Goal: Task Accomplishment & Management: Manage account settings

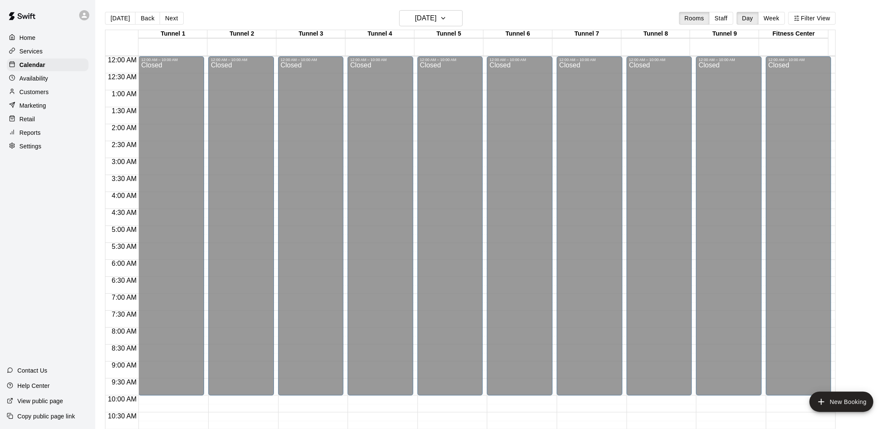
click at [125, 19] on button "[DATE]" at bounding box center [120, 18] width 31 height 13
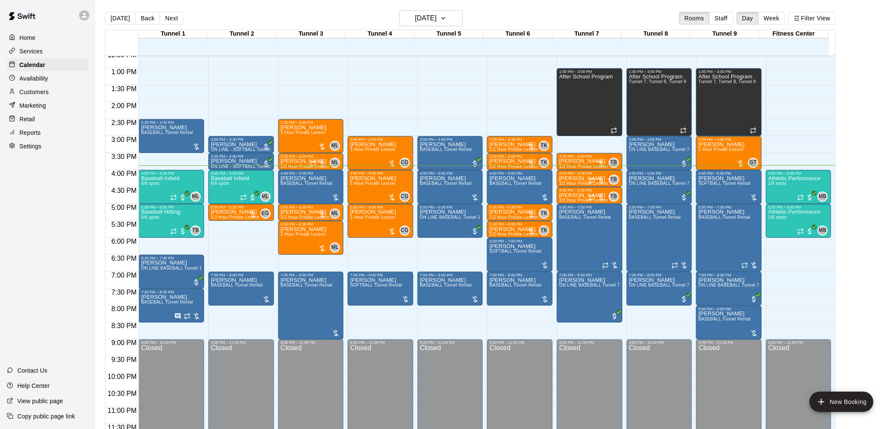
scroll to position [430, 0]
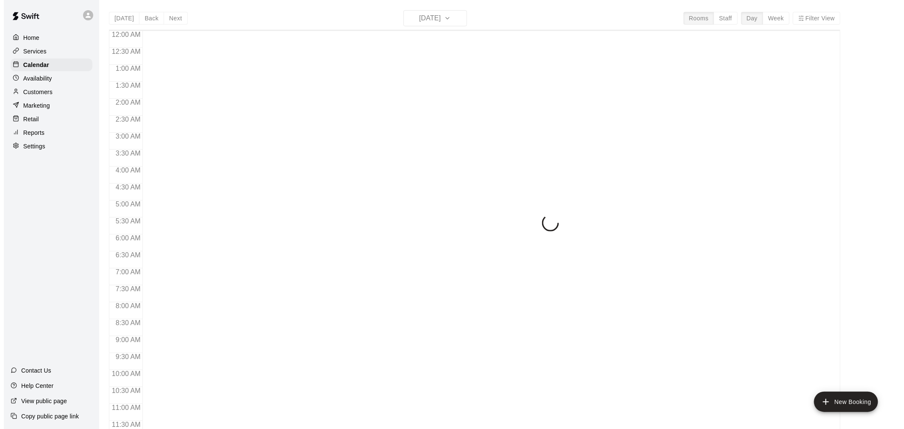
scroll to position [405, 0]
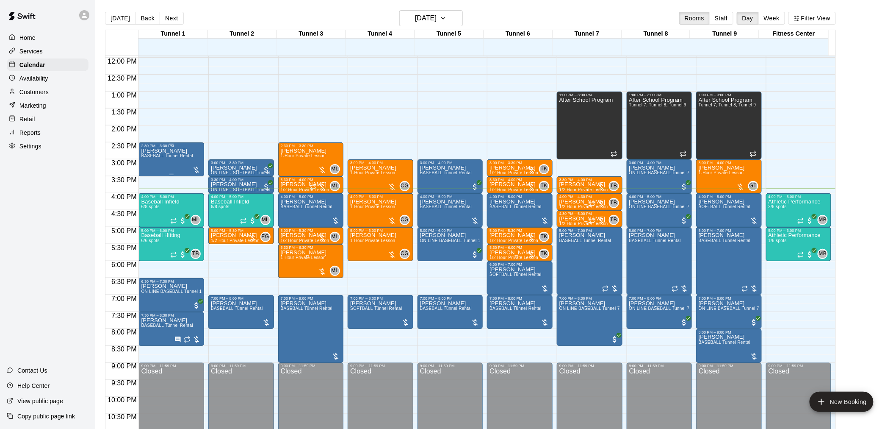
click at [168, 158] on span "BASEBALL Tunnel Rental" at bounding box center [167, 155] width 52 height 5
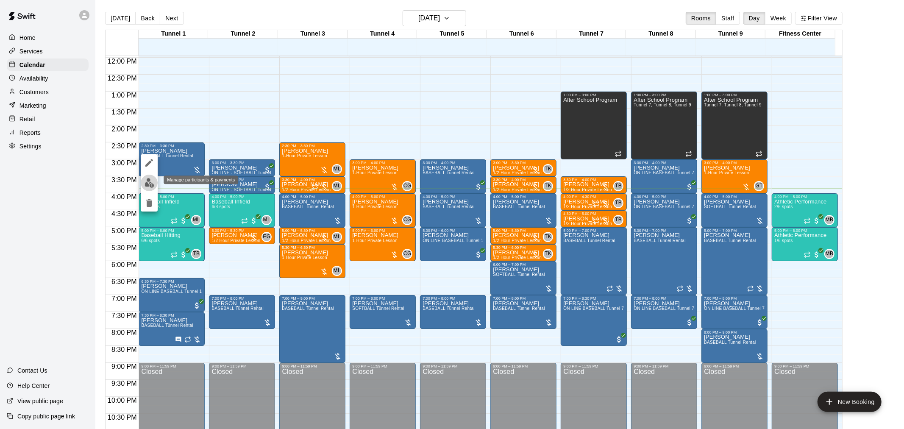
click at [147, 184] on img "edit" at bounding box center [149, 183] width 10 height 10
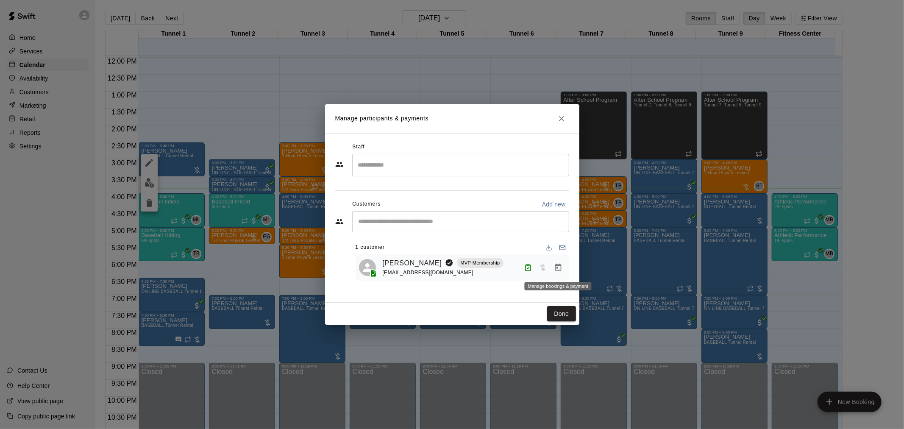
click at [557, 269] on icon "Manage bookings & payment" at bounding box center [558, 267] width 8 height 8
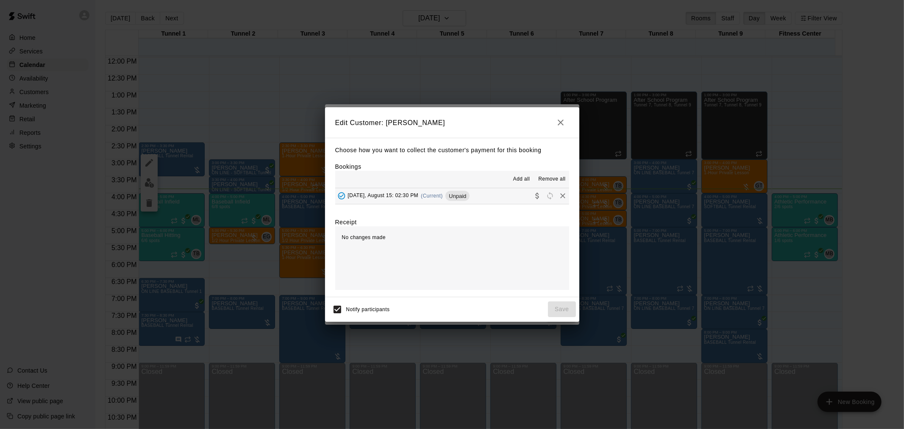
click at [437, 196] on span "(Current)" at bounding box center [432, 196] width 22 height 6
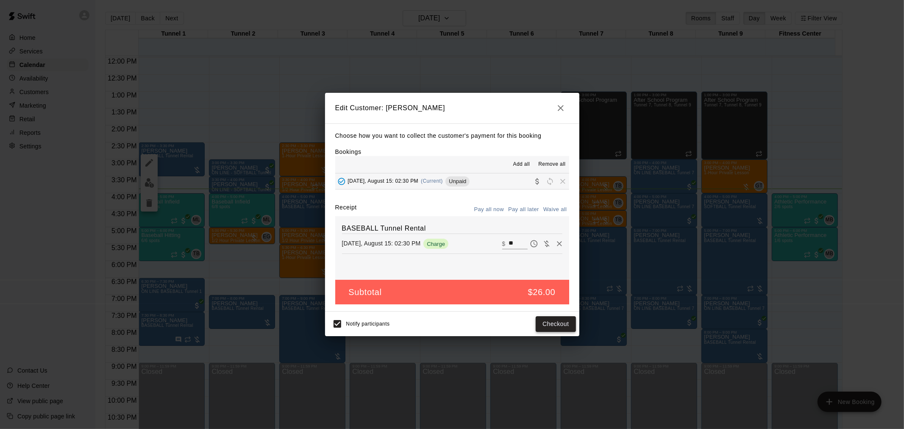
click at [560, 321] on button "Checkout" at bounding box center [555, 324] width 40 height 16
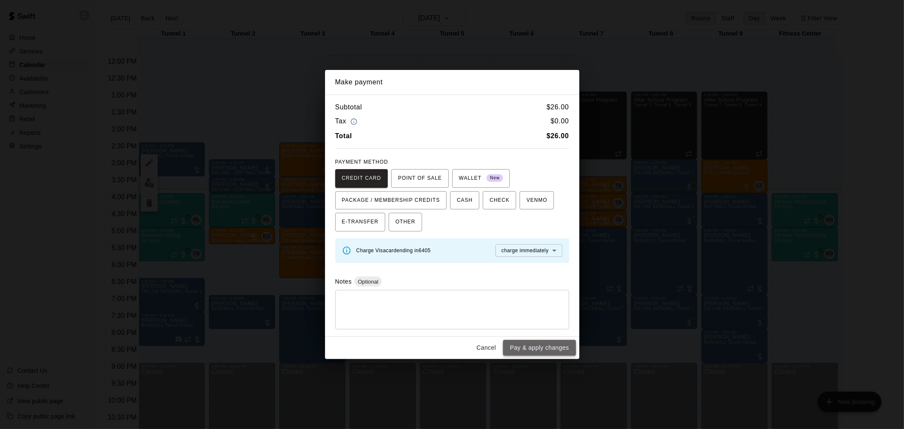
click at [545, 349] on button "Pay & apply changes" at bounding box center [539, 348] width 72 height 16
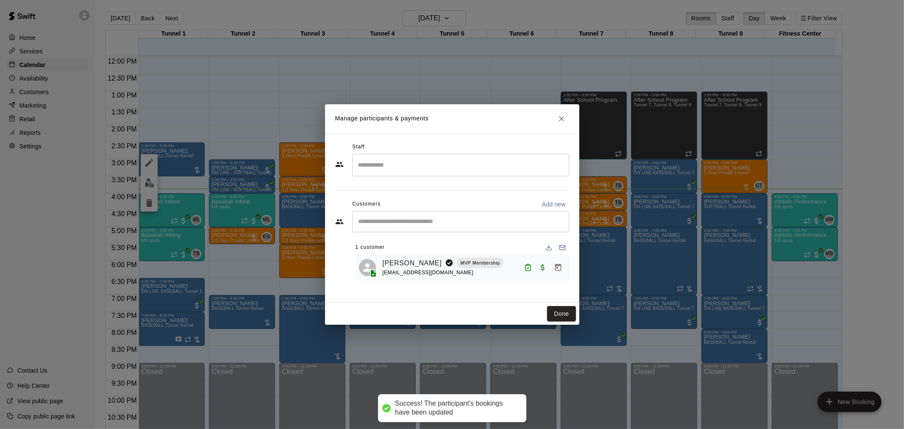
drag, startPoint x: 562, startPoint y: 315, endPoint x: 486, endPoint y: 317, distance: 75.4
click at [562, 315] on button "Done" at bounding box center [561, 314] width 28 height 16
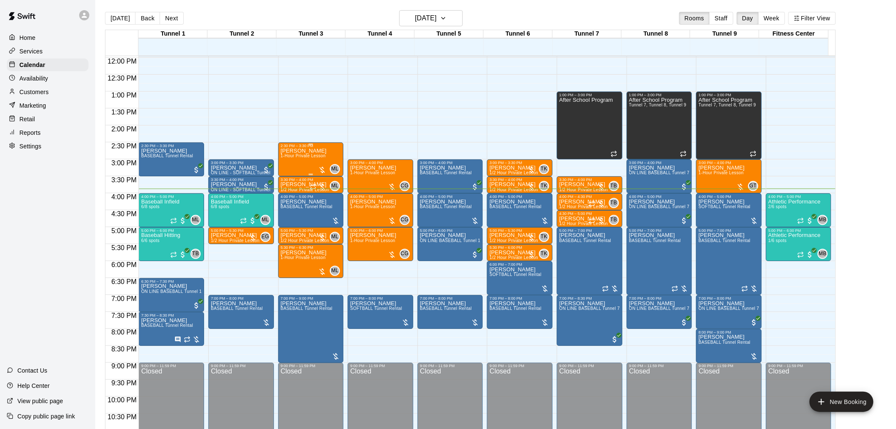
click at [294, 158] on span "1-Hour Private Lesson" at bounding box center [303, 155] width 45 height 5
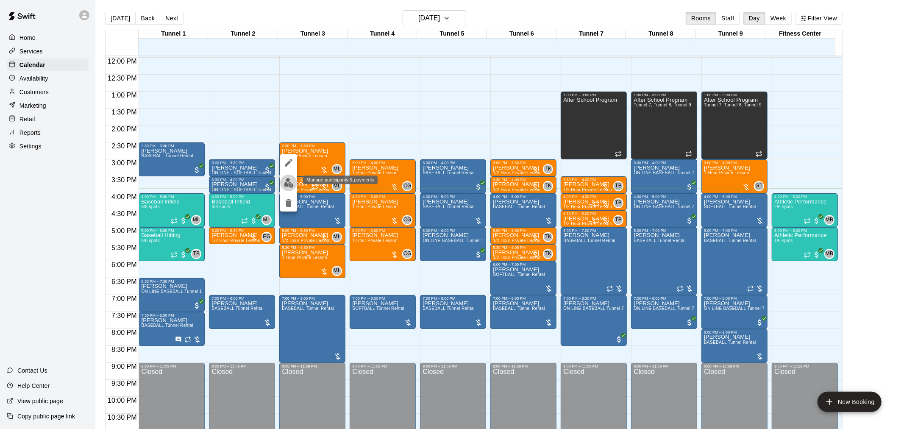
click at [292, 183] on img "edit" at bounding box center [289, 183] width 10 height 10
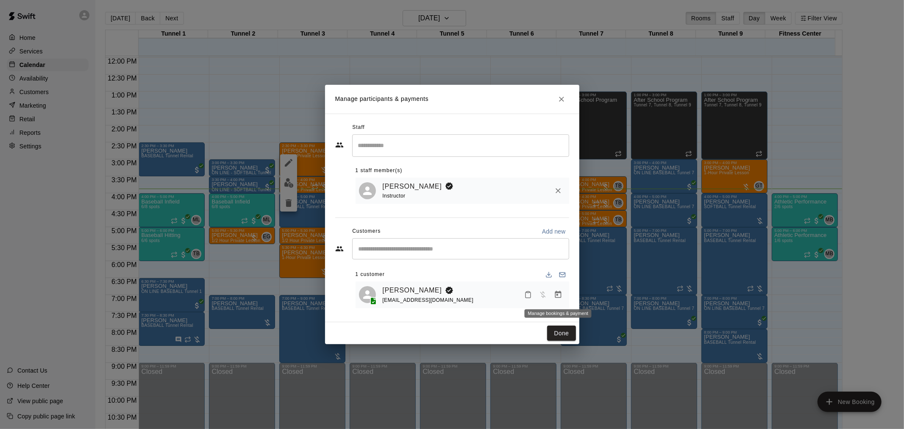
click at [560, 294] on icon "Manage bookings & payment" at bounding box center [558, 294] width 6 height 7
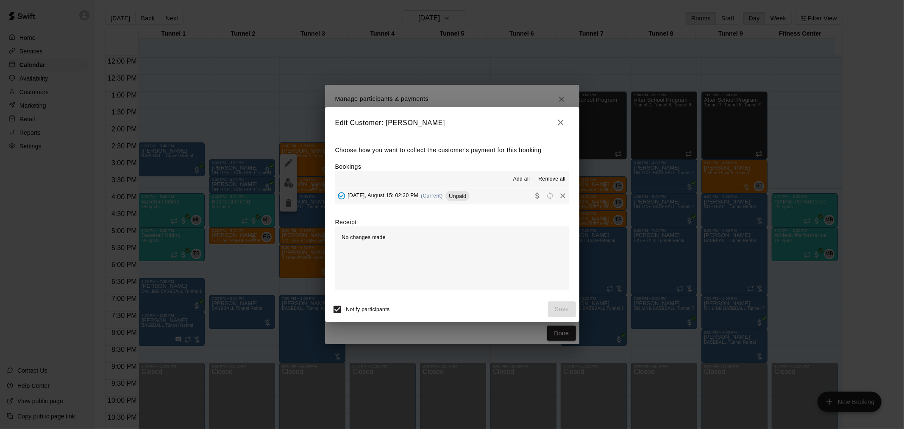
click at [448, 197] on span "Unpaid" at bounding box center [457, 196] width 24 height 6
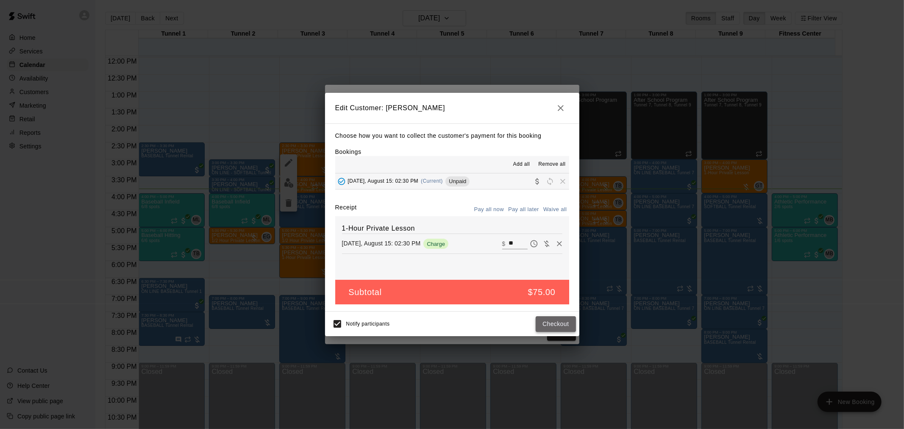
click at [568, 323] on button "Checkout" at bounding box center [555, 324] width 40 height 16
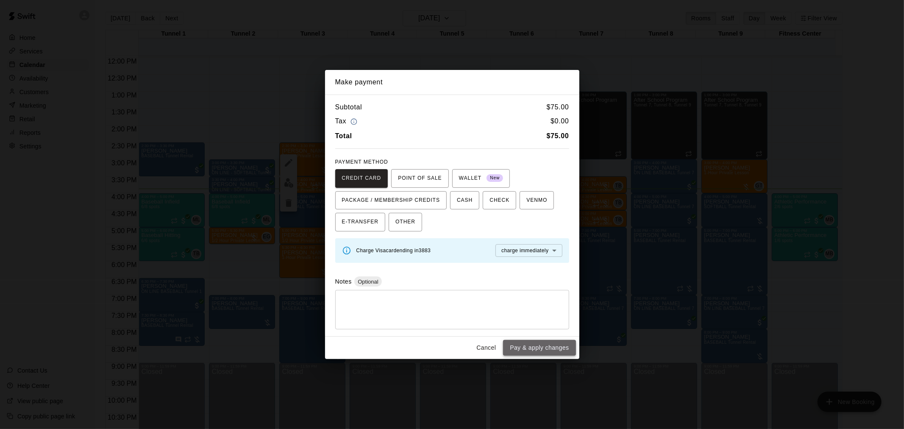
click at [536, 349] on button "Pay & apply changes" at bounding box center [539, 348] width 72 height 16
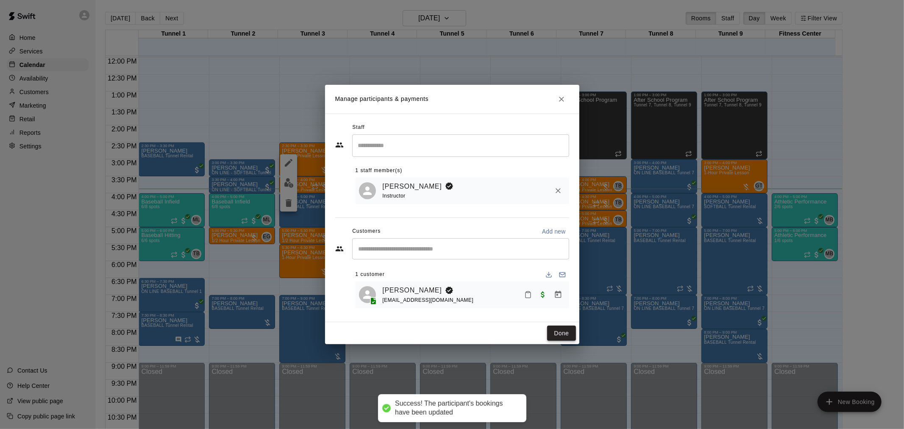
click at [563, 336] on button "Done" at bounding box center [561, 333] width 28 height 16
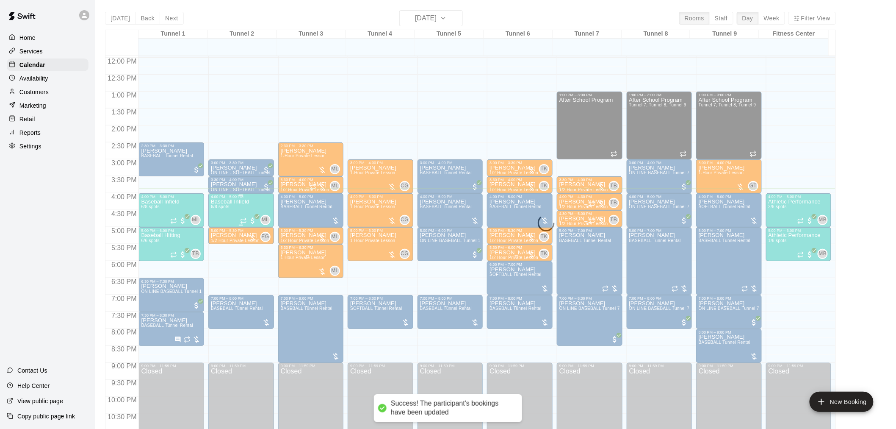
click at [233, 206] on div "Baseball Infield 6/8 spots" at bounding box center [230, 413] width 38 height 429
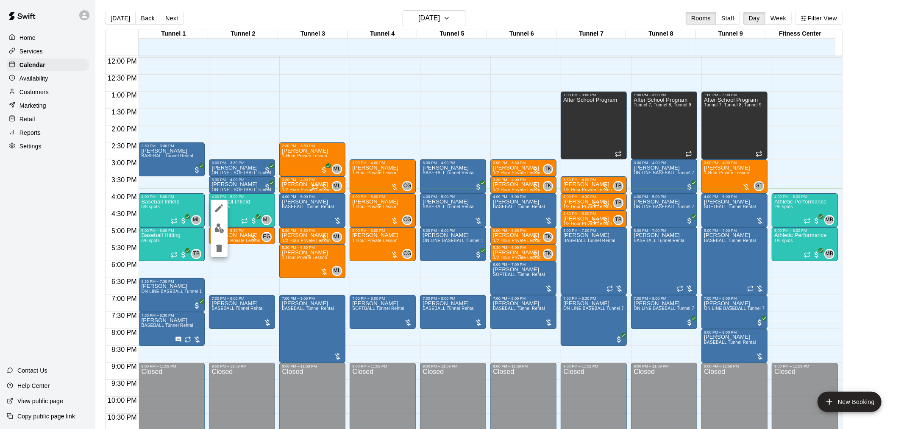
click at [223, 224] on img "edit" at bounding box center [219, 228] width 10 height 10
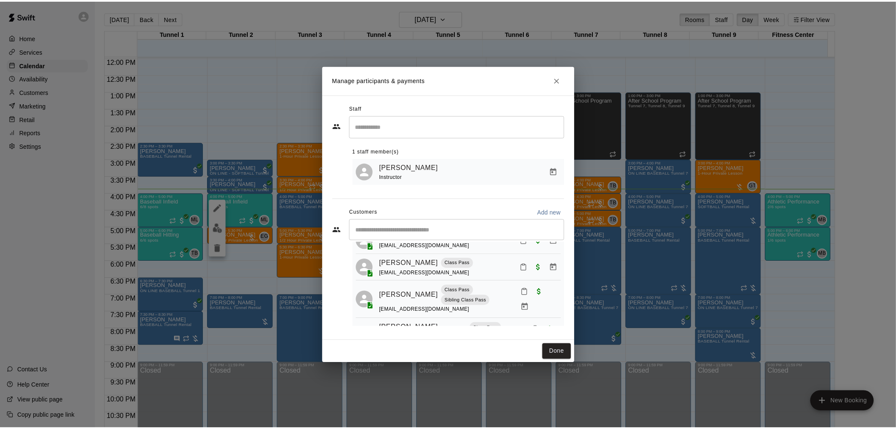
scroll to position [47, 0]
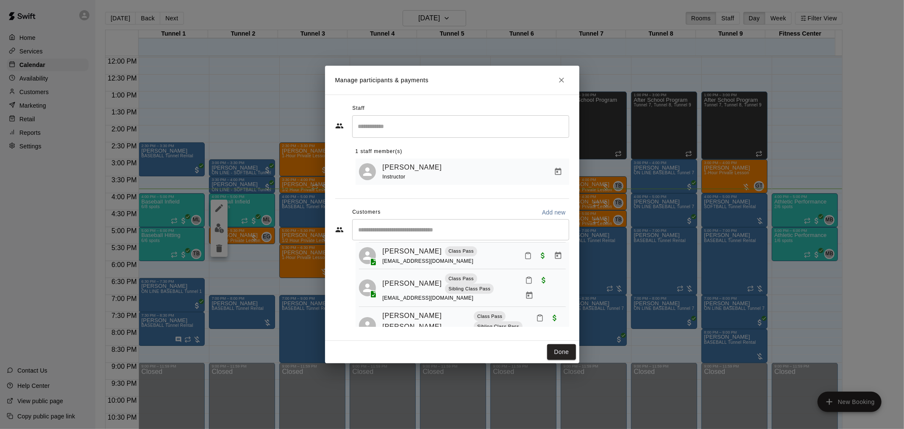
drag, startPoint x: 514, startPoint y: 254, endPoint x: 521, endPoint y: 257, distance: 7.6
click at [521, 254] on div at bounding box center [543, 255] width 45 height 15
click at [524, 257] on icon "Mark attendance" at bounding box center [528, 256] width 8 height 8
click at [530, 259] on icon at bounding box center [534, 262] width 8 height 8
click at [559, 355] on button "Done" at bounding box center [561, 352] width 28 height 16
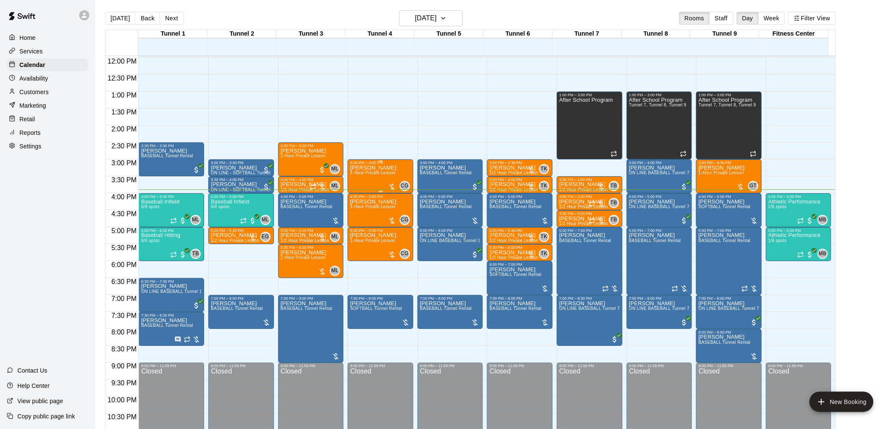
click at [360, 175] on span "1-Hour Private Lesson" at bounding box center [372, 172] width 45 height 5
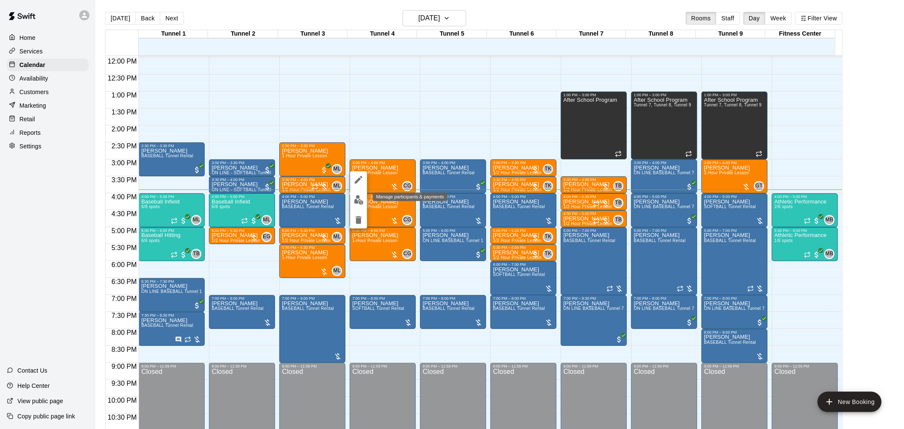
click at [358, 202] on img "edit" at bounding box center [359, 200] width 10 height 10
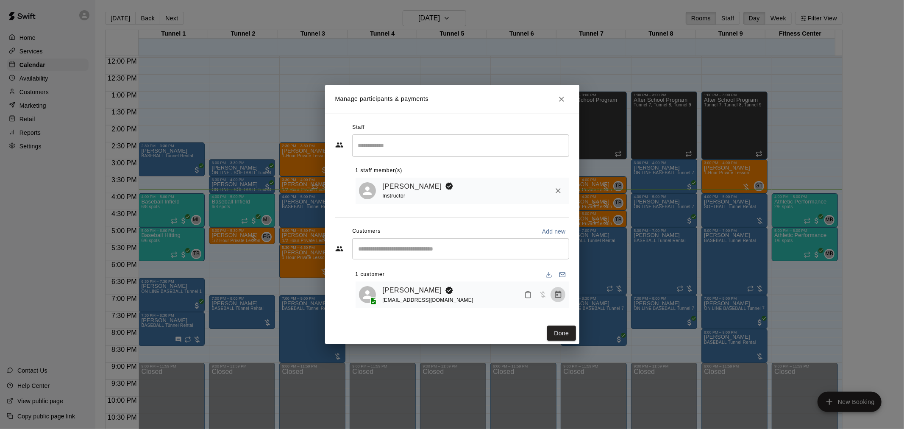
click at [560, 298] on icon "Manage bookings & payment" at bounding box center [558, 294] width 6 height 7
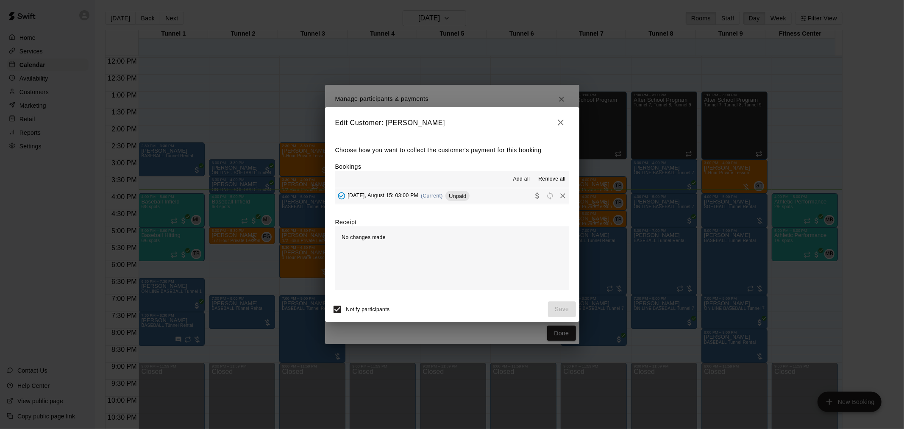
click at [566, 122] on button "button" at bounding box center [560, 122] width 17 height 17
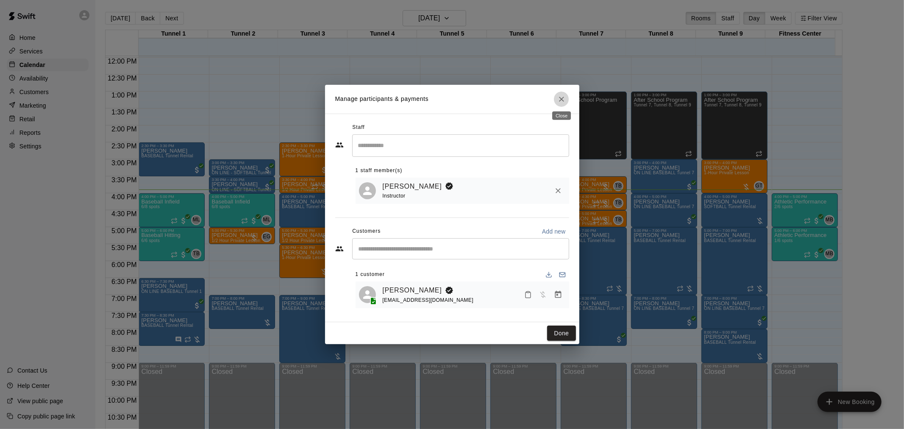
click at [560, 99] on icon "Close" at bounding box center [561, 99] width 5 height 5
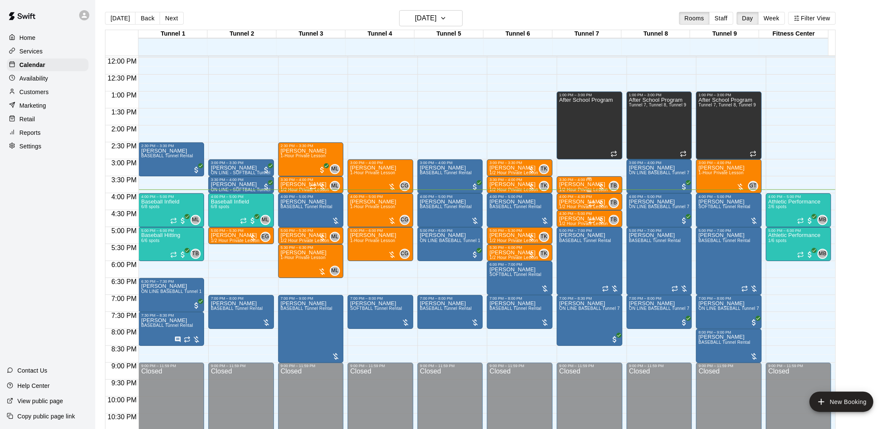
click at [573, 184] on p "[PERSON_NAME]" at bounding box center [584, 184] width 49 height 0
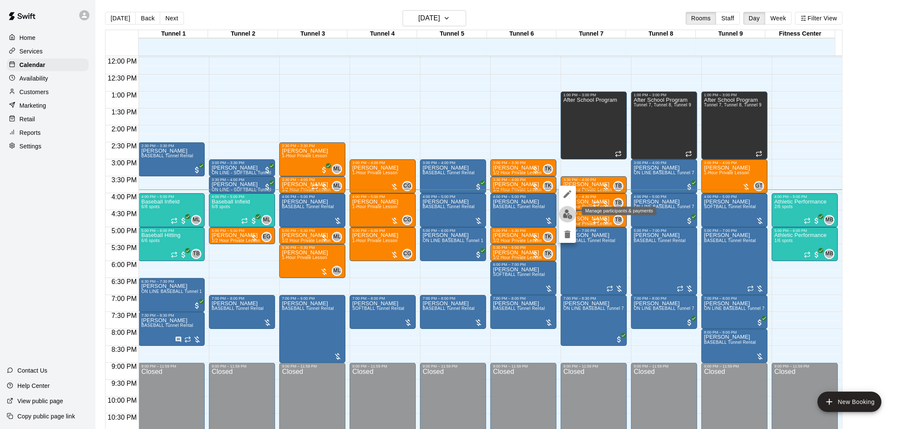
click at [568, 212] on img "edit" at bounding box center [568, 214] width 10 height 10
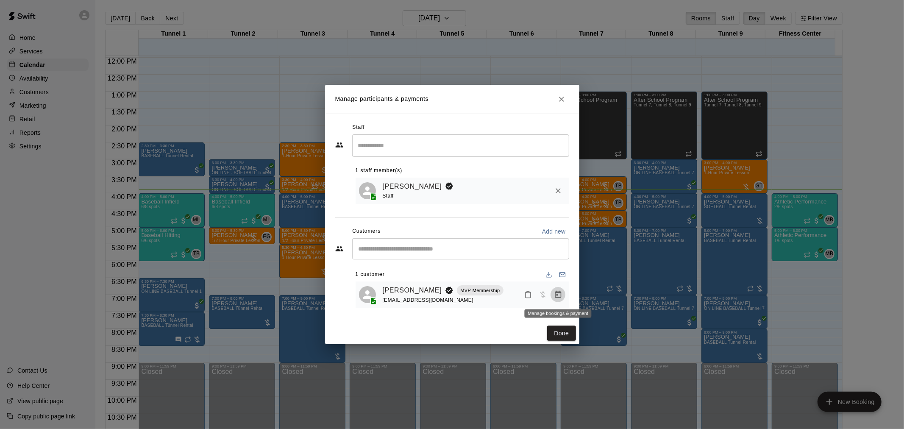
click at [558, 295] on icon "Manage bookings & payment" at bounding box center [558, 294] width 8 height 8
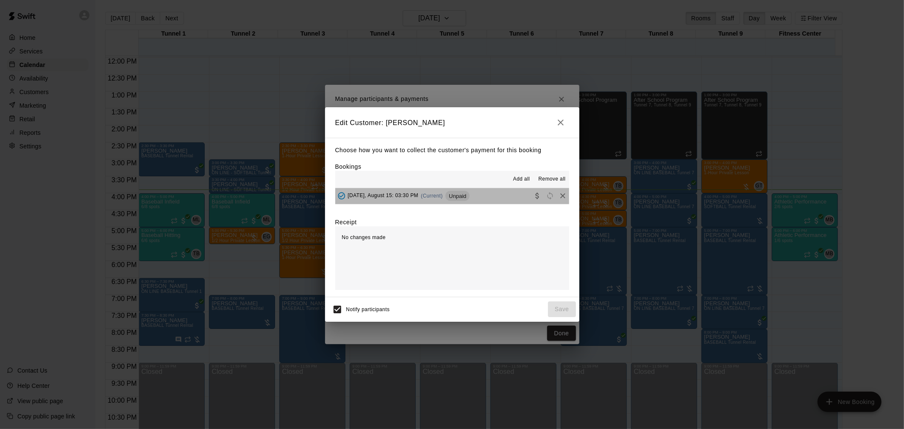
click at [485, 200] on button "Friday, August 15: 03:30 PM (Current) Unpaid" at bounding box center [452, 196] width 234 height 16
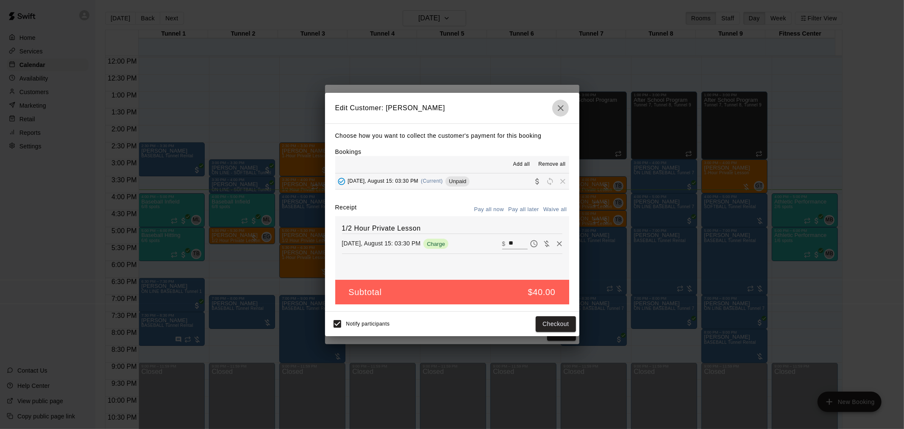
click at [557, 106] on icon "button" at bounding box center [560, 108] width 10 height 10
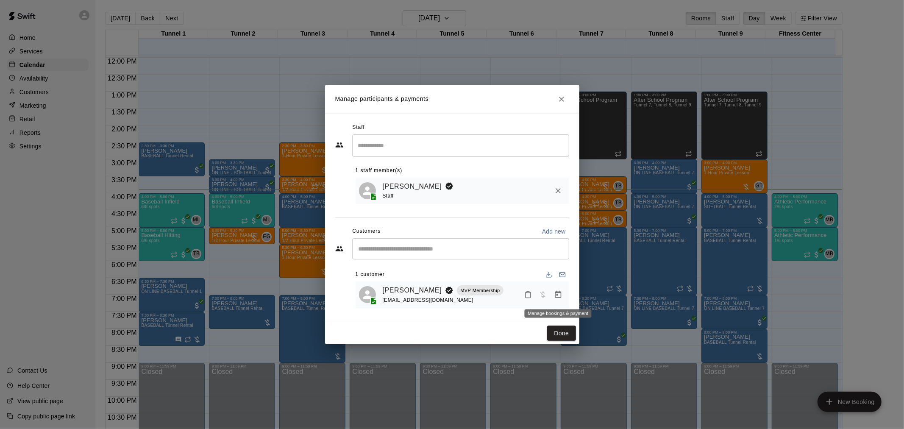
click at [561, 294] on icon "Manage bookings & payment" at bounding box center [558, 294] width 8 height 8
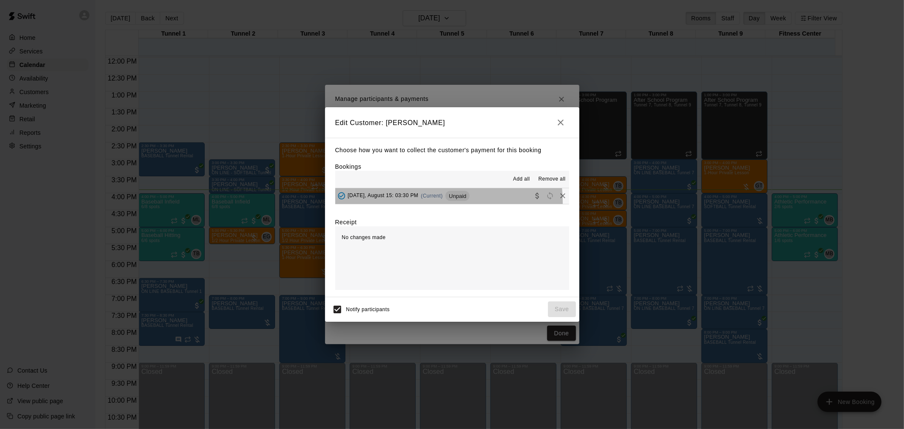
click at [427, 203] on button "Friday, August 15: 03:30 PM (Current) Unpaid" at bounding box center [452, 196] width 234 height 16
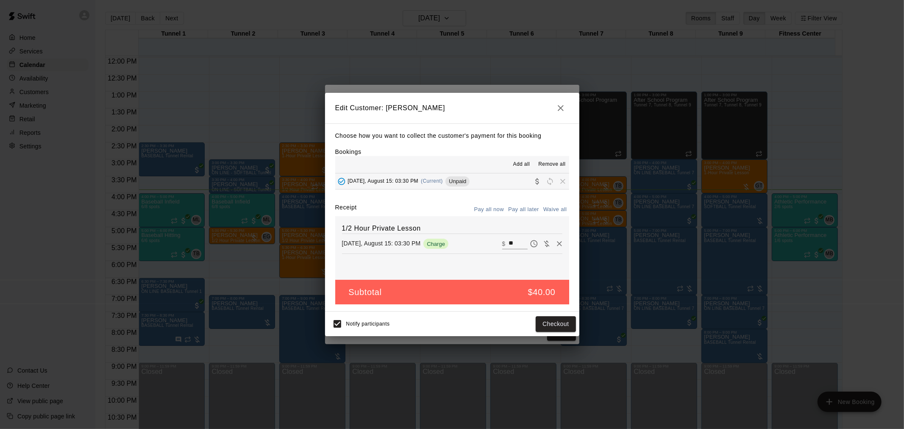
click at [562, 108] on icon "button" at bounding box center [560, 108] width 6 height 6
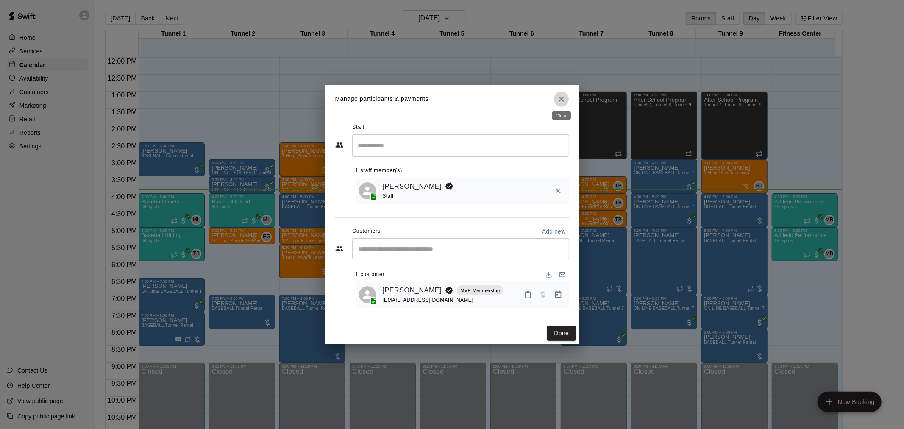
click at [557, 102] on icon "Close" at bounding box center [561, 99] width 8 height 8
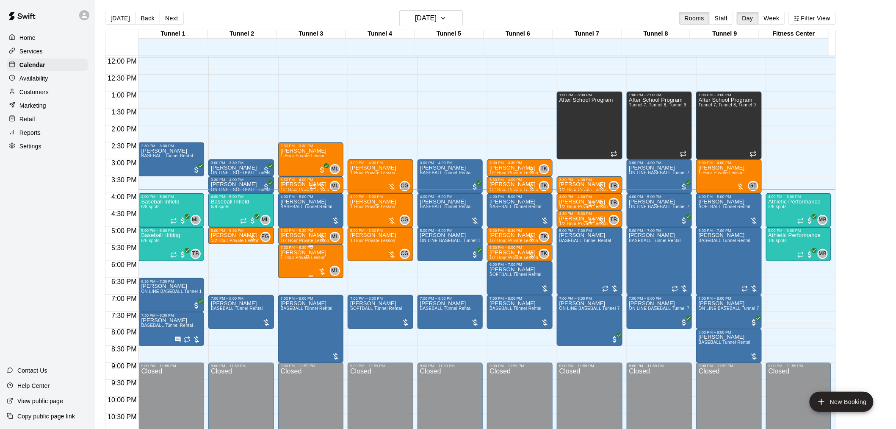
click at [305, 259] on span "1-Hour Private Lesson" at bounding box center [303, 257] width 45 height 5
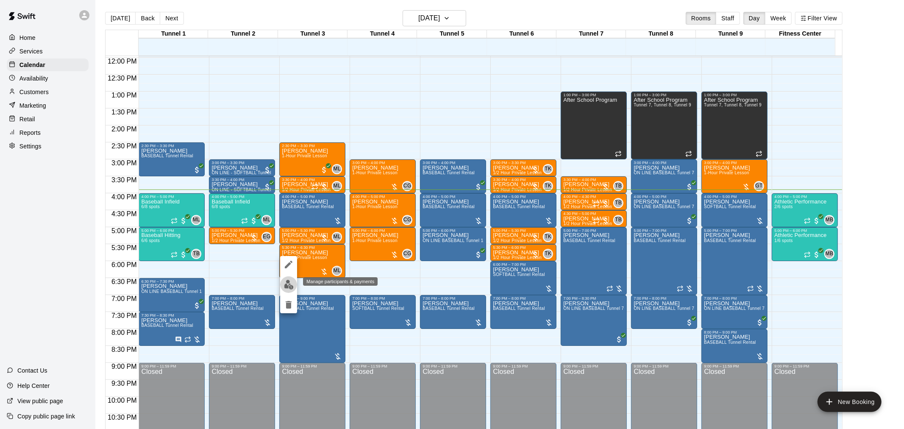
click at [289, 282] on img "edit" at bounding box center [289, 285] width 10 height 10
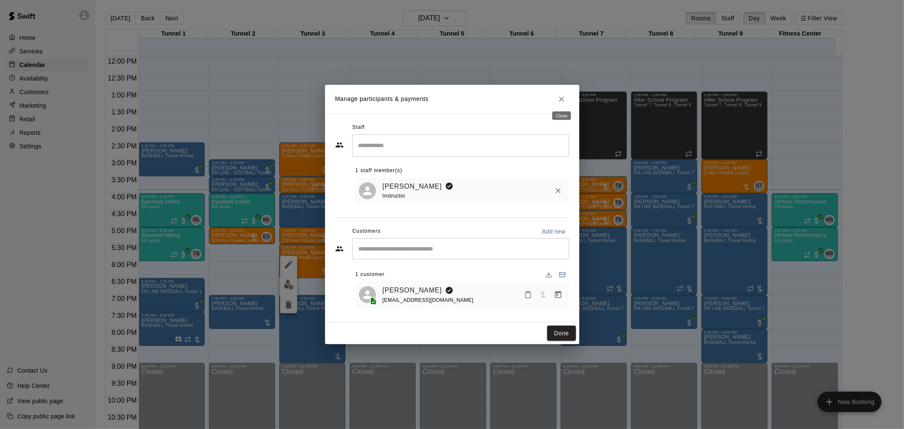
click at [560, 92] on button "Close" at bounding box center [561, 99] width 15 height 15
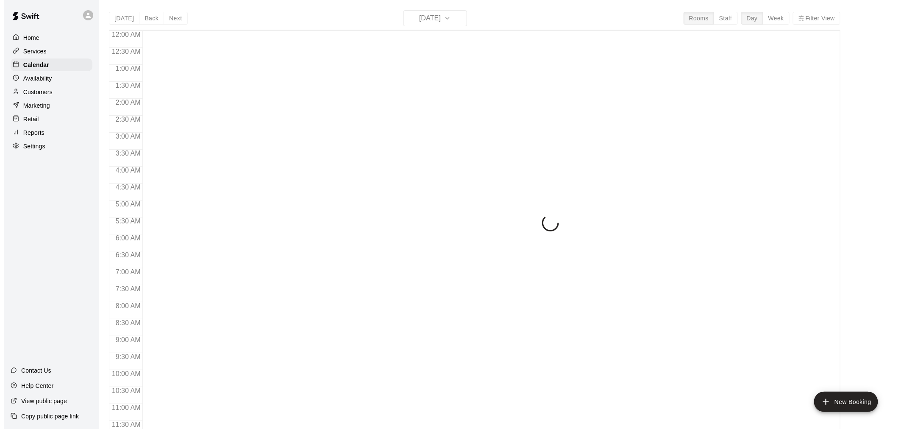
scroll to position [405, 0]
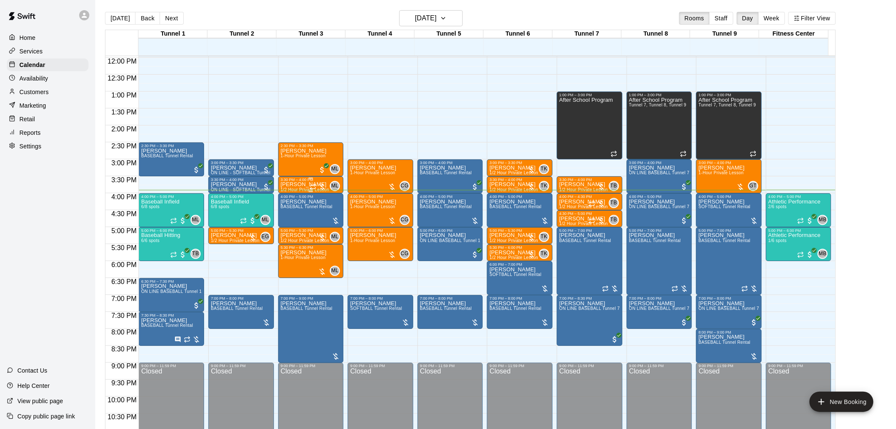
click at [291, 184] on p "[PERSON_NAME]" at bounding box center [305, 184] width 49 height 0
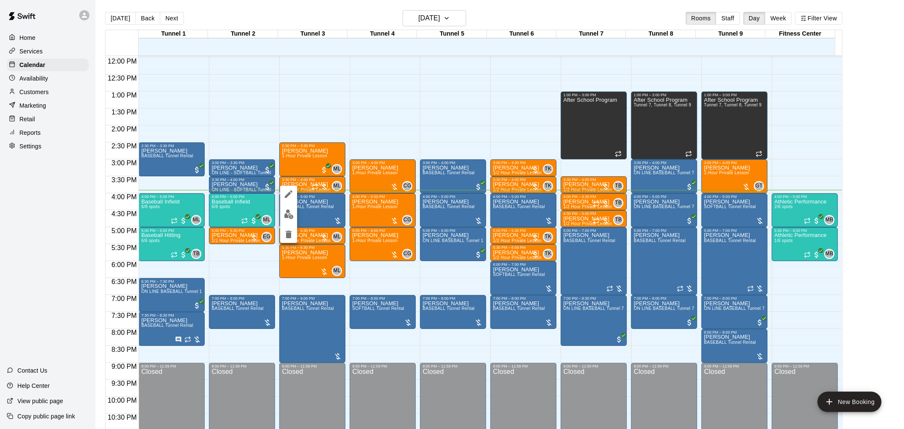
click at [289, 216] on img "edit" at bounding box center [289, 214] width 10 height 10
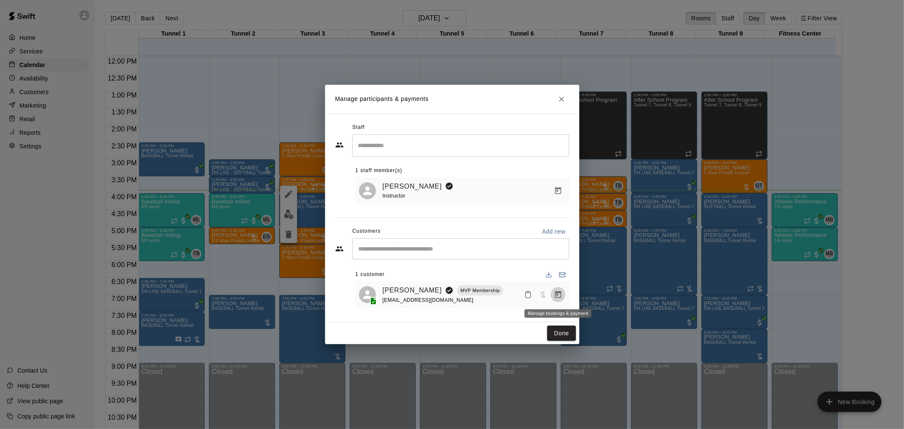
click at [562, 294] on button "Manage bookings & payment" at bounding box center [557, 294] width 15 height 15
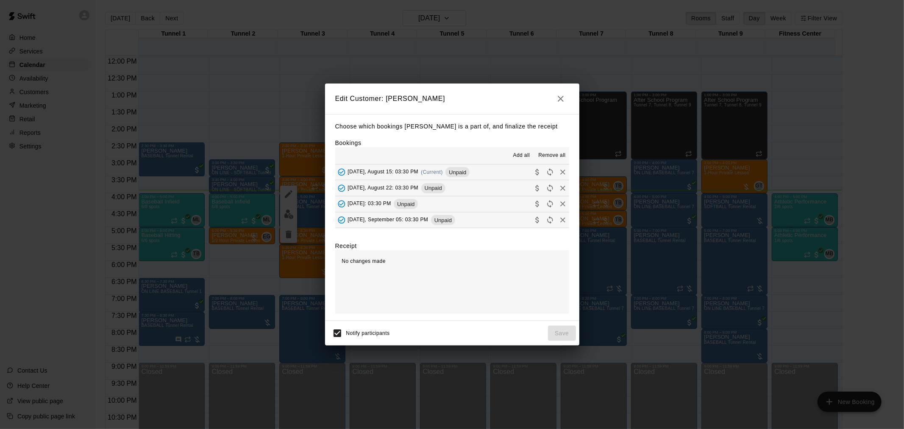
click at [425, 175] on span "(Current)" at bounding box center [432, 172] width 22 height 6
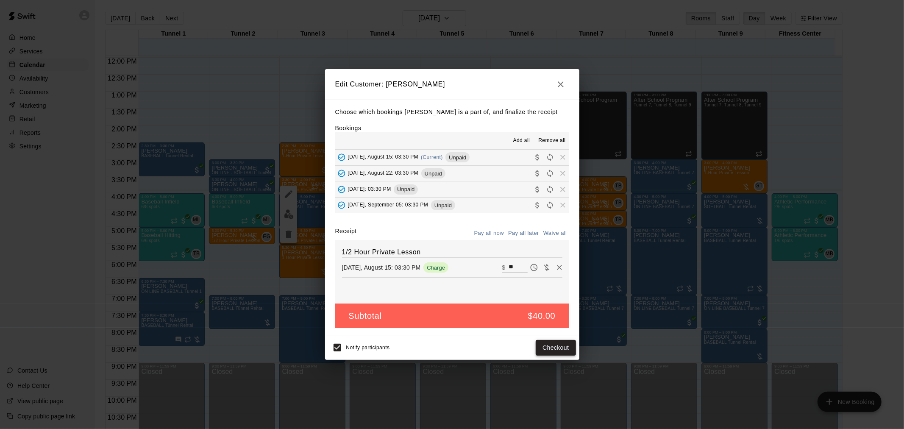
click at [557, 341] on button "Checkout" at bounding box center [555, 348] width 40 height 16
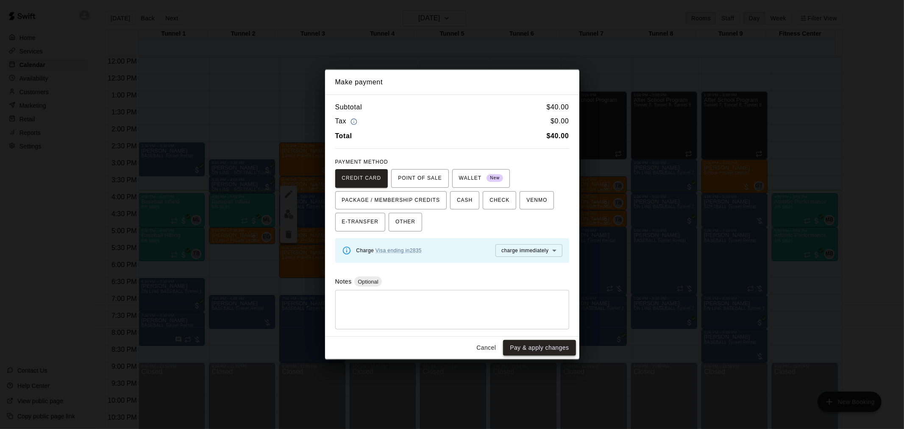
click at [560, 346] on button "Pay & apply changes" at bounding box center [539, 348] width 72 height 16
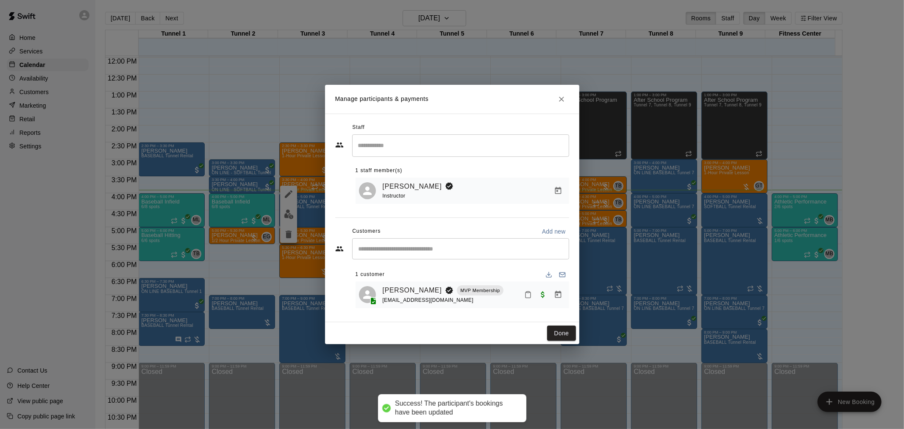
click at [560, 335] on button "Done" at bounding box center [561, 333] width 28 height 16
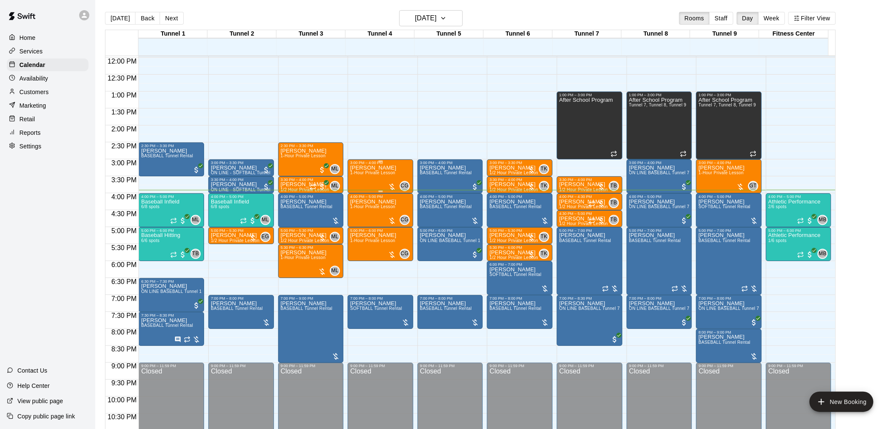
click at [366, 177] on div "Ella Redendo 1-Hour Private Lesson" at bounding box center [373, 379] width 46 height 429
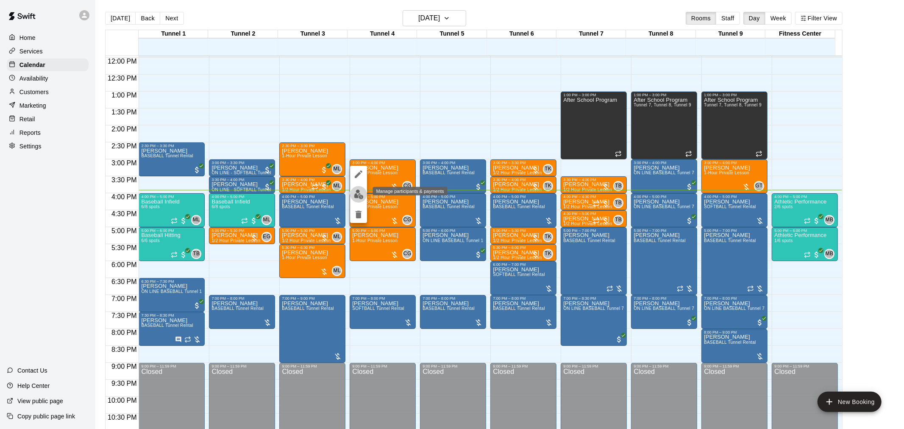
click at [355, 194] on img "edit" at bounding box center [359, 194] width 10 height 10
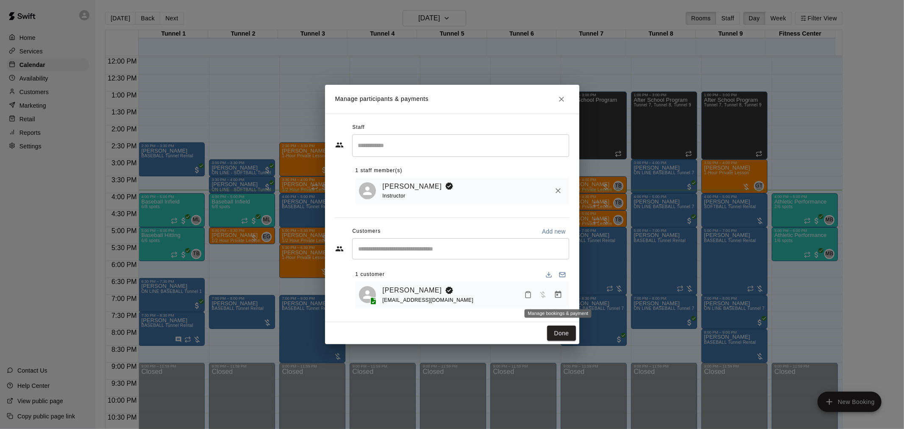
click at [563, 291] on button "Manage bookings & payment" at bounding box center [557, 294] width 15 height 15
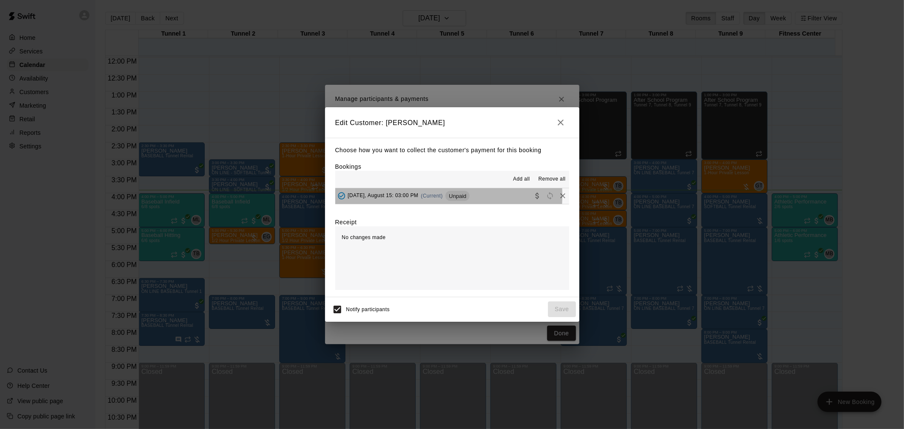
click at [416, 197] on div "[DATE], August 15: 03:00 PM (Current) Unpaid" at bounding box center [402, 195] width 135 height 13
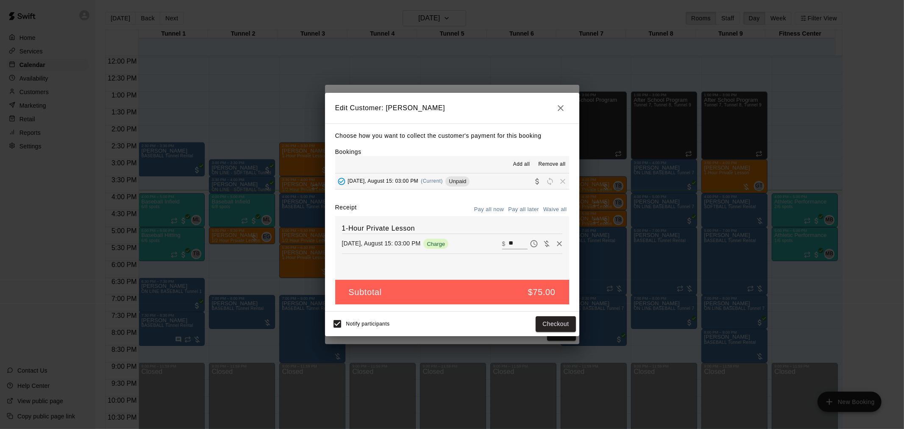
click at [562, 333] on div "Notify participants Checkout" at bounding box center [452, 323] width 254 height 25
click at [560, 328] on button "Checkout" at bounding box center [555, 324] width 40 height 16
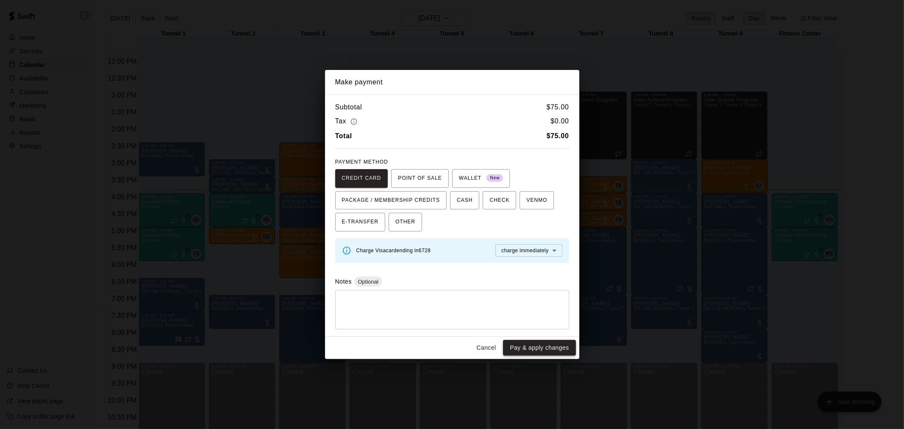
click at [520, 346] on button "Pay & apply changes" at bounding box center [539, 348] width 72 height 16
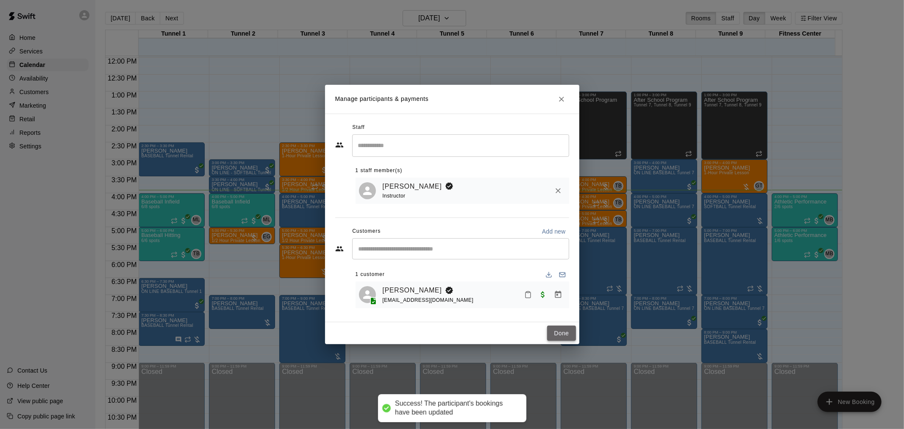
click at [565, 331] on button "Done" at bounding box center [561, 333] width 28 height 16
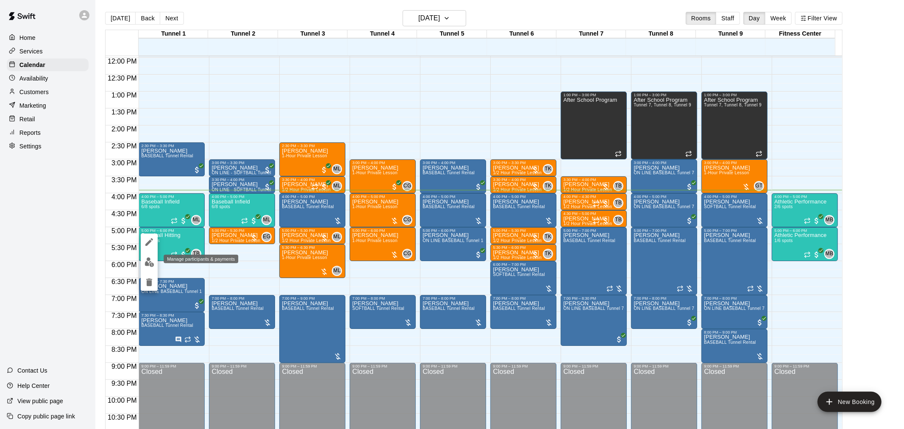
click at [151, 265] on img "edit" at bounding box center [149, 262] width 10 height 10
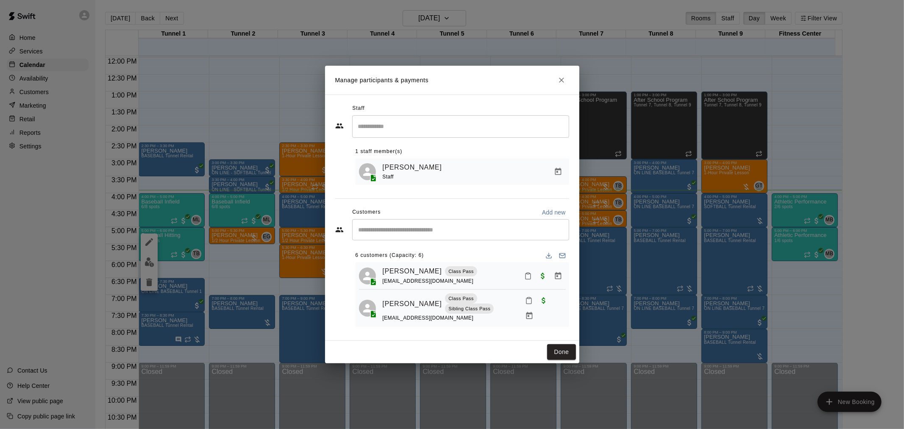
click at [521, 276] on button "Mark attendance" at bounding box center [528, 276] width 14 height 14
click at [531, 277] on icon at bounding box center [531, 277] width 2 height 1
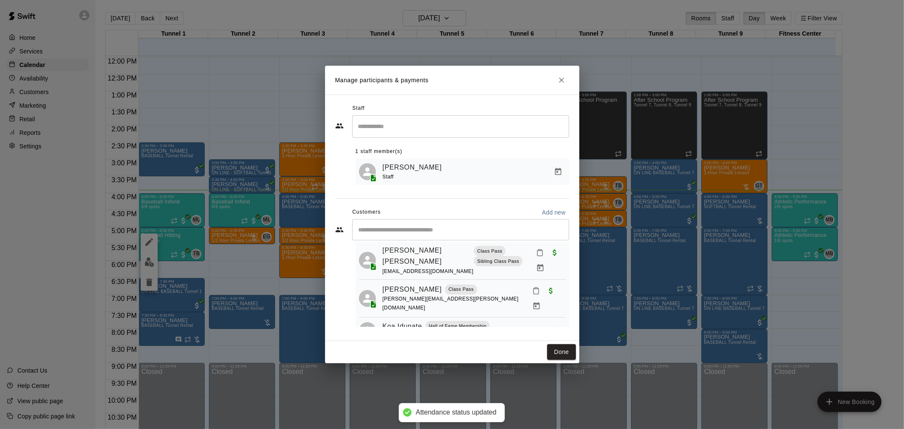
scroll to position [120, 0]
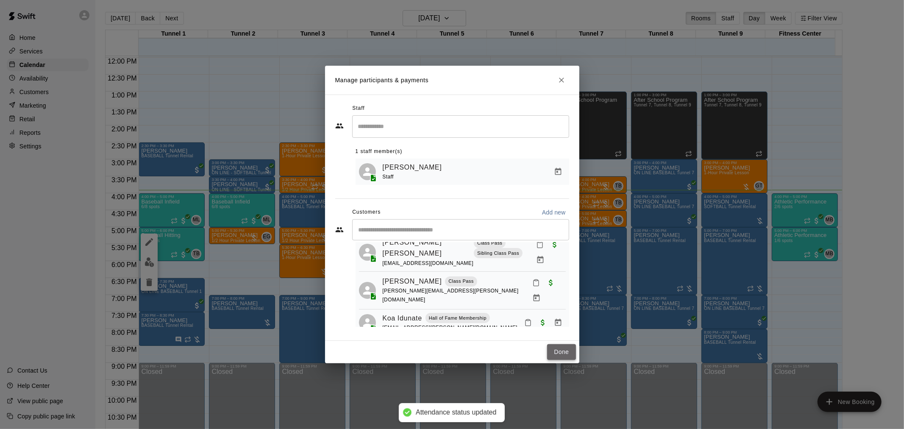
click at [565, 348] on button "Done" at bounding box center [561, 352] width 28 height 16
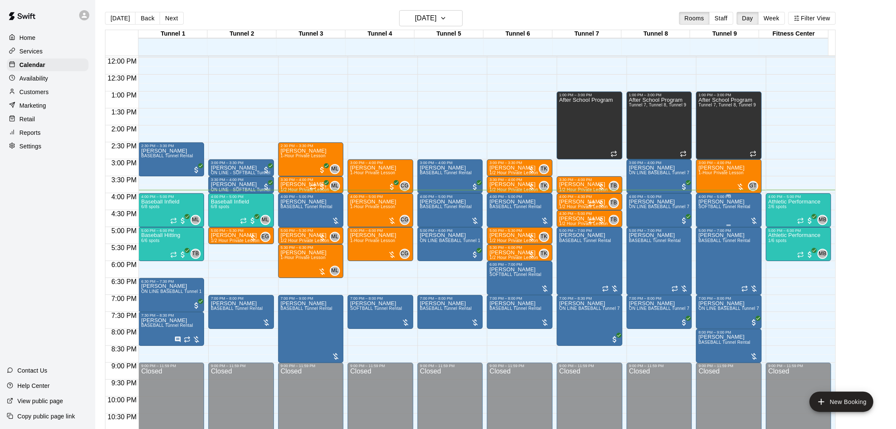
click at [725, 210] on div "David Wade SOFTBALL Tunnel Rental" at bounding box center [725, 413] width 52 height 429
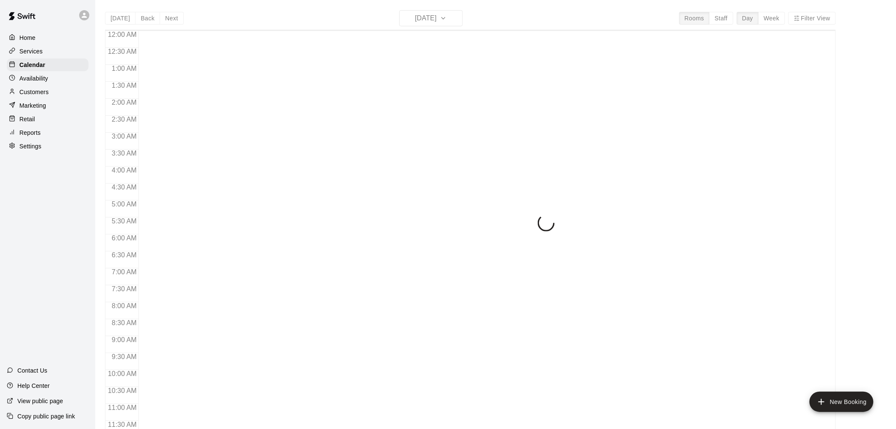
scroll to position [405, 0]
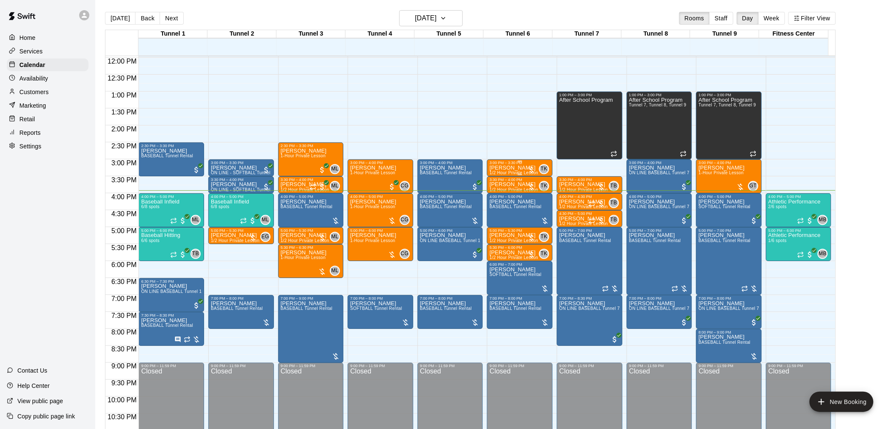
click at [505, 168] on p "[PERSON_NAME]" at bounding box center [514, 168] width 49 height 0
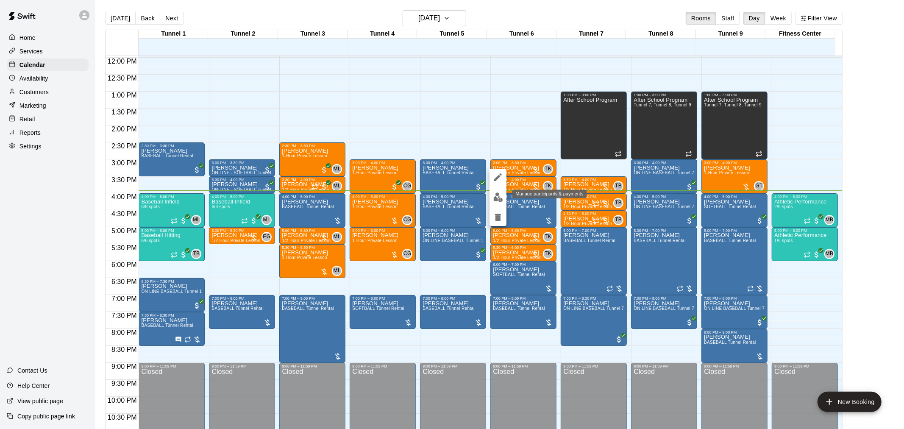
click at [500, 200] on img "edit" at bounding box center [498, 197] width 10 height 10
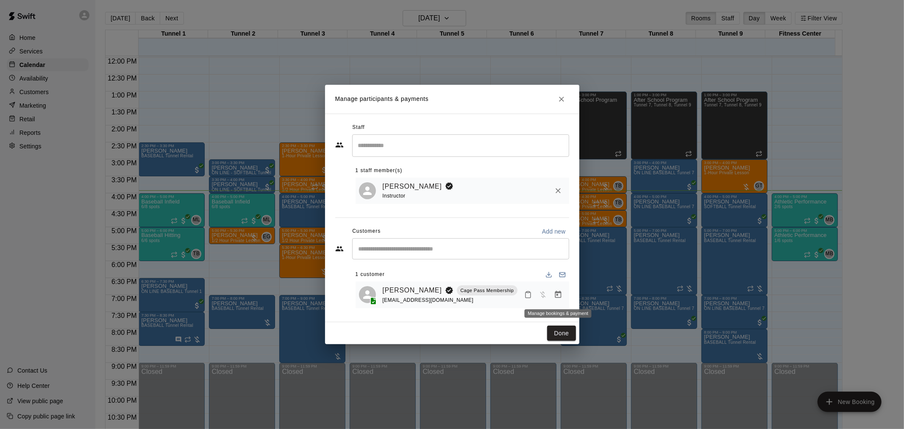
click at [558, 299] on button "Manage bookings & payment" at bounding box center [557, 294] width 15 height 15
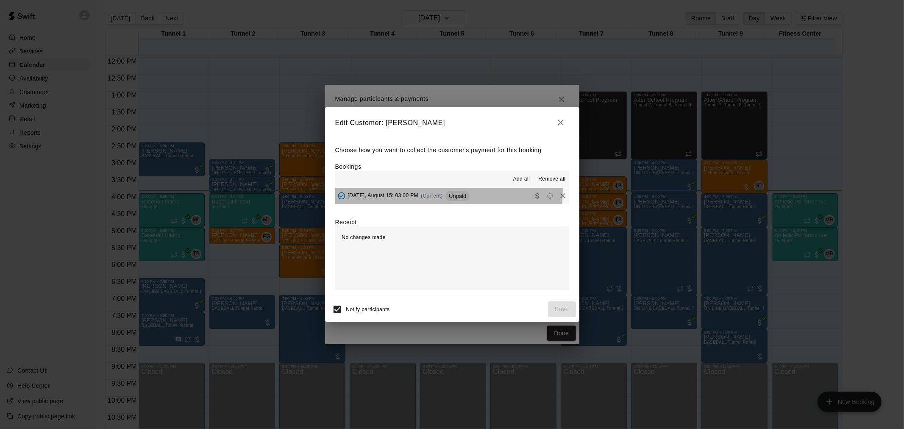
click at [432, 192] on div "Friday, August 15: 03:00 PM (Current) Unpaid" at bounding box center [402, 195] width 135 height 13
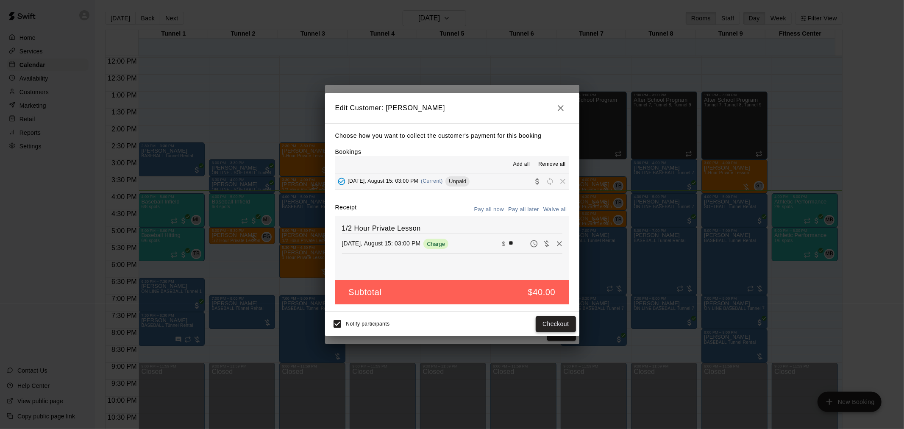
click at [548, 318] on button "Checkout" at bounding box center [555, 324] width 40 height 16
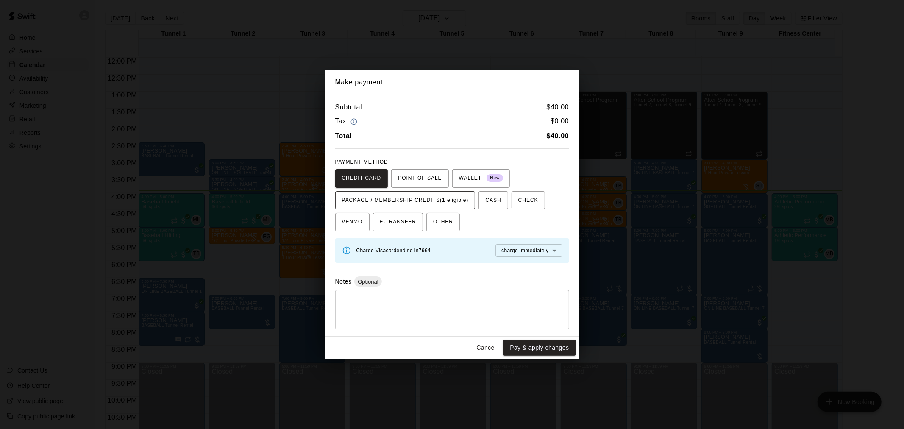
click at [436, 202] on span "PACKAGE / MEMBERSHIP CREDITS (1 eligible)" at bounding box center [405, 201] width 127 height 14
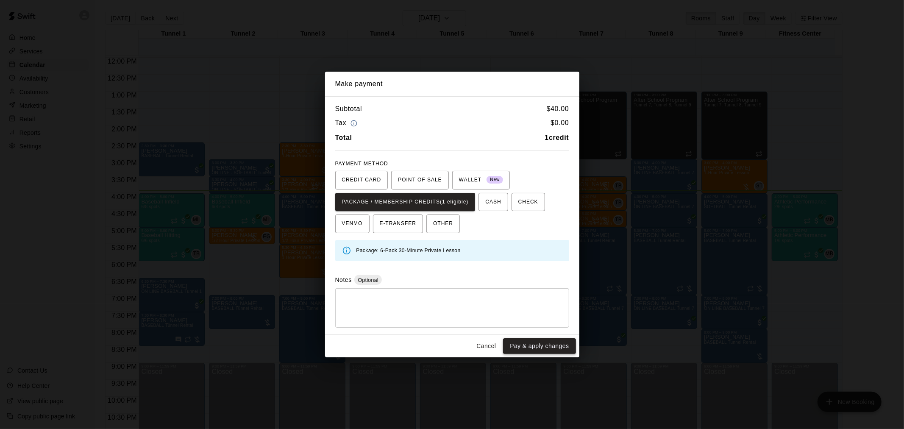
click at [537, 349] on button "Pay & apply changes" at bounding box center [539, 346] width 72 height 16
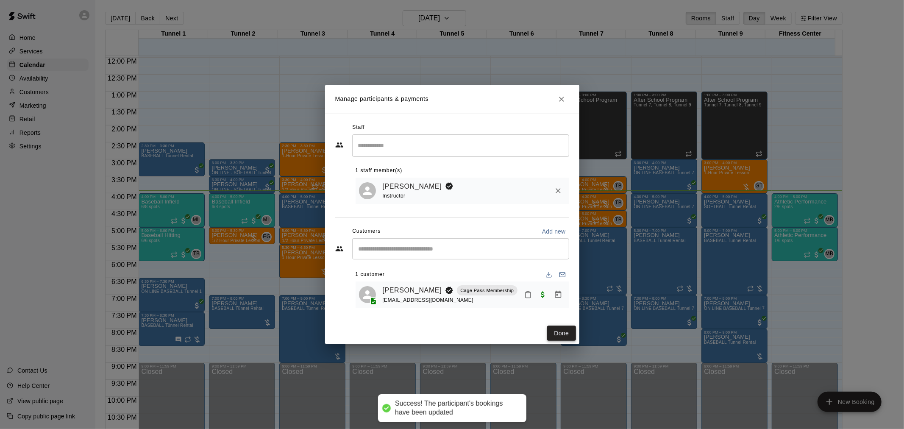
click at [549, 332] on button "Done" at bounding box center [561, 333] width 28 height 16
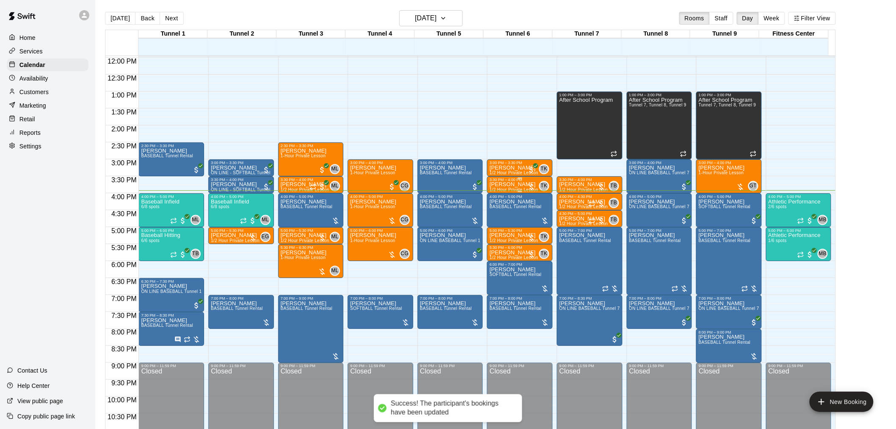
click at [513, 184] on p "[PERSON_NAME]" at bounding box center [514, 184] width 49 height 0
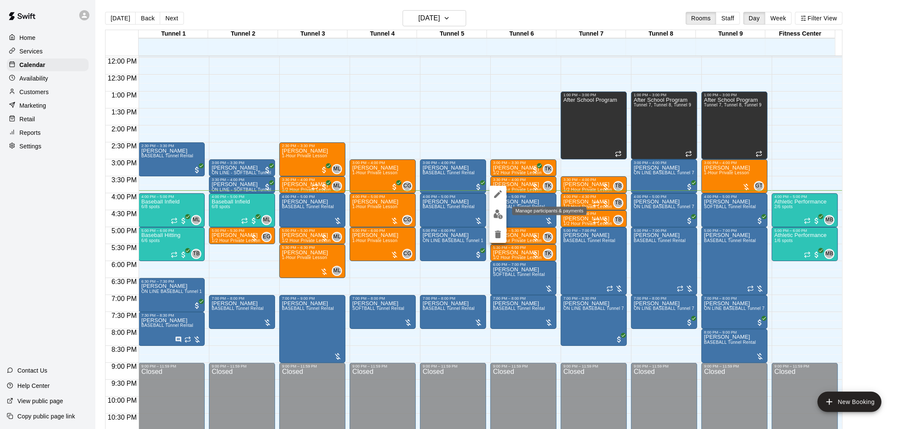
click at [500, 215] on img "edit" at bounding box center [498, 214] width 10 height 10
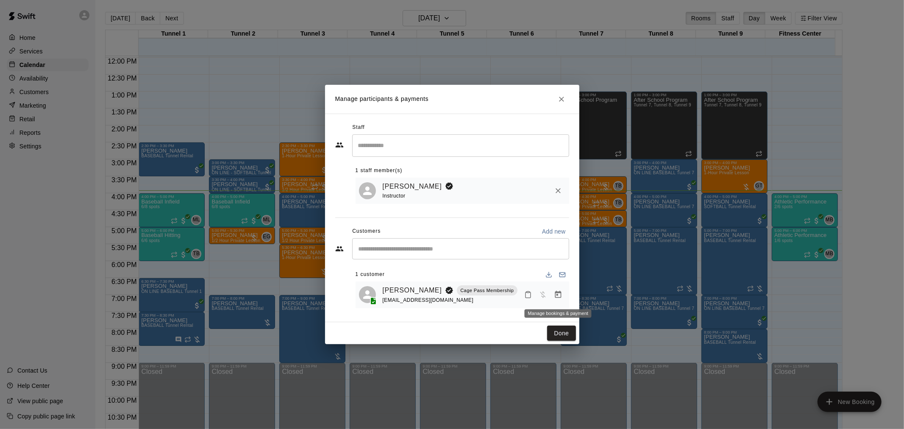
click at [562, 297] on button "Manage bookings & payment" at bounding box center [557, 294] width 15 height 15
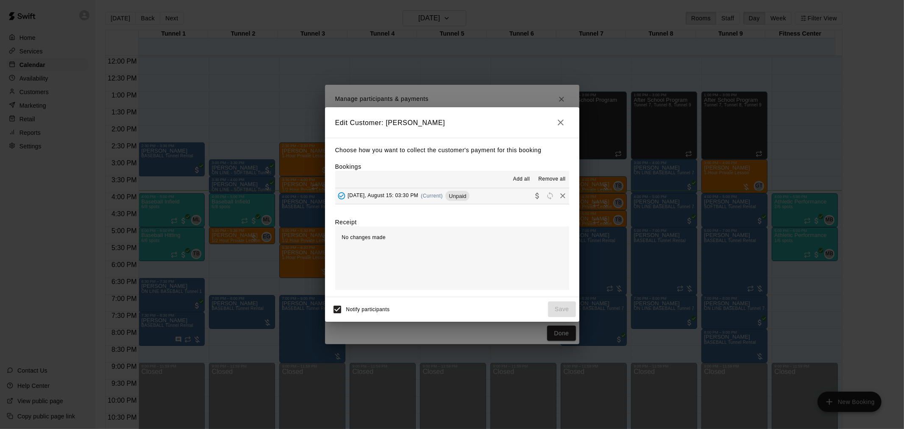
click at [440, 198] on div "Friday, August 15: 03:30 PM (Current) Unpaid" at bounding box center [402, 195] width 135 height 13
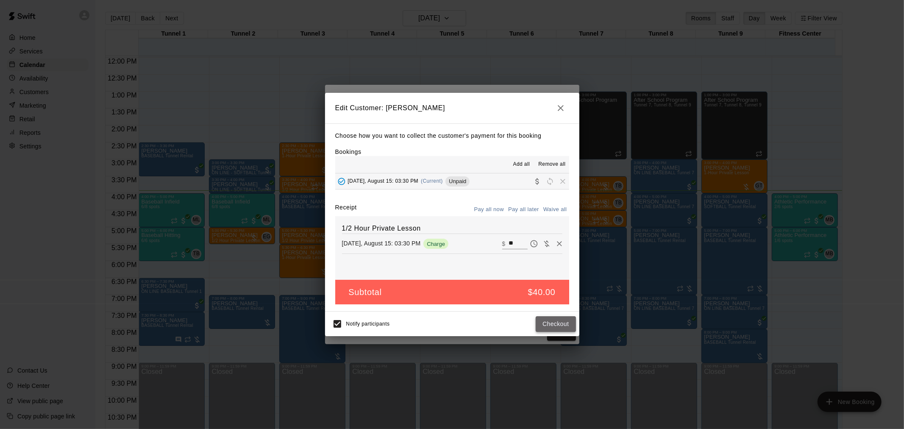
click at [559, 325] on button "Checkout" at bounding box center [555, 324] width 40 height 16
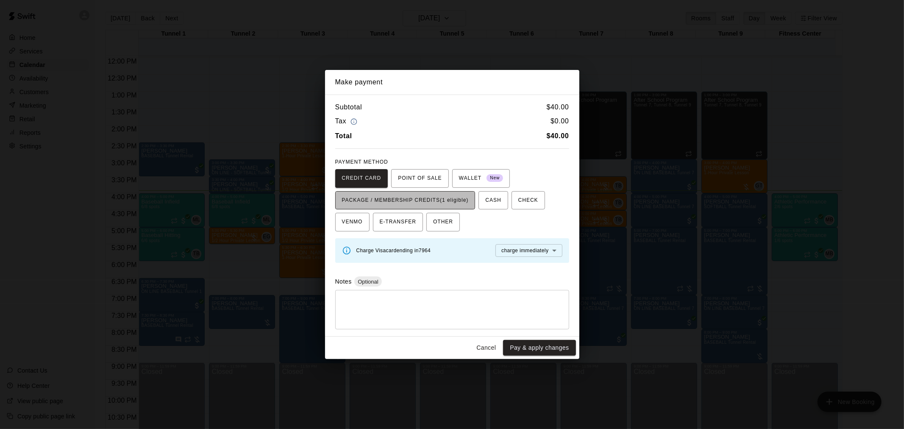
click at [454, 203] on span "PACKAGE / MEMBERSHIP CREDITS (1 eligible)" at bounding box center [405, 201] width 127 height 14
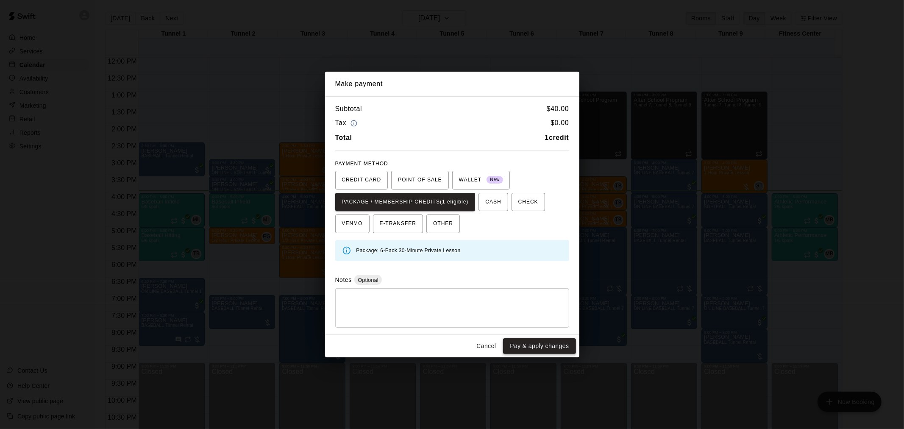
click at [548, 349] on button "Pay & apply changes" at bounding box center [539, 346] width 72 height 16
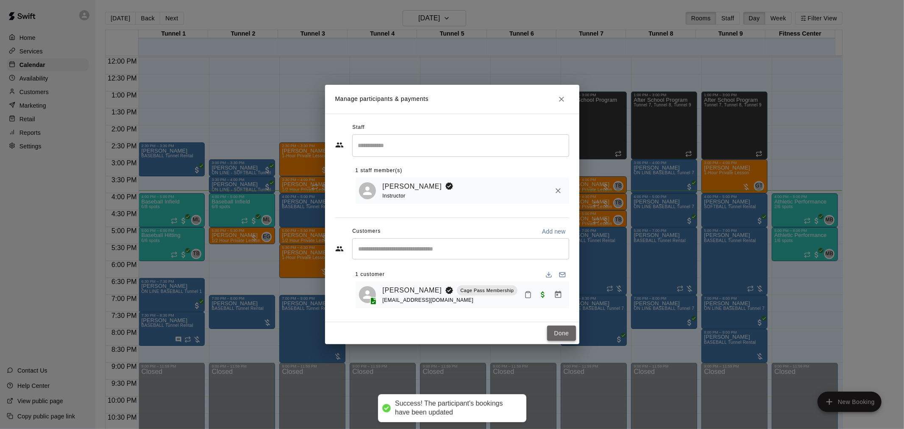
click at [559, 336] on button "Done" at bounding box center [561, 333] width 28 height 16
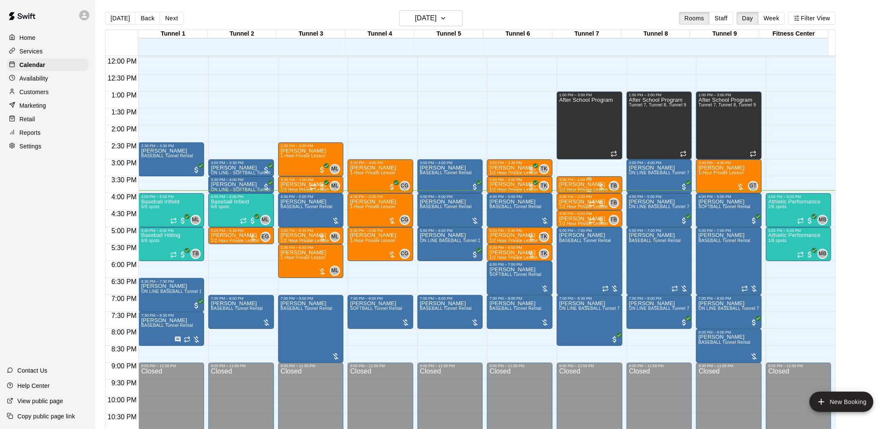
click at [591, 188] on span "1/2 Hour Private Lesson" at bounding box center [584, 189] width 49 height 5
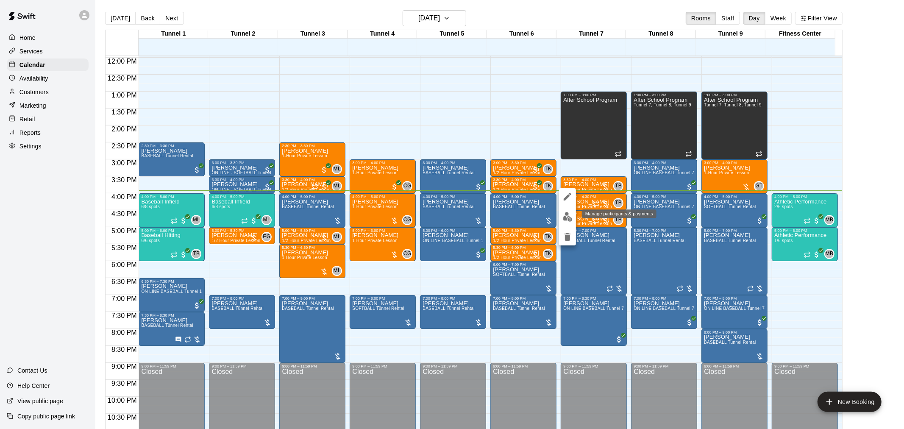
click at [571, 214] on img "edit" at bounding box center [568, 217] width 10 height 10
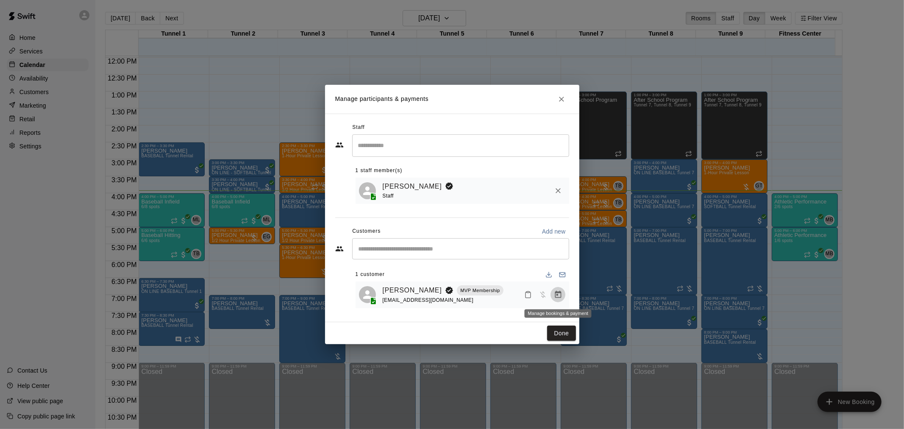
click at [560, 299] on icon "Manage bookings & payment" at bounding box center [558, 294] width 8 height 8
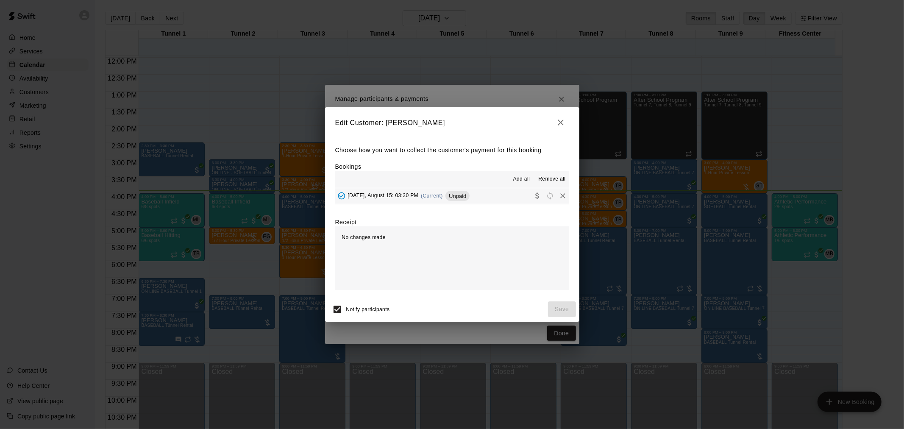
click at [475, 197] on button "Friday, August 15: 03:30 PM (Current) Unpaid" at bounding box center [452, 196] width 234 height 16
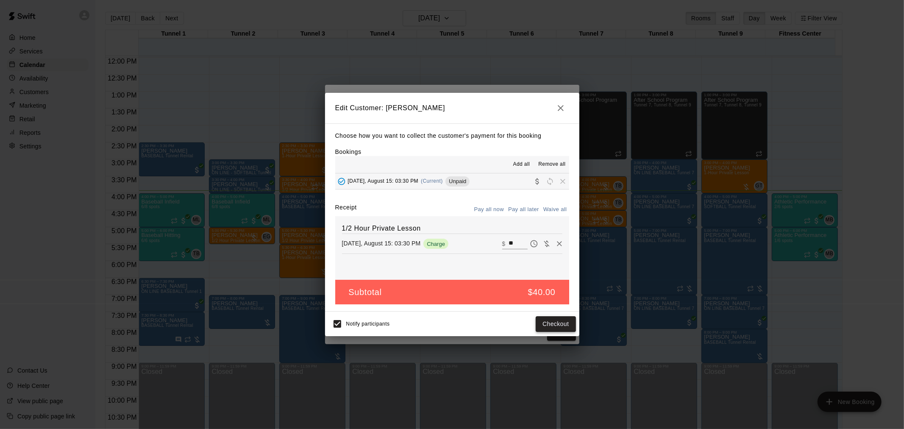
click at [571, 324] on button "Checkout" at bounding box center [555, 324] width 40 height 16
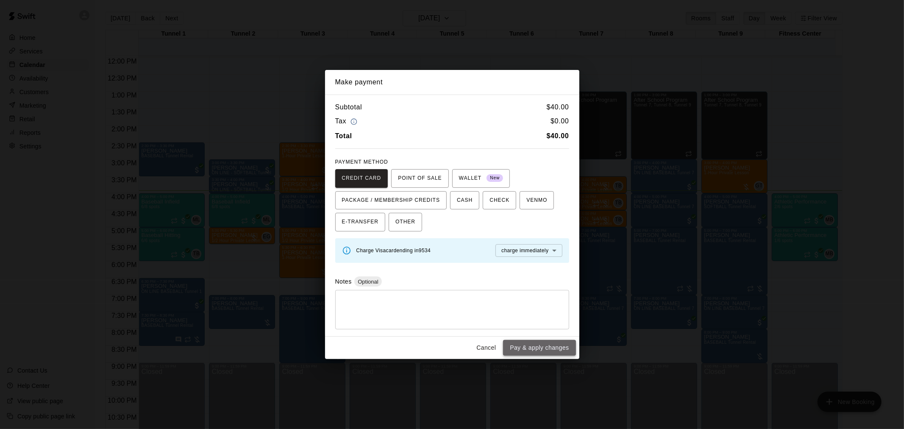
click at [537, 347] on button "Pay & apply changes" at bounding box center [539, 348] width 72 height 16
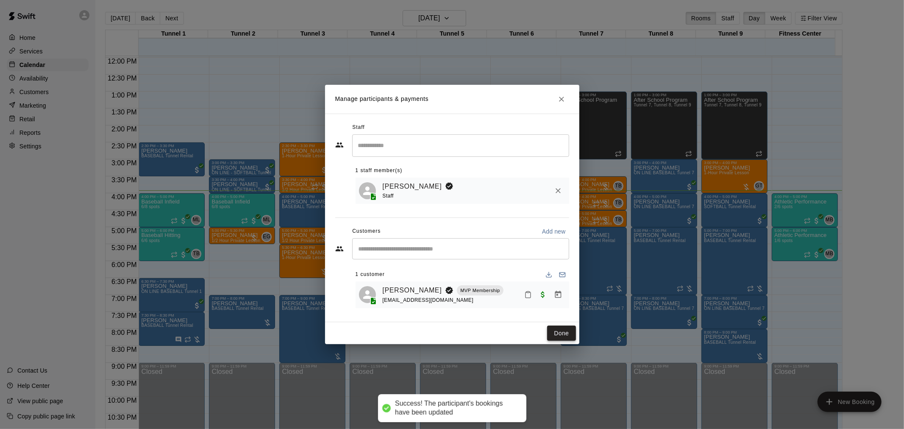
click at [565, 330] on button "Done" at bounding box center [561, 333] width 28 height 16
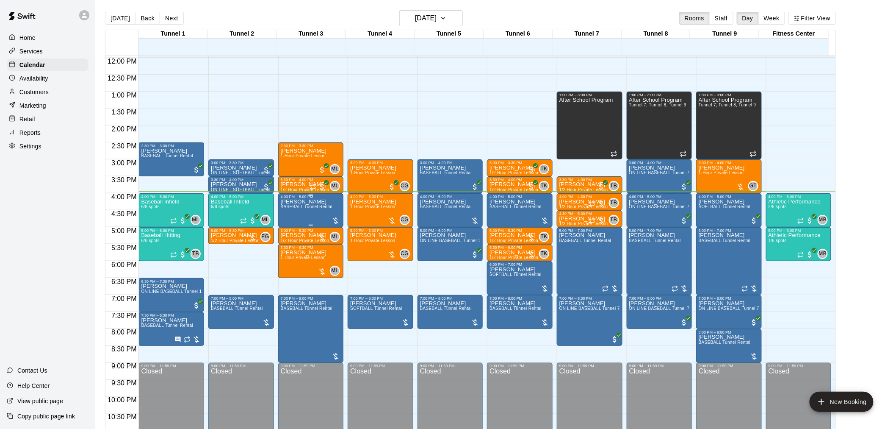
click at [310, 210] on div "Theo Thompson BASEBALL Tunnel Rental" at bounding box center [307, 413] width 52 height 429
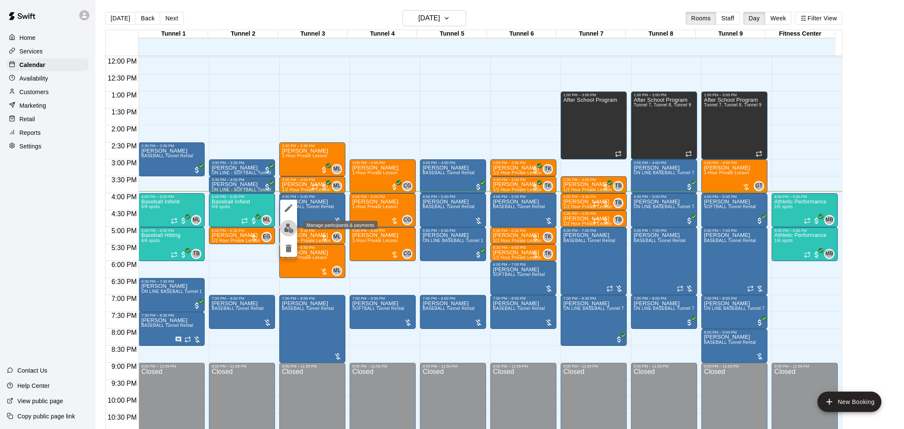
click at [289, 226] on img "edit" at bounding box center [289, 228] width 10 height 10
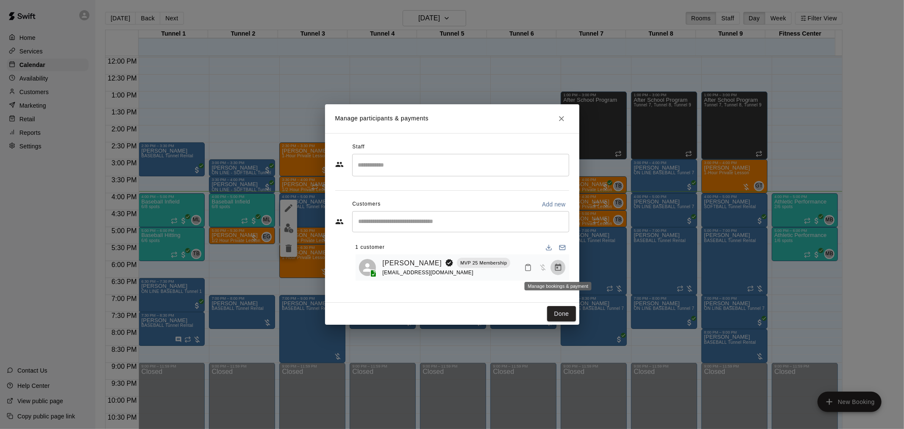
click at [560, 272] on button "Manage bookings & payment" at bounding box center [557, 267] width 15 height 15
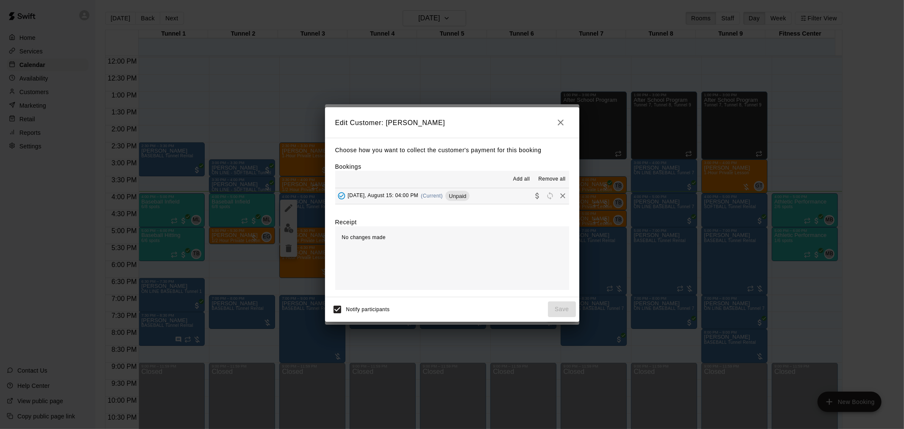
click at [452, 200] on div "Unpaid" at bounding box center [457, 196] width 24 height 10
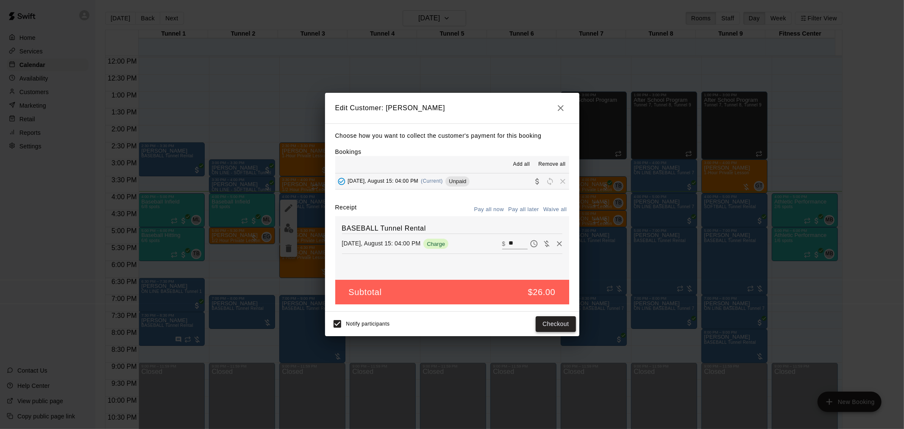
click at [547, 319] on button "Checkout" at bounding box center [555, 324] width 40 height 16
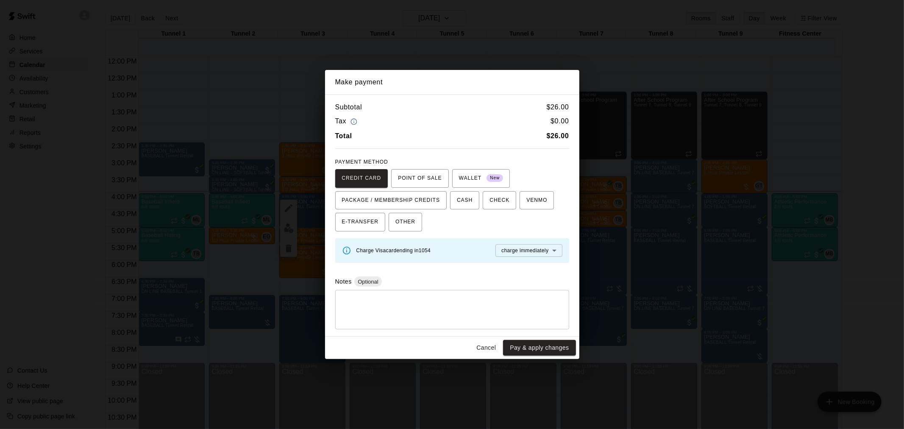
click at [500, 345] on div "Cancel Pay & apply changes" at bounding box center [452, 347] width 254 height 22
click at [498, 341] on button "Cancel" at bounding box center [485, 348] width 27 height 16
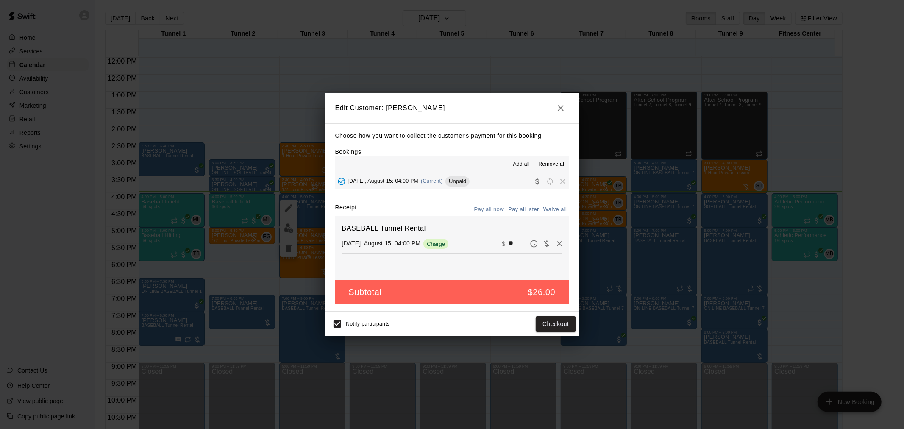
click at [561, 100] on button "button" at bounding box center [560, 108] width 17 height 17
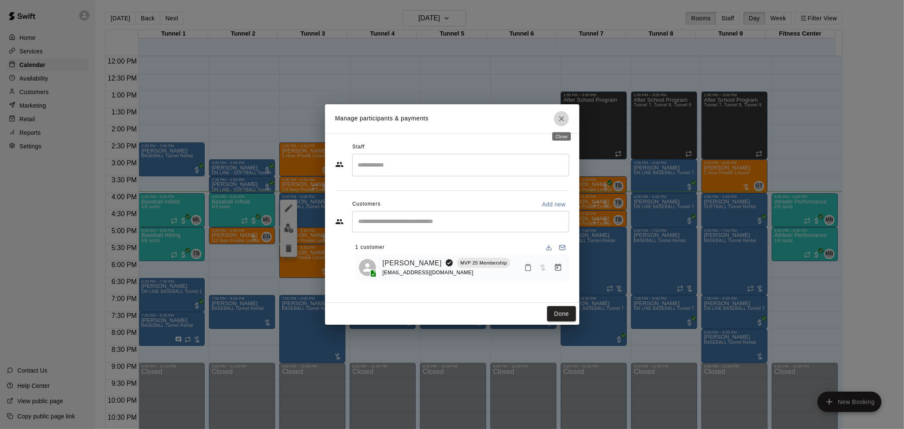
click at [560, 125] on button "Close" at bounding box center [561, 118] width 15 height 15
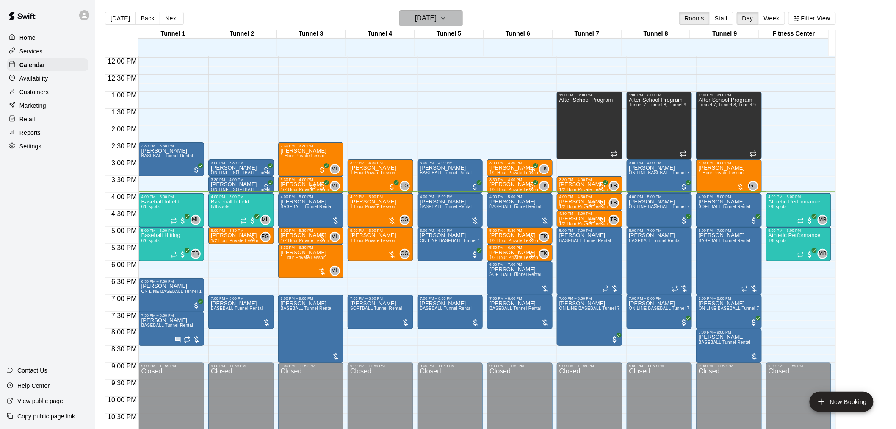
click at [437, 17] on h6 "[DATE]" at bounding box center [426, 18] width 22 height 12
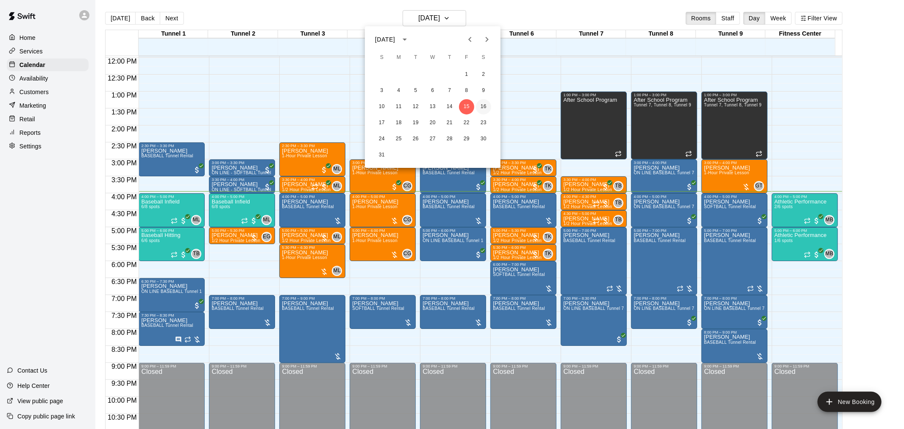
click at [483, 108] on button "16" at bounding box center [483, 106] width 15 height 15
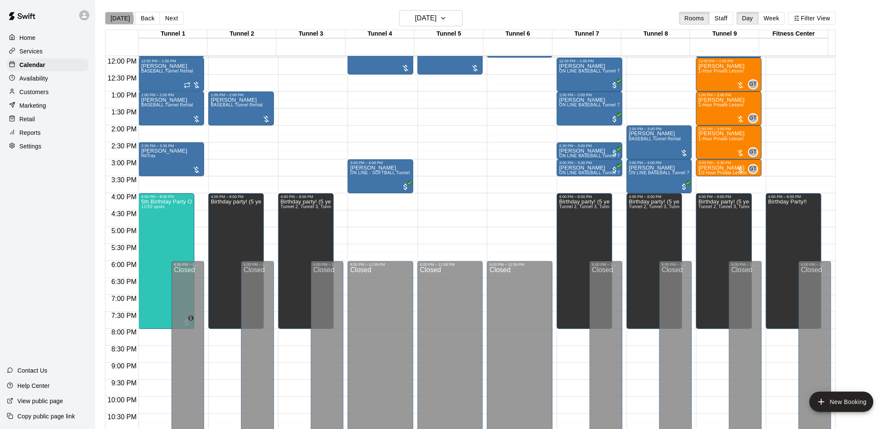
click at [117, 19] on button "[DATE]" at bounding box center [120, 18] width 31 height 13
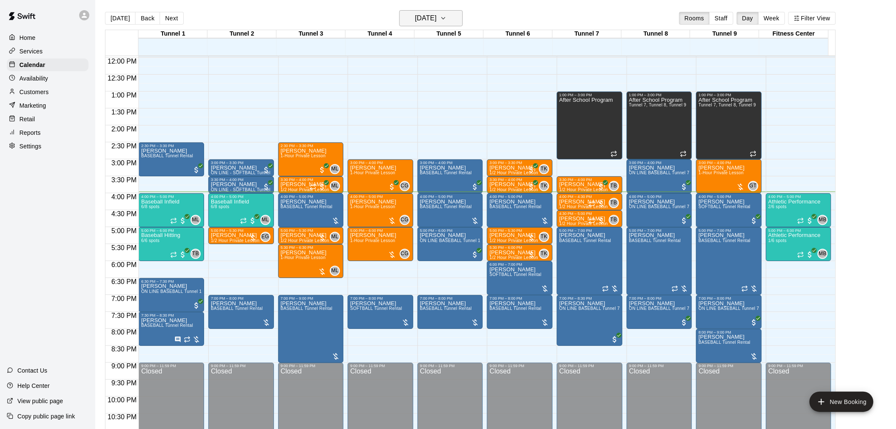
click at [421, 18] on h6 "[DATE]" at bounding box center [426, 18] width 22 height 12
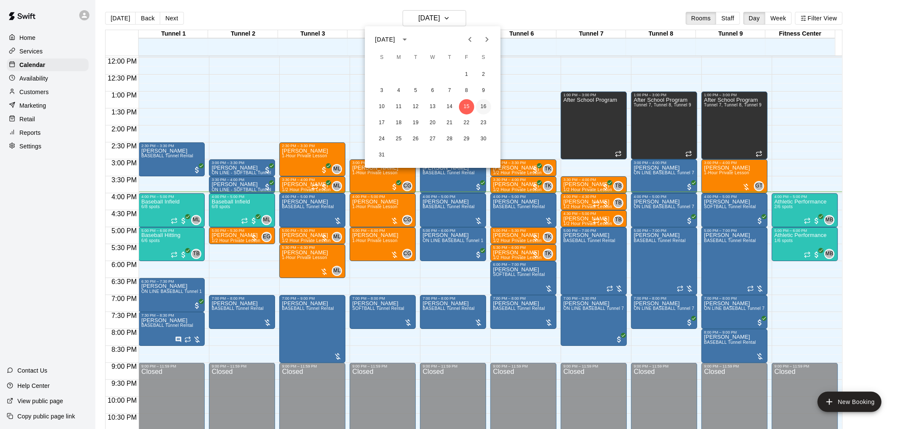
click at [484, 106] on button "16" at bounding box center [483, 106] width 15 height 15
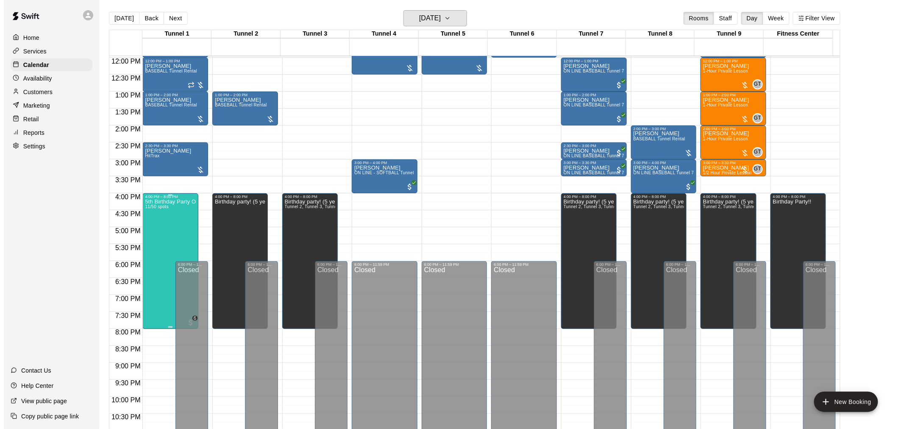
scroll to position [358, 0]
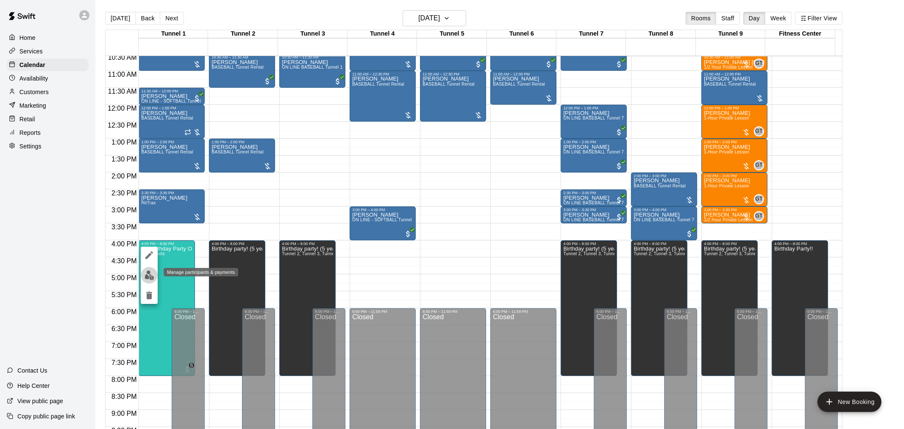
click at [149, 272] on img "edit" at bounding box center [149, 275] width 10 height 10
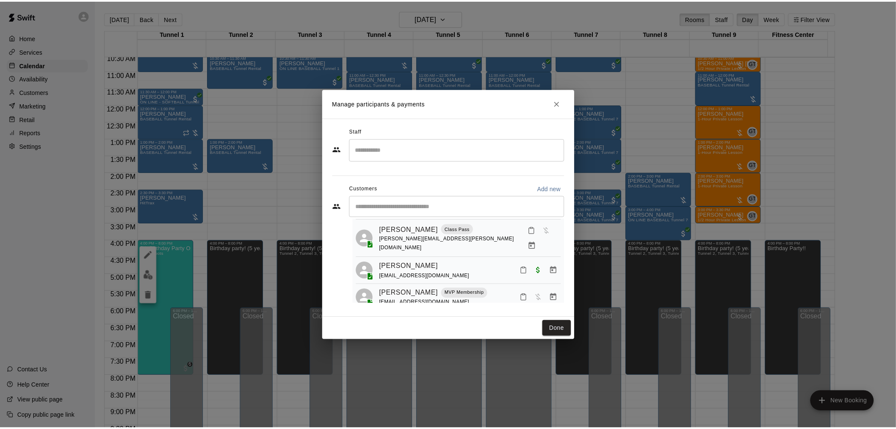
scroll to position [188, 0]
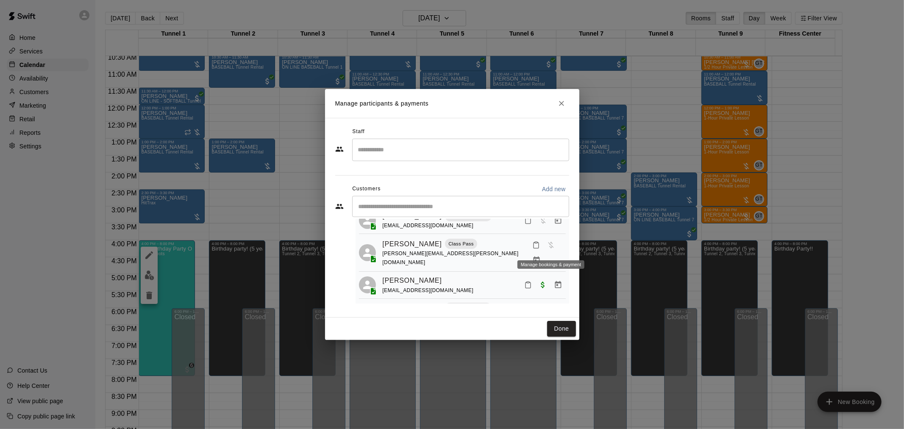
click at [544, 252] on button "Manage bookings & payment" at bounding box center [536, 259] width 15 height 15
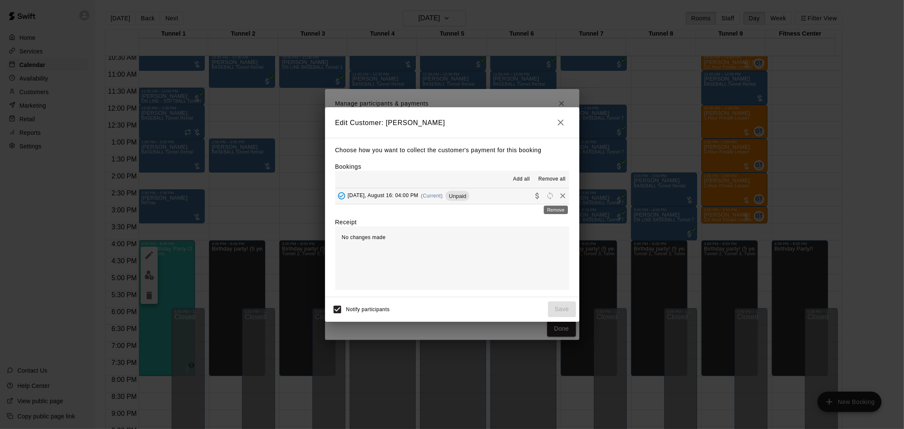
click at [555, 200] on div "Remove" at bounding box center [556, 207] width 26 height 15
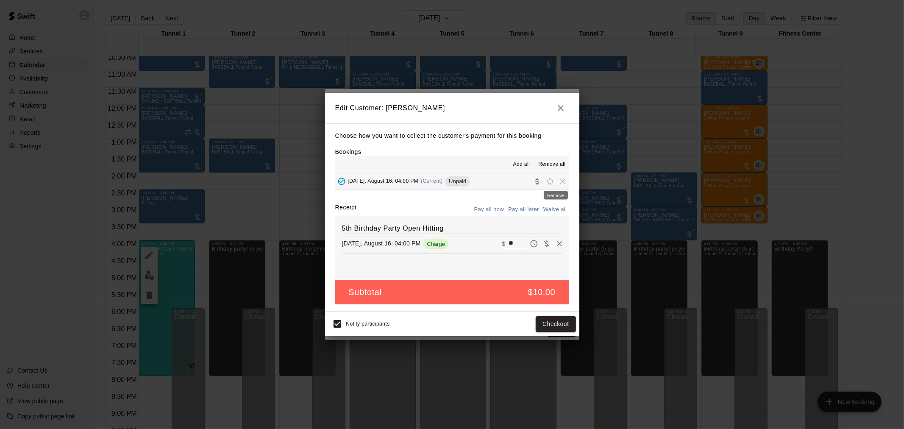
click at [556, 180] on span "Remove" at bounding box center [562, 180] width 13 height 6
click at [560, 108] on icon "button" at bounding box center [560, 108] width 10 height 10
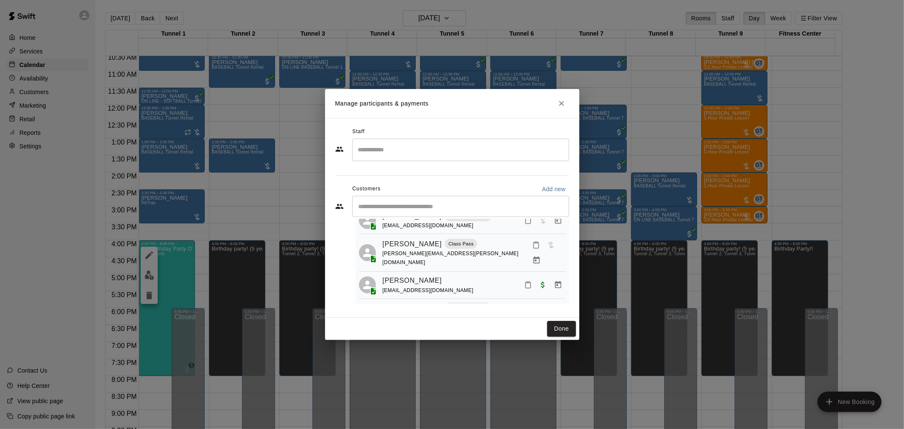
click at [539, 256] on icon "Manage bookings & payment" at bounding box center [536, 259] width 6 height 7
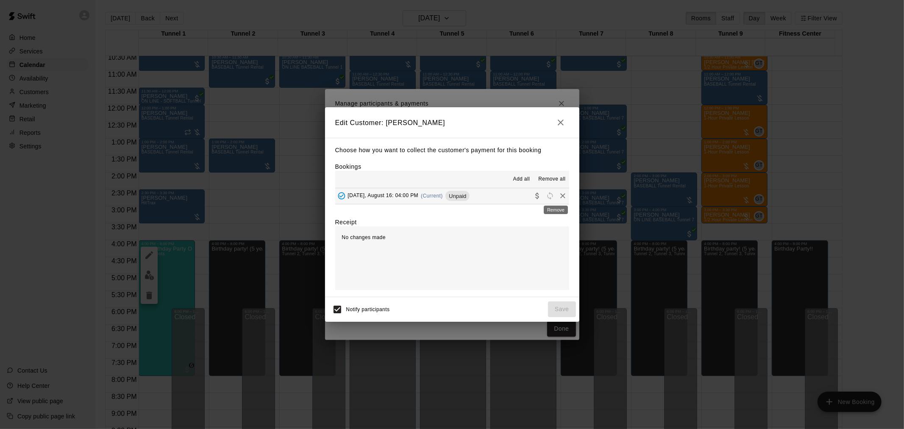
click at [558, 197] on icon "Remove" at bounding box center [562, 195] width 8 height 8
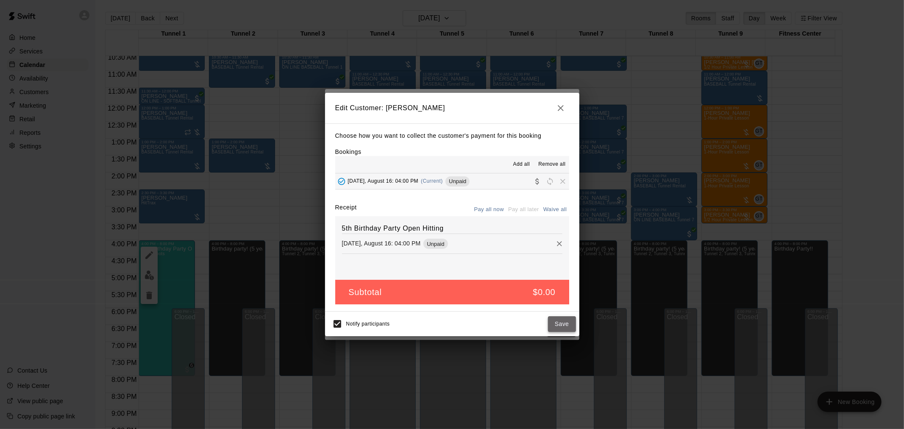
click at [563, 327] on button "Save" at bounding box center [562, 324] width 28 height 16
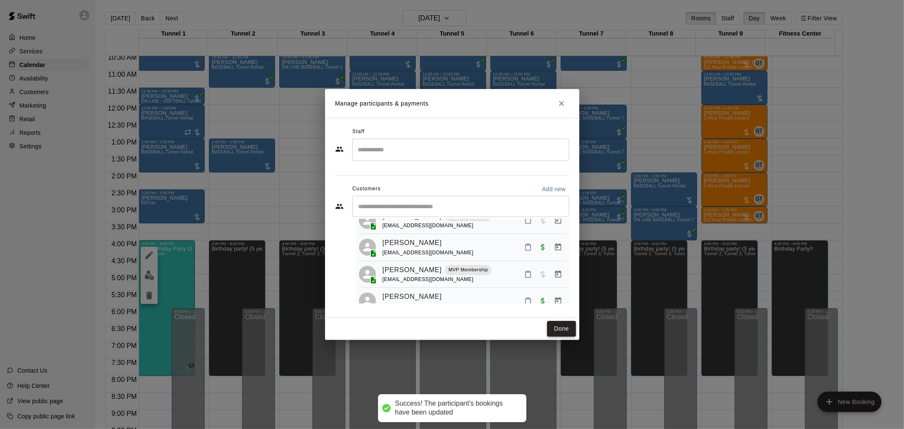
click at [566, 332] on button "Done" at bounding box center [561, 329] width 28 height 16
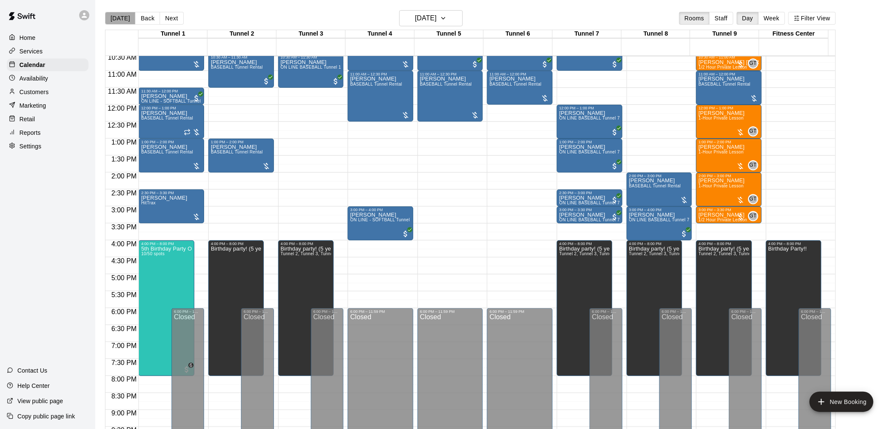
click at [123, 18] on button "[DATE]" at bounding box center [120, 18] width 31 height 13
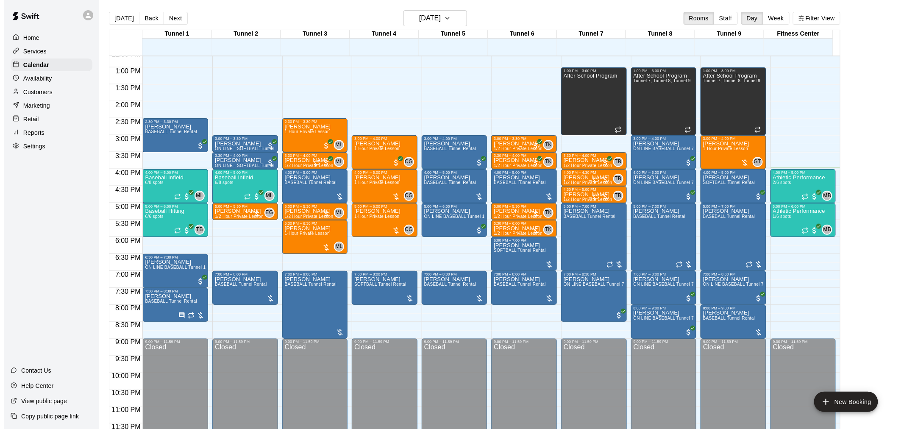
scroll to position [431, 0]
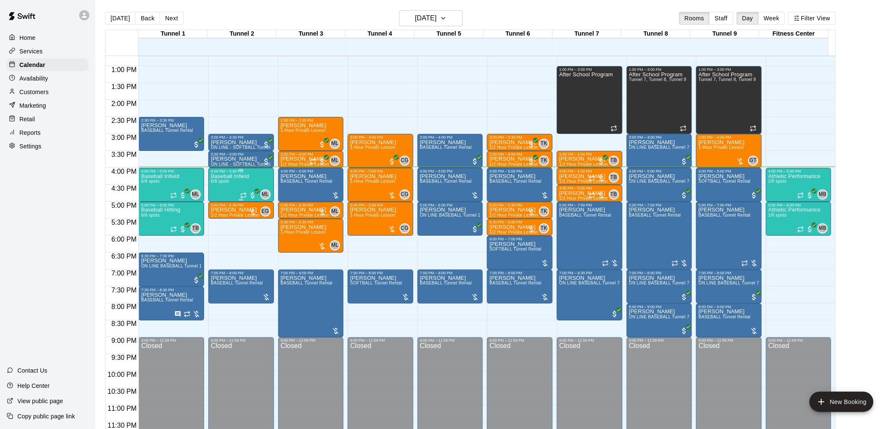
click at [247, 186] on div "Baseball Infield 6/8 spots" at bounding box center [230, 387] width 38 height 429
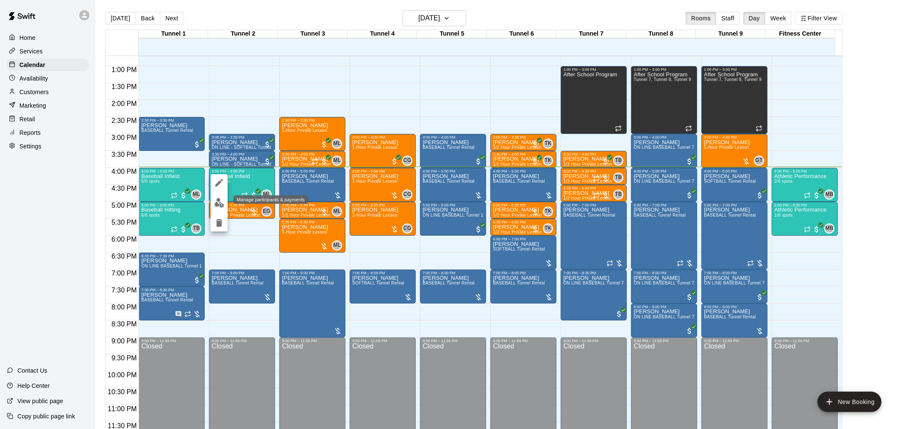
click at [222, 206] on img "edit" at bounding box center [219, 203] width 10 height 10
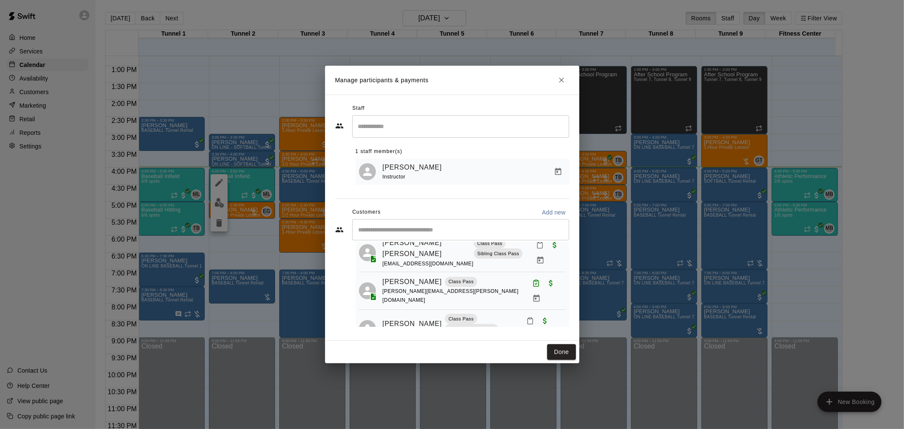
scroll to position [132, 0]
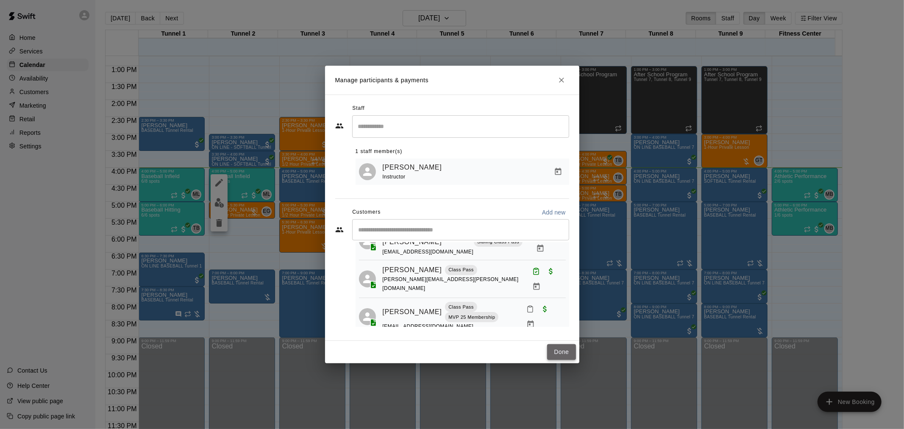
click at [565, 358] on button "Done" at bounding box center [561, 352] width 28 height 16
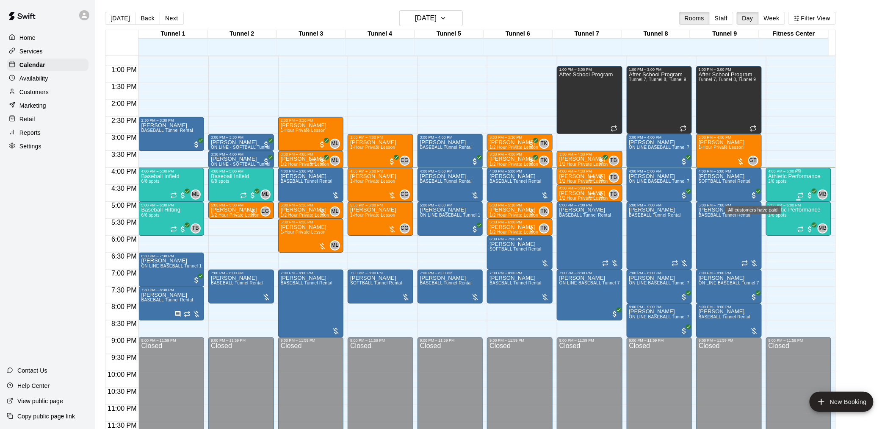
click at [816, 185] on div "Athletic Performance 2/6 spots" at bounding box center [795, 387] width 52 height 429
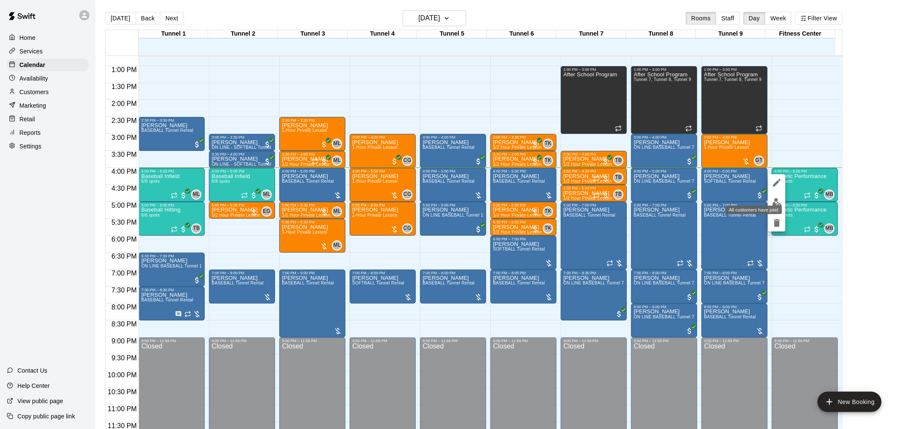
click at [773, 201] on div "All customers have paid" at bounding box center [753, 207] width 58 height 15
click at [776, 202] on div "All customers have paid" at bounding box center [753, 207] width 58 height 15
click at [788, 180] on div at bounding box center [452, 214] width 904 height 429
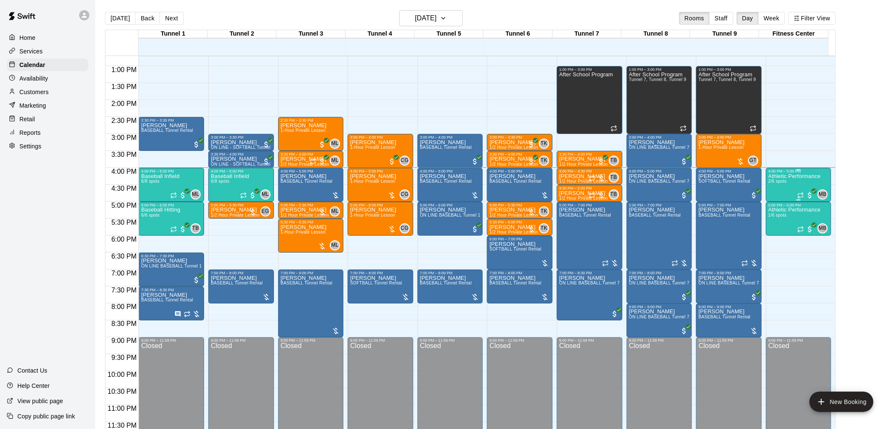
click at [789, 187] on div "Athletic Performance 2/6 spots" at bounding box center [795, 387] width 52 height 429
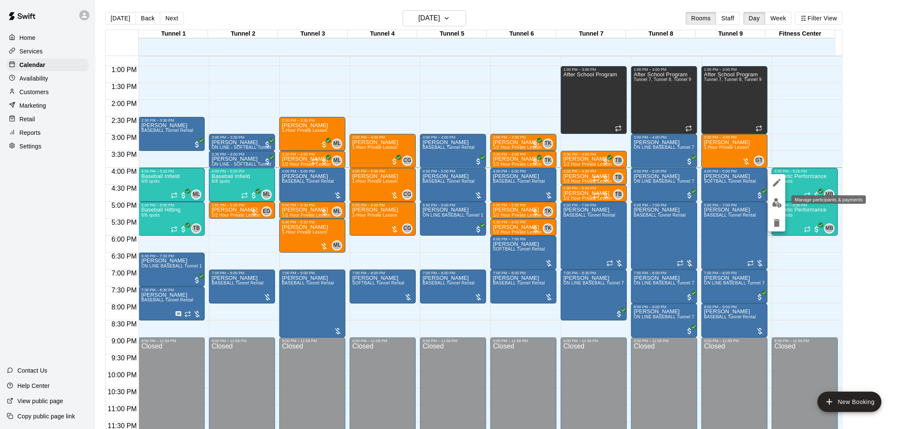
click at [776, 202] on img "edit" at bounding box center [777, 203] width 10 height 10
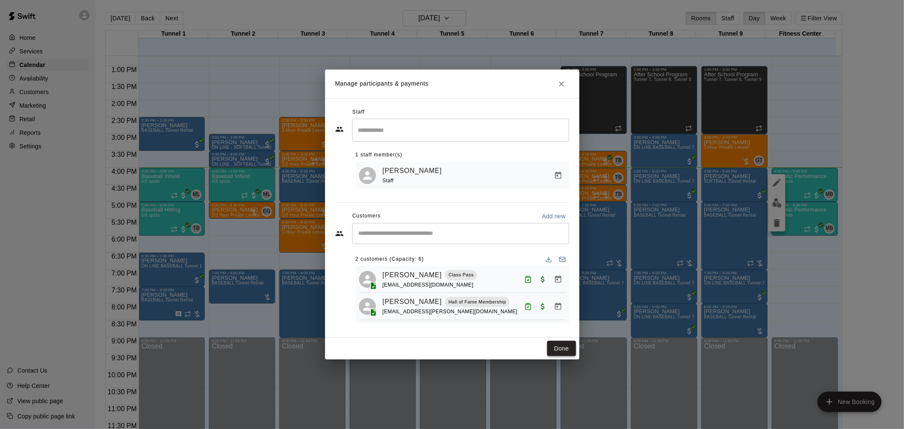
click at [563, 348] on button "Done" at bounding box center [561, 349] width 28 height 16
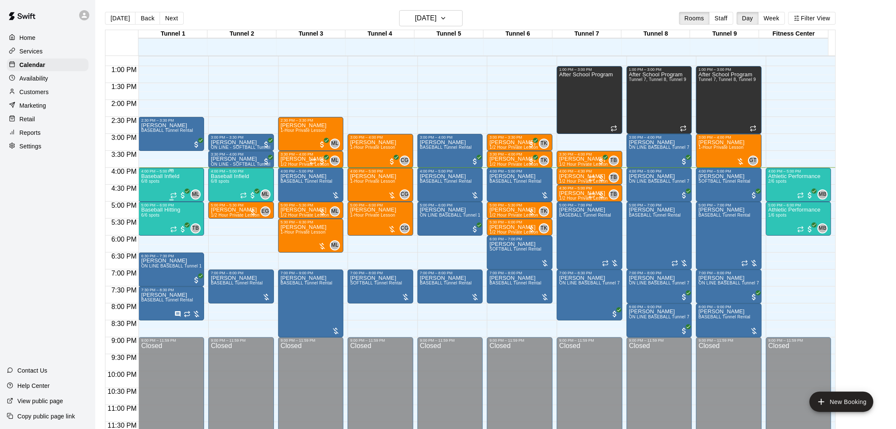
click at [148, 185] on div "Baseball Infield 6/8 spots" at bounding box center [160, 387] width 38 height 429
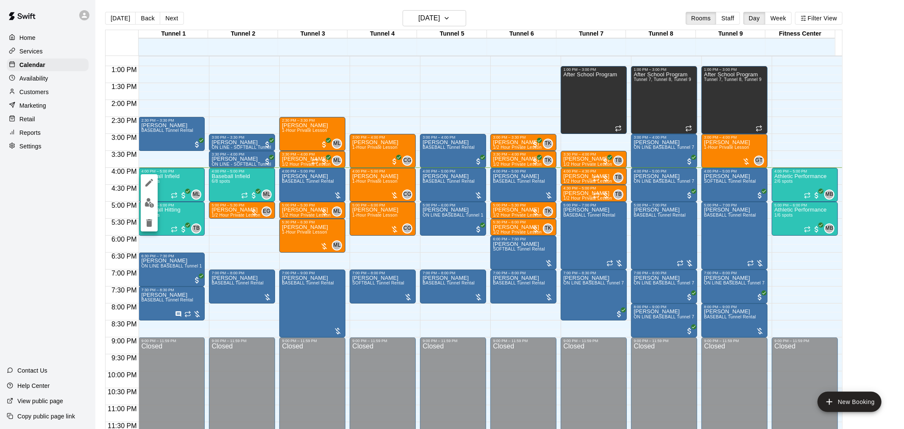
click at [150, 205] on img "edit" at bounding box center [149, 203] width 10 height 10
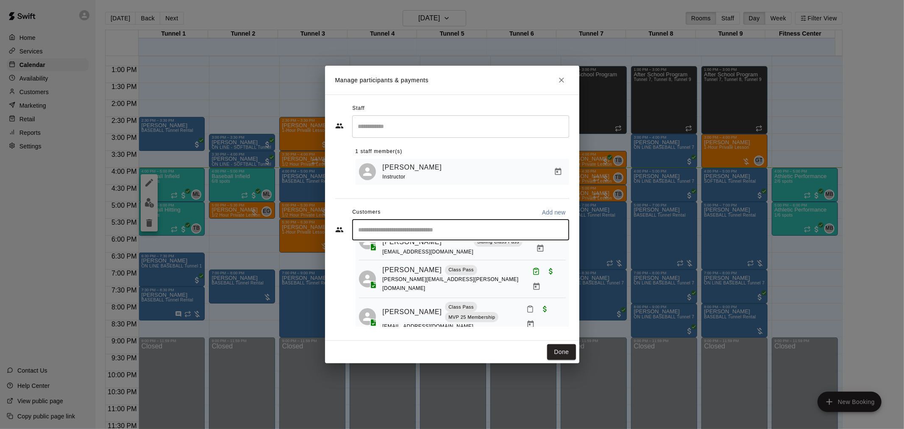
click at [429, 229] on input "Start typing to search customers..." at bounding box center [460, 229] width 209 height 8
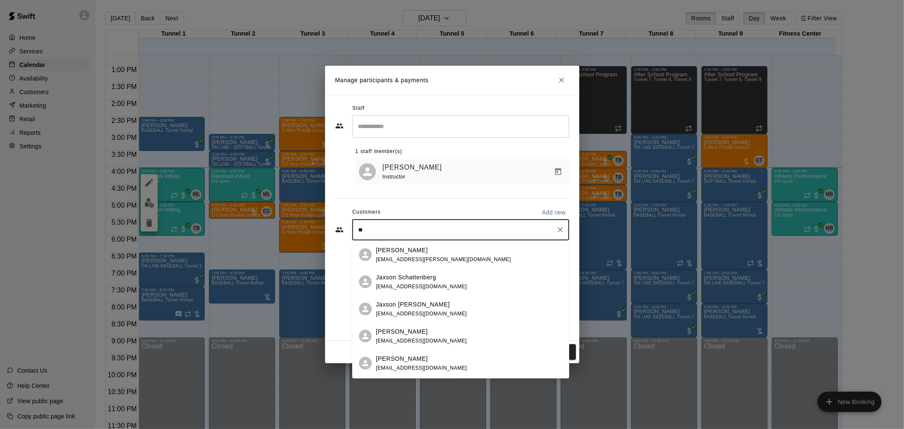
type input "*"
click at [358, 234] on input "*****" at bounding box center [454, 229] width 197 height 8
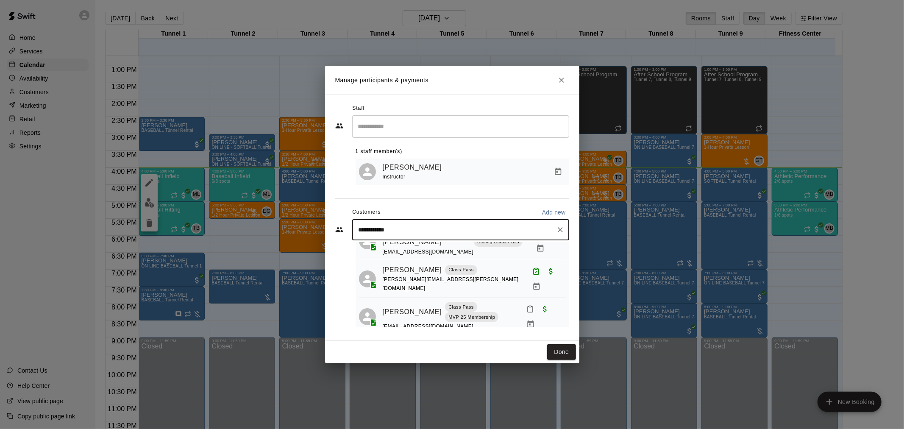
type input "**********"
click at [390, 251] on p "Jaxson Clark" at bounding box center [402, 249] width 52 height 9
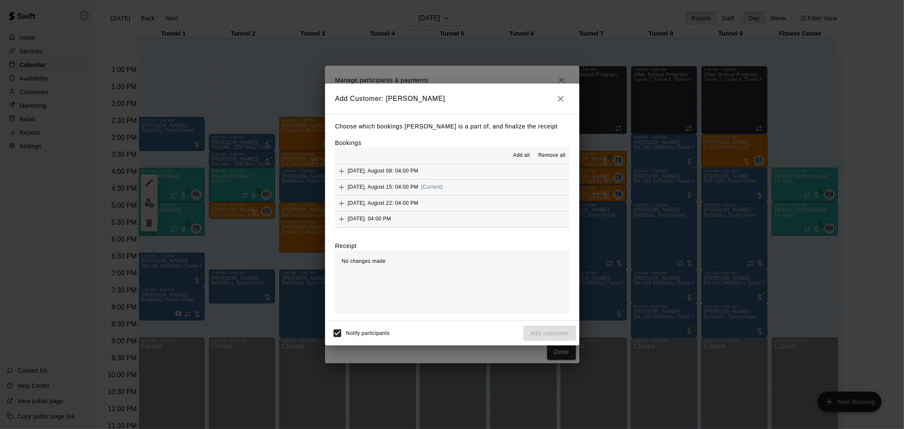
scroll to position [659, 0]
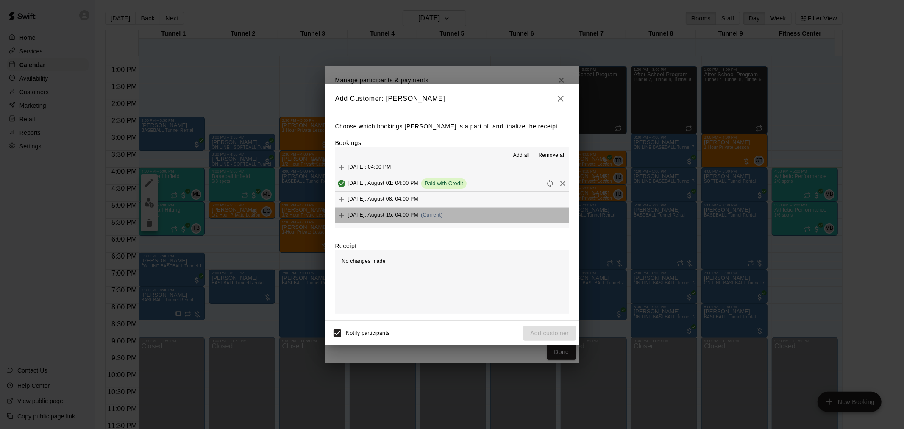
click at [455, 211] on button "Friday, August 15: 04:00 PM (Current)" at bounding box center [452, 216] width 234 height 16
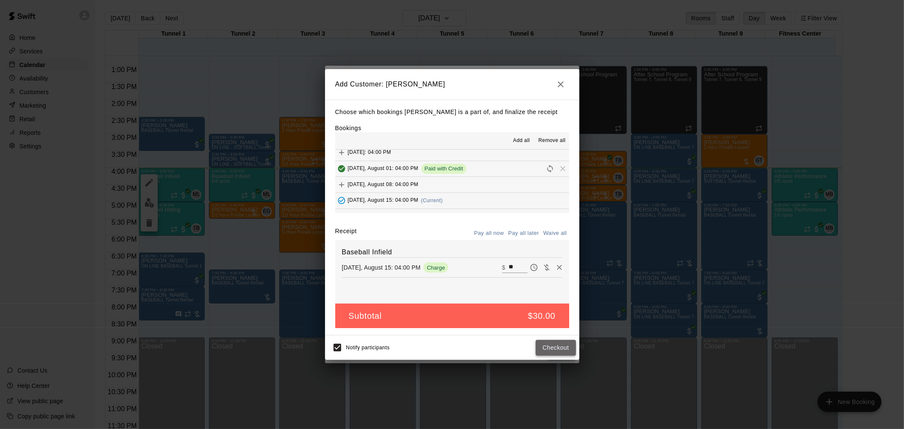
click at [566, 346] on button "Checkout" at bounding box center [555, 348] width 40 height 16
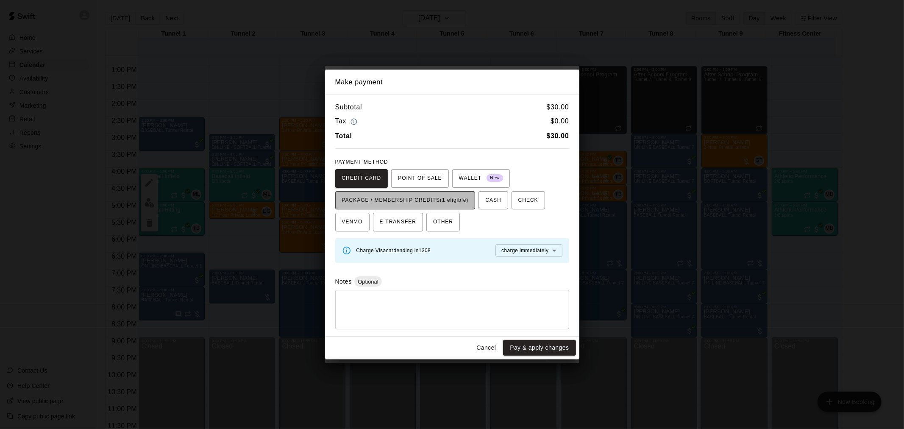
click at [461, 206] on span "PACKAGE / MEMBERSHIP CREDITS (1 eligible)" at bounding box center [405, 201] width 127 height 14
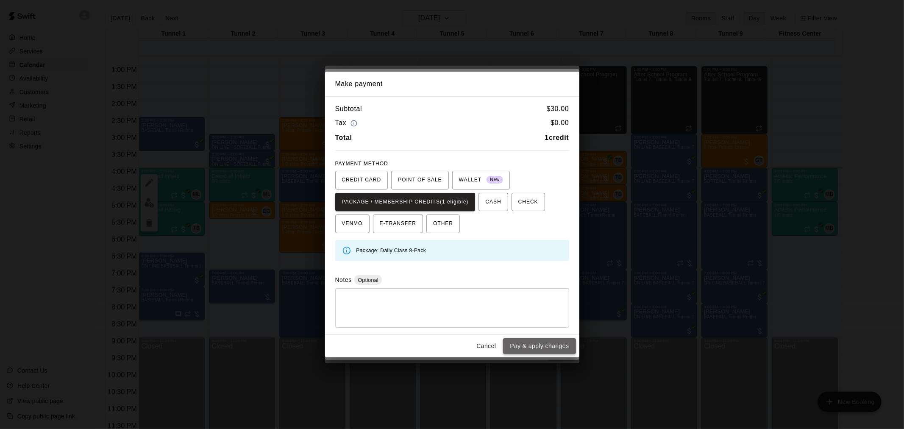
click at [541, 347] on button "Pay & apply changes" at bounding box center [539, 346] width 72 height 16
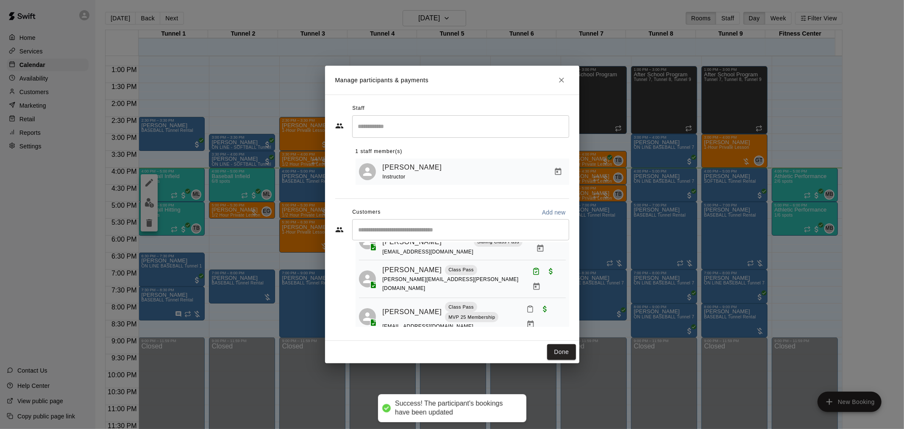
scroll to position [0, 0]
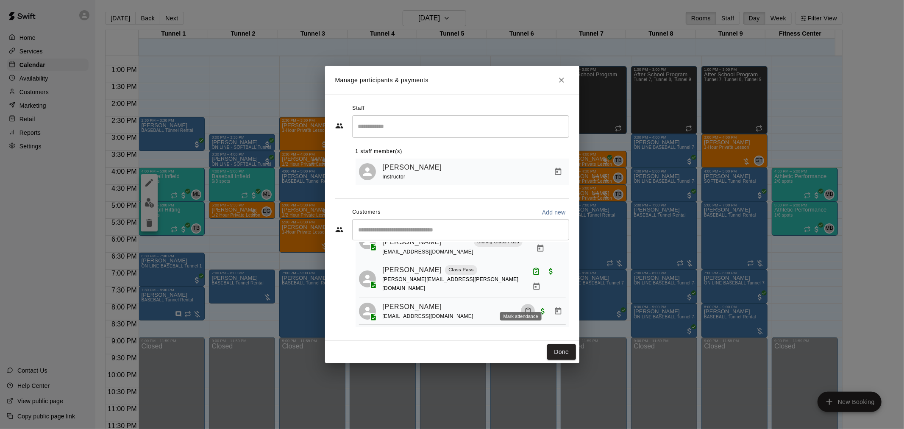
click at [524, 307] on icon "Mark attendance" at bounding box center [528, 311] width 8 height 8
click at [539, 298] on li "Mark attended" at bounding box center [573, 302] width 99 height 14
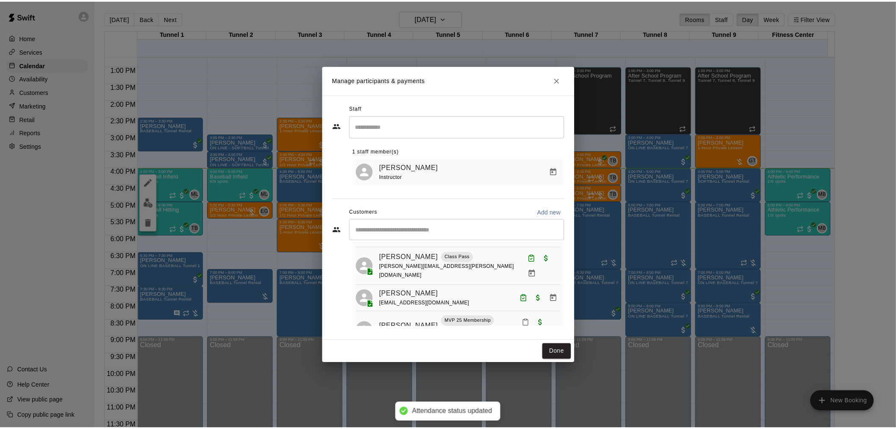
scroll to position [160, 0]
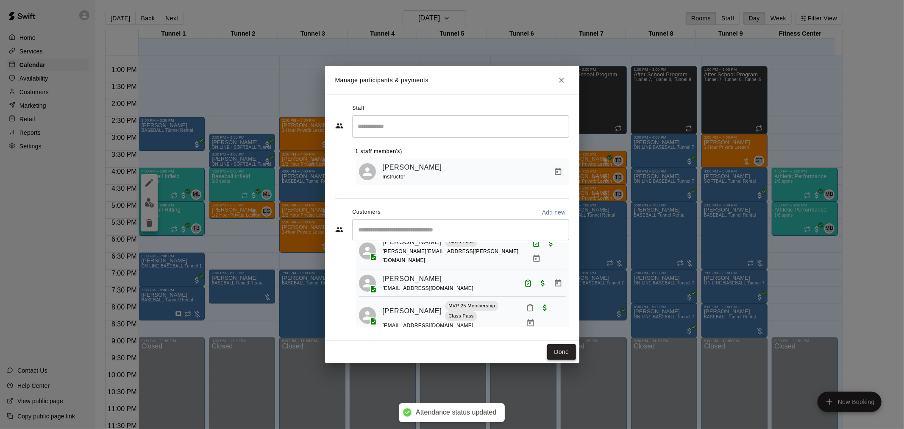
click at [566, 355] on button "Done" at bounding box center [561, 352] width 28 height 16
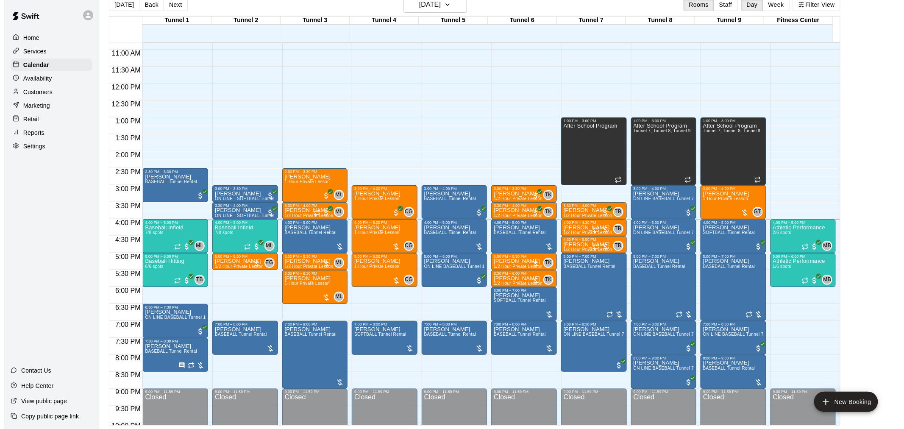
scroll to position [367, 0]
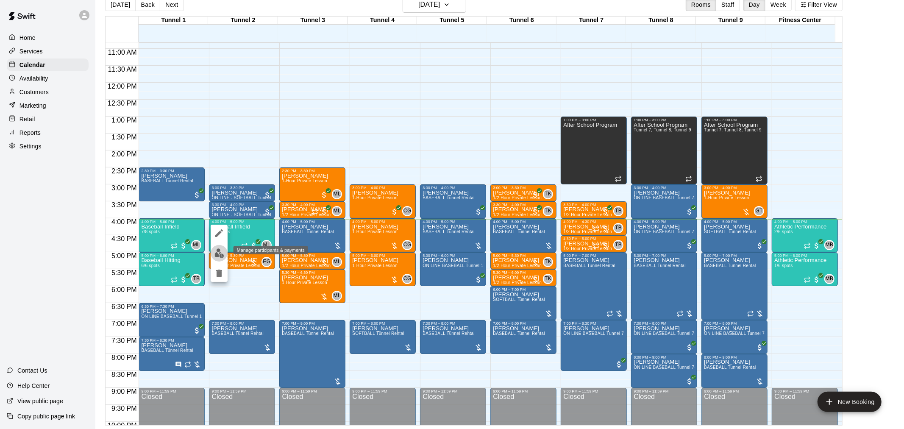
click at [219, 252] on img "edit" at bounding box center [219, 253] width 10 height 10
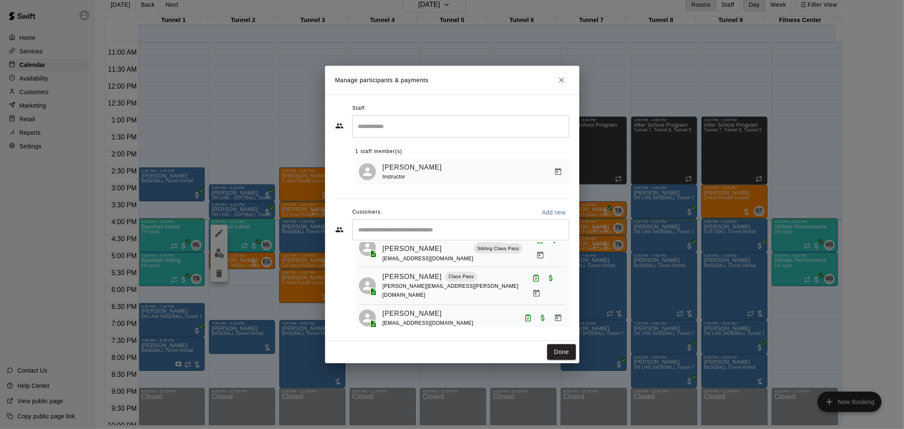
scroll to position [160, 0]
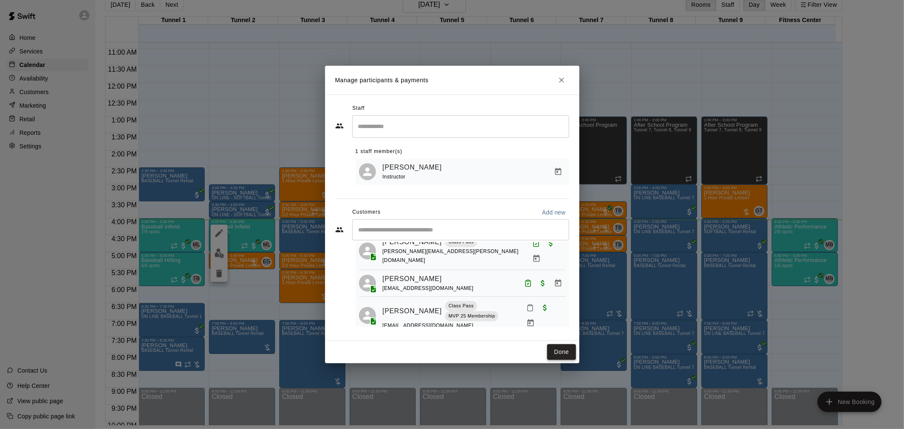
click at [557, 350] on button "Done" at bounding box center [561, 352] width 28 height 16
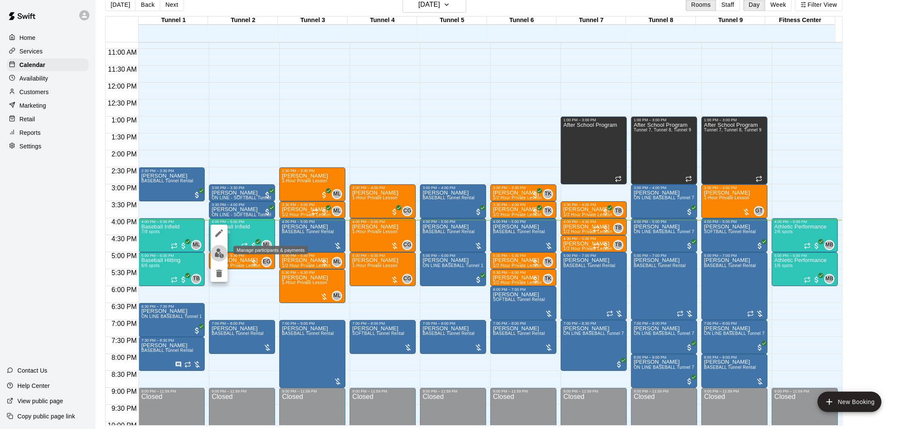
click at [222, 249] on img "edit" at bounding box center [219, 253] width 10 height 10
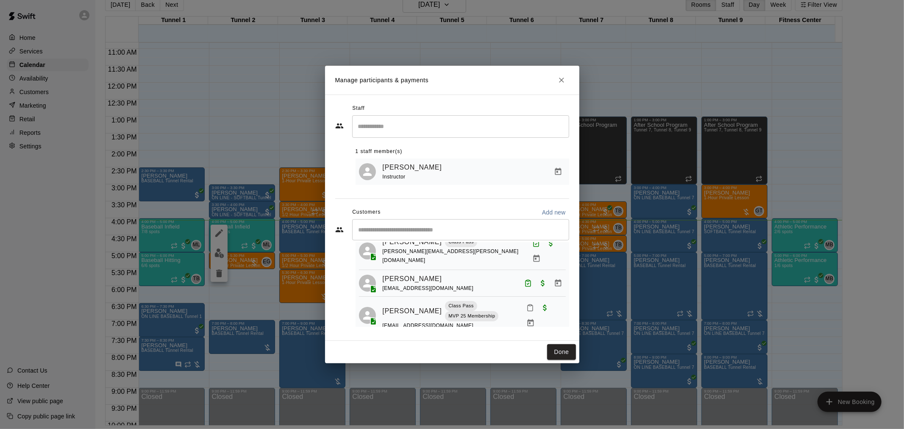
click at [526, 304] on icon "Mark attendance" at bounding box center [530, 308] width 8 height 8
click at [548, 297] on p "Mark attended" at bounding box center [580, 299] width 75 height 8
click at [568, 354] on button "Done" at bounding box center [561, 352] width 28 height 16
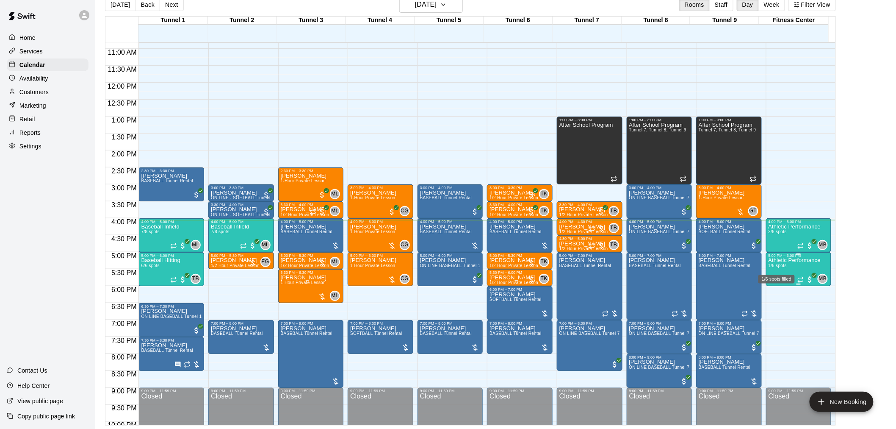
click at [786, 268] on span "1/6 spots" at bounding box center [778, 265] width 19 height 5
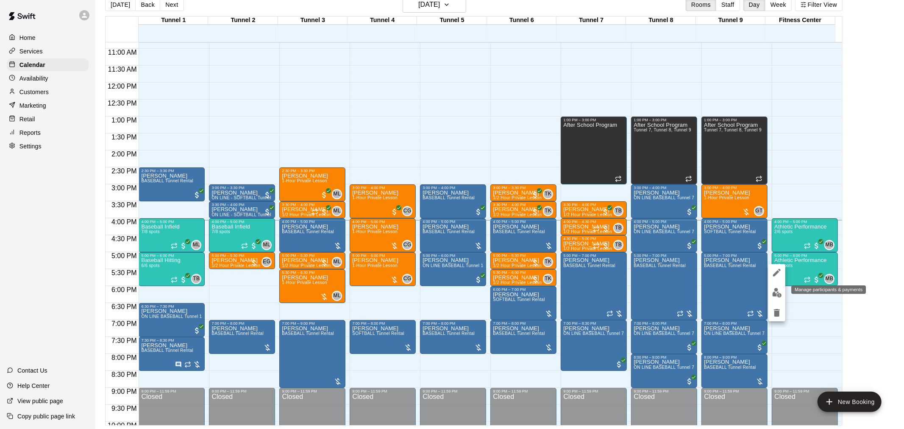
click at [779, 291] on img "edit" at bounding box center [777, 293] width 10 height 10
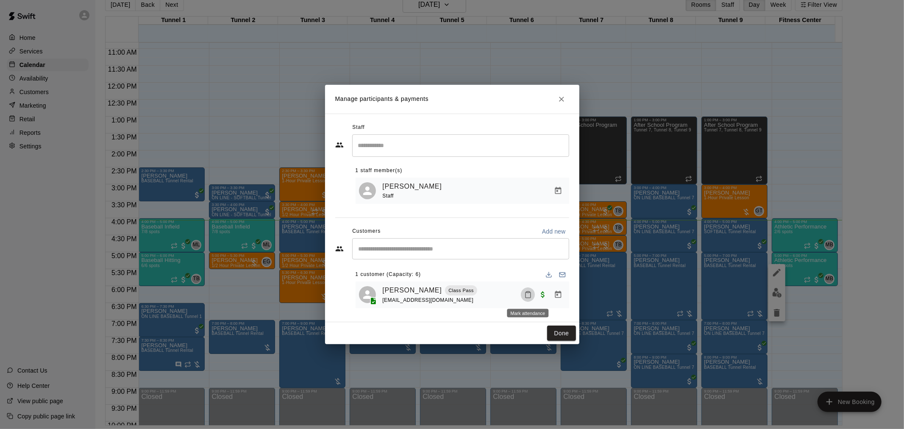
click at [532, 294] on button "Mark attendance" at bounding box center [528, 294] width 14 height 14
click at [513, 208] on div at bounding box center [452, 214] width 904 height 429
drag, startPoint x: 557, startPoint y: 92, endPoint x: 566, endPoint y: 103, distance: 13.6
click at [558, 94] on button "Close" at bounding box center [561, 99] width 15 height 15
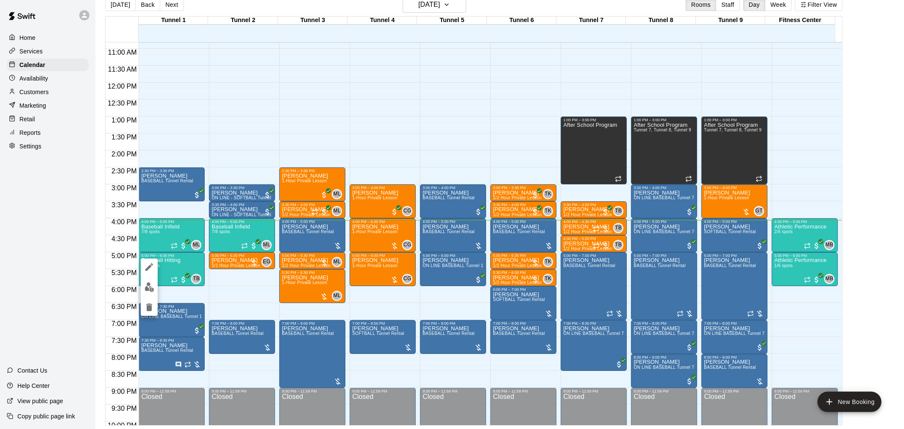
click at [150, 286] on img "edit" at bounding box center [149, 287] width 10 height 10
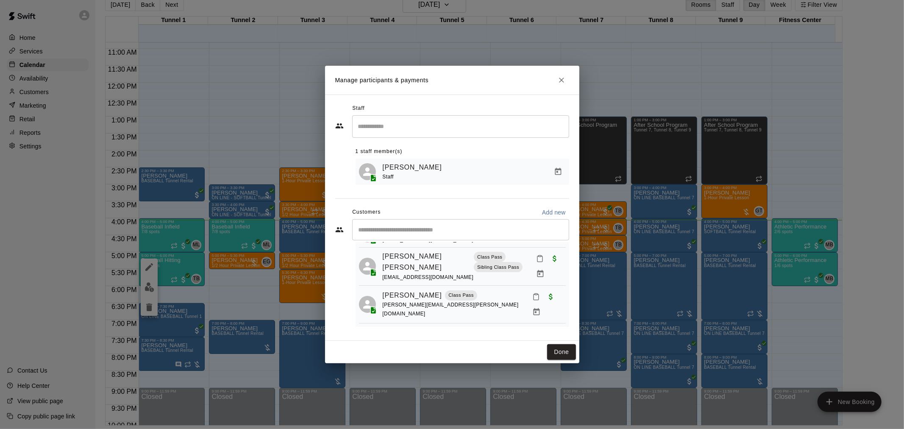
scroll to position [120, 0]
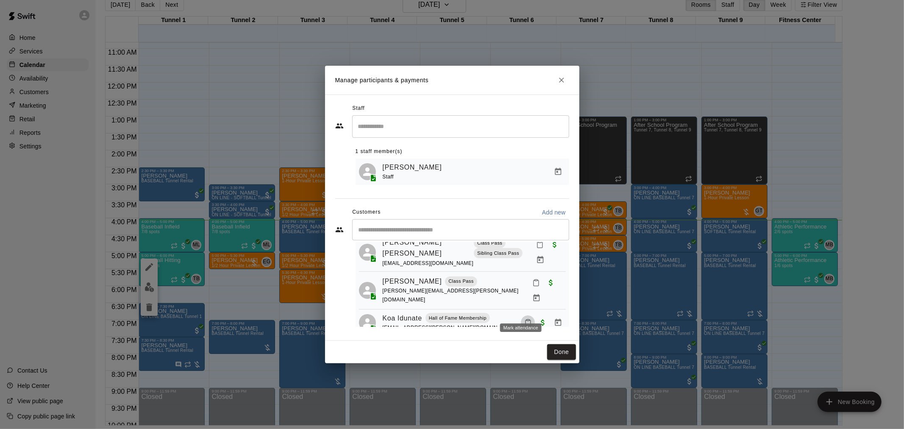
click at [524, 319] on icon "Mark attendance" at bounding box center [528, 323] width 8 height 8
click at [534, 310] on icon at bounding box center [534, 313] width 8 height 8
click at [533, 285] on icon "Mark attendance" at bounding box center [535, 283] width 5 height 6
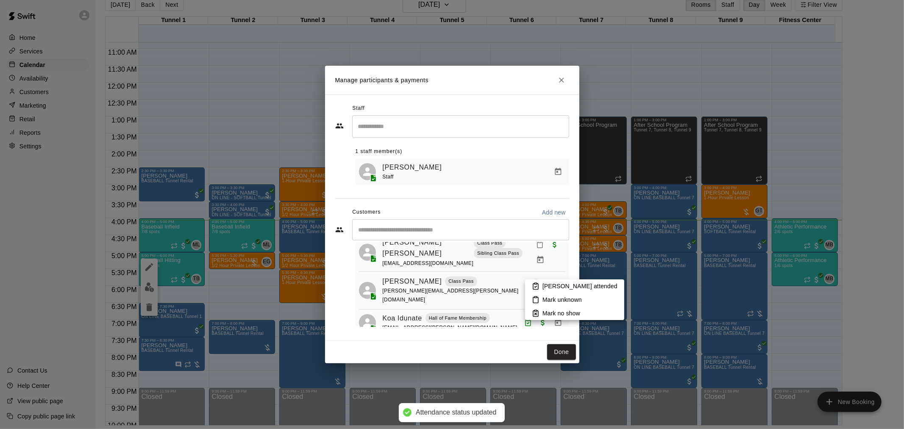
click at [536, 284] on rect at bounding box center [535, 283] width 3 height 1
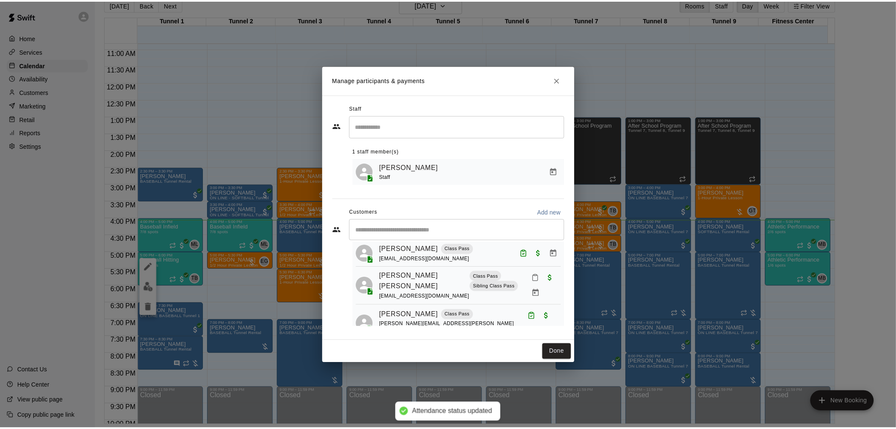
scroll to position [73, 0]
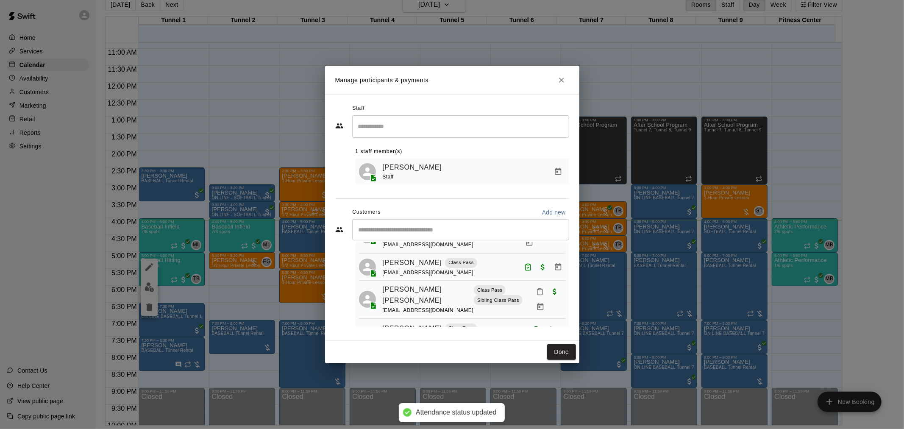
click at [536, 288] on icon "Mark attendance" at bounding box center [540, 292] width 8 height 8
click at [531, 286] on icon at bounding box center [535, 290] width 8 height 8
click at [570, 352] on button "Done" at bounding box center [561, 352] width 28 height 16
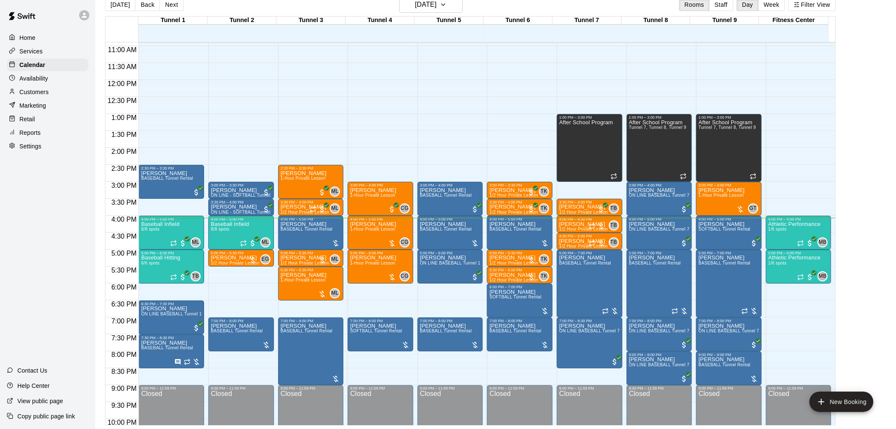
scroll to position [363, 0]
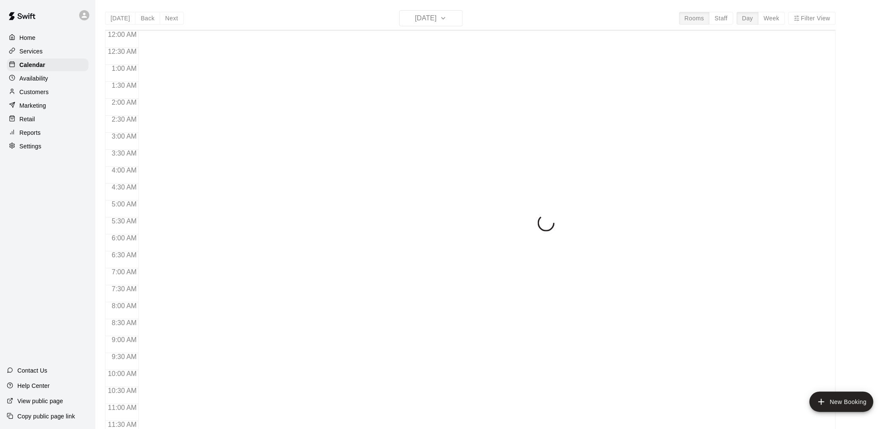
scroll to position [405, 0]
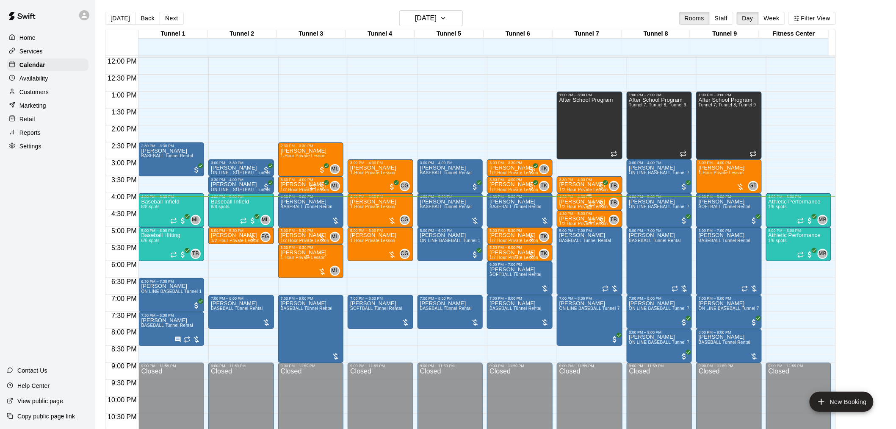
click at [580, 202] on p "[PERSON_NAME]" at bounding box center [584, 202] width 49 height 0
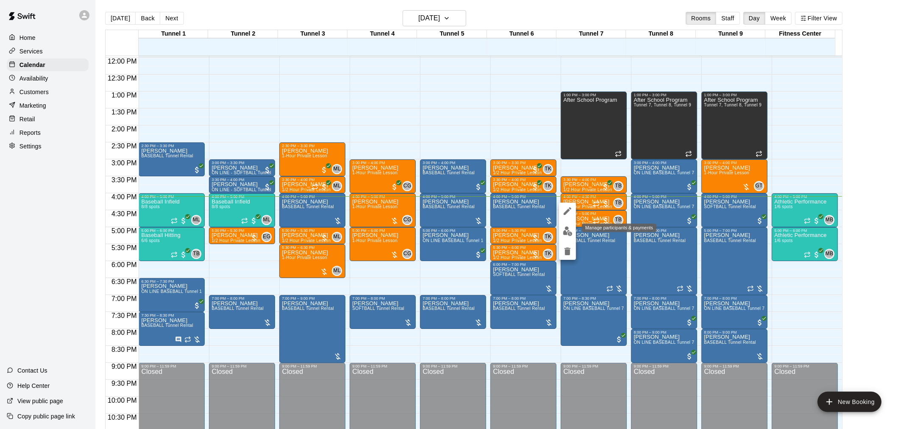
click at [568, 227] on img "edit" at bounding box center [568, 231] width 10 height 10
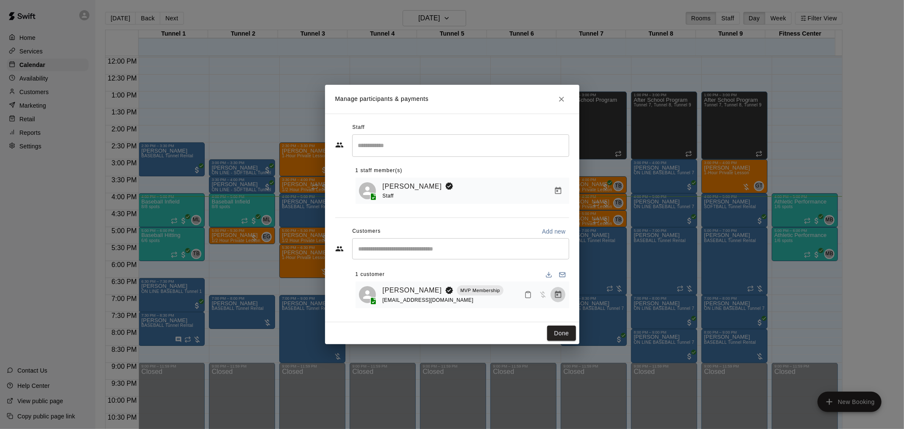
click at [560, 294] on icon "Manage bookings & payment" at bounding box center [558, 294] width 6 height 7
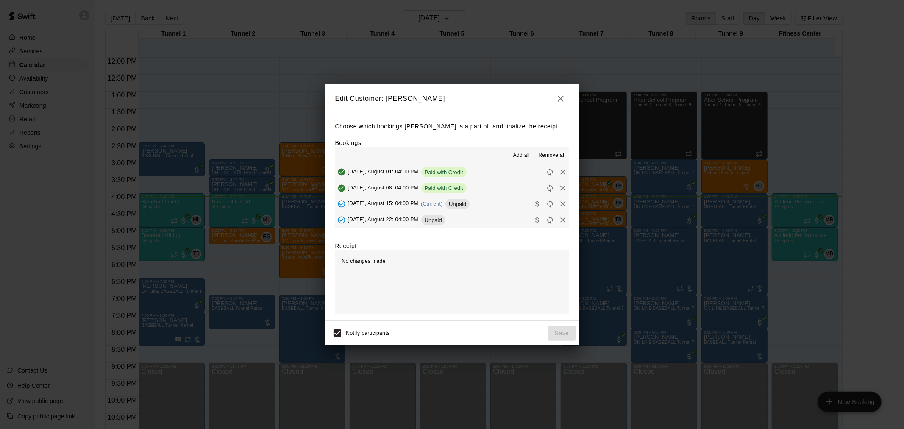
drag, startPoint x: 469, startPoint y: 205, endPoint x: 477, endPoint y: 211, distance: 9.8
click at [469, 206] on button "[DATE], August 15: 04:00 PM (Current) Unpaid" at bounding box center [452, 204] width 234 height 16
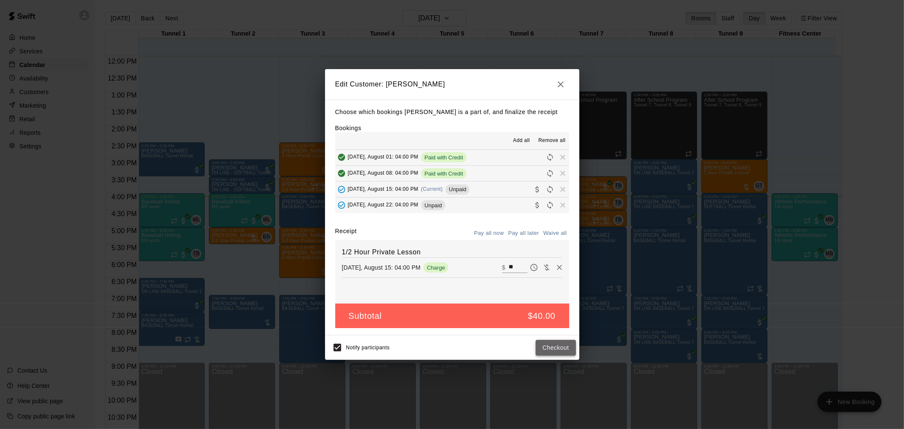
click at [557, 346] on button "Checkout" at bounding box center [555, 348] width 40 height 16
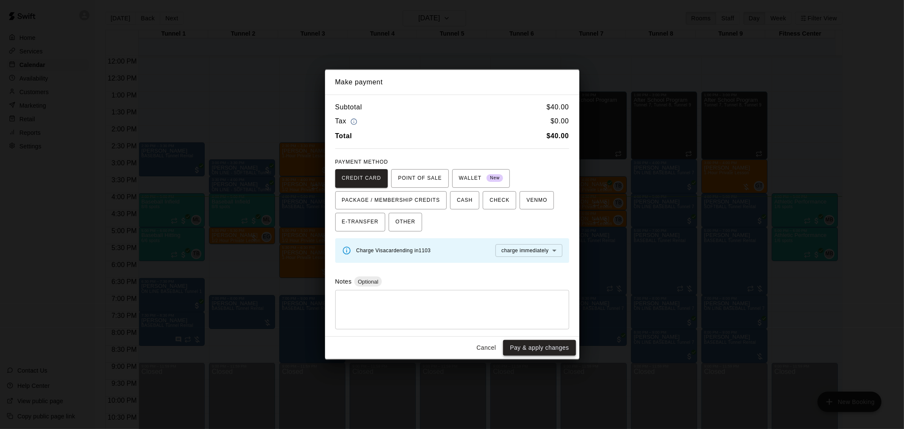
click at [522, 354] on button "Pay & apply changes" at bounding box center [539, 348] width 72 height 16
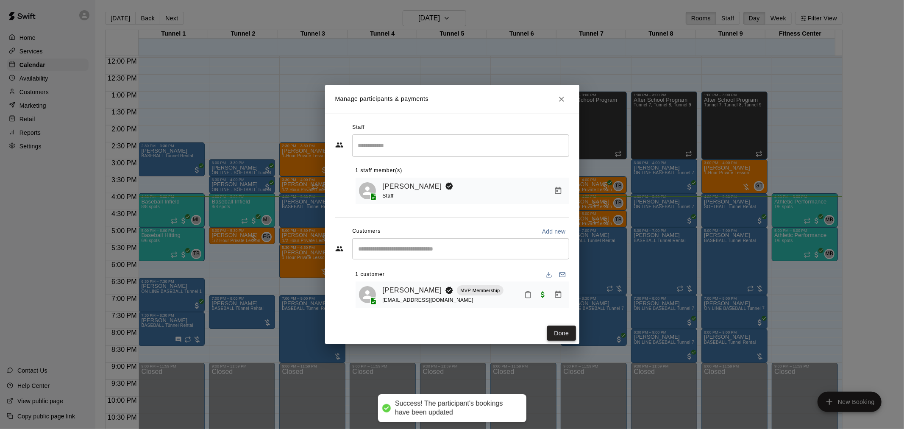
click at [555, 331] on button "Done" at bounding box center [561, 333] width 28 height 16
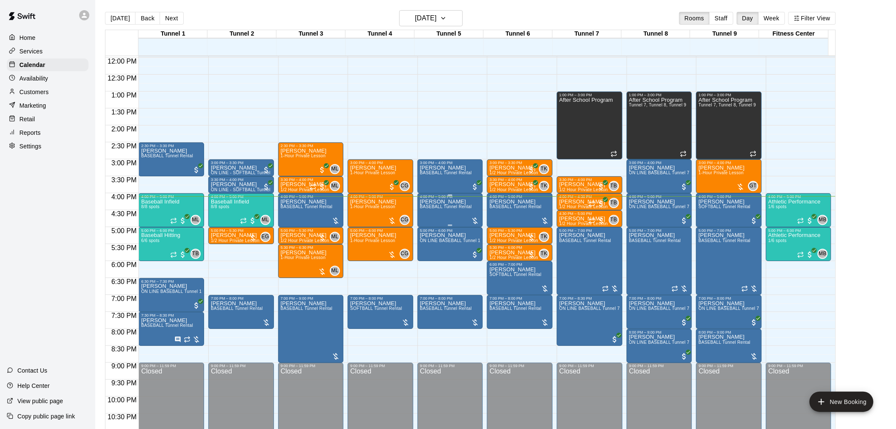
click at [445, 208] on span "BASEBALL Tunnel Rental" at bounding box center [446, 206] width 52 height 5
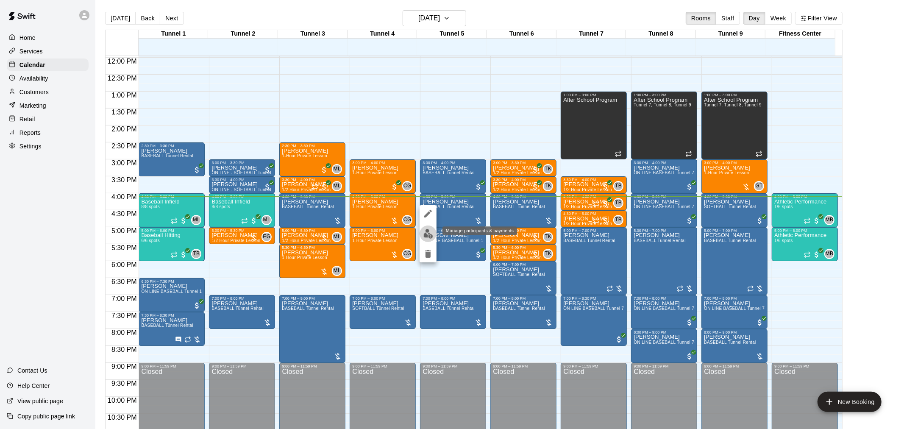
click at [430, 232] on img "edit" at bounding box center [428, 234] width 10 height 10
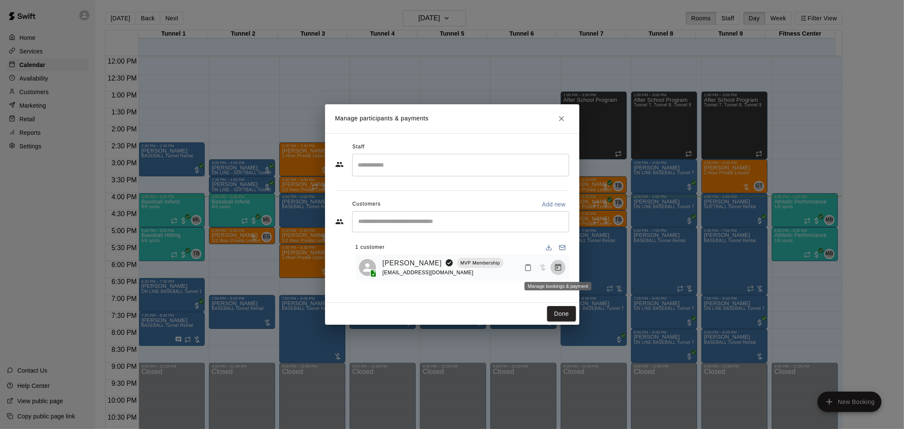
click at [556, 266] on icon "Manage bookings & payment" at bounding box center [558, 266] width 6 height 7
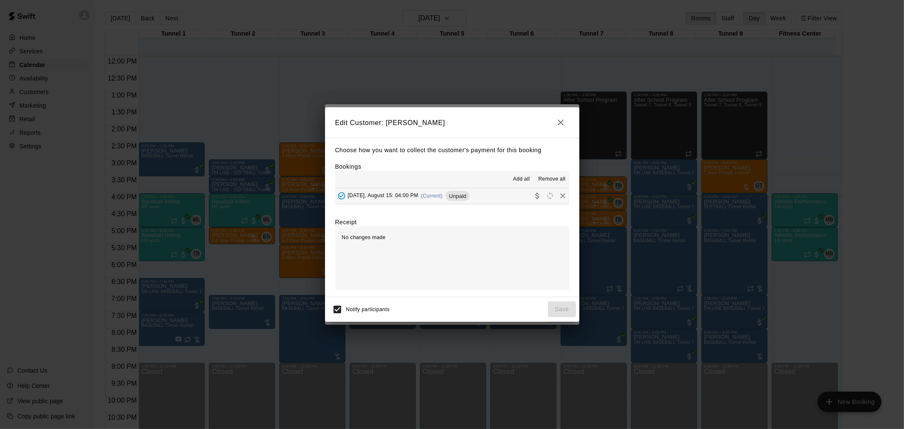
click at [425, 197] on span "(Current)" at bounding box center [432, 196] width 22 height 6
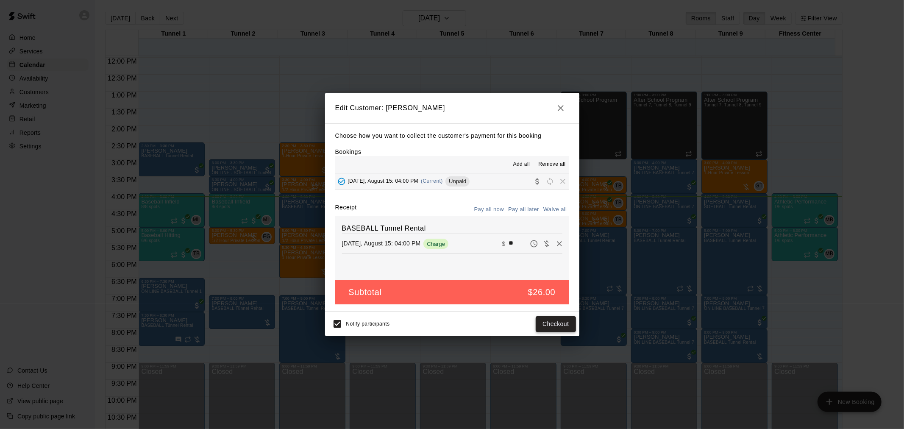
click at [560, 324] on button "Checkout" at bounding box center [555, 324] width 40 height 16
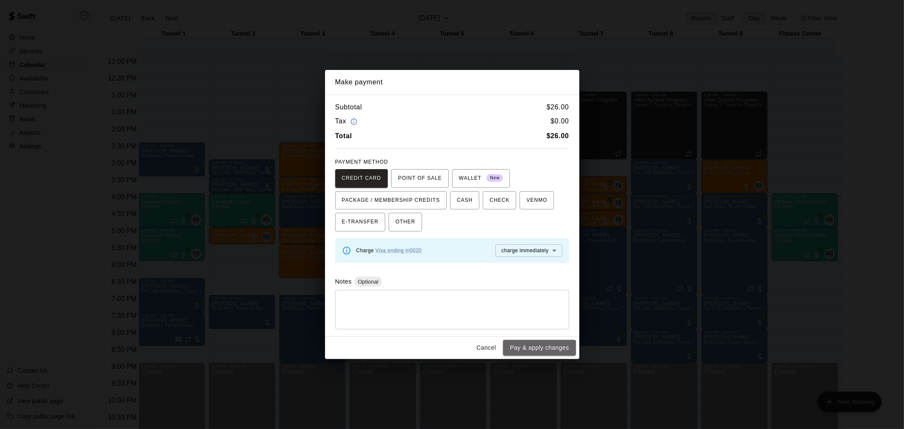
click at [536, 352] on button "Pay & apply changes" at bounding box center [539, 348] width 72 height 16
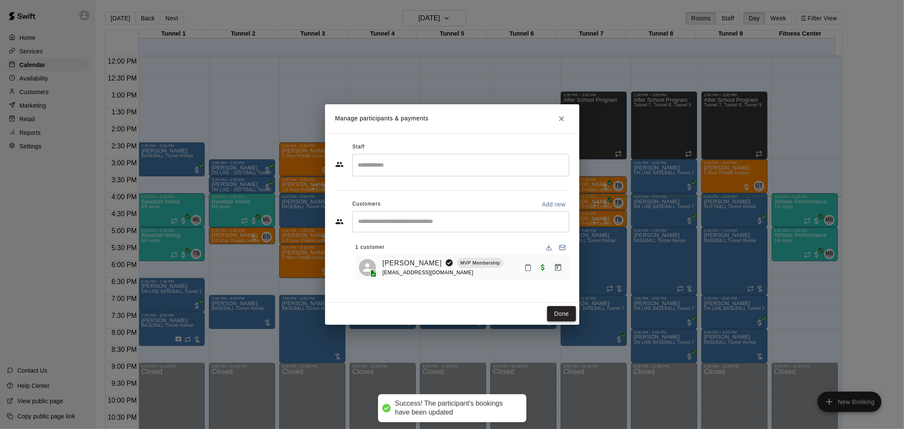
click at [573, 309] on button "Done" at bounding box center [561, 314] width 28 height 16
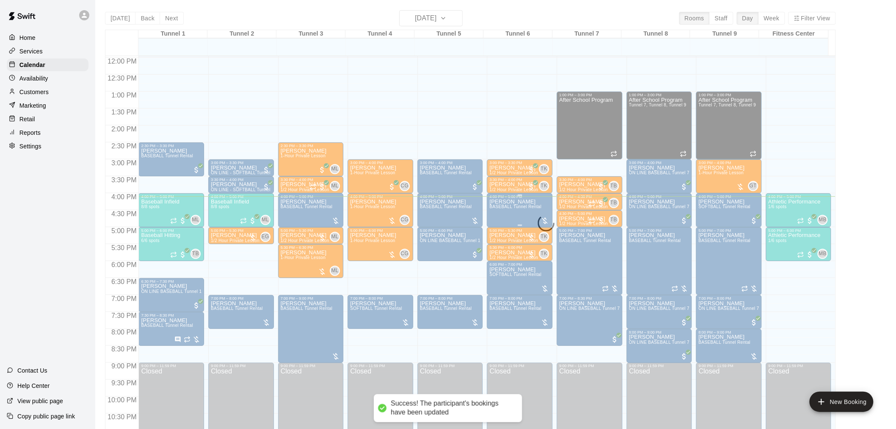
click at [515, 210] on div "Kenneth Elam BASEBALL Tunnel Rental" at bounding box center [516, 413] width 52 height 429
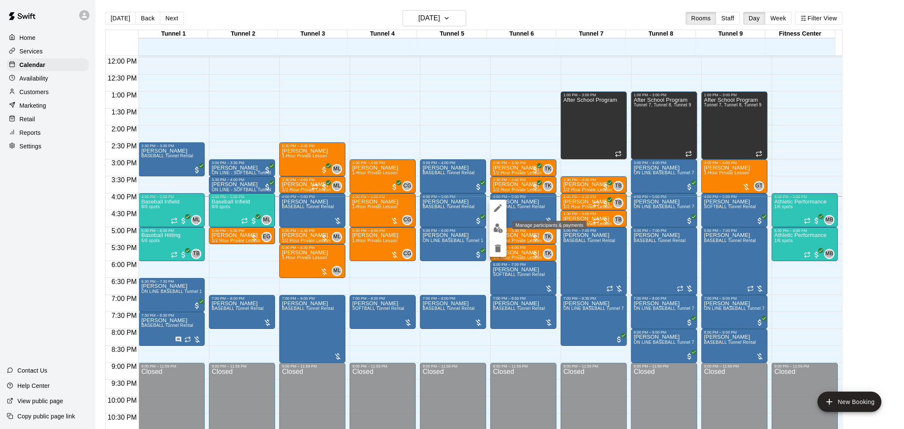
click at [498, 227] on img "edit" at bounding box center [498, 228] width 10 height 10
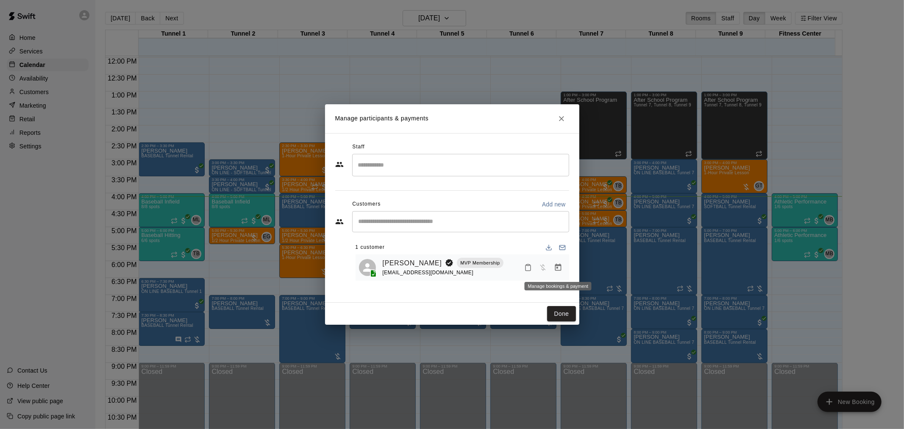
click at [561, 270] on icon "Manage bookings & payment" at bounding box center [558, 267] width 8 height 8
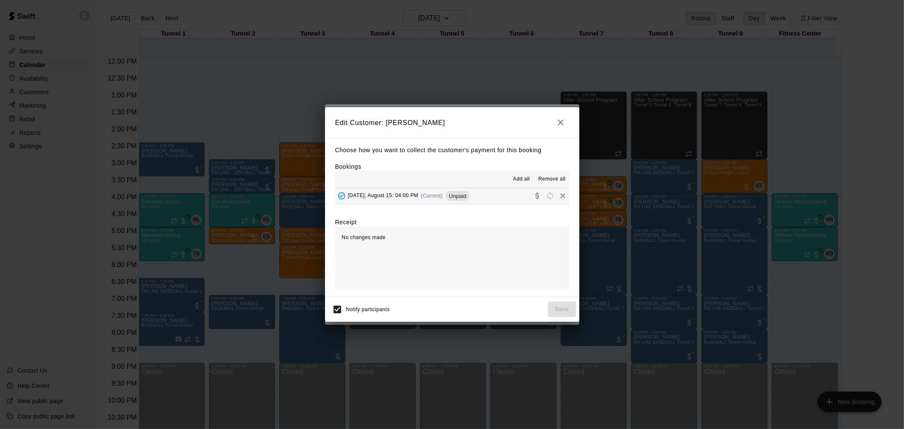
click at [519, 187] on div "Add all Remove all" at bounding box center [452, 179] width 234 height 17
drag, startPoint x: 522, startPoint y: 197, endPoint x: 540, endPoint y: 205, distance: 19.1
click at [522, 198] on button "Friday, August 15: 04:00 PM (Current) Unpaid" at bounding box center [452, 196] width 234 height 16
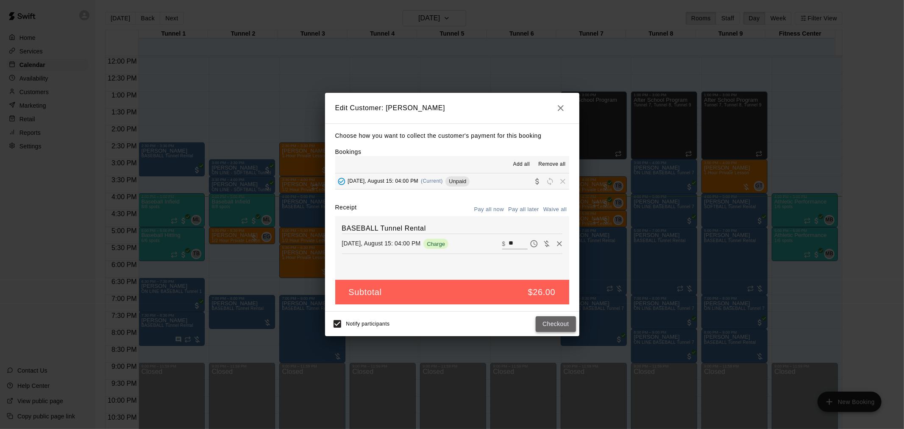
click at [561, 322] on button "Checkout" at bounding box center [555, 324] width 40 height 16
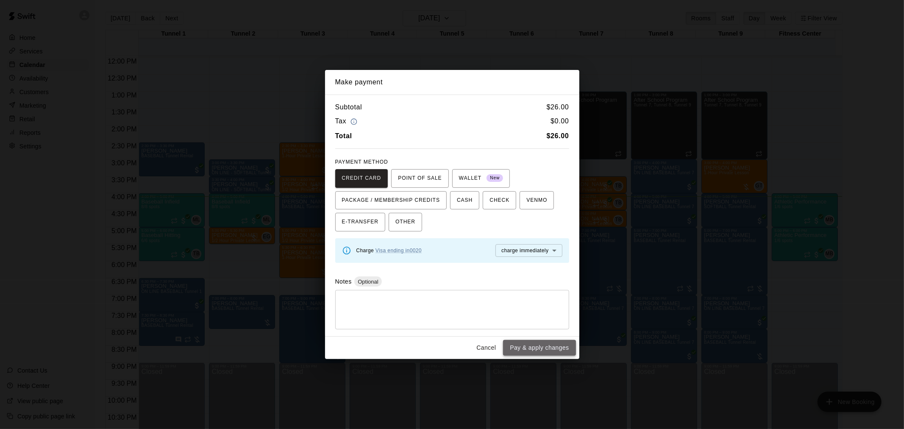
click at [544, 349] on button "Pay & apply changes" at bounding box center [539, 348] width 72 height 16
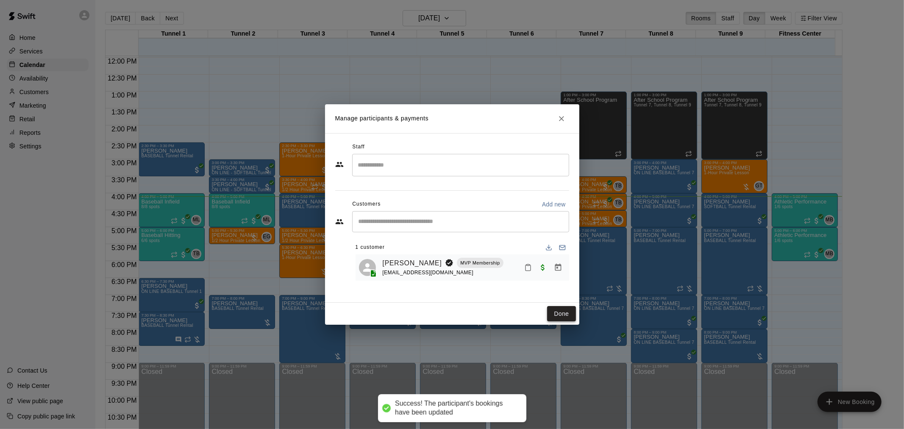
click at [564, 309] on button "Done" at bounding box center [561, 314] width 28 height 16
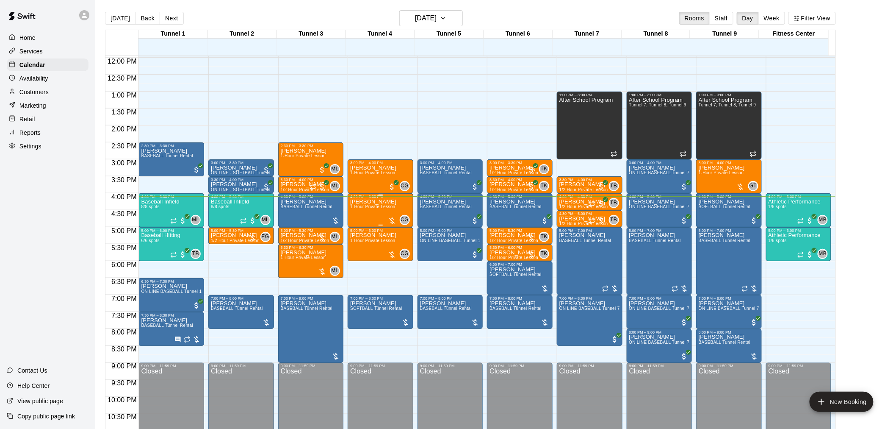
click at [381, 212] on div "Robert Mazuka 1-Hour Private Lesson" at bounding box center [373, 413] width 46 height 429
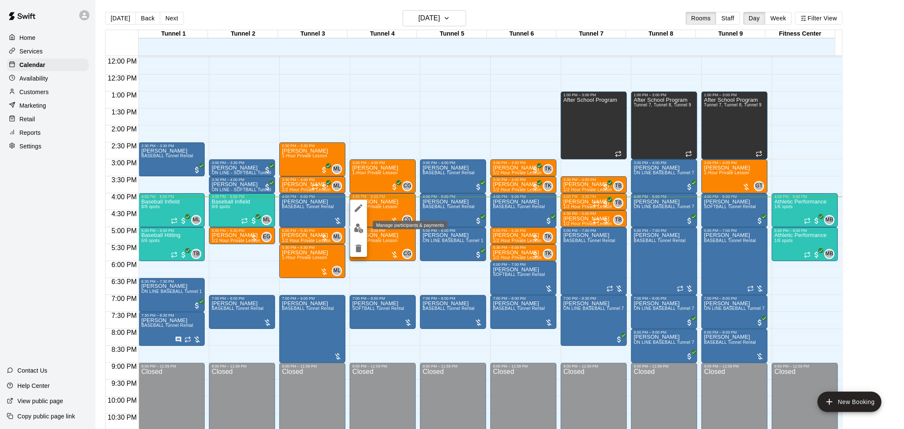
click at [361, 229] on img "edit" at bounding box center [359, 228] width 10 height 10
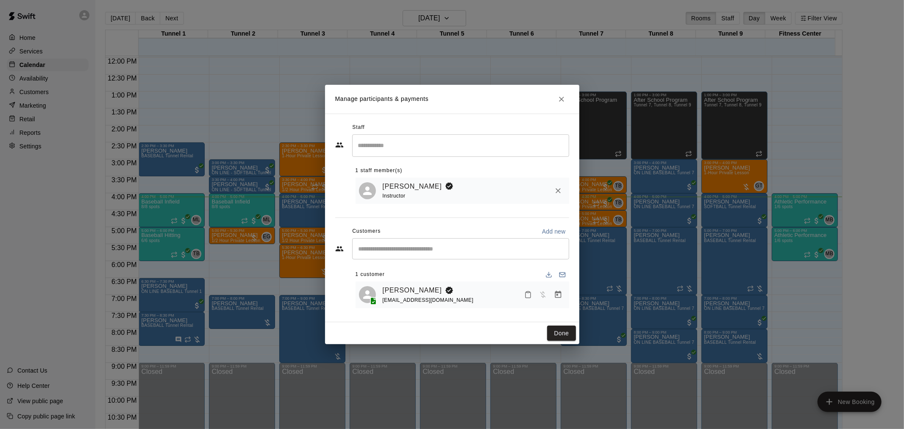
click at [557, 299] on icon "Manage bookings & payment" at bounding box center [558, 294] width 8 height 8
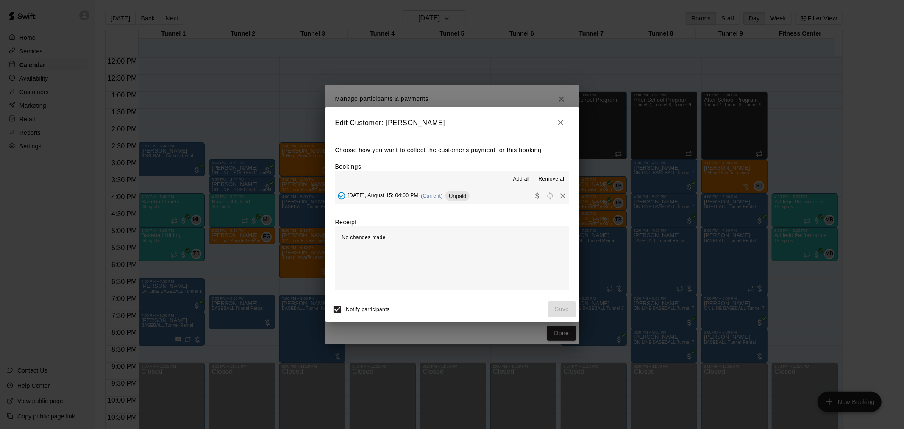
click at [430, 194] on span "(Current)" at bounding box center [432, 196] width 22 height 6
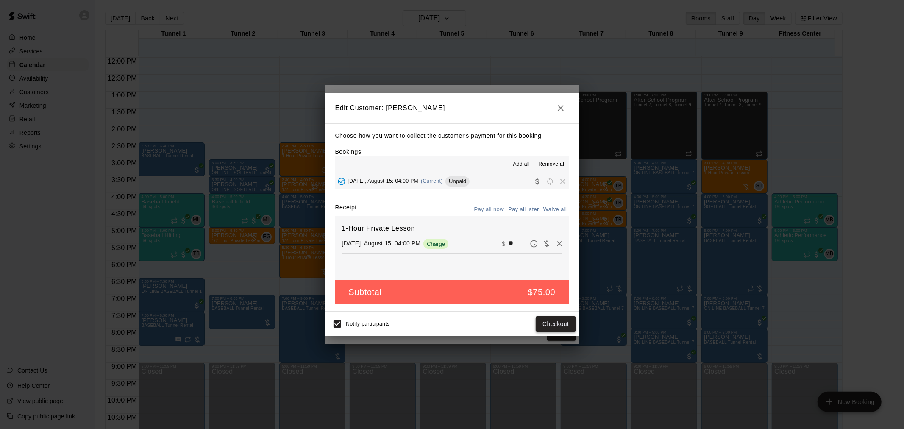
click at [562, 322] on button "Checkout" at bounding box center [555, 324] width 40 height 16
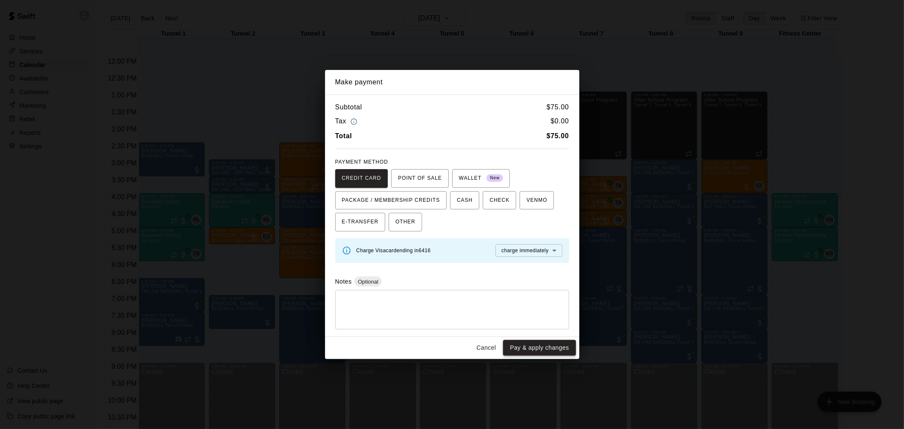
click at [525, 352] on button "Pay & apply changes" at bounding box center [539, 348] width 72 height 16
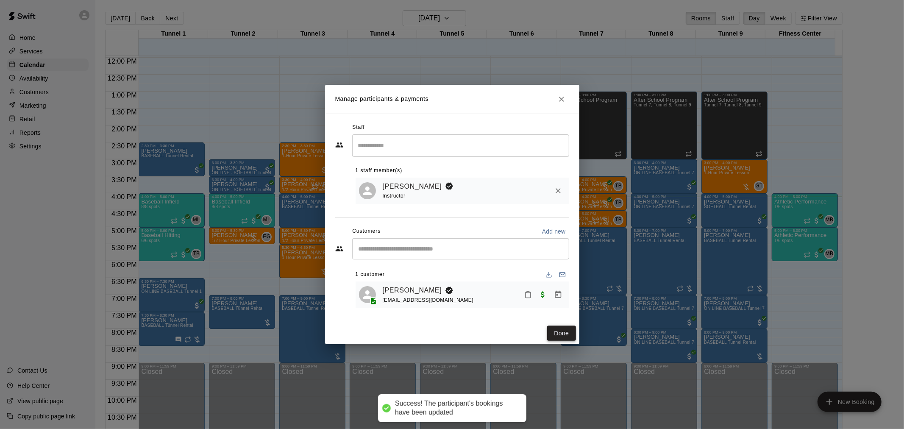
click at [561, 336] on button "Done" at bounding box center [561, 333] width 28 height 16
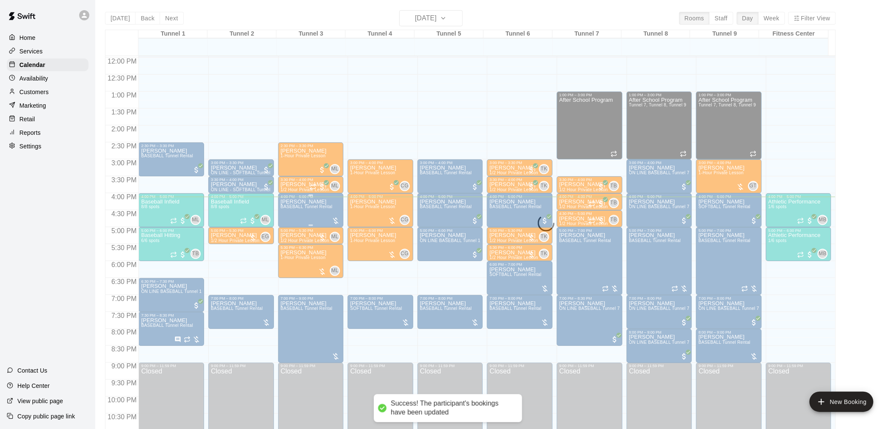
click at [315, 214] on div "Theo Thompson BASEBALL Tunnel Rental" at bounding box center [307, 413] width 52 height 429
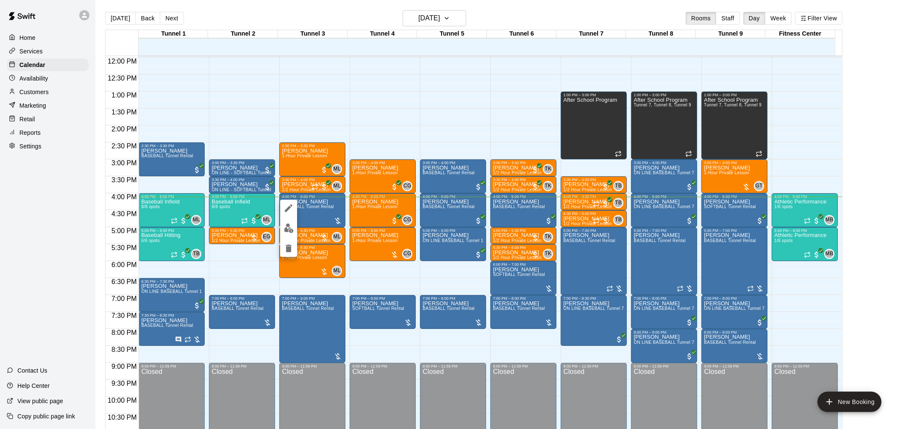
click at [289, 227] on img "edit" at bounding box center [289, 228] width 10 height 10
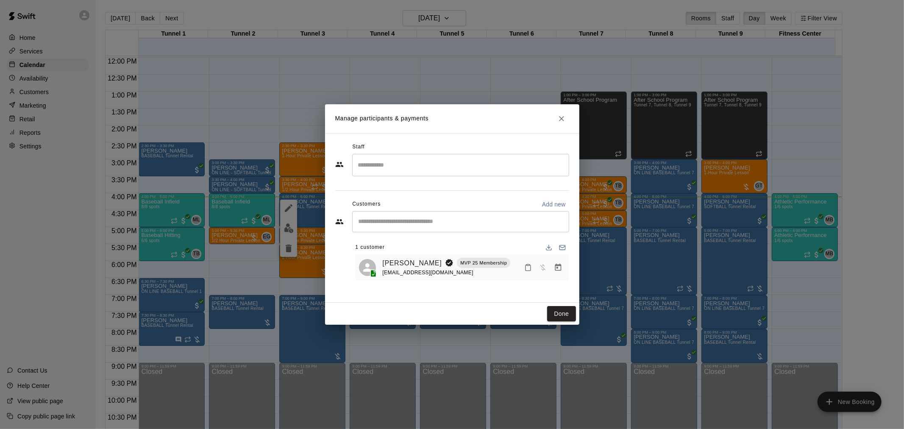
click at [558, 267] on icon "Manage bookings & payment" at bounding box center [558, 267] width 8 height 8
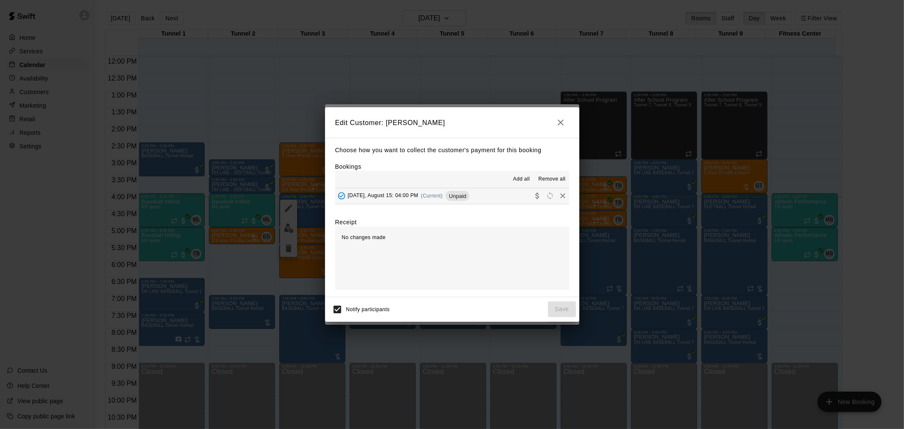
click at [431, 196] on span "(Current)" at bounding box center [432, 196] width 22 height 6
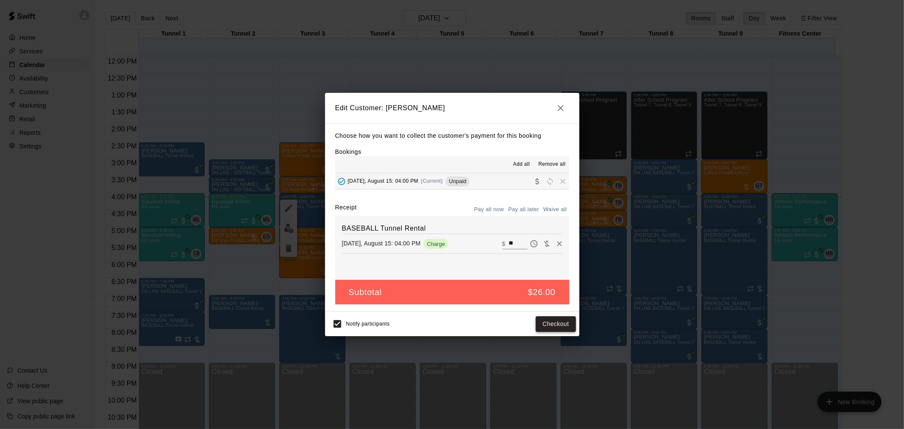
click at [544, 327] on button "Checkout" at bounding box center [555, 324] width 40 height 16
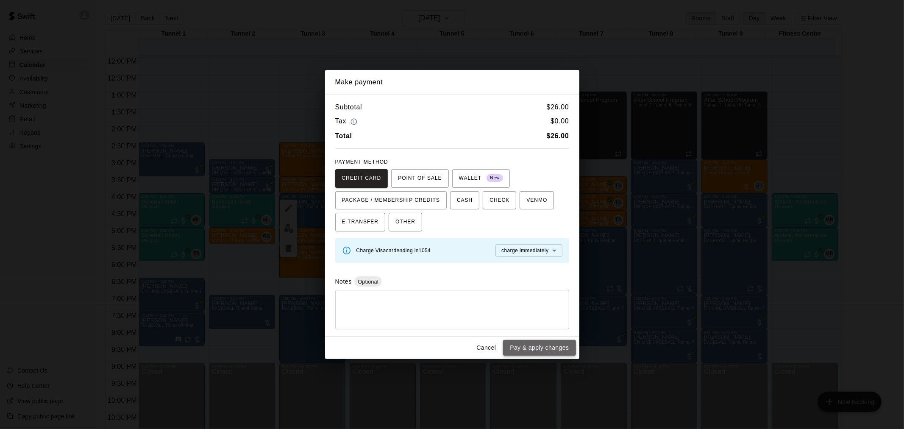
click at [543, 353] on button "Pay & apply changes" at bounding box center [539, 348] width 72 height 16
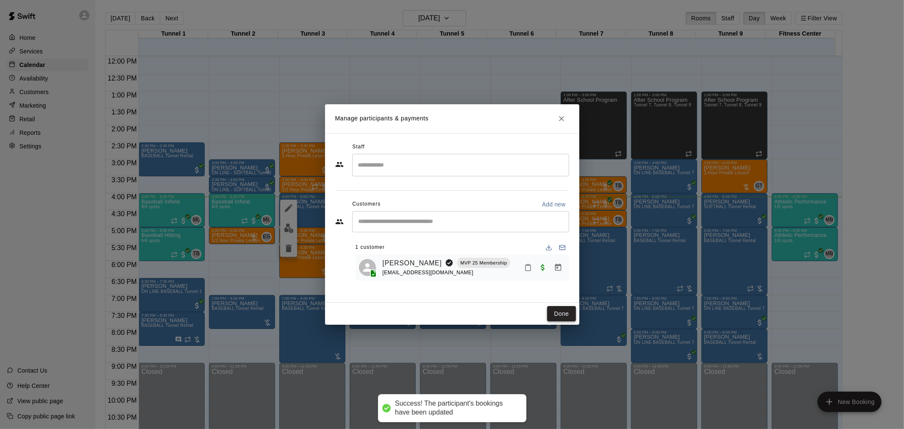
click at [555, 311] on button "Done" at bounding box center [561, 314] width 28 height 16
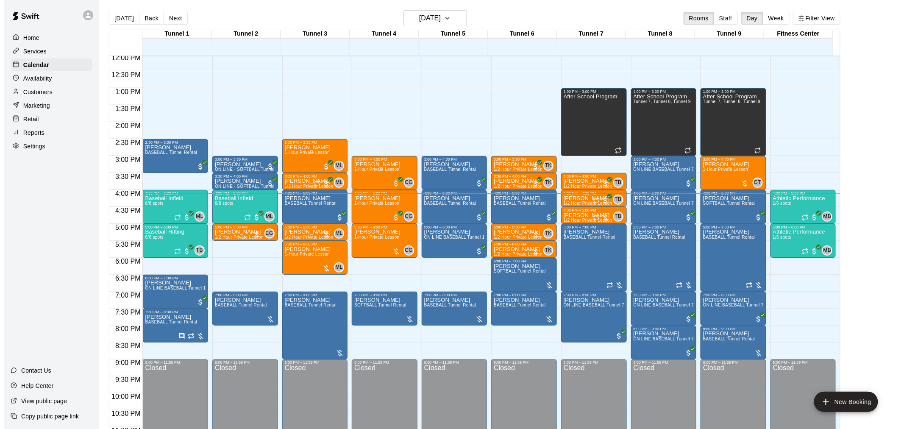
scroll to position [431, 0]
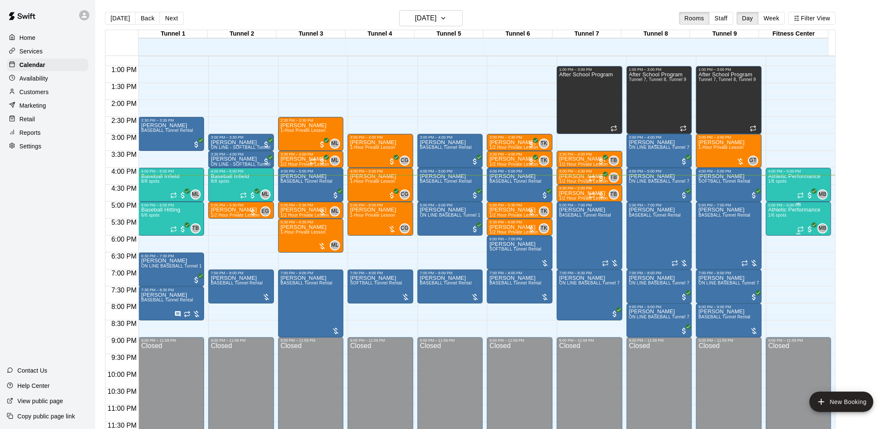
click at [790, 215] on div "Athletic Performance 1/6 spots" at bounding box center [795, 421] width 52 height 429
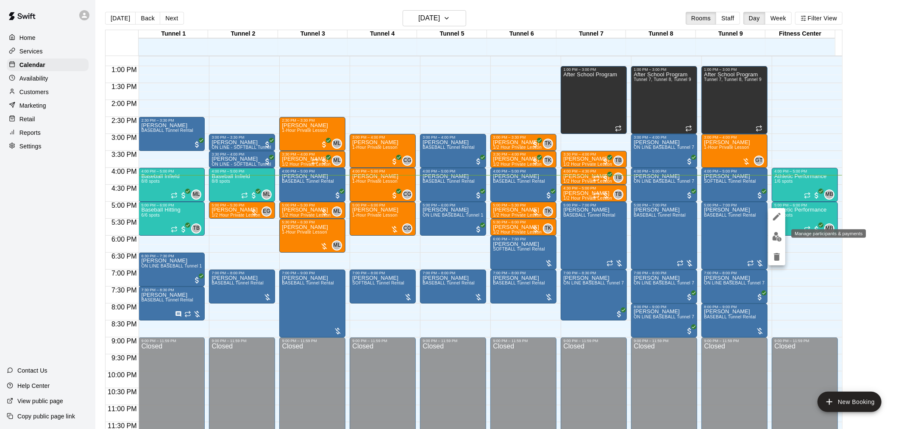
click at [777, 238] on img "edit" at bounding box center [777, 237] width 10 height 10
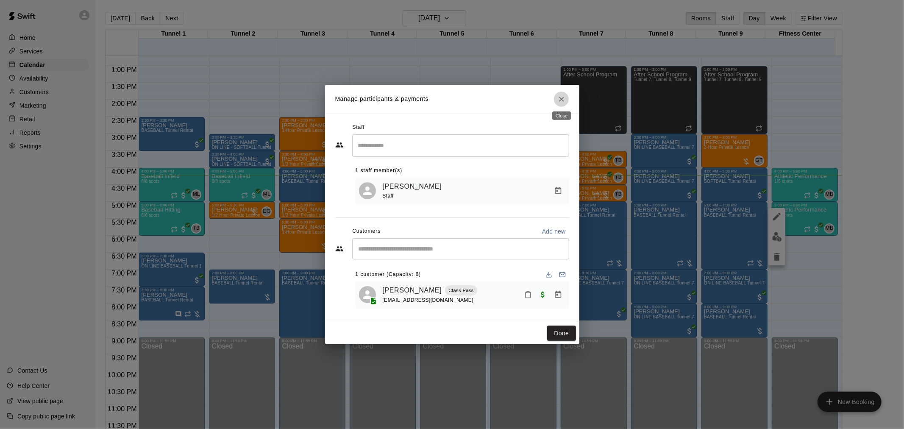
click at [566, 92] on button "Close" at bounding box center [561, 99] width 15 height 15
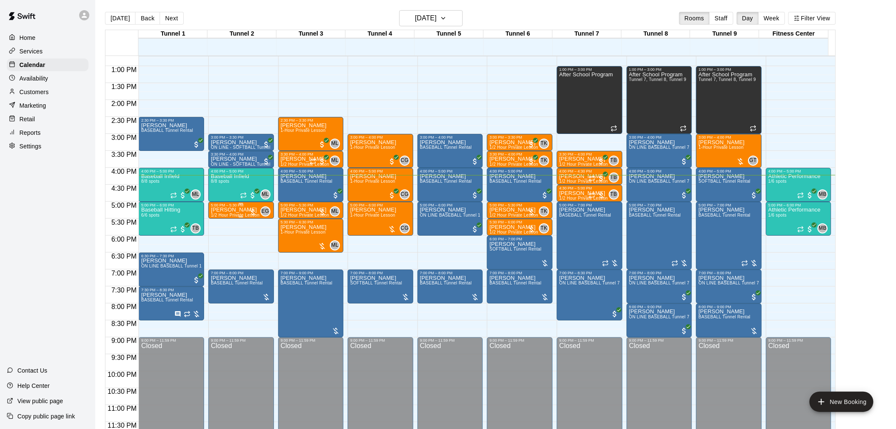
click at [233, 214] on span "1/2 Hour Private Lesson" at bounding box center [235, 215] width 49 height 5
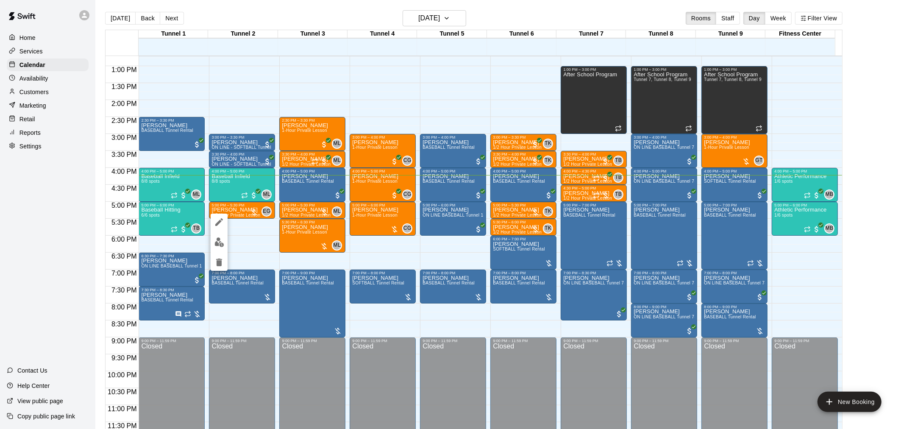
click at [899, 197] on div at bounding box center [452, 214] width 904 height 429
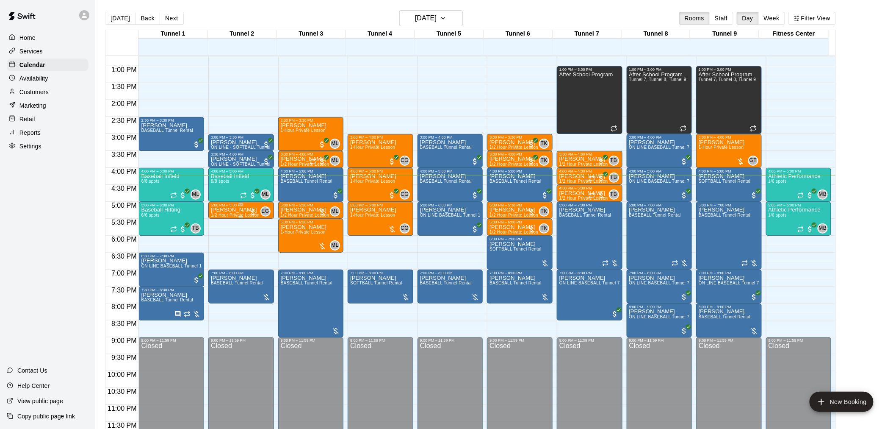
click at [238, 213] on span "1/2 Hour Private Lesson" at bounding box center [235, 215] width 49 height 5
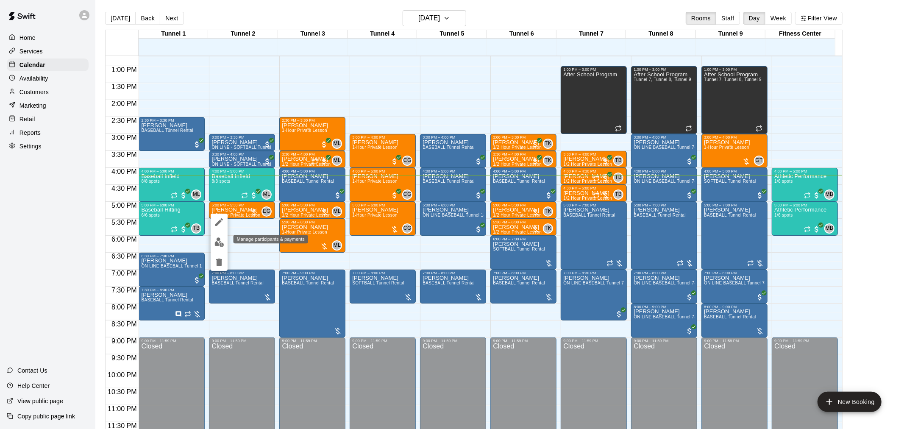
click at [219, 243] on img "edit" at bounding box center [219, 242] width 10 height 10
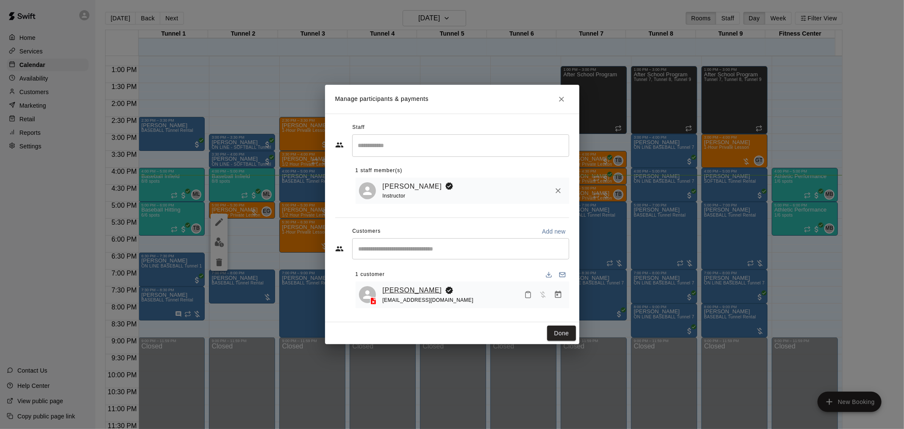
click at [410, 294] on link "[PERSON_NAME]" at bounding box center [412, 290] width 59 height 11
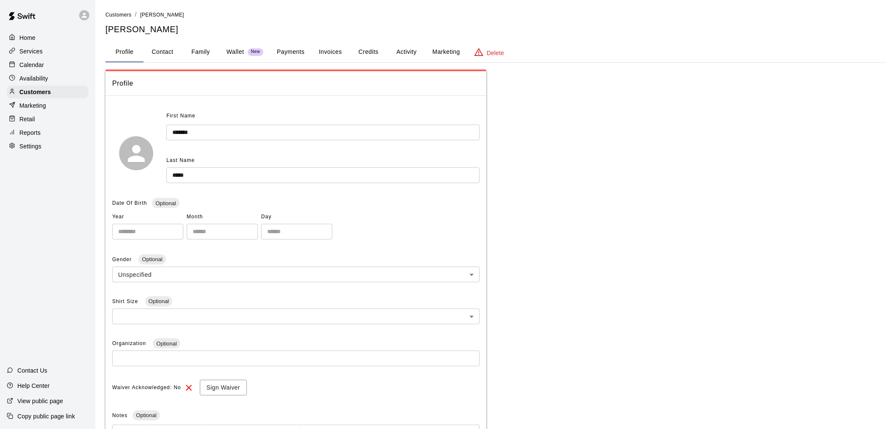
click at [307, 56] on button "Payments" at bounding box center [290, 52] width 41 height 20
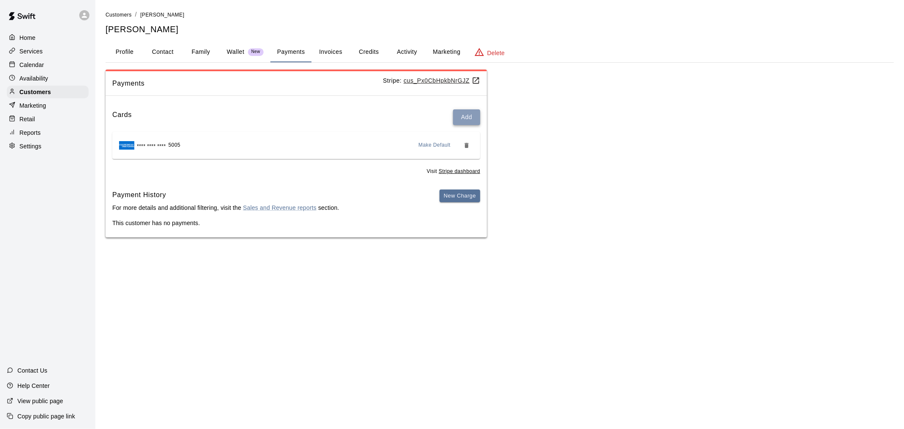
click at [479, 119] on button "Add" at bounding box center [466, 117] width 27 height 16
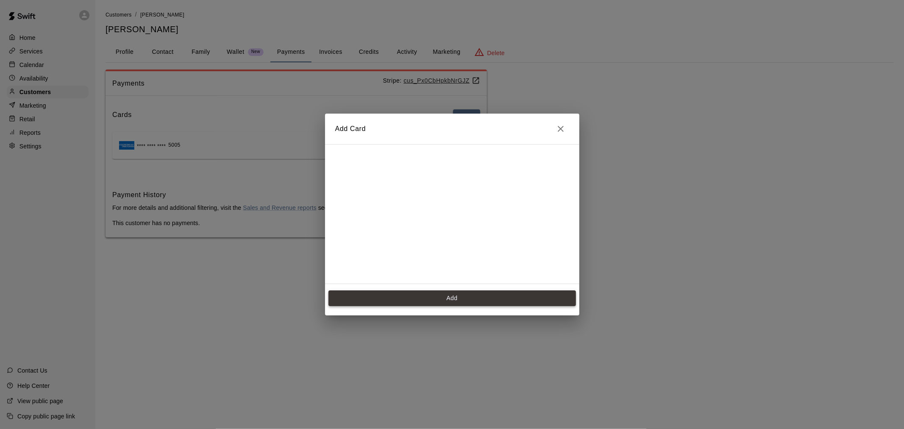
scroll to position [148, 0]
click at [481, 303] on button "Add" at bounding box center [451, 298] width 247 height 16
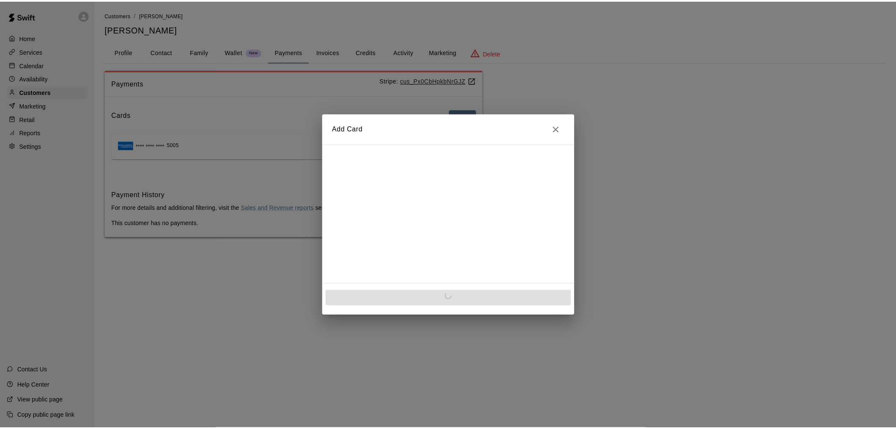
scroll to position [0, 0]
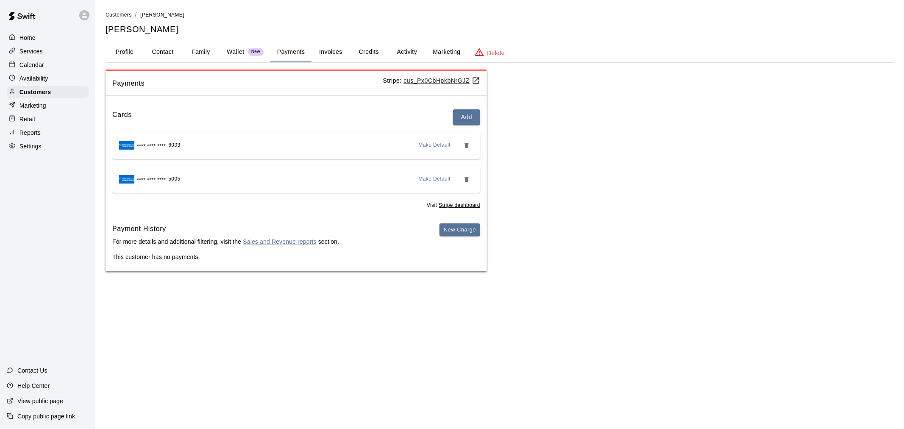
click at [438, 149] on span "Make Default" at bounding box center [435, 145] width 32 height 8
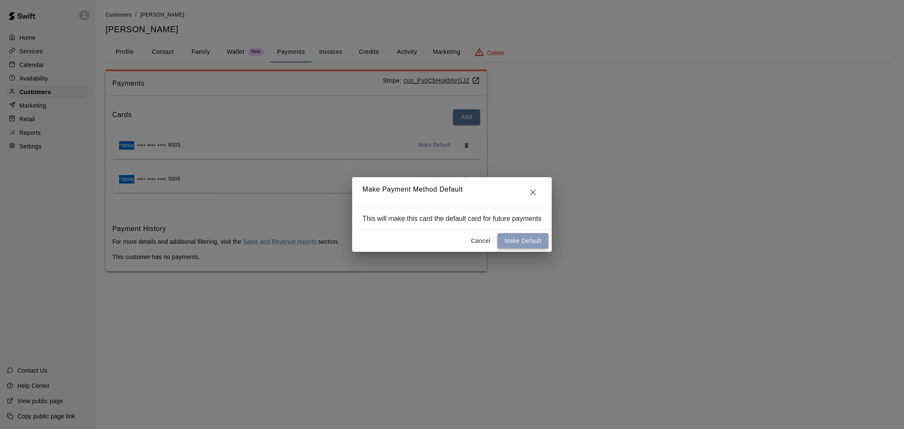
click at [523, 244] on button "Make Default" at bounding box center [522, 241] width 50 height 16
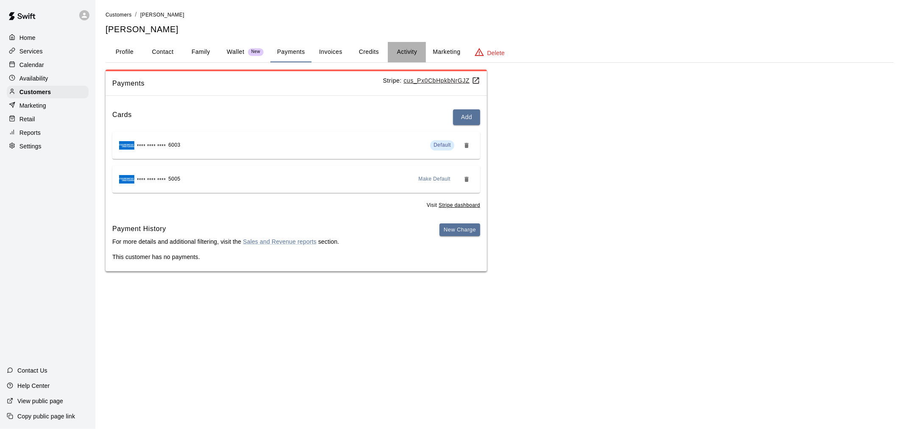
click at [421, 51] on button "Activity" at bounding box center [407, 52] width 38 height 20
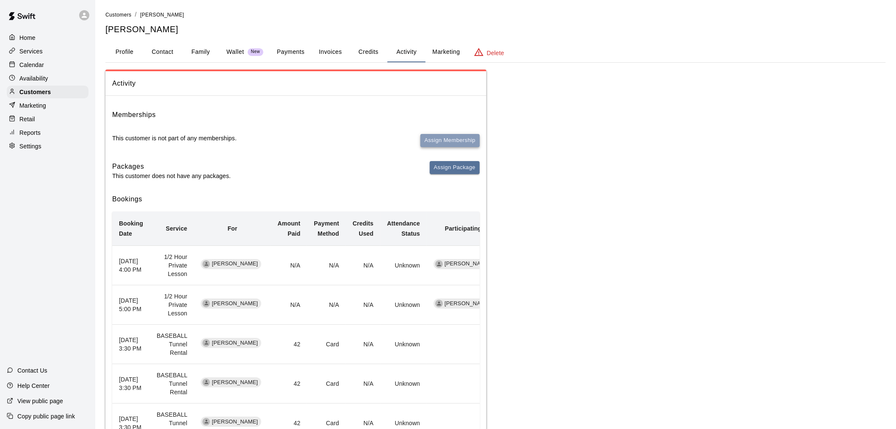
click at [453, 145] on button "Assign Membership" at bounding box center [450, 140] width 59 height 13
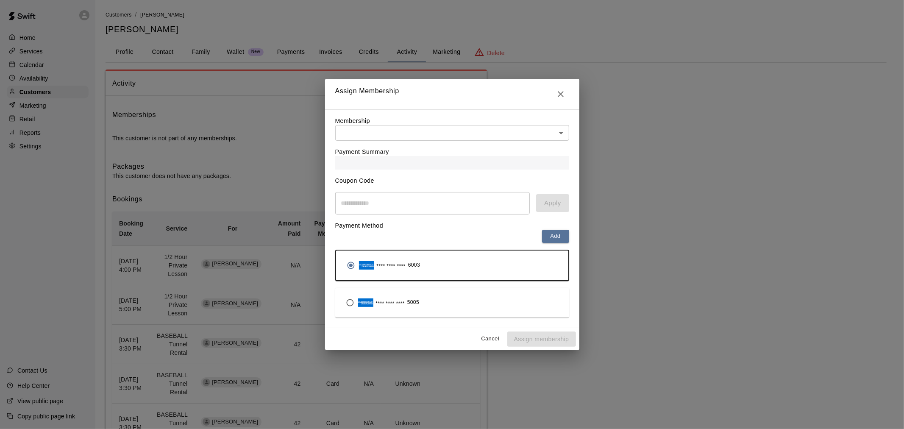
click at [431, 133] on body "Home Services Calendar Availability Customers Marketing Retail Reports Settings…" at bounding box center [452, 305] width 904 height 610
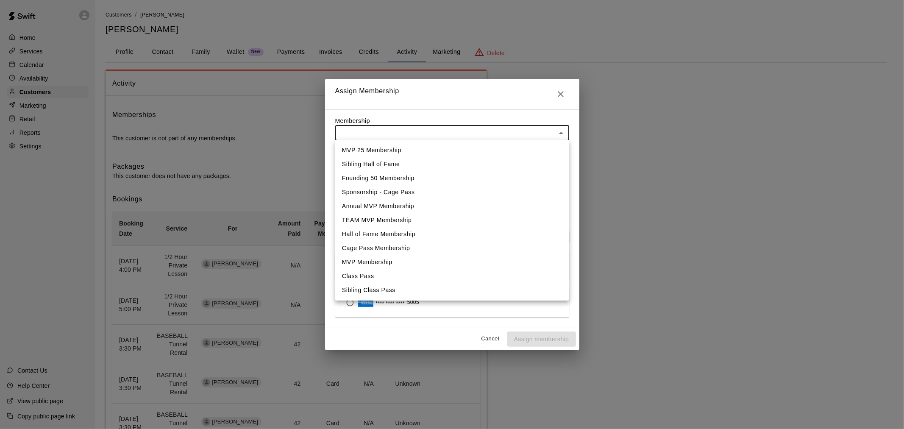
click at [416, 150] on li "MVP 25 Membership" at bounding box center [452, 150] width 234 height 14
type input "**********"
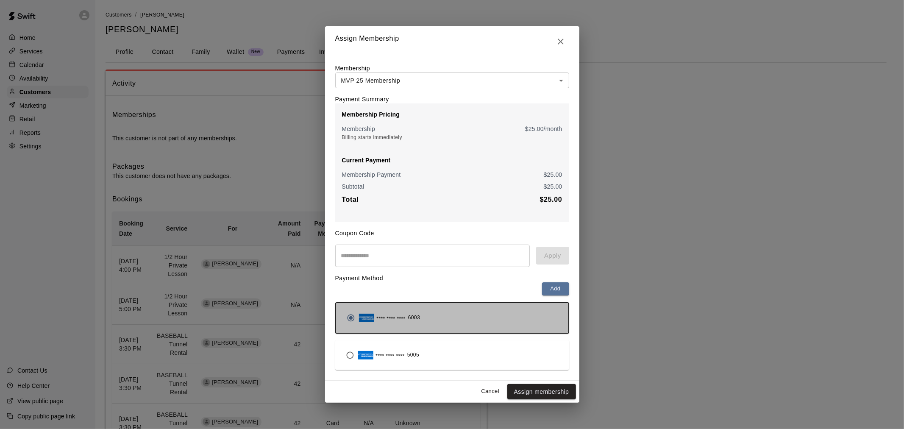
click at [463, 319] on div "**** **** **** 6003" at bounding box center [452, 318] width 219 height 16
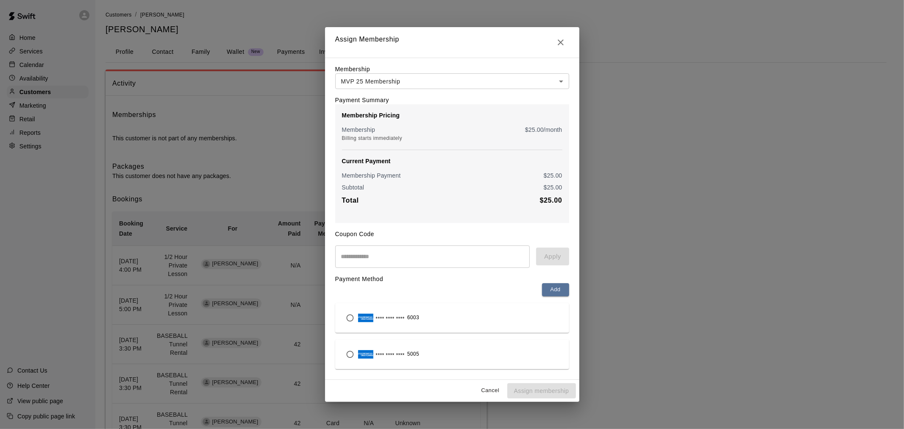
click at [463, 319] on div "**** **** **** 6003" at bounding box center [452, 318] width 220 height 16
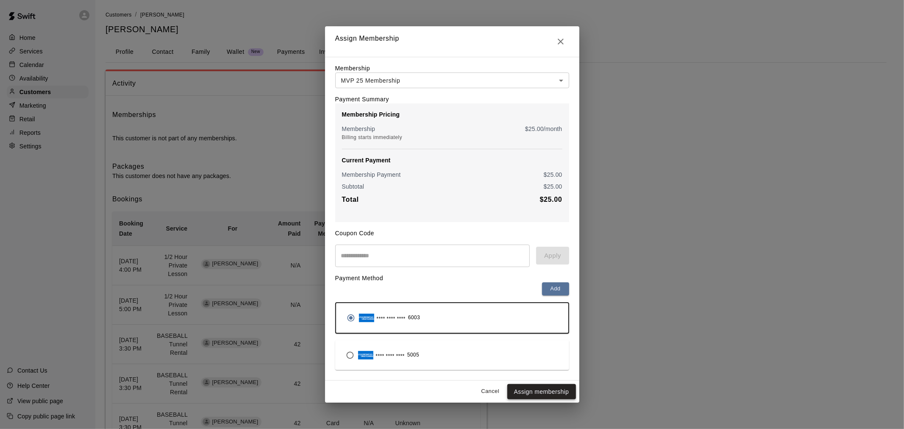
click at [536, 391] on button "Assign membership" at bounding box center [541, 392] width 69 height 16
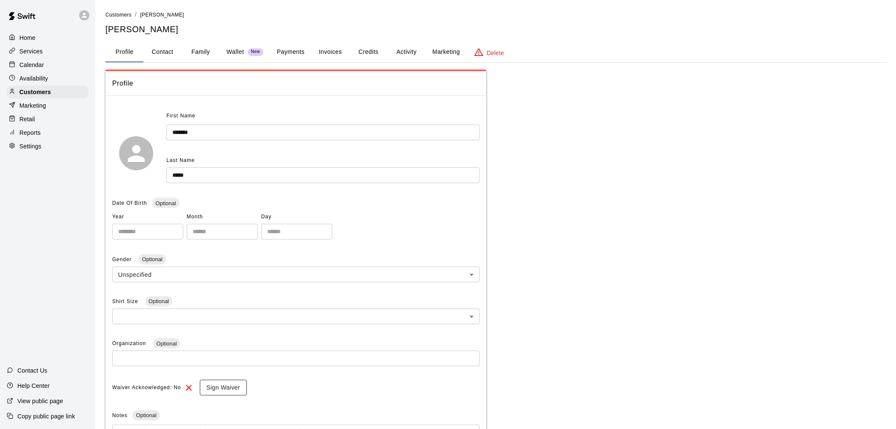
click at [211, 383] on button "Sign Waiver" at bounding box center [223, 388] width 47 height 16
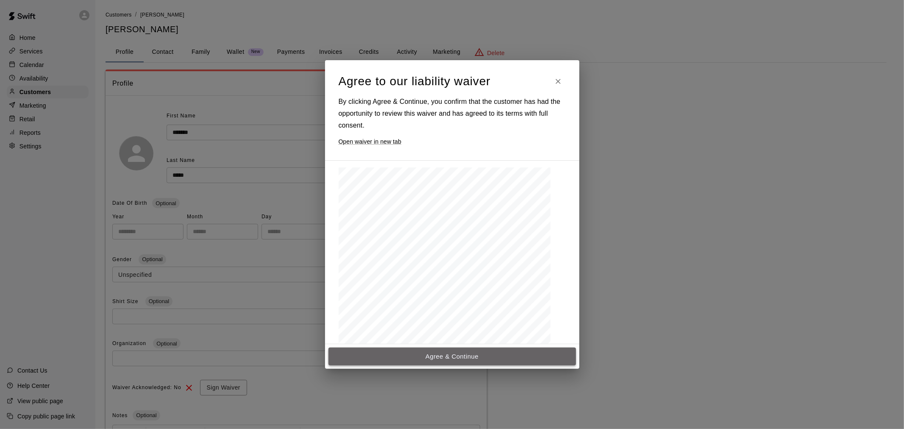
click at [471, 363] on button "Agree & Continue" at bounding box center [451, 356] width 247 height 18
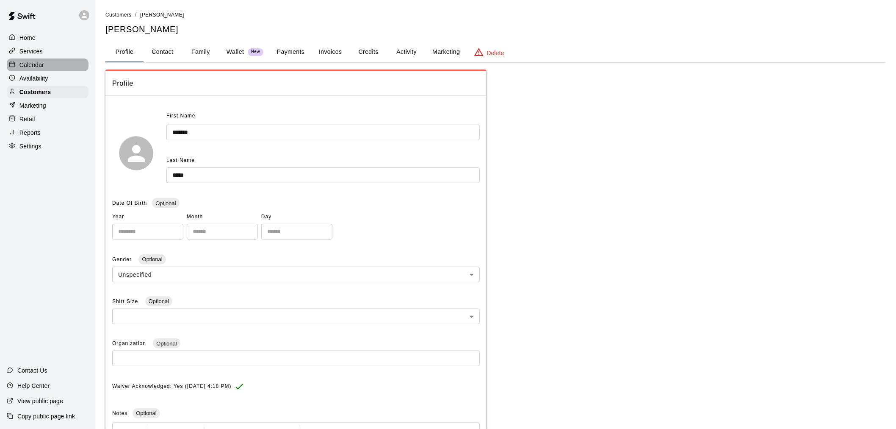
click at [32, 69] on p "Calendar" at bounding box center [31, 65] width 25 height 8
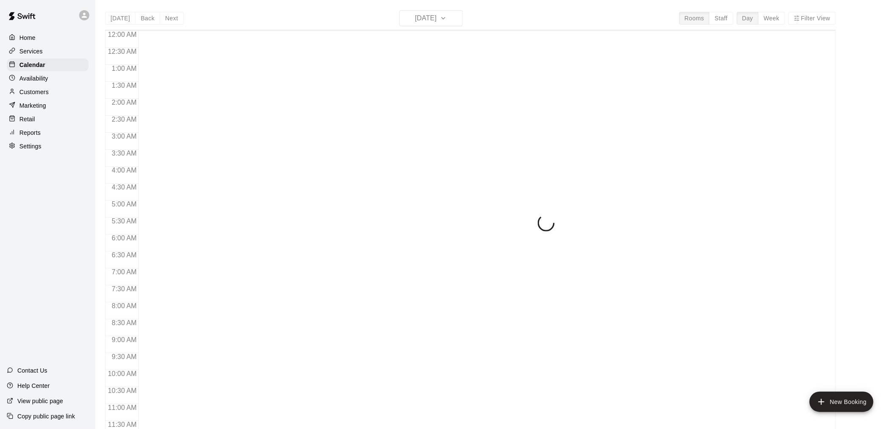
scroll to position [405, 0]
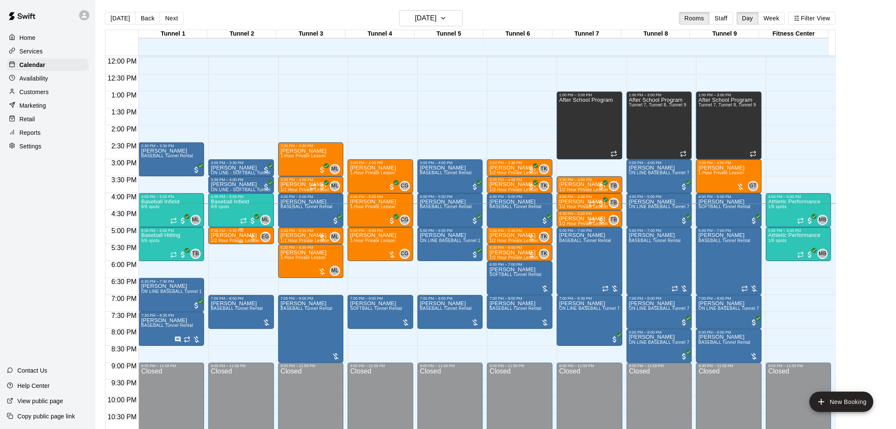
click at [242, 235] on p "[PERSON_NAME]" at bounding box center [235, 235] width 49 height 0
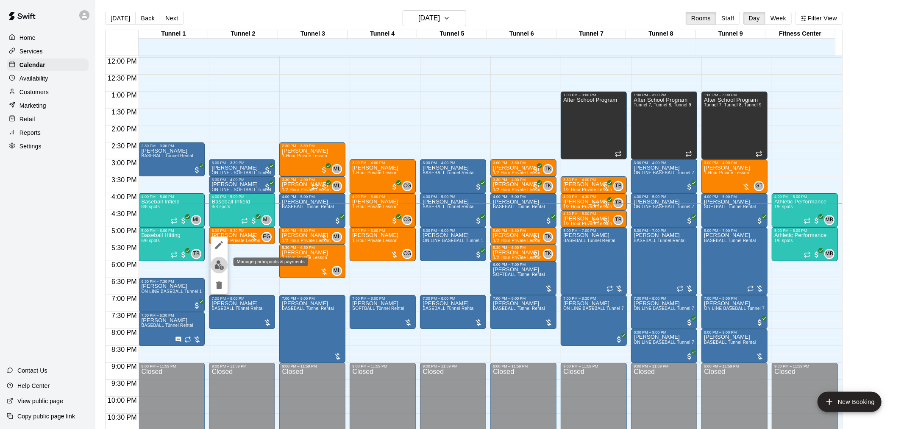
click at [218, 261] on img "edit" at bounding box center [219, 265] width 10 height 10
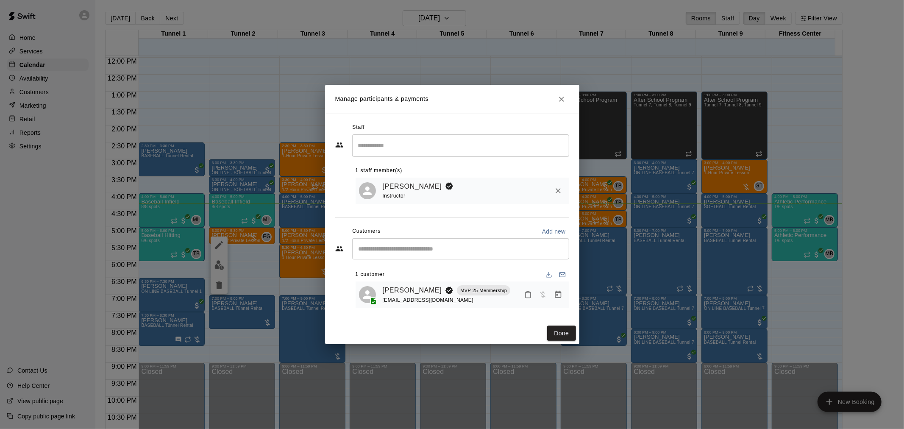
click at [559, 295] on icon "Manage bookings & payment" at bounding box center [558, 294] width 8 height 8
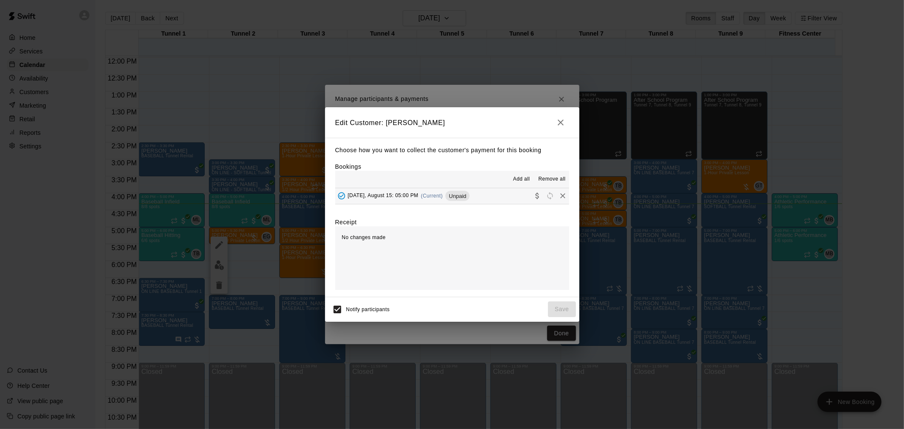
click at [466, 202] on div "[DATE], August 15: 05:00 PM (Current) Unpaid" at bounding box center [452, 196] width 234 height 16
click at [490, 198] on button "[DATE], August 15: 05:00 PM (Current) Unpaid" at bounding box center [452, 196] width 234 height 16
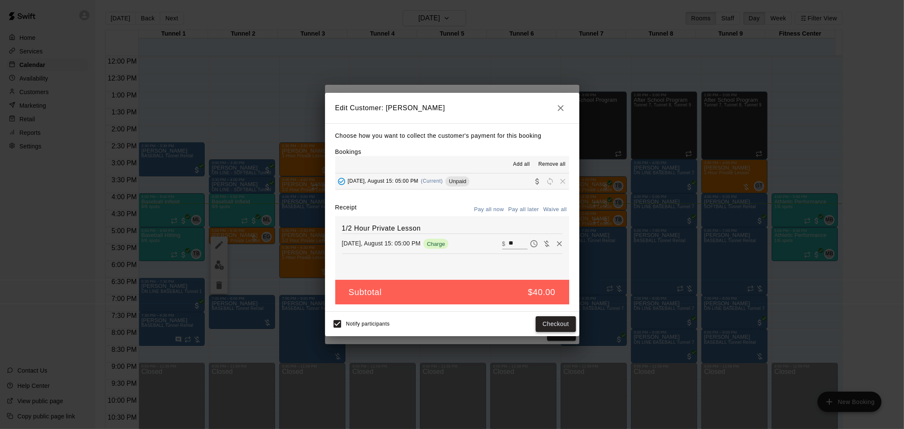
click at [562, 327] on button "Checkout" at bounding box center [555, 324] width 40 height 16
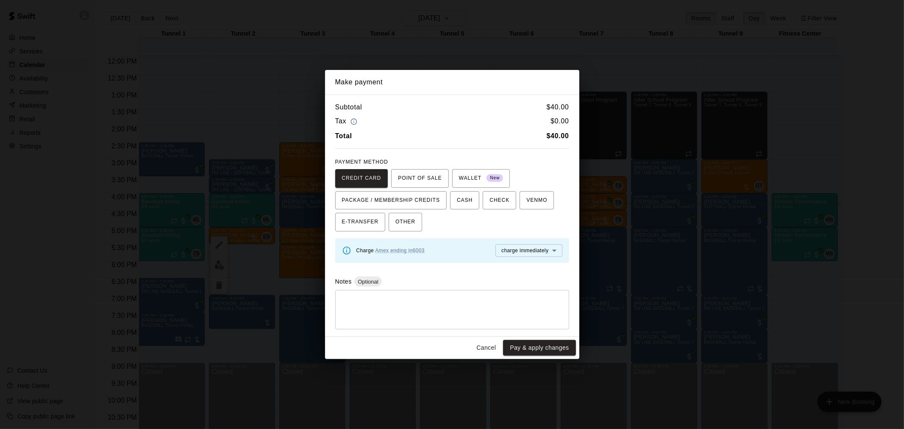
click at [487, 346] on button "Cancel" at bounding box center [485, 348] width 27 height 16
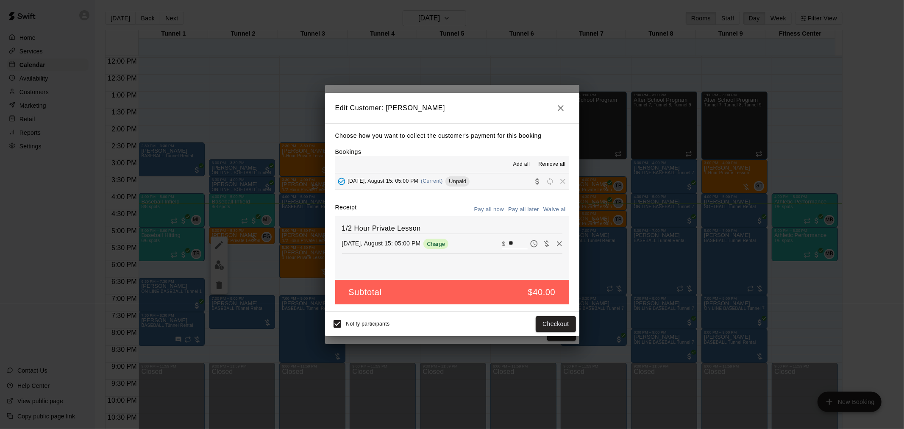
click at [558, 107] on icon "button" at bounding box center [560, 108] width 10 height 10
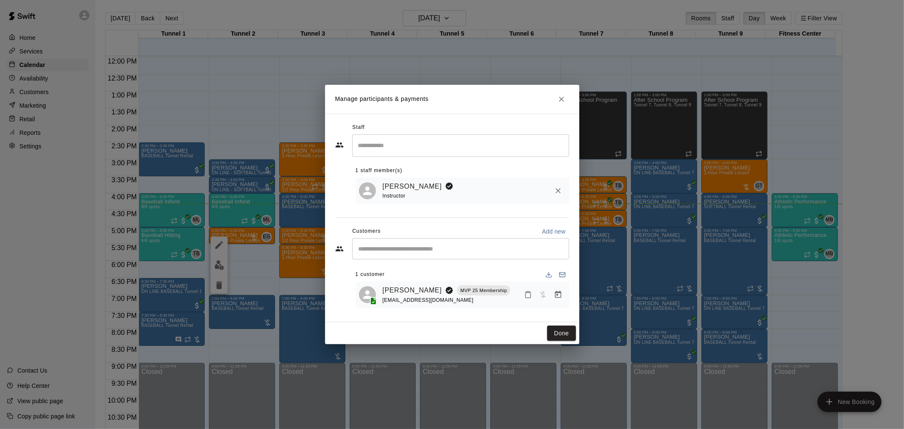
click at [560, 100] on icon "Close" at bounding box center [561, 99] width 8 height 8
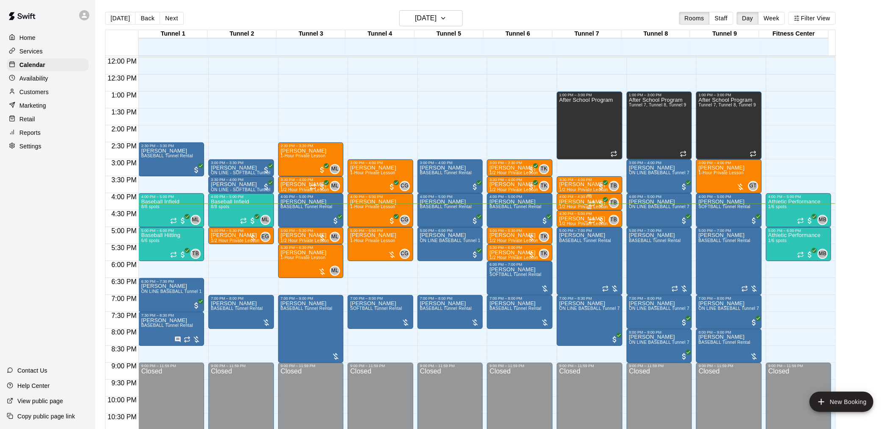
click at [575, 202] on p "[PERSON_NAME]" at bounding box center [584, 202] width 49 height 0
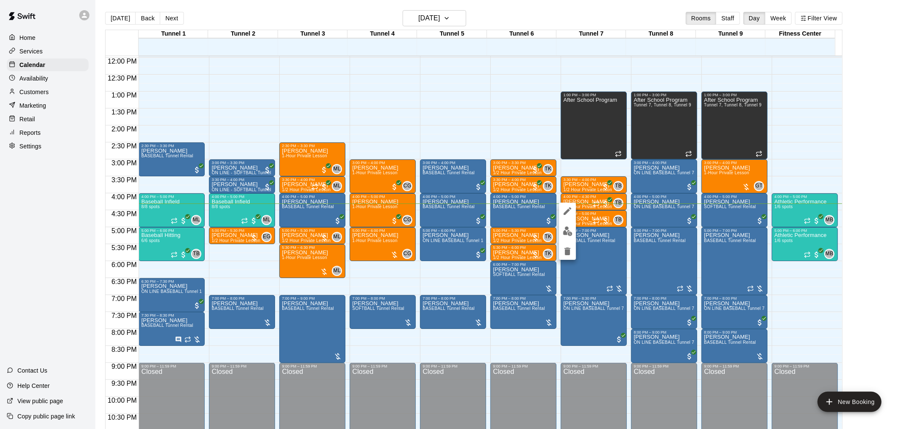
click at [568, 227] on img "edit" at bounding box center [568, 231] width 10 height 10
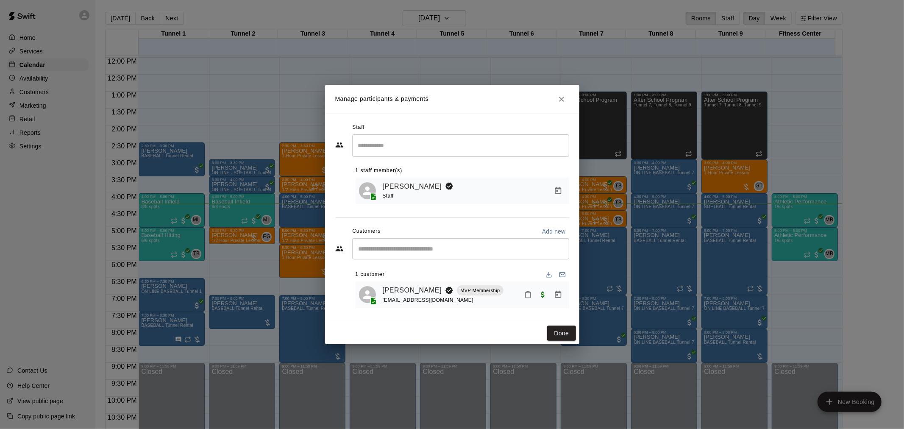
click at [560, 292] on icon "Manage bookings & payment" at bounding box center [558, 294] width 6 height 7
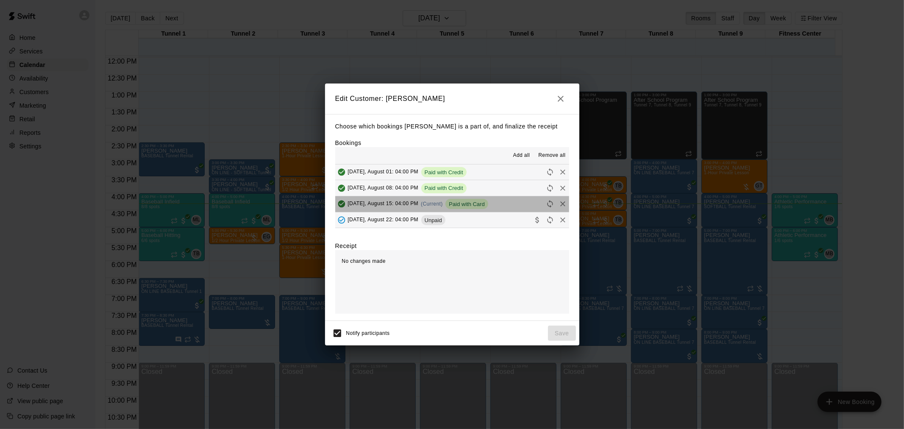
click at [515, 208] on button "Friday, August 15: 04:00 PM (Current) Paid with Card" at bounding box center [452, 204] width 234 height 16
click at [558, 206] on icon "Remove" at bounding box center [562, 204] width 8 height 8
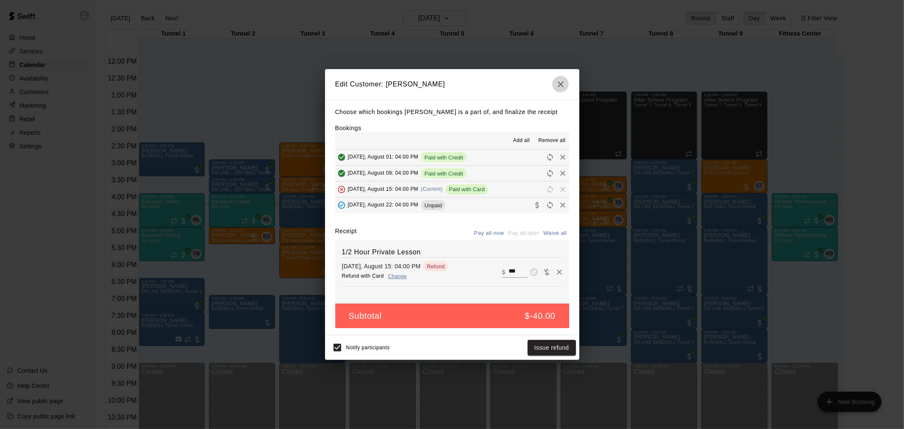
click at [560, 84] on icon "button" at bounding box center [560, 84] width 6 height 6
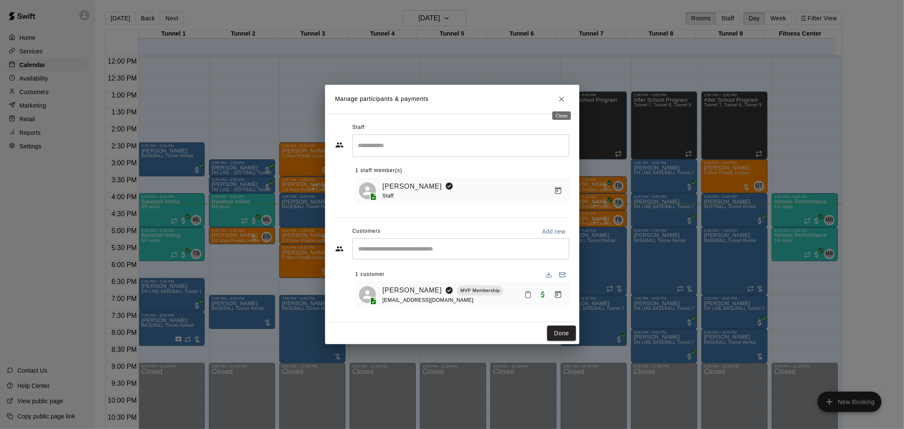
click at [562, 92] on button "Close" at bounding box center [561, 99] width 15 height 15
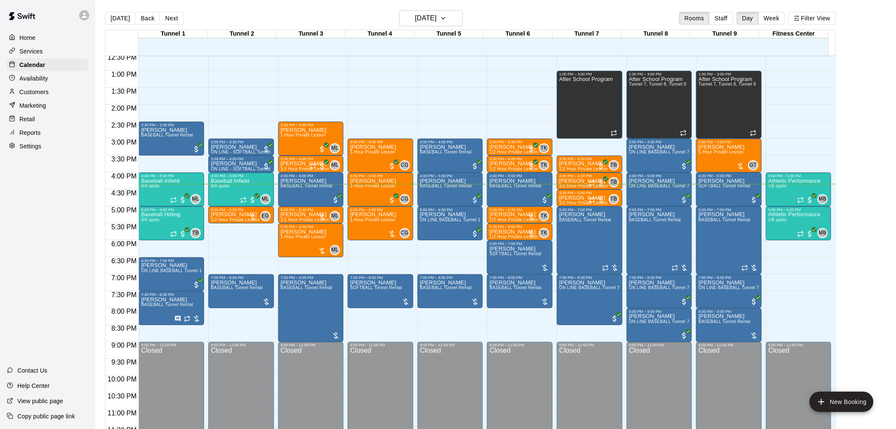
scroll to position [431, 0]
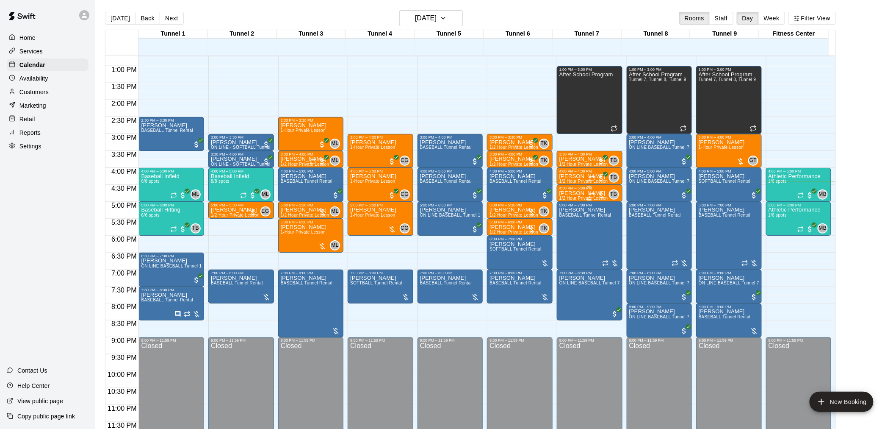
click at [590, 195] on icon "Recurring event" at bounding box center [592, 195] width 7 height 7
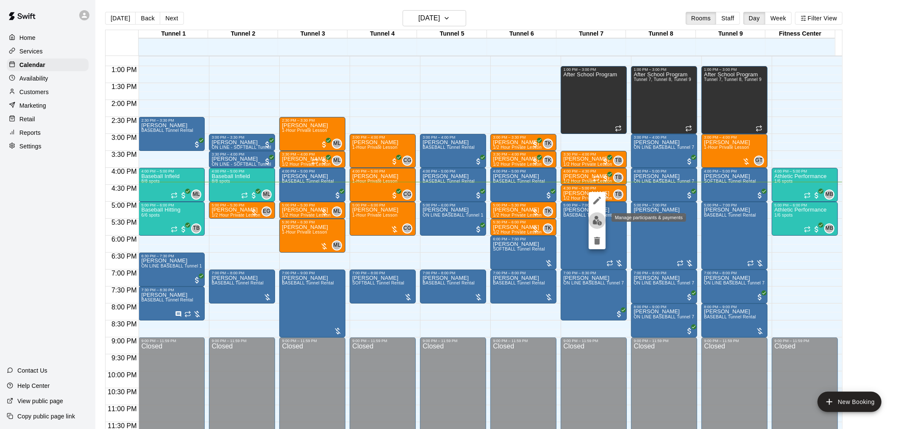
click at [599, 225] on img "edit" at bounding box center [597, 221] width 10 height 10
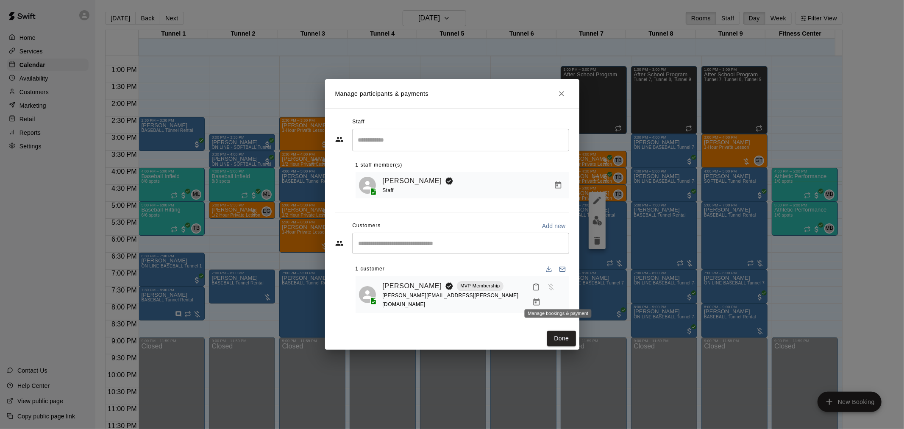
click at [544, 299] on button "Manage bookings & payment" at bounding box center [536, 301] width 15 height 15
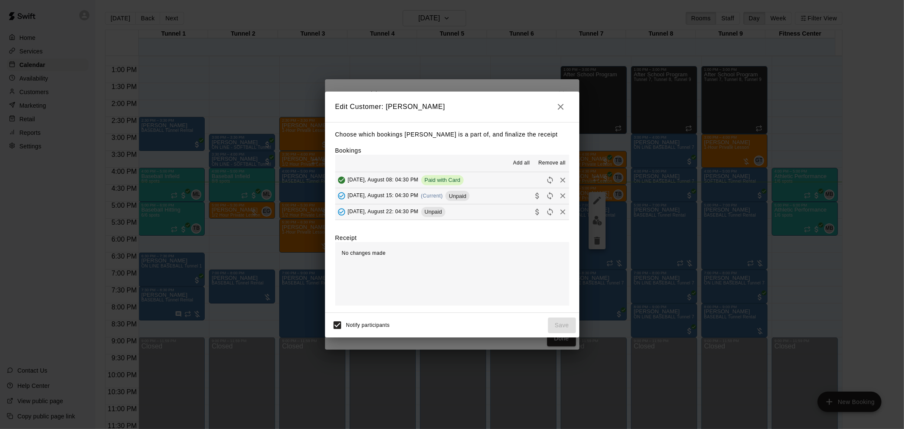
click at [428, 196] on span "(Current)" at bounding box center [432, 196] width 22 height 6
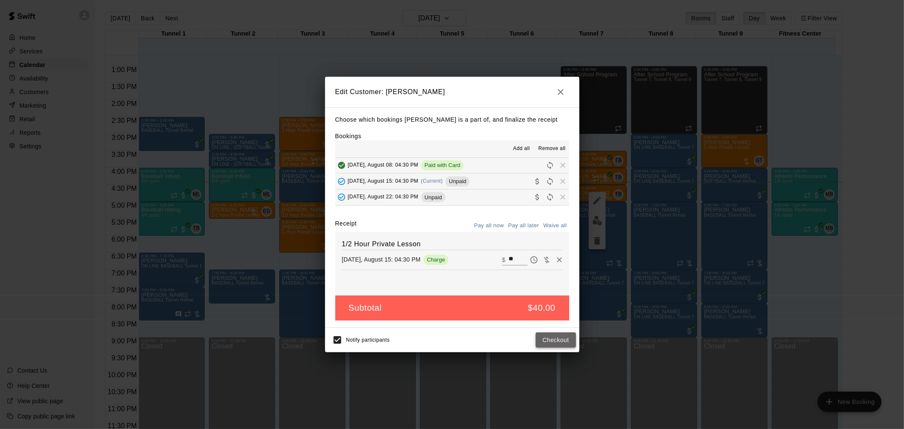
click at [550, 339] on button "Checkout" at bounding box center [555, 340] width 40 height 16
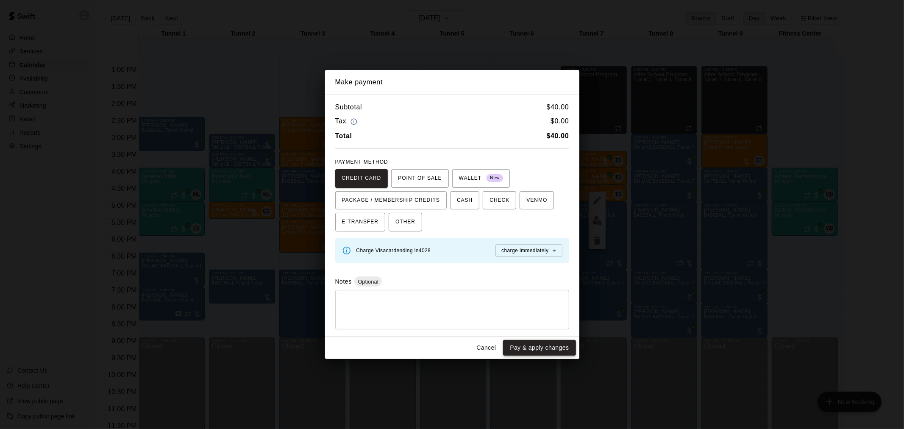
click at [546, 346] on button "Pay & apply changes" at bounding box center [539, 348] width 72 height 16
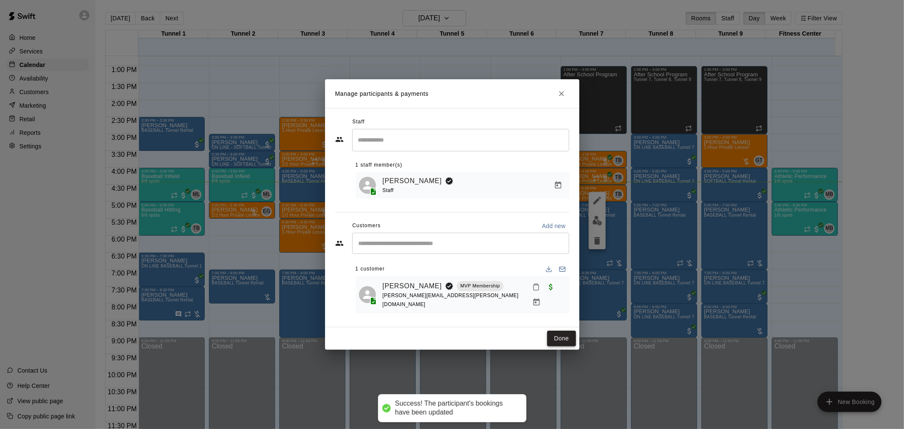
click at [555, 332] on button "Done" at bounding box center [561, 338] width 28 height 16
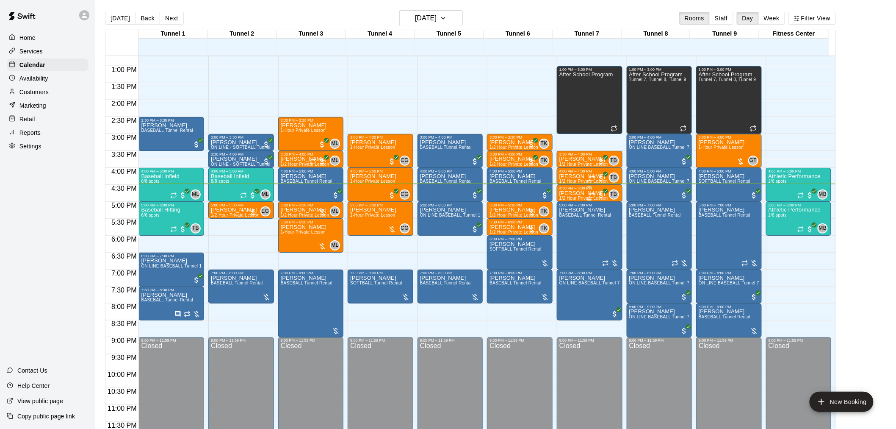
click at [578, 196] on span "1/2 Hour Private Lesson" at bounding box center [584, 198] width 49 height 5
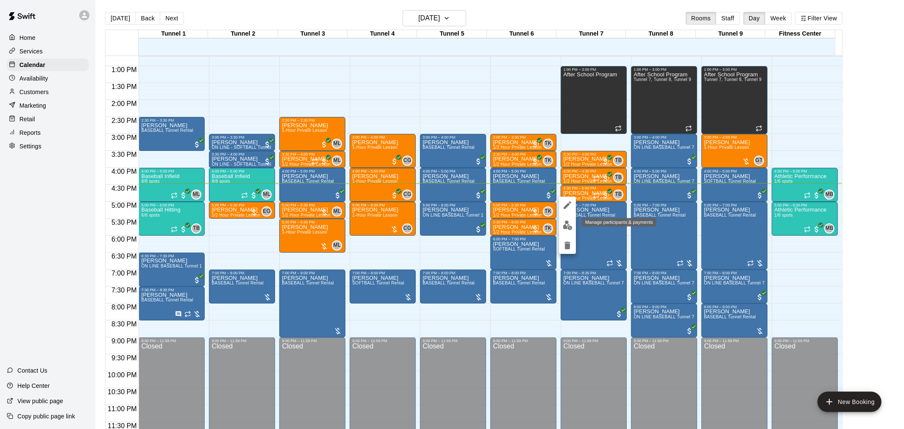
click at [566, 225] on img "edit" at bounding box center [568, 225] width 10 height 10
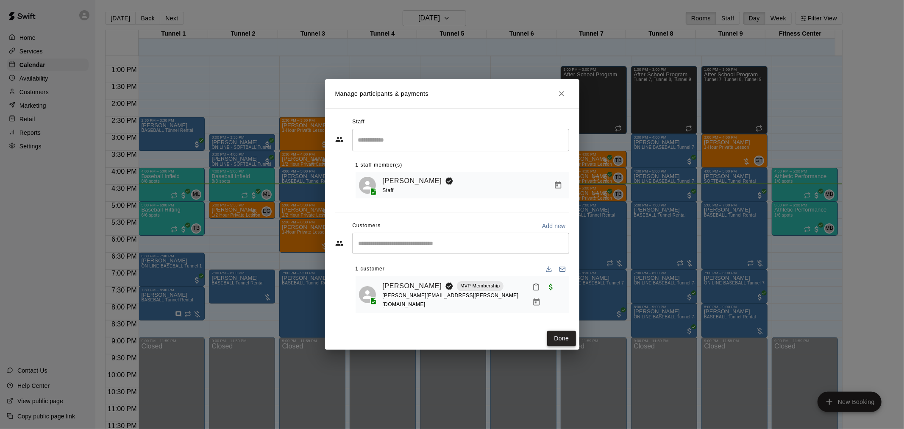
click at [564, 330] on button "Done" at bounding box center [561, 338] width 28 height 16
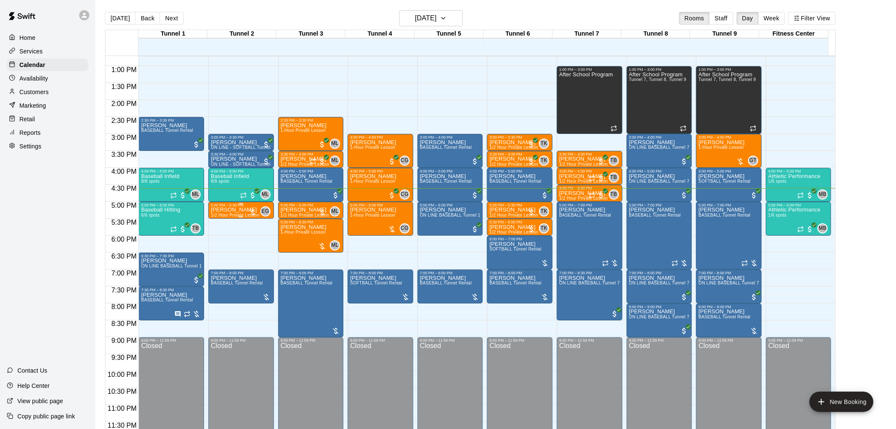
click at [232, 214] on span "1/2 Hour Private Lesson" at bounding box center [235, 215] width 49 height 5
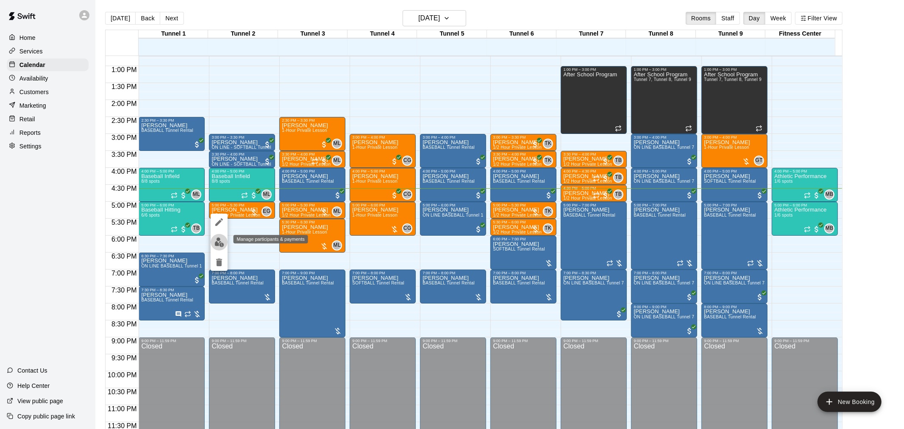
click at [219, 242] on img "edit" at bounding box center [219, 242] width 10 height 10
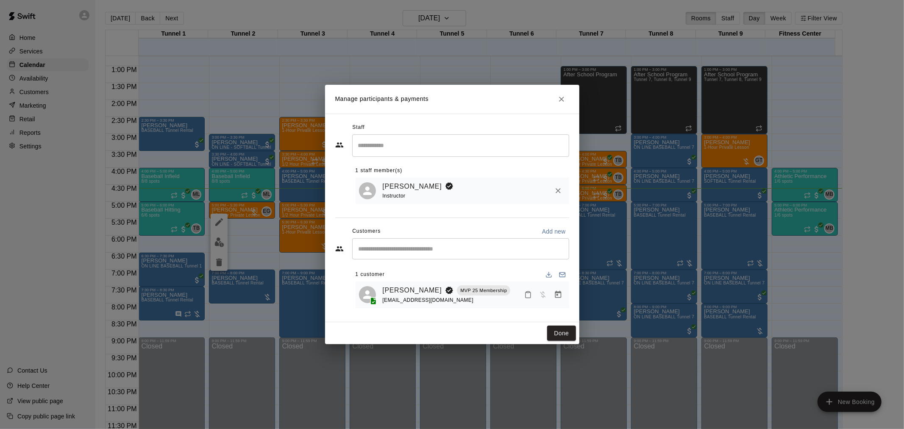
click at [560, 299] on icon "Manage bookings & payment" at bounding box center [558, 294] width 8 height 8
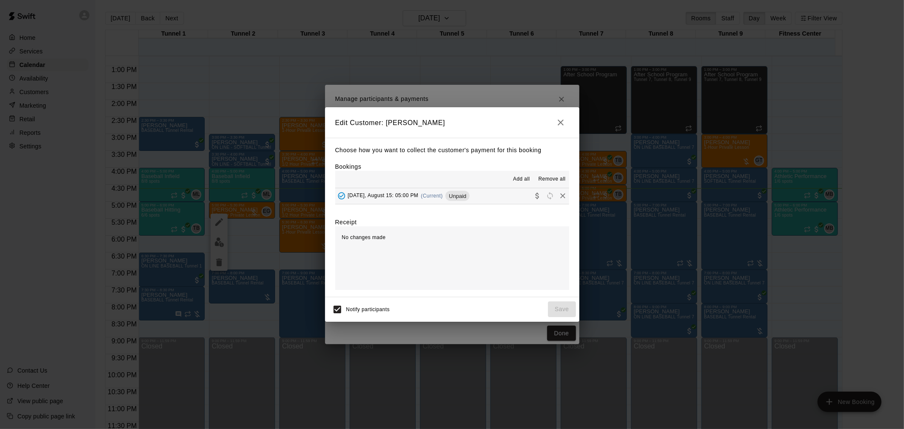
click at [422, 204] on button "[DATE], August 15: 05:00 PM (Current) Unpaid" at bounding box center [452, 196] width 234 height 16
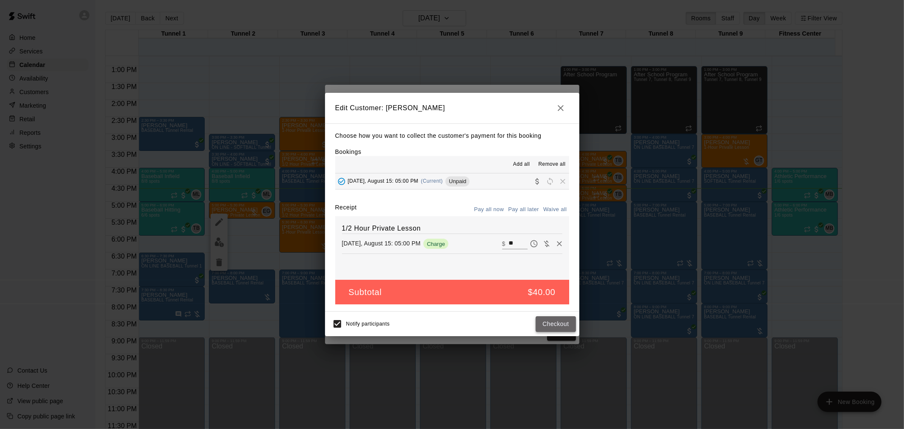
click at [555, 323] on button "Checkout" at bounding box center [555, 324] width 40 height 16
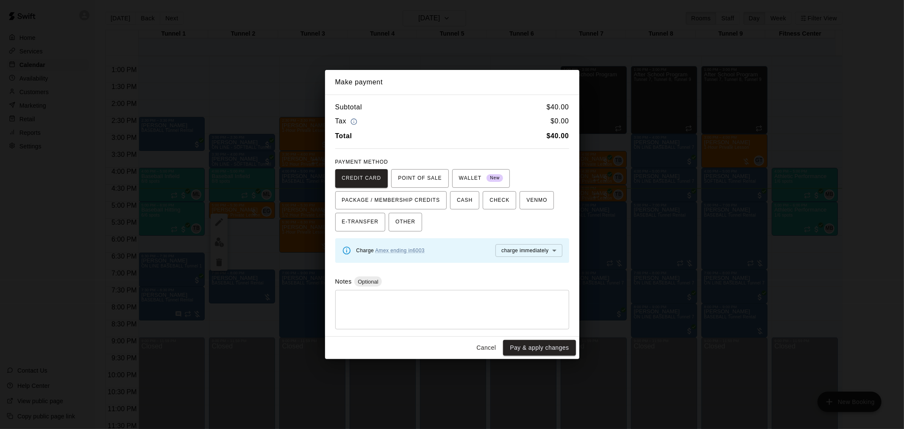
click at [490, 352] on button "Cancel" at bounding box center [485, 348] width 27 height 16
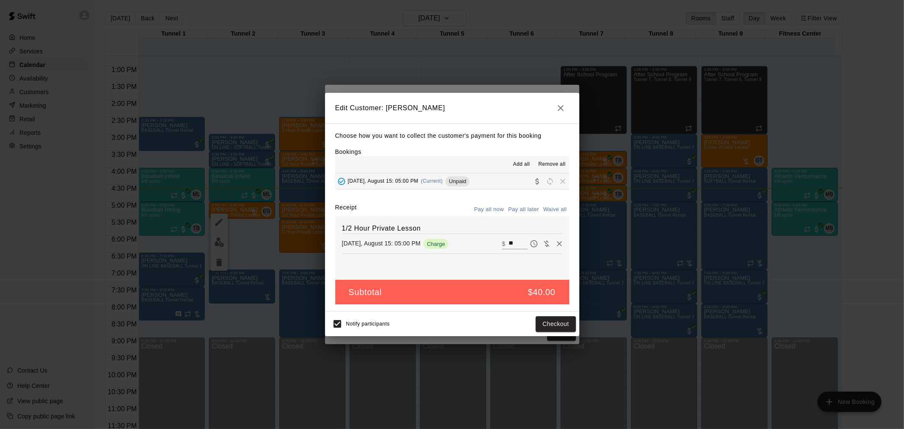
click at [553, 104] on button "button" at bounding box center [560, 108] width 17 height 17
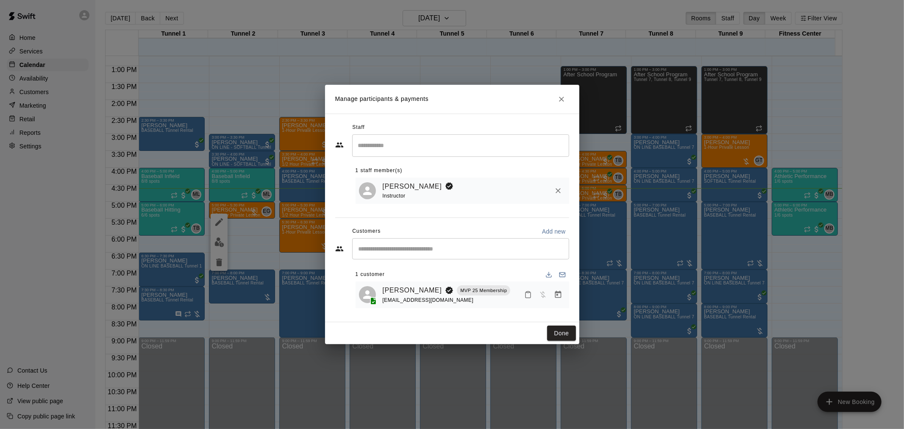
click at [562, 97] on icon "Close" at bounding box center [561, 99] width 5 height 5
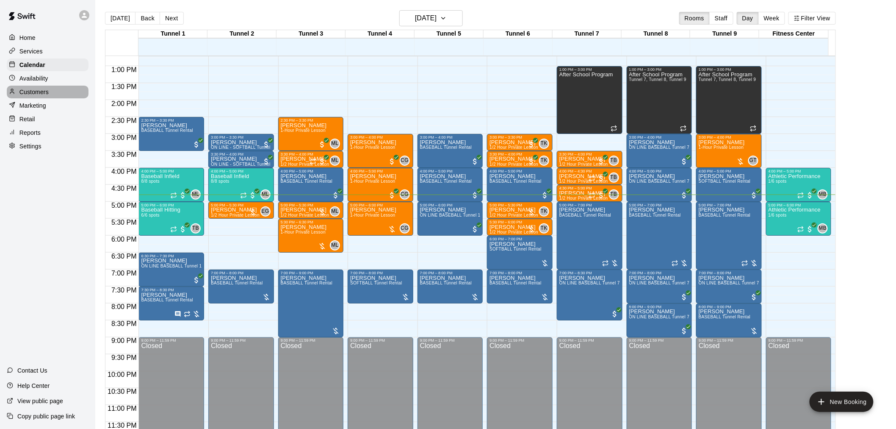
click at [51, 98] on div "Customers" at bounding box center [48, 92] width 82 height 13
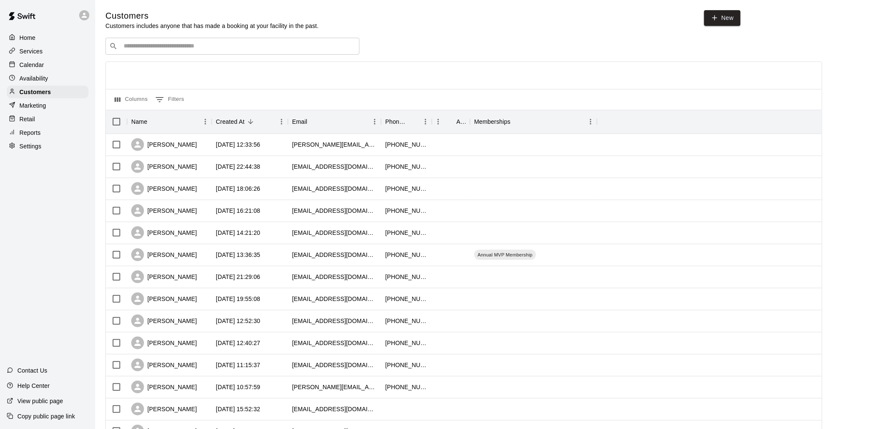
click at [208, 45] on input "Search customers by name or email" at bounding box center [238, 46] width 235 height 8
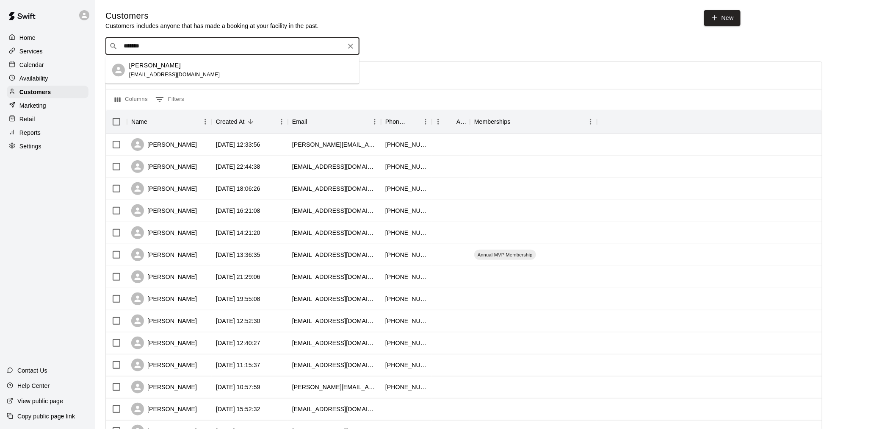
type input "********"
click at [208, 67] on div "[PERSON_NAME] [EMAIL_ADDRESS][DOMAIN_NAME]" at bounding box center [241, 70] width 224 height 18
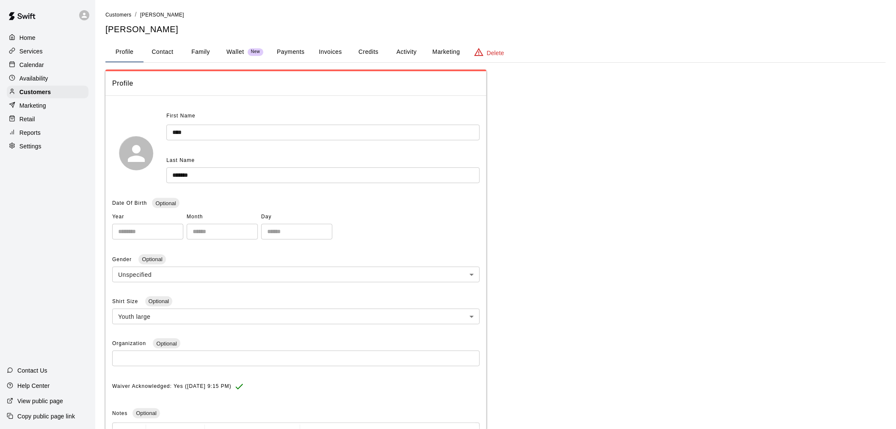
click at [158, 49] on button "Contact" at bounding box center [163, 52] width 38 height 20
select select "**"
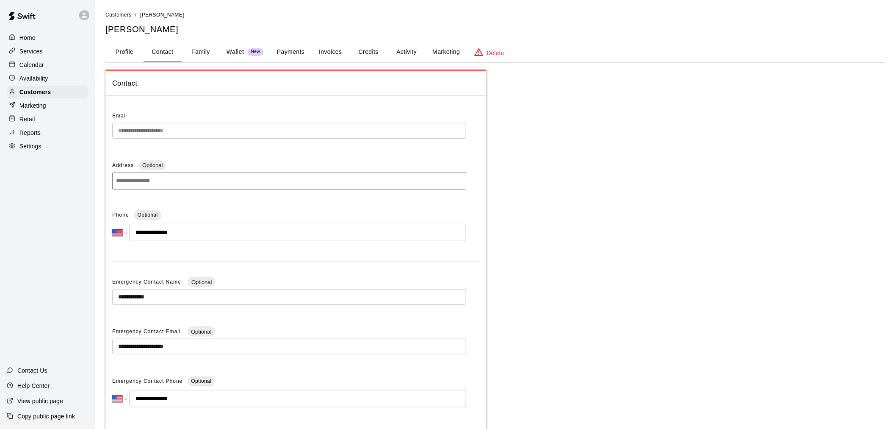
click at [286, 48] on button "Payments" at bounding box center [290, 52] width 41 height 20
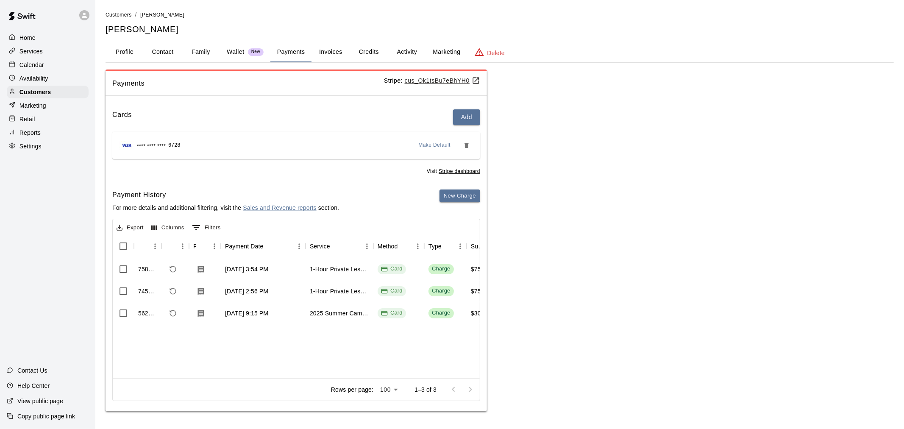
click at [181, 142] on div "**** **** **** 6728 Make Default" at bounding box center [296, 146] width 354 height 14
click at [451, 201] on button "New Charge" at bounding box center [459, 195] width 41 height 13
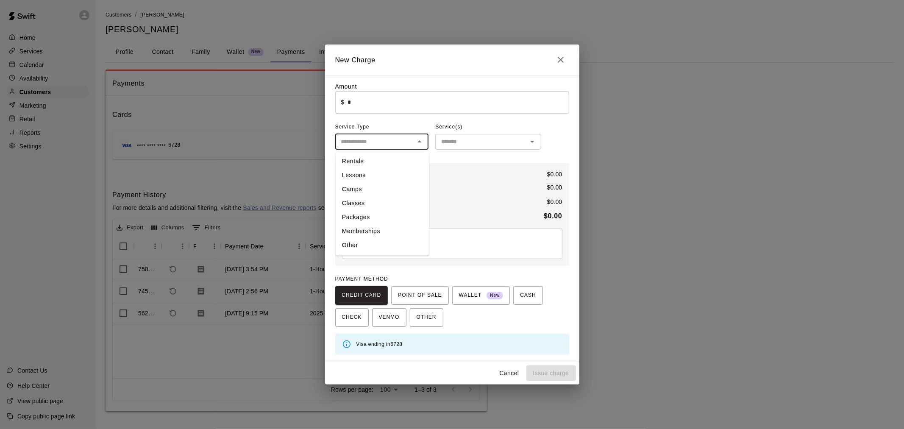
click at [395, 141] on input "text" at bounding box center [375, 141] width 75 height 11
click at [396, 146] on input "text" at bounding box center [375, 141] width 75 height 11
click at [467, 145] on input "text" at bounding box center [481, 141] width 87 height 11
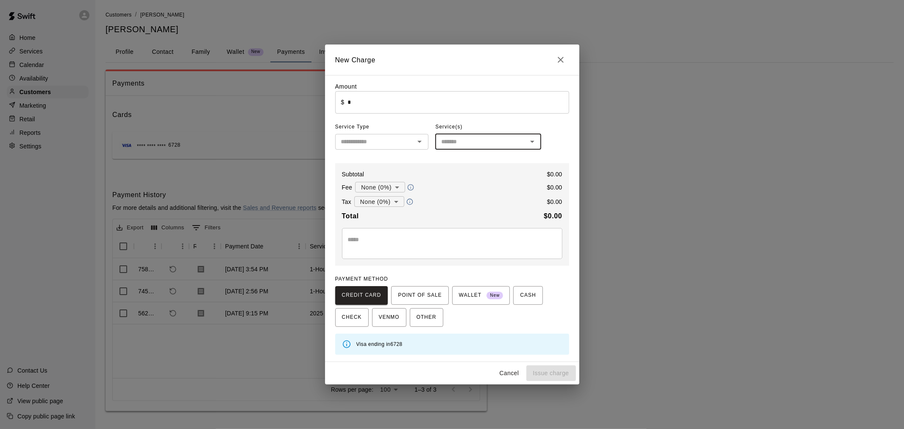
click at [522, 139] on input "text" at bounding box center [481, 141] width 87 height 11
click at [407, 136] on div "​" at bounding box center [382, 142] width 94 height 16
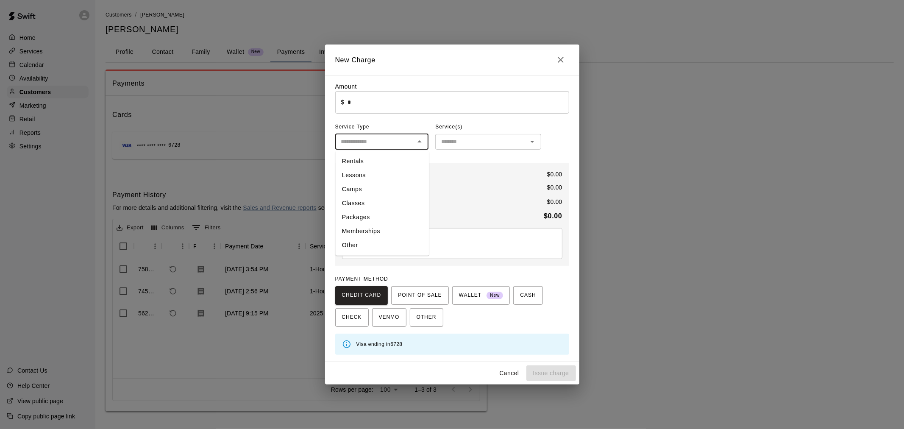
click at [387, 248] on li "Other" at bounding box center [382, 245] width 94 height 14
type input "*****"
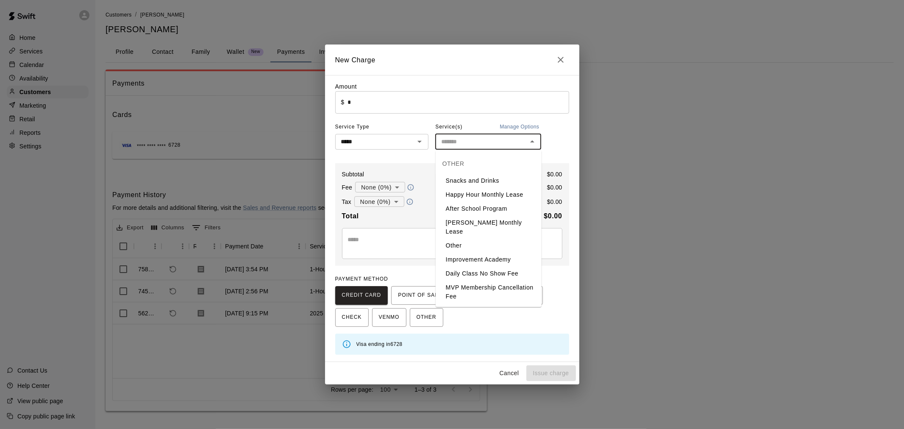
click at [493, 143] on input "text" at bounding box center [481, 141] width 87 height 11
drag, startPoint x: 469, startPoint y: 143, endPoint x: 505, endPoint y: 108, distance: 50.3
click at [471, 141] on input "text" at bounding box center [481, 141] width 87 height 11
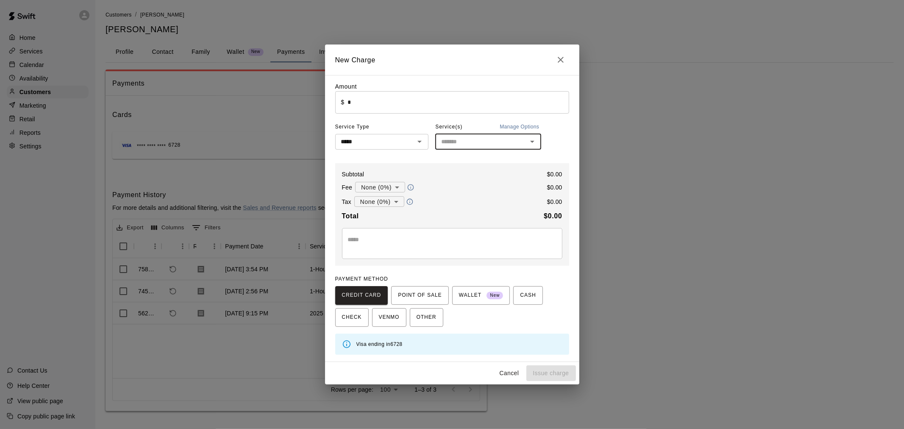
click at [560, 49] on h2 "New Charge" at bounding box center [452, 59] width 254 height 31
click at [562, 58] on icon "Close" at bounding box center [560, 60] width 6 height 6
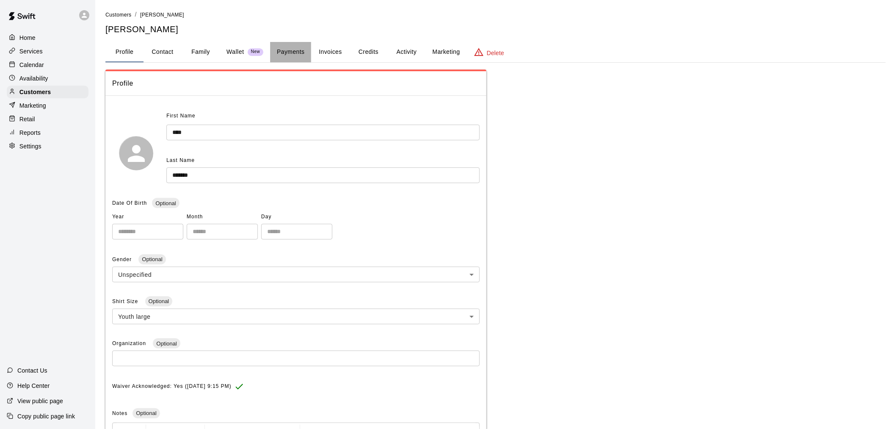
click at [290, 55] on button "Payments" at bounding box center [290, 52] width 41 height 20
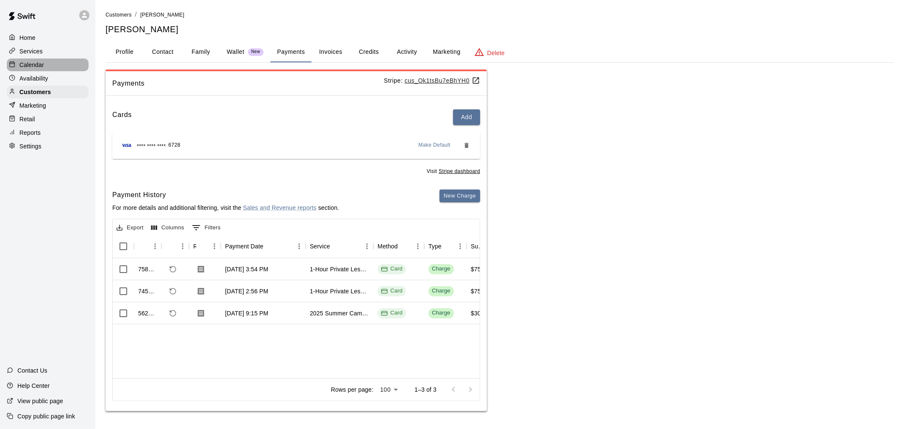
click at [57, 71] on div "Calendar" at bounding box center [48, 64] width 82 height 13
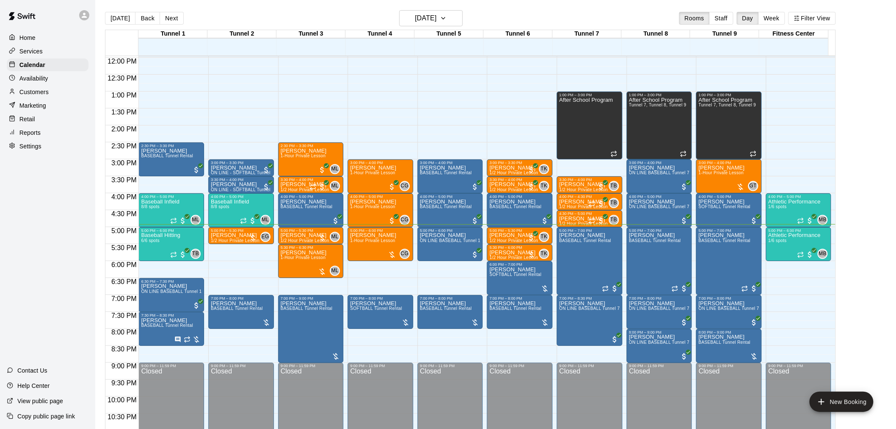
scroll to position [431, 0]
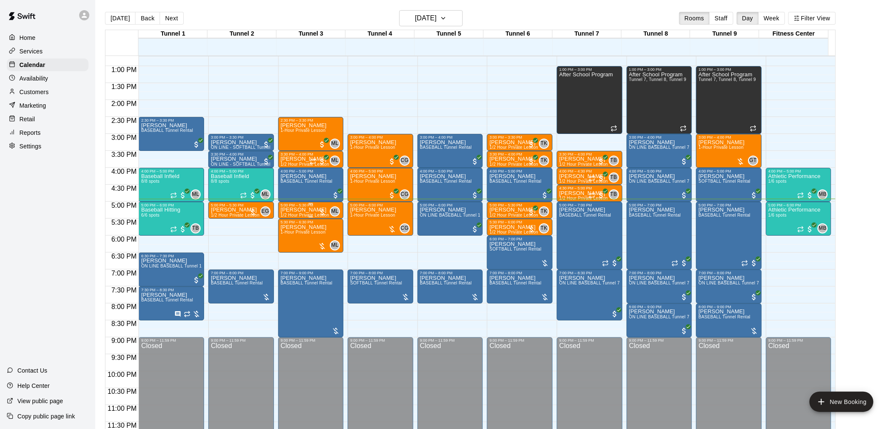
click at [316, 210] on p "[PERSON_NAME]" at bounding box center [305, 210] width 49 height 0
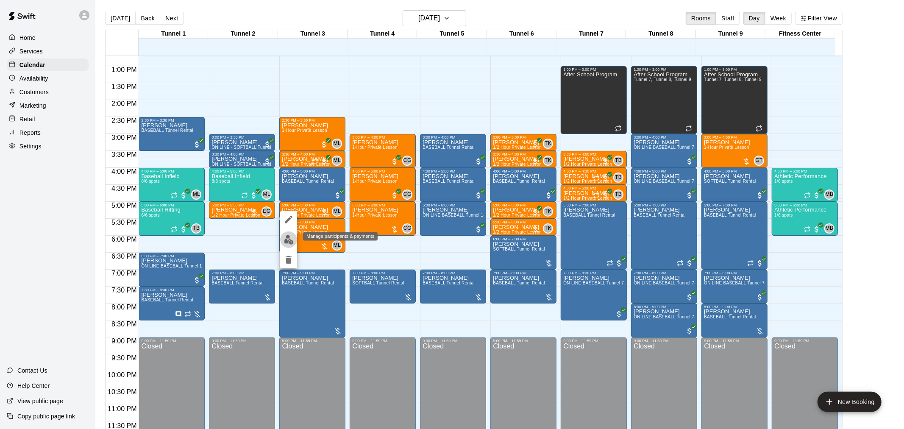
click at [290, 242] on img "edit" at bounding box center [289, 240] width 10 height 10
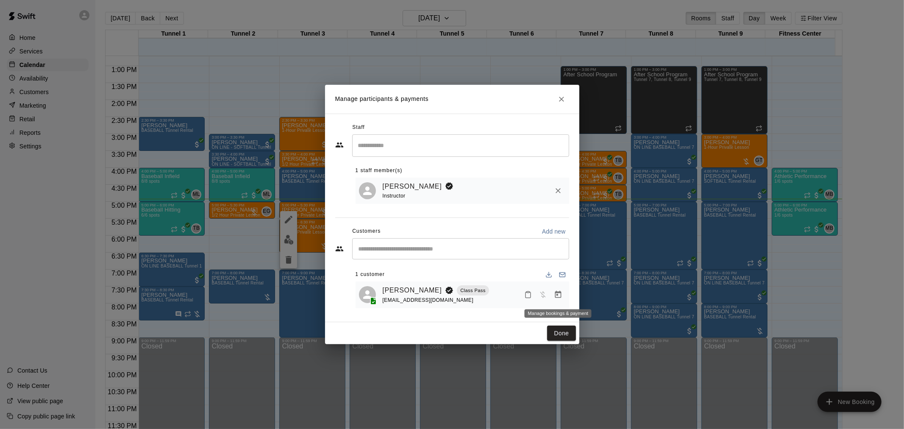
click at [559, 290] on button "Manage bookings & payment" at bounding box center [557, 294] width 15 height 15
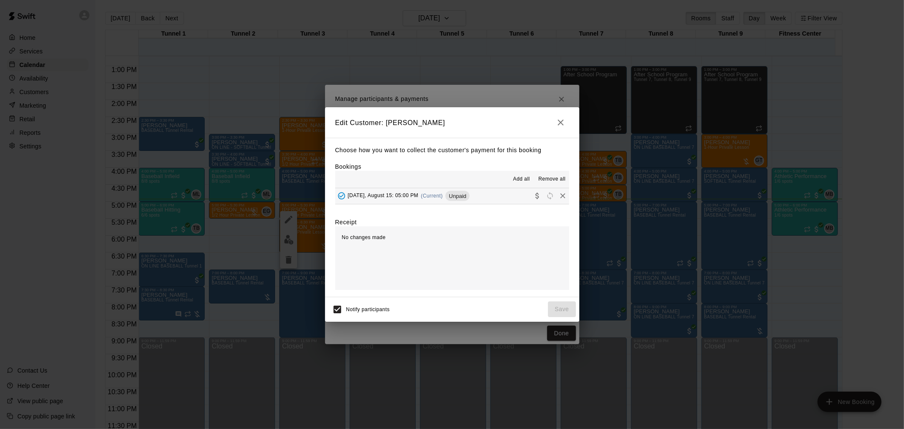
click at [429, 202] on div "[DATE], August 15: 05:00 PM (Current) Unpaid" at bounding box center [402, 195] width 135 height 13
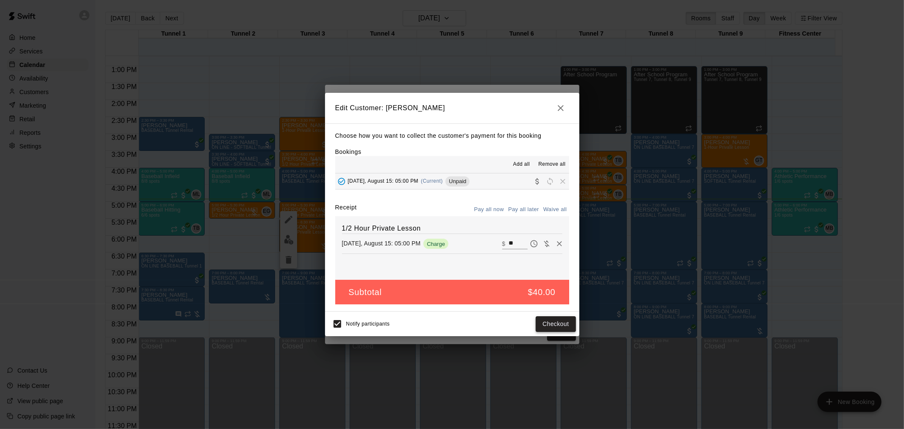
click at [554, 324] on button "Checkout" at bounding box center [555, 324] width 40 height 16
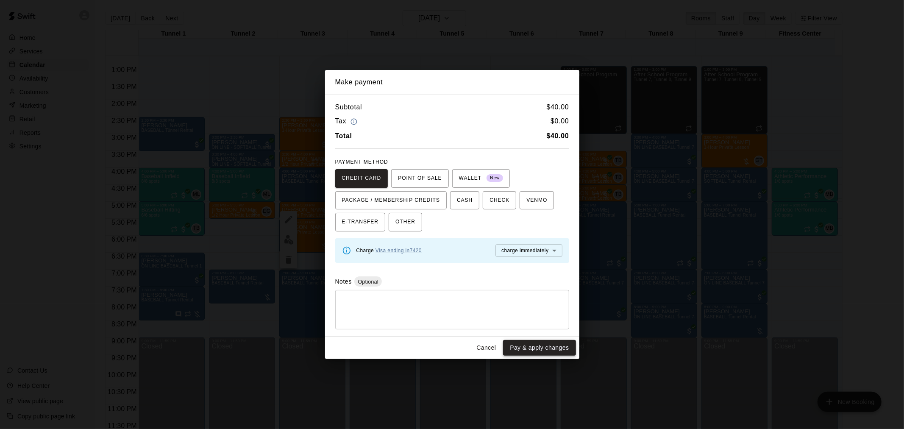
click at [538, 344] on button "Pay & apply changes" at bounding box center [539, 348] width 72 height 16
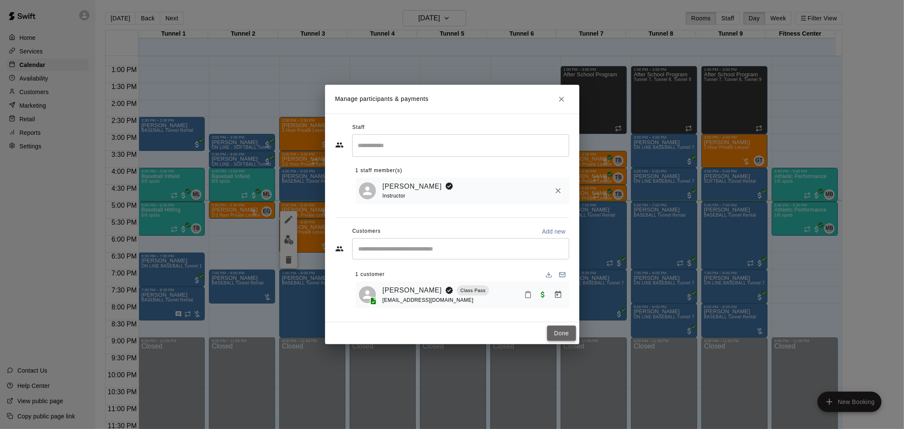
click at [550, 329] on button "Done" at bounding box center [561, 333] width 28 height 16
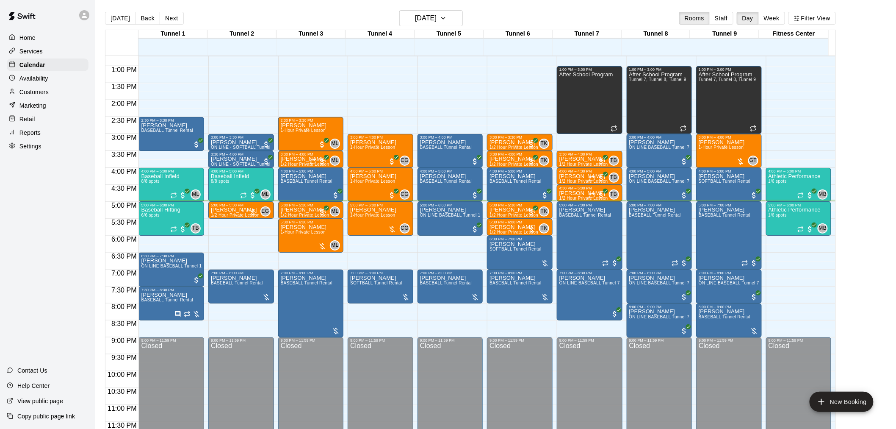
click at [53, 97] on div "Customers" at bounding box center [48, 92] width 82 height 13
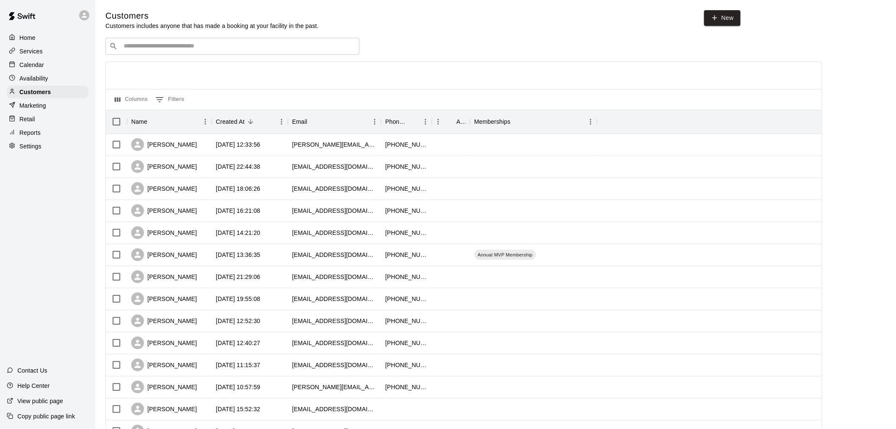
click at [180, 42] on div "​ ​" at bounding box center [232, 46] width 254 height 17
type input "**********"
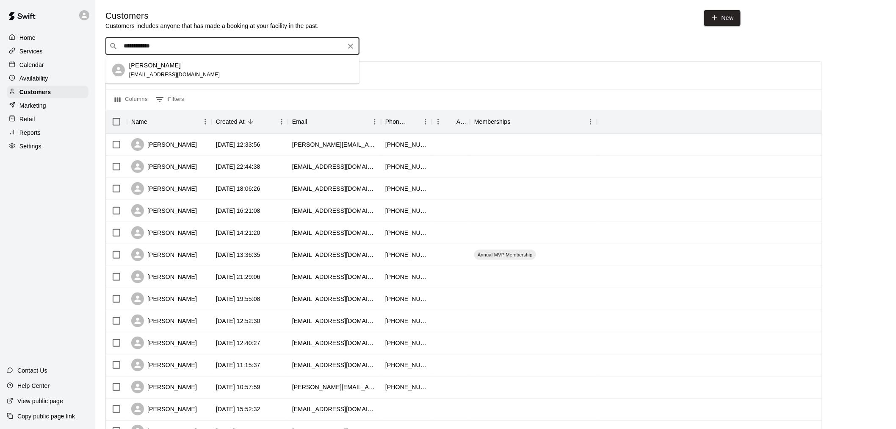
click at [183, 65] on div "[PERSON_NAME]" at bounding box center [174, 65] width 91 height 9
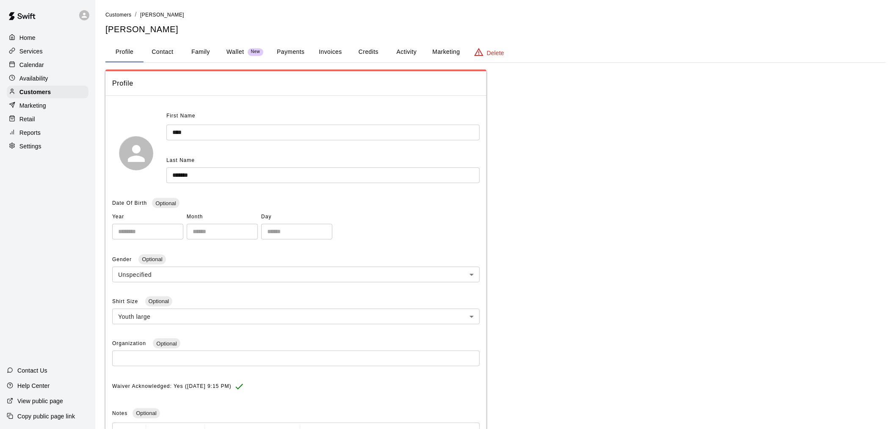
click at [172, 52] on button "Contact" at bounding box center [163, 52] width 38 height 20
select select "**"
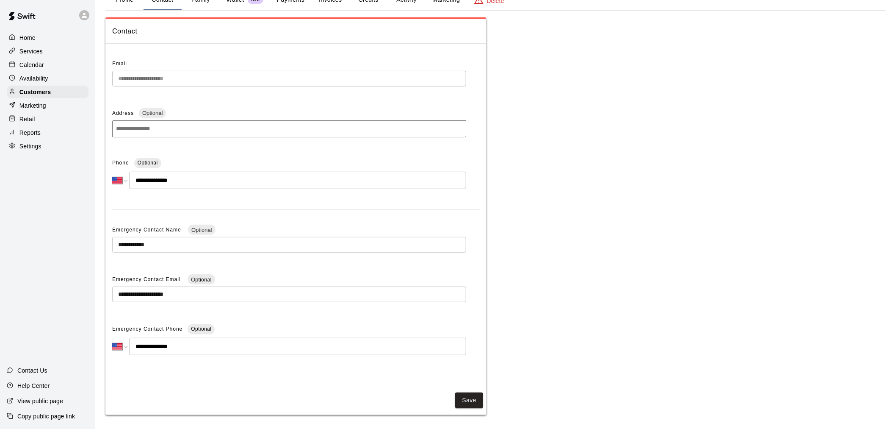
scroll to position [55, 0]
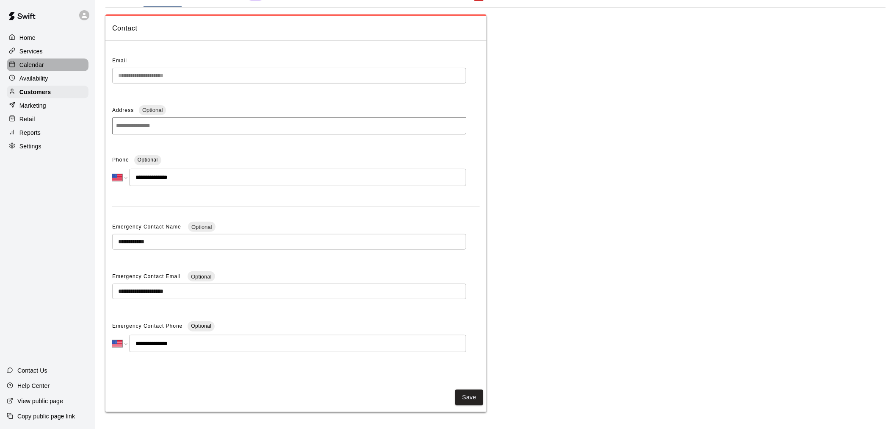
click at [55, 66] on div "Calendar" at bounding box center [48, 64] width 82 height 13
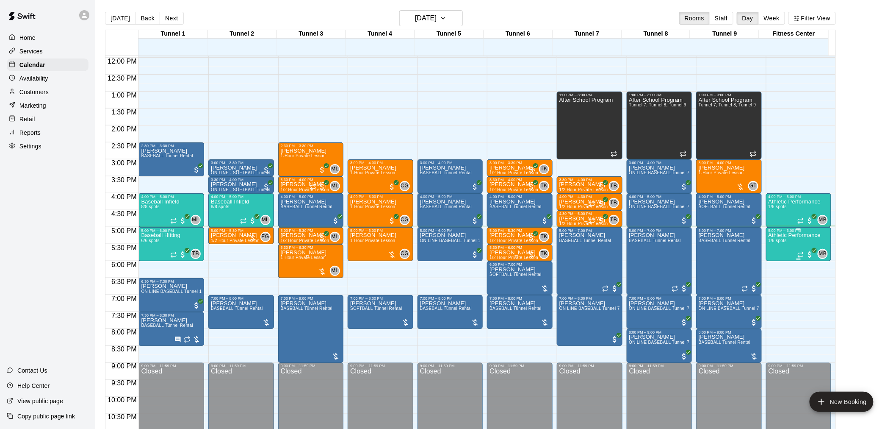
scroll to position [431, 0]
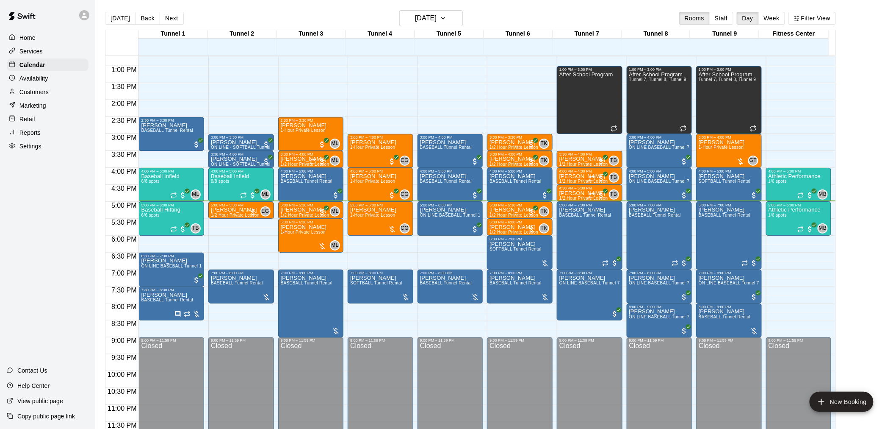
click at [37, 96] on p "Customers" at bounding box center [33, 92] width 29 height 8
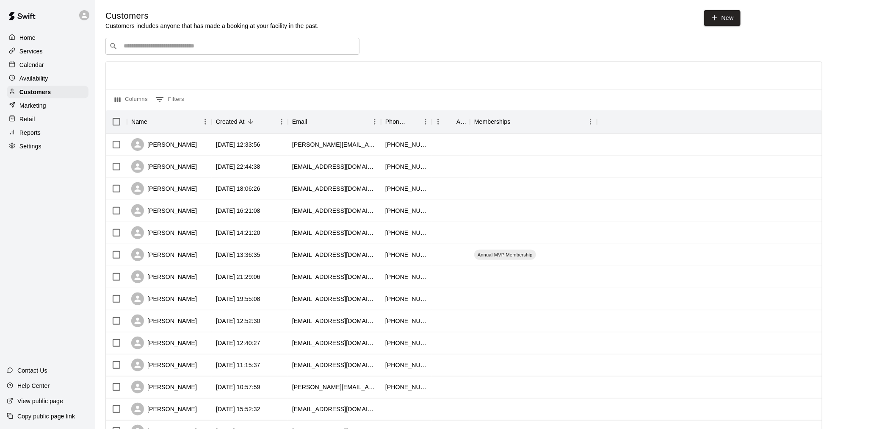
click at [259, 54] on div "​ ​" at bounding box center [232, 46] width 254 height 17
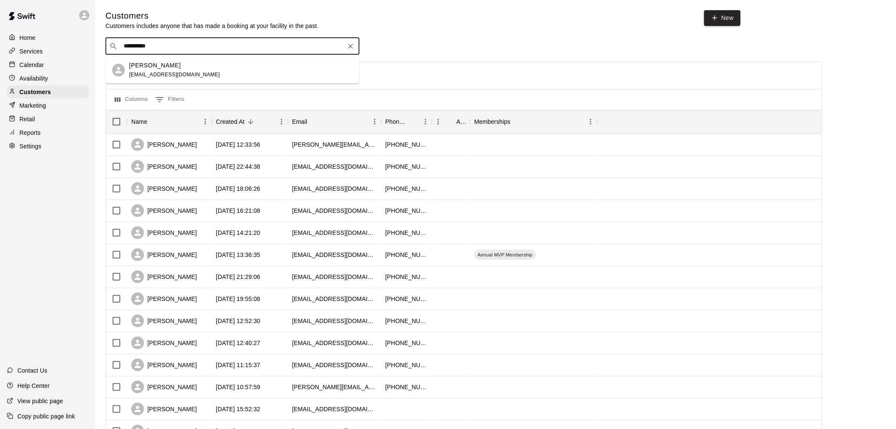
type input "**********"
drag, startPoint x: 255, startPoint y: 57, endPoint x: 255, endPoint y: 68, distance: 11.0
click at [255, 68] on div "[PERSON_NAME] [EMAIL_ADDRESS][DOMAIN_NAME]" at bounding box center [241, 70] width 224 height 18
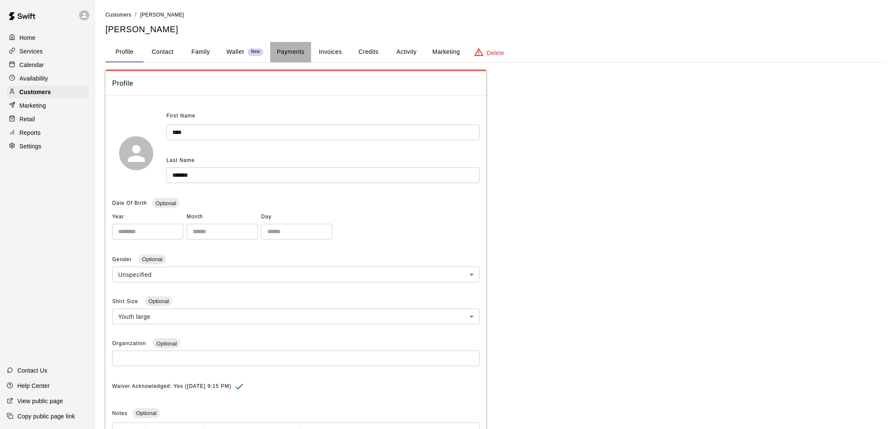
click at [292, 54] on button "Payments" at bounding box center [290, 52] width 41 height 20
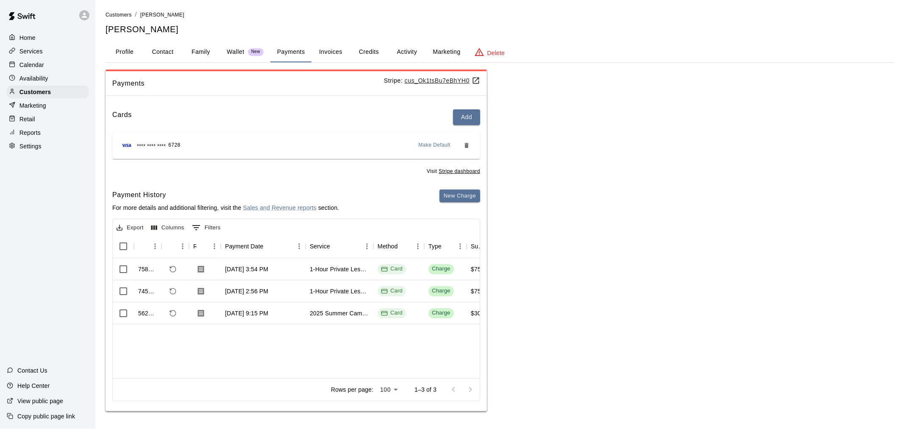
click at [169, 48] on button "Contact" at bounding box center [163, 52] width 38 height 20
select select "**"
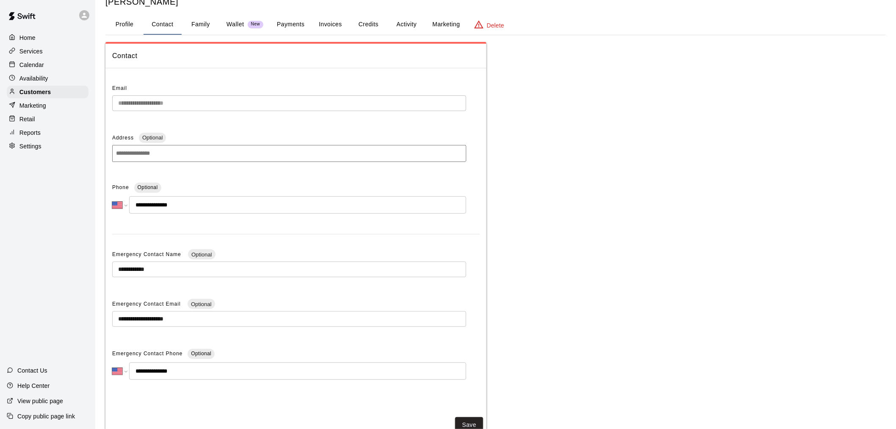
scroll to position [55, 0]
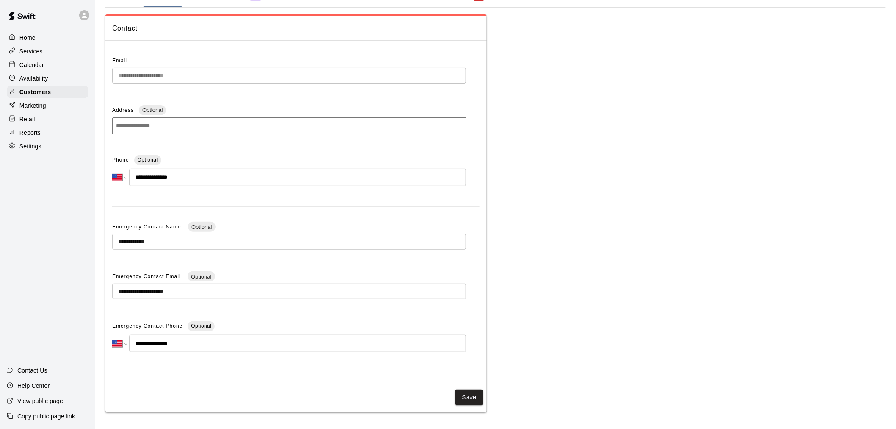
click at [38, 69] on p "Calendar" at bounding box center [31, 65] width 25 height 8
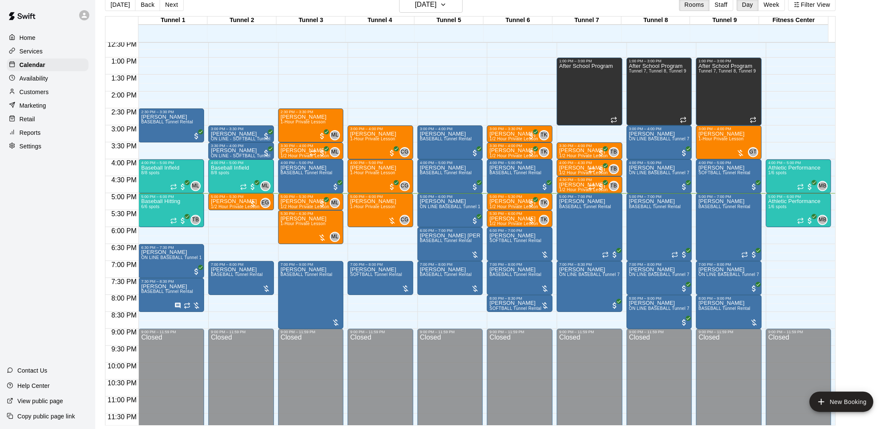
scroll to position [394, 0]
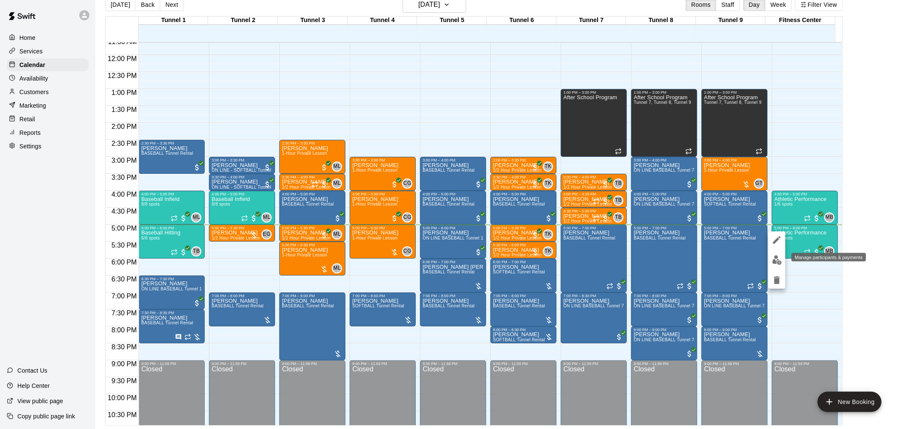
click at [778, 263] on img "edit" at bounding box center [777, 260] width 10 height 10
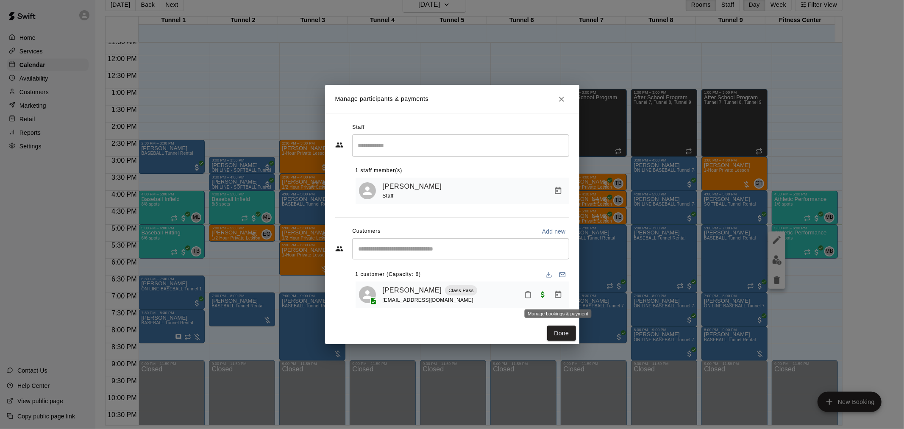
click at [555, 295] on icon "Manage bookings & payment" at bounding box center [558, 294] width 8 height 8
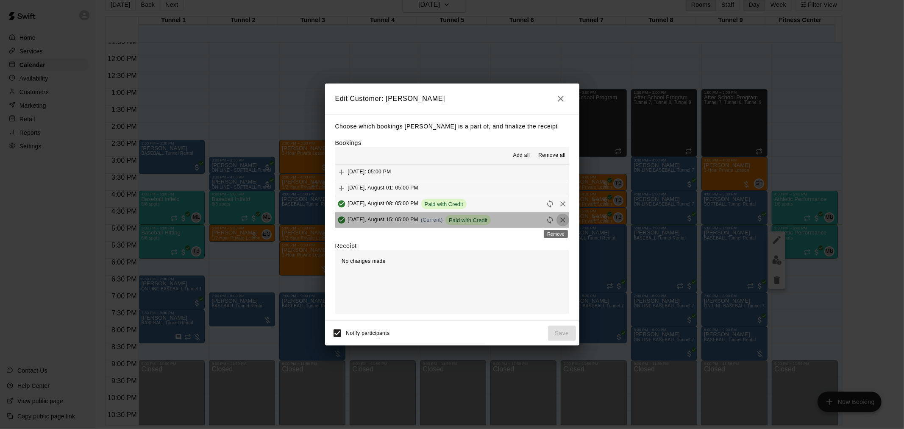
click at [558, 222] on icon "Remove" at bounding box center [562, 220] width 8 height 8
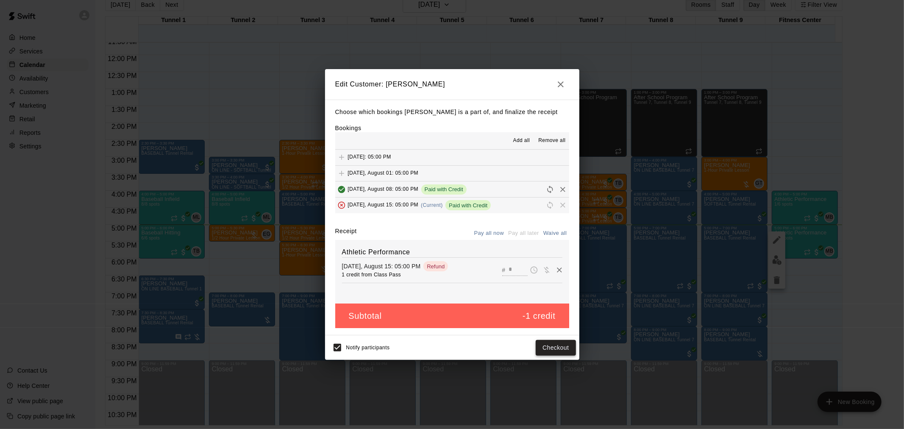
click at [553, 345] on button "Checkout" at bounding box center [555, 348] width 40 height 16
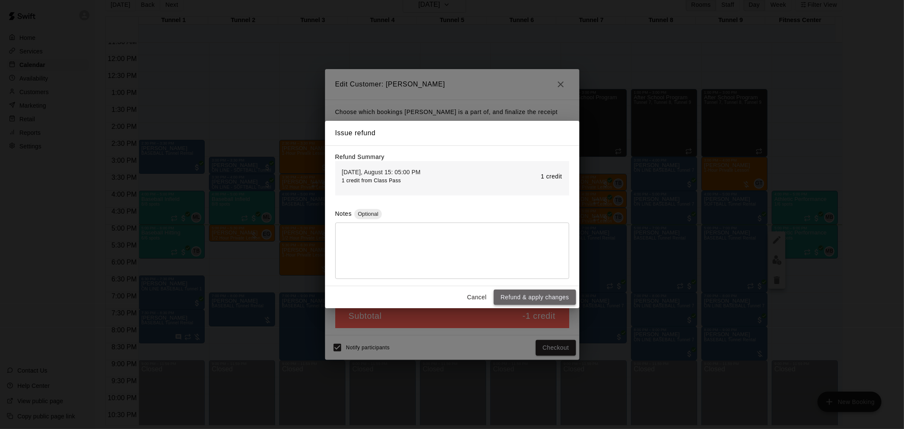
click at [510, 301] on button "Refund & apply changes" at bounding box center [535, 297] width 82 height 16
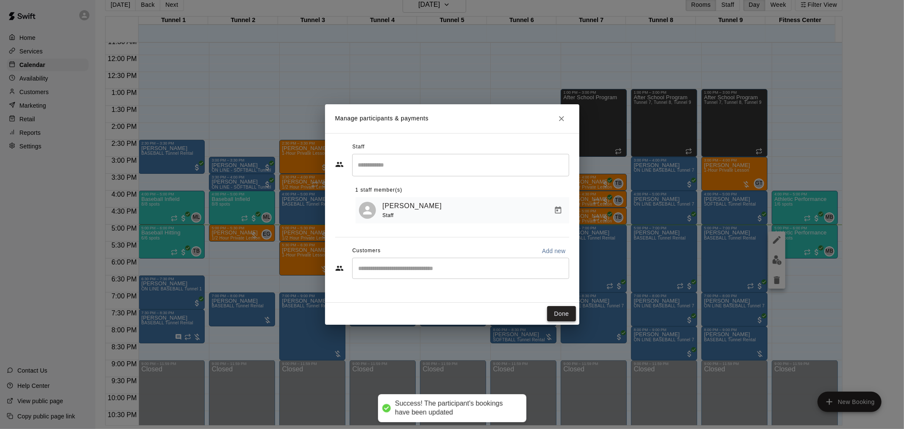
click at [553, 311] on button "Done" at bounding box center [561, 314] width 28 height 16
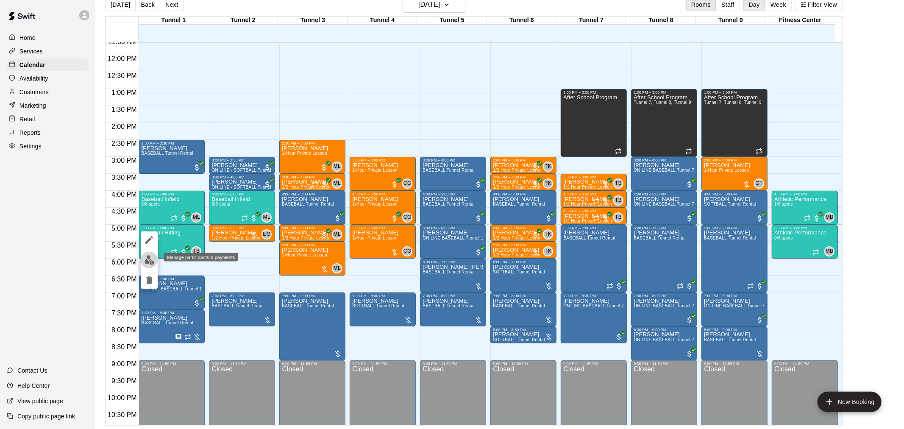
click at [151, 259] on img "edit" at bounding box center [149, 260] width 10 height 10
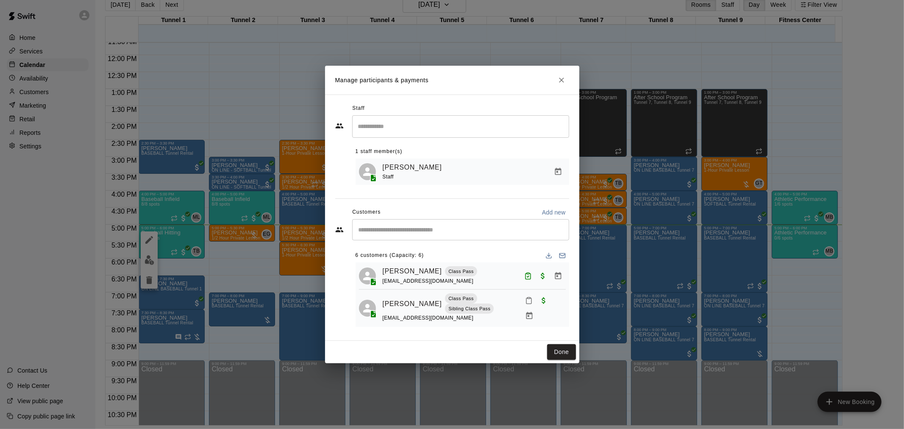
click at [419, 236] on div "​" at bounding box center [460, 229] width 217 height 21
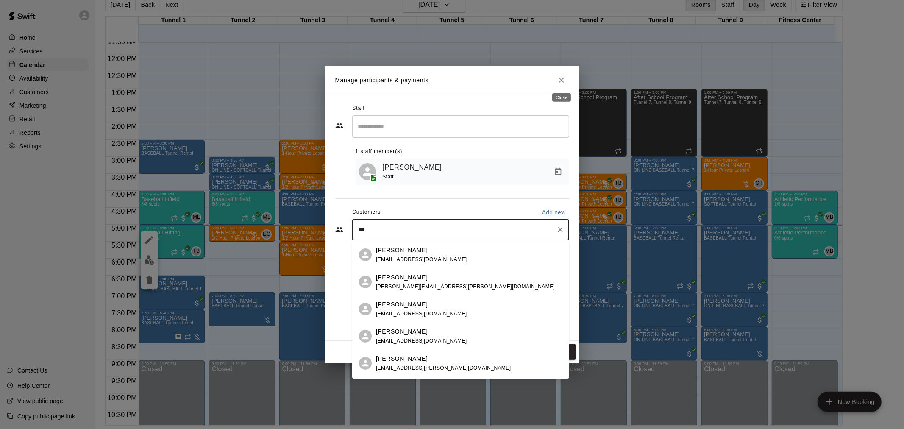
type input "***"
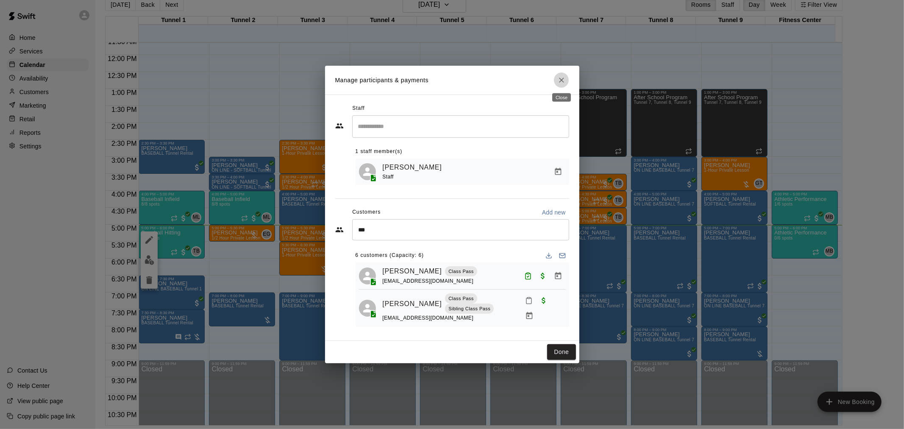
click at [565, 83] on icon "Close" at bounding box center [561, 80] width 8 height 8
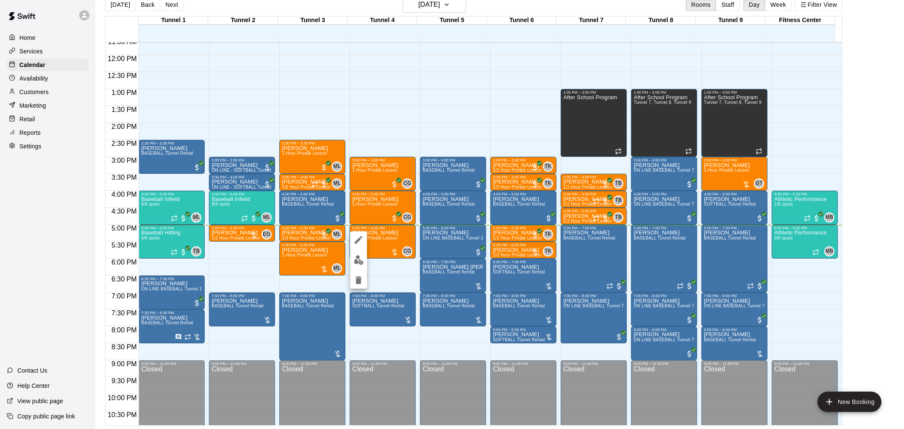
click at [448, 101] on div at bounding box center [452, 214] width 904 height 429
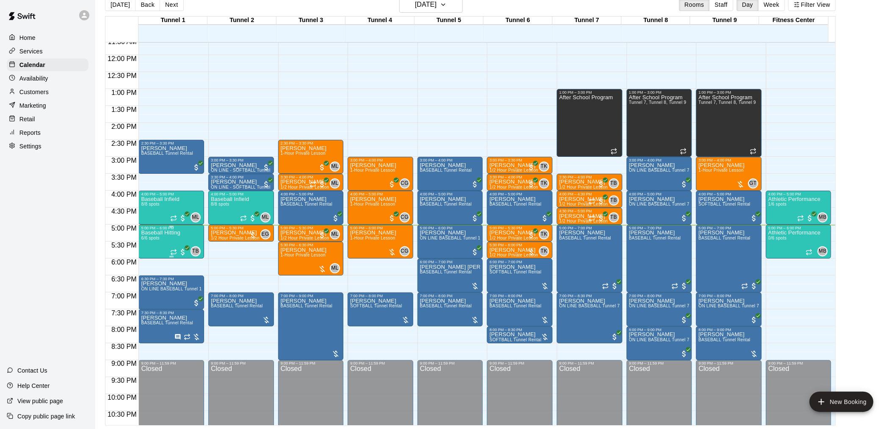
click at [167, 233] on p "Baseball Hitting" at bounding box center [160, 233] width 39 height 0
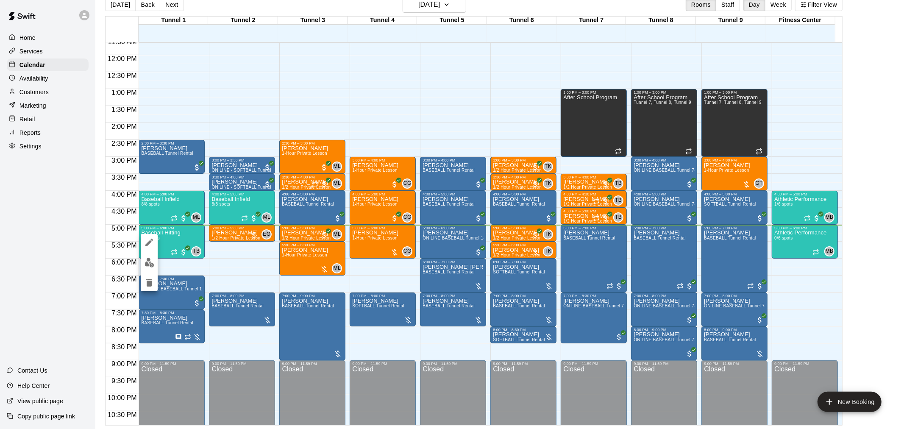
click at [42, 92] on div at bounding box center [452, 214] width 904 height 429
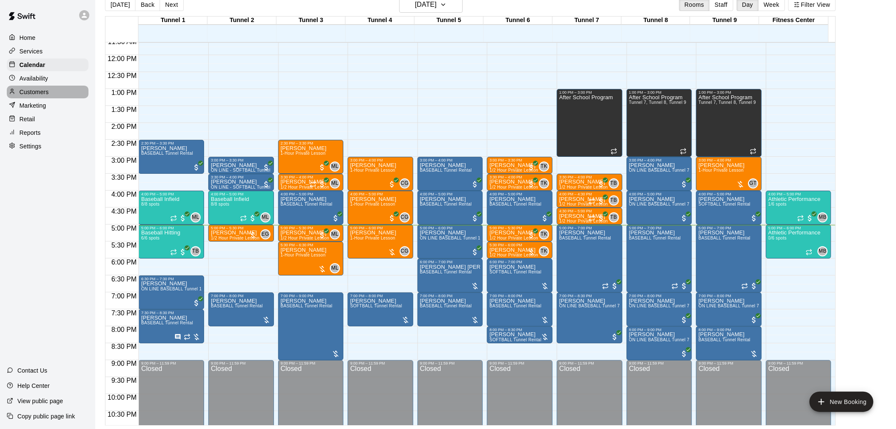
click at [34, 96] on p "Customers" at bounding box center [33, 92] width 29 height 8
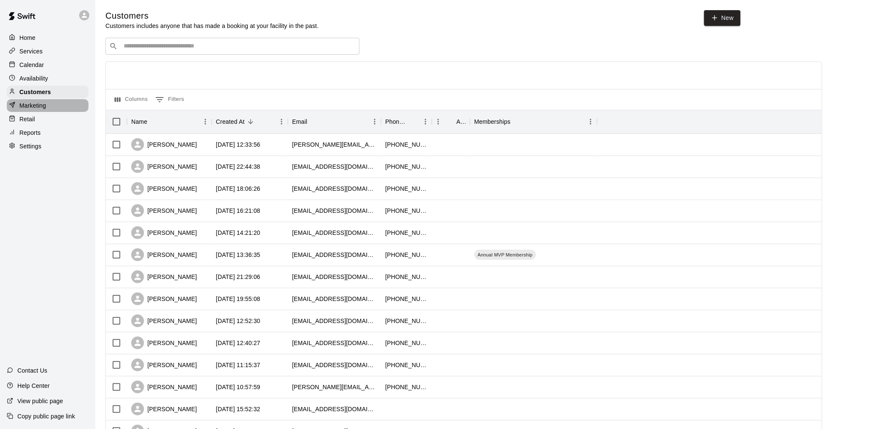
click at [34, 110] on p "Marketing" at bounding box center [32, 105] width 27 height 8
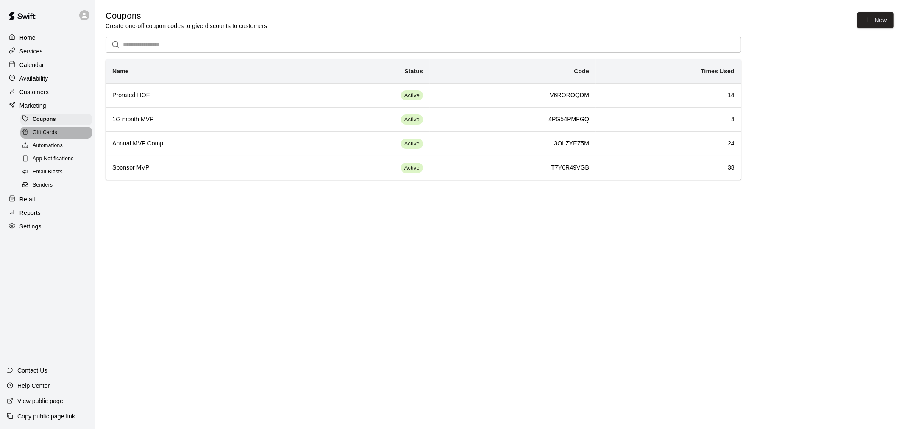
click at [49, 137] on span "Gift Cards" at bounding box center [45, 132] width 25 height 8
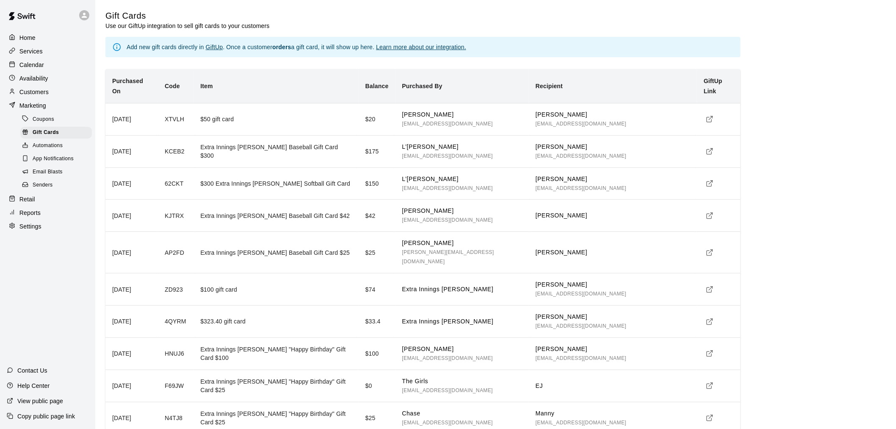
click at [706, 212] on icon "simple table" at bounding box center [710, 216] width 8 height 8
click at [57, 65] on div "Calendar" at bounding box center [48, 64] width 82 height 13
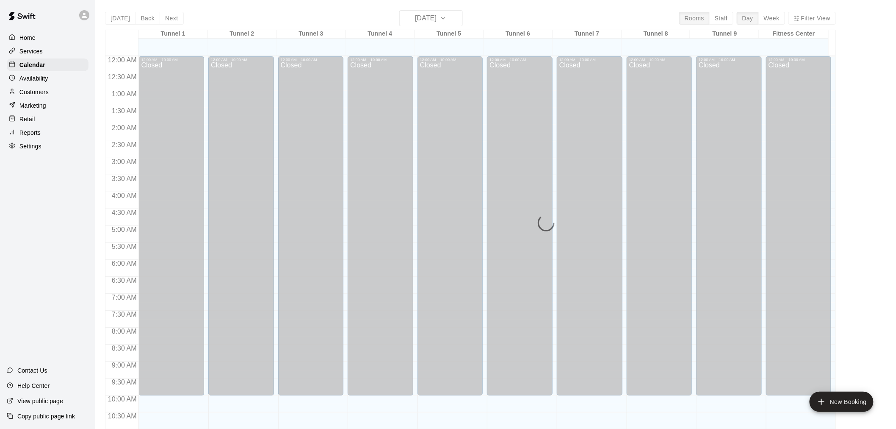
scroll to position [405, 0]
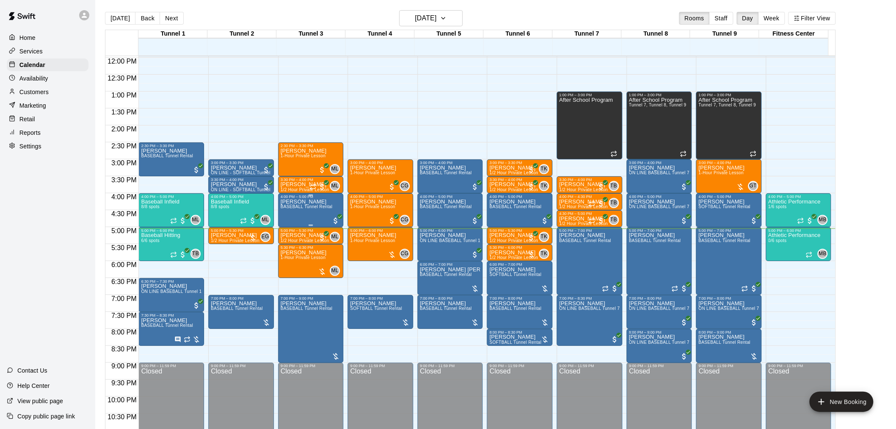
click at [313, 209] on span "BASEBALL Tunnel Rental" at bounding box center [307, 206] width 52 height 5
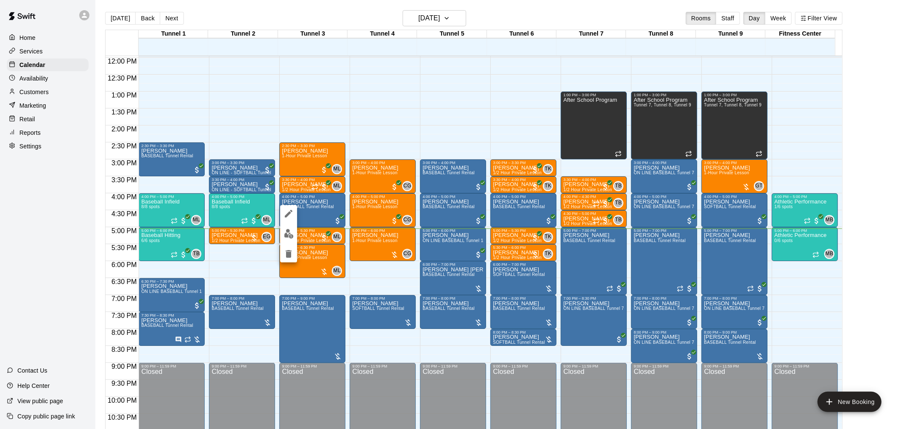
click at [291, 231] on img "edit" at bounding box center [289, 234] width 10 height 10
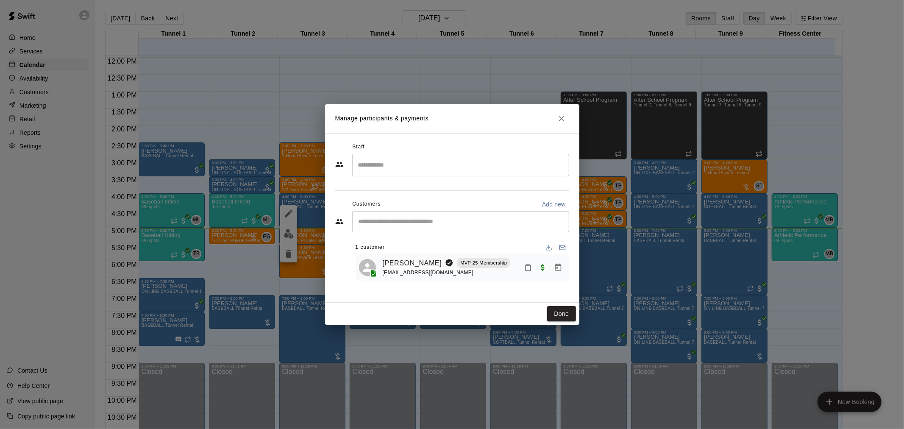
click at [405, 259] on link "[PERSON_NAME]" at bounding box center [412, 263] width 59 height 11
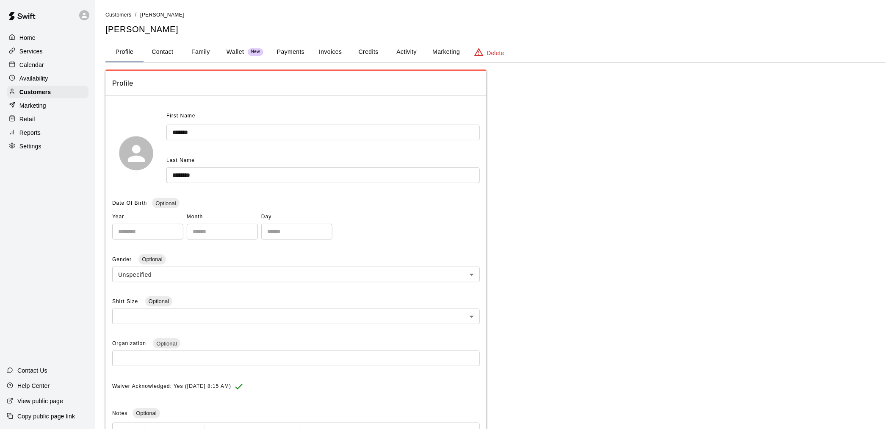
click at [292, 49] on button "Payments" at bounding box center [290, 52] width 41 height 20
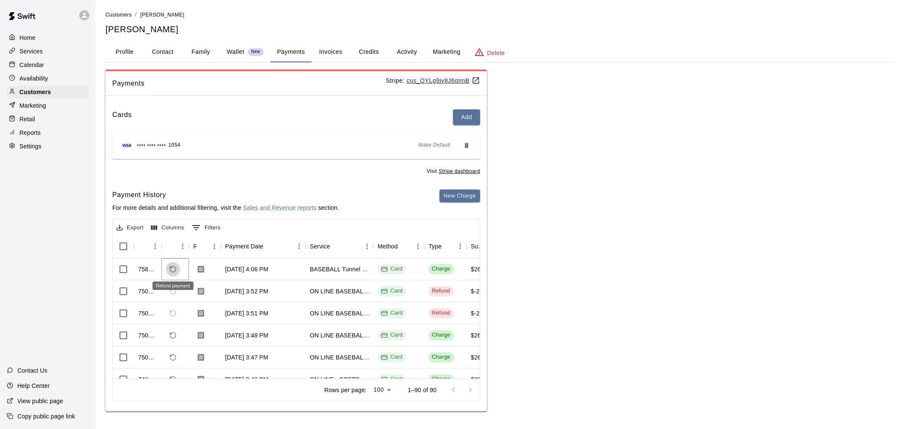
click at [174, 272] on button "Refund payment" at bounding box center [173, 269] width 14 height 14
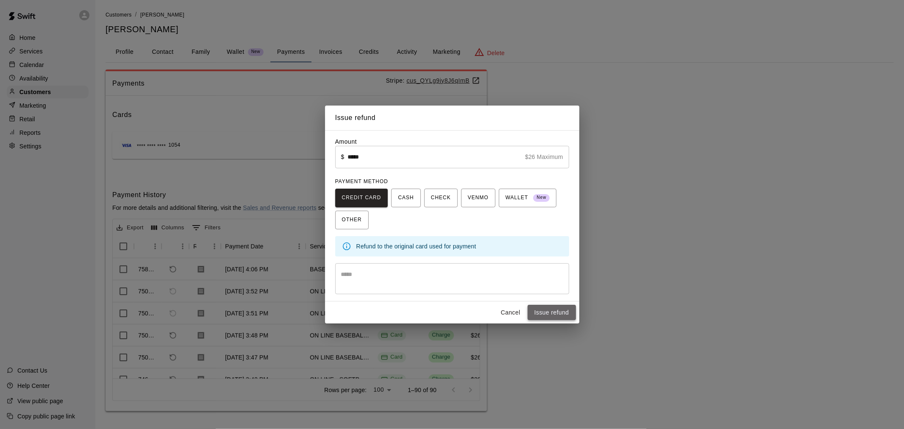
click at [541, 308] on button "Issue refund" at bounding box center [551, 313] width 48 height 16
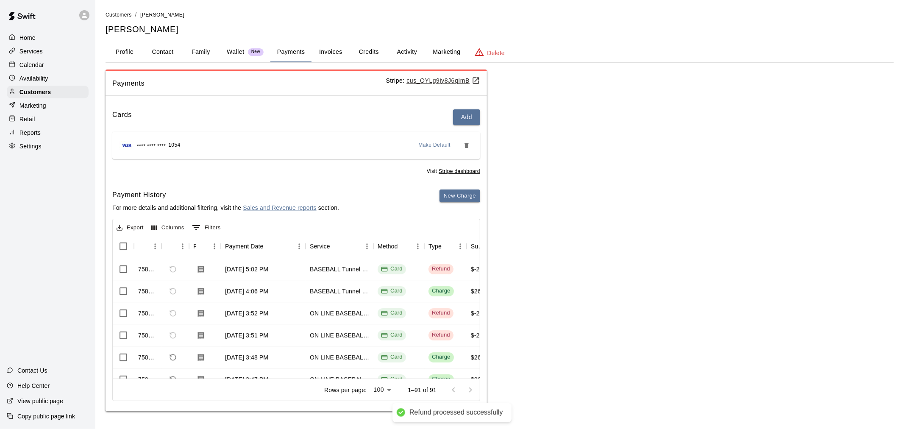
click at [51, 71] on div "Calendar" at bounding box center [48, 64] width 82 height 13
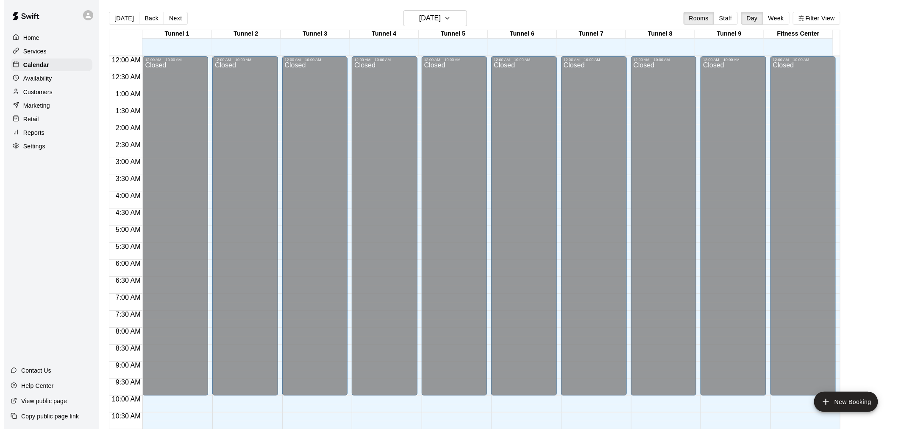
scroll to position [405, 0]
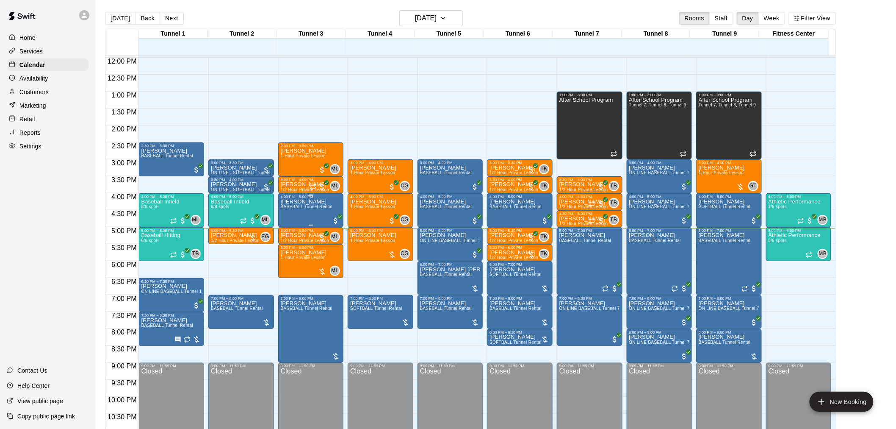
click at [312, 206] on span "BASEBALL Tunnel Rental" at bounding box center [307, 206] width 52 height 5
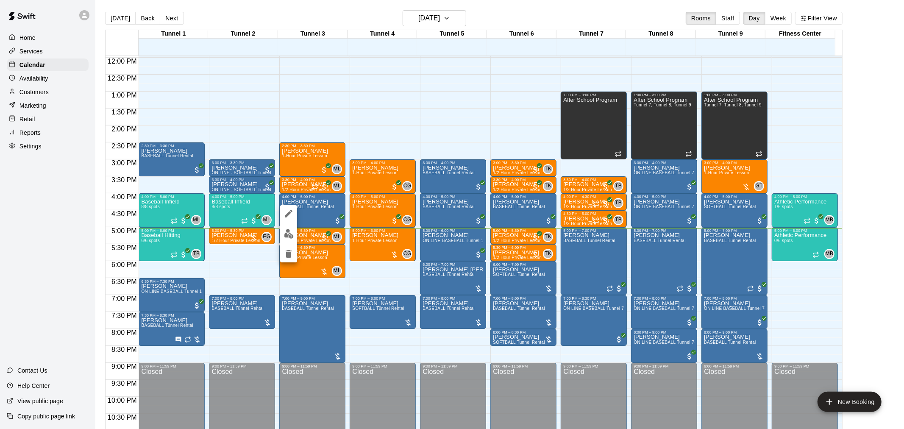
click at [292, 252] on icon "delete" at bounding box center [288, 254] width 10 height 10
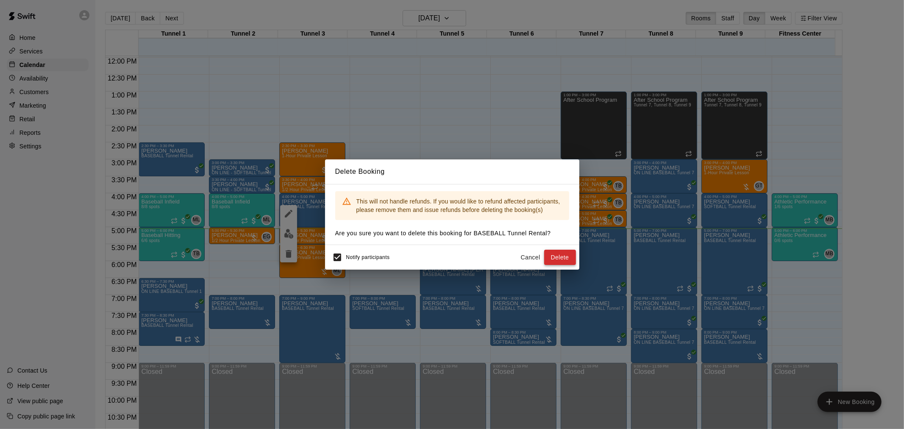
click at [551, 256] on button "Delete" at bounding box center [560, 258] width 32 height 16
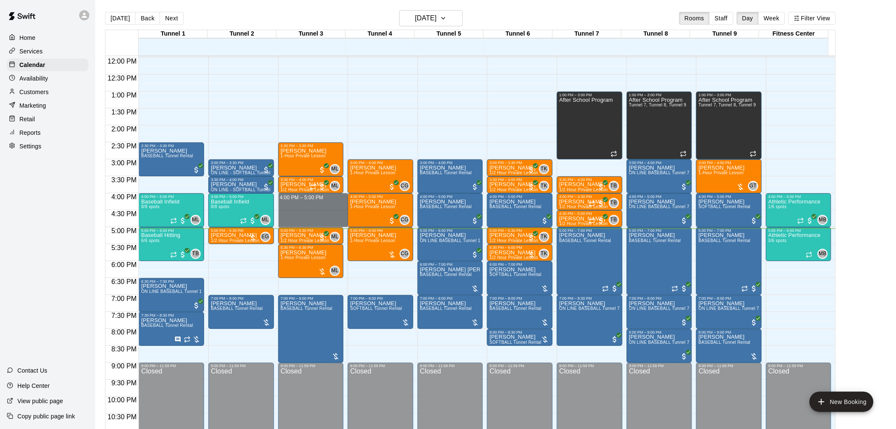
drag, startPoint x: 311, startPoint y: 198, endPoint x: 311, endPoint y: 225, distance: 27.1
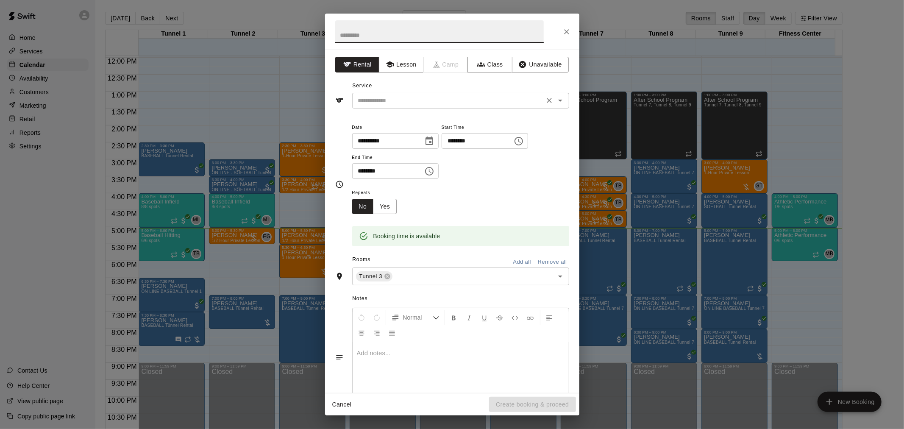
click at [434, 104] on input "text" at bounding box center [448, 100] width 187 height 11
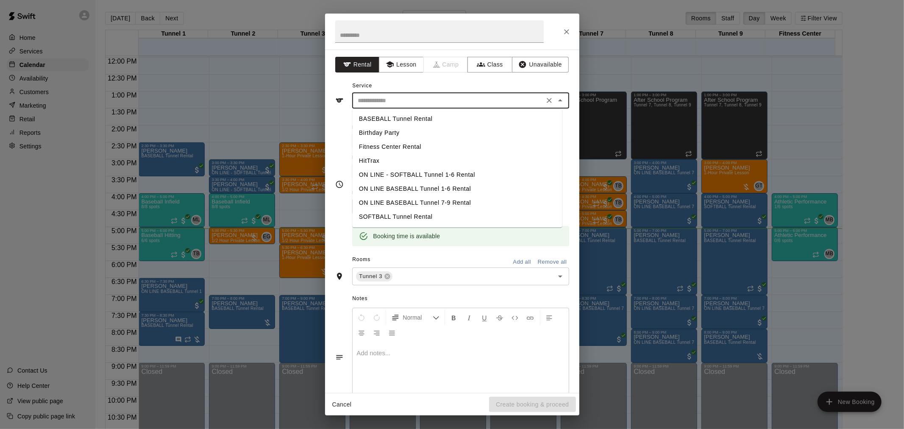
click at [426, 113] on li "BASEBALL Tunnel Rental" at bounding box center [457, 119] width 210 height 14
type input "**********"
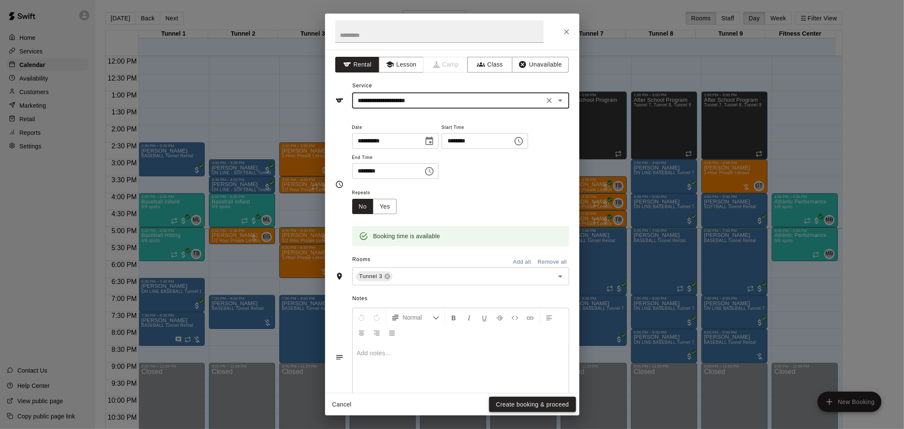
click at [519, 405] on button "Create booking & proceed" at bounding box center [532, 405] width 86 height 16
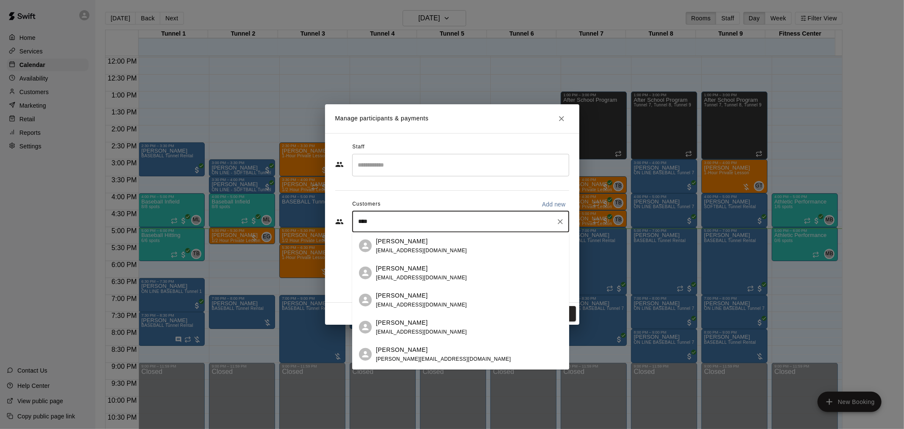
type input "****"
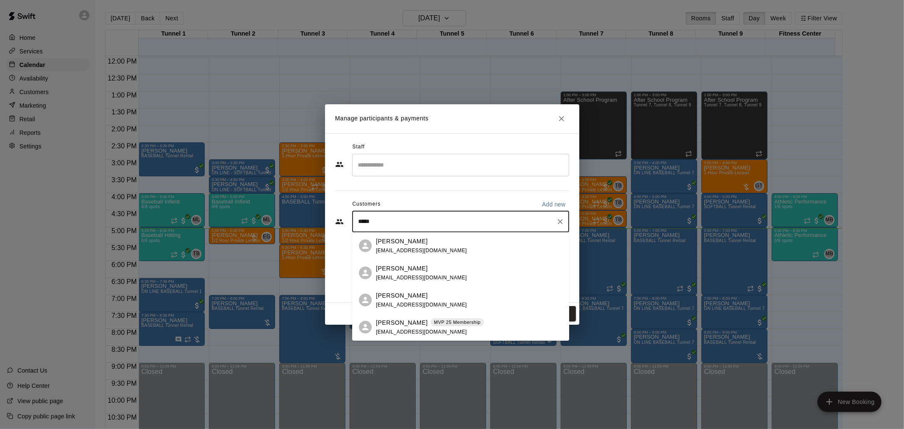
click at [419, 336] on div "Theo Thompson MVP 25 Membership cmtjag03@yahoo.com" at bounding box center [460, 326] width 217 height 27
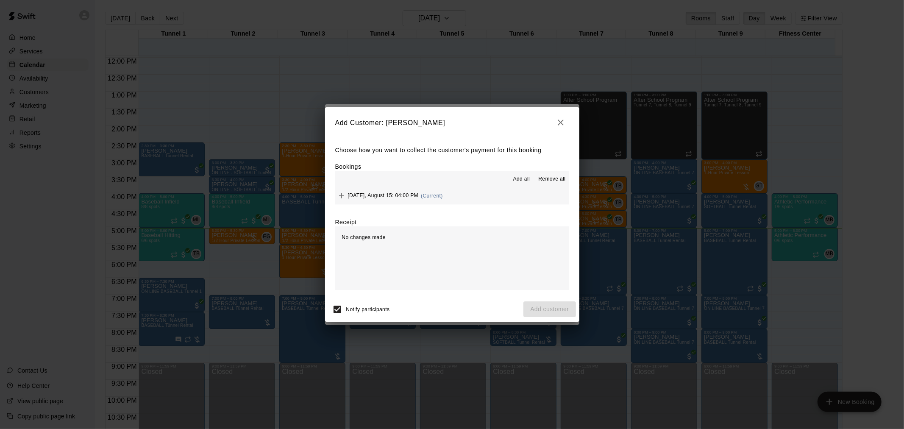
drag, startPoint x: 437, startPoint y: 193, endPoint x: 592, endPoint y: 241, distance: 162.8
click at [437, 193] on span "(Current)" at bounding box center [432, 196] width 22 height 6
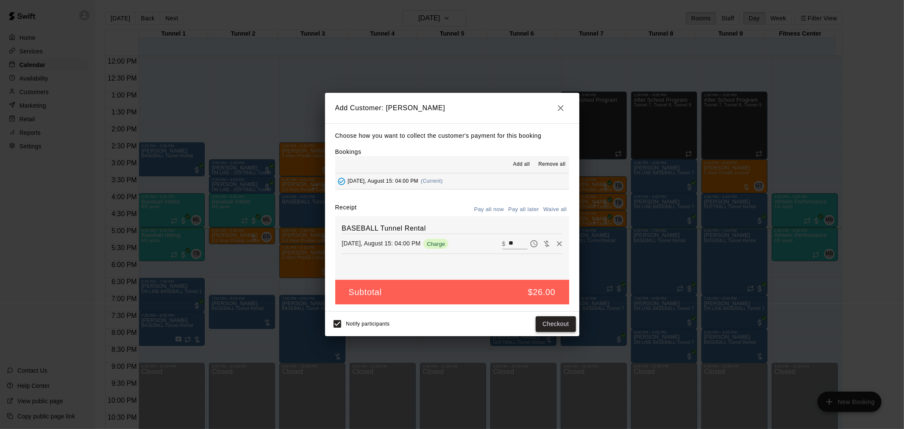
click at [557, 327] on button "Checkout" at bounding box center [555, 324] width 40 height 16
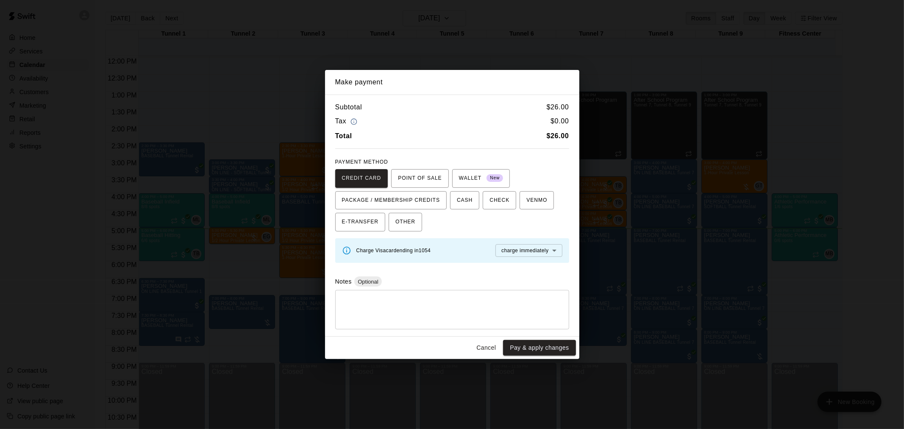
click at [404, 219] on span "OTHER" at bounding box center [405, 222] width 20 height 14
click at [416, 309] on textarea at bounding box center [452, 309] width 222 height 25
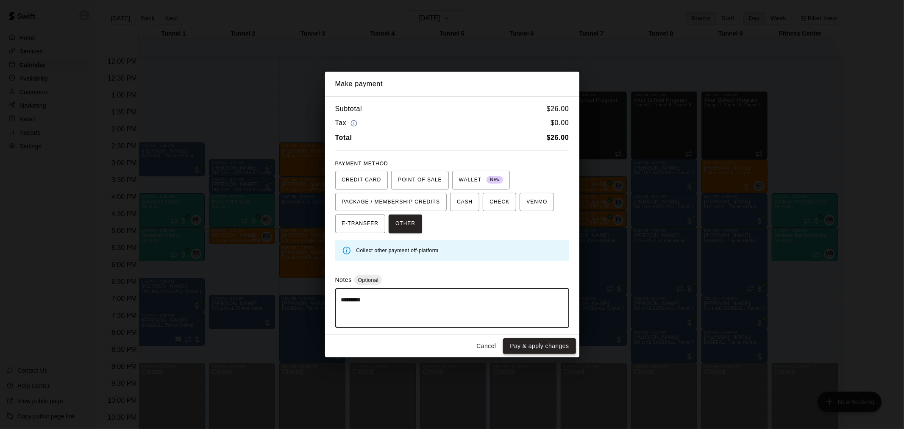
type textarea "*********"
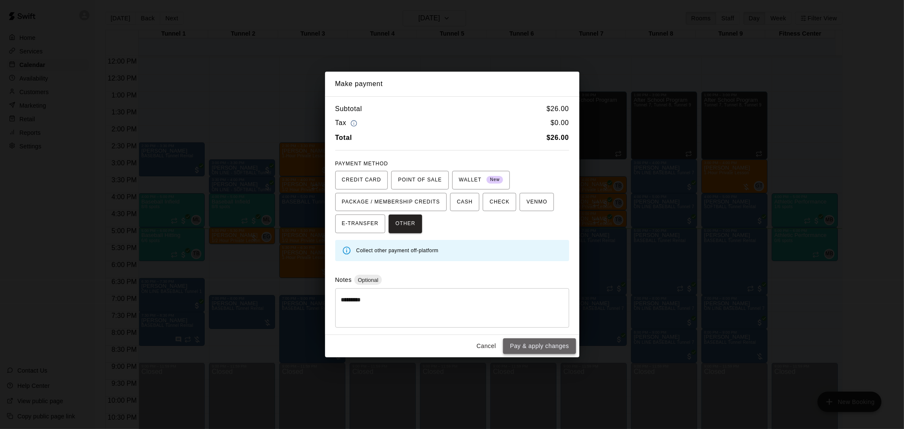
click at [525, 344] on button "Pay & apply changes" at bounding box center [539, 346] width 72 height 16
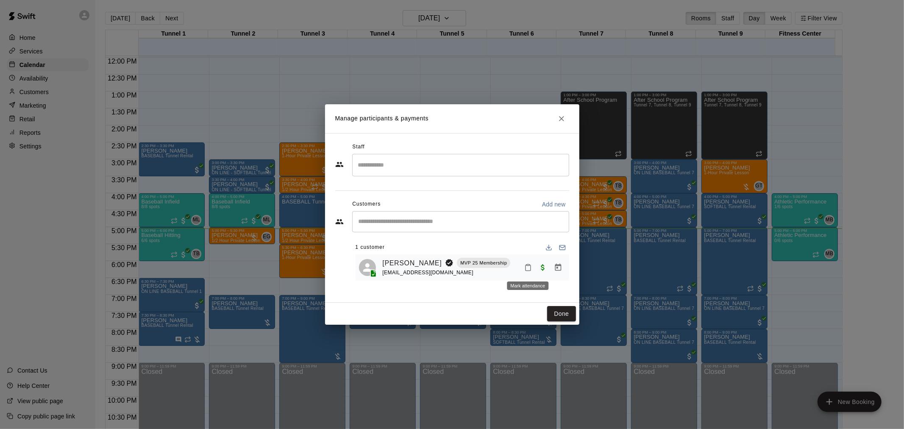
click at [524, 269] on button "Mark attendance" at bounding box center [528, 267] width 14 height 14
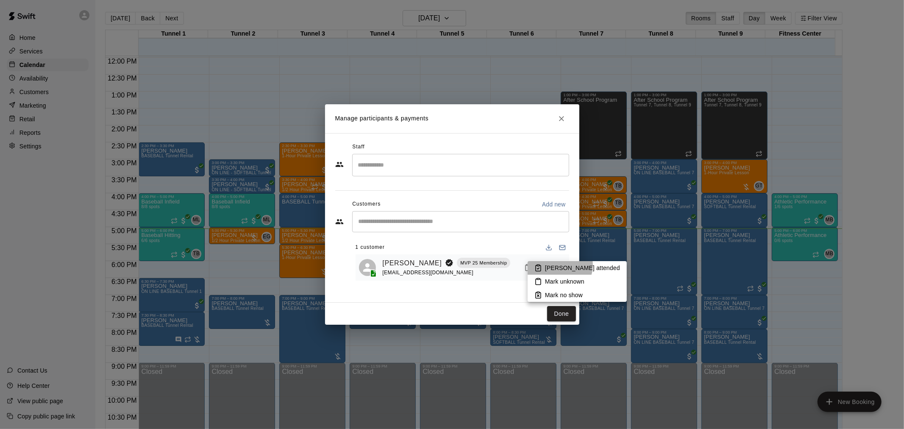
click at [556, 265] on p "Mark attended" at bounding box center [582, 267] width 75 height 8
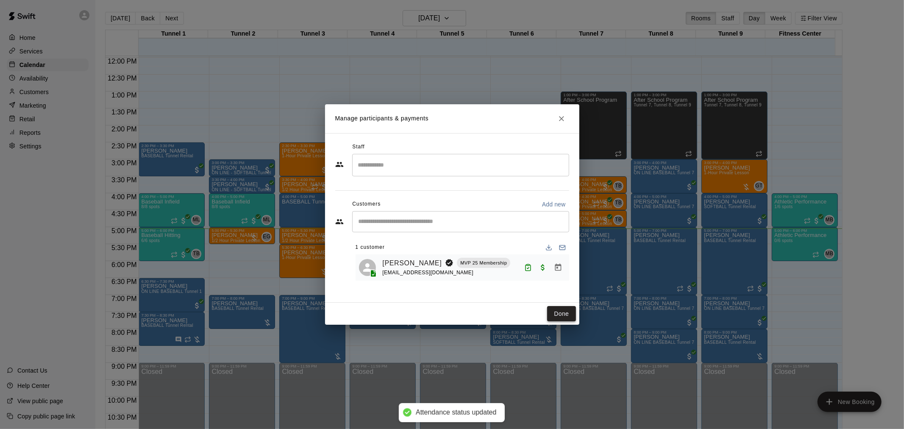
click at [559, 311] on button "Done" at bounding box center [561, 314] width 28 height 16
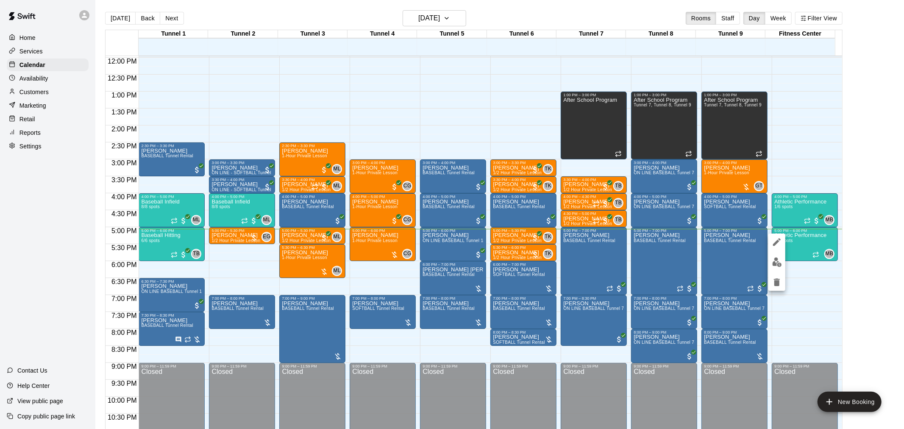
click at [778, 284] on icon "delete" at bounding box center [777, 282] width 6 height 8
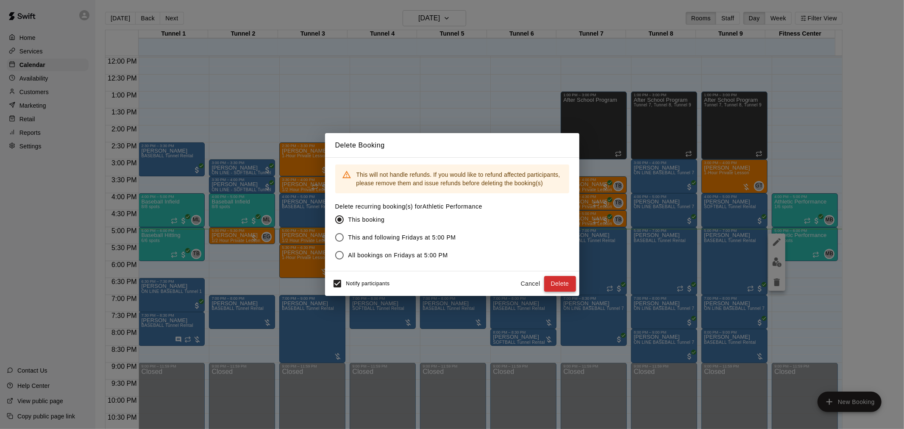
click at [561, 280] on button "Delete" at bounding box center [560, 284] width 32 height 16
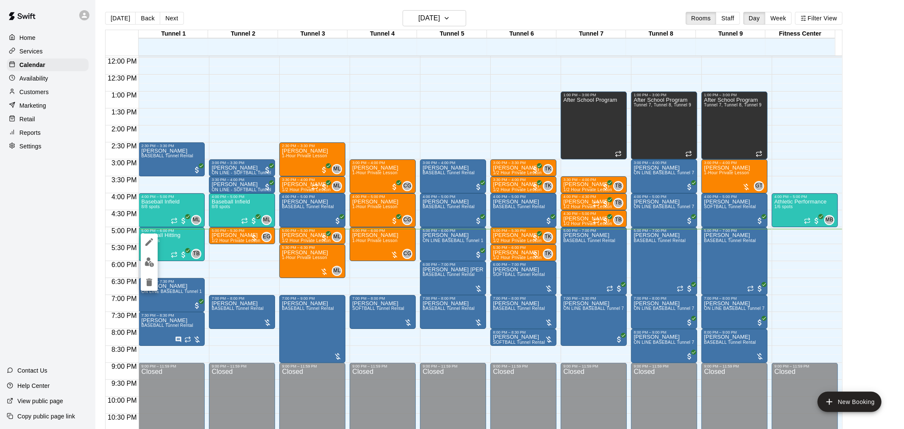
drag, startPoint x: 163, startPoint y: 210, endPoint x: 158, endPoint y: 214, distance: 6.6
click at [162, 210] on div at bounding box center [452, 214] width 904 height 429
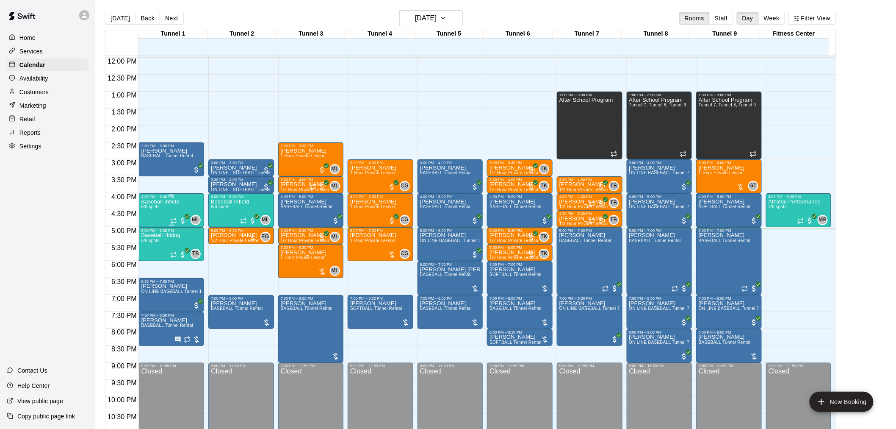
click at [154, 210] on div "Baseball Infield 8/8 spots" at bounding box center [160, 413] width 38 height 429
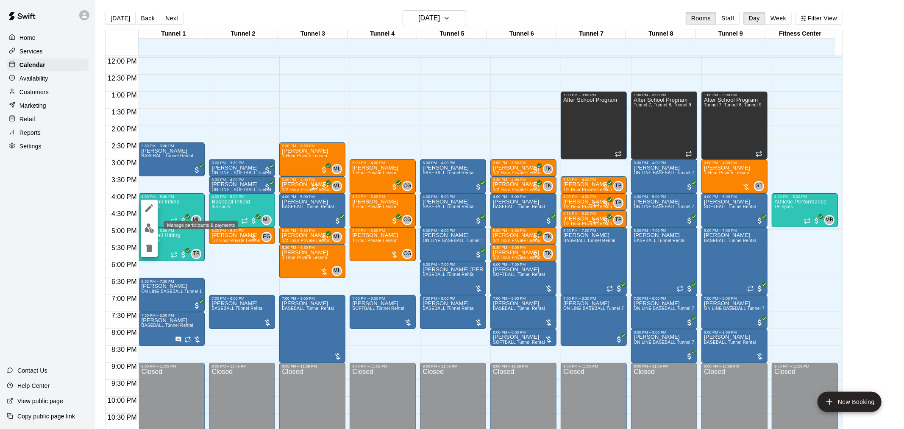
click at [147, 227] on img "edit" at bounding box center [149, 228] width 10 height 10
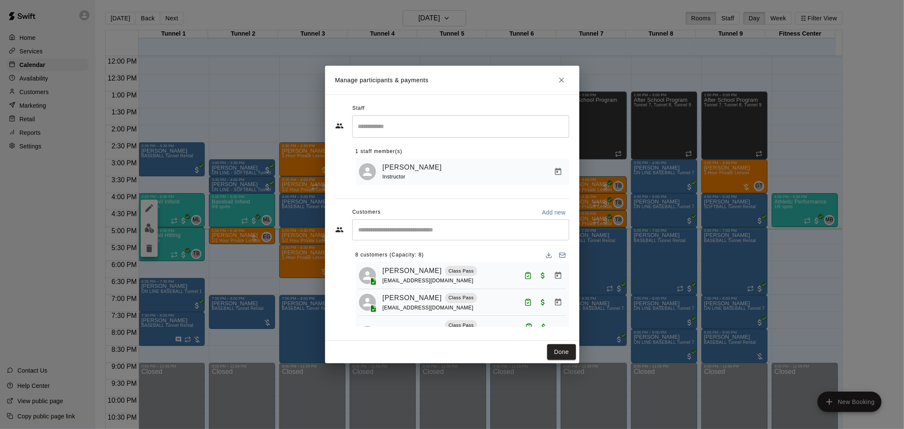
scroll to position [0, 0]
click at [560, 349] on button "Done" at bounding box center [561, 352] width 28 height 16
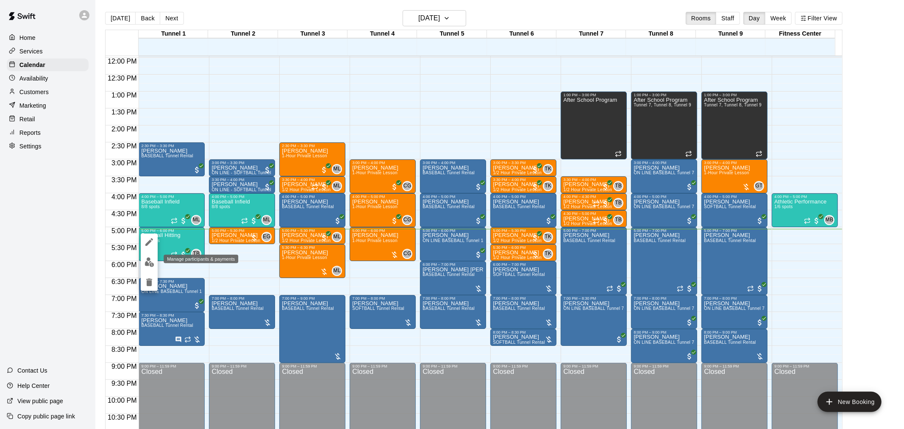
click at [155, 260] on button "edit" at bounding box center [149, 262] width 17 height 17
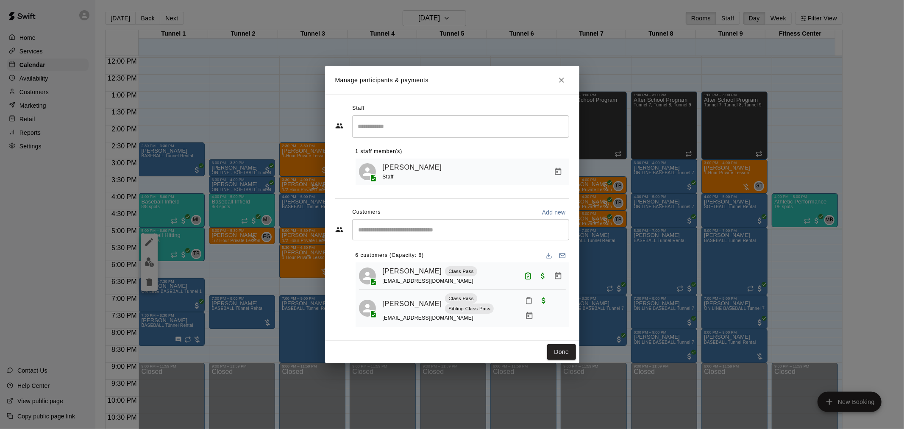
click at [423, 237] on div "​" at bounding box center [460, 229] width 217 height 21
type input "*"
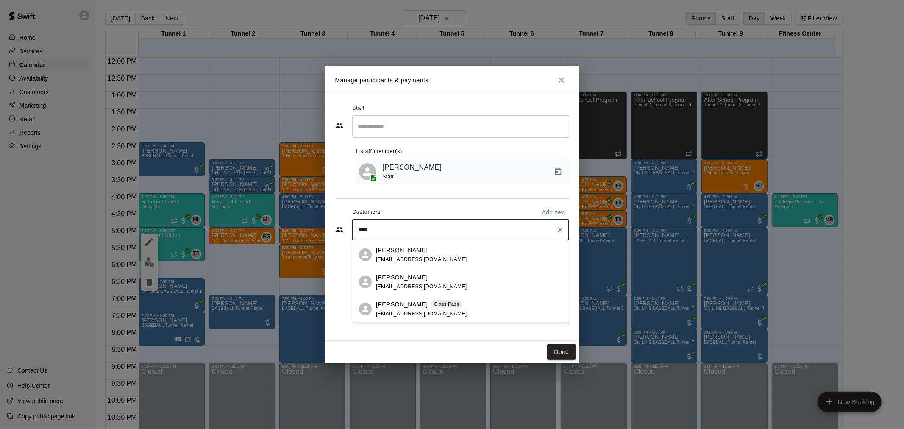
type input "*****"
click at [416, 302] on p "Agastya Yarramsetti" at bounding box center [402, 303] width 52 height 9
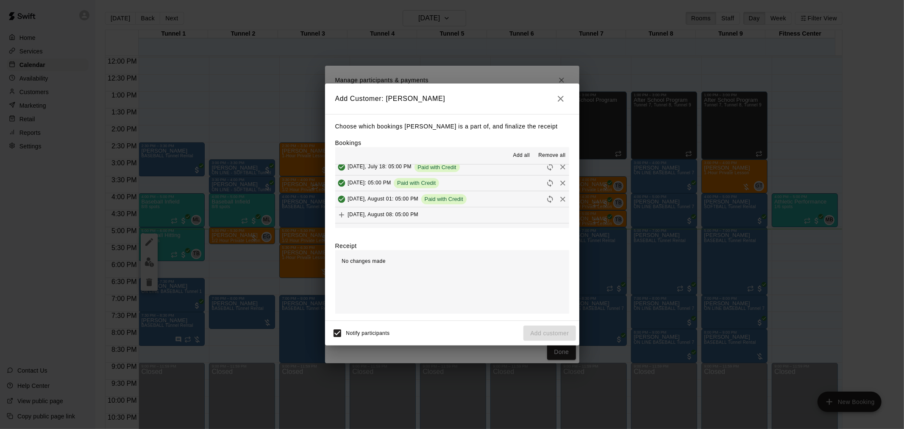
scroll to position [659, 0]
drag, startPoint x: 446, startPoint y: 222, endPoint x: 527, endPoint y: 255, distance: 86.6
click at [446, 222] on button "Friday, August 15: 05:00 PM (Current)" at bounding box center [452, 216] width 234 height 16
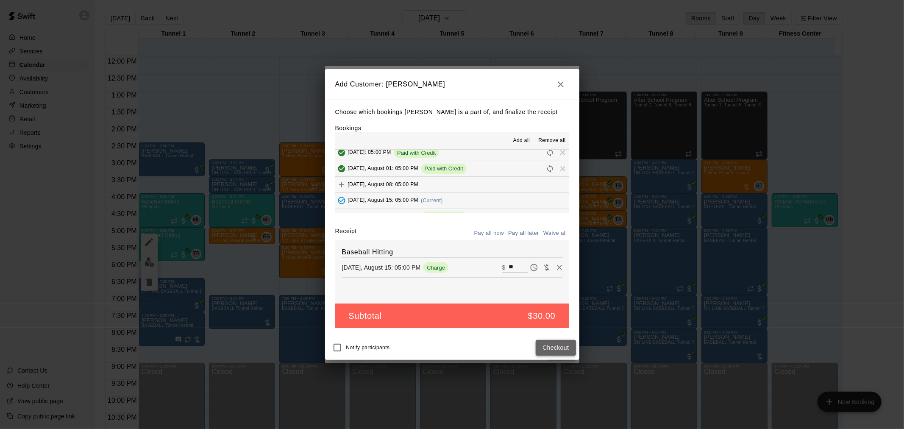
click at [548, 346] on button "Checkout" at bounding box center [555, 348] width 40 height 16
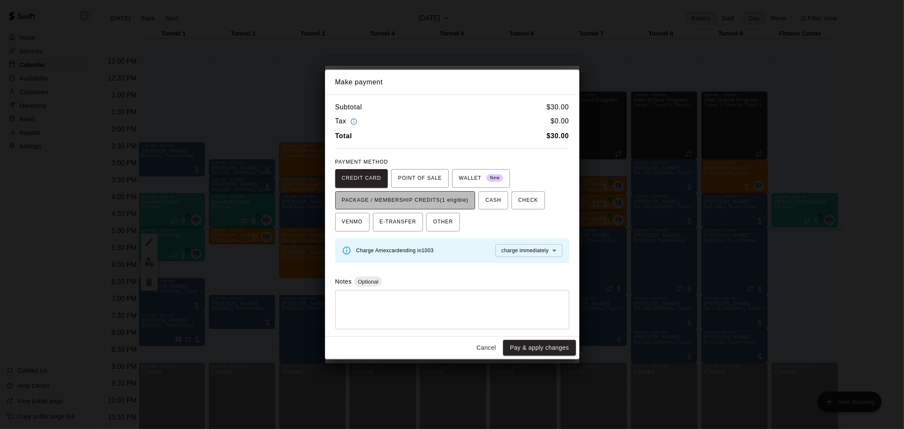
click at [439, 200] on span "PACKAGE / MEMBERSHIP CREDITS (1 eligible)" at bounding box center [405, 201] width 127 height 14
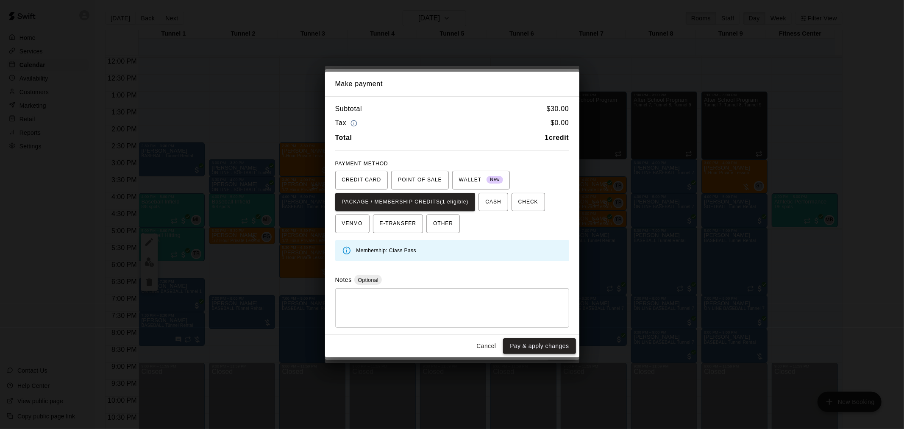
click at [538, 339] on button "Pay & apply changes" at bounding box center [539, 346] width 72 height 16
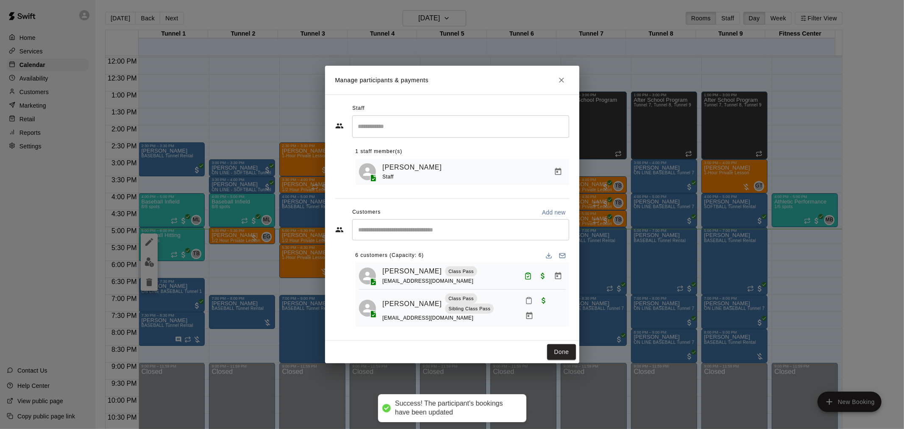
scroll to position [0, 0]
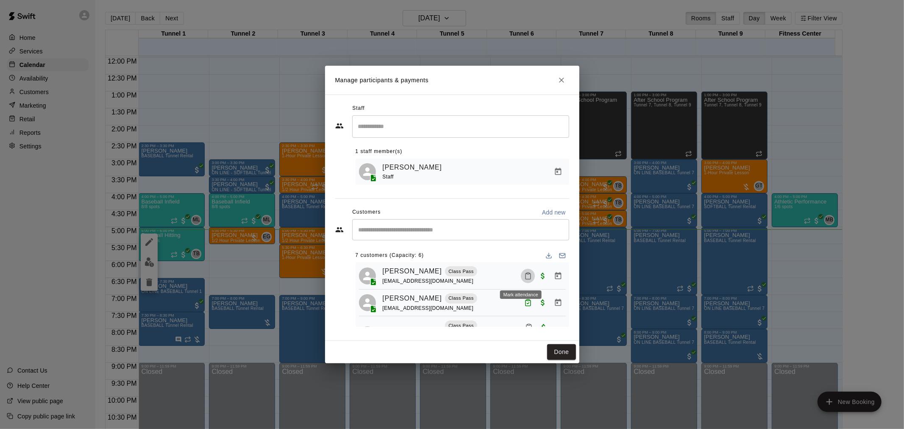
click at [524, 277] on icon "Mark attendance" at bounding box center [528, 276] width 8 height 8
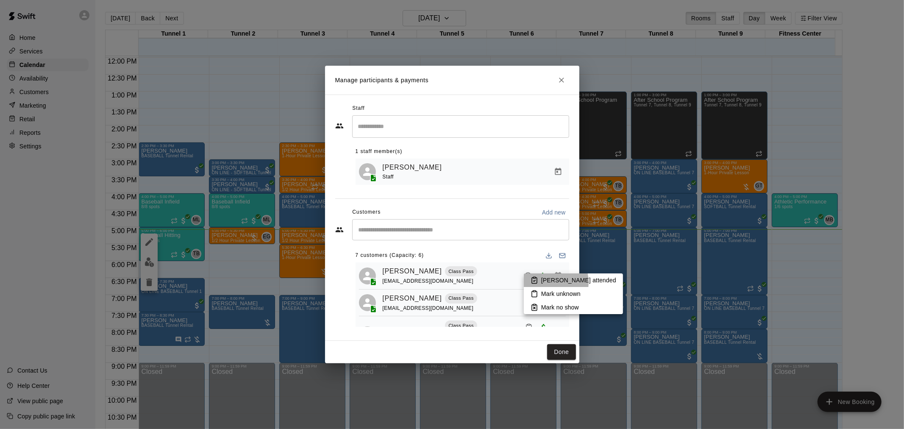
click at [543, 282] on p "Mark attended" at bounding box center [578, 280] width 75 height 8
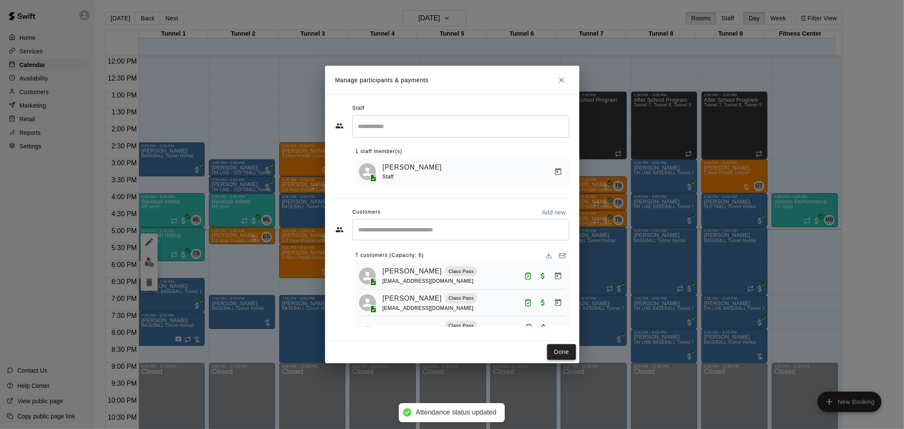
click at [560, 358] on button "Done" at bounding box center [561, 352] width 28 height 16
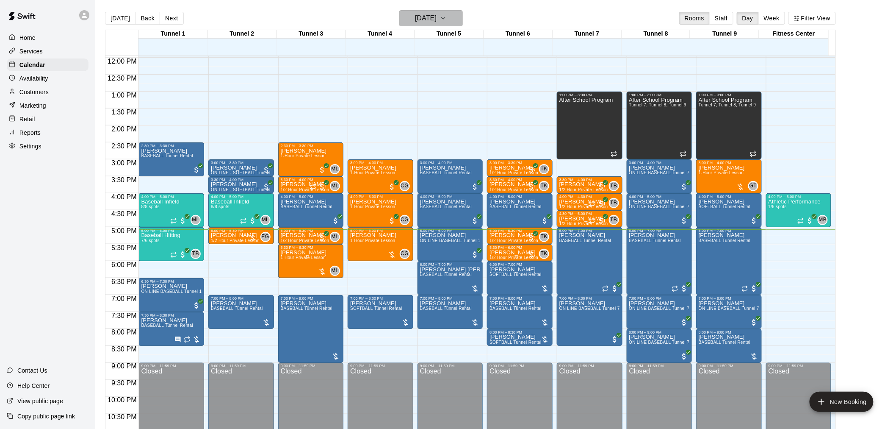
click at [433, 19] on h6 "[DATE]" at bounding box center [426, 18] width 22 height 12
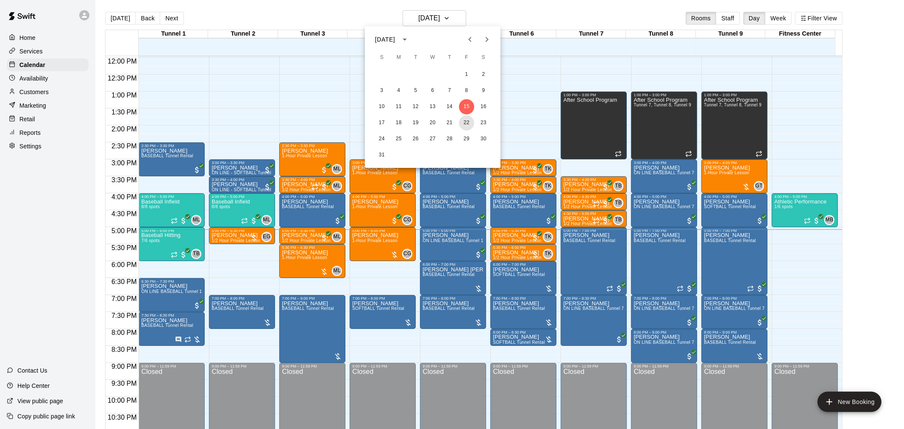
click at [465, 125] on button "22" at bounding box center [466, 122] width 15 height 15
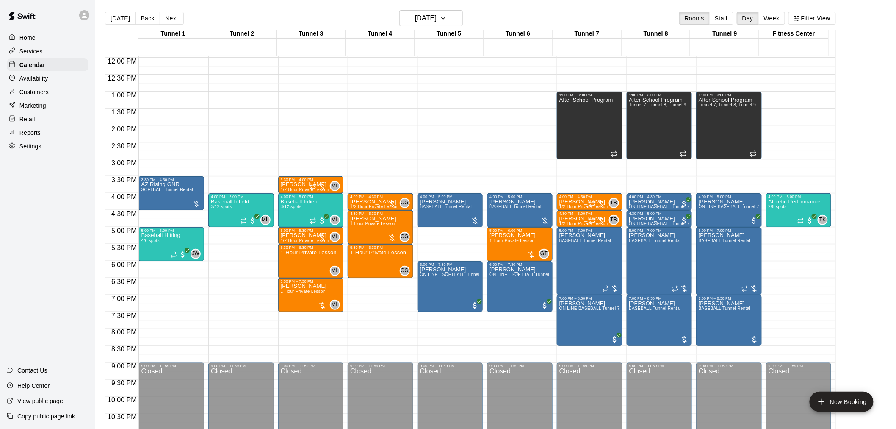
click at [123, 17] on button "[DATE]" at bounding box center [120, 18] width 31 height 13
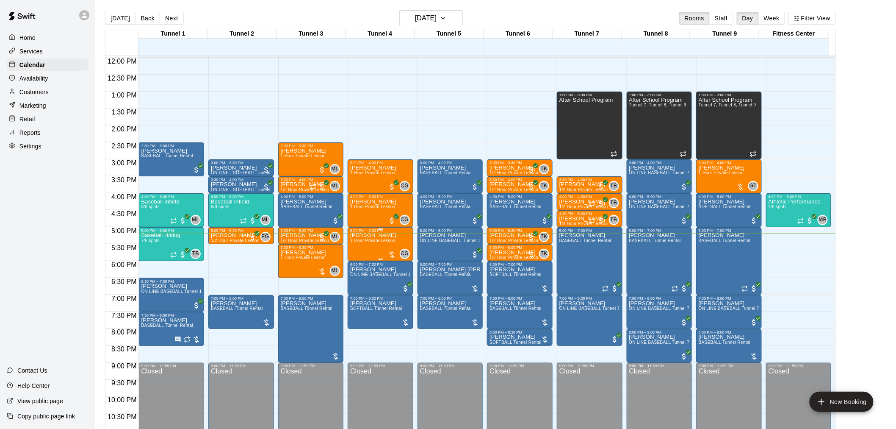
click at [377, 241] on span "1-Hour Private Lesson" at bounding box center [372, 240] width 45 height 5
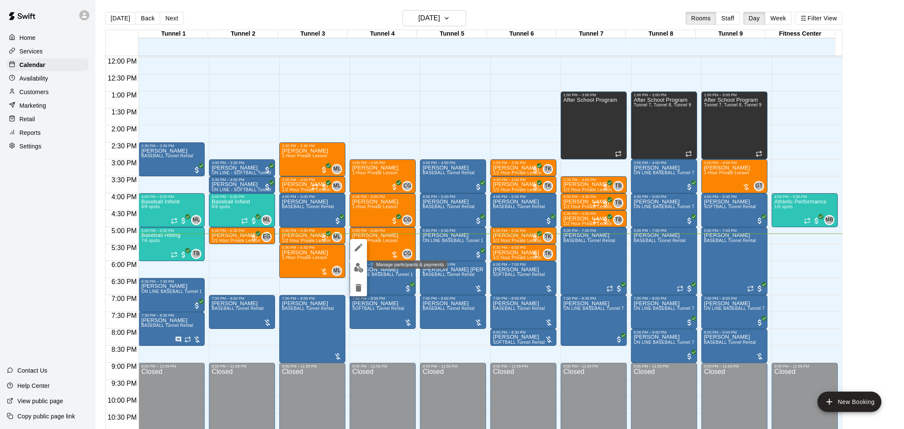
click at [357, 266] on img "edit" at bounding box center [359, 268] width 10 height 10
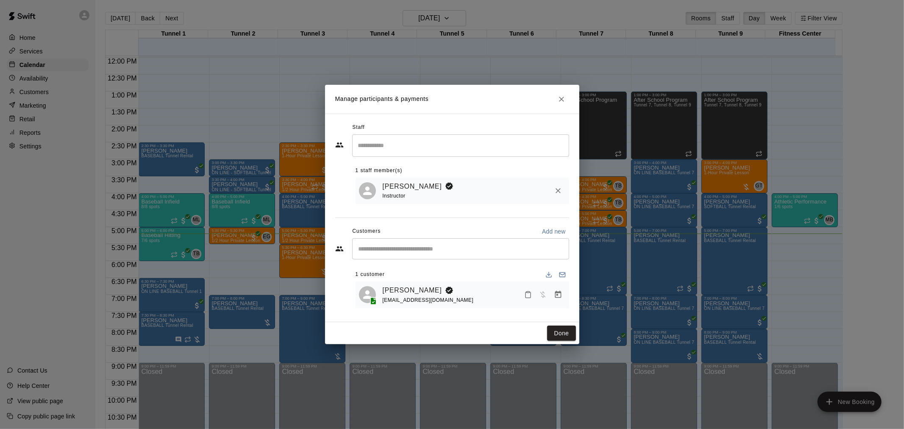
click at [557, 296] on icon "Manage bookings & payment" at bounding box center [558, 294] width 6 height 7
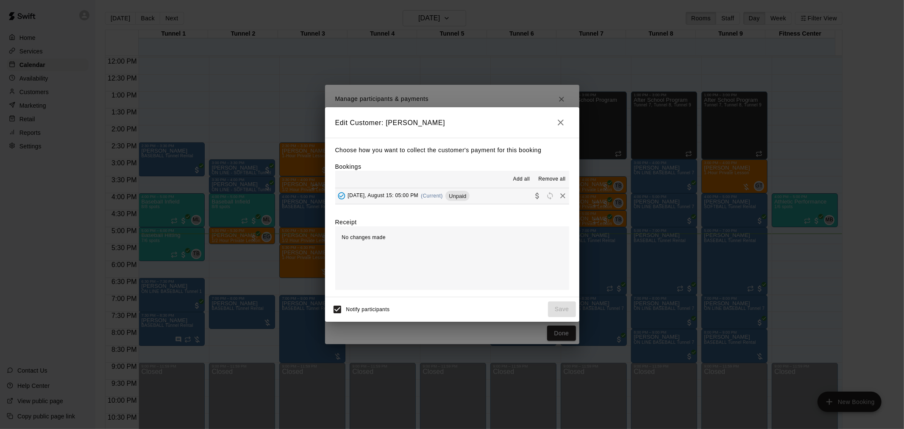
click at [418, 204] on div "Friday, August 15: 05:00 PM (Current) Unpaid" at bounding box center [452, 196] width 234 height 16
click at [418, 204] on button "Friday, August 15: 05:00 PM (Current) Unpaid" at bounding box center [452, 196] width 234 height 16
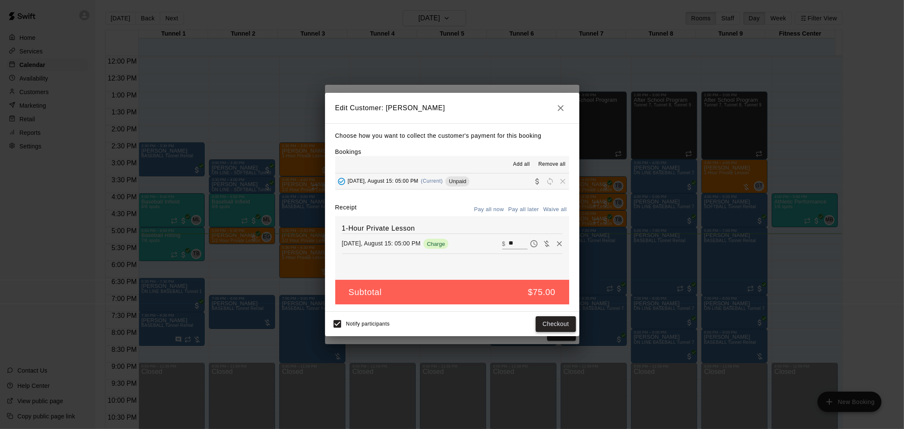
click at [557, 330] on button "Checkout" at bounding box center [555, 324] width 40 height 16
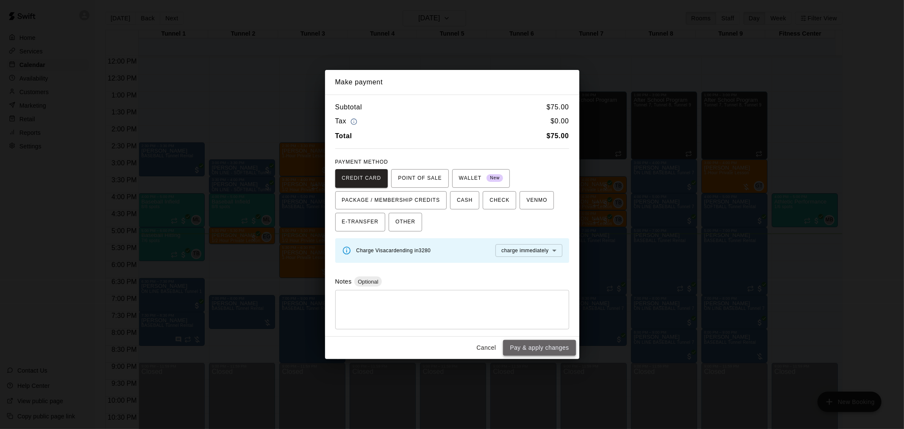
click at [528, 344] on button "Pay & apply changes" at bounding box center [539, 348] width 72 height 16
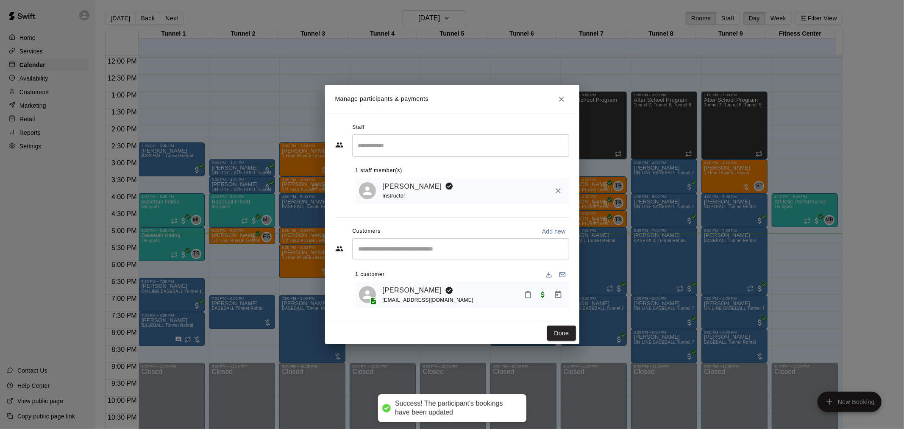
click at [555, 331] on button "Done" at bounding box center [561, 333] width 28 height 16
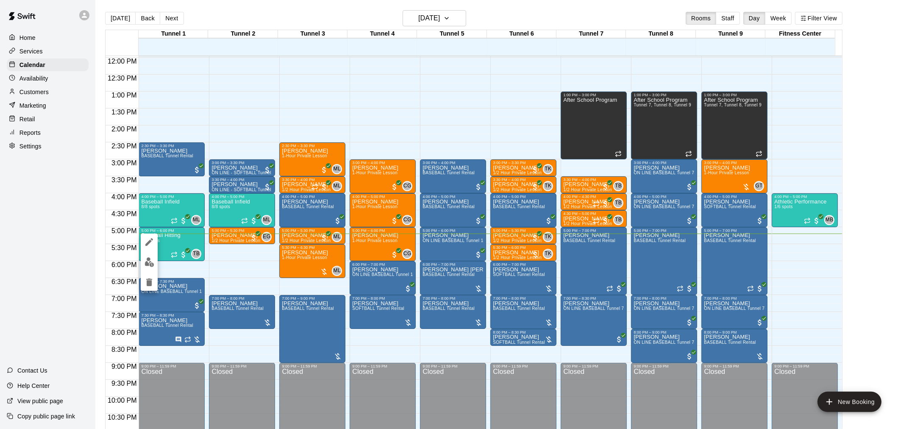
click at [144, 260] on img "edit" at bounding box center [149, 262] width 10 height 10
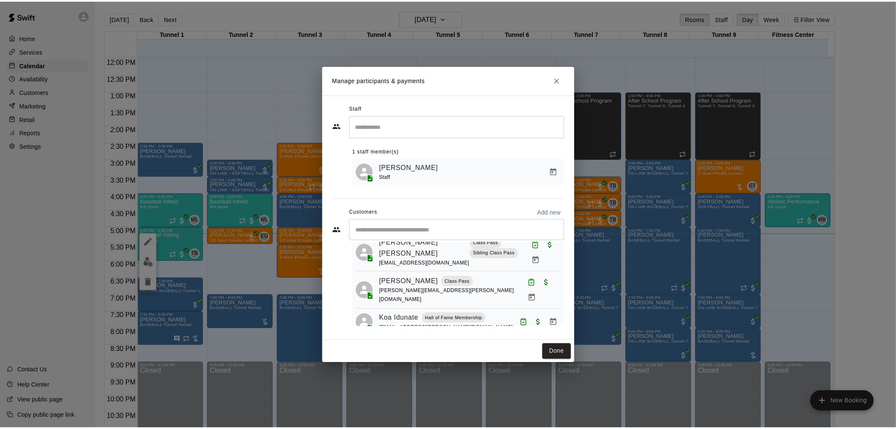
scroll to position [149, 0]
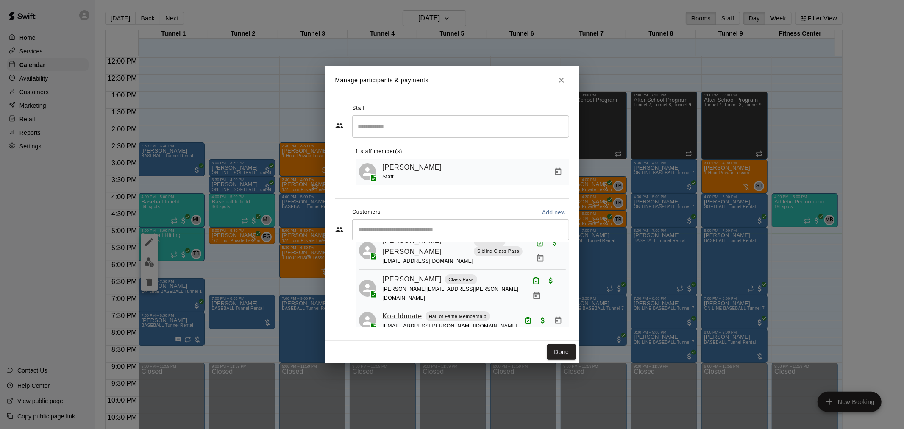
click at [411, 311] on link "Koa Idunate" at bounding box center [402, 316] width 39 height 11
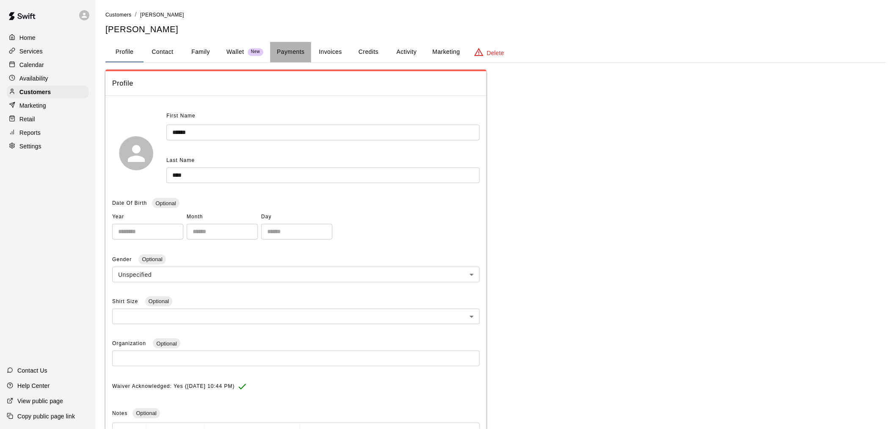
click at [302, 58] on button "Payments" at bounding box center [290, 52] width 41 height 20
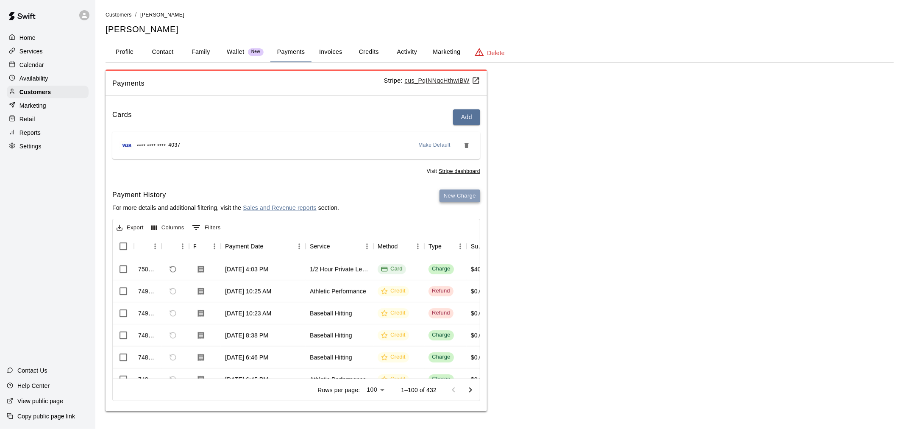
click at [454, 198] on button "New Charge" at bounding box center [459, 195] width 41 height 13
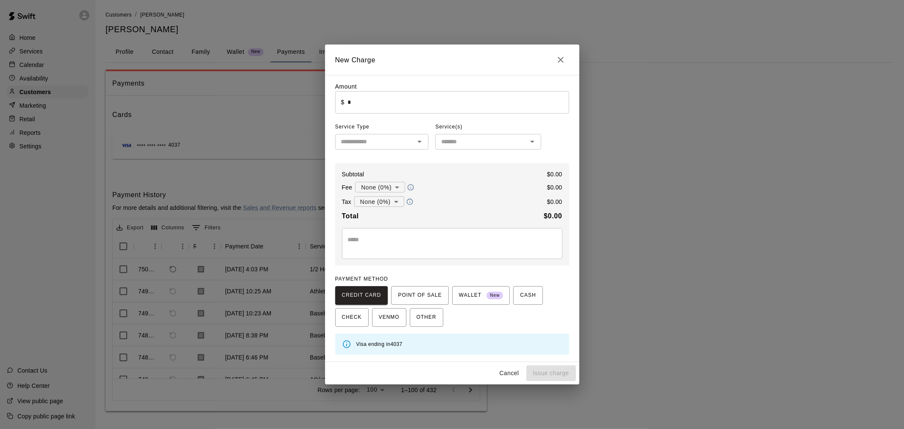
click at [437, 99] on input "*" at bounding box center [457, 102] width 221 height 22
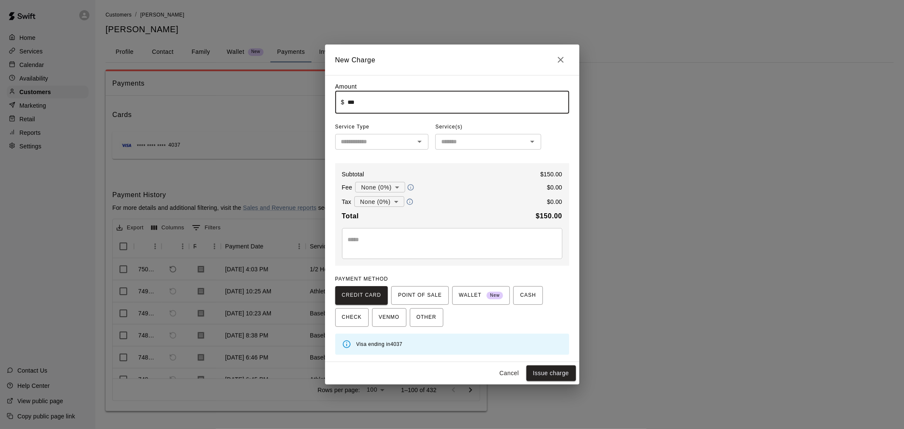
click at [352, 104] on input "***" at bounding box center [457, 102] width 221 height 22
click at [363, 137] on div "​" at bounding box center [382, 142] width 94 height 16
type input "****"
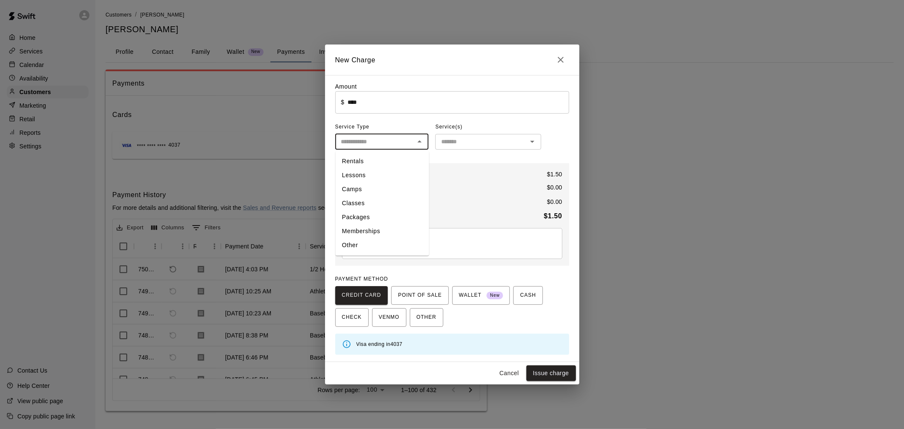
click at [389, 247] on li "Other" at bounding box center [382, 245] width 94 height 14
type input "*****"
click at [462, 141] on input "text" at bounding box center [481, 141] width 87 height 11
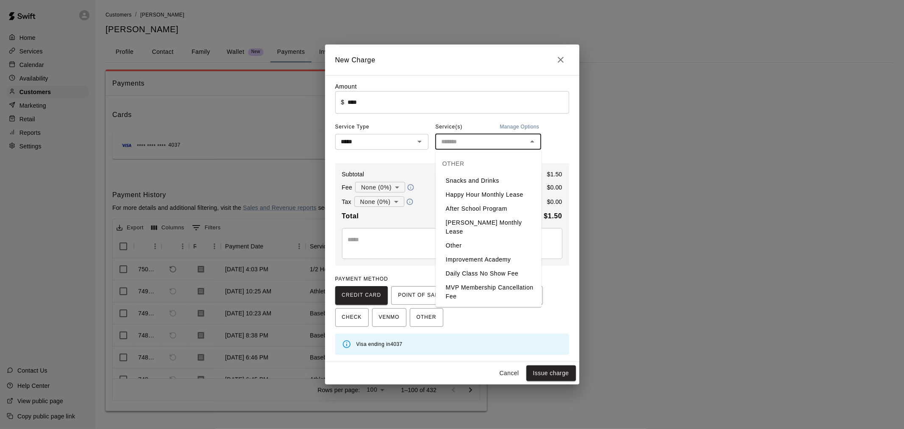
click at [466, 176] on li "Snacks and Drinks" at bounding box center [488, 181] width 106 height 14
type input "**********"
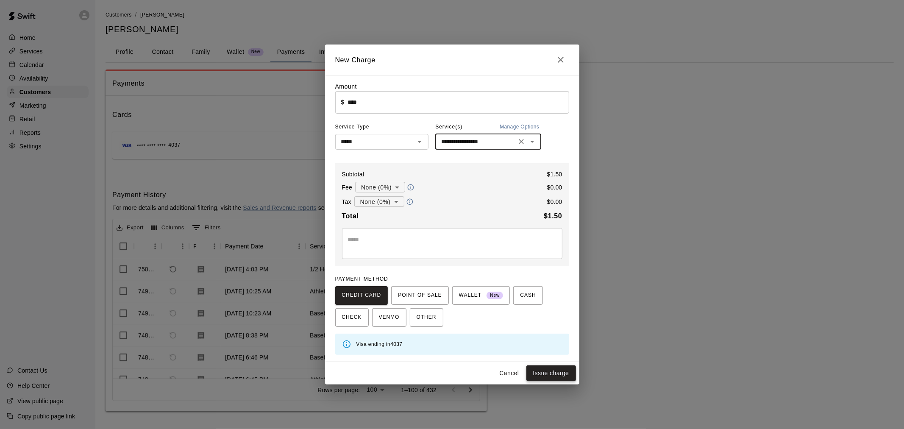
click at [555, 376] on button "Issue charge" at bounding box center [551, 373] width 50 height 16
type input "*"
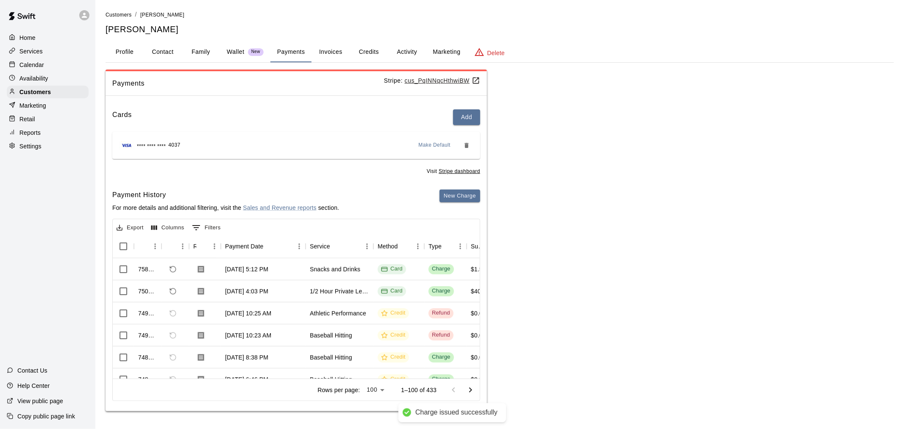
click at [44, 68] on div "Calendar" at bounding box center [48, 64] width 82 height 13
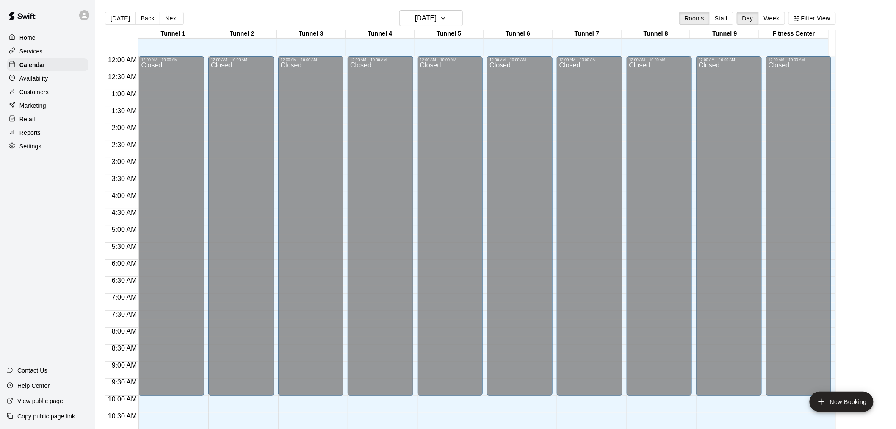
scroll to position [405, 0]
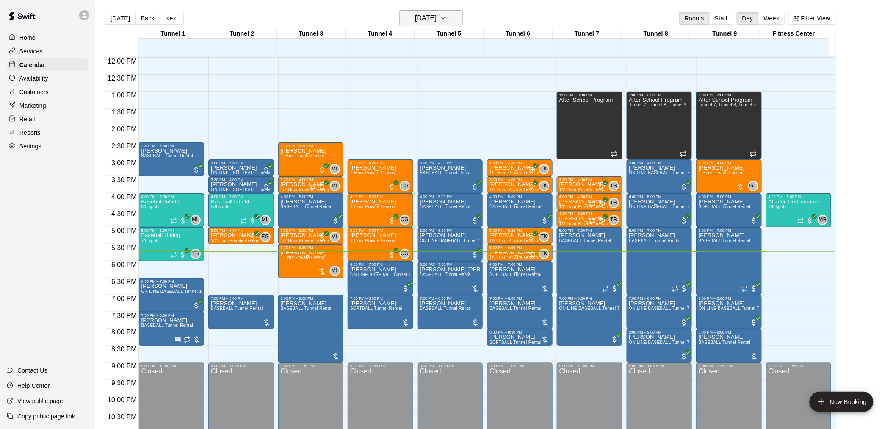
click at [422, 17] on h6 "[DATE]" at bounding box center [426, 18] width 22 height 12
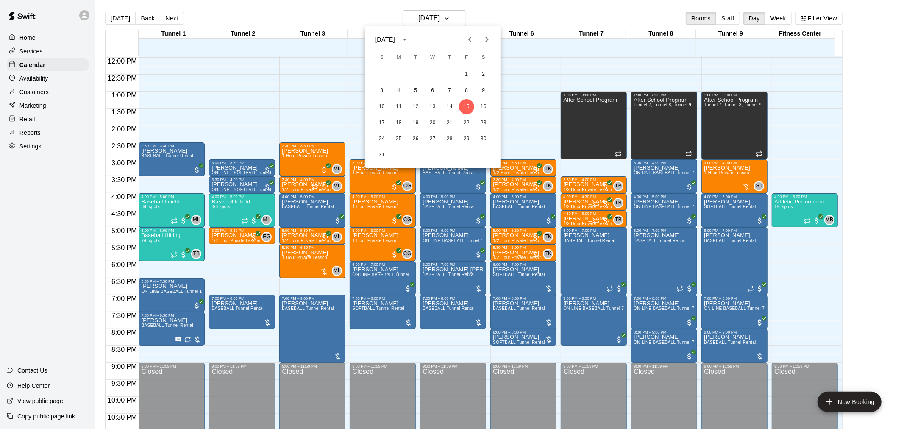
click at [871, 294] on div at bounding box center [452, 214] width 904 height 429
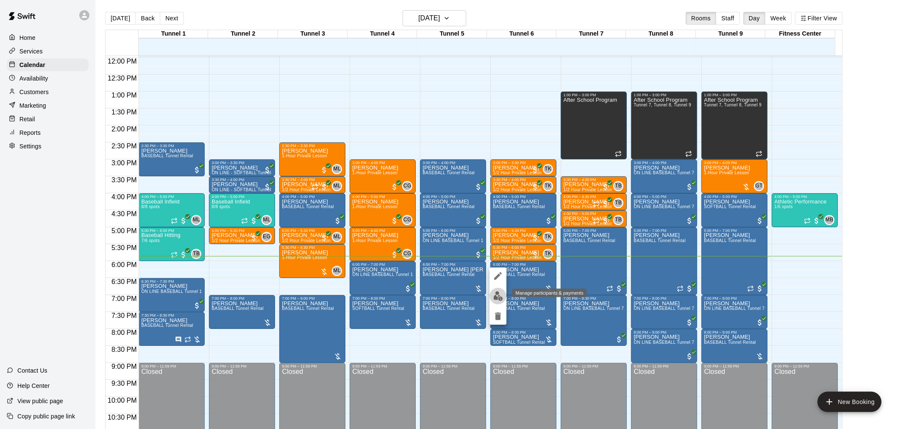
click at [495, 295] on img "edit" at bounding box center [498, 296] width 10 height 10
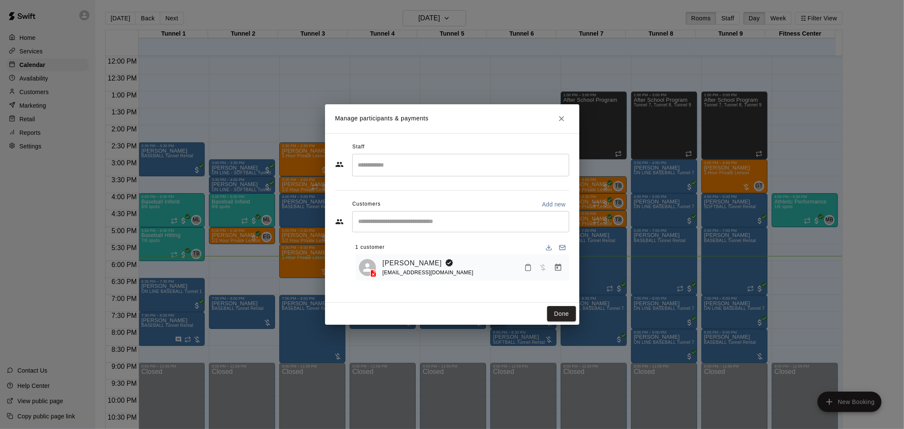
click at [555, 275] on button "Manage bookings & payment" at bounding box center [557, 267] width 15 height 15
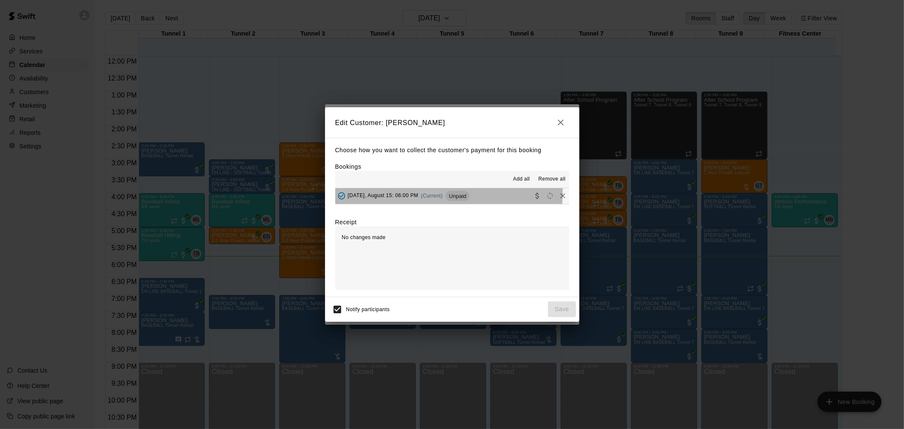
click at [419, 193] on div "Friday, August 15: 06:00 PM (Current) Unpaid" at bounding box center [402, 195] width 135 height 13
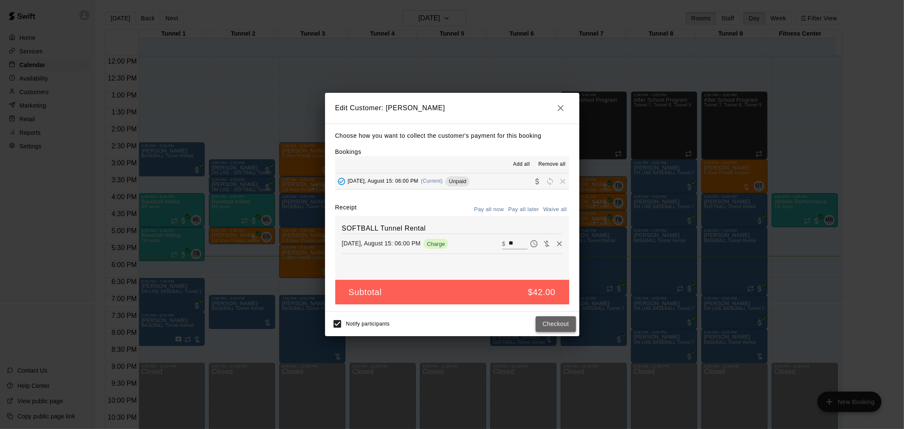
click at [568, 323] on button "Checkout" at bounding box center [555, 324] width 40 height 16
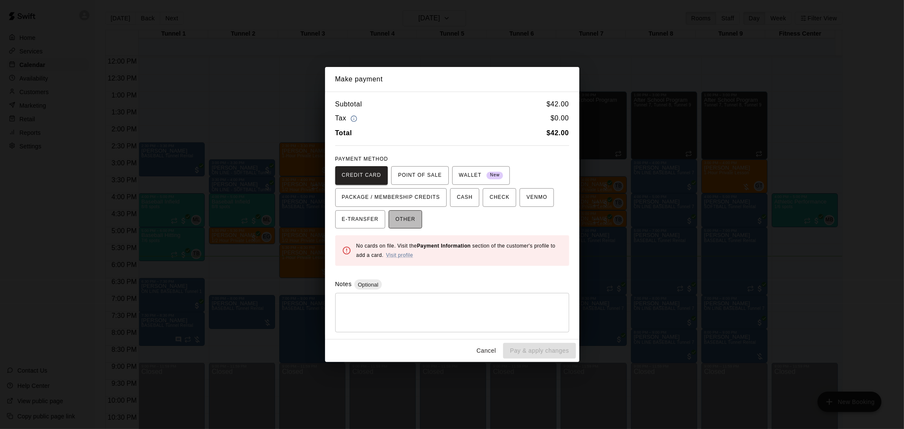
click at [405, 215] on span "OTHER" at bounding box center [405, 220] width 20 height 14
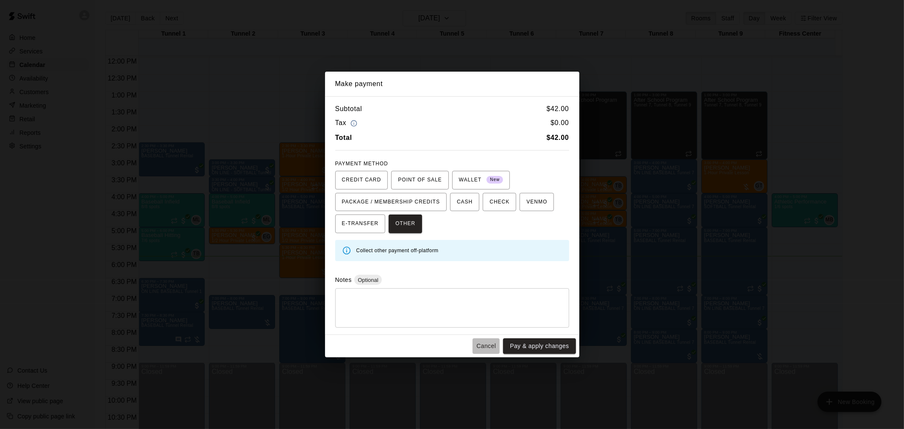
click at [491, 343] on button "Cancel" at bounding box center [485, 346] width 27 height 16
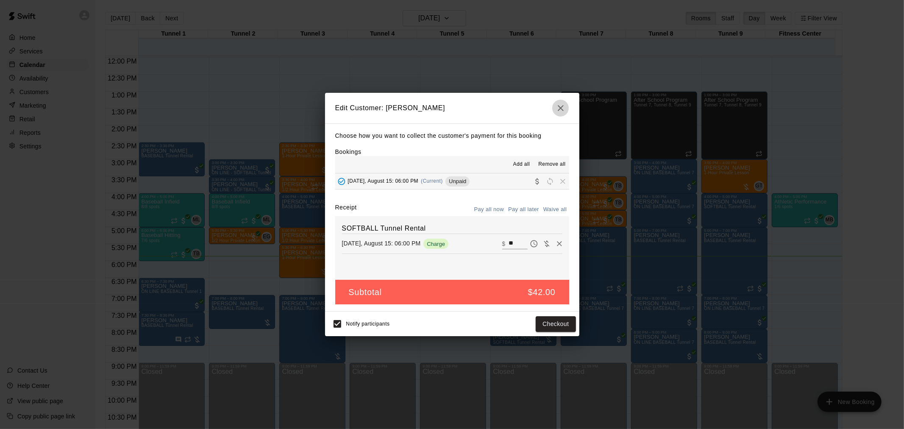
click at [557, 104] on icon "button" at bounding box center [560, 108] width 10 height 10
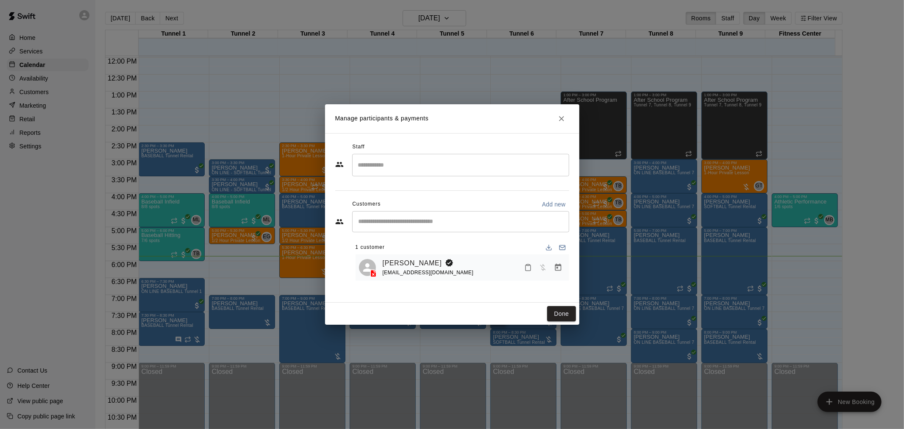
click at [564, 119] on icon "Close" at bounding box center [561, 118] width 8 height 8
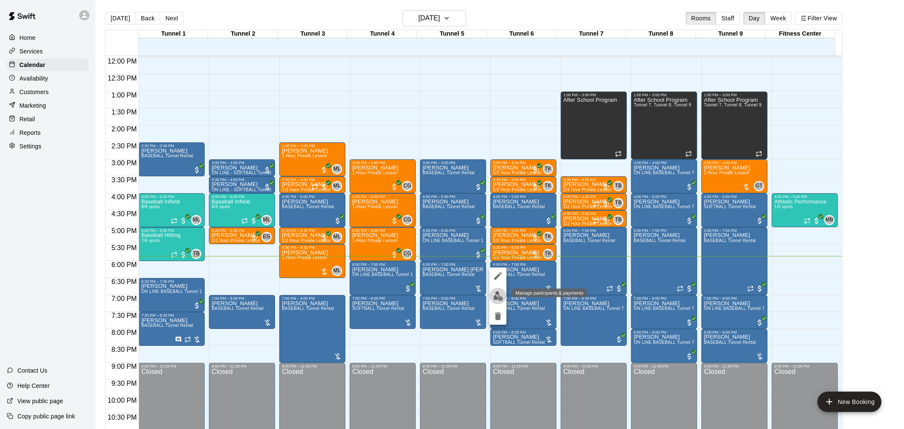
click at [498, 299] on img "edit" at bounding box center [498, 296] width 10 height 10
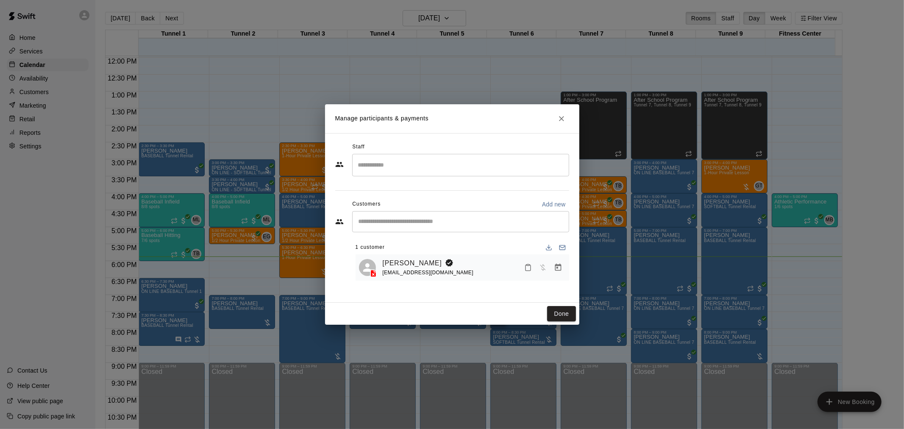
click at [556, 267] on icon "Manage bookings & payment" at bounding box center [558, 267] width 8 height 8
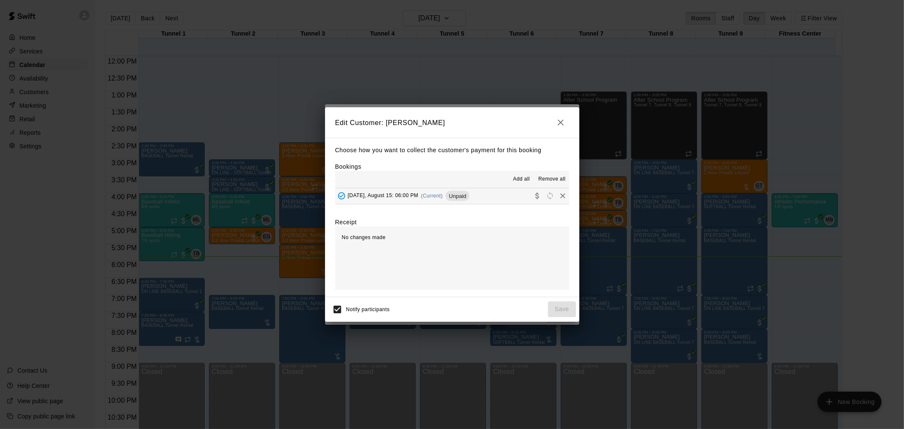
click at [445, 197] on span "Unpaid" at bounding box center [457, 196] width 24 height 6
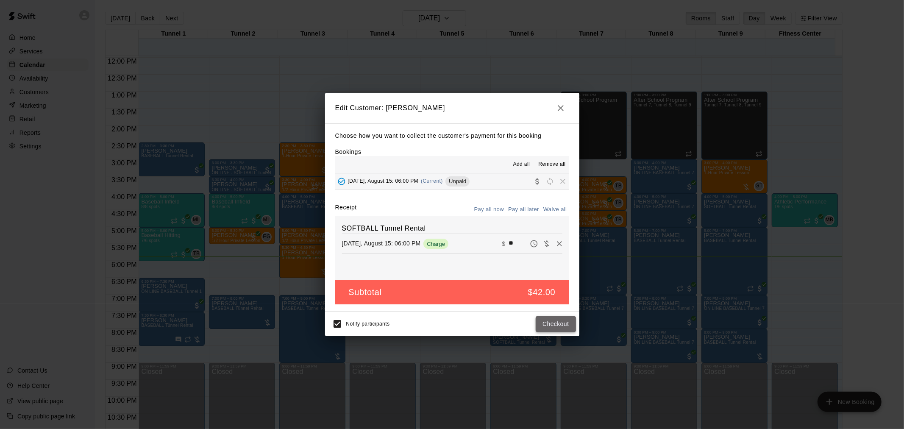
click at [553, 329] on button "Checkout" at bounding box center [555, 324] width 40 height 16
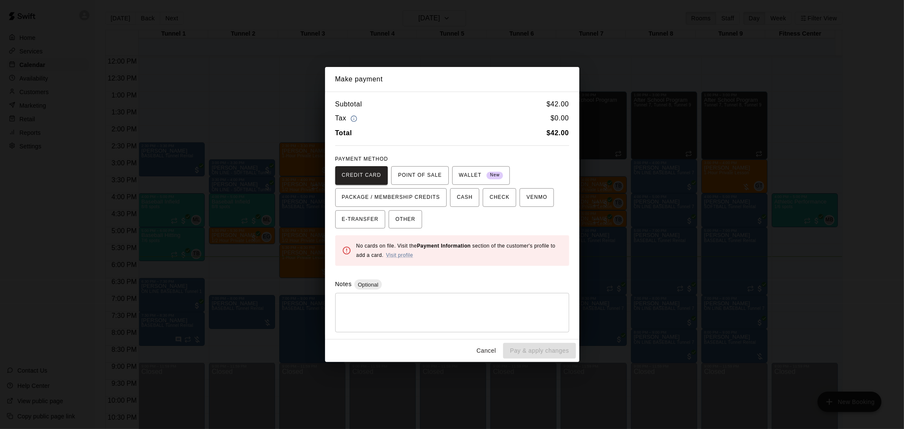
click at [424, 227] on div "CREDIT CARD POINT OF SALE WALLET New PACKAGE / MEMBERSHIP CREDITS CASH CHECK VE…" at bounding box center [452, 197] width 234 height 63
click at [416, 222] on button "OTHER" at bounding box center [404, 219] width 33 height 19
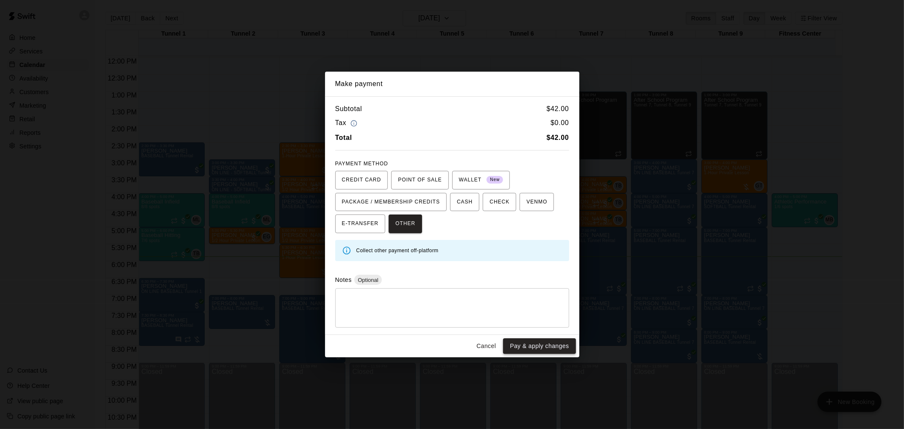
click at [548, 344] on button "Pay & apply changes" at bounding box center [539, 346] width 72 height 16
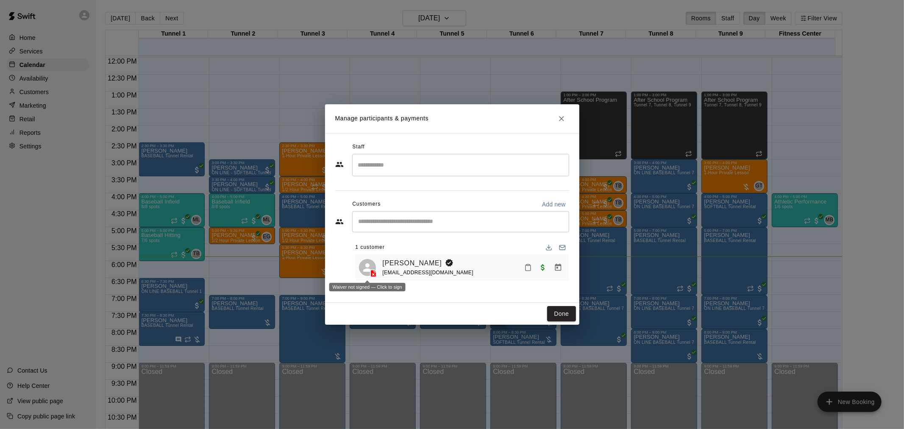
click at [372, 275] on icon at bounding box center [373, 273] width 6 height 7
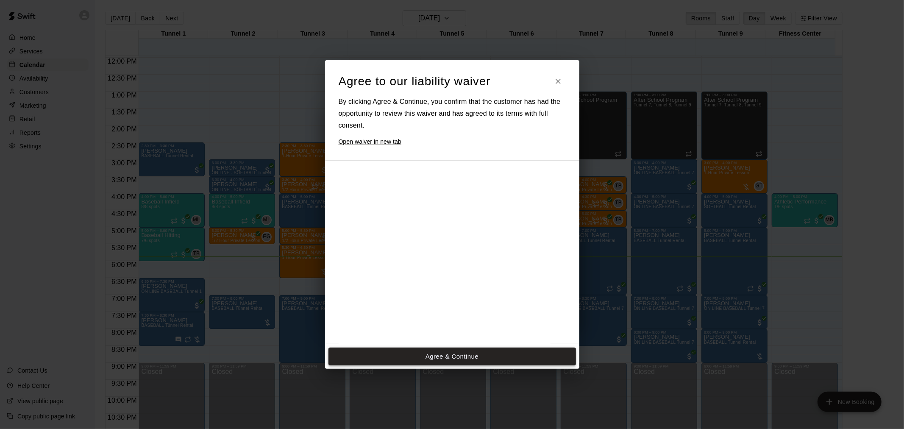
click at [442, 353] on button "Agree & Continue" at bounding box center [451, 356] width 247 height 18
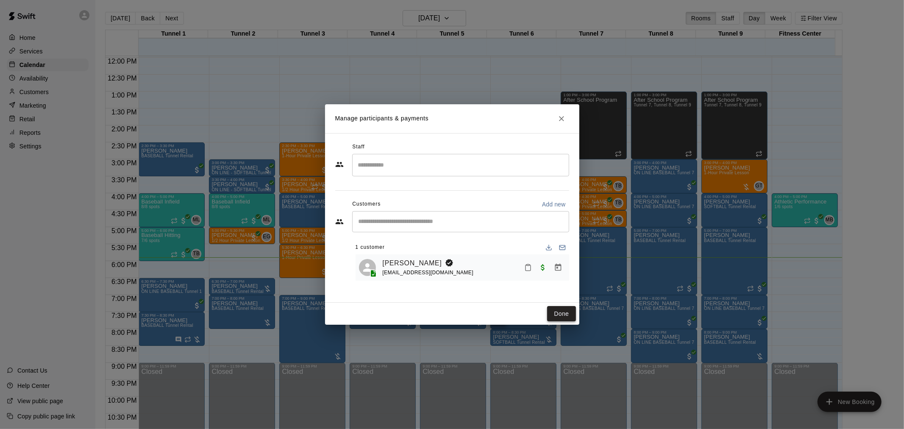
click at [570, 310] on button "Done" at bounding box center [561, 314] width 28 height 16
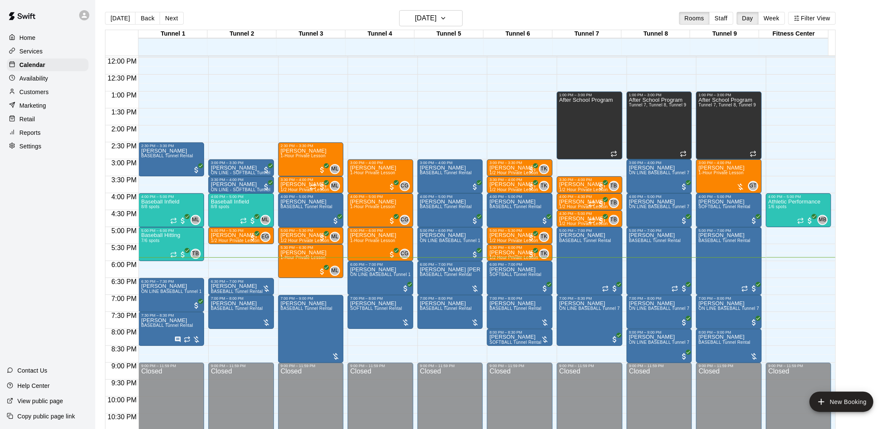
scroll to position [431, 0]
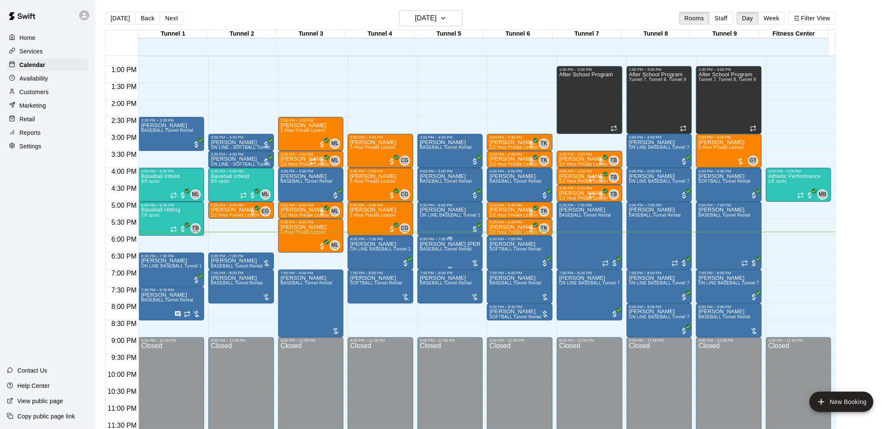
click at [442, 249] on span "BASEBALL Tunnel Rental" at bounding box center [446, 249] width 52 height 5
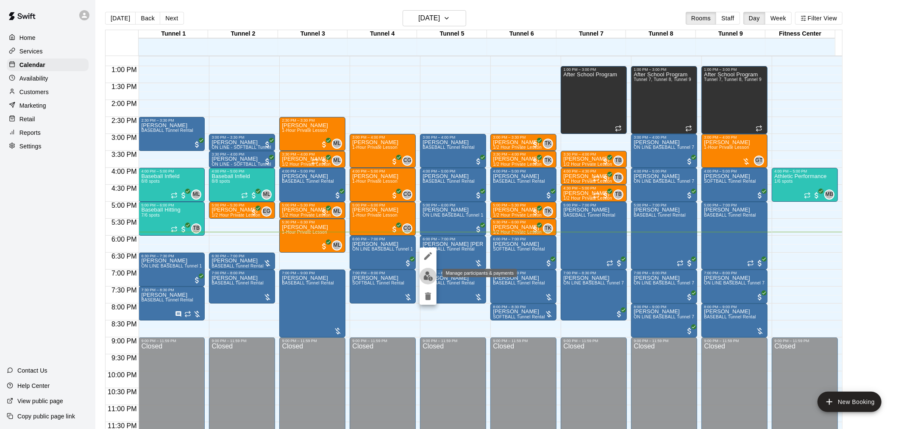
click at [428, 272] on img "edit" at bounding box center [428, 276] width 10 height 10
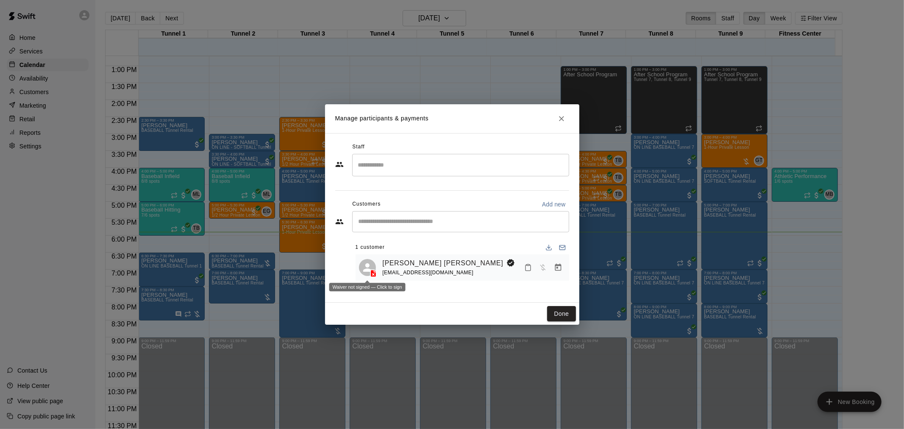
click at [377, 275] on icon at bounding box center [373, 273] width 8 height 8
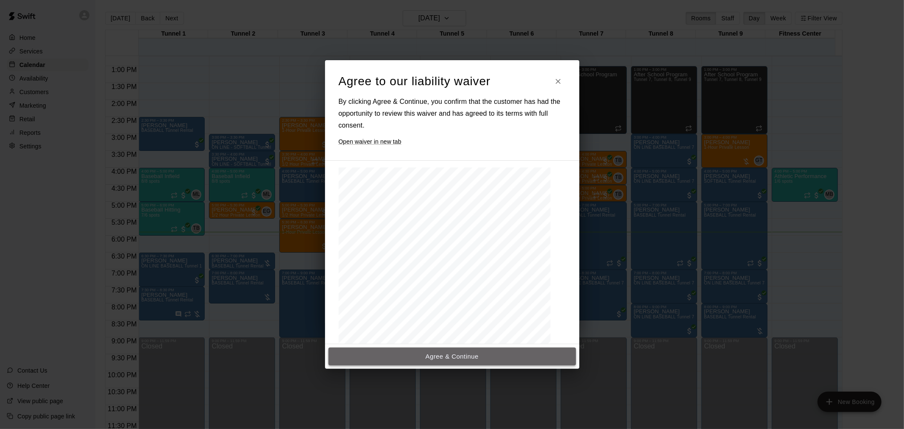
click at [478, 361] on button "Agree & Continue" at bounding box center [451, 356] width 247 height 18
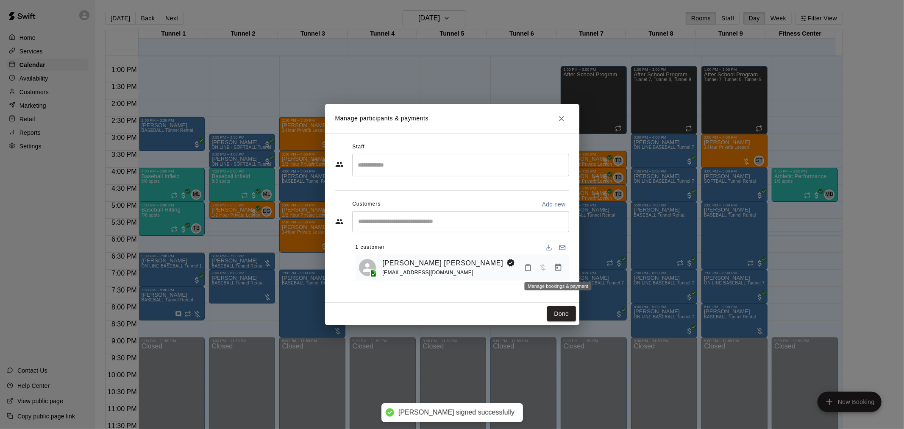
click at [557, 268] on icon "Manage bookings & payment" at bounding box center [558, 266] width 6 height 7
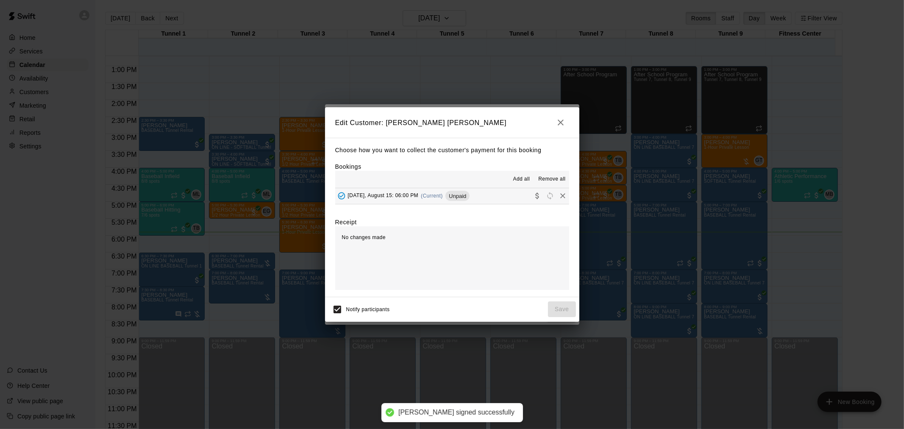
click at [450, 198] on span "Unpaid" at bounding box center [457, 196] width 24 height 6
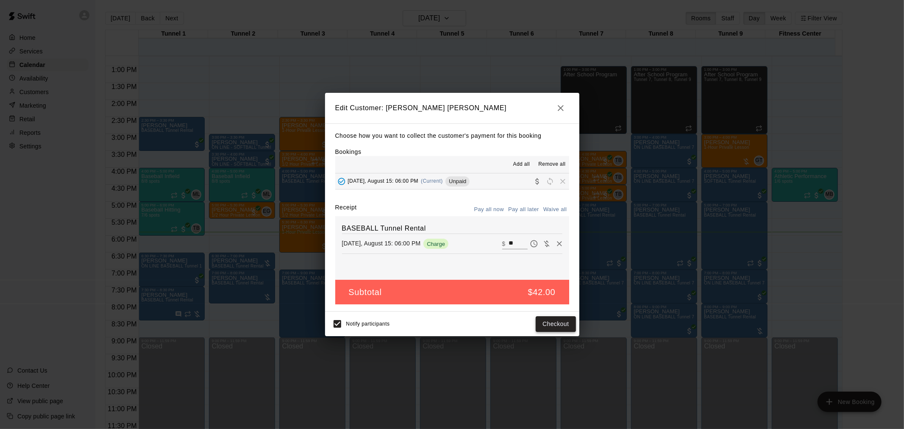
click at [545, 322] on button "Checkout" at bounding box center [555, 324] width 40 height 16
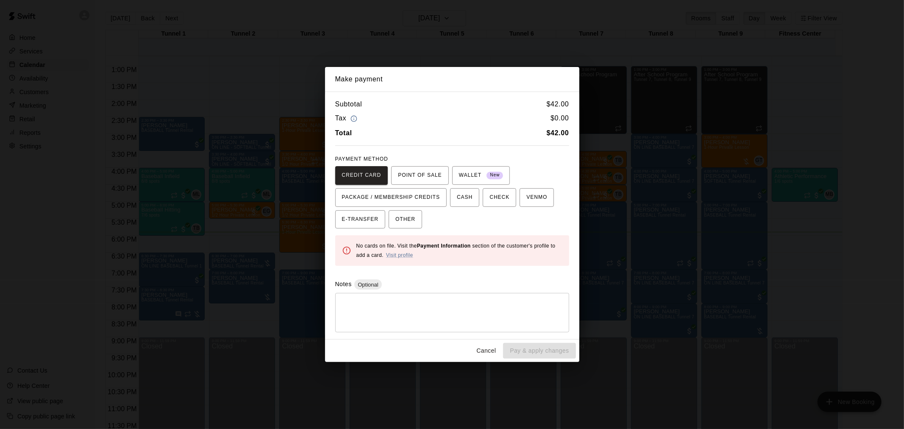
click at [485, 346] on button "Cancel" at bounding box center [485, 351] width 27 height 16
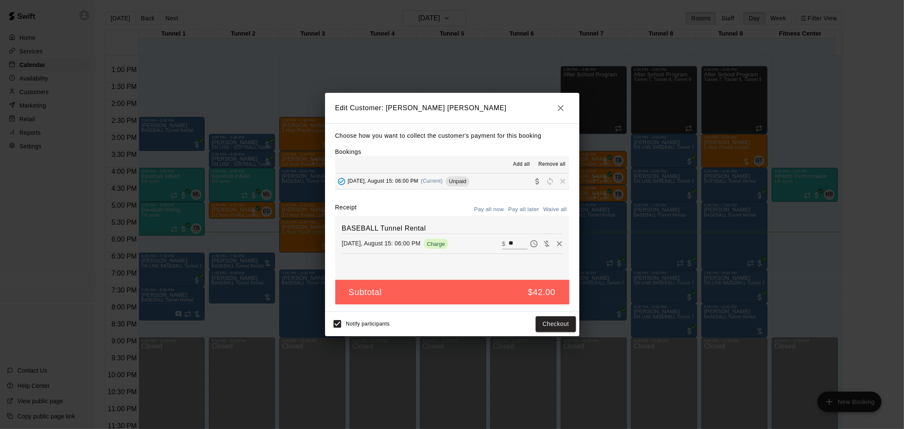
click at [552, 108] on h2 "Edit Customer: Cooper Gribbons" at bounding box center [452, 108] width 254 height 31
click at [557, 103] on icon "button" at bounding box center [560, 108] width 10 height 10
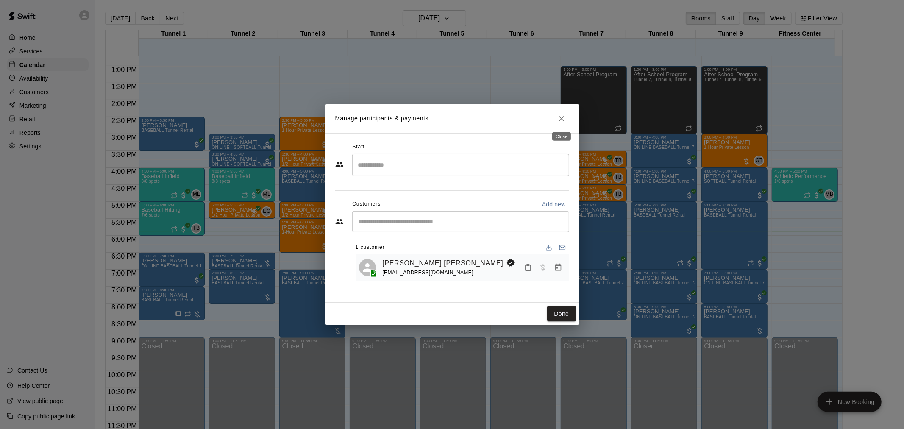
click at [564, 119] on icon "Close" at bounding box center [561, 118] width 8 height 8
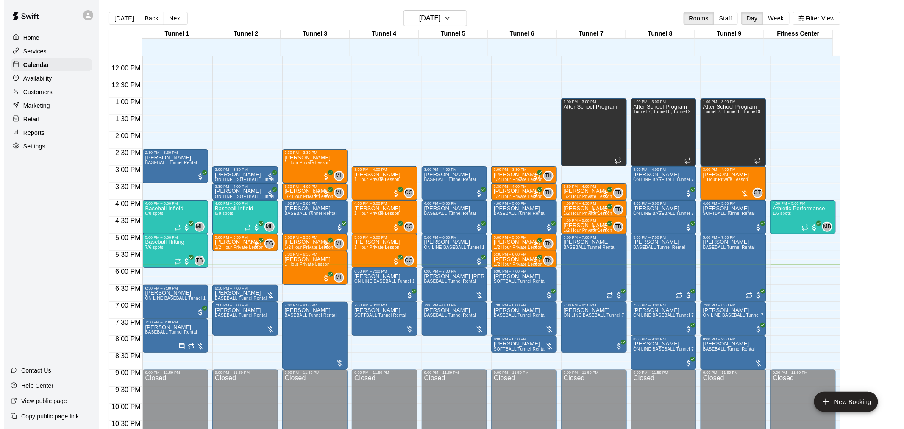
scroll to position [14, 0]
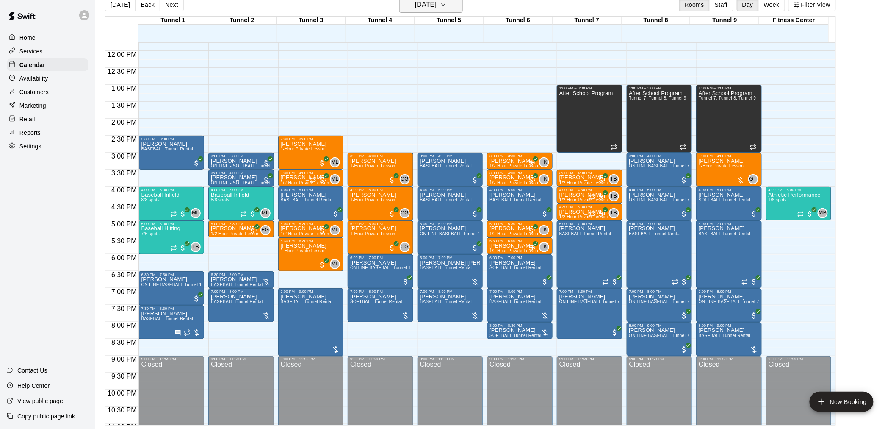
click at [415, 6] on h6 "[DATE]" at bounding box center [426, 5] width 22 height 12
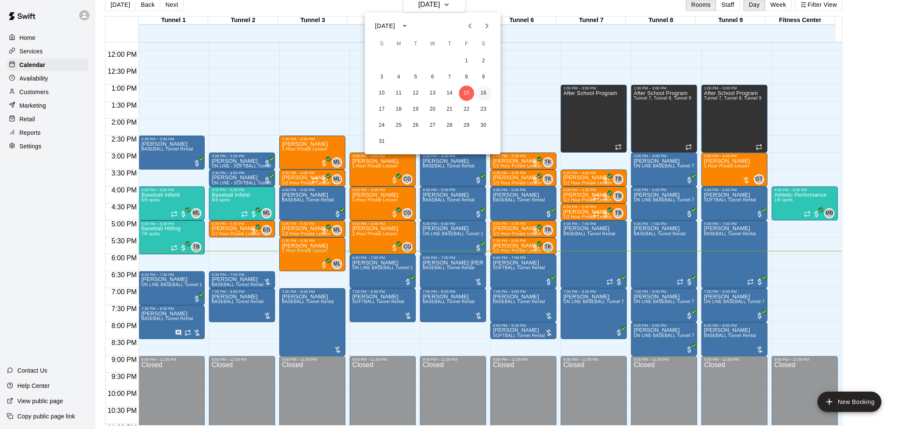
click at [482, 100] on button "16" at bounding box center [483, 93] width 15 height 15
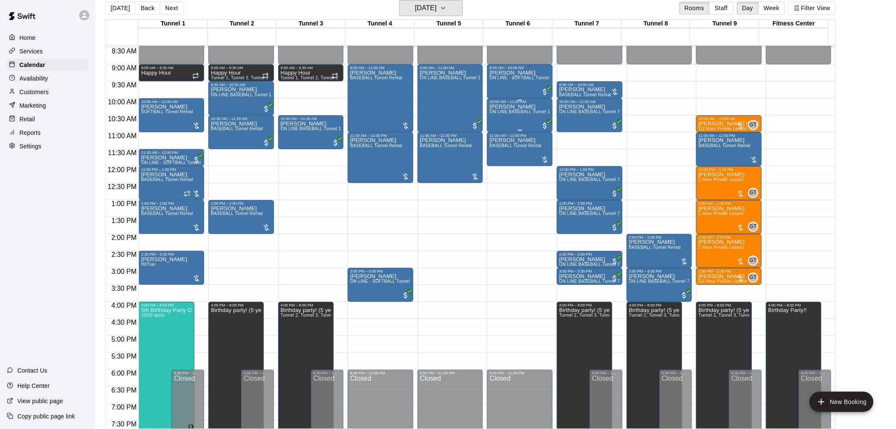
scroll to position [384, 0]
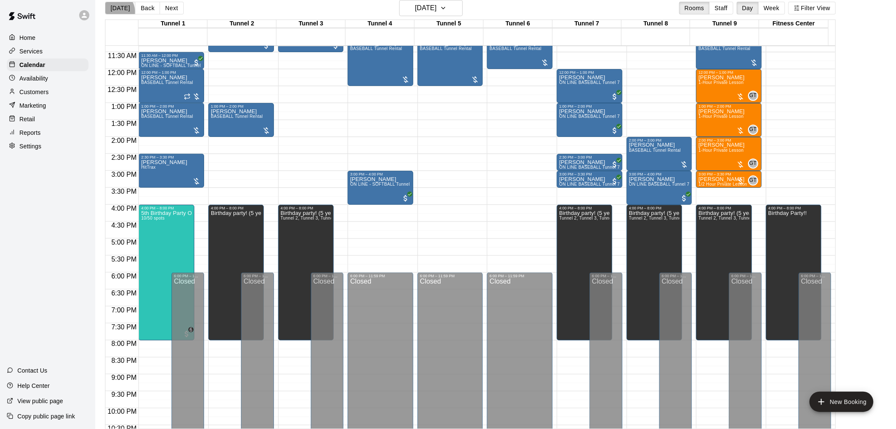
click at [116, 11] on button "[DATE]" at bounding box center [120, 8] width 31 height 13
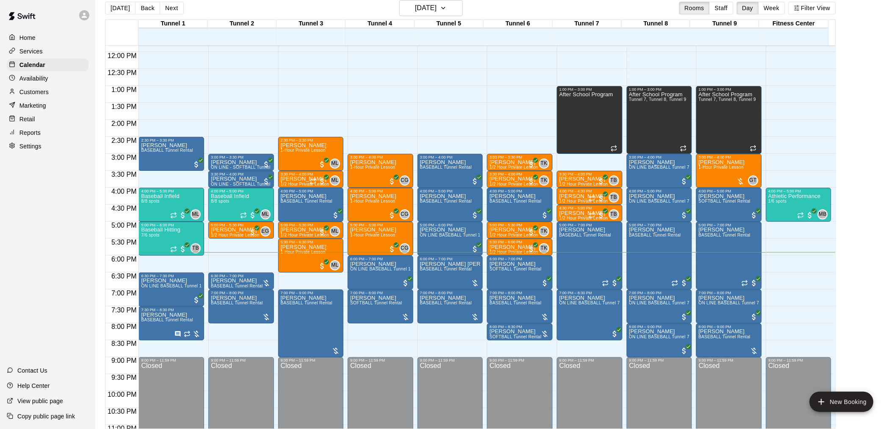
scroll to position [405, 0]
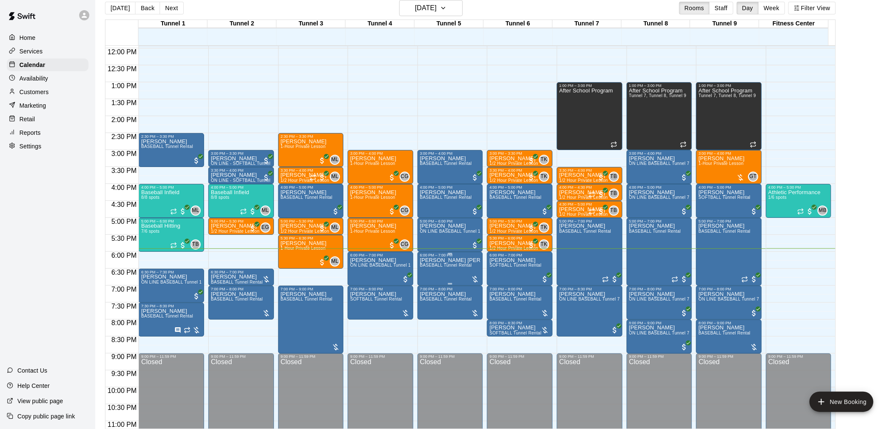
click at [454, 265] on span "BASEBALL Tunnel Rental" at bounding box center [446, 265] width 52 height 5
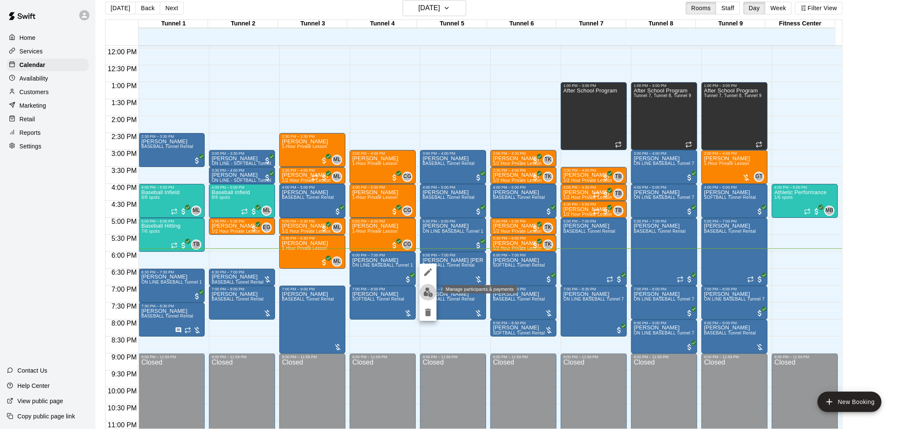
click at [431, 294] on img "edit" at bounding box center [428, 292] width 10 height 10
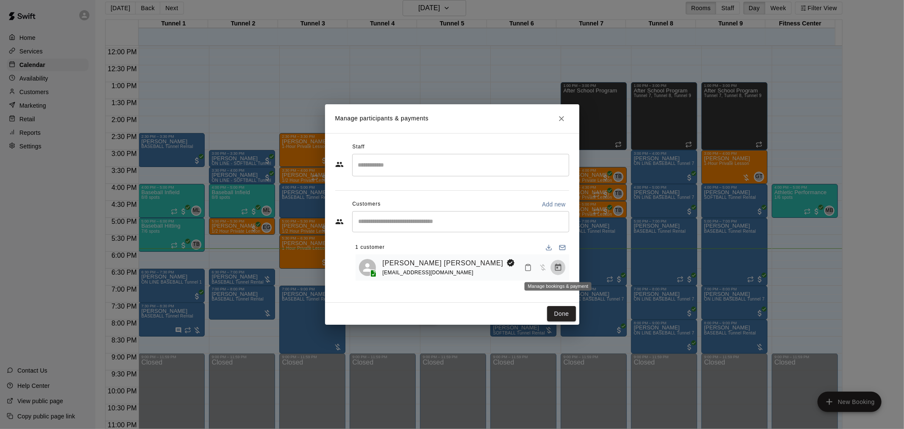
click at [556, 269] on icon "Manage bookings & payment" at bounding box center [558, 267] width 8 height 8
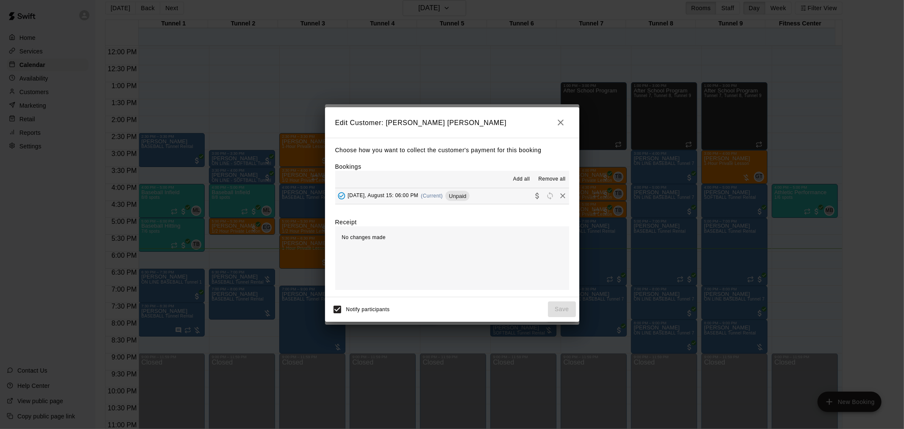
click at [434, 197] on span "(Current)" at bounding box center [432, 196] width 22 height 6
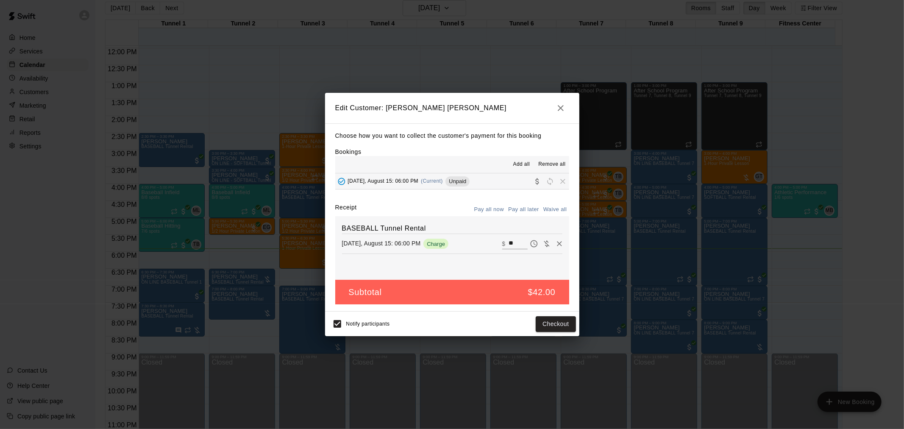
click at [555, 105] on icon "button" at bounding box center [560, 108] width 10 height 10
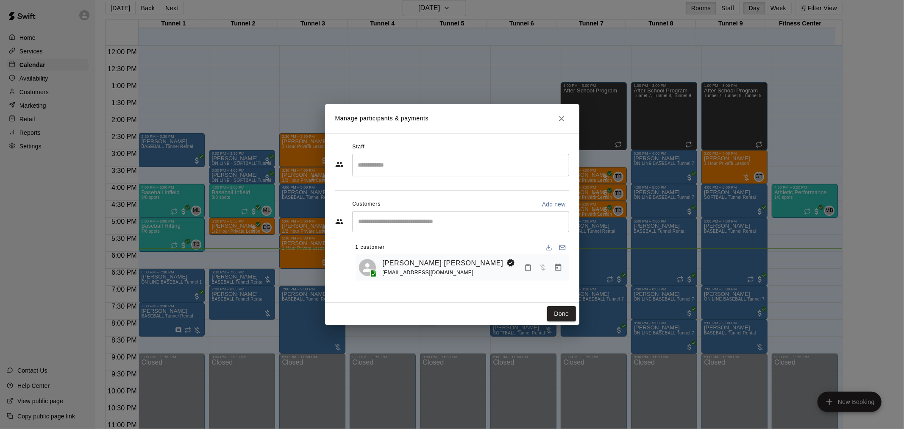
click at [561, 118] on icon "Close" at bounding box center [561, 118] width 5 height 5
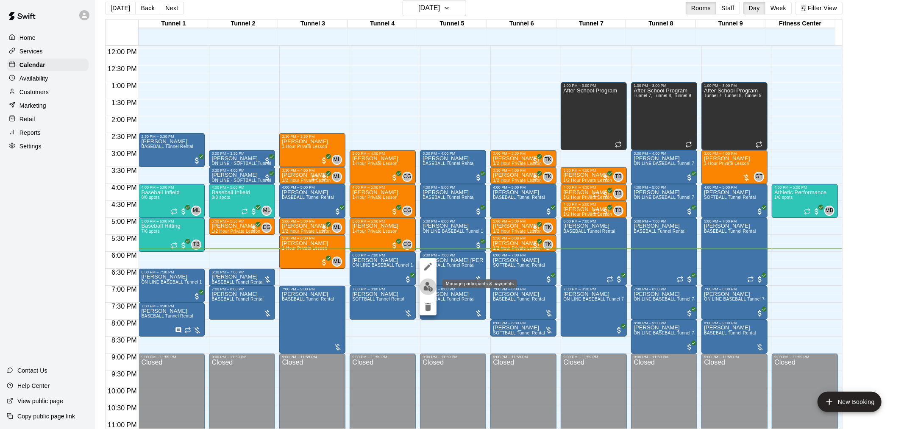
click at [429, 287] on img "edit" at bounding box center [428, 287] width 10 height 10
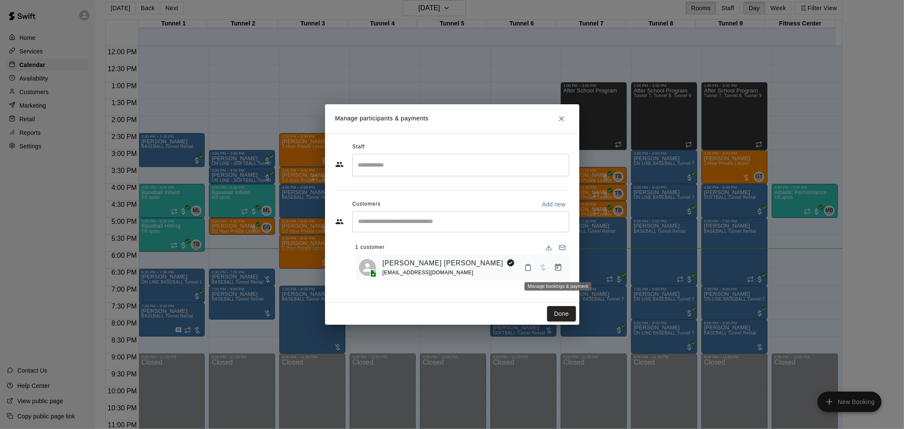
click at [558, 267] on icon "Manage bookings & payment" at bounding box center [558, 267] width 8 height 8
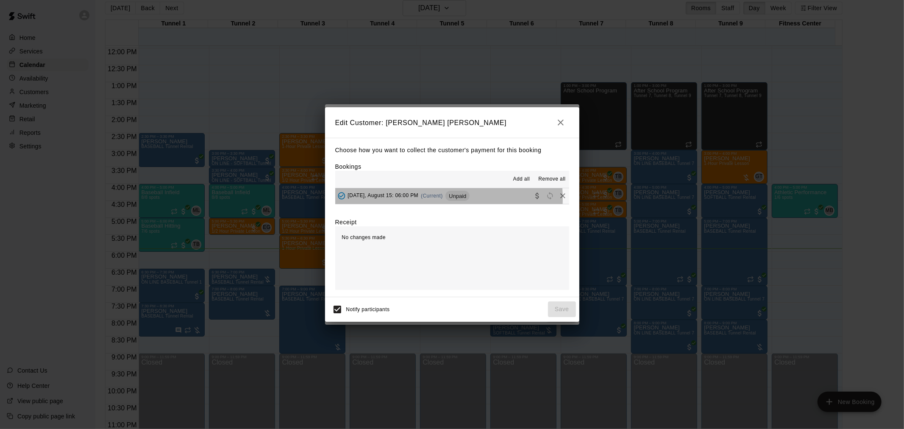
click at [419, 200] on div "Friday, August 15: 06:00 PM (Current) Unpaid" at bounding box center [402, 195] width 135 height 13
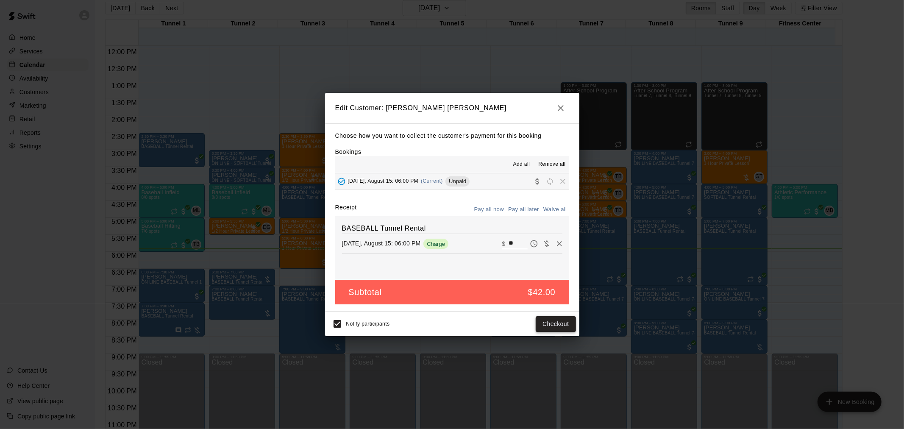
click at [547, 324] on button "Checkout" at bounding box center [555, 324] width 40 height 16
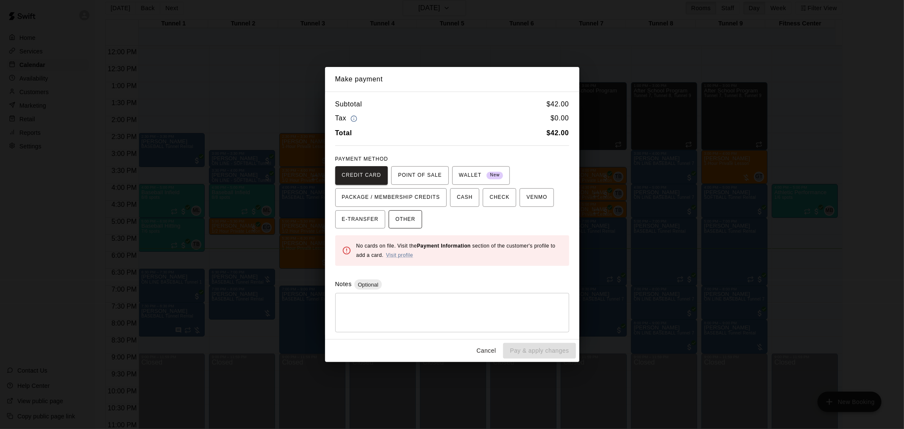
click at [413, 217] on span "OTHER" at bounding box center [405, 220] width 20 height 14
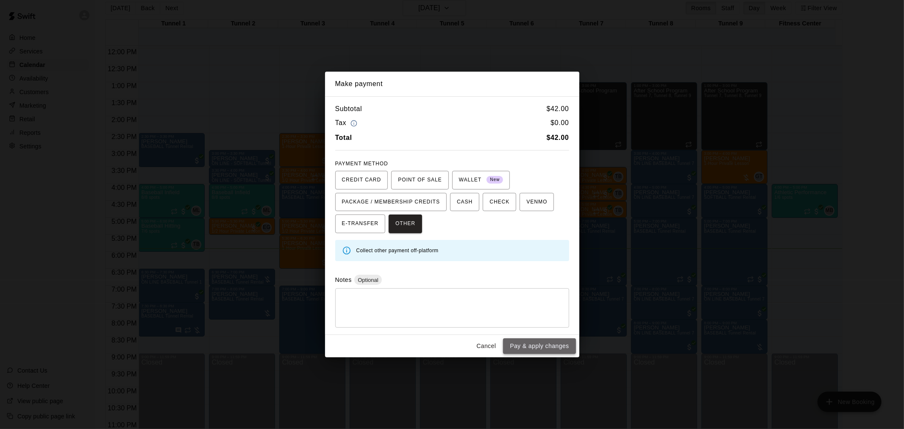
click at [543, 346] on button "Pay & apply changes" at bounding box center [539, 346] width 72 height 16
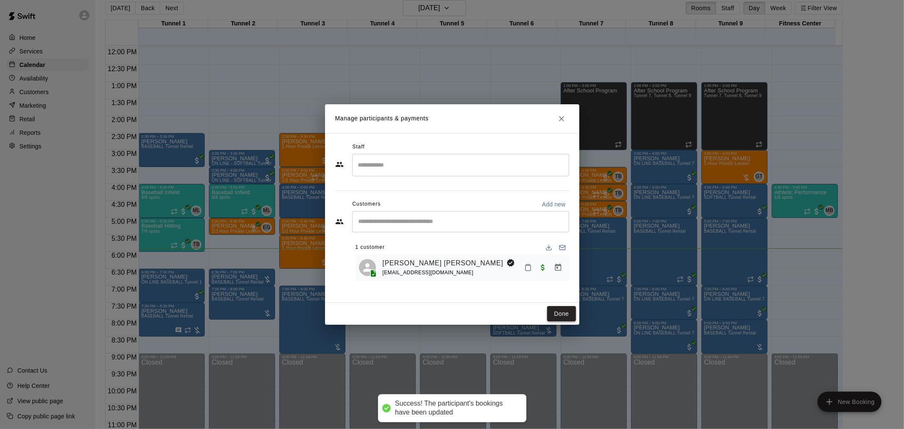
click at [562, 313] on button "Done" at bounding box center [561, 314] width 28 height 16
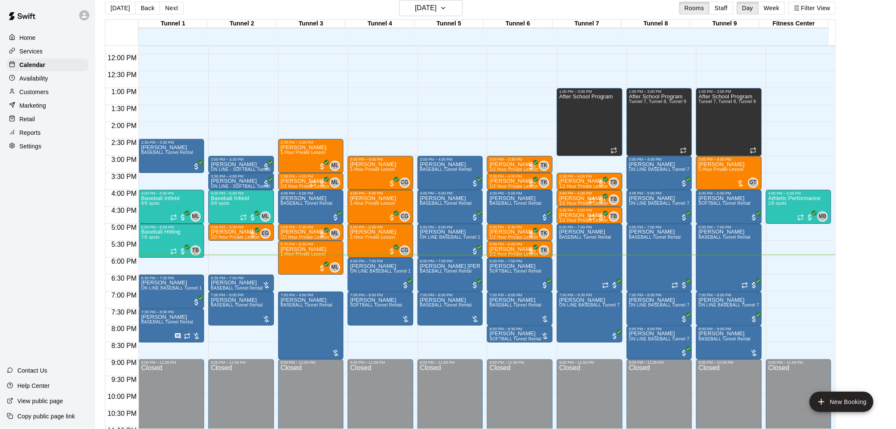
scroll to position [431, 0]
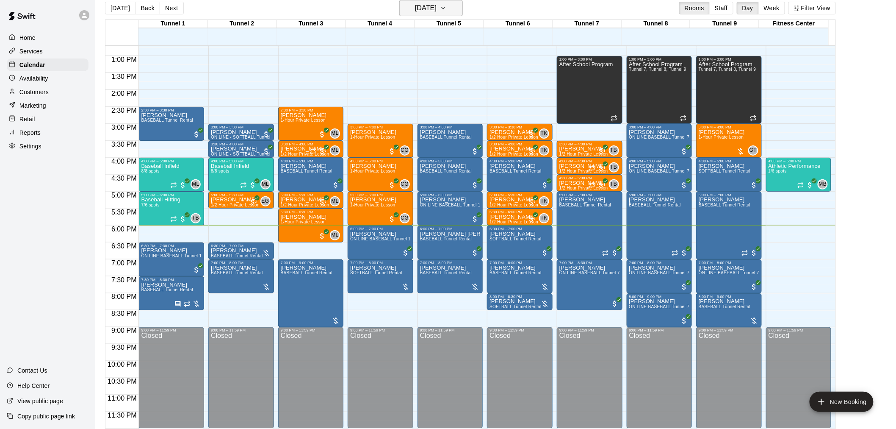
click at [430, 12] on h6 "[DATE]" at bounding box center [426, 8] width 22 height 12
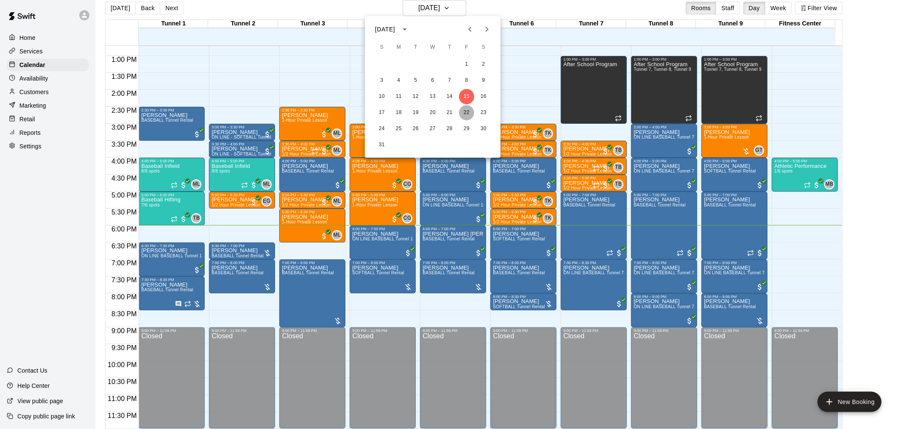
click at [468, 111] on button "22" at bounding box center [466, 112] width 15 height 15
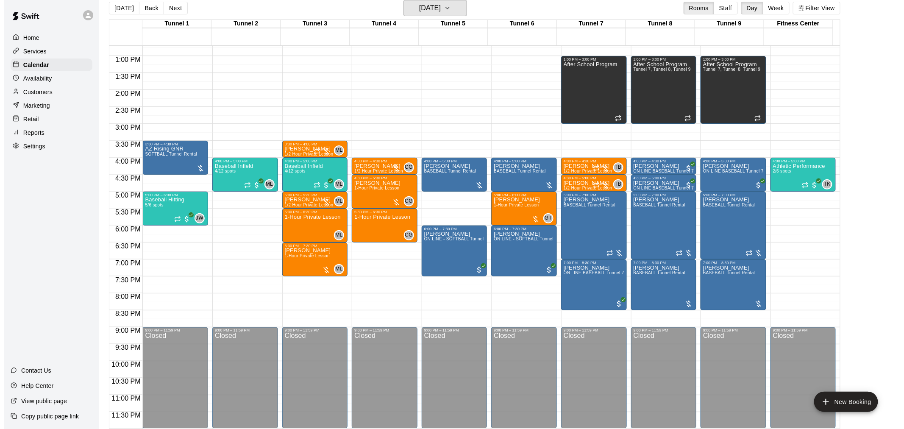
scroll to position [14, 0]
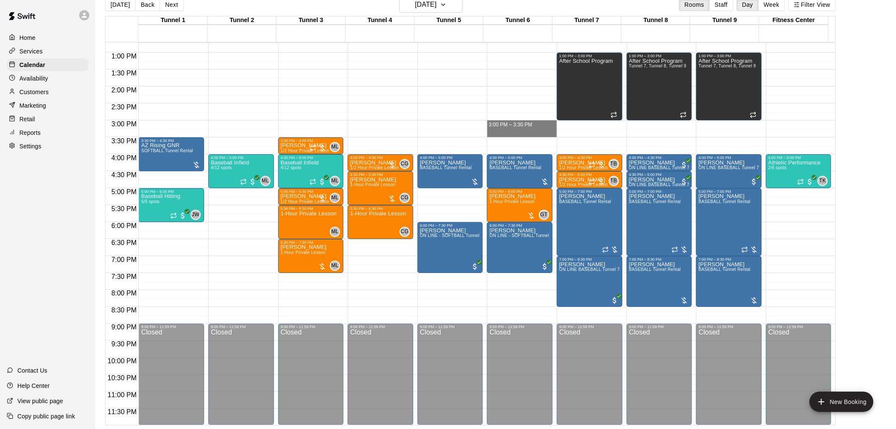
drag, startPoint x: 510, startPoint y: 122, endPoint x: 511, endPoint y: 131, distance: 9.8
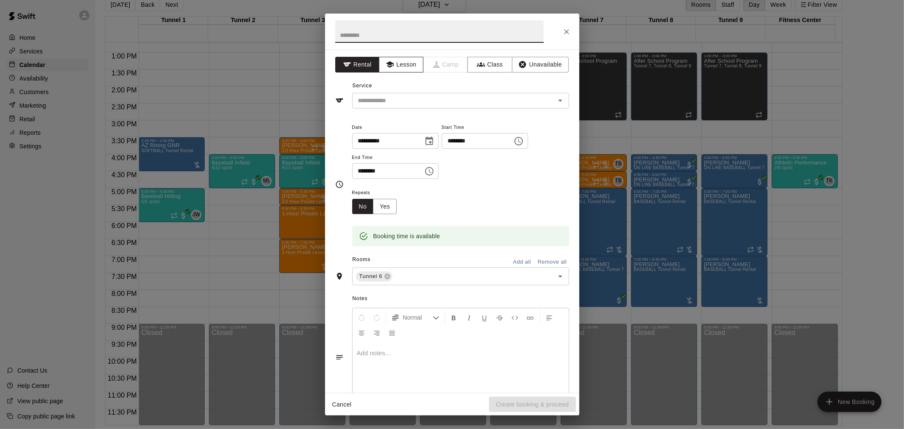
click at [413, 64] on button "Lesson" at bounding box center [401, 65] width 44 height 16
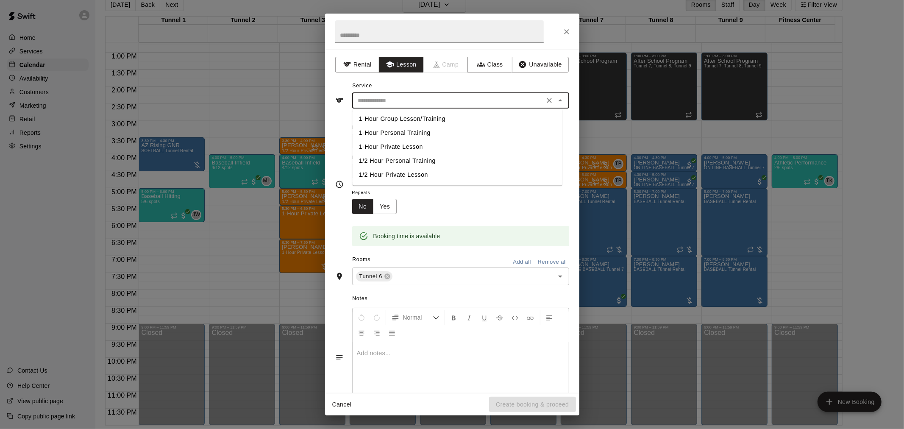
click at [408, 104] on input "text" at bounding box center [448, 100] width 187 height 11
click at [412, 175] on li "1/2 Hour Private Lesson" at bounding box center [457, 175] width 210 height 14
type input "**********"
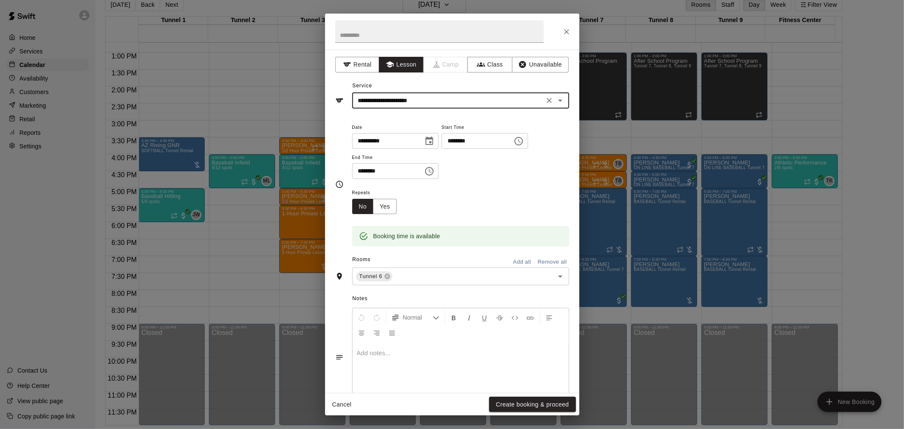
click at [535, 401] on button "Create booking & proceed" at bounding box center [532, 405] width 86 height 16
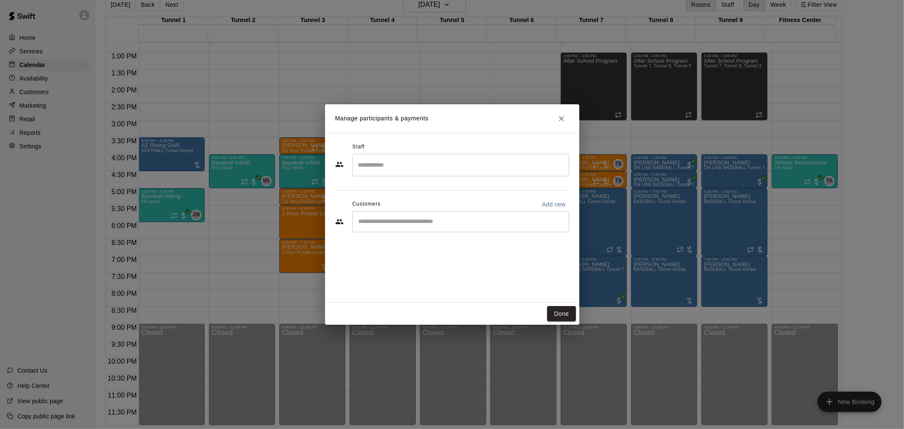
click at [441, 162] on input "Search staff" at bounding box center [460, 165] width 209 height 15
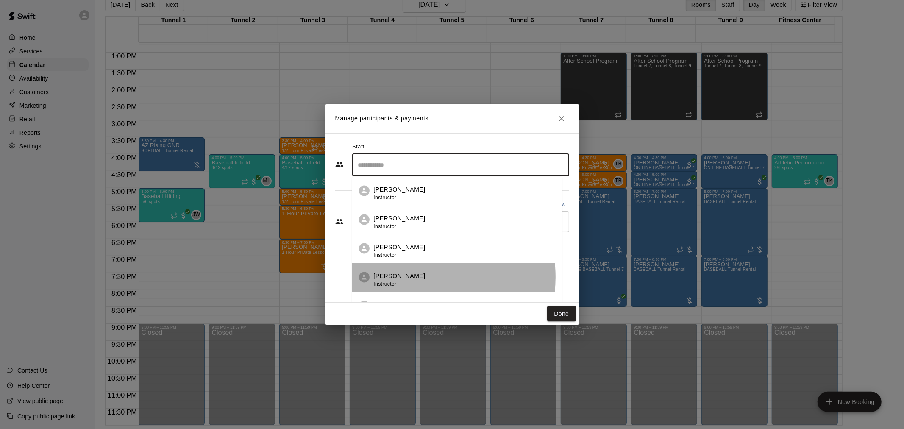
click at [399, 275] on p "Trey Kamachi" at bounding box center [400, 276] width 52 height 9
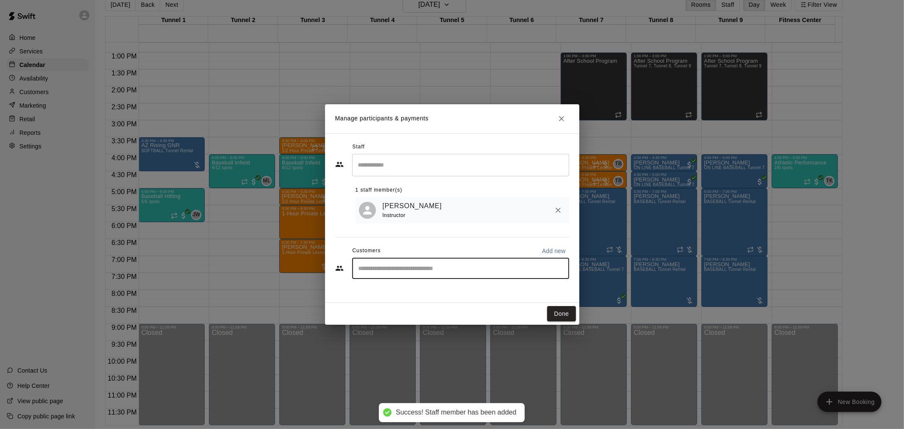
click at [399, 268] on input "Start typing to search customers..." at bounding box center [460, 268] width 209 height 8
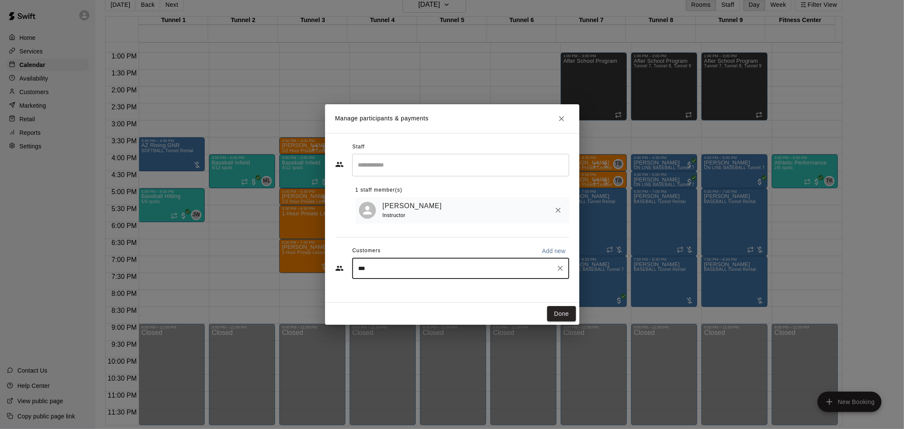
type input "****"
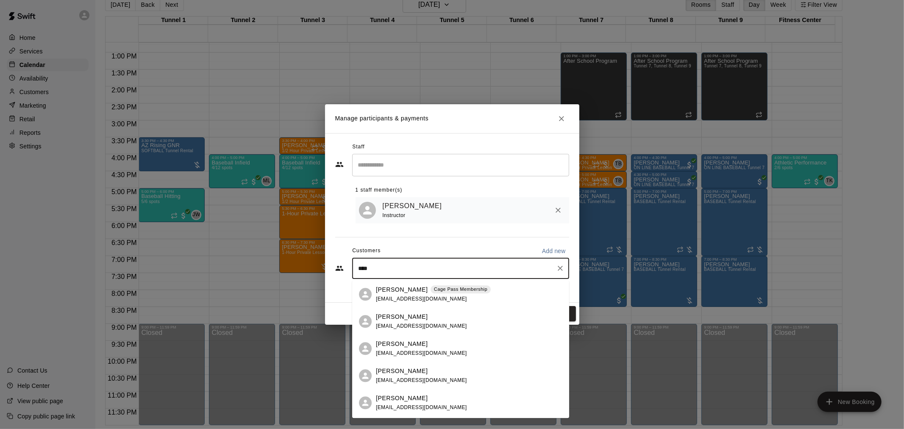
click at [411, 294] on div "Dawson Prickett Cage Pass Membership dawsonwilliam123@gmail.com" at bounding box center [433, 294] width 115 height 18
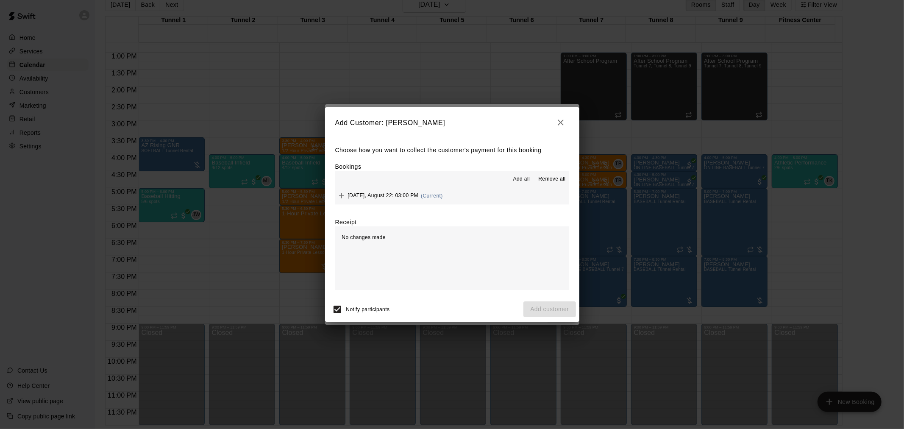
click at [431, 194] on span "(Current)" at bounding box center [432, 196] width 22 height 6
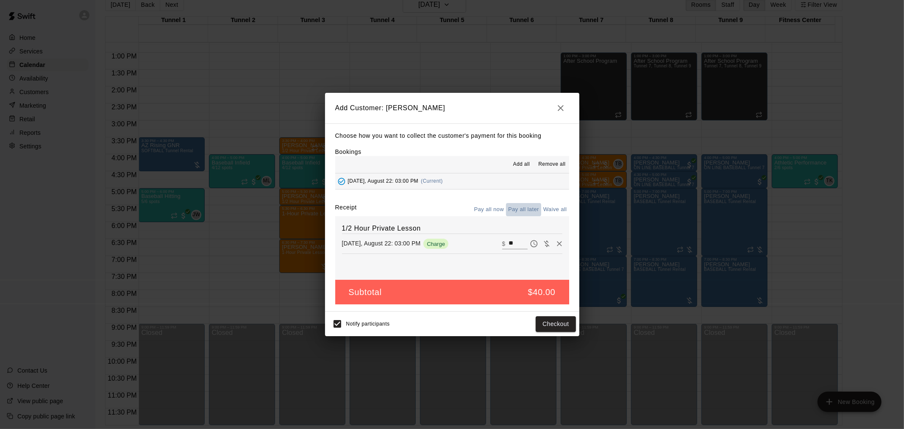
click at [528, 206] on button "Pay all later" at bounding box center [523, 209] width 35 height 13
drag, startPoint x: 547, startPoint y: 340, endPoint x: 546, endPoint y: 332, distance: 7.7
click at [547, 336] on div "Add Customer: Dawson Prickett Choose how you want to collect the customer's pay…" at bounding box center [452, 214] width 904 height 429
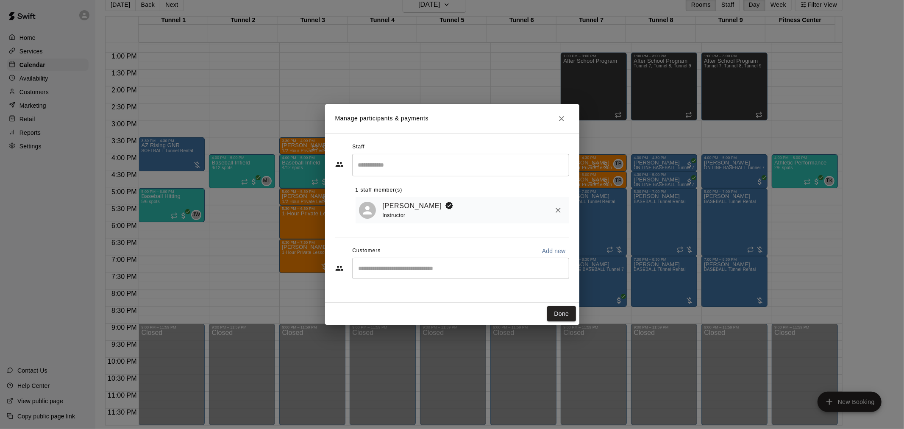
click at [537, 270] on input "Start typing to search customers..." at bounding box center [460, 268] width 209 height 8
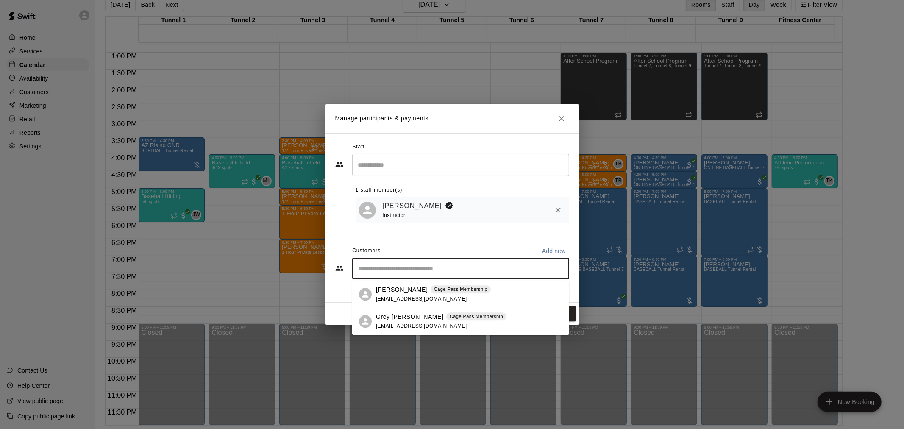
click at [485, 291] on div "Dawson Prickett Cage Pass Membership dawsonwilliam123@gmail.com" at bounding box center [469, 294] width 186 height 18
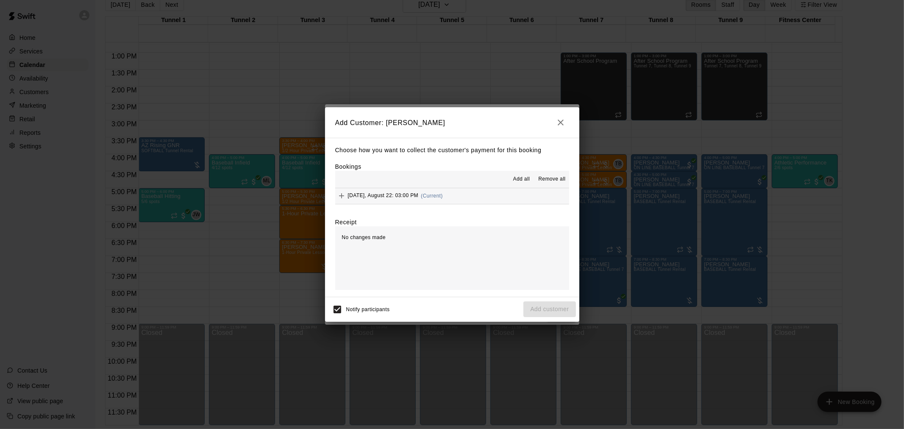
click at [435, 200] on div "Friday, August 22: 03:00 PM (Current)" at bounding box center [389, 195] width 108 height 13
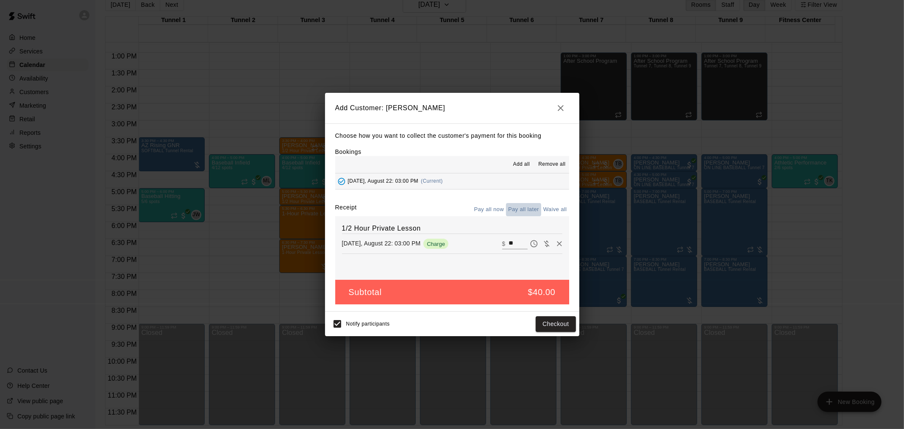
click at [514, 208] on button "Pay all later" at bounding box center [523, 209] width 35 height 13
click at [548, 317] on button "Add customer" at bounding box center [549, 324] width 52 height 16
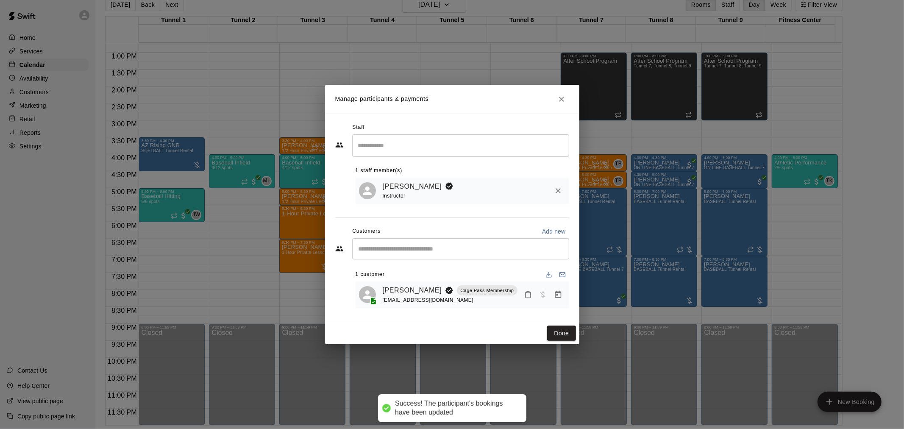
drag, startPoint x: 564, startPoint y: 327, endPoint x: 541, endPoint y: 304, distance: 32.9
click at [564, 327] on button "Done" at bounding box center [561, 333] width 28 height 16
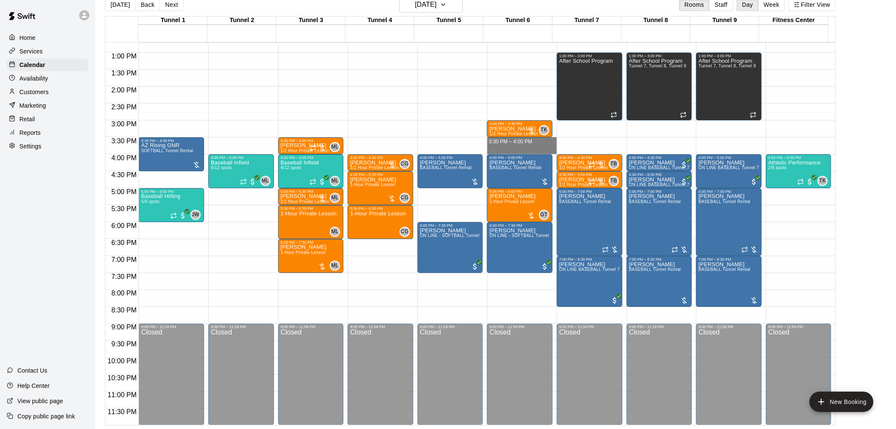
drag, startPoint x: 493, startPoint y: 140, endPoint x: 495, endPoint y: 147, distance: 7.8
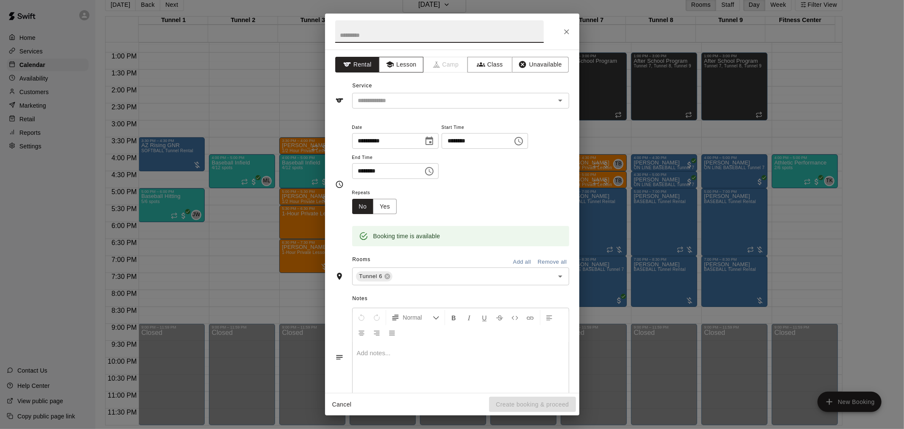
click at [413, 67] on button "Lesson" at bounding box center [401, 65] width 44 height 16
click at [412, 94] on div "​" at bounding box center [460, 101] width 217 height 16
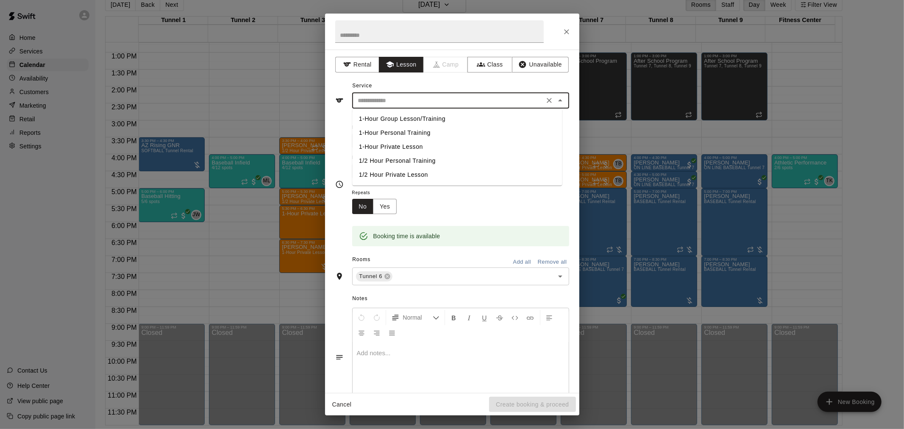
click at [409, 172] on li "1/2 Hour Private Lesson" at bounding box center [457, 175] width 210 height 14
type input "**********"
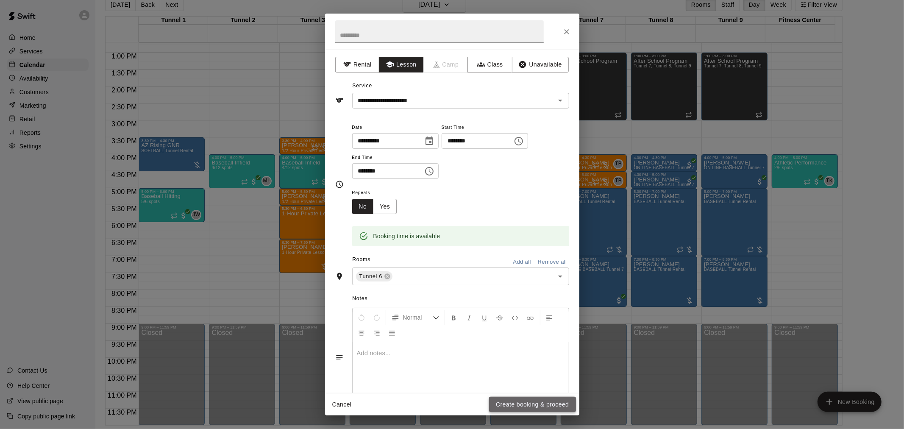
click at [545, 400] on button "Create booking & proceed" at bounding box center [532, 405] width 86 height 16
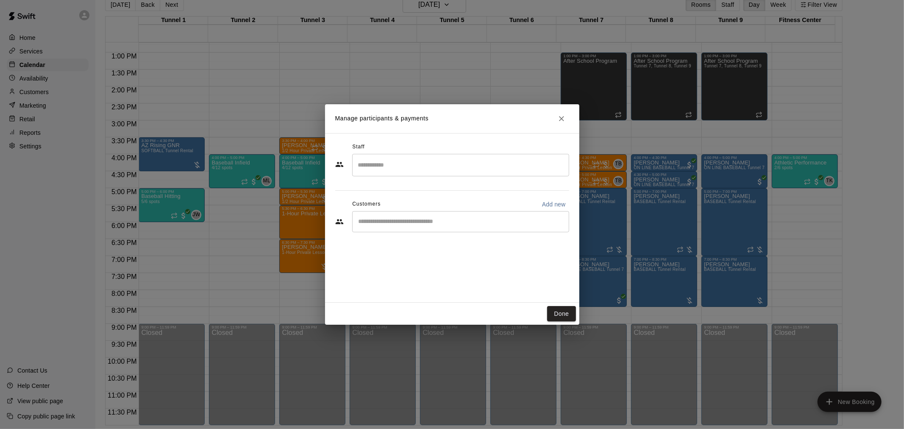
click at [399, 167] on input "Search staff" at bounding box center [460, 165] width 209 height 15
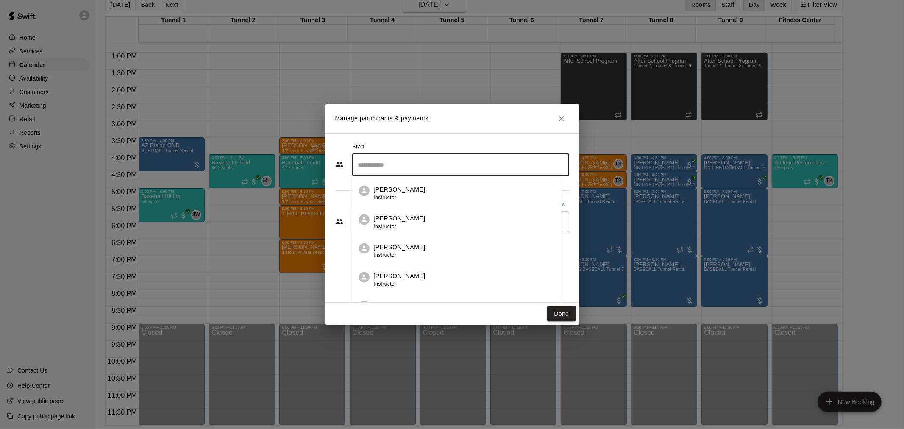
click at [397, 282] on div "Trey Kamachi Instructor" at bounding box center [400, 280] width 52 height 17
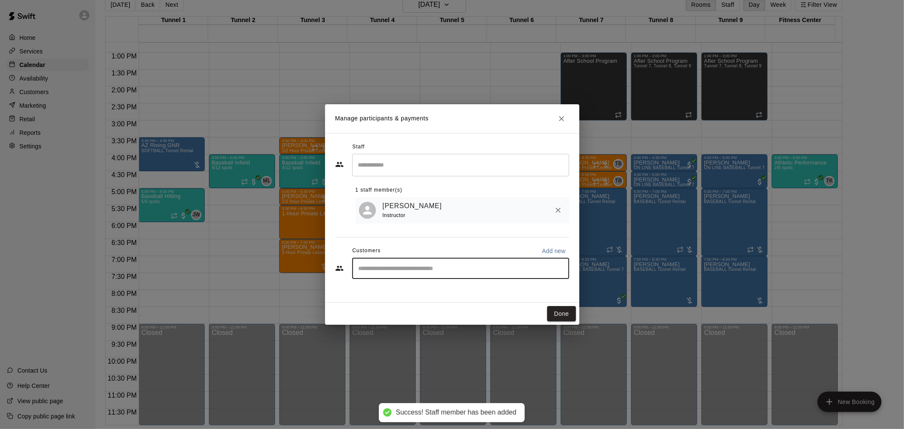
click at [407, 269] on input "Start typing to search customers..." at bounding box center [460, 268] width 209 height 8
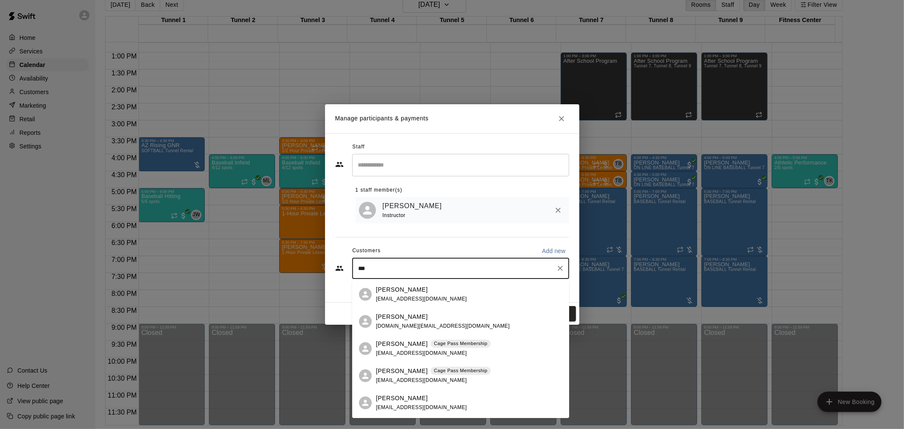
type input "****"
click at [401, 291] on p "[PERSON_NAME]" at bounding box center [402, 289] width 52 height 9
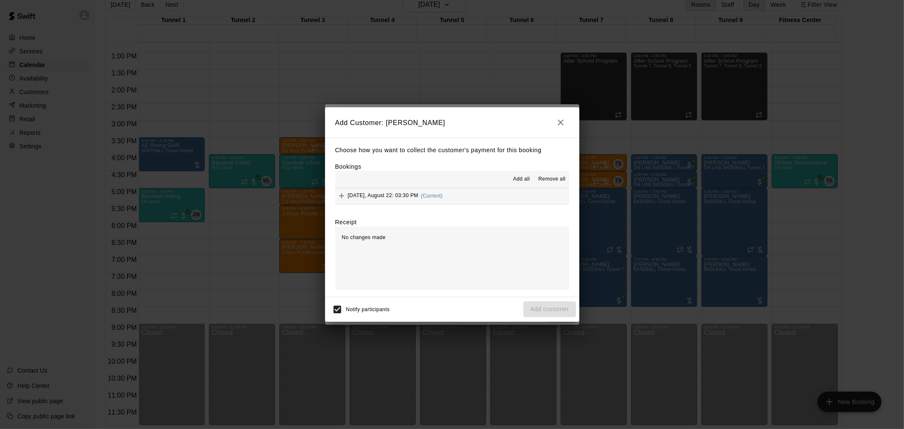
click at [429, 197] on span "(Current)" at bounding box center [432, 196] width 22 height 6
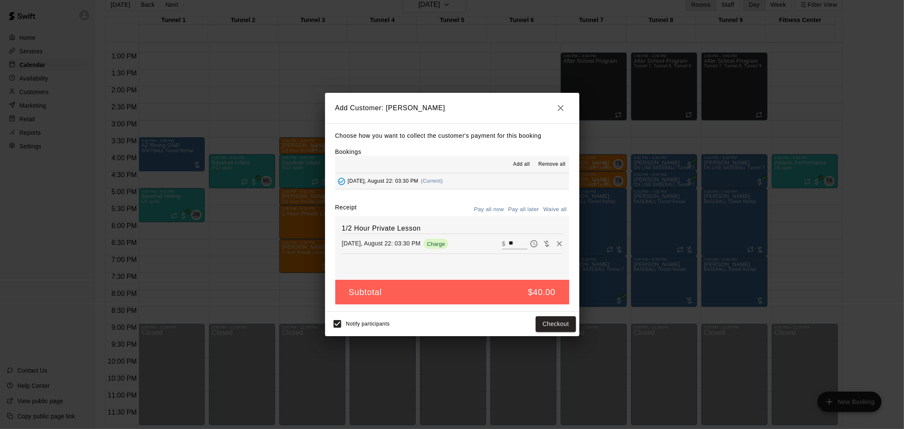
click at [522, 215] on button "Pay all later" at bounding box center [523, 209] width 35 height 13
click at [544, 322] on button "Add customer" at bounding box center [549, 324] width 52 height 16
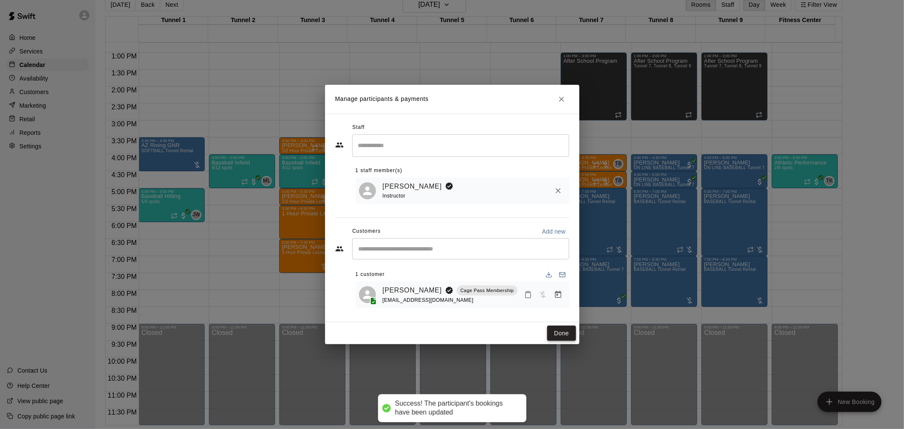
click at [555, 332] on button "Done" at bounding box center [561, 333] width 28 height 16
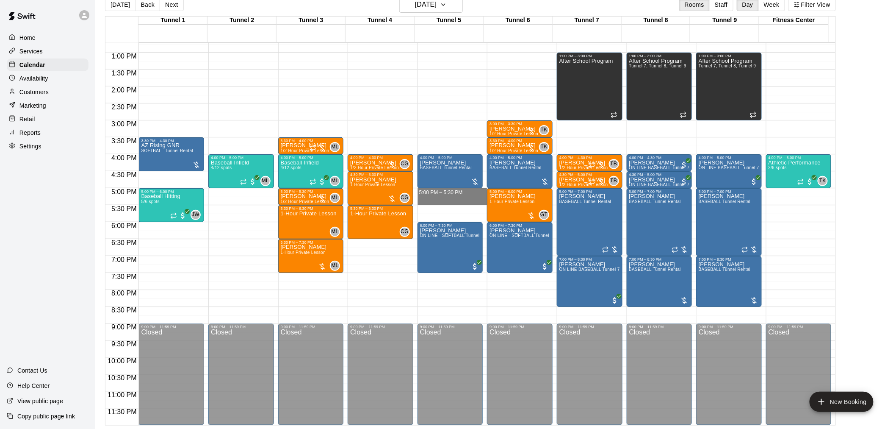
drag, startPoint x: 446, startPoint y: 189, endPoint x: 444, endPoint y: 200, distance: 10.8
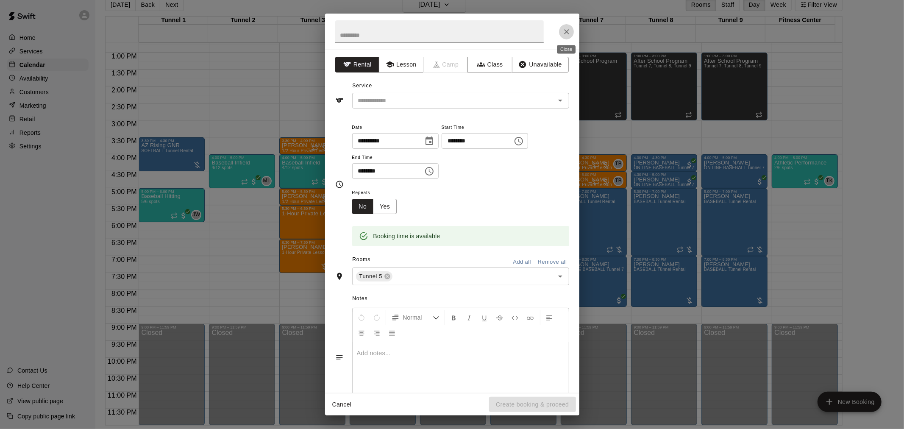
click at [565, 34] on icon "Close" at bounding box center [566, 32] width 8 height 8
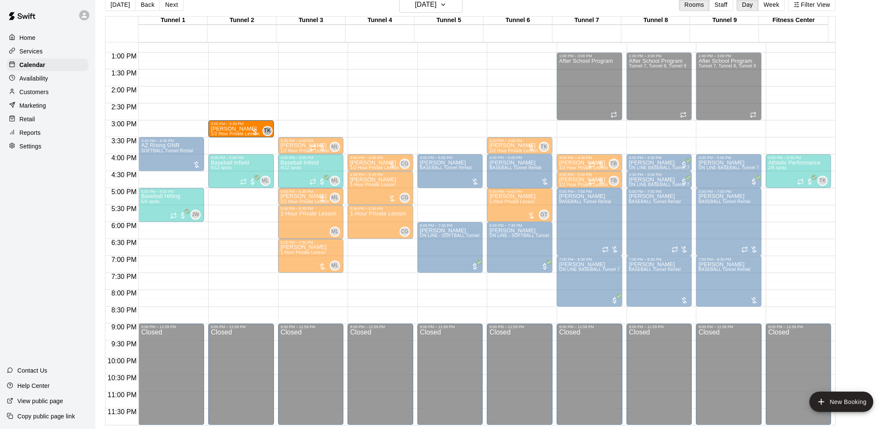
drag, startPoint x: 518, startPoint y: 128, endPoint x: 255, endPoint y: 131, distance: 262.7
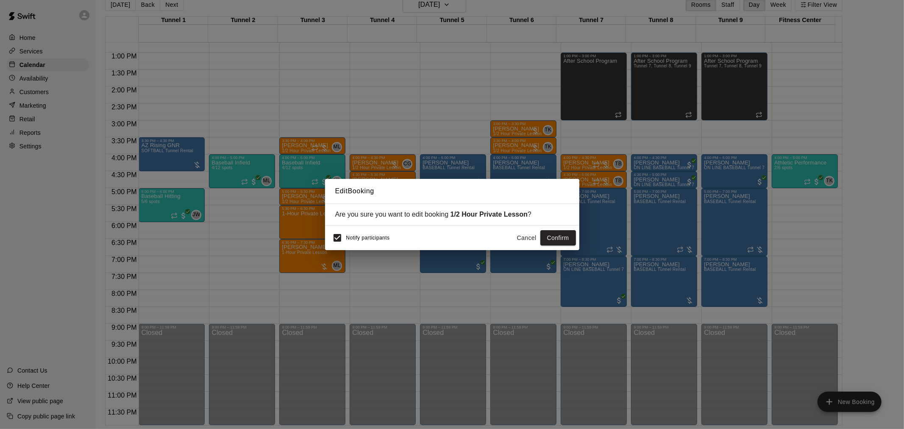
drag, startPoint x: 556, startPoint y: 239, endPoint x: 551, endPoint y: 231, distance: 9.8
click at [555, 236] on button "Confirm" at bounding box center [558, 238] width 36 height 16
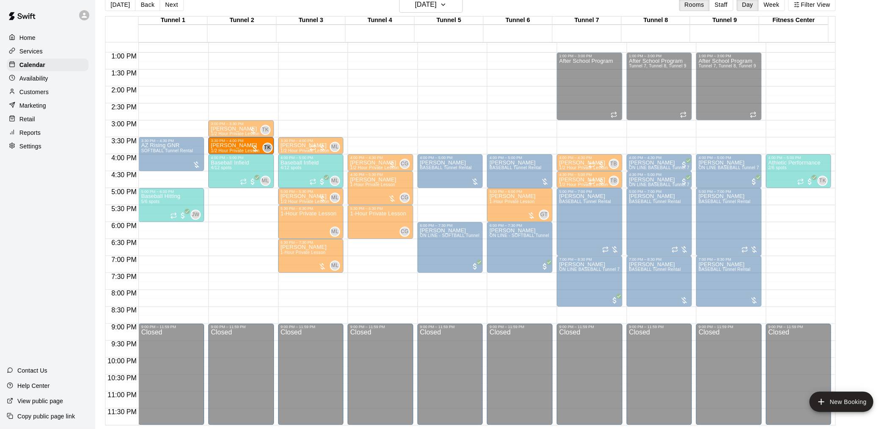
drag, startPoint x: 518, startPoint y: 144, endPoint x: 244, endPoint y: 144, distance: 273.7
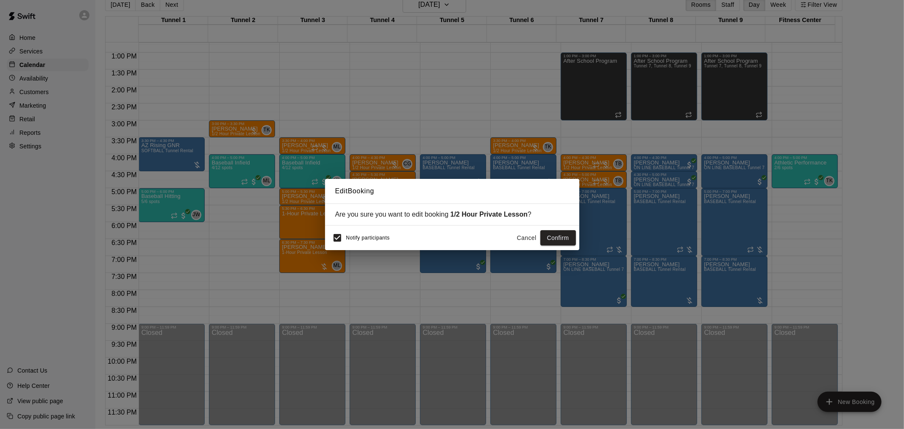
click at [557, 236] on button "Confirm" at bounding box center [558, 238] width 36 height 16
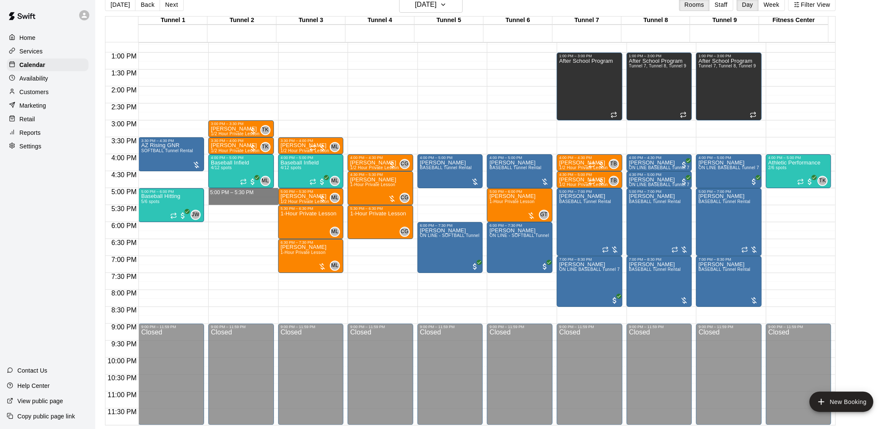
drag, startPoint x: 236, startPoint y: 189, endPoint x: 236, endPoint y: 200, distance: 11.0
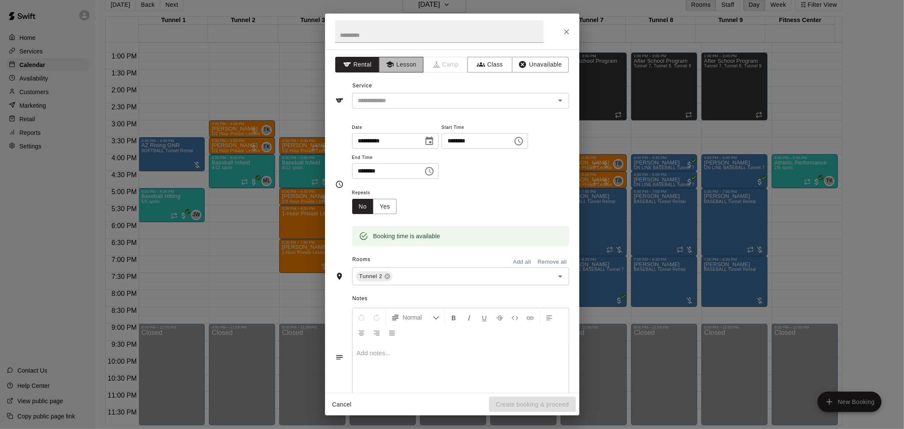
click at [406, 64] on button "Lesson" at bounding box center [401, 65] width 44 height 16
click at [414, 104] on input "text" at bounding box center [448, 100] width 187 height 11
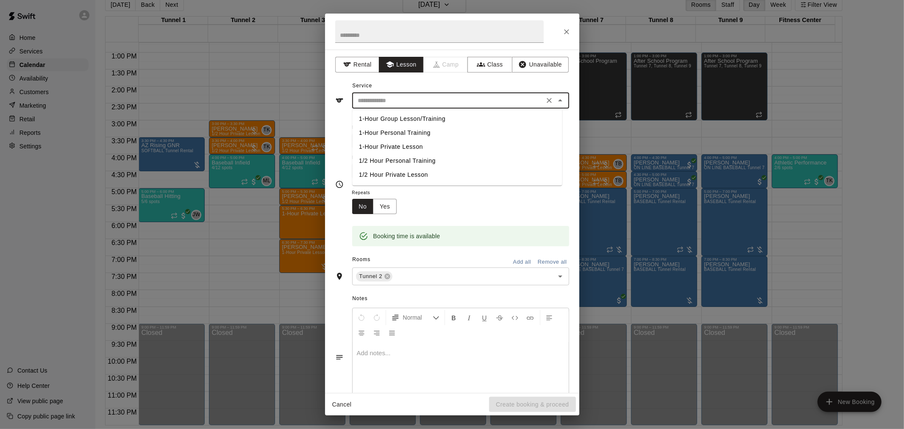
click at [407, 173] on li "1/2 Hour Private Lesson" at bounding box center [457, 175] width 210 height 14
type input "**********"
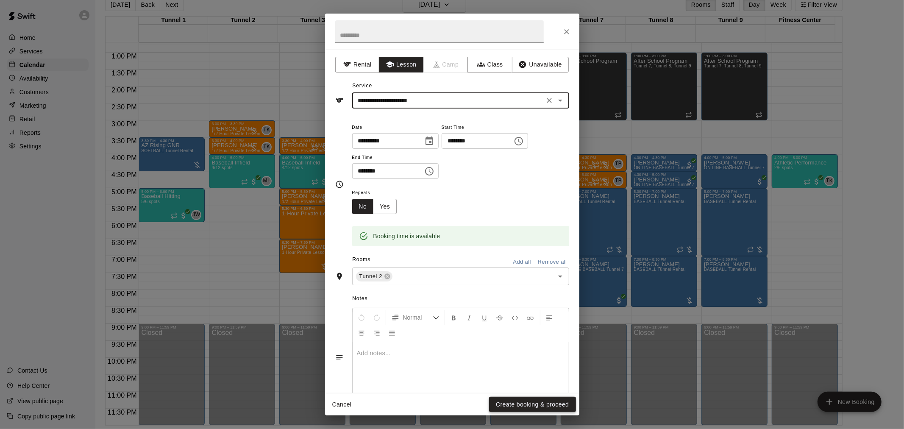
click at [494, 401] on button "Create booking & proceed" at bounding box center [532, 405] width 86 height 16
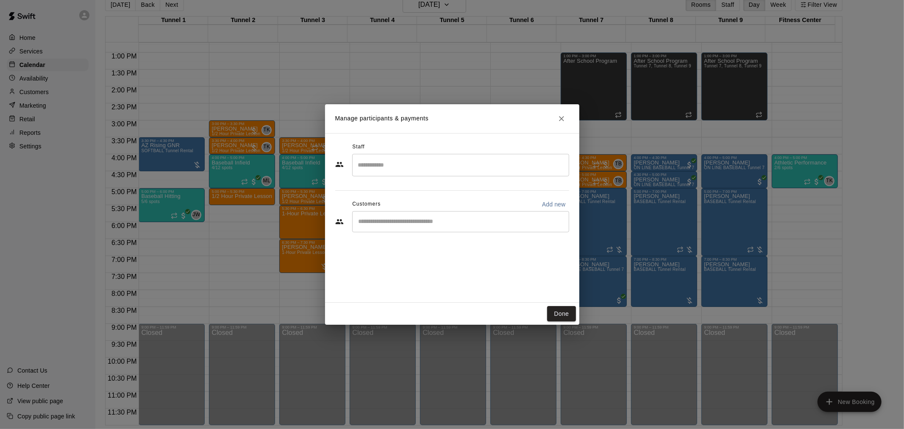
click at [381, 170] on input "Search staff" at bounding box center [460, 165] width 209 height 15
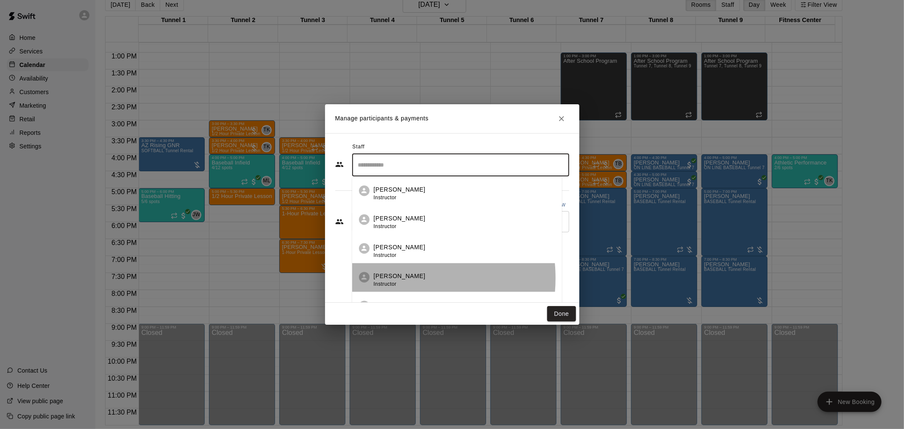
click at [391, 278] on p "Trey Kamachi" at bounding box center [400, 276] width 52 height 9
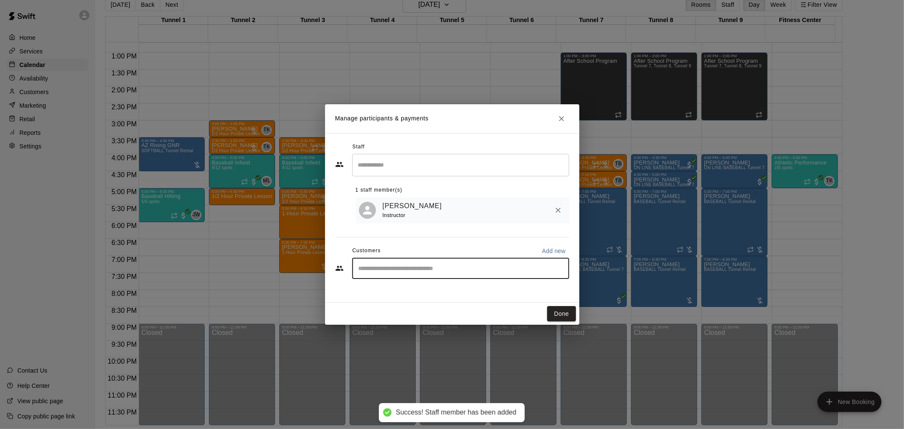
click at [500, 268] on input "Start typing to search customers..." at bounding box center [460, 268] width 209 height 8
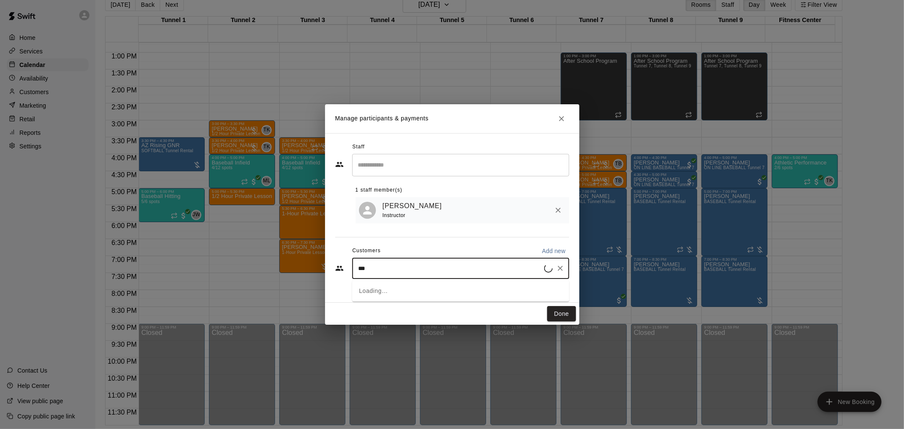
type input "****"
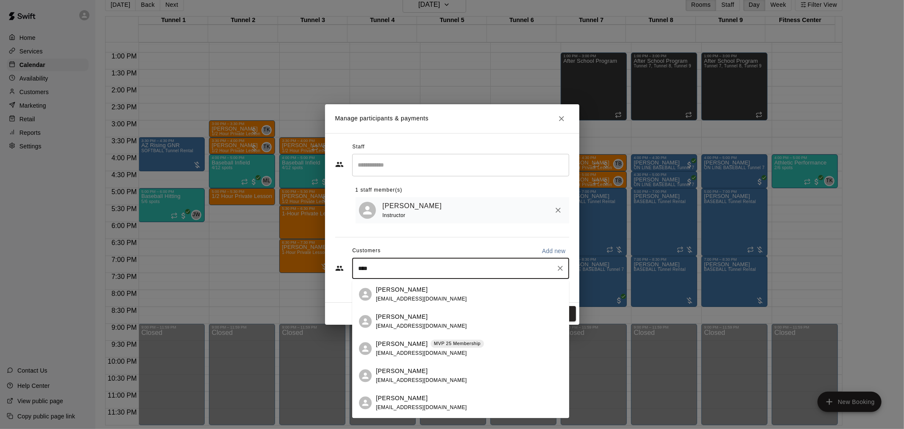
click at [418, 347] on div "Mandy Regan MVP 25 Membership" at bounding box center [430, 343] width 108 height 9
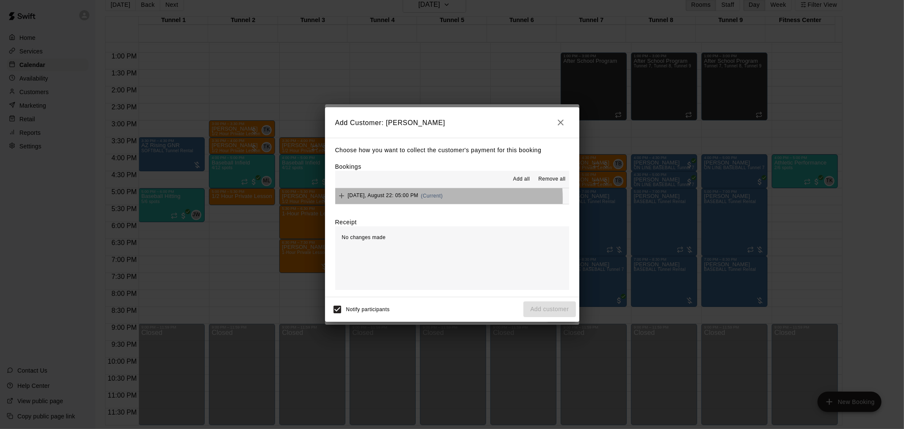
click at [432, 199] on div "Friday, August 22: 05:00 PM (Current)" at bounding box center [389, 195] width 108 height 13
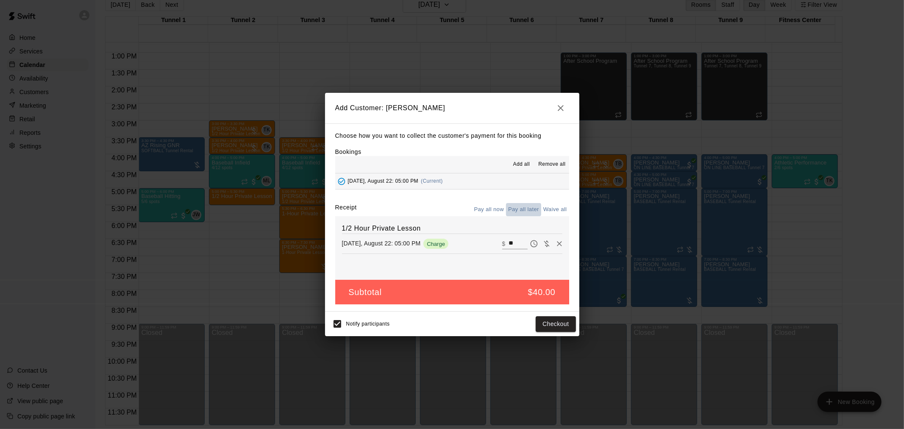
click at [514, 213] on button "Pay all later" at bounding box center [523, 209] width 35 height 13
click at [534, 324] on button "Add customer" at bounding box center [549, 324] width 52 height 16
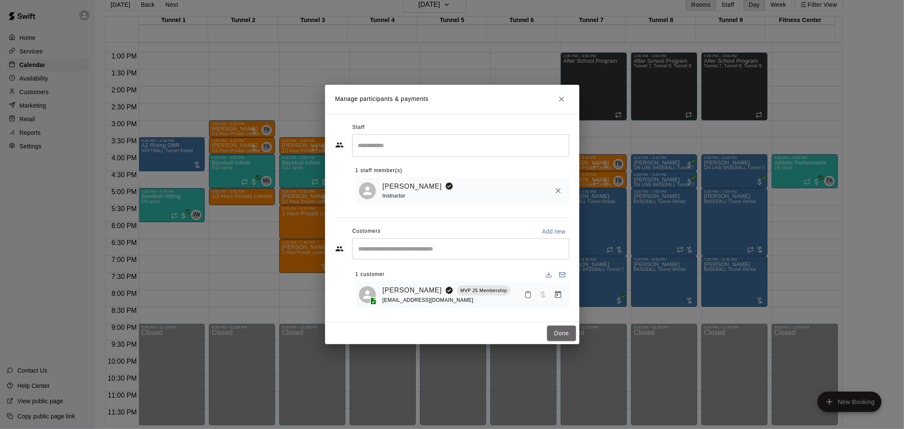
drag, startPoint x: 554, startPoint y: 334, endPoint x: 543, endPoint y: 336, distance: 10.8
click at [553, 333] on button "Done" at bounding box center [561, 333] width 28 height 16
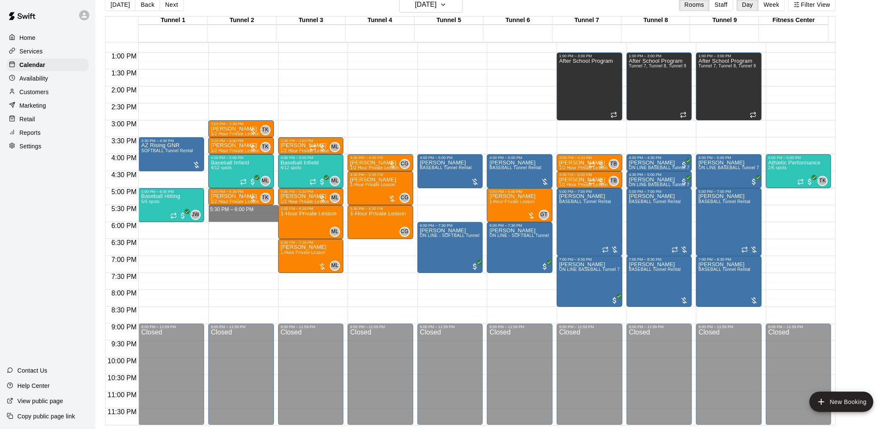
drag, startPoint x: 262, startPoint y: 207, endPoint x: 263, endPoint y: 214, distance: 7.8
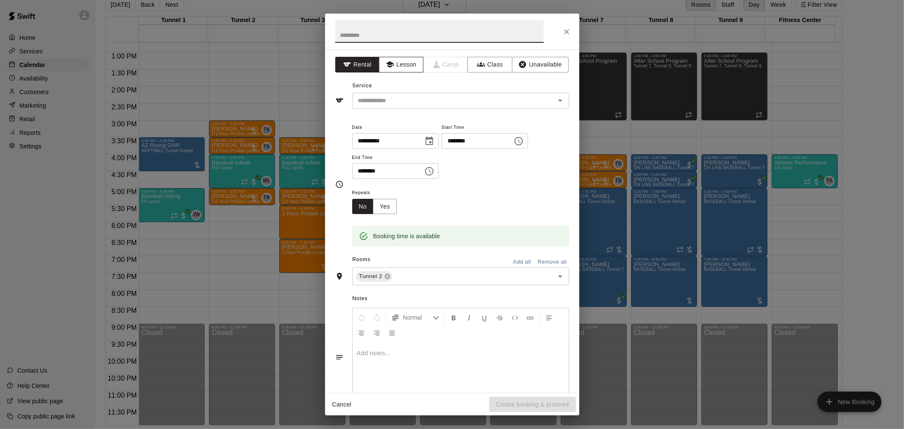
click at [397, 63] on button "Lesson" at bounding box center [401, 65] width 44 height 16
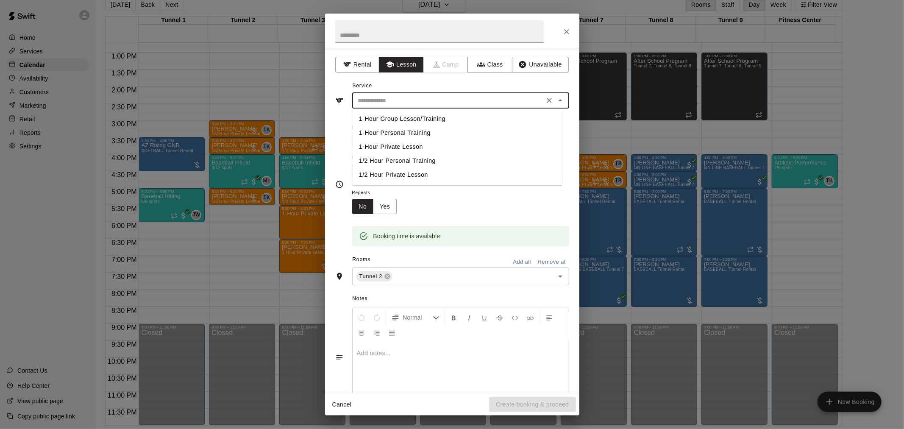
click at [396, 98] on input "text" at bounding box center [448, 100] width 187 height 11
click at [394, 175] on li "1/2 Hour Private Lesson" at bounding box center [457, 175] width 210 height 14
type input "**********"
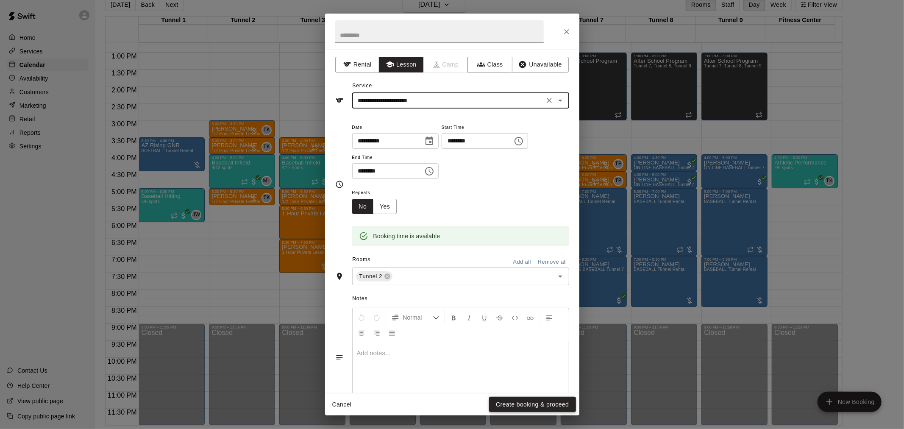
click at [511, 402] on button "Create booking & proceed" at bounding box center [532, 405] width 86 height 16
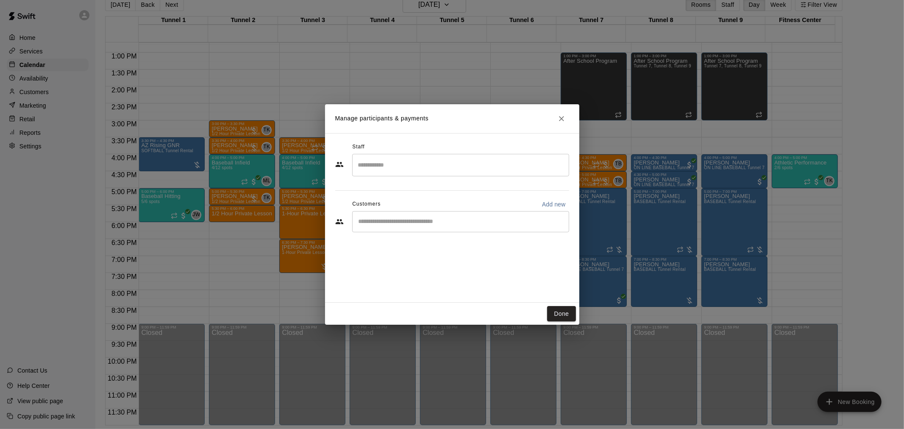
click at [458, 169] on input "Search staff" at bounding box center [460, 165] width 209 height 15
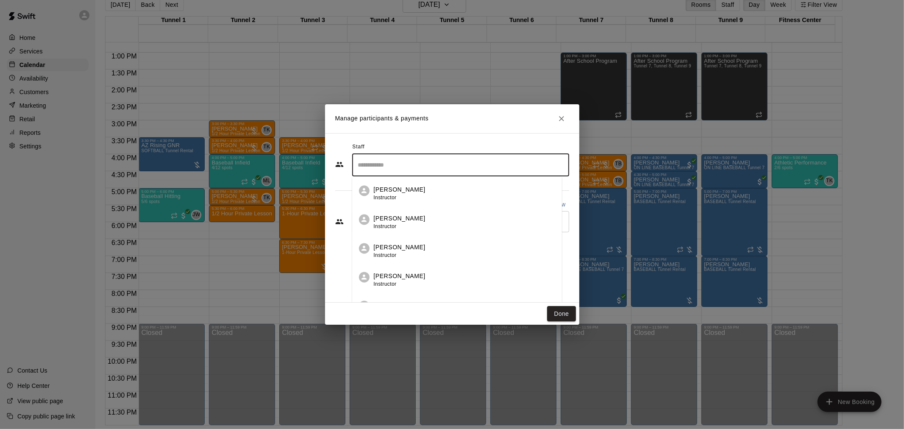
click at [426, 274] on div "Trey Kamachi Instructor" at bounding box center [464, 280] width 181 height 17
click at [413, 224] on input "Start typing to search customers..." at bounding box center [460, 221] width 209 height 8
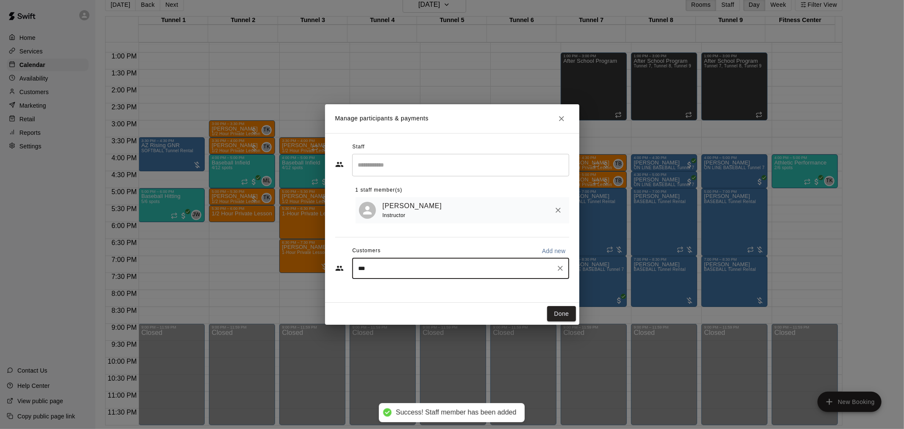
type input "****"
click at [382, 272] on input "****" at bounding box center [454, 268] width 197 height 8
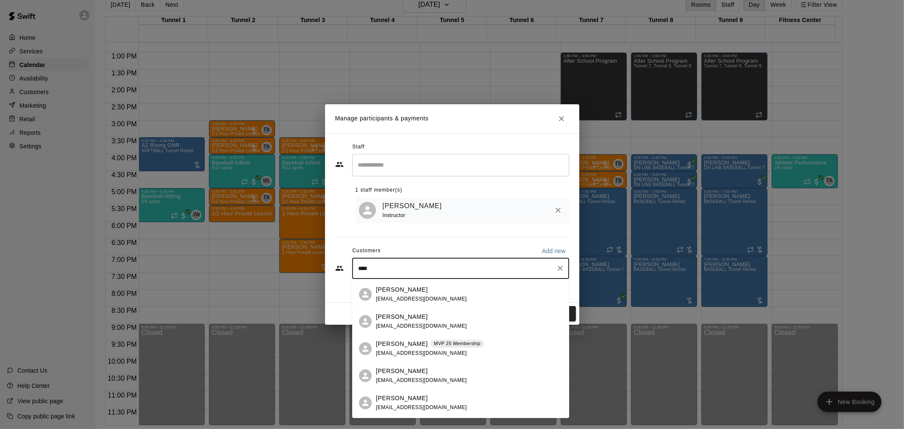
click at [430, 347] on div "MVP 25 Membership" at bounding box center [456, 343] width 53 height 8
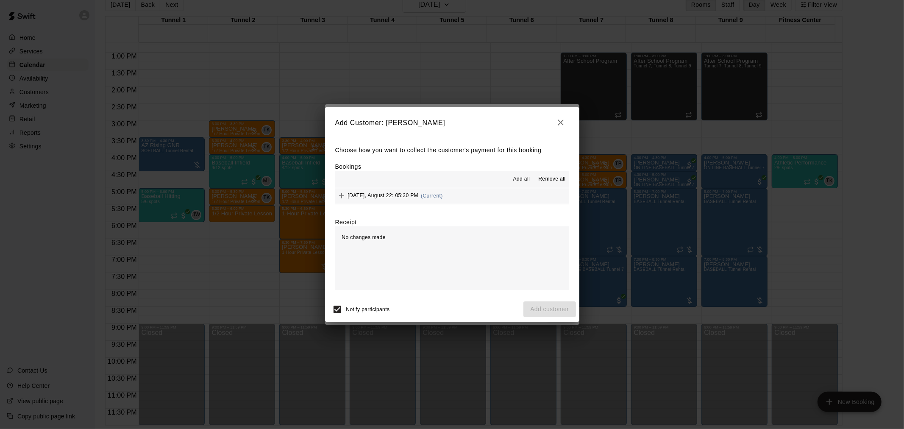
click at [425, 192] on div "Friday, August 22: 05:30 PM (Current)" at bounding box center [389, 195] width 108 height 13
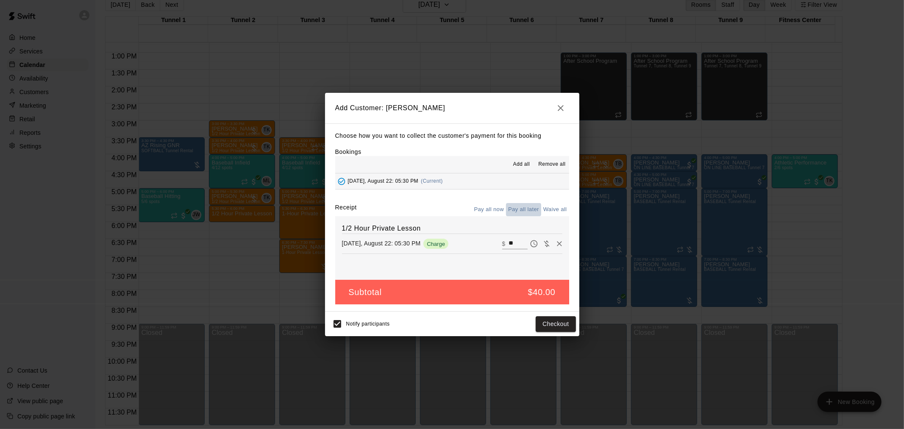
click at [515, 212] on button "Pay all later" at bounding box center [523, 209] width 35 height 13
click at [537, 332] on button "Add customer" at bounding box center [549, 324] width 52 height 16
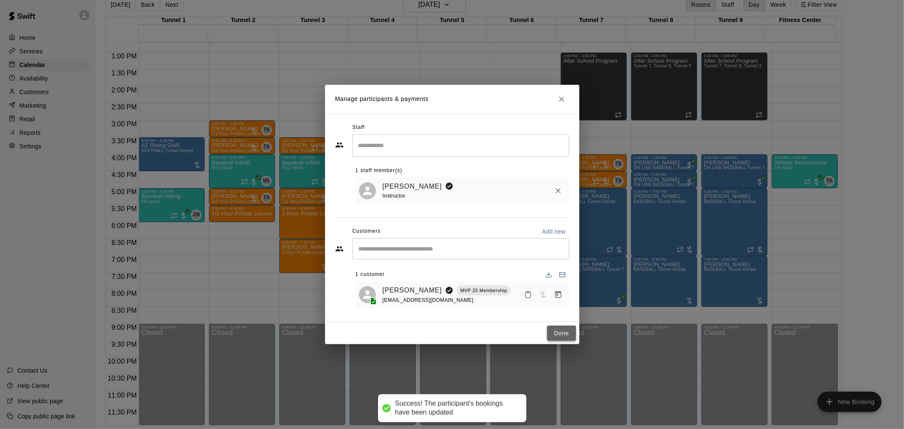
click at [561, 333] on button "Done" at bounding box center [561, 333] width 28 height 16
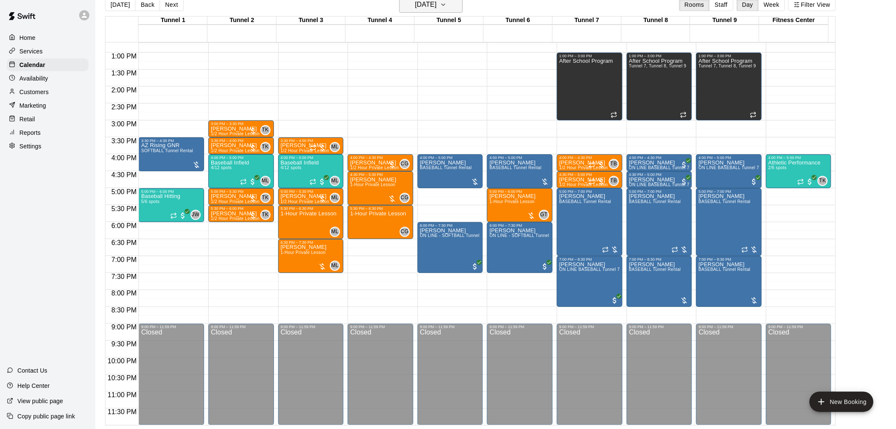
click at [434, 6] on h6 "Friday Aug 22" at bounding box center [426, 5] width 22 height 12
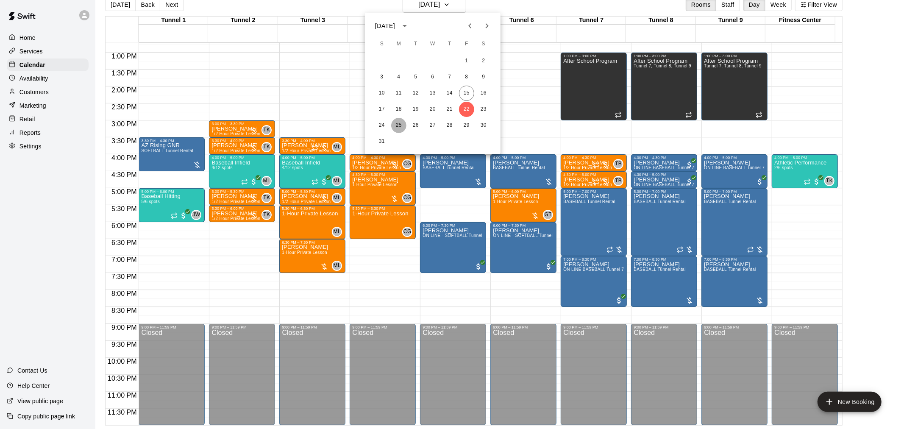
click at [397, 128] on button "25" at bounding box center [398, 125] width 15 height 15
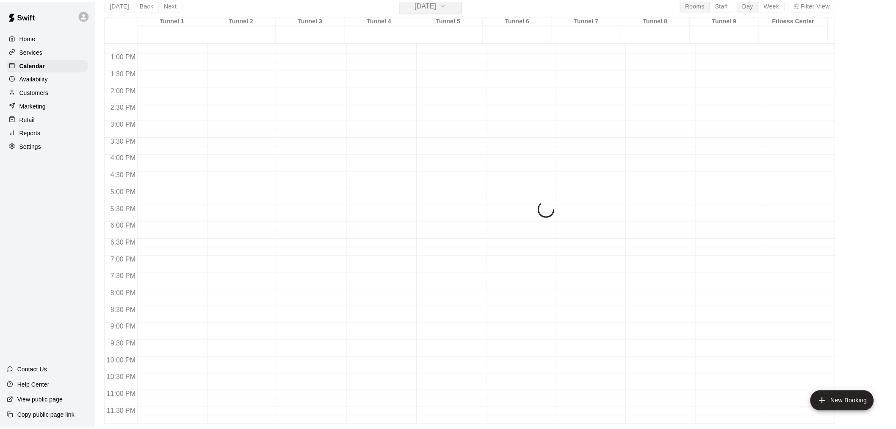
scroll to position [10, 0]
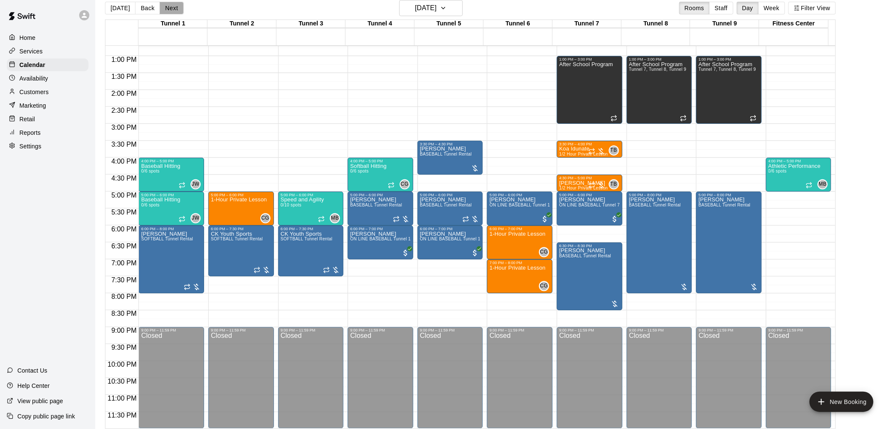
click at [175, 9] on button "Next" at bounding box center [172, 8] width 24 height 13
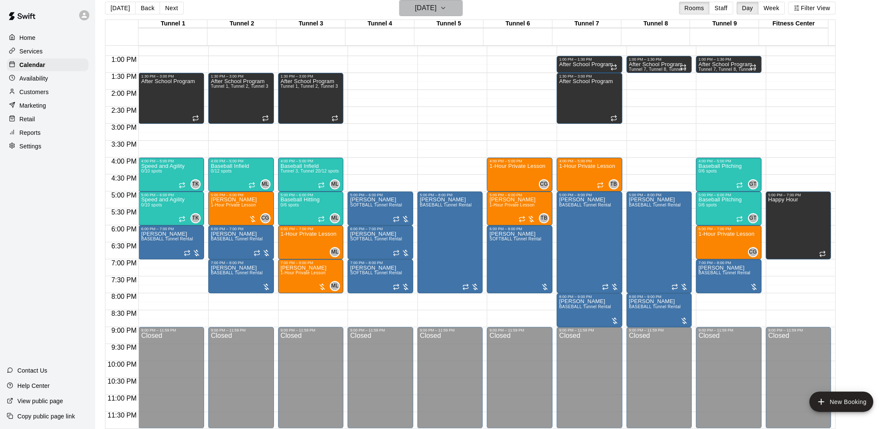
click at [435, 14] on button "Tuesday Aug 26" at bounding box center [431, 8] width 64 height 16
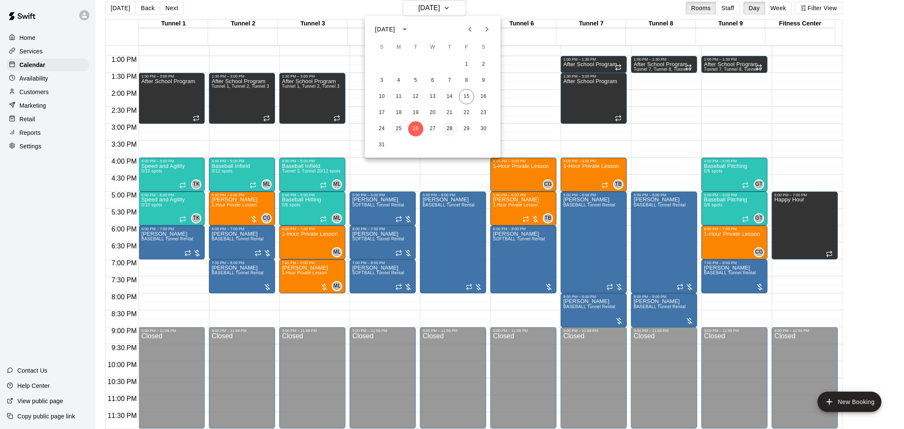
click at [448, 125] on button "28" at bounding box center [449, 128] width 15 height 15
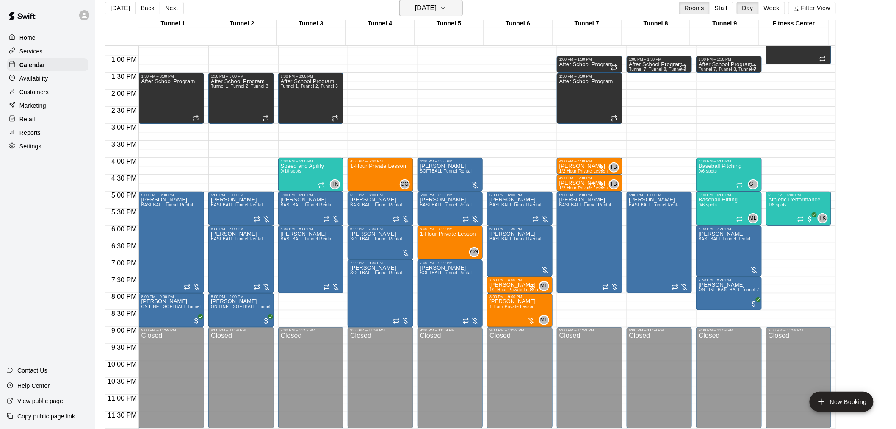
click at [415, 11] on h6 "Thursday Aug 28" at bounding box center [426, 8] width 22 height 12
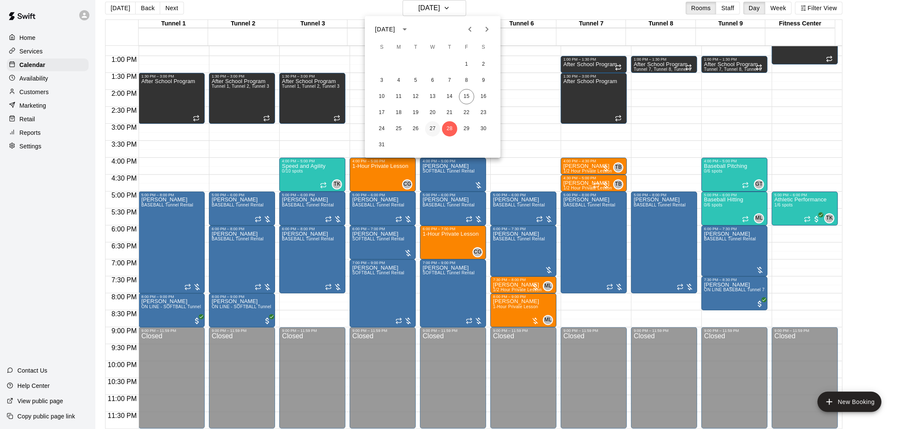
click at [435, 132] on button "27" at bounding box center [432, 128] width 15 height 15
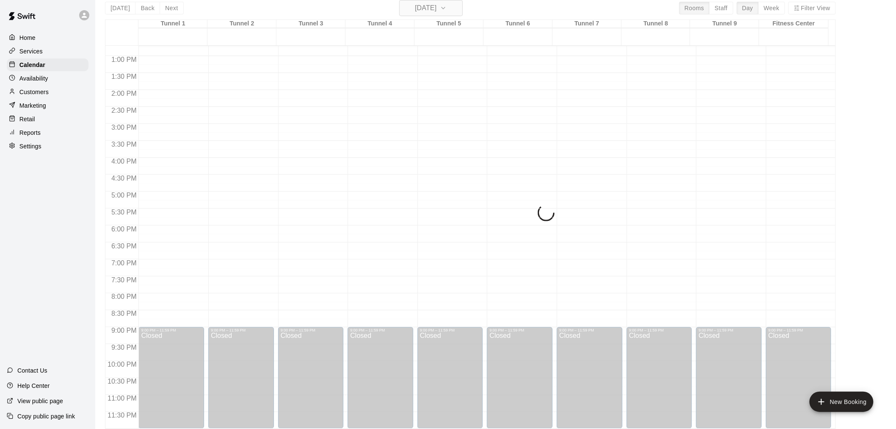
click at [430, 8] on h6 "Wednesday Aug 27" at bounding box center [426, 8] width 22 height 12
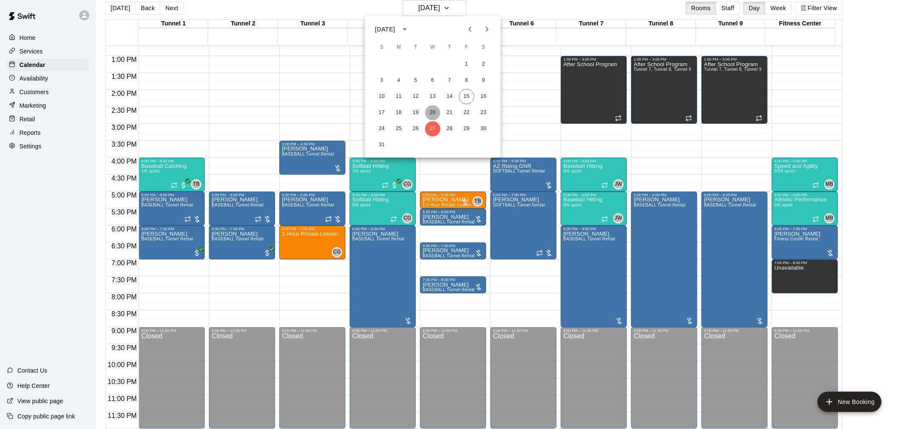
click at [435, 108] on button "20" at bounding box center [432, 112] width 15 height 15
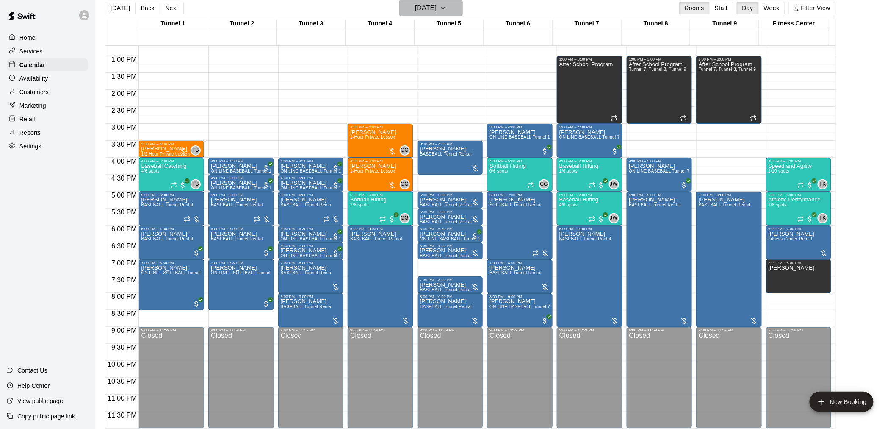
click at [437, 11] on h6 "Wednesday Aug 20" at bounding box center [426, 8] width 22 height 12
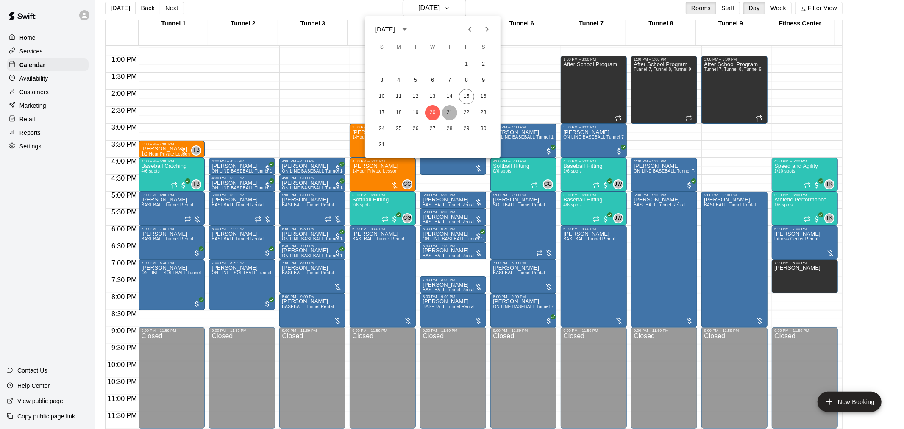
click at [450, 112] on button "21" at bounding box center [449, 112] width 15 height 15
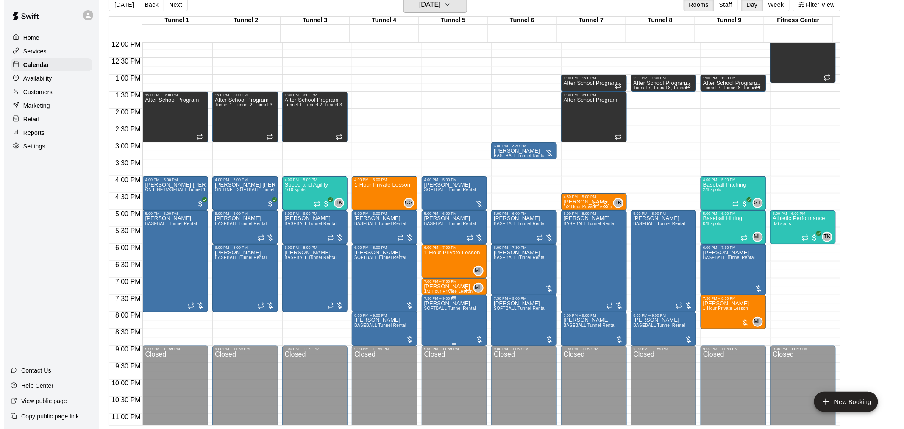
scroll to position [431, 0]
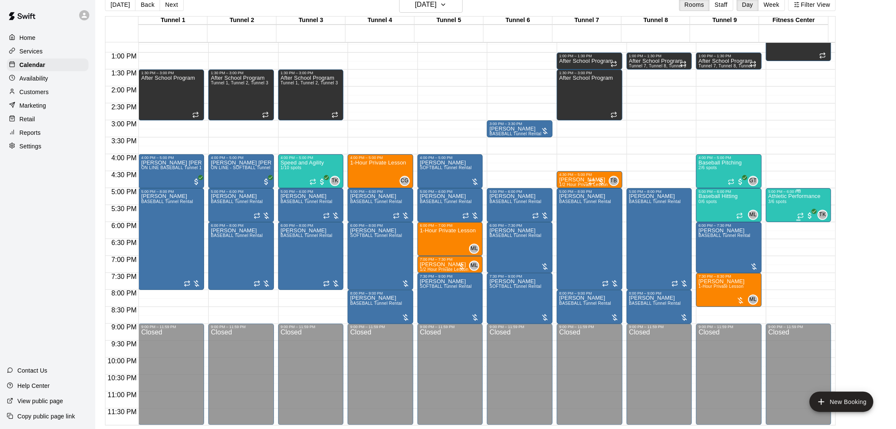
click at [790, 196] on p "Athletic Performance" at bounding box center [795, 196] width 52 height 0
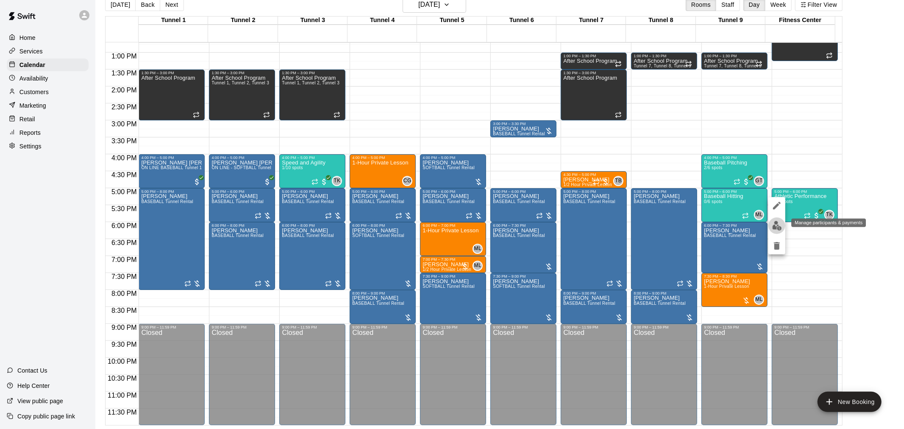
click at [781, 228] on img "edit" at bounding box center [777, 226] width 10 height 10
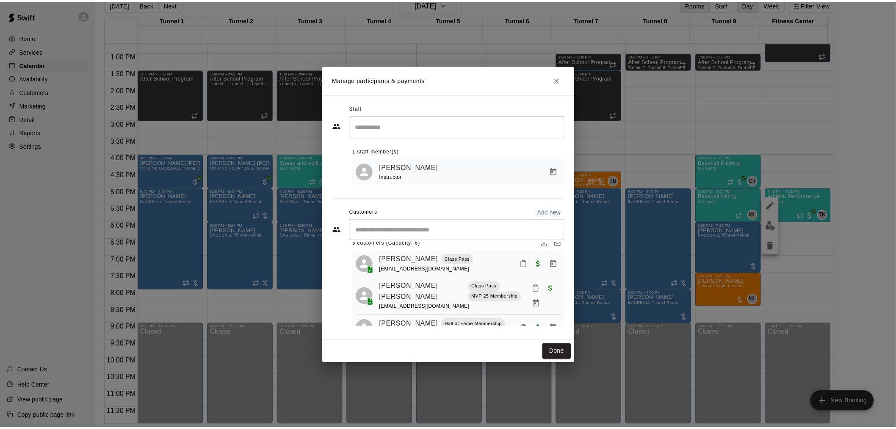
scroll to position [0, 0]
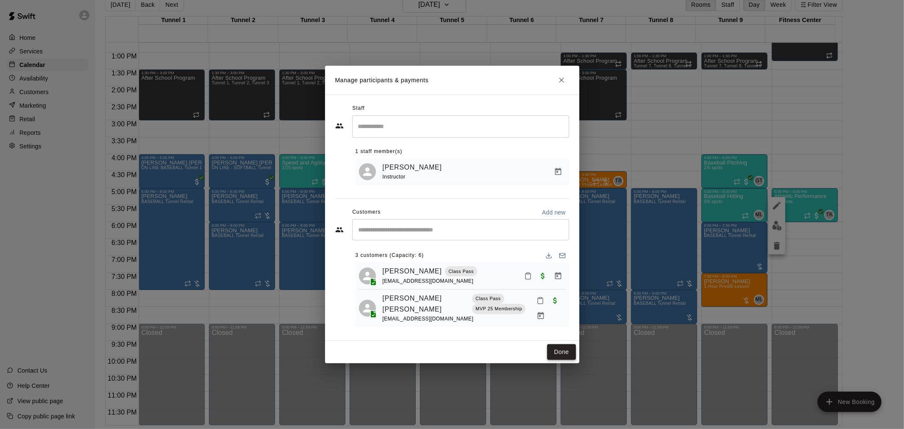
drag, startPoint x: 556, startPoint y: 353, endPoint x: 603, endPoint y: 162, distance: 196.3
click at [556, 353] on button "Done" at bounding box center [561, 352] width 28 height 16
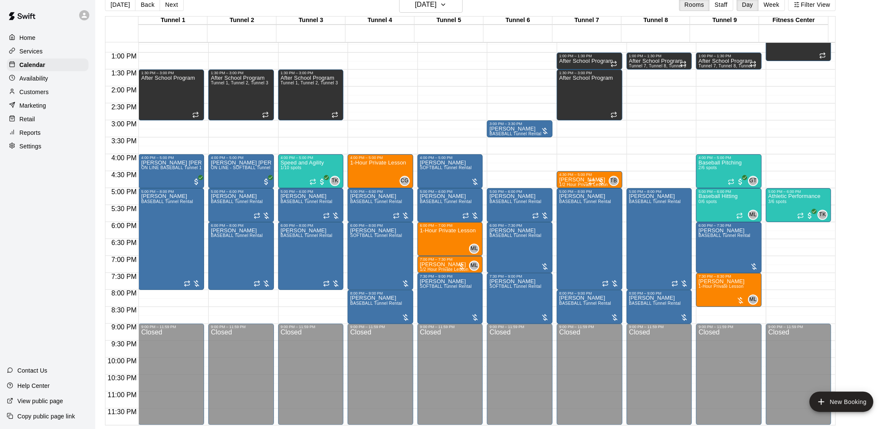
click at [122, 3] on button "[DATE]" at bounding box center [120, 4] width 31 height 13
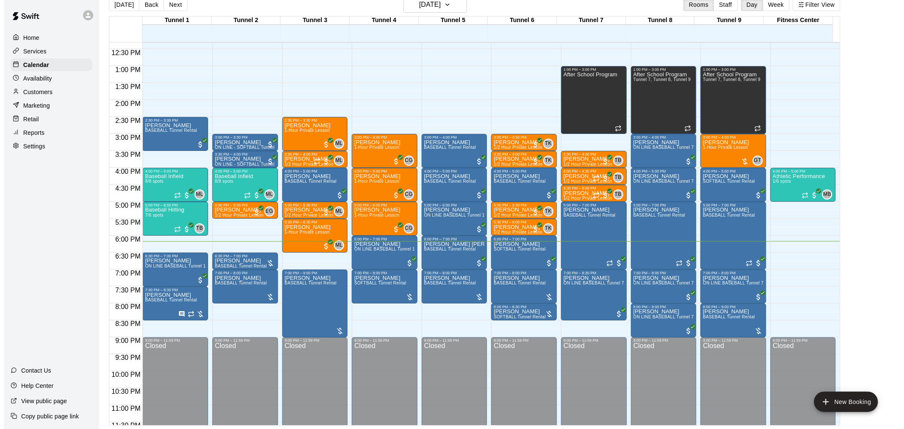
scroll to position [424, 0]
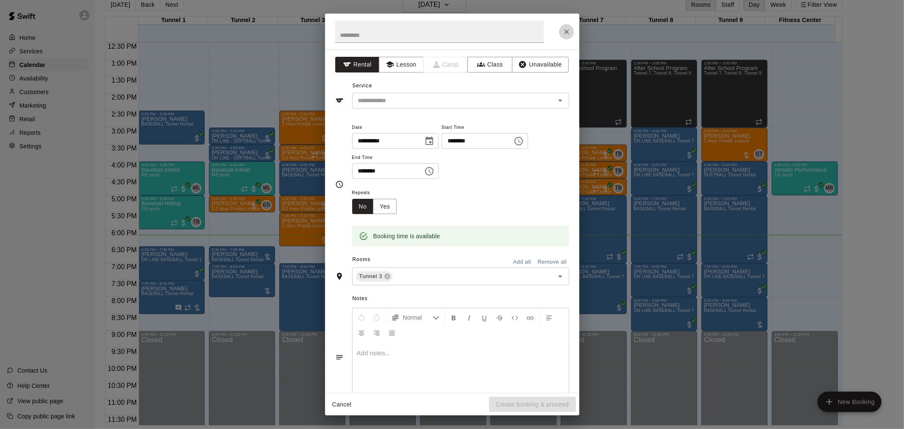
click at [568, 29] on icon "Close" at bounding box center [566, 32] width 8 height 8
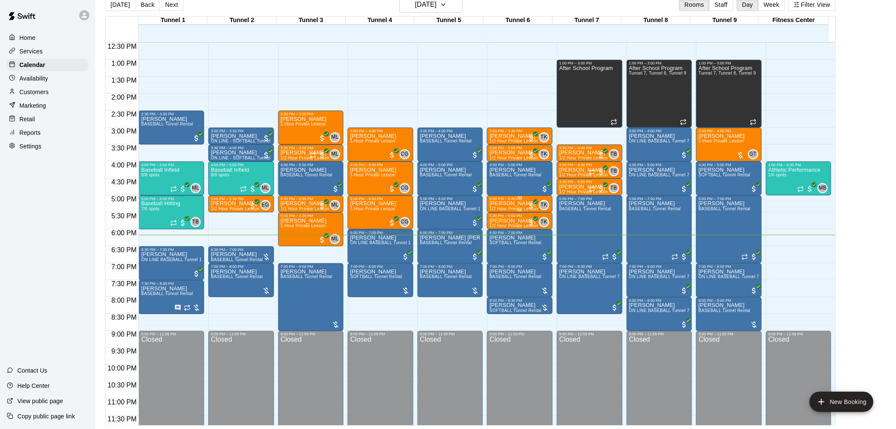
click at [450, 246] on div "12:00 AM 12:30 AM 1:00 AM 1:30 AM 2:00 AM 2:30 AM 3:00 AM 3:30 AM 4:00 AM 4:30 …" at bounding box center [470, 233] width 730 height 383
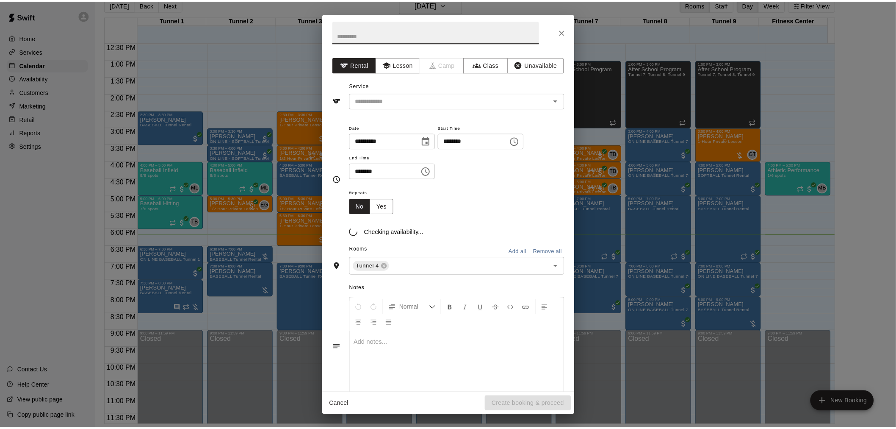
scroll to position [282, 0]
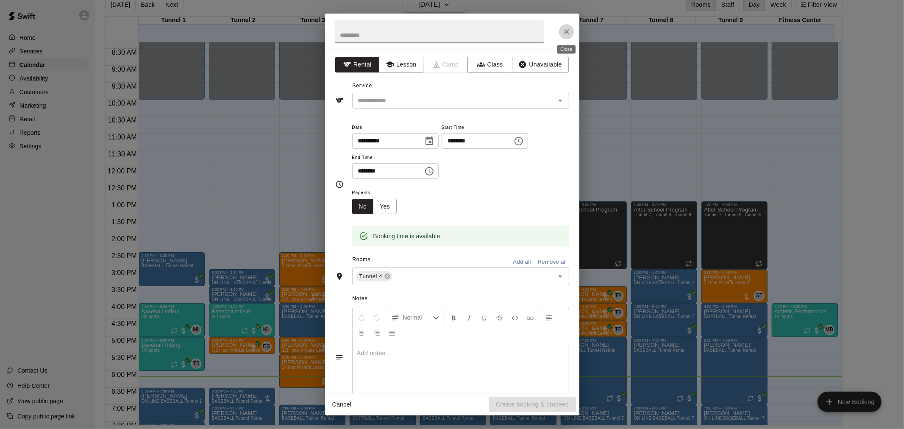
click at [567, 37] on button "Close" at bounding box center [566, 31] width 15 height 15
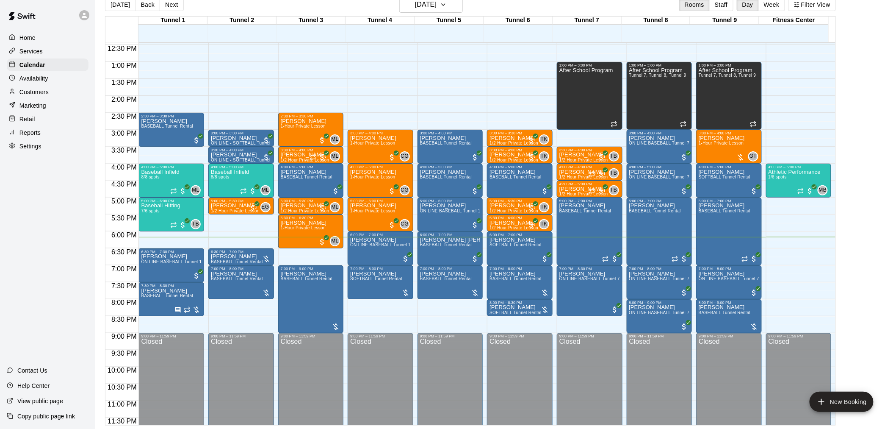
scroll to position [431, 0]
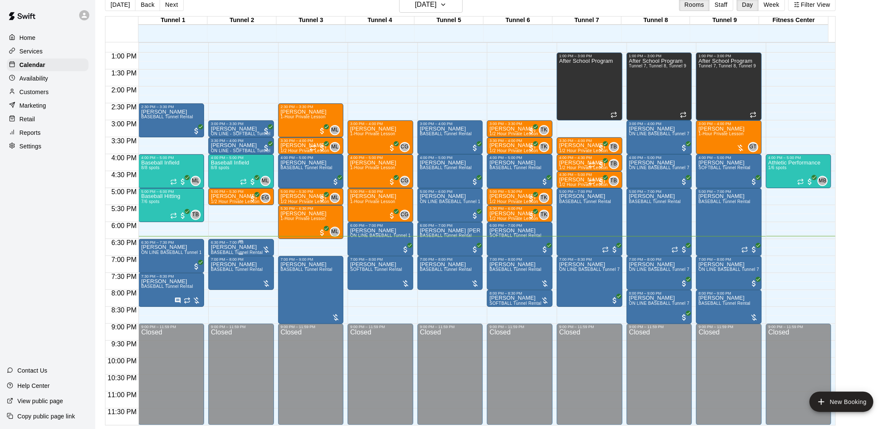
click at [249, 247] on p "[PERSON_NAME]" at bounding box center [237, 247] width 52 height 0
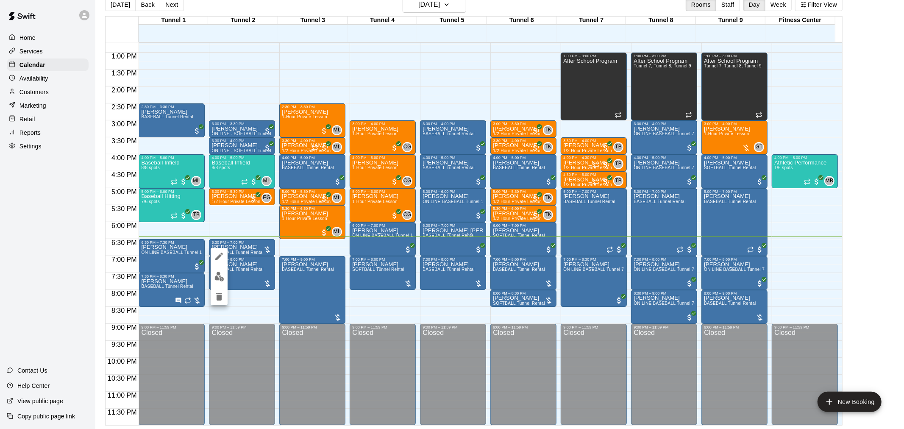
click at [213, 280] on button "edit" at bounding box center [219, 276] width 17 height 17
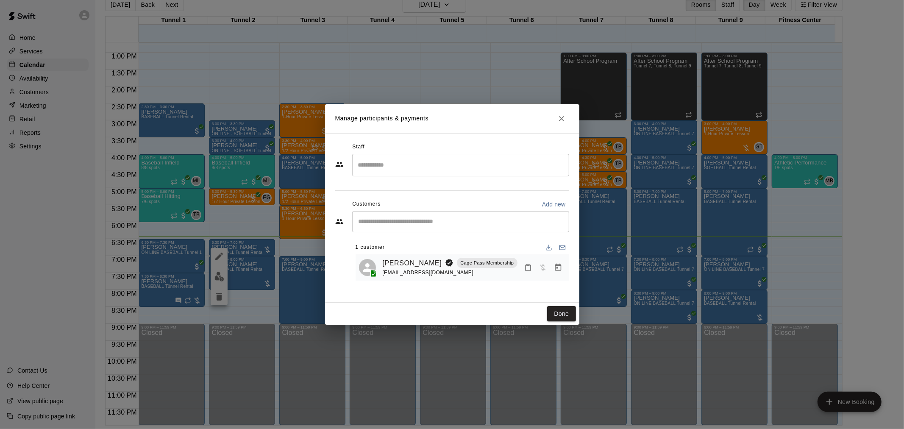
click at [555, 271] on icon "Manage bookings & payment" at bounding box center [558, 266] width 6 height 7
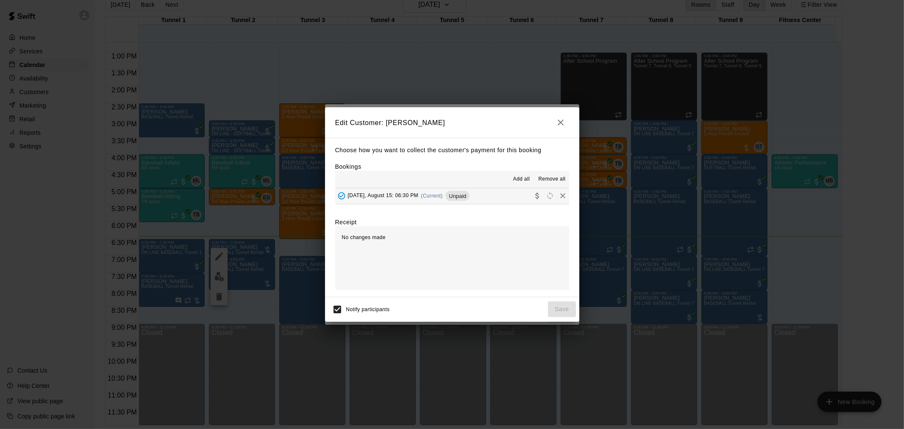
click at [411, 204] on button "Friday, August 15: 06:30 PM (Current) Unpaid" at bounding box center [452, 196] width 234 height 16
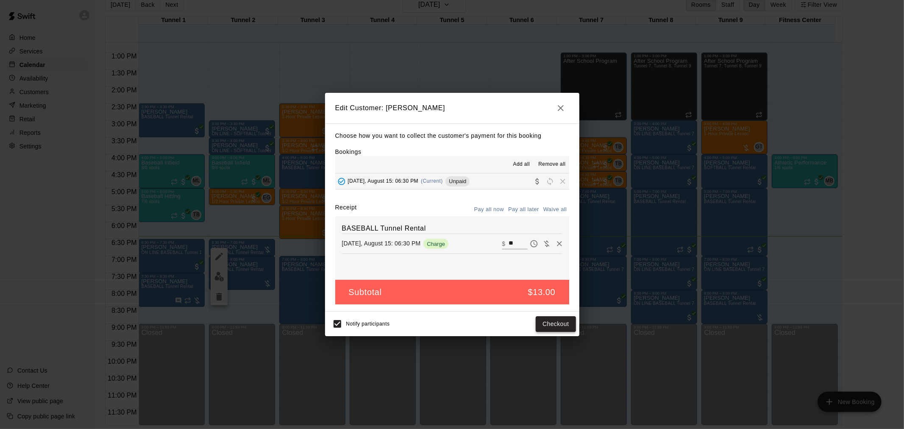
click at [551, 319] on button "Checkout" at bounding box center [555, 324] width 40 height 16
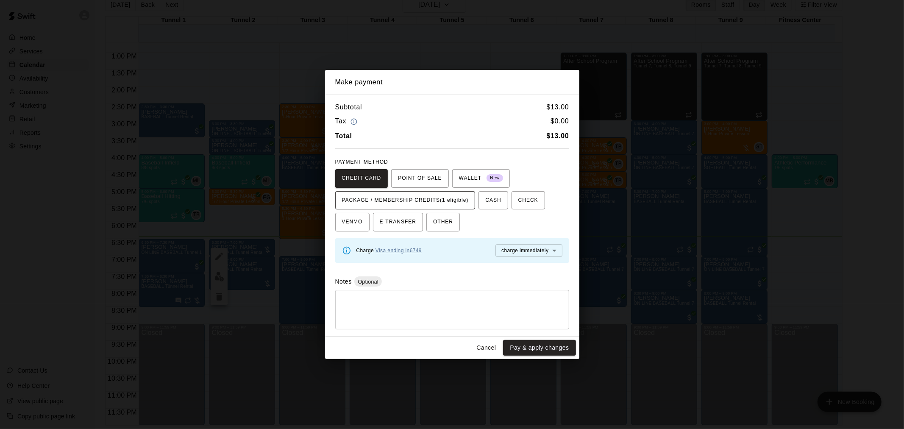
click at [459, 200] on span "PACKAGE / MEMBERSHIP CREDITS (1 eligible)" at bounding box center [405, 201] width 127 height 14
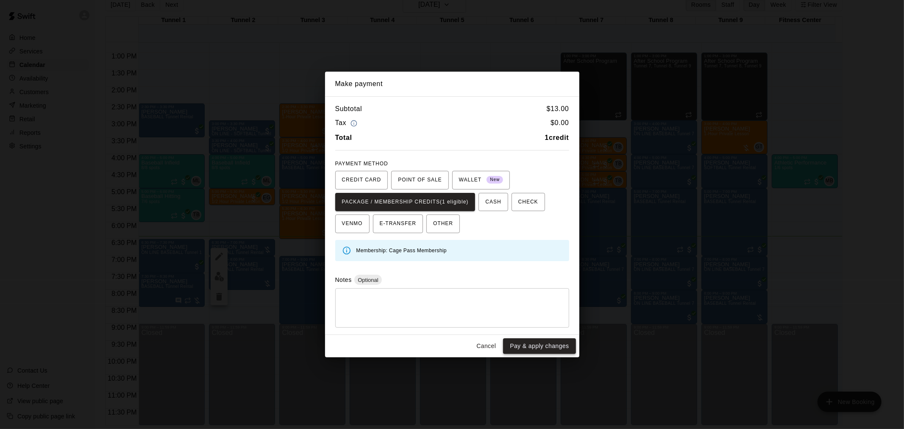
click at [541, 347] on button "Pay & apply changes" at bounding box center [539, 346] width 72 height 16
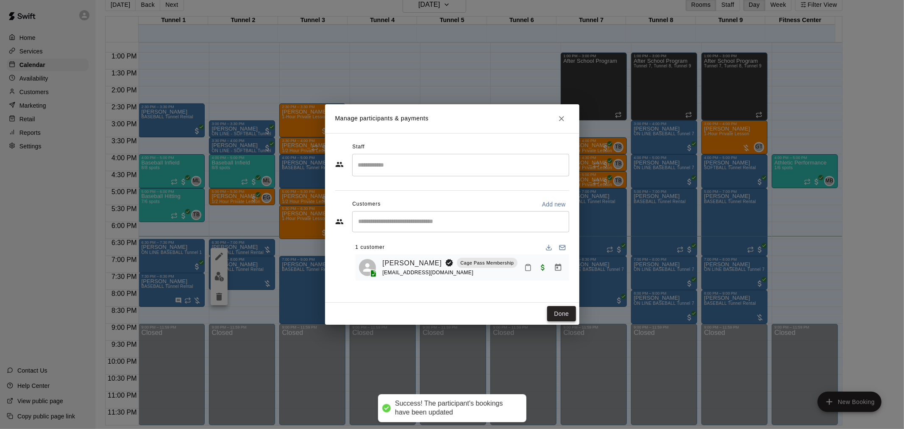
click at [560, 316] on button "Done" at bounding box center [561, 314] width 28 height 16
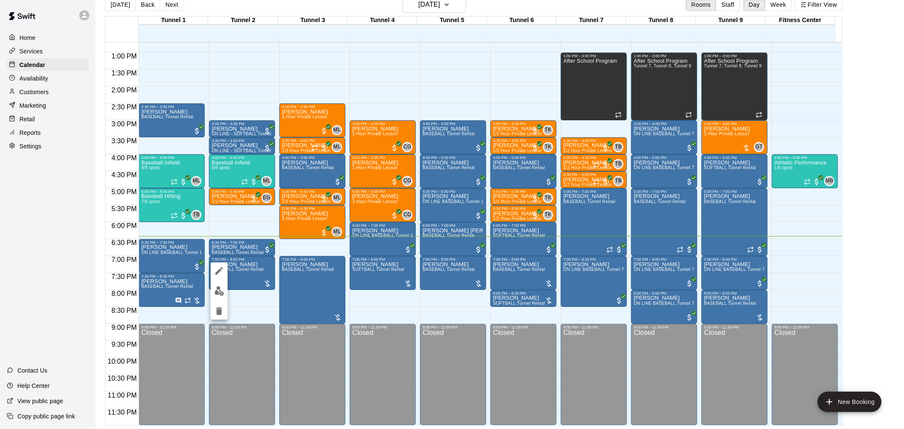
click at [876, 246] on div at bounding box center [452, 214] width 904 height 429
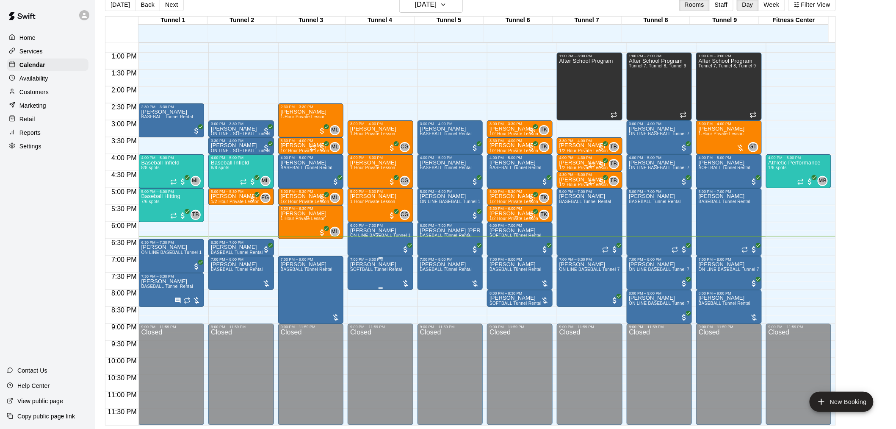
click at [375, 269] on span "SOFTBALL Tunnel Rental" at bounding box center [376, 269] width 52 height 5
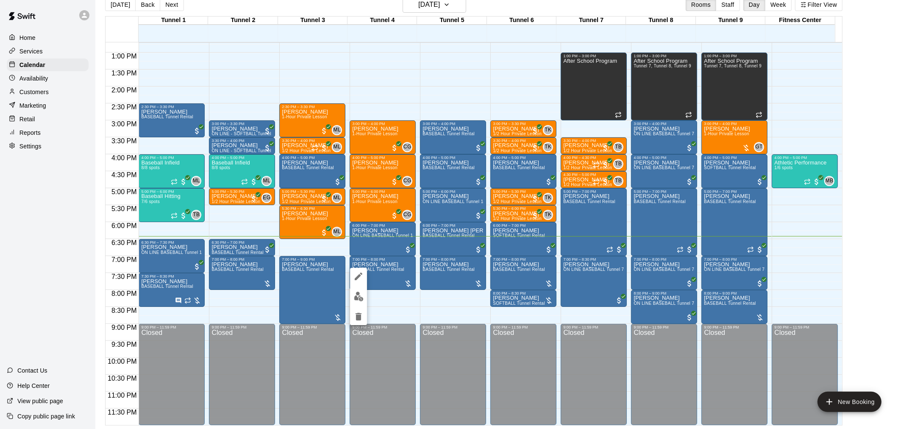
click at [886, 219] on div at bounding box center [452, 214] width 904 height 429
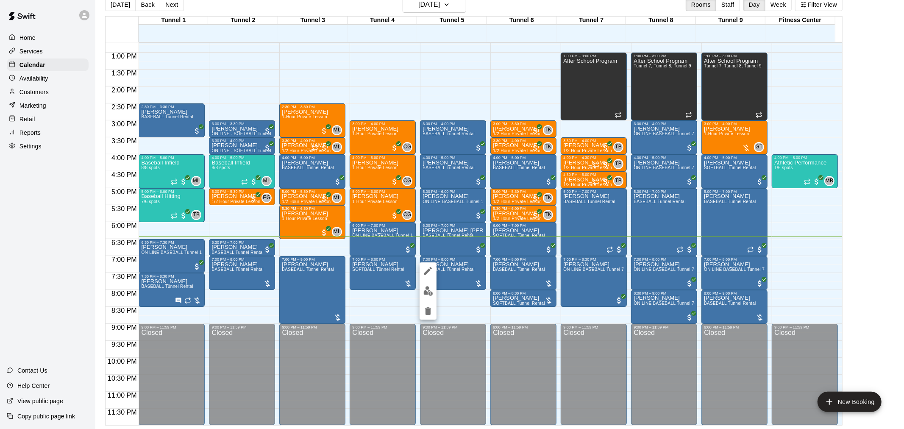
click at [427, 291] on img "edit" at bounding box center [428, 291] width 10 height 10
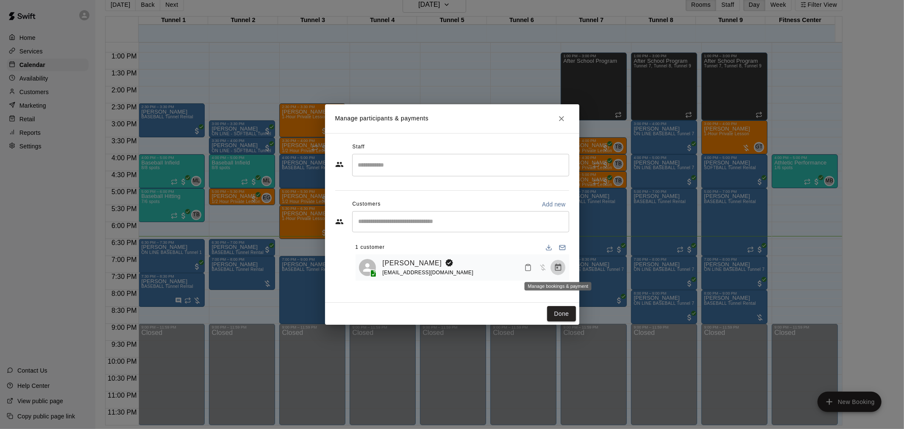
click at [560, 272] on icon "Manage bookings & payment" at bounding box center [558, 267] width 8 height 8
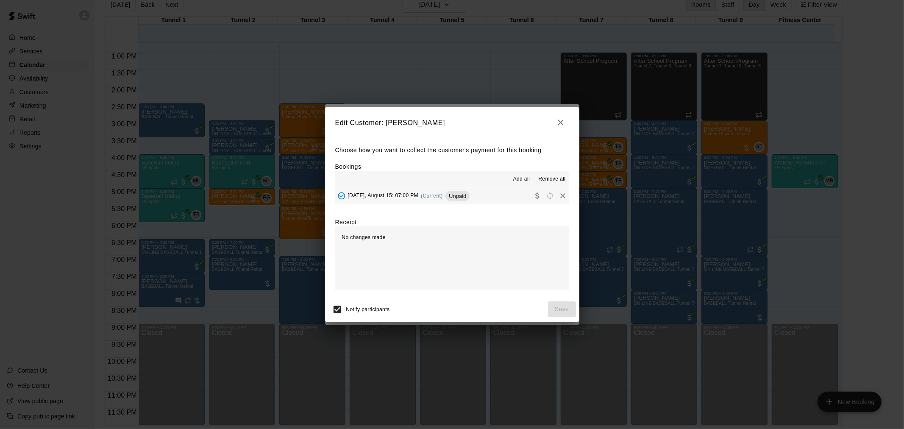
click at [458, 199] on span "Unpaid" at bounding box center [457, 196] width 24 height 6
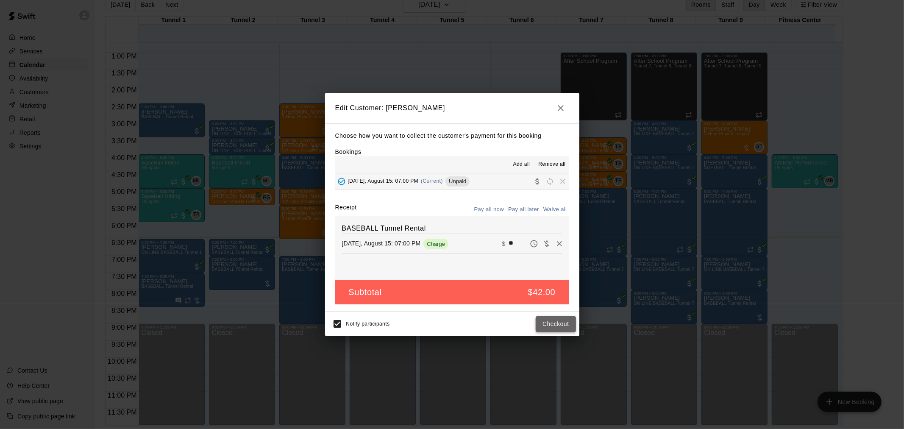
click at [561, 318] on button "Checkout" at bounding box center [555, 324] width 40 height 16
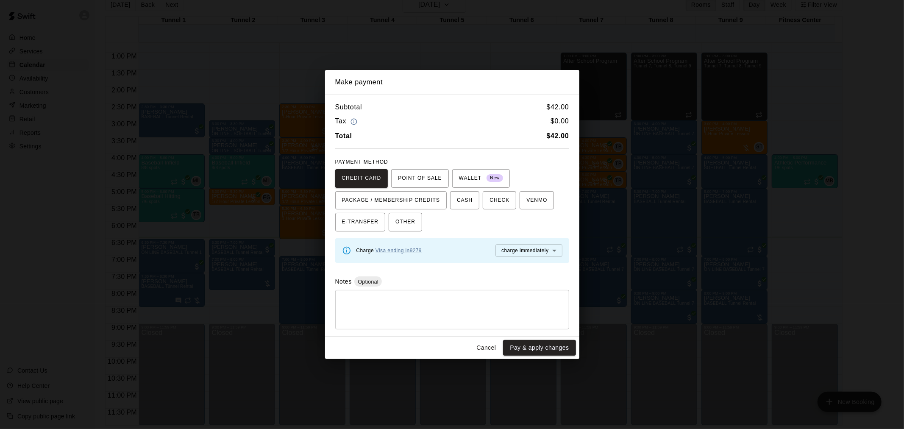
click at [486, 346] on button "Cancel" at bounding box center [485, 348] width 27 height 16
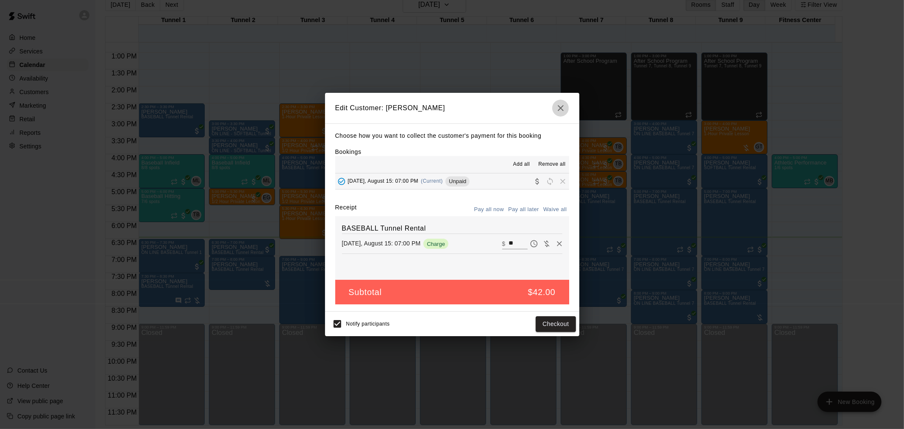
click at [560, 113] on button "button" at bounding box center [560, 108] width 17 height 17
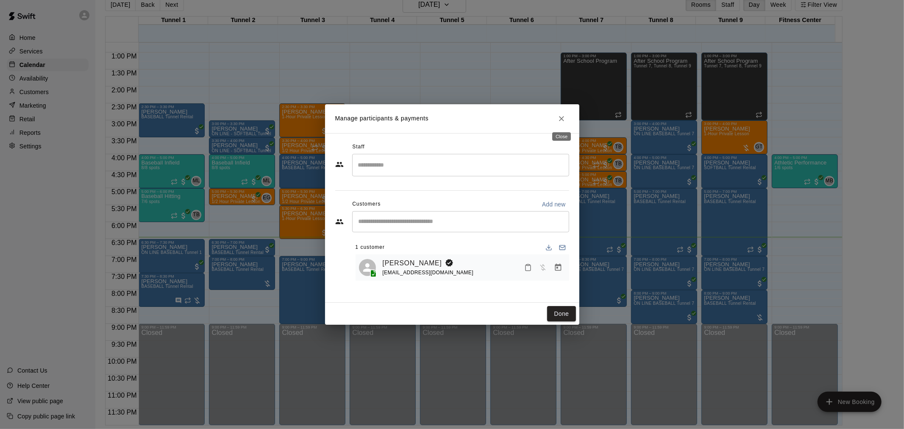
click at [564, 125] on button "Close" at bounding box center [561, 118] width 15 height 15
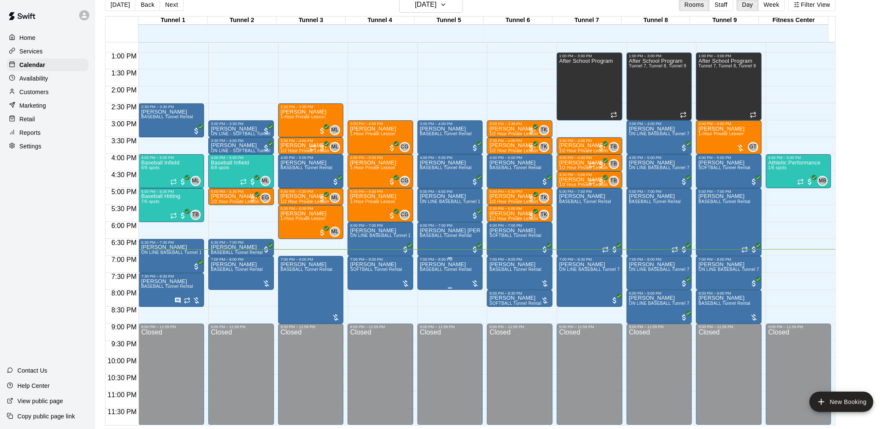
click at [449, 269] on span "BASEBALL Tunnel Rental" at bounding box center [446, 269] width 52 height 5
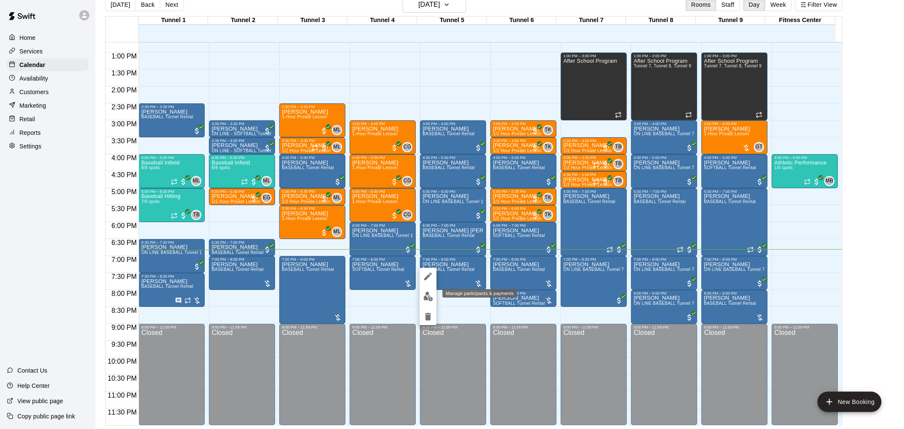
click at [428, 299] on img "edit" at bounding box center [428, 296] width 10 height 10
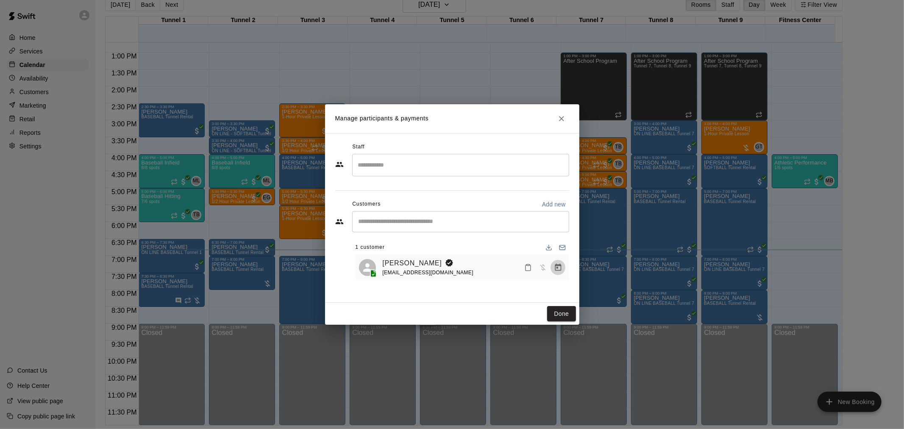
click at [555, 269] on icon "Manage bookings & payment" at bounding box center [558, 267] width 8 height 8
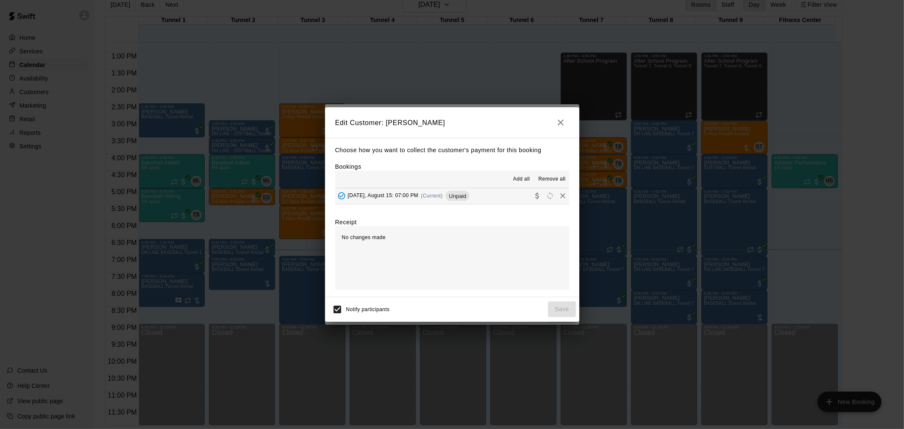
click at [421, 197] on span "(Current)" at bounding box center [432, 196] width 22 height 6
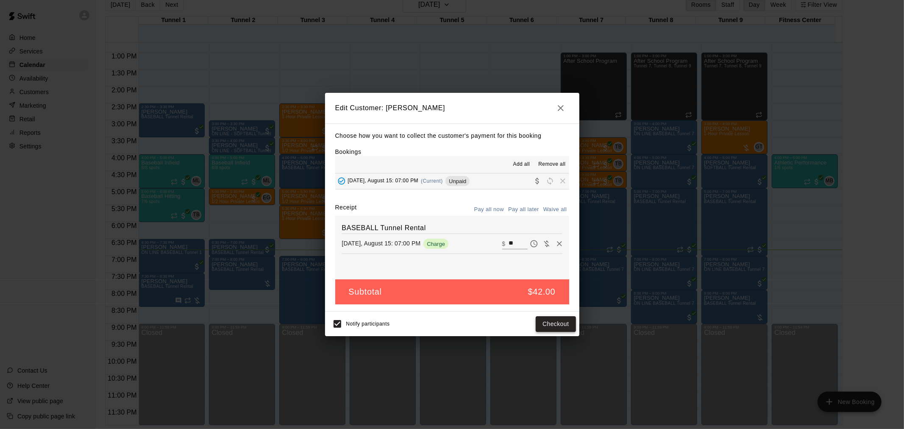
click at [571, 324] on button "Checkout" at bounding box center [555, 324] width 40 height 16
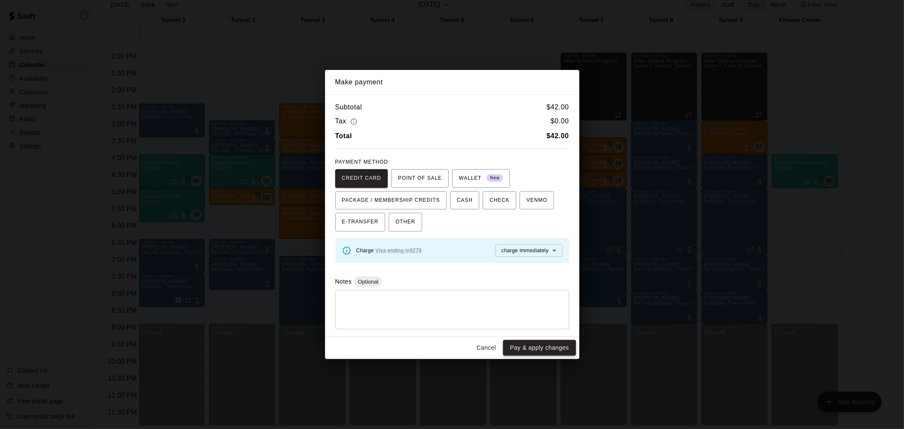
click at [518, 353] on button "Pay & apply changes" at bounding box center [539, 348] width 72 height 16
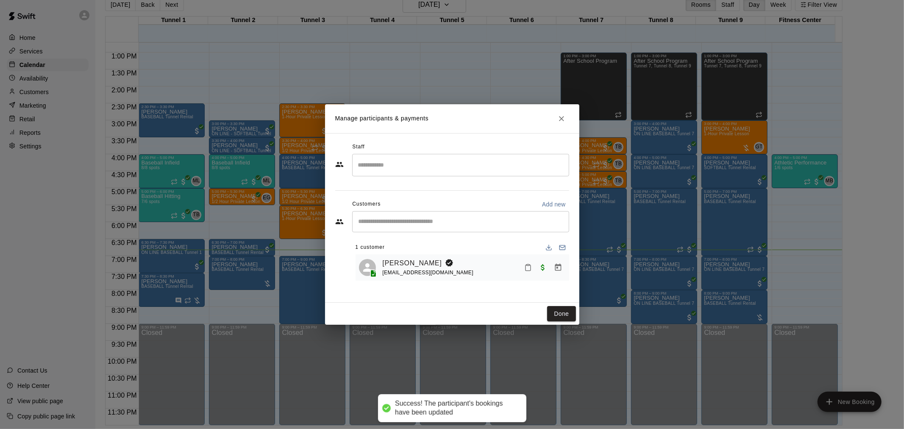
click at [551, 311] on button "Done" at bounding box center [561, 314] width 28 height 16
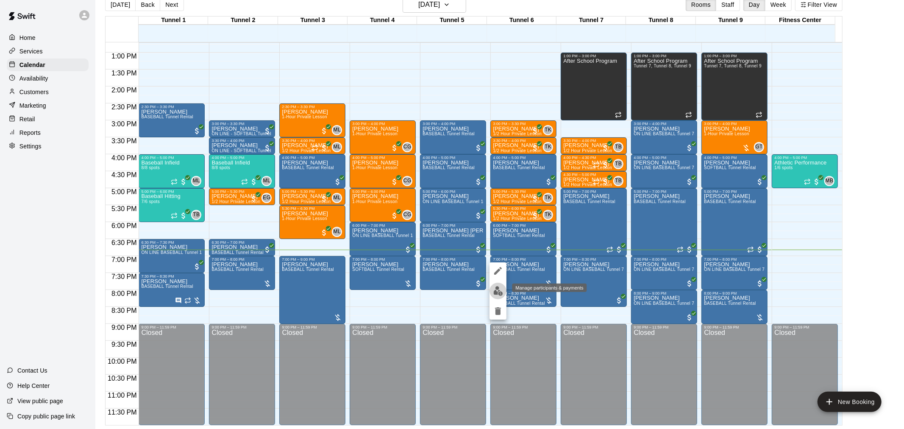
click at [494, 291] on img "edit" at bounding box center [498, 291] width 10 height 10
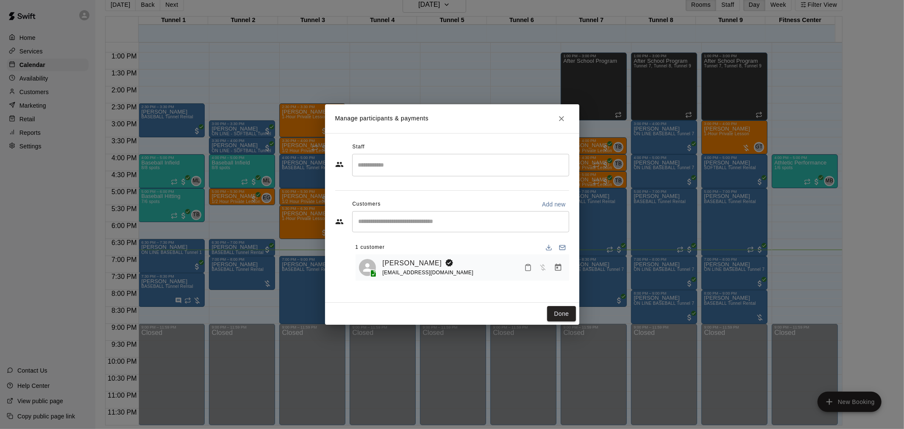
click at [556, 269] on icon "Manage bookings & payment" at bounding box center [558, 267] width 8 height 8
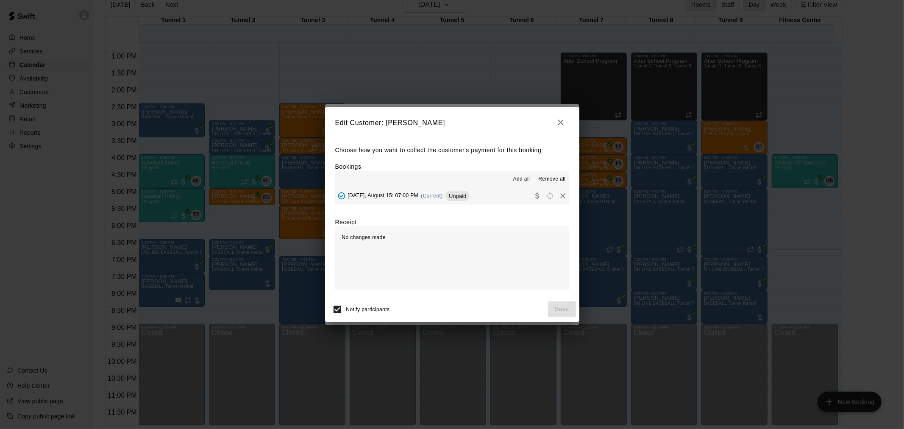
drag, startPoint x: 450, startPoint y: 196, endPoint x: 454, endPoint y: 197, distance: 4.6
click at [454, 197] on span "Unpaid" at bounding box center [457, 196] width 24 height 6
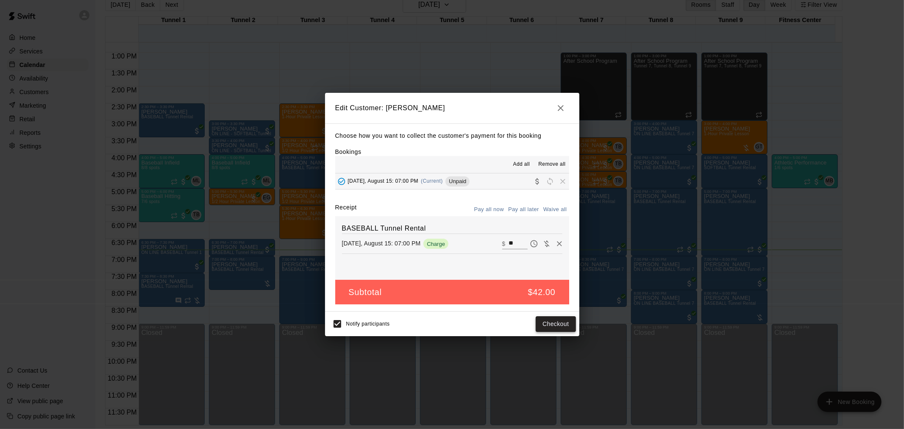
click at [560, 325] on button "Checkout" at bounding box center [555, 324] width 40 height 16
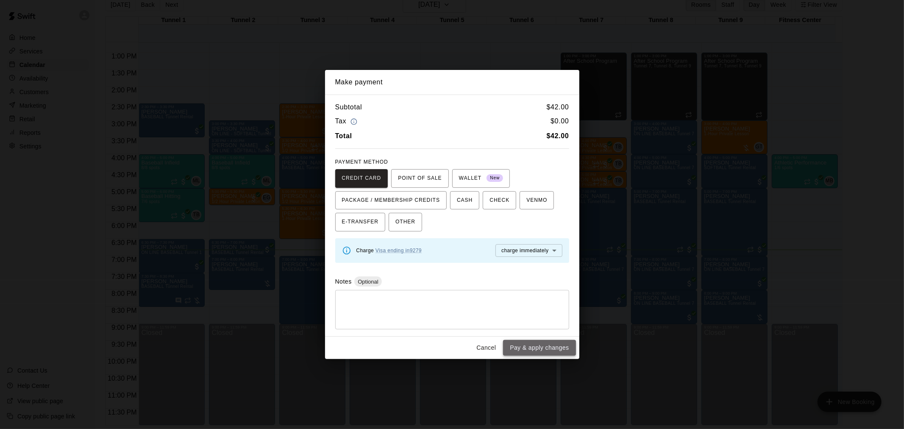
click at [548, 349] on button "Pay & apply changes" at bounding box center [539, 348] width 72 height 16
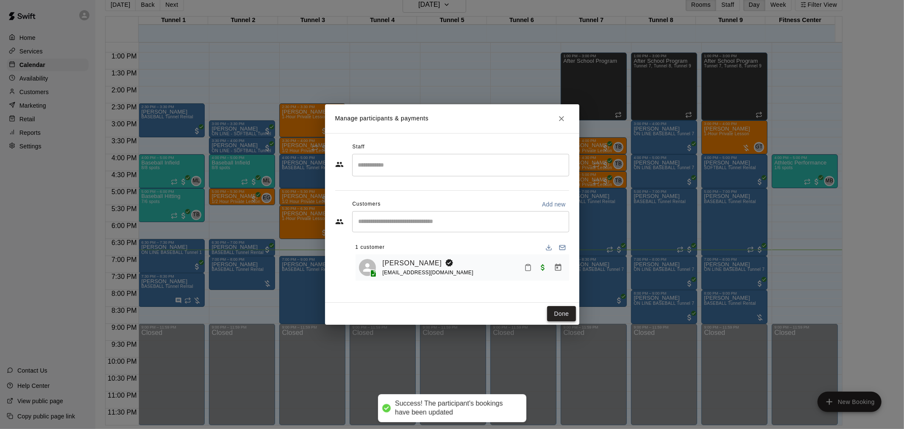
drag, startPoint x: 564, startPoint y: 315, endPoint x: 570, endPoint y: 316, distance: 6.1
click at [565, 315] on button "Done" at bounding box center [561, 314] width 28 height 16
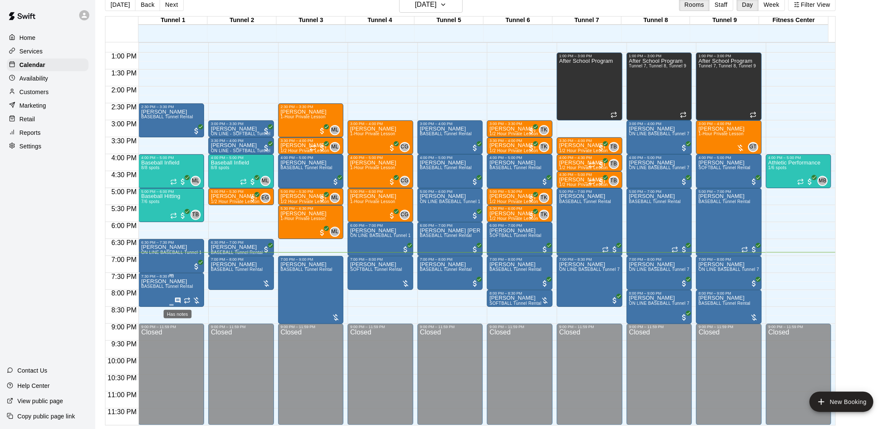
click at [179, 299] on icon "Has notes" at bounding box center [178, 300] width 6 height 6
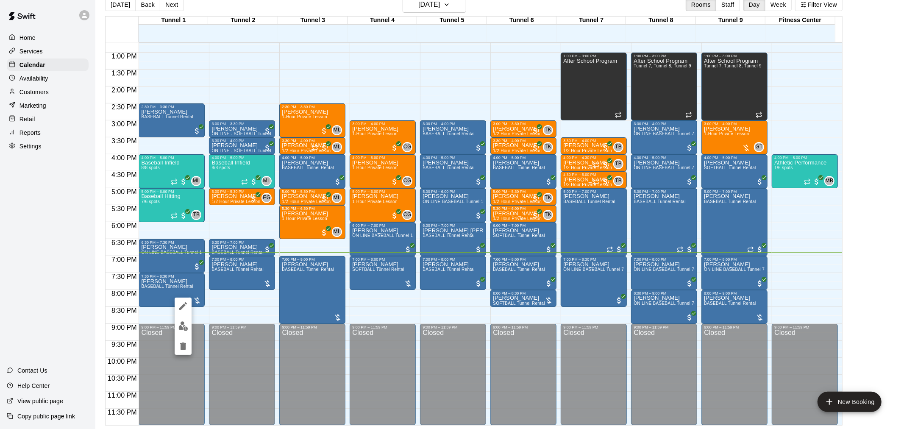
click at [848, 203] on div at bounding box center [452, 214] width 904 height 429
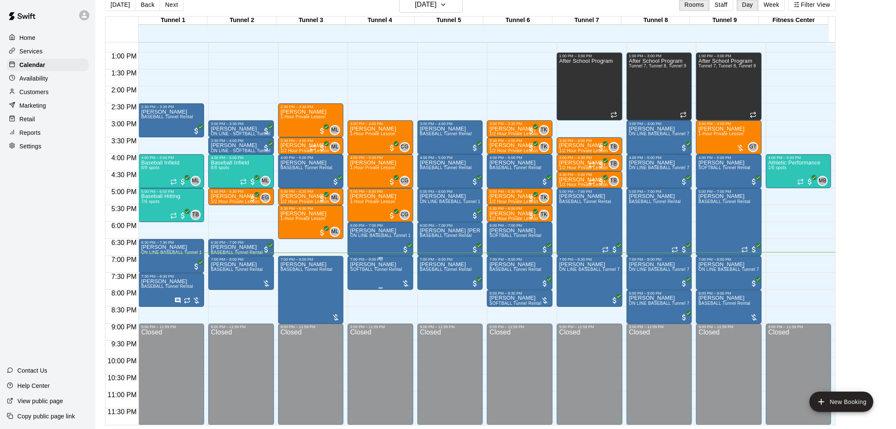
click at [387, 264] on p "[PERSON_NAME]" at bounding box center [376, 264] width 52 height 0
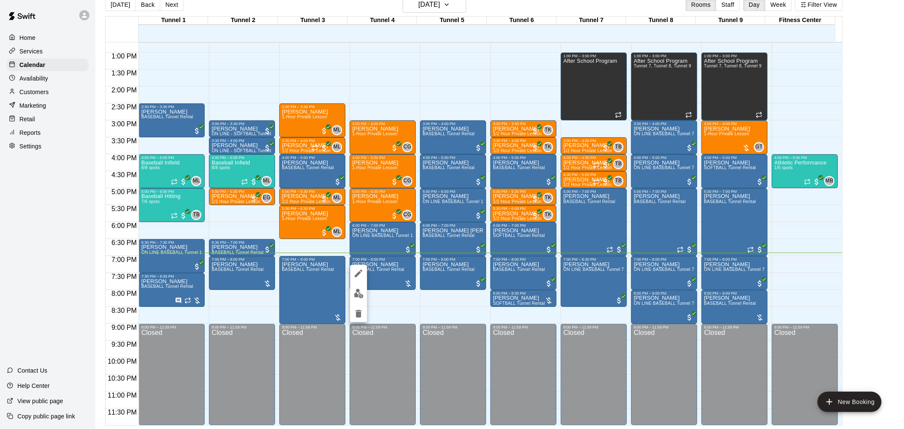
click at [358, 291] on img "edit" at bounding box center [359, 293] width 10 height 10
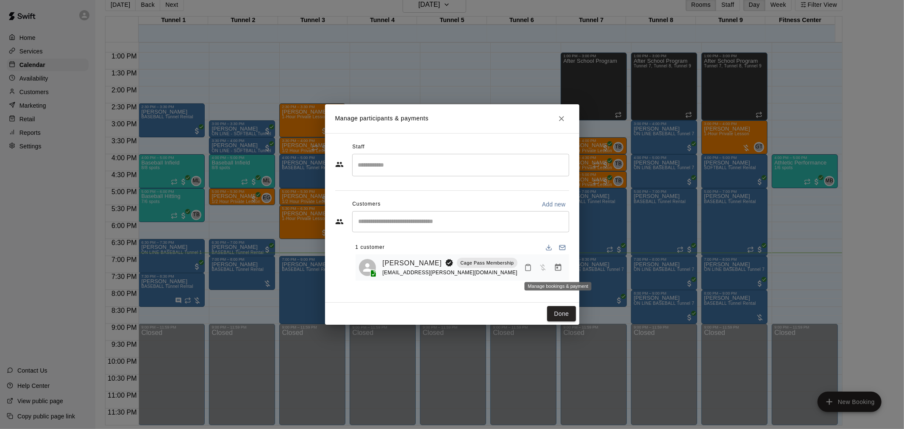
click at [557, 265] on icon "Manage bookings & payment" at bounding box center [558, 266] width 6 height 7
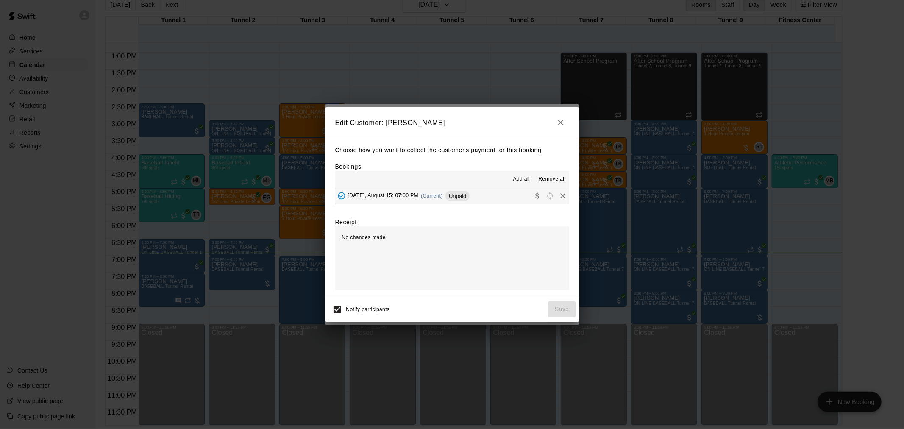
click at [402, 197] on span "[DATE], August 15: 07:00 PM" at bounding box center [383, 196] width 71 height 6
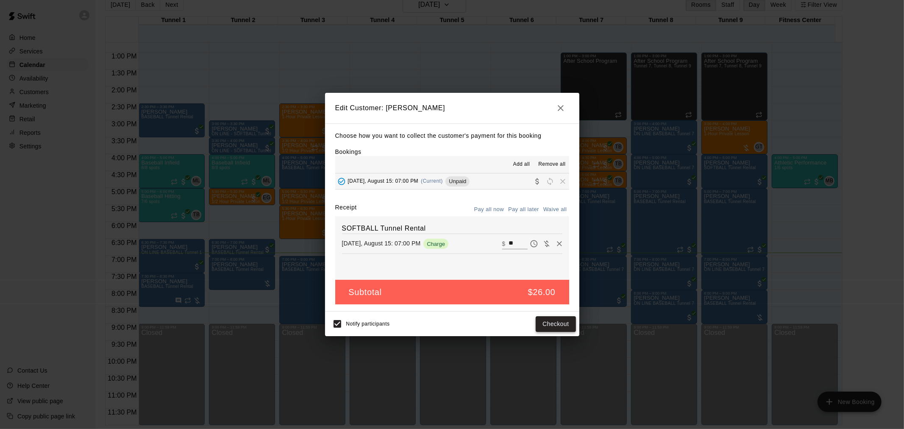
click at [557, 327] on button "Checkout" at bounding box center [555, 324] width 40 height 16
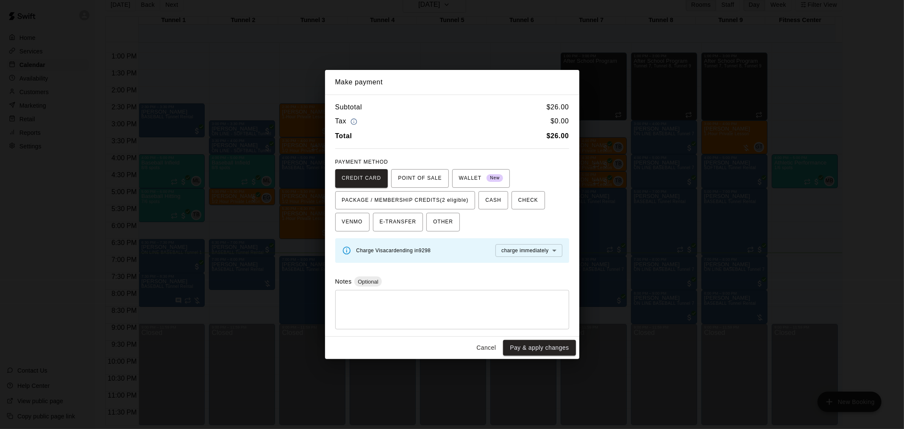
click at [491, 349] on button "Cancel" at bounding box center [485, 348] width 27 height 16
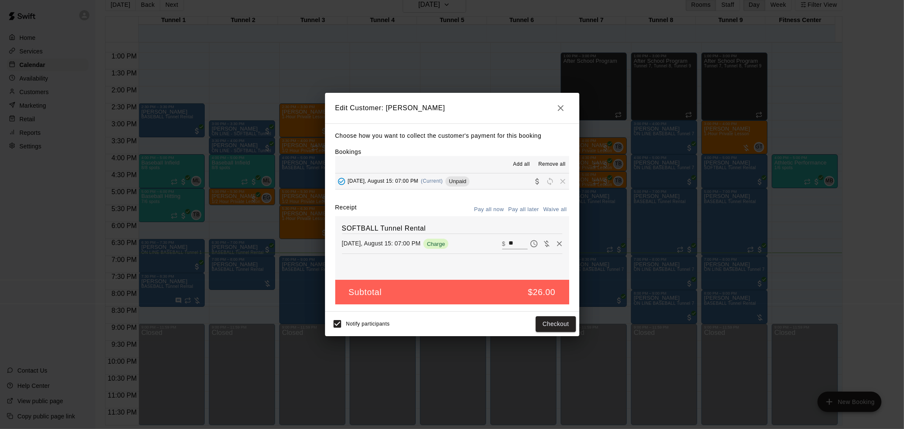
click at [570, 109] on h2 "Edit Customer: [PERSON_NAME]" at bounding box center [452, 108] width 254 height 31
click at [562, 107] on icon "button" at bounding box center [560, 108] width 10 height 10
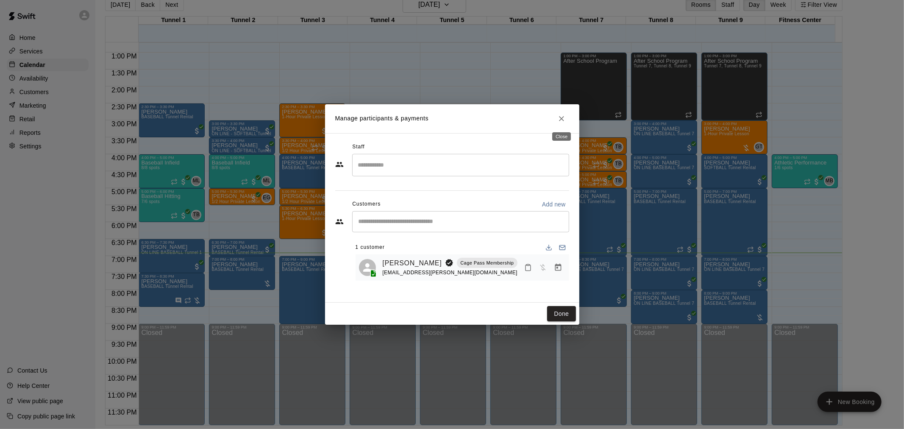
drag, startPoint x: 561, startPoint y: 126, endPoint x: 562, endPoint y: 132, distance: 6.0
click at [562, 132] on div "Close" at bounding box center [561, 133] width 20 height 15
click at [561, 125] on button "Close" at bounding box center [561, 118] width 15 height 15
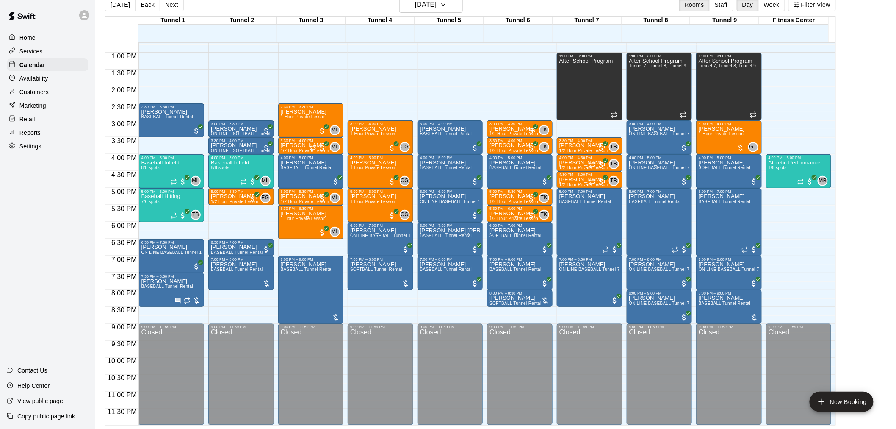
drag, startPoint x: 842, startPoint y: 312, endPoint x: 842, endPoint y: 316, distance: 4.7
click at [842, 316] on div "Today Back Next Friday Aug 15 Rooms Staff Day Week Filter View Tunnel 1 15 Fri …" at bounding box center [471, 211] width 744 height 429
click at [225, 268] on span "BASEBALL Tunnel Rental" at bounding box center [237, 269] width 52 height 5
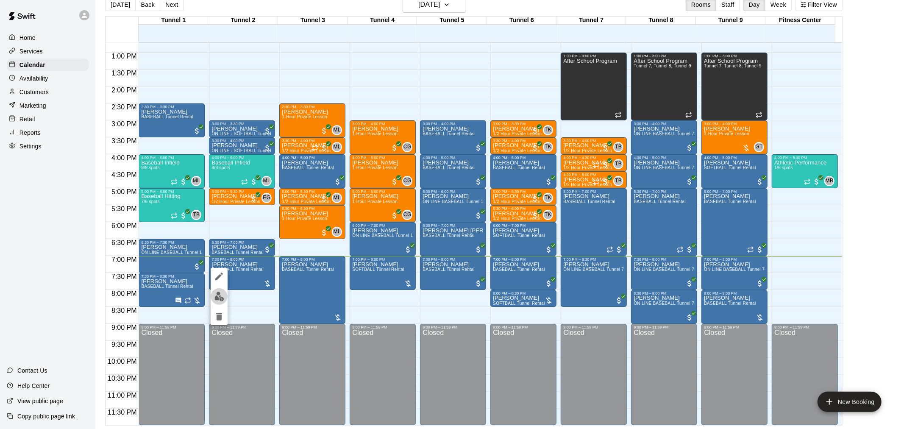
click at [212, 299] on button "edit" at bounding box center [219, 296] width 17 height 17
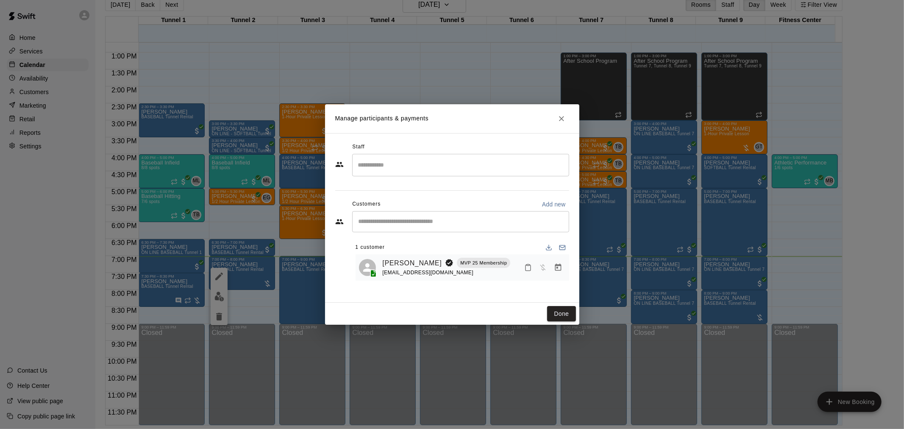
click at [558, 266] on icon "Manage bookings & payment" at bounding box center [558, 266] width 6 height 7
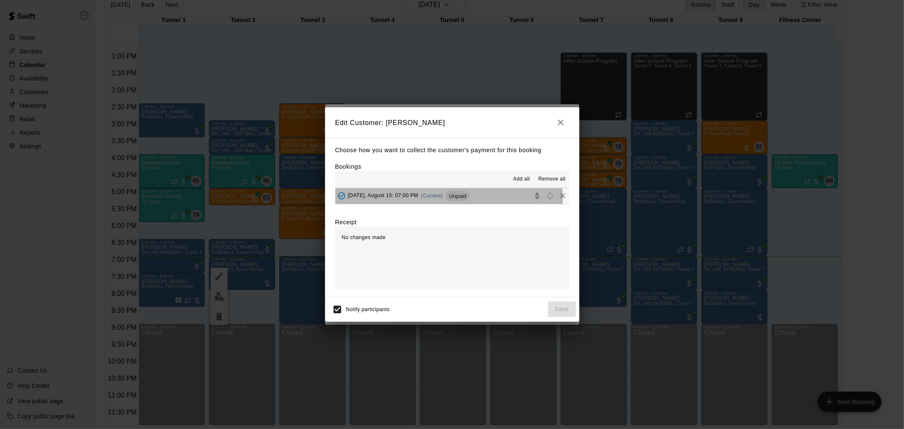
click at [422, 200] on div "[DATE], August 15: 07:00 PM (Current) Unpaid" at bounding box center [402, 195] width 135 height 13
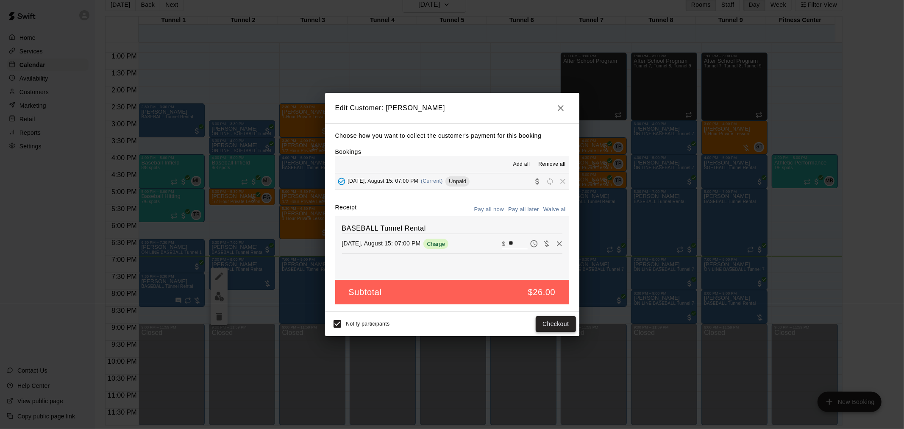
click at [551, 327] on button "Checkout" at bounding box center [555, 324] width 40 height 16
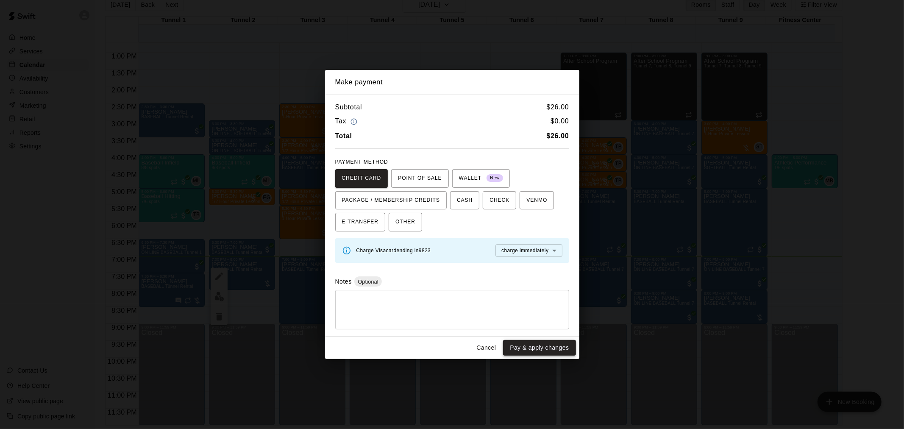
click at [543, 342] on button "Pay & apply changes" at bounding box center [539, 348] width 72 height 16
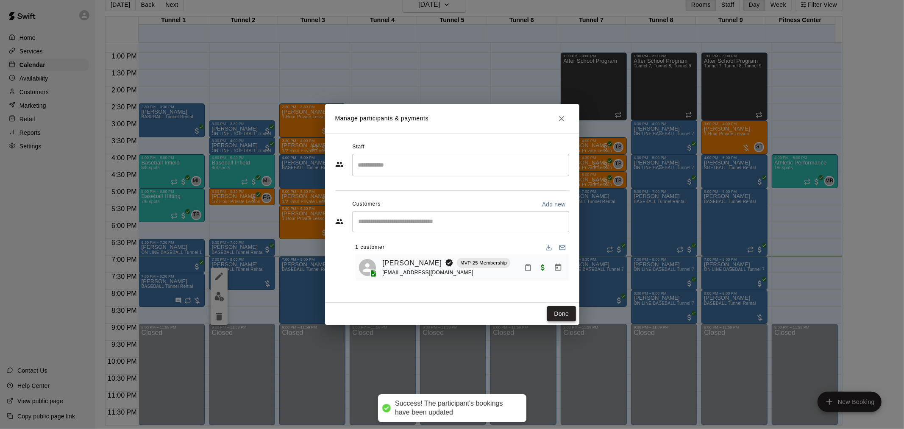
click at [555, 315] on button "Done" at bounding box center [561, 314] width 28 height 16
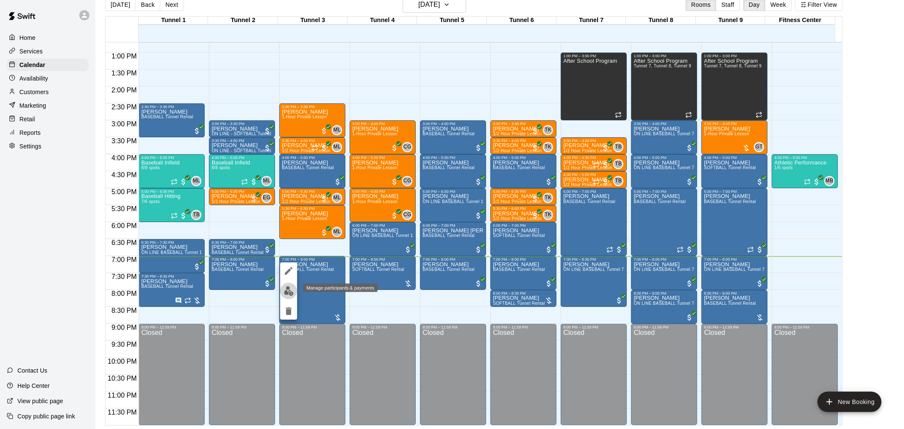
click at [289, 291] on img "edit" at bounding box center [289, 291] width 10 height 10
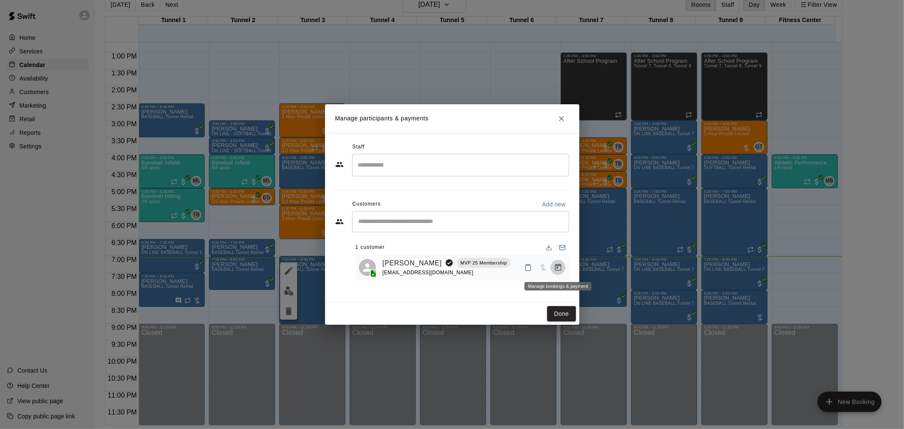
click at [561, 269] on icon "Manage bookings & payment" at bounding box center [558, 267] width 8 height 8
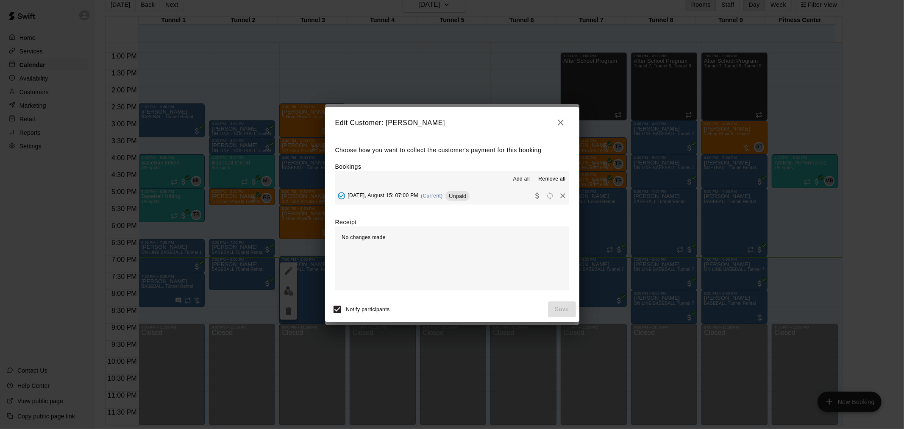
click at [461, 196] on span "Unpaid" at bounding box center [457, 196] width 24 height 6
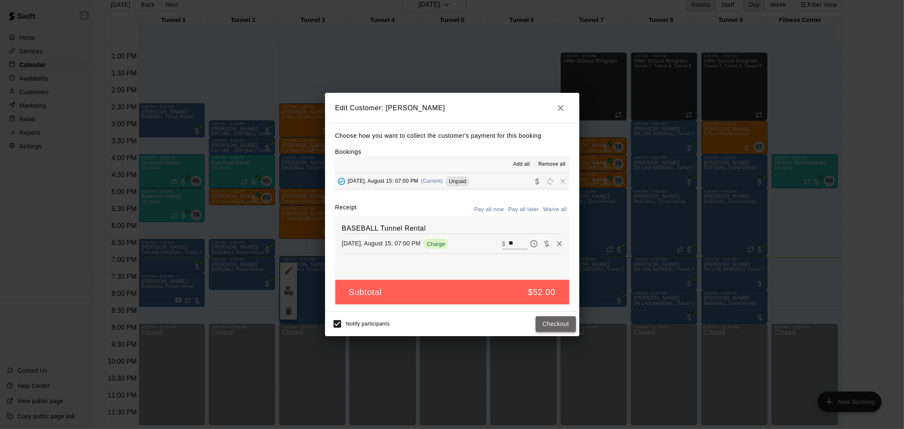
click at [562, 325] on button "Checkout" at bounding box center [555, 324] width 40 height 16
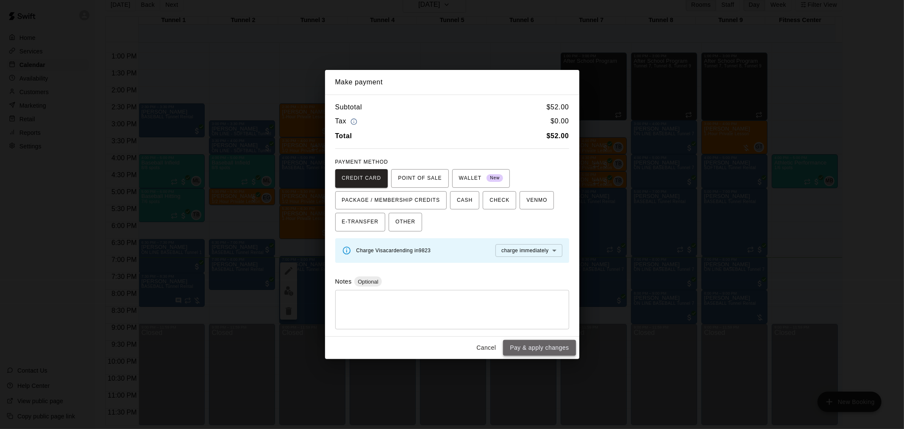
click at [541, 342] on button "Pay & apply changes" at bounding box center [539, 348] width 72 height 16
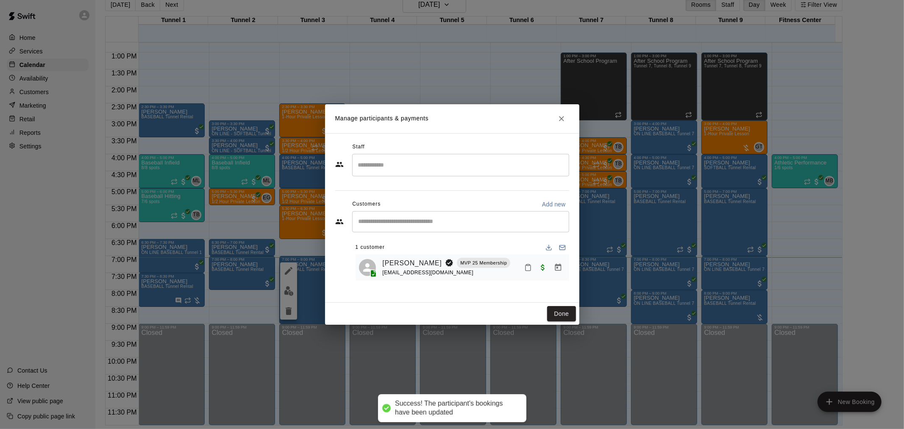
drag, startPoint x: 568, startPoint y: 318, endPoint x: 664, endPoint y: 294, distance: 98.9
click at [568, 317] on button "Done" at bounding box center [561, 314] width 28 height 16
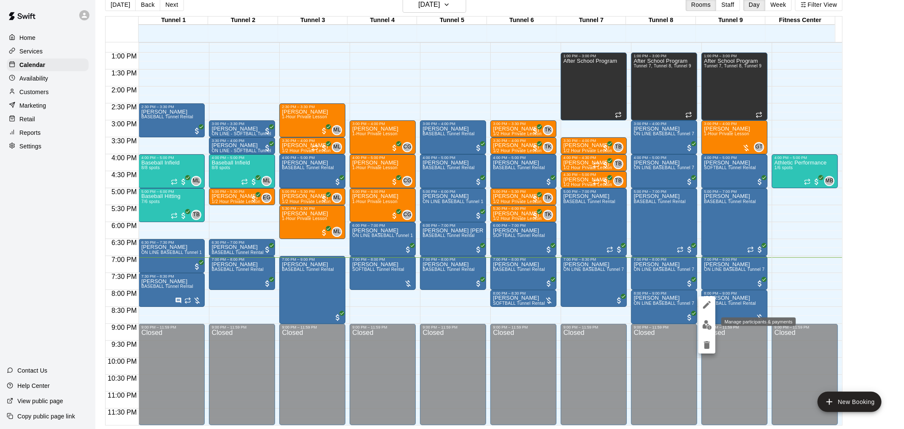
click at [702, 323] on img "edit" at bounding box center [707, 325] width 10 height 10
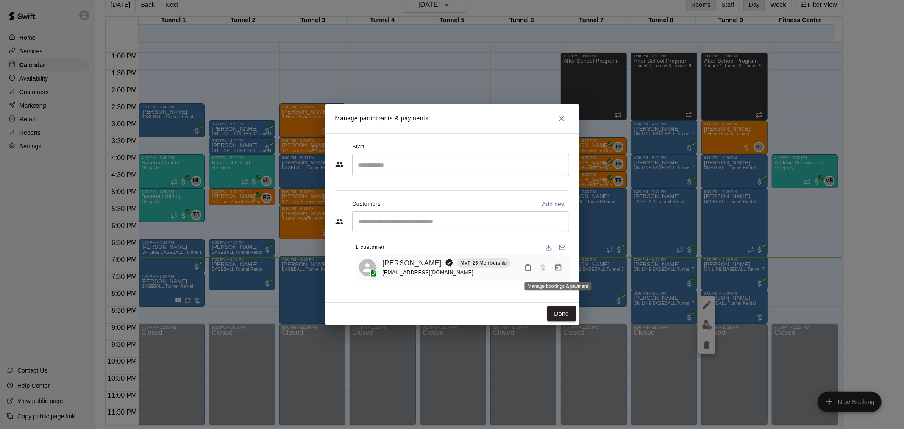
click at [561, 268] on icon "Manage bookings & payment" at bounding box center [558, 267] width 8 height 8
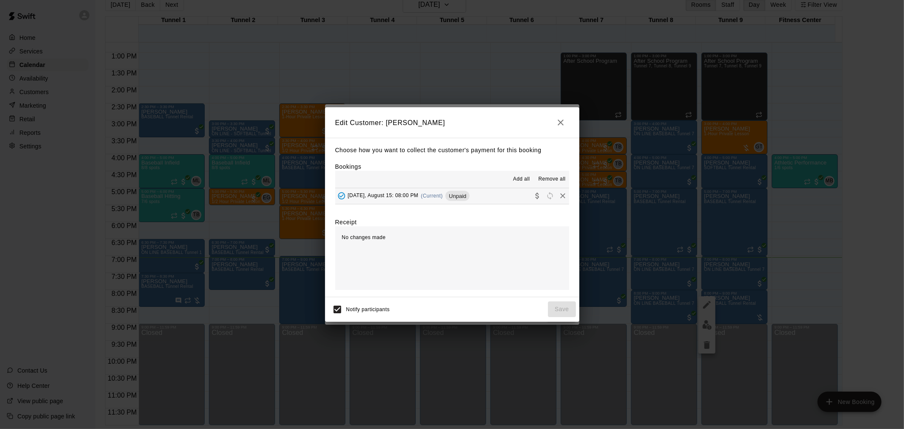
click at [447, 193] on span "Unpaid" at bounding box center [457, 196] width 24 height 6
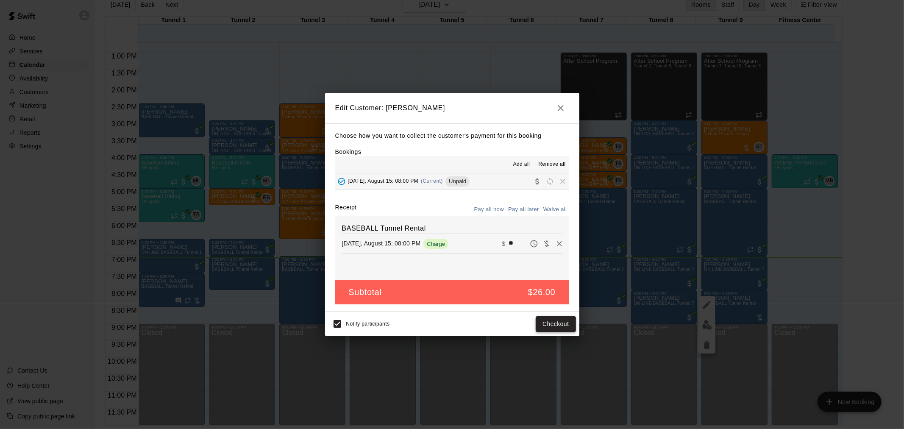
click at [558, 329] on button "Checkout" at bounding box center [555, 324] width 40 height 16
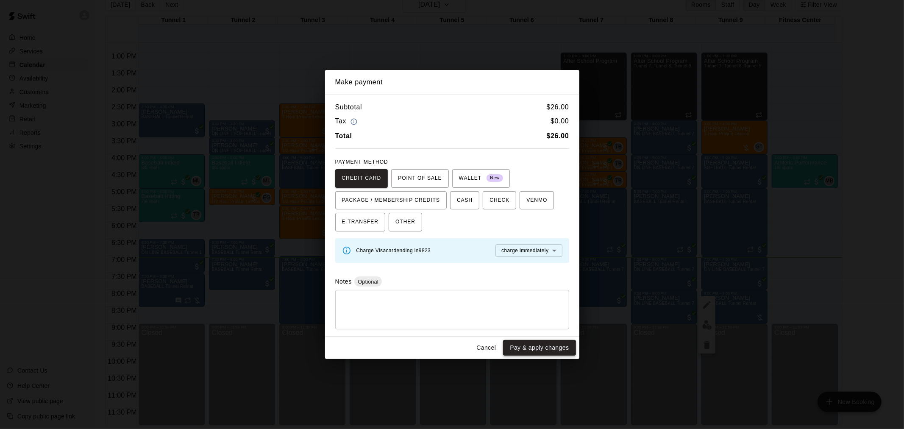
click at [553, 343] on button "Pay & apply changes" at bounding box center [539, 348] width 72 height 16
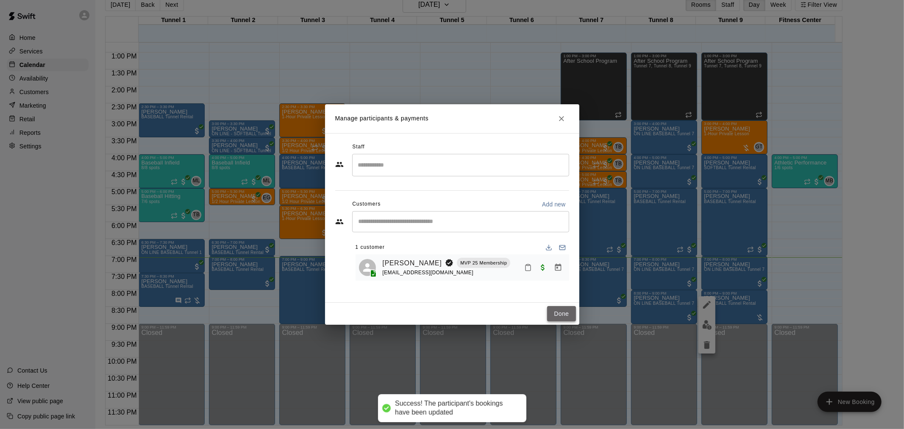
click at [572, 312] on button "Done" at bounding box center [561, 314] width 28 height 16
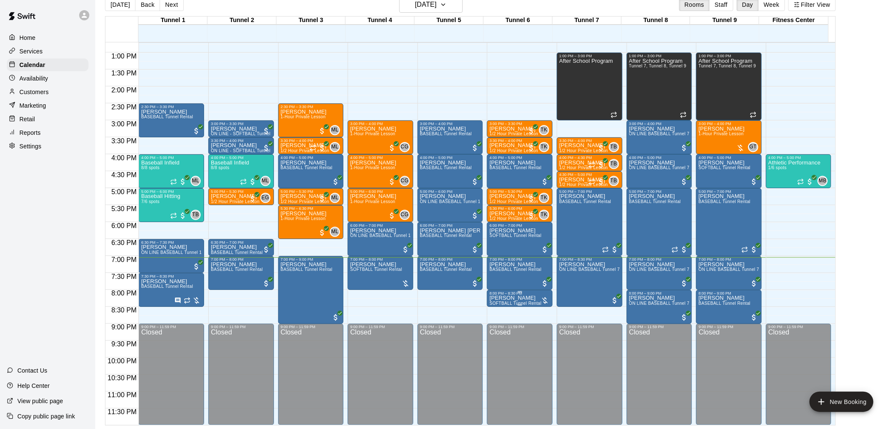
click at [496, 298] on p "[PERSON_NAME]" at bounding box center [516, 298] width 52 height 0
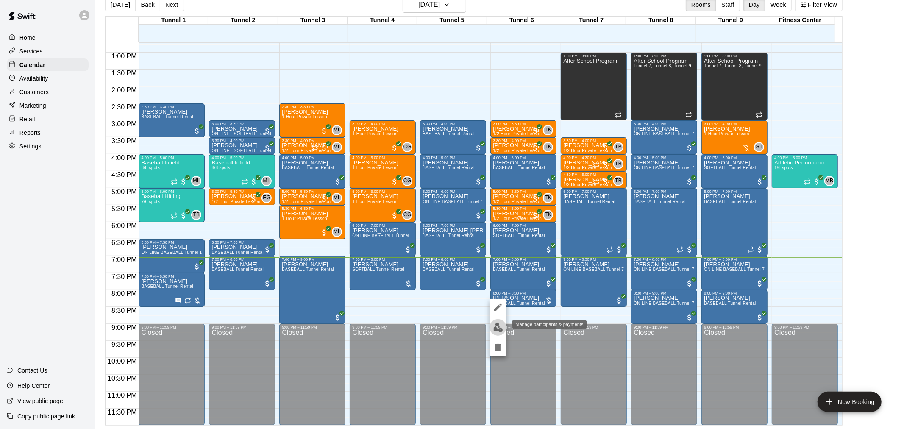
click at [498, 323] on img "edit" at bounding box center [498, 327] width 10 height 10
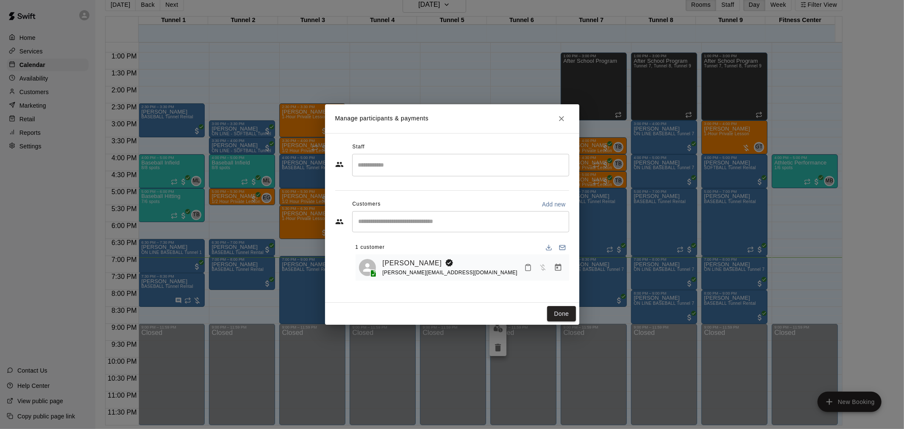
click at [557, 269] on icon "Manage bookings & payment" at bounding box center [558, 267] width 8 height 8
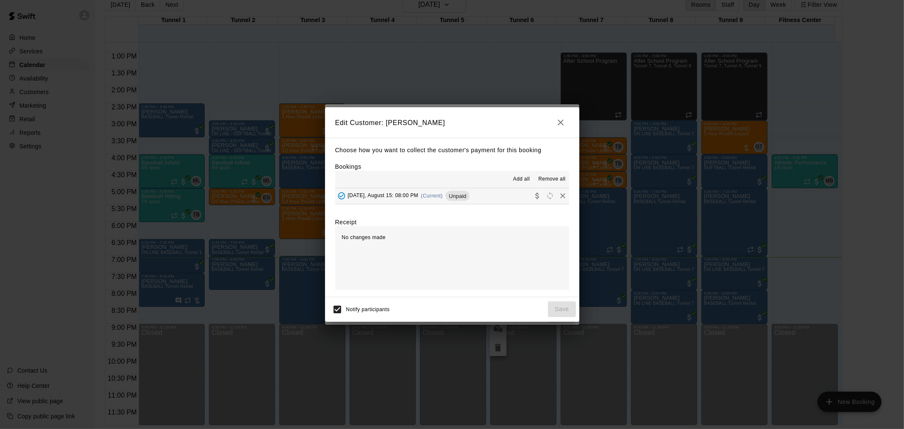
click at [450, 202] on div "[DATE], August 15: 08:00 PM (Current) Unpaid" at bounding box center [402, 195] width 135 height 13
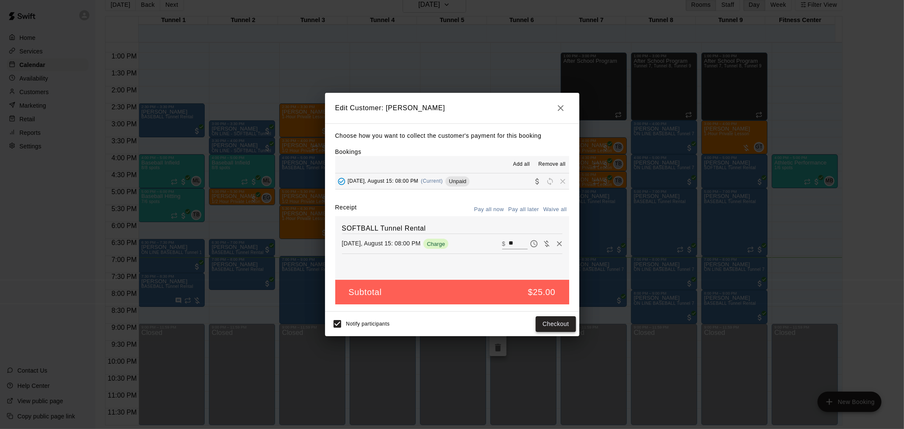
click at [566, 327] on button "Checkout" at bounding box center [555, 324] width 40 height 16
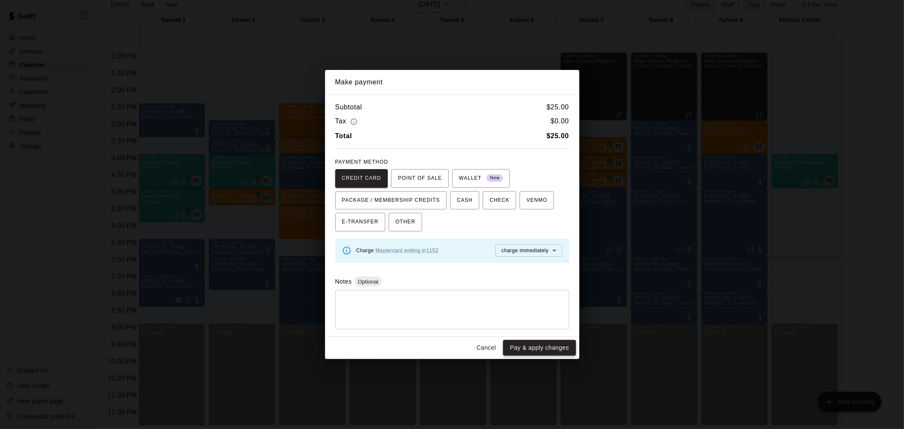
click at [545, 341] on button "Pay & apply changes" at bounding box center [539, 348] width 72 height 16
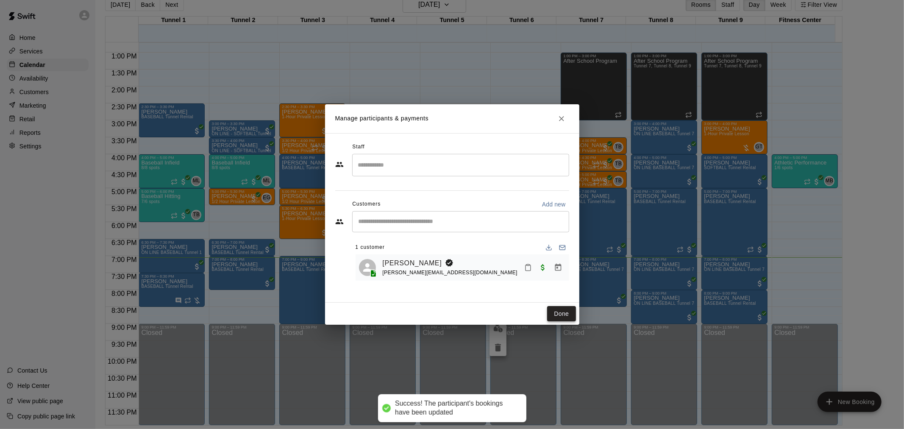
click at [552, 310] on button "Done" at bounding box center [561, 314] width 28 height 16
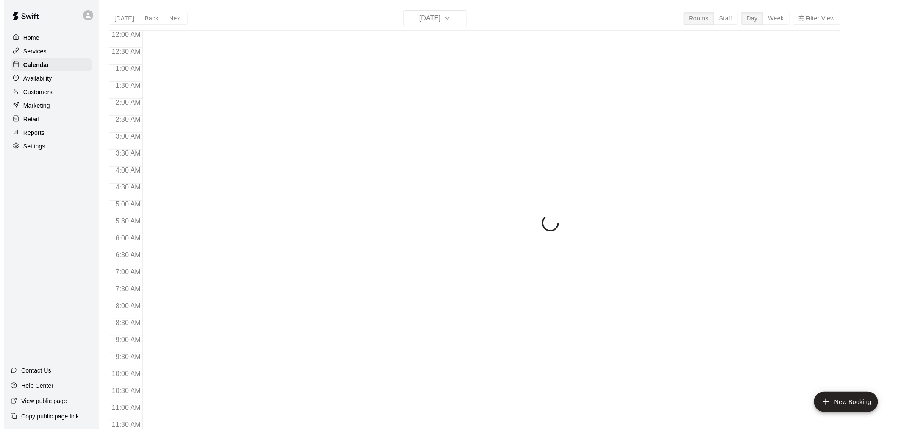
scroll to position [405, 0]
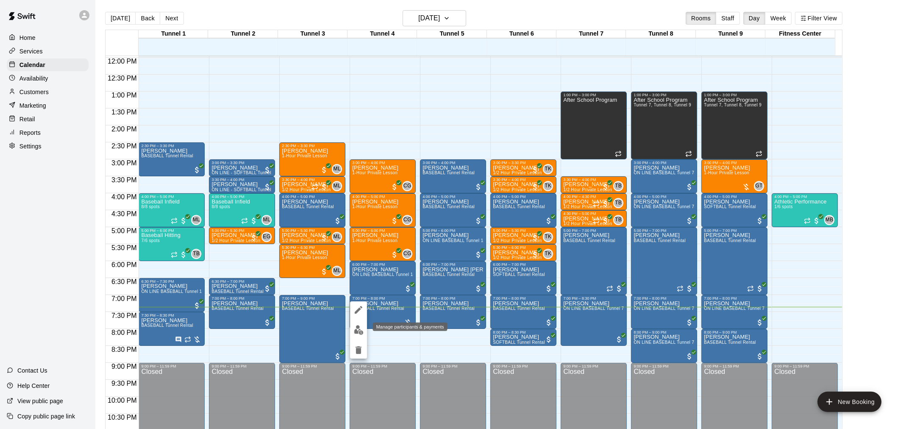
click at [356, 329] on img "edit" at bounding box center [359, 330] width 10 height 10
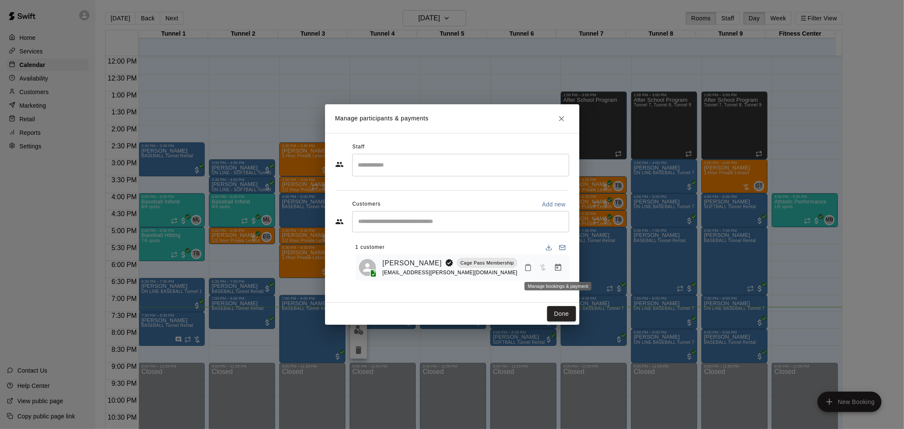
click at [555, 265] on icon "Manage bookings & payment" at bounding box center [558, 266] width 6 height 7
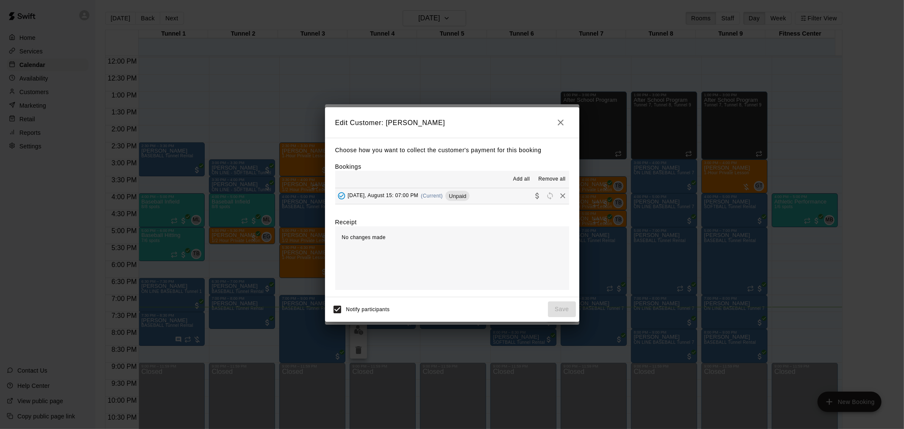
click at [447, 189] on button "[DATE], August 15: 07:00 PM (Current) Unpaid" at bounding box center [452, 196] width 234 height 16
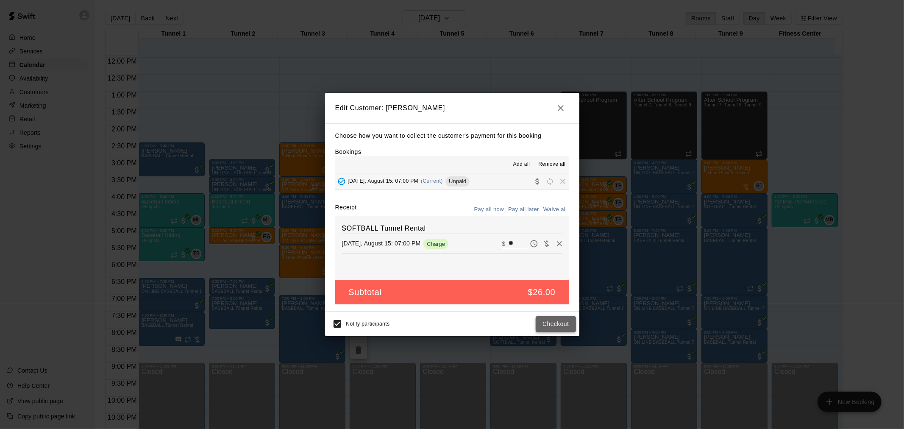
click at [549, 320] on button "Checkout" at bounding box center [555, 324] width 40 height 16
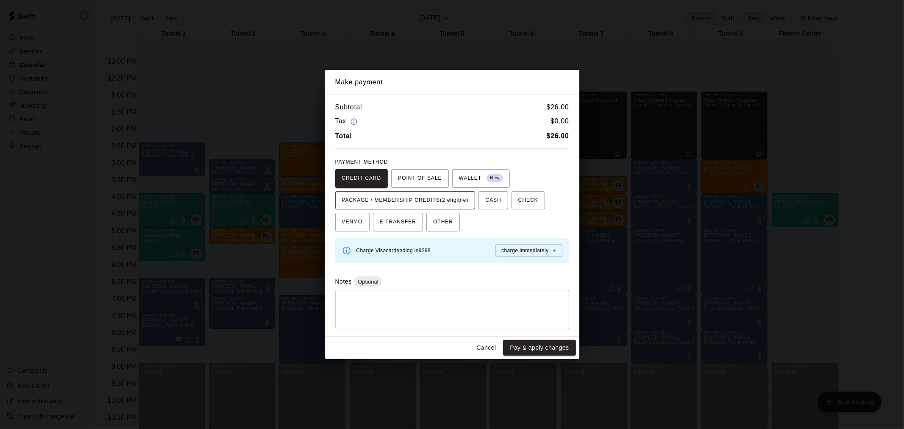
click at [401, 205] on span "PACKAGE / MEMBERSHIP CREDITS (2 eligible)" at bounding box center [405, 201] width 127 height 14
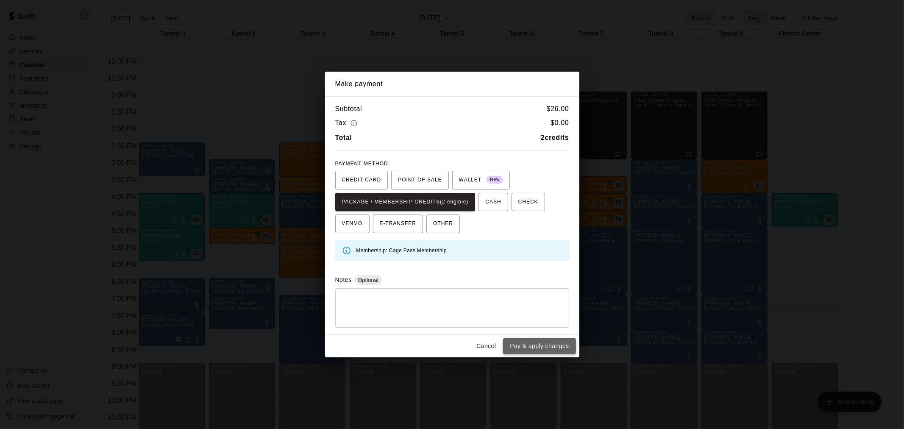
click at [555, 344] on button "Pay & apply changes" at bounding box center [539, 346] width 72 height 16
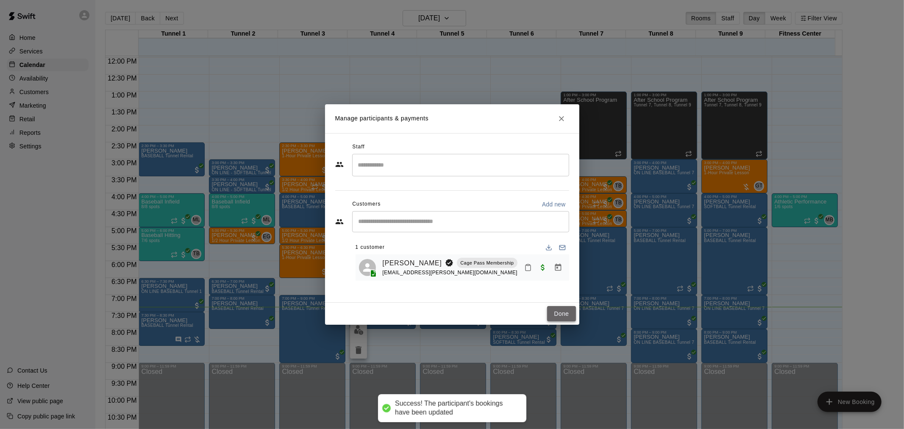
click at [571, 316] on button "Done" at bounding box center [561, 314] width 28 height 16
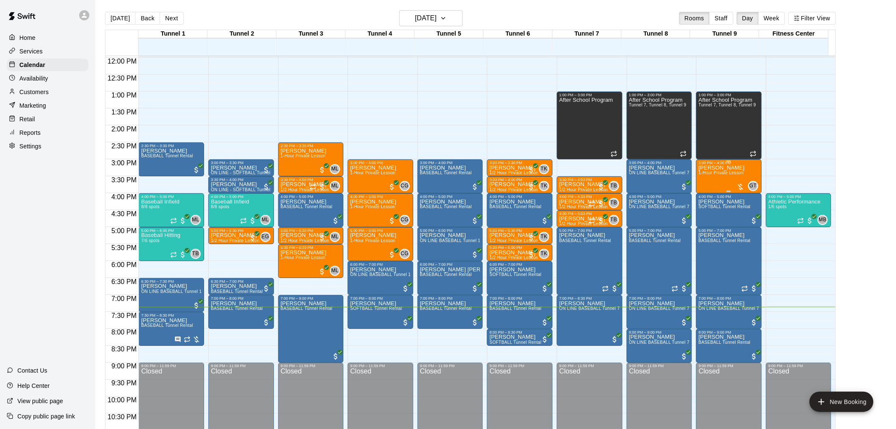
click at [737, 176] on div "[PERSON_NAME] 1-Hour Private Lesson" at bounding box center [722, 379] width 46 height 429
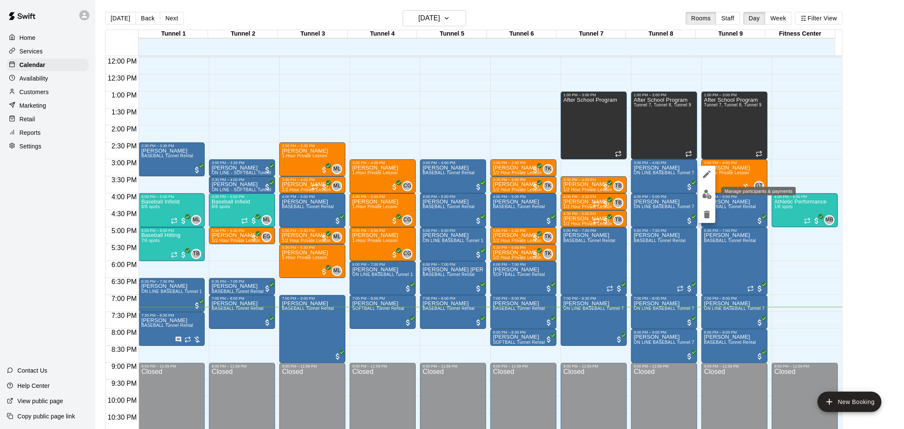
click at [704, 197] on img "edit" at bounding box center [707, 194] width 10 height 10
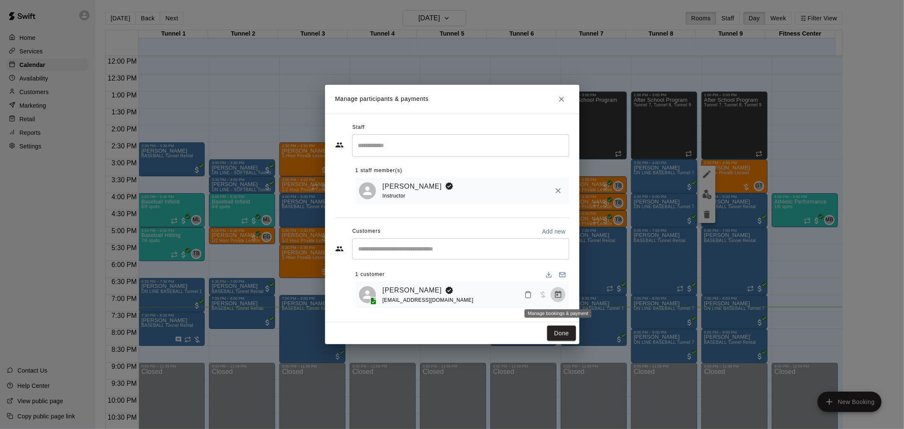
click at [557, 294] on icon "Manage bookings & payment" at bounding box center [558, 294] width 8 height 8
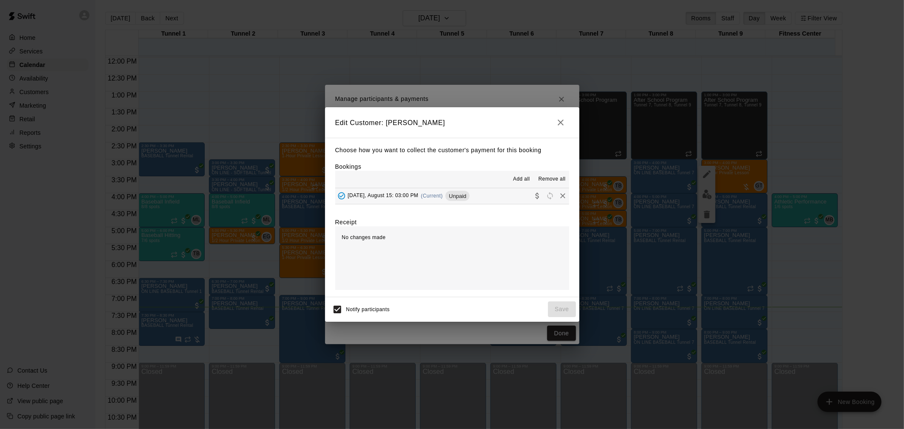
click at [465, 196] on span "Unpaid" at bounding box center [457, 196] width 24 height 6
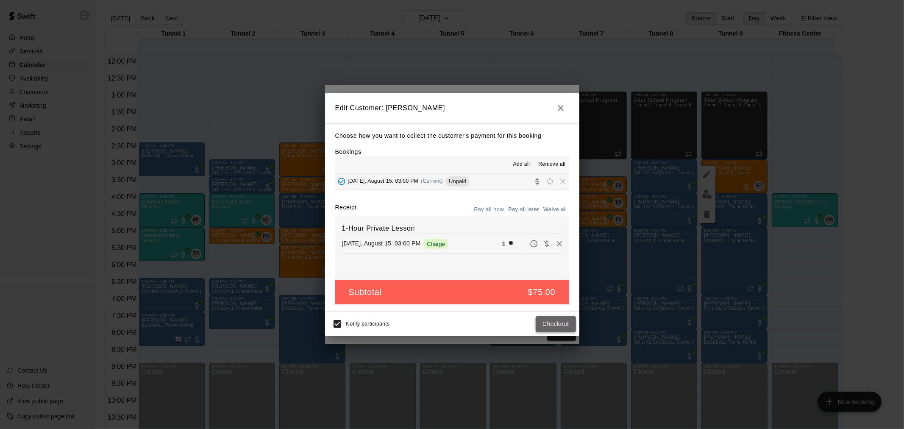
click at [572, 323] on button "Checkout" at bounding box center [555, 324] width 40 height 16
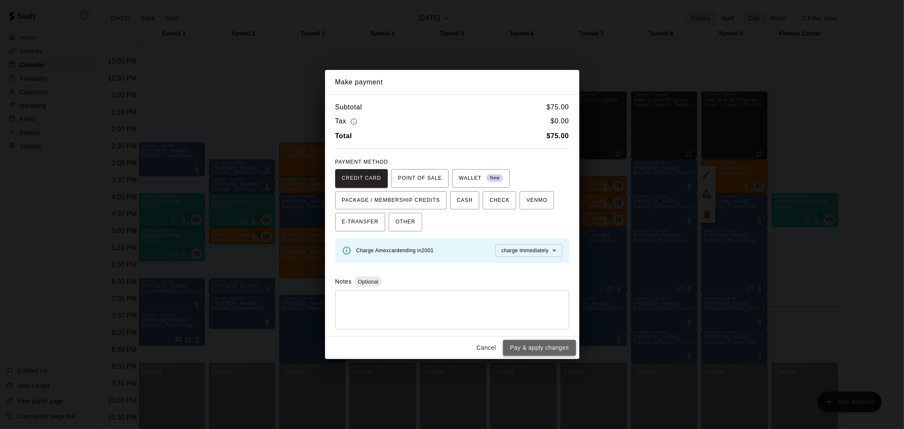
click at [548, 349] on button "Pay & apply changes" at bounding box center [539, 348] width 72 height 16
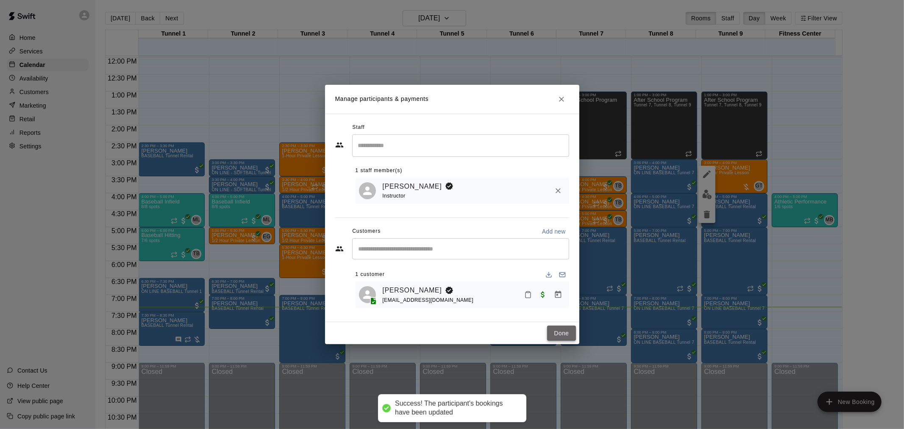
click at [569, 337] on button "Done" at bounding box center [561, 333] width 28 height 16
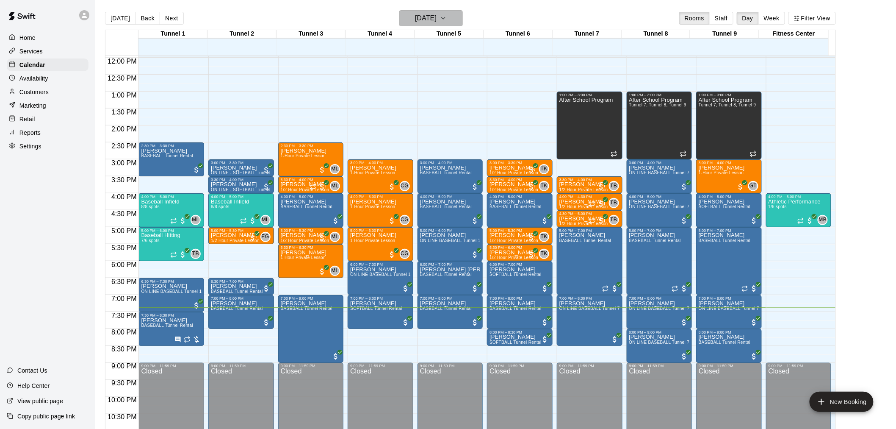
click at [437, 23] on h6 "[DATE]" at bounding box center [426, 18] width 22 height 12
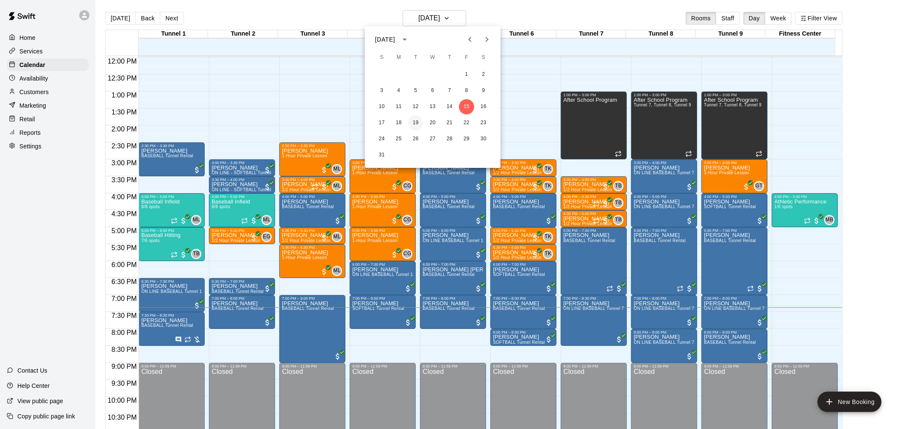
click at [413, 118] on button "19" at bounding box center [415, 122] width 15 height 15
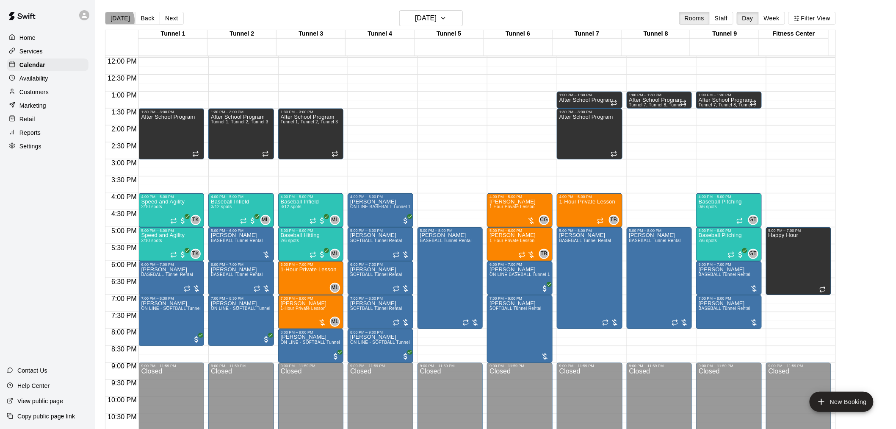
click at [115, 20] on button "[DATE]" at bounding box center [120, 18] width 31 height 13
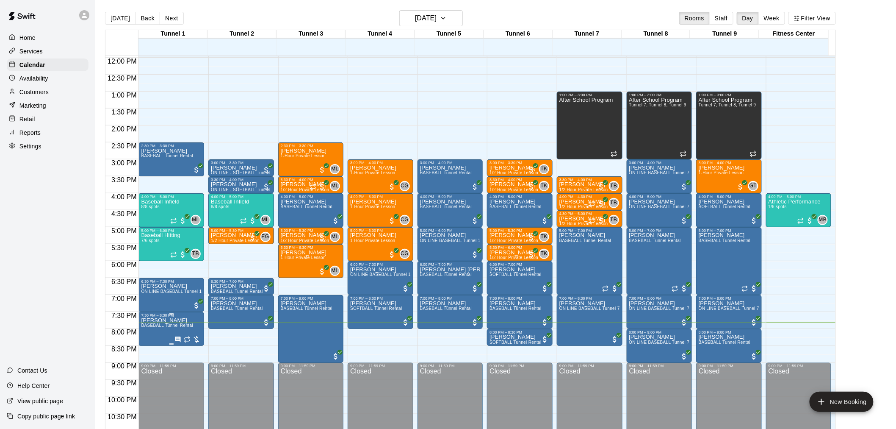
click at [171, 325] on span "BASEBALL Tunnel Rental" at bounding box center [167, 325] width 52 height 5
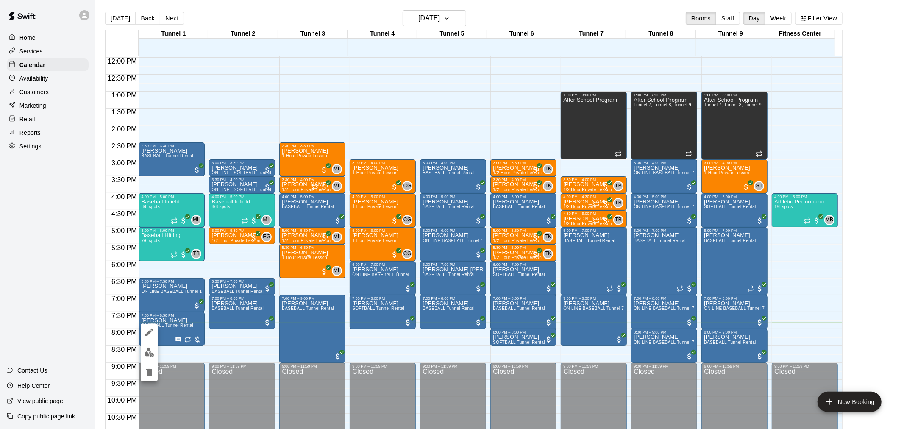
click at [154, 351] on img "edit" at bounding box center [149, 352] width 10 height 10
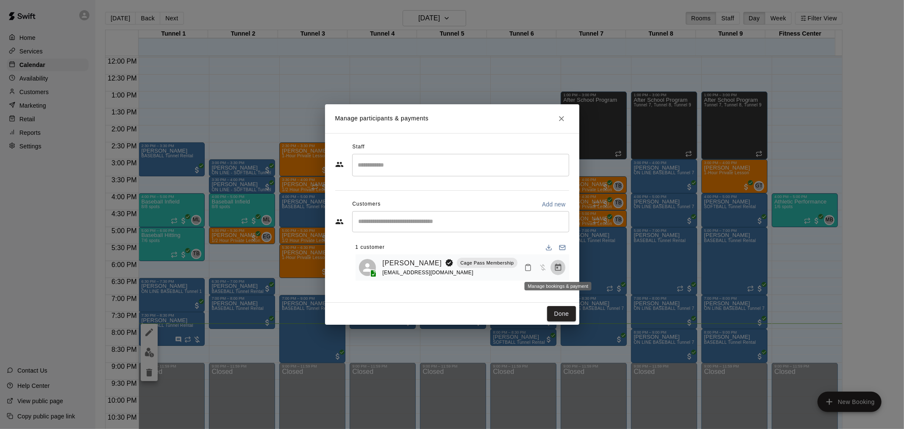
click at [557, 270] on icon "Manage bookings & payment" at bounding box center [558, 266] width 6 height 7
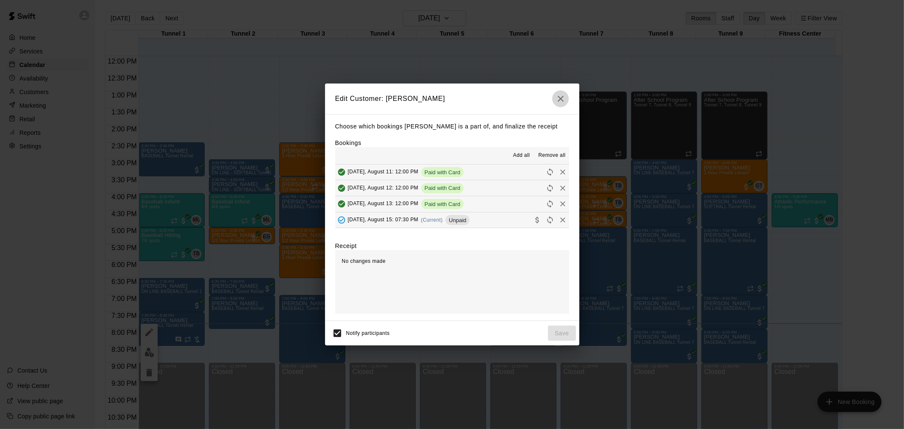
click at [566, 94] on button "button" at bounding box center [560, 98] width 17 height 17
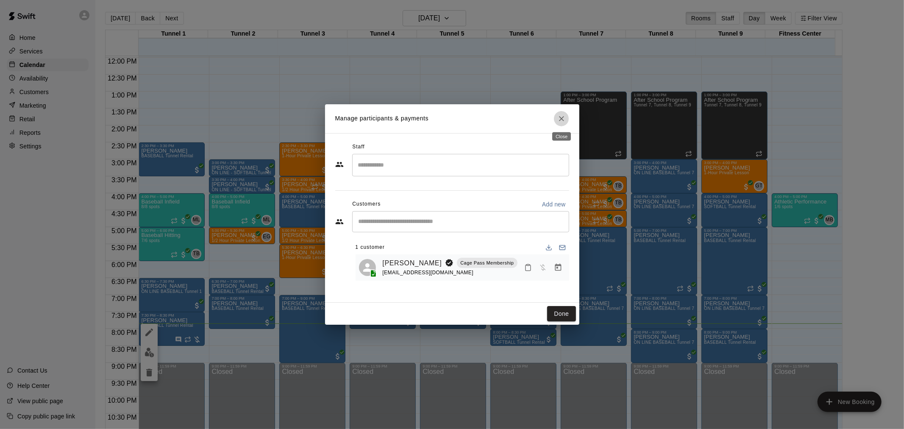
click at [559, 116] on icon "Close" at bounding box center [561, 118] width 5 height 5
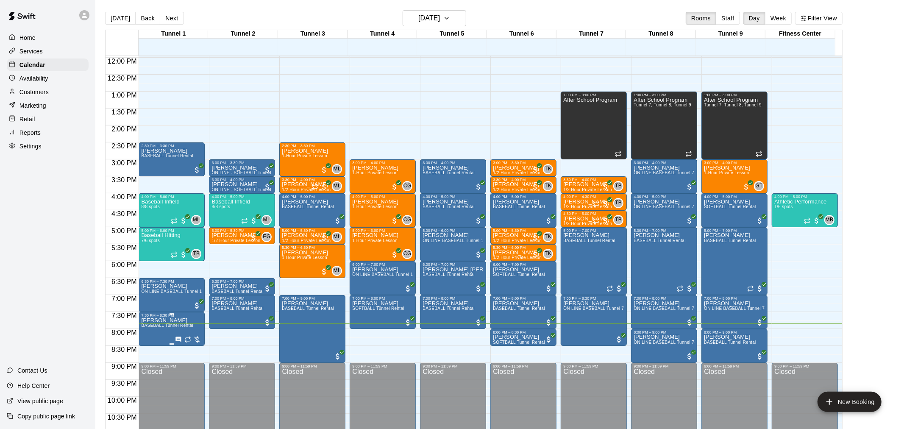
click at [147, 329] on icon "edit" at bounding box center [149, 327] width 8 height 8
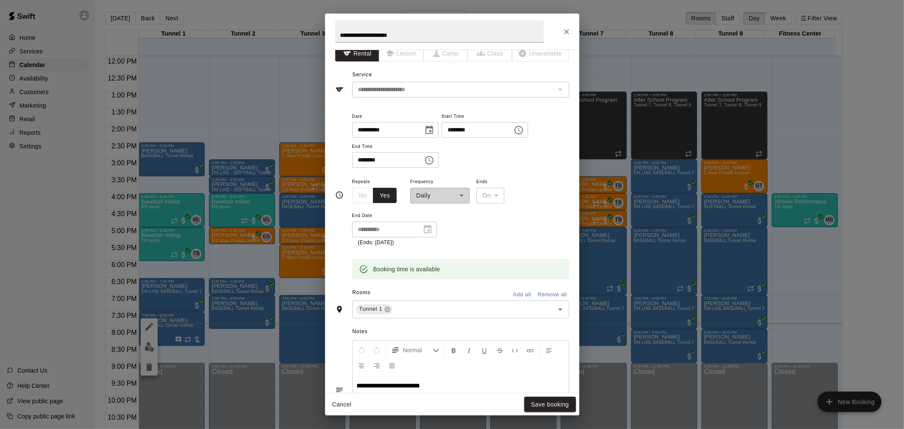
scroll to position [0, 0]
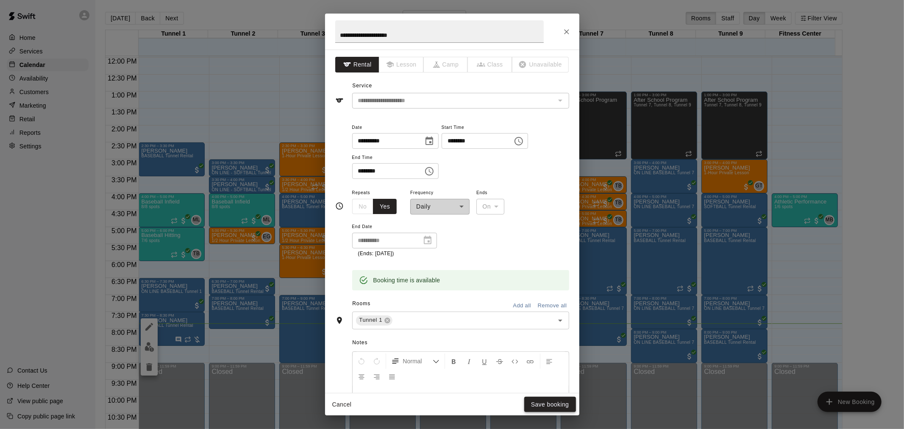
click at [544, 411] on button "Save booking" at bounding box center [550, 405] width 52 height 16
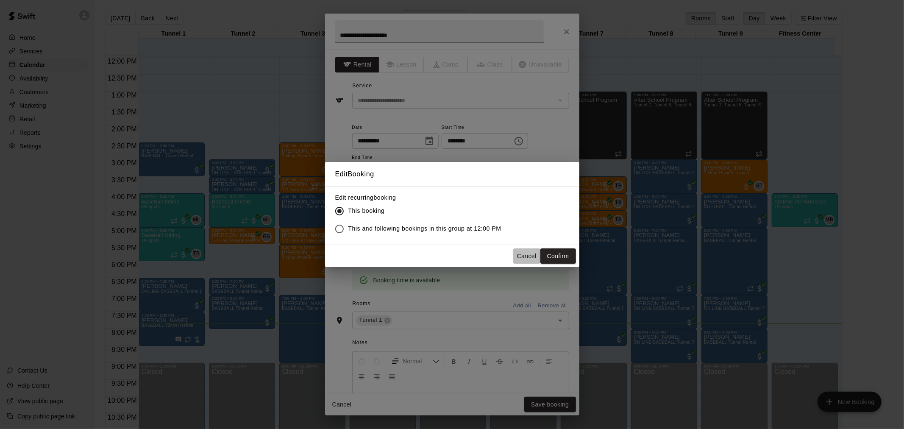
click at [519, 252] on button "Cancel" at bounding box center [526, 256] width 27 height 16
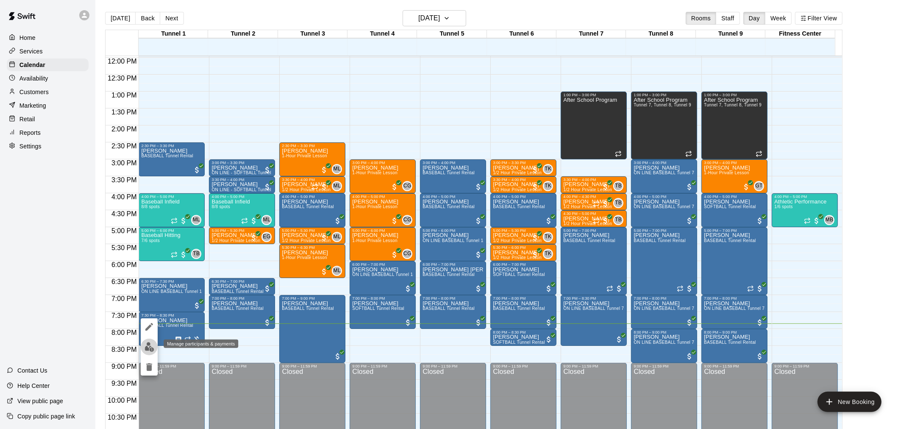
click at [150, 347] on img "edit" at bounding box center [149, 347] width 10 height 10
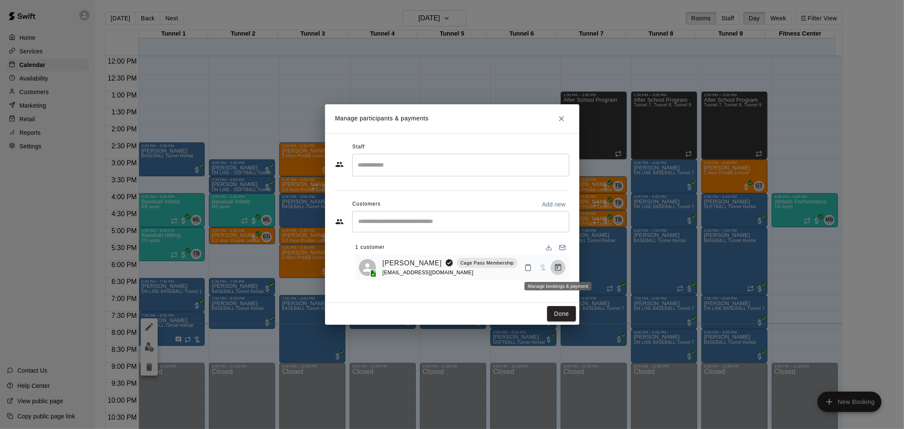
click at [558, 268] on icon "Manage bookings & payment" at bounding box center [558, 267] width 8 height 8
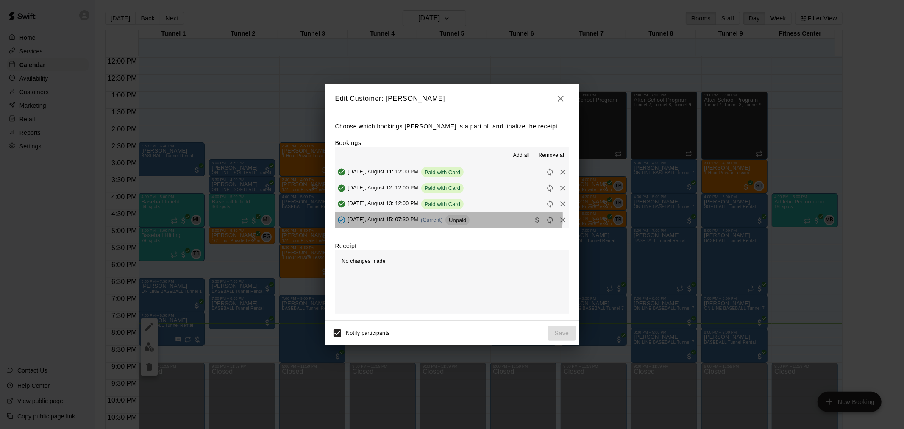
click at [425, 217] on span "(Current)" at bounding box center [432, 220] width 22 height 6
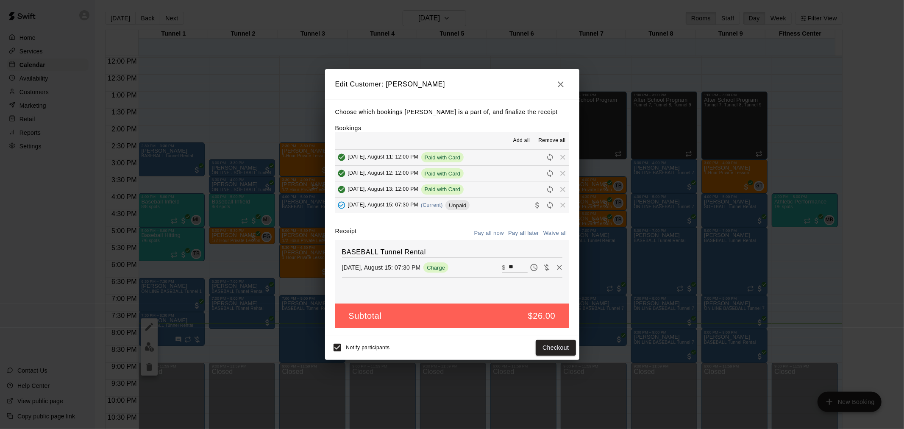
click at [561, 89] on button "button" at bounding box center [560, 84] width 17 height 17
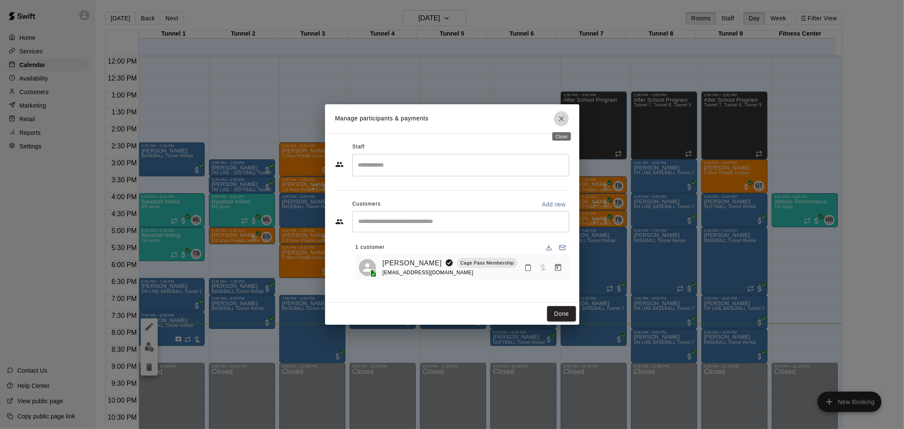
click at [561, 121] on icon "Close" at bounding box center [561, 118] width 8 height 8
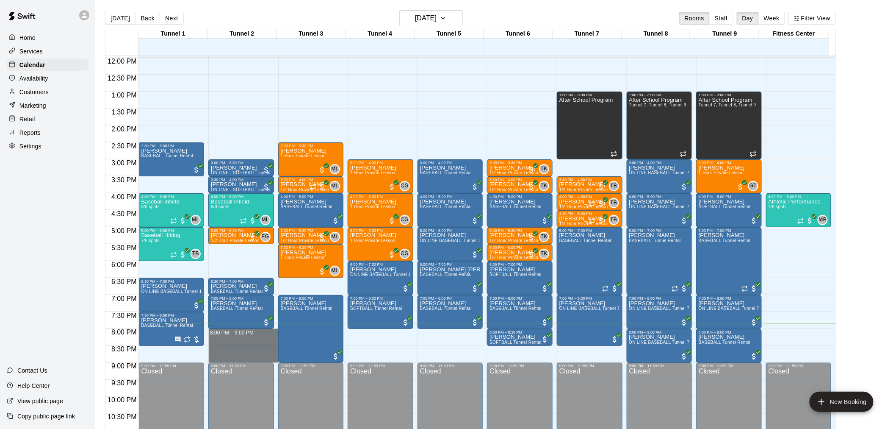
drag, startPoint x: 230, startPoint y: 331, endPoint x: 225, endPoint y: 357, distance: 26.2
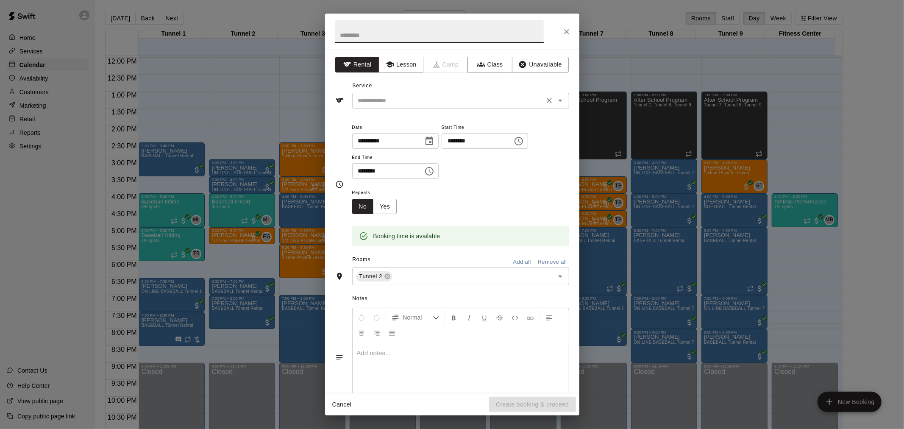
click at [446, 105] on input "text" at bounding box center [448, 100] width 187 height 11
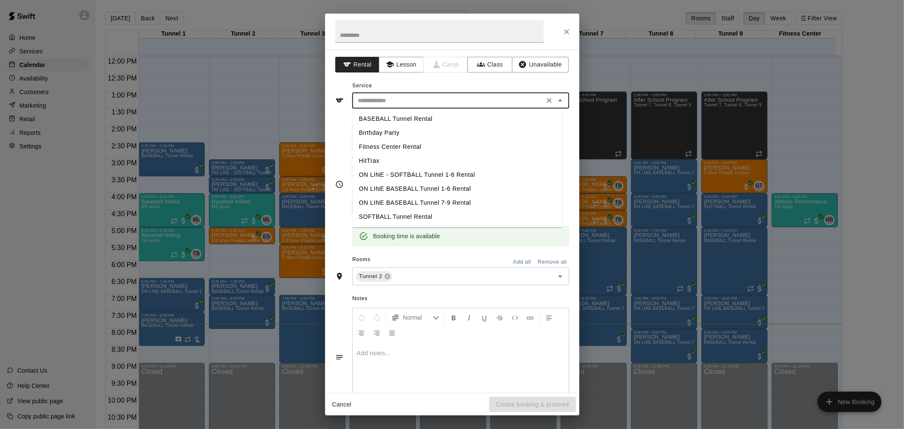
click at [429, 214] on li "SOFTBALL Tunnel Rental" at bounding box center [457, 217] width 210 height 14
type input "**********"
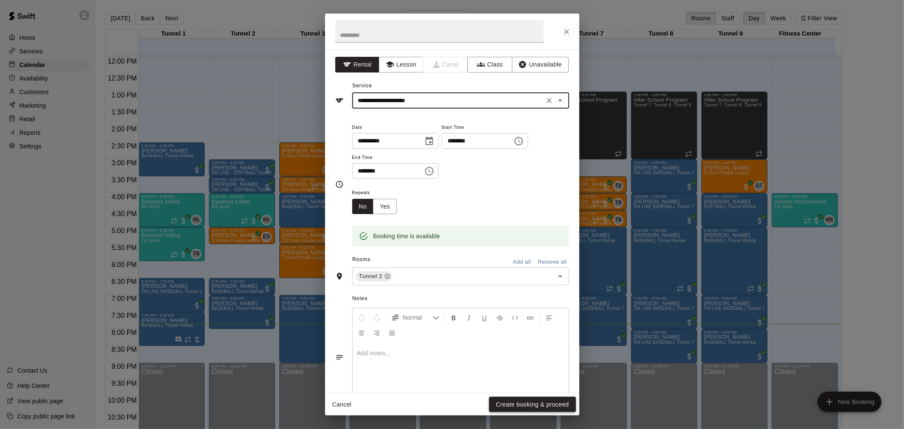
click at [541, 406] on button "Create booking & proceed" at bounding box center [532, 405] width 86 height 16
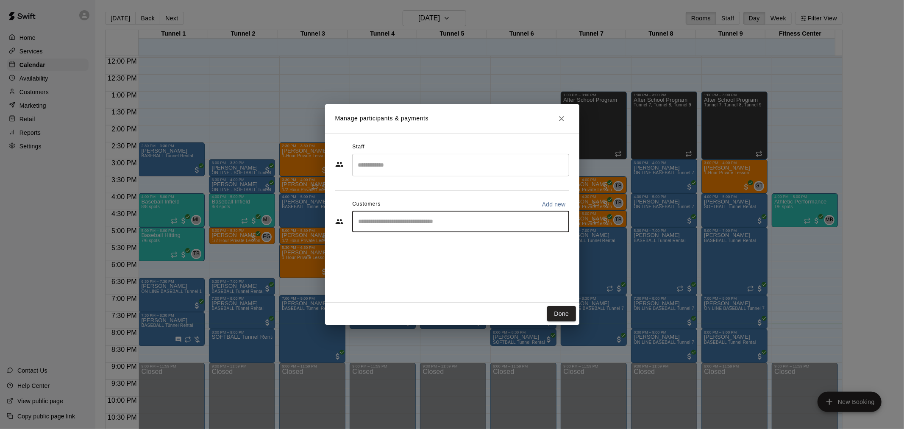
click at [472, 218] on input "Start typing to search customers..." at bounding box center [460, 221] width 209 height 8
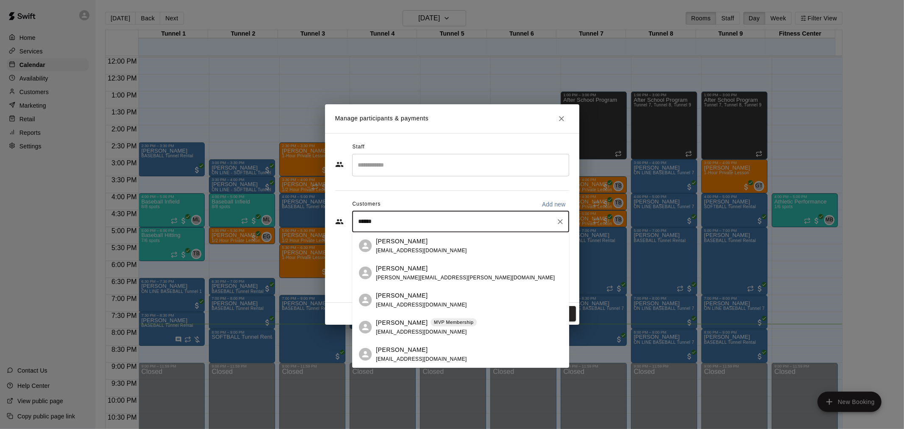
click at [358, 222] on input "******" at bounding box center [454, 221] width 197 height 8
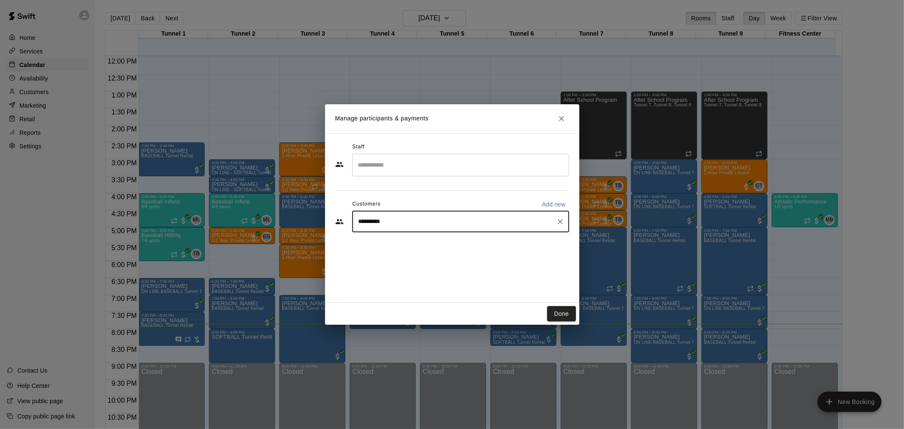
type input "**********"
click at [399, 242] on p "[PERSON_NAME]" at bounding box center [402, 240] width 52 height 9
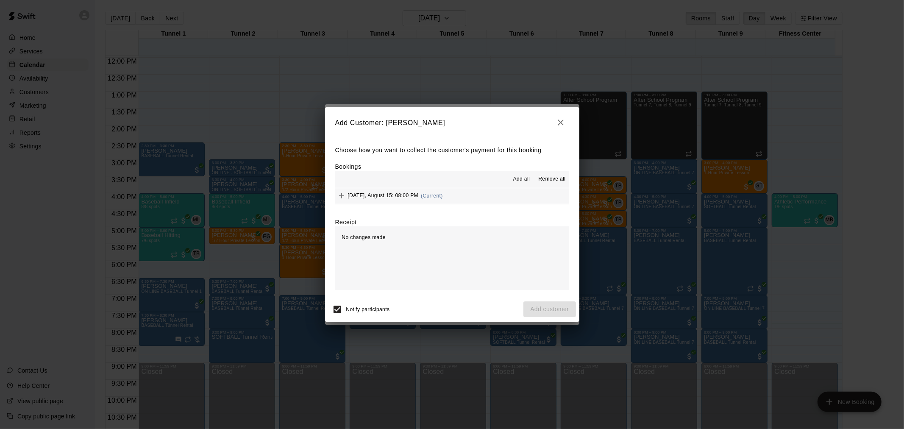
click at [424, 201] on div "[DATE], August 15: 08:00 PM (Current)" at bounding box center [389, 195] width 108 height 13
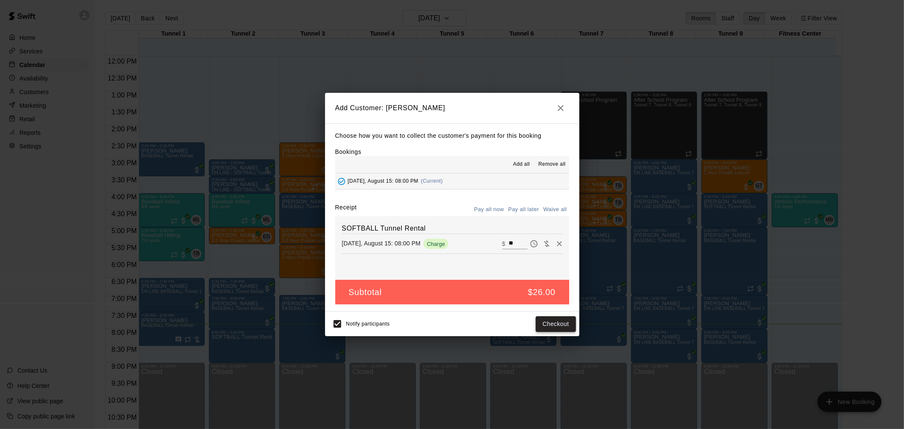
click at [552, 327] on button "Checkout" at bounding box center [555, 324] width 40 height 16
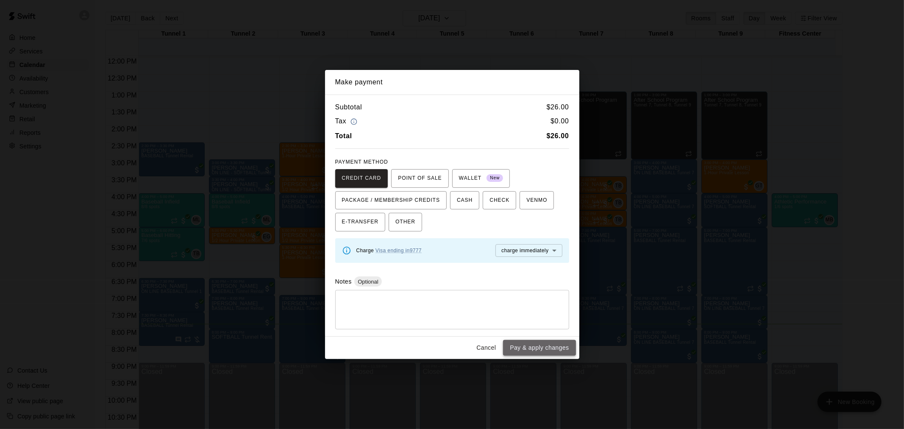
click at [553, 350] on button "Pay & apply changes" at bounding box center [539, 348] width 72 height 16
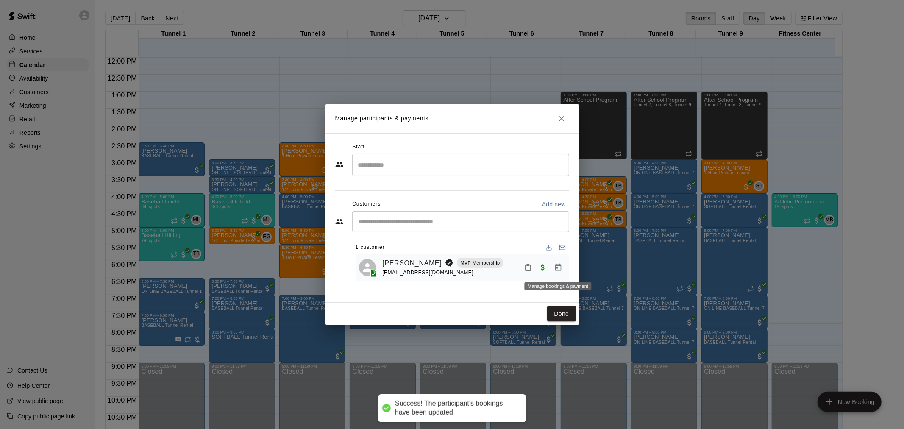
click at [556, 269] on icon "Manage bookings & payment" at bounding box center [558, 266] width 6 height 7
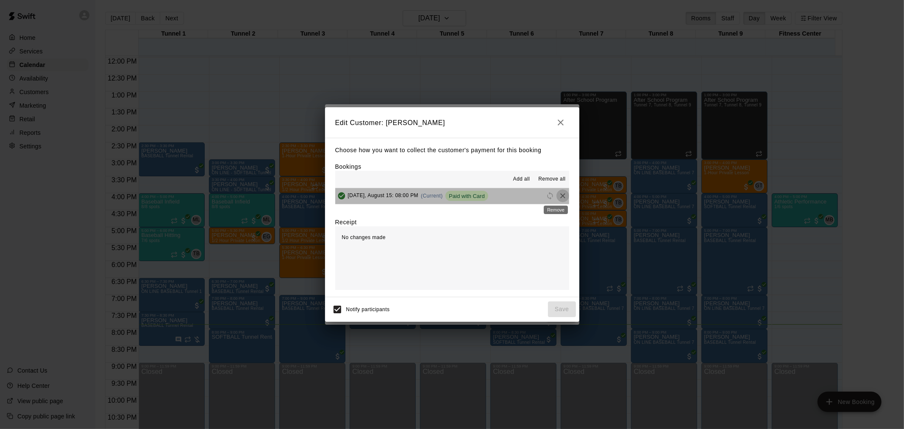
click at [558, 197] on icon "Remove" at bounding box center [562, 195] width 8 height 8
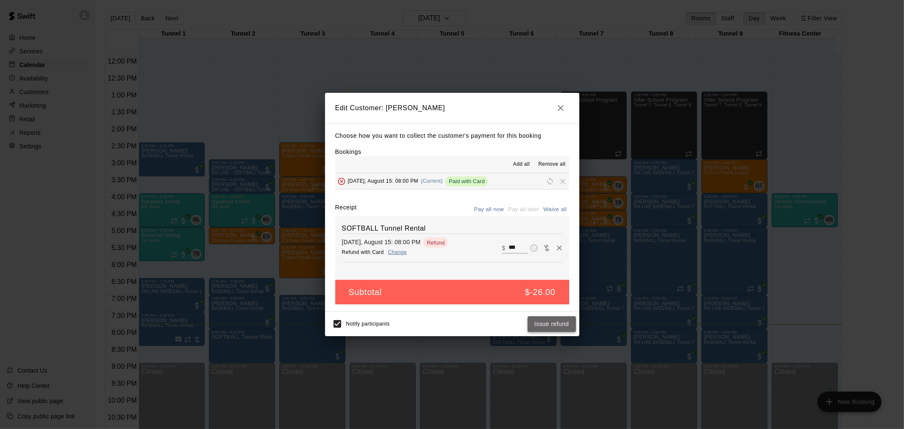
click at [543, 319] on button "Issue refund" at bounding box center [551, 324] width 48 height 16
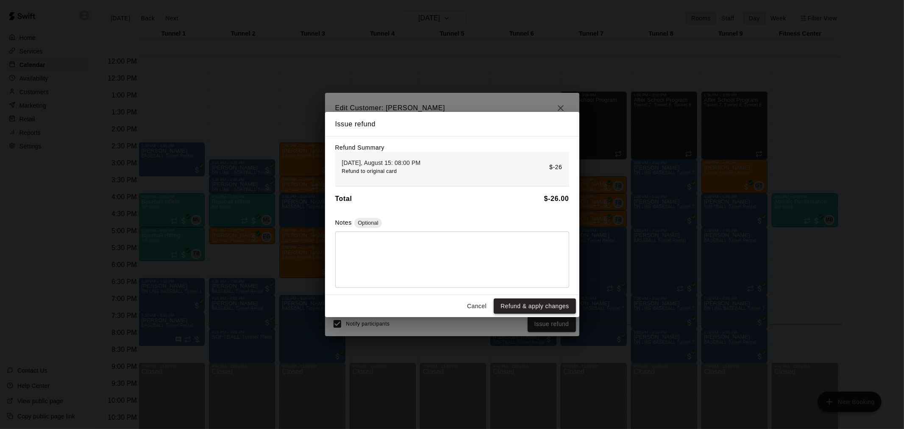
click at [521, 306] on button "Refund & apply changes" at bounding box center [535, 306] width 82 height 16
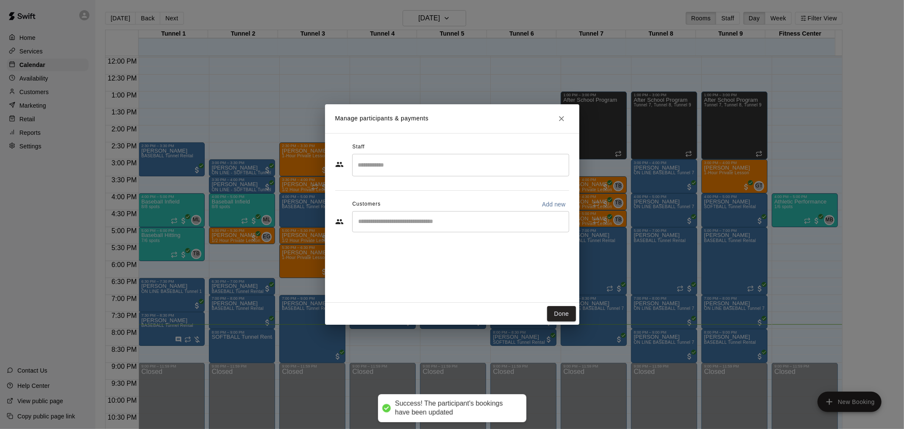
click at [477, 227] on div "​" at bounding box center [460, 221] width 217 height 21
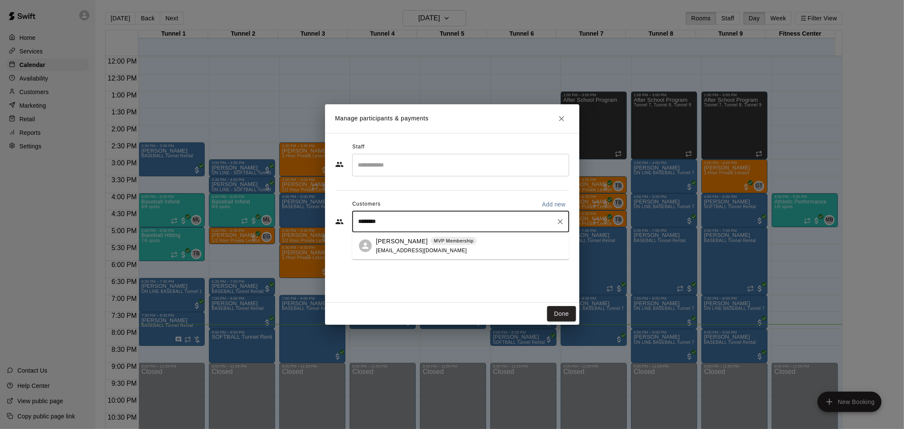
type input "*********"
click at [469, 247] on div "[PERSON_NAME] MVP Membership [EMAIL_ADDRESS][DOMAIN_NAME]" at bounding box center [469, 245] width 186 height 18
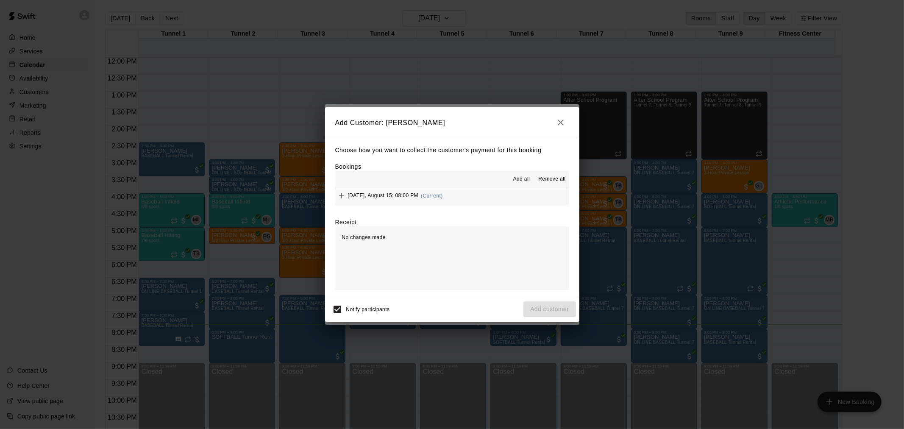
click at [563, 119] on icon "button" at bounding box center [560, 122] width 10 height 10
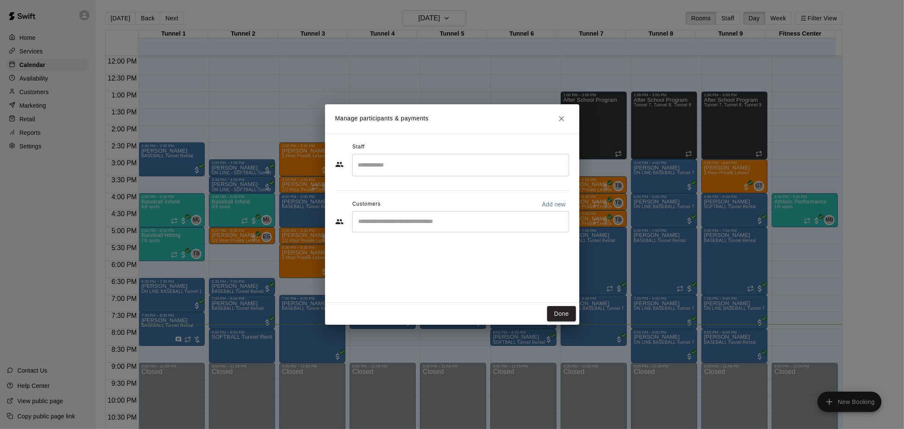
click at [509, 226] on div "​" at bounding box center [460, 221] width 217 height 21
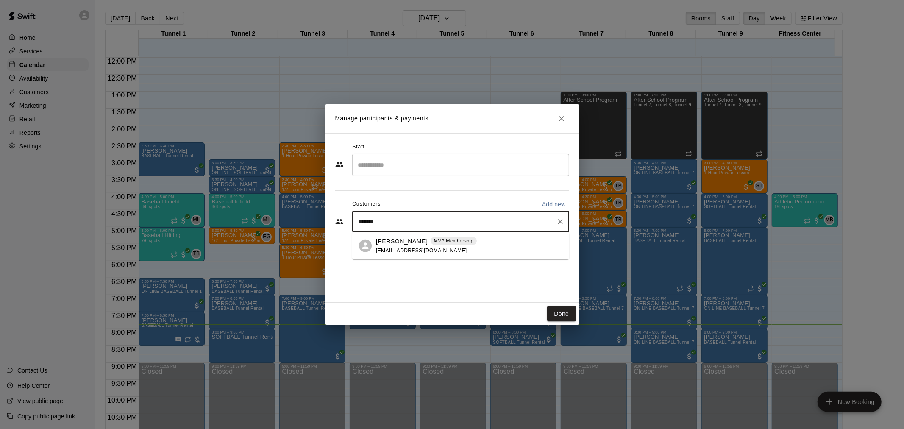
type input "********"
click at [513, 254] on div "[PERSON_NAME] MVP Membership [EMAIL_ADDRESS][DOMAIN_NAME]" at bounding box center [469, 245] width 186 height 18
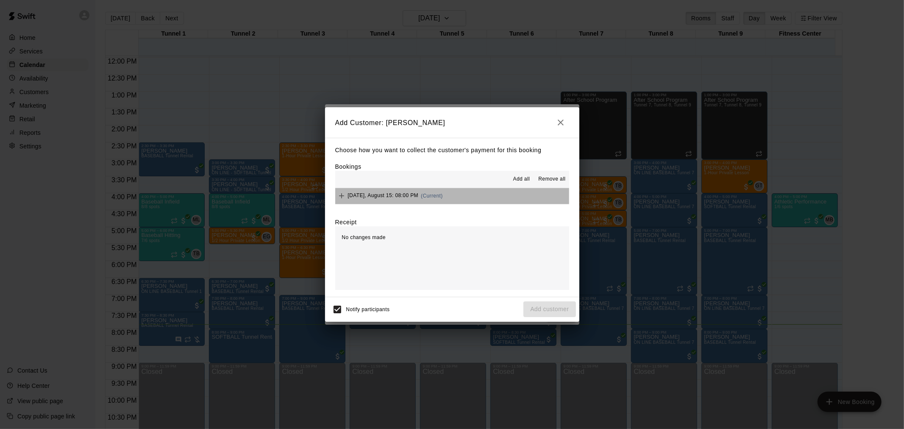
click at [485, 196] on button "[DATE], August 15: 08:00 PM (Current)" at bounding box center [452, 196] width 234 height 16
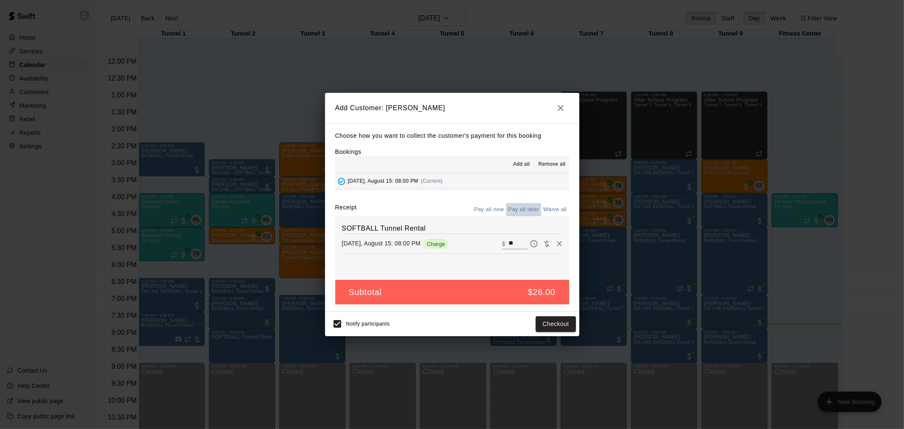
click at [531, 205] on button "Pay all later" at bounding box center [523, 209] width 35 height 13
click at [545, 324] on button "Add customer" at bounding box center [549, 324] width 52 height 16
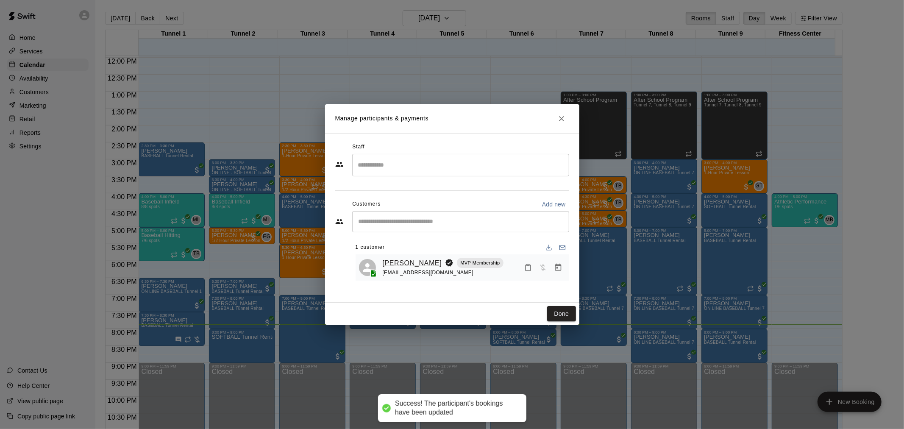
click at [409, 261] on link "[PERSON_NAME]" at bounding box center [412, 263] width 59 height 11
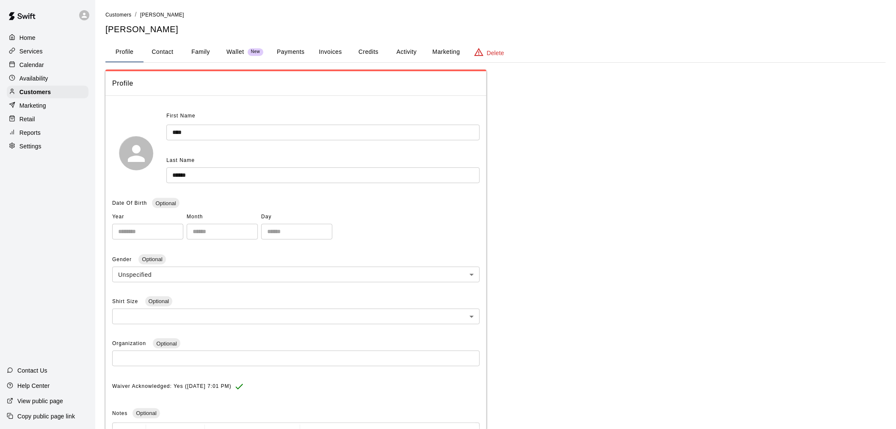
click at [287, 40] on div "**********" at bounding box center [495, 278] width 781 height 537
click at [286, 54] on button "Payments" at bounding box center [290, 52] width 41 height 20
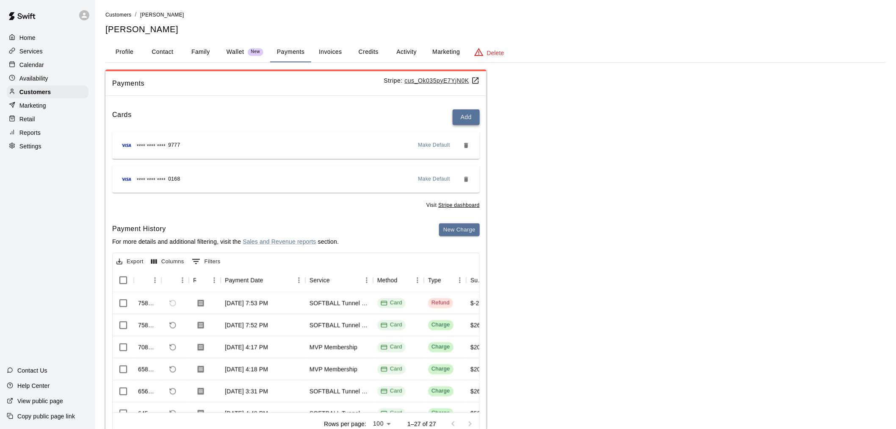
click at [466, 117] on button "Add" at bounding box center [466, 117] width 27 height 16
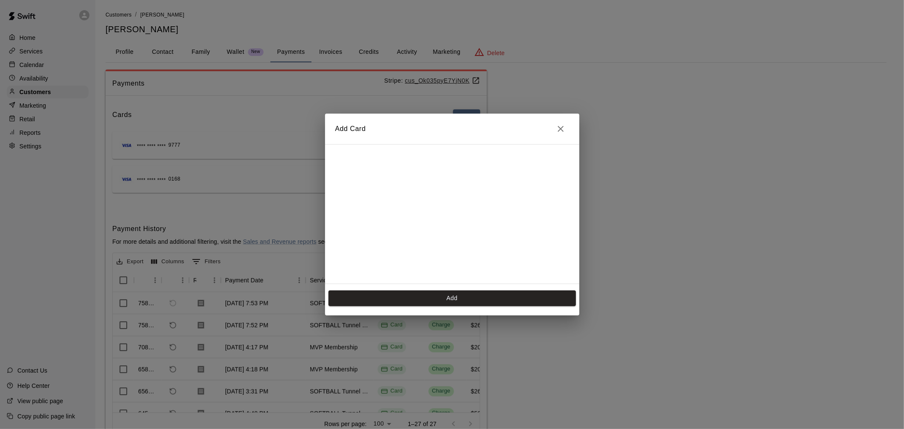
scroll to position [151, 0]
click at [435, 299] on button "Add" at bounding box center [451, 298] width 247 height 16
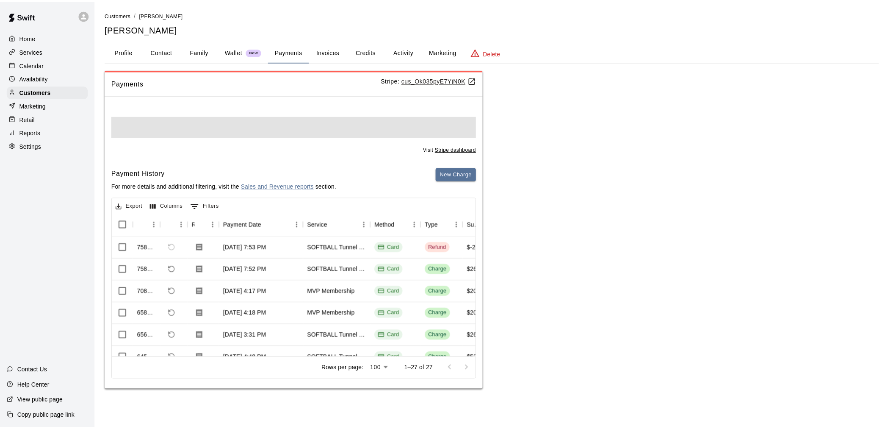
scroll to position [0, 0]
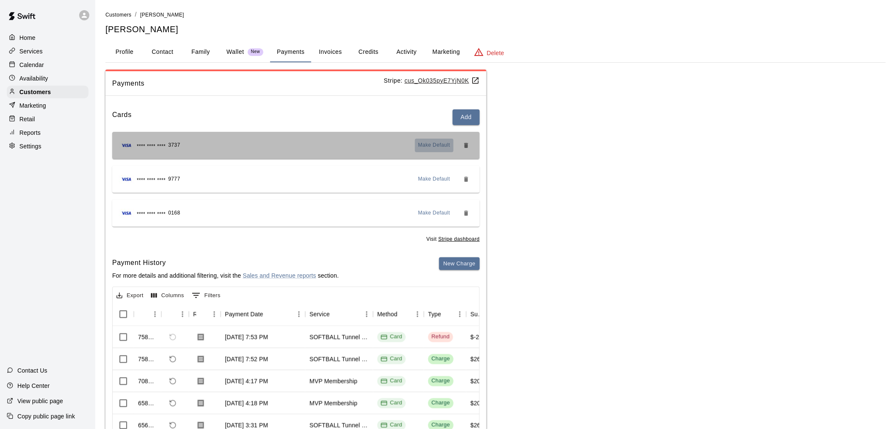
click at [441, 142] on span "Make Default" at bounding box center [435, 145] width 32 height 8
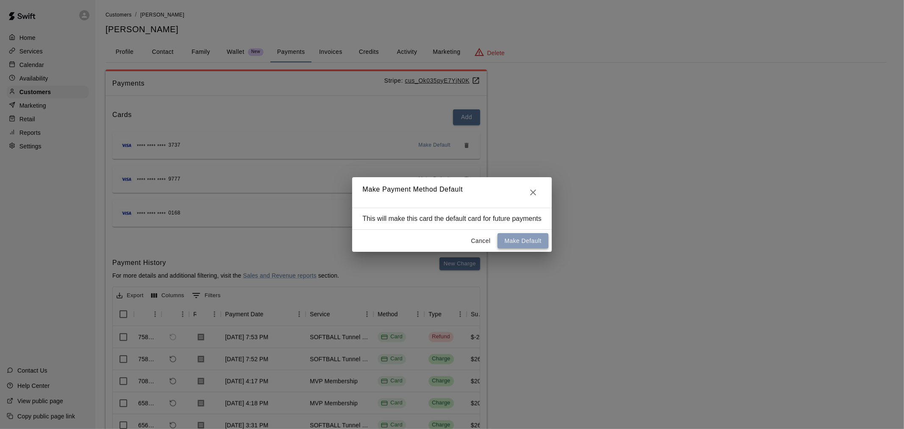
click at [535, 241] on button "Make Default" at bounding box center [522, 241] width 50 height 16
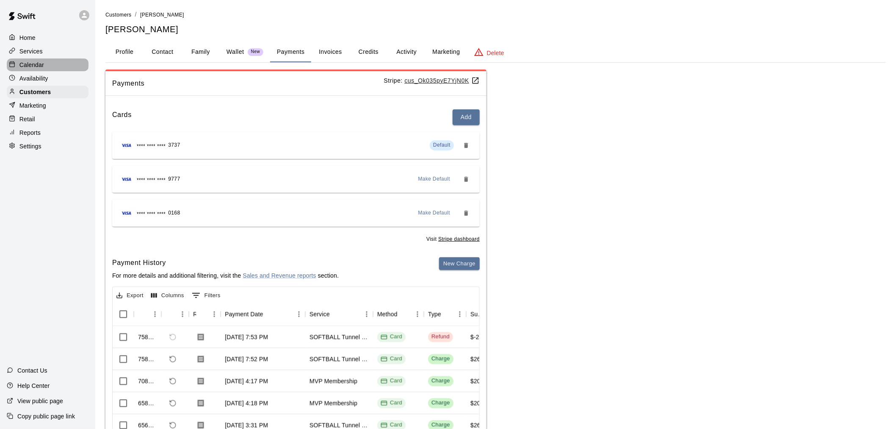
click at [49, 69] on div "Calendar" at bounding box center [48, 64] width 82 height 13
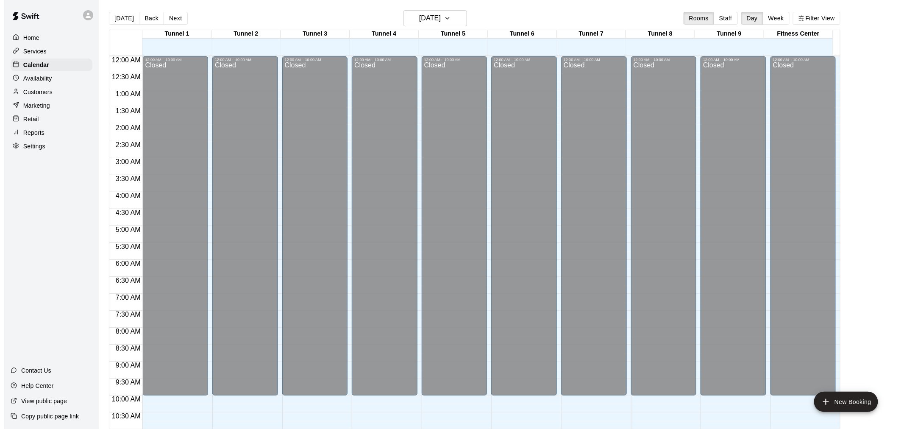
scroll to position [405, 0]
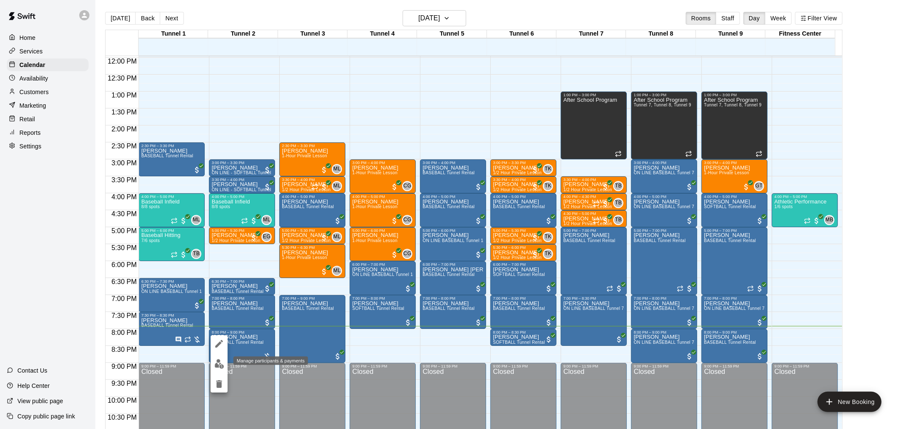
click at [217, 362] on img "edit" at bounding box center [219, 364] width 10 height 10
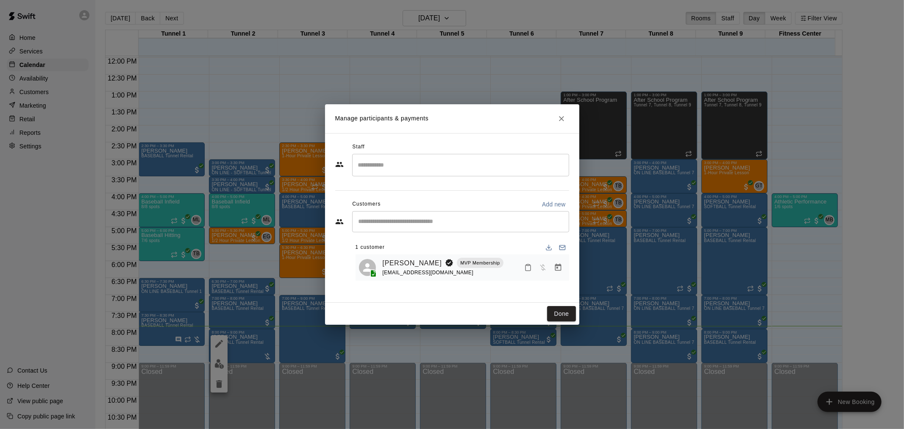
click at [562, 270] on icon "Manage bookings & payment" at bounding box center [558, 267] width 8 height 8
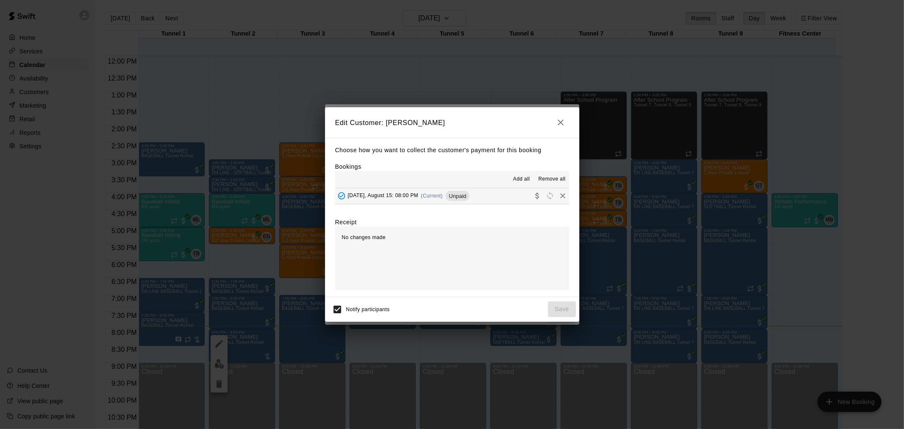
click at [374, 191] on div "[DATE], August 15: 08:00 PM (Current) Unpaid" at bounding box center [402, 195] width 135 height 13
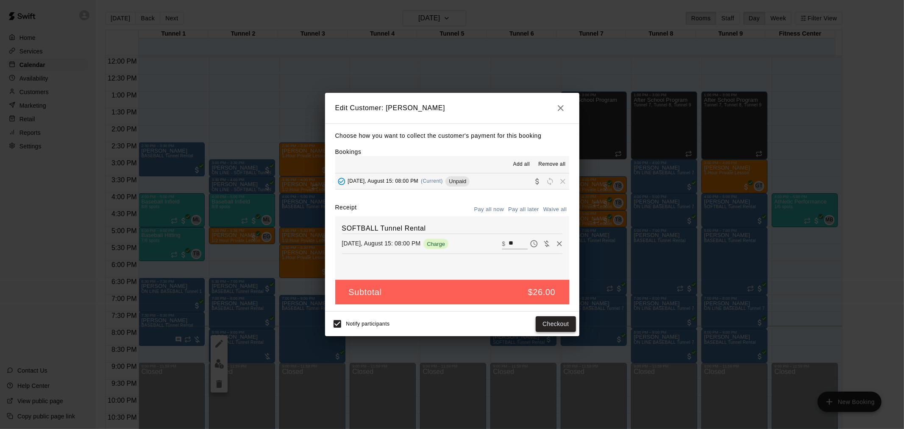
click at [556, 326] on button "Checkout" at bounding box center [555, 324] width 40 height 16
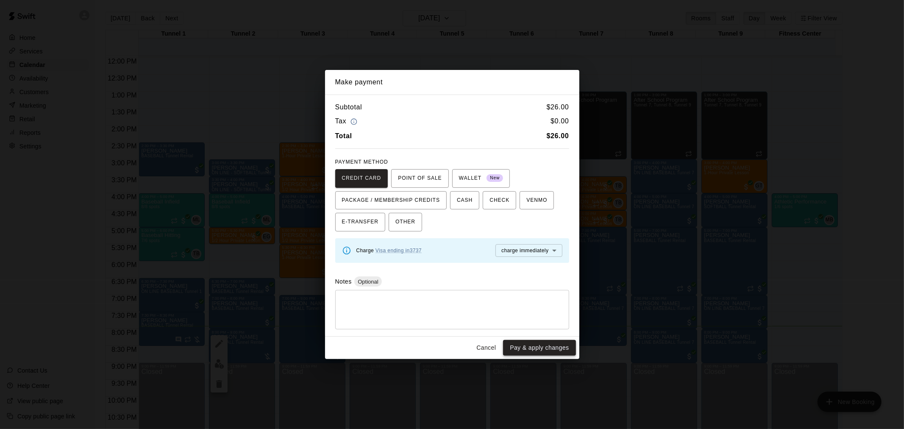
click at [561, 351] on button "Pay & apply changes" at bounding box center [539, 348] width 72 height 16
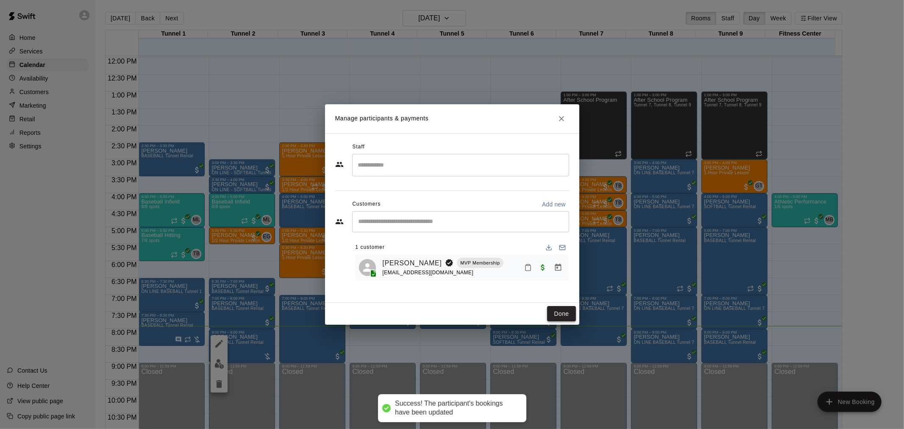
click at [565, 315] on button "Done" at bounding box center [561, 314] width 28 height 16
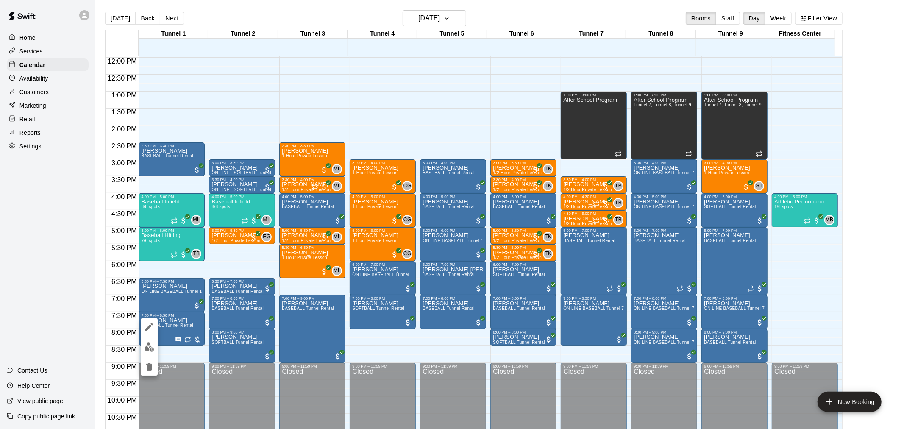
drag, startPoint x: 177, startPoint y: 344, endPoint x: 177, endPoint y: 336, distance: 7.6
click at [177, 344] on div at bounding box center [452, 214] width 904 height 429
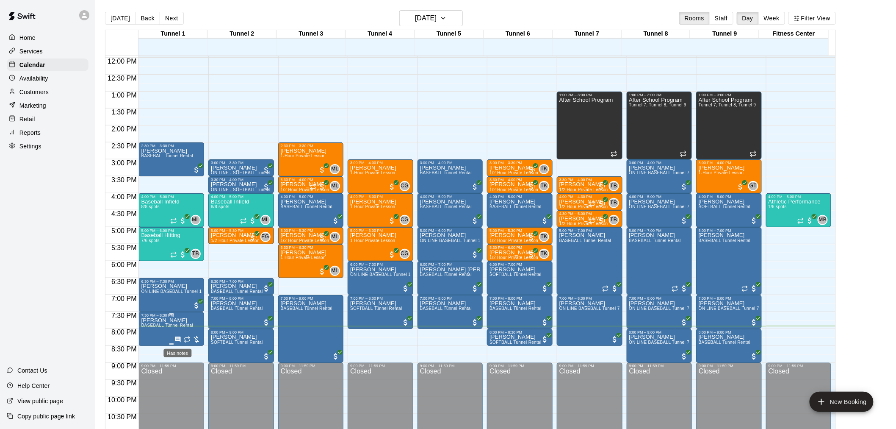
click at [176, 338] on icon "Has notes" at bounding box center [178, 339] width 7 height 7
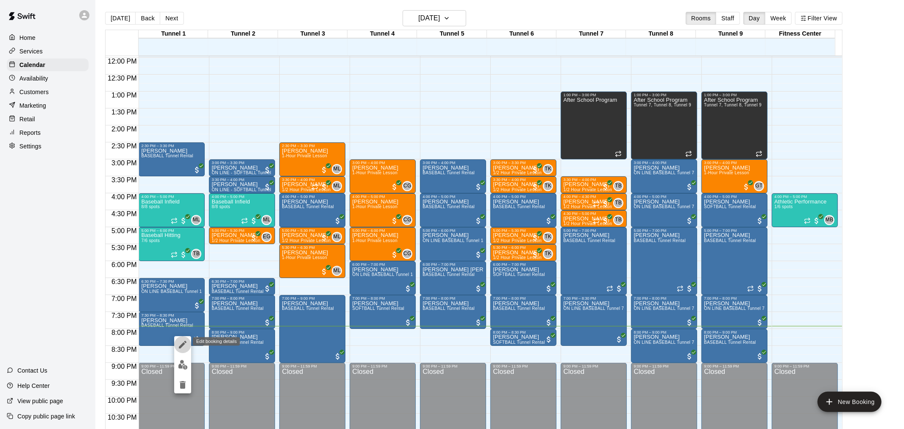
click at [185, 344] on icon "edit" at bounding box center [182, 344] width 10 height 10
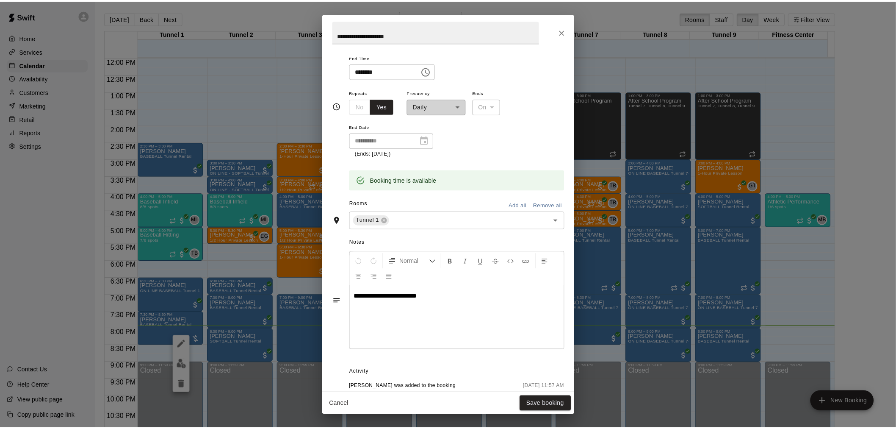
scroll to position [47, 0]
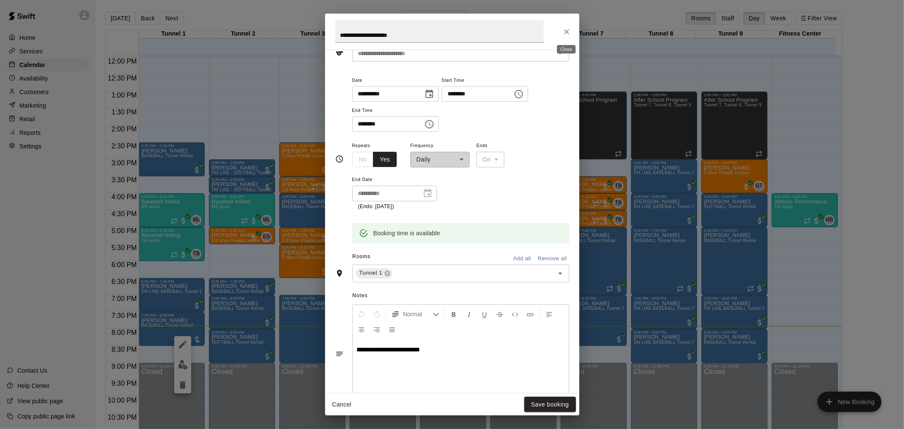
click at [563, 36] on button "Close" at bounding box center [566, 31] width 15 height 15
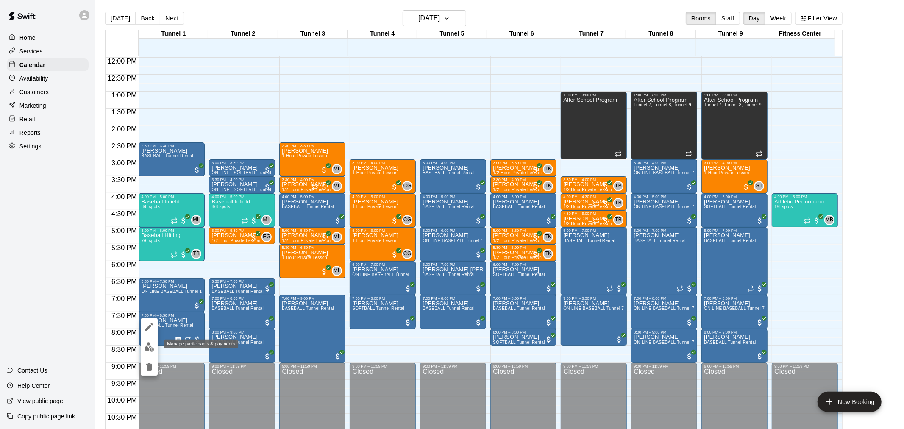
click at [149, 345] on img "edit" at bounding box center [149, 347] width 10 height 10
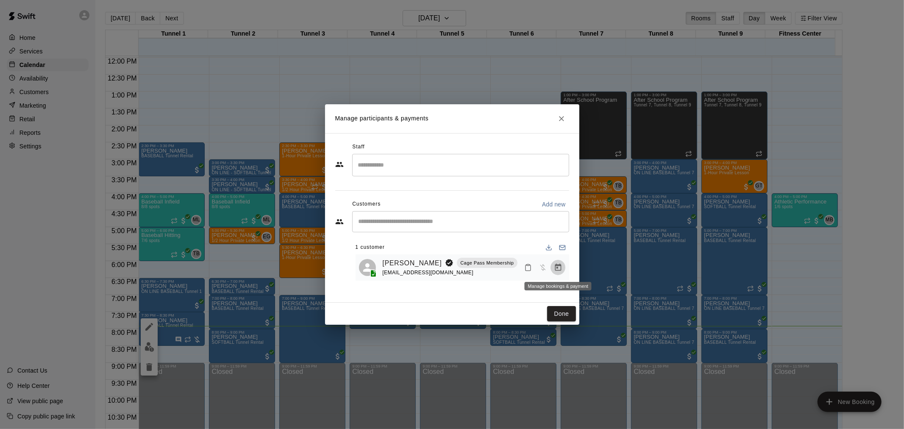
click at [561, 275] on button "Manage bookings & payment" at bounding box center [557, 267] width 15 height 15
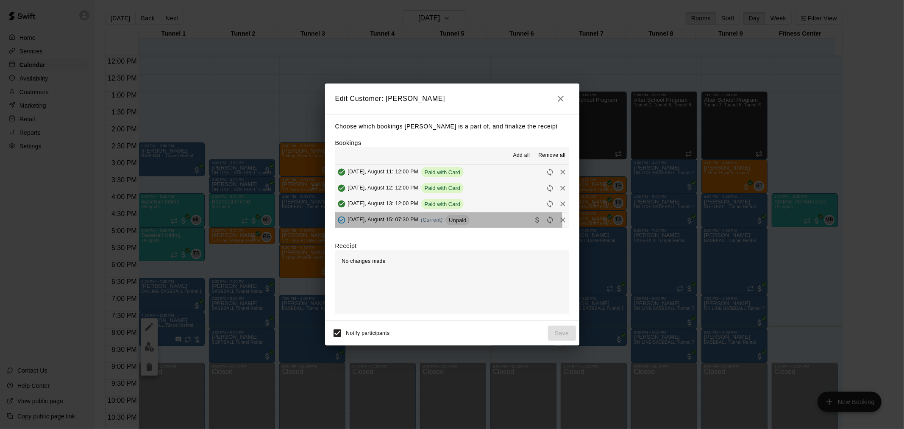
click at [424, 223] on div "[DATE], August 15: 07:30 PM (Current) Unpaid" at bounding box center [402, 220] width 135 height 13
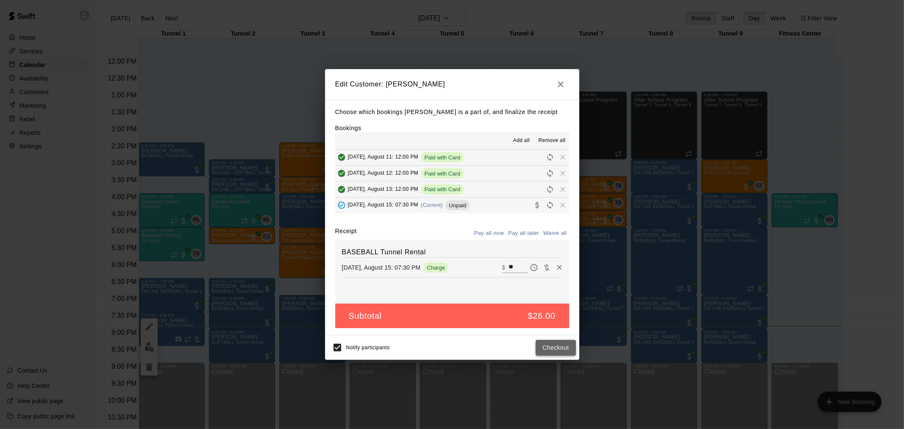
click at [549, 354] on button "Checkout" at bounding box center [555, 348] width 40 height 16
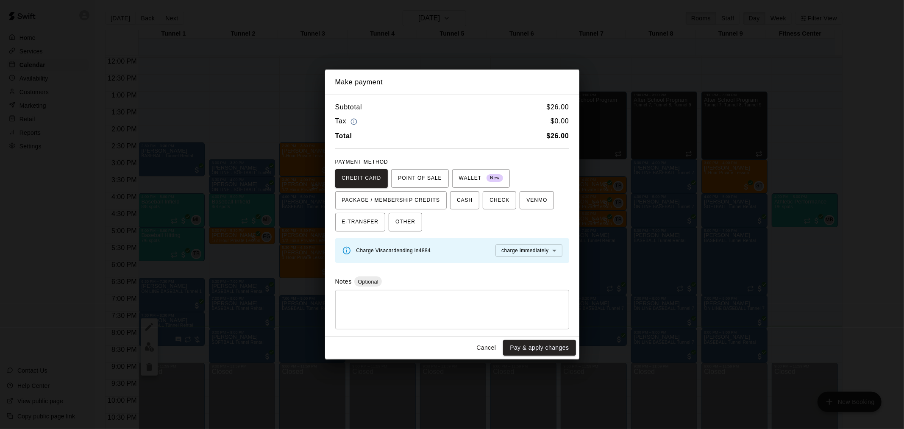
click at [483, 354] on button "Cancel" at bounding box center [485, 348] width 27 height 16
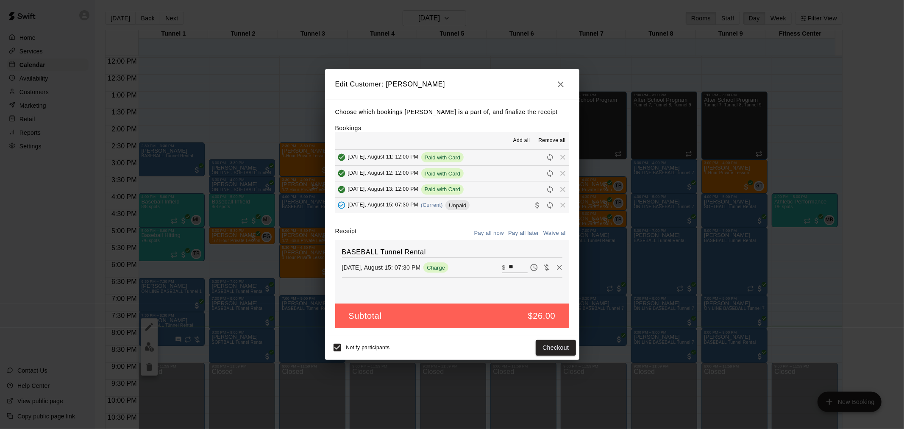
click at [511, 270] on input "**" at bounding box center [517, 267] width 19 height 11
type input "*"
type input "*****"
click at [568, 351] on button "Checkout" at bounding box center [555, 348] width 40 height 16
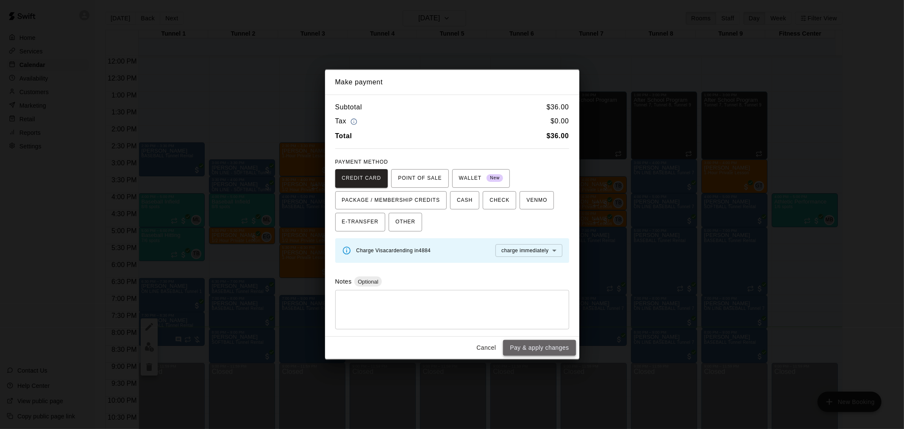
click at [529, 342] on button "Pay & apply changes" at bounding box center [539, 348] width 72 height 16
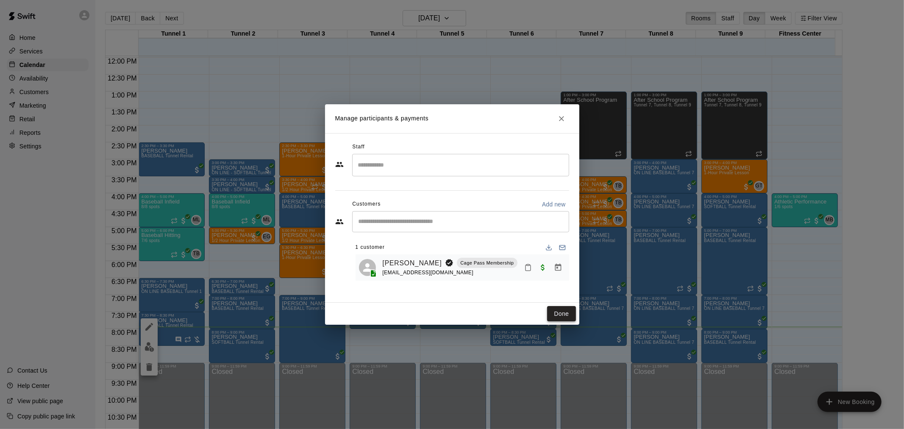
click at [566, 309] on button "Done" at bounding box center [561, 314] width 28 height 16
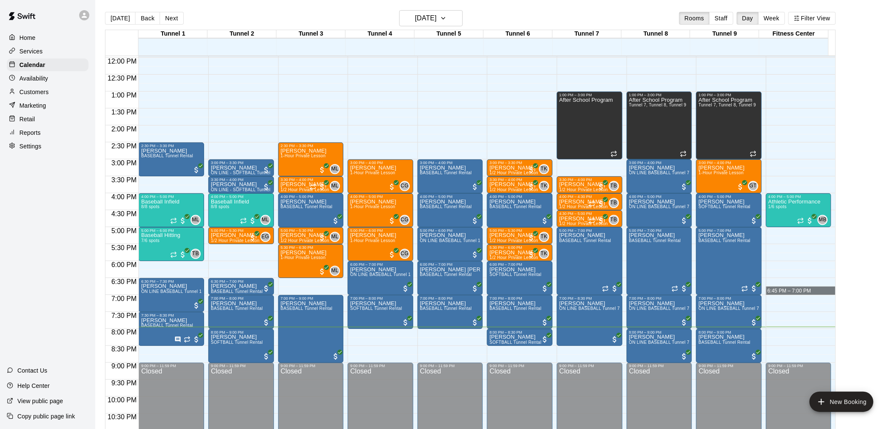
drag, startPoint x: 835, startPoint y: 291, endPoint x: 841, endPoint y: 286, distance: 7.9
click at [836, 286] on div "12:00 AM 12:30 AM 1:00 AM 1:30 AM 2:00 AM 2:30 AM 3:00 AM 3:30 AM 4:00 AM 4:30 …" at bounding box center [470, 246] width 730 height 383
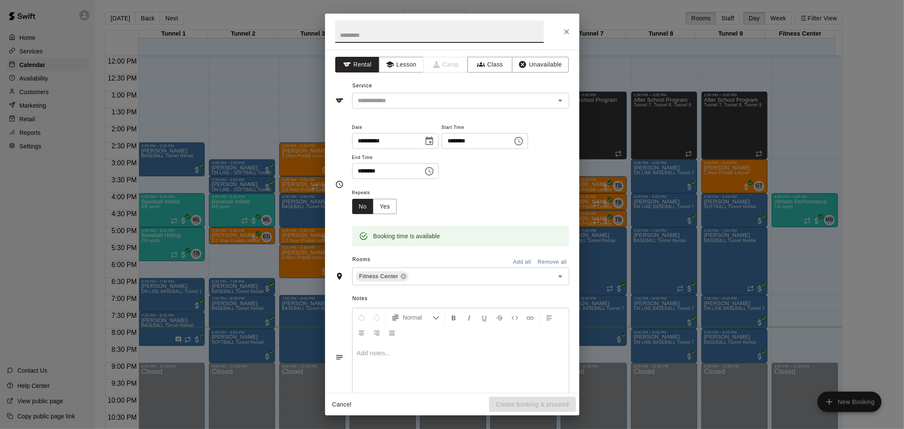
click at [564, 32] on icon "Close" at bounding box center [566, 32] width 8 height 8
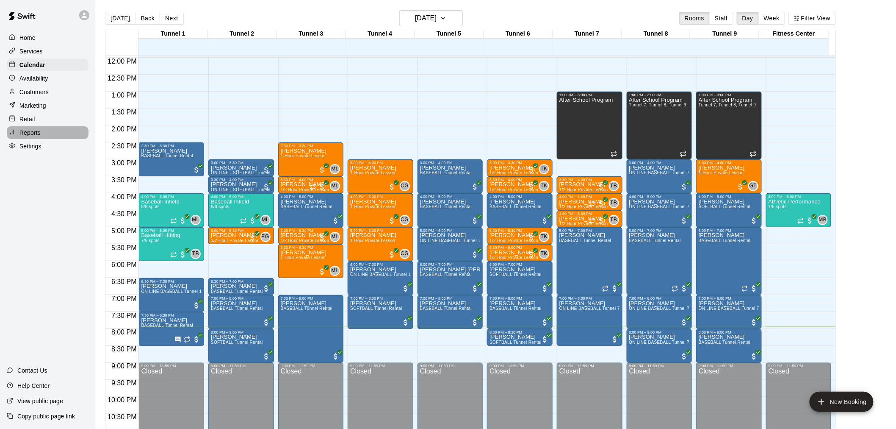
click at [43, 139] on div "Reports" at bounding box center [48, 132] width 82 height 13
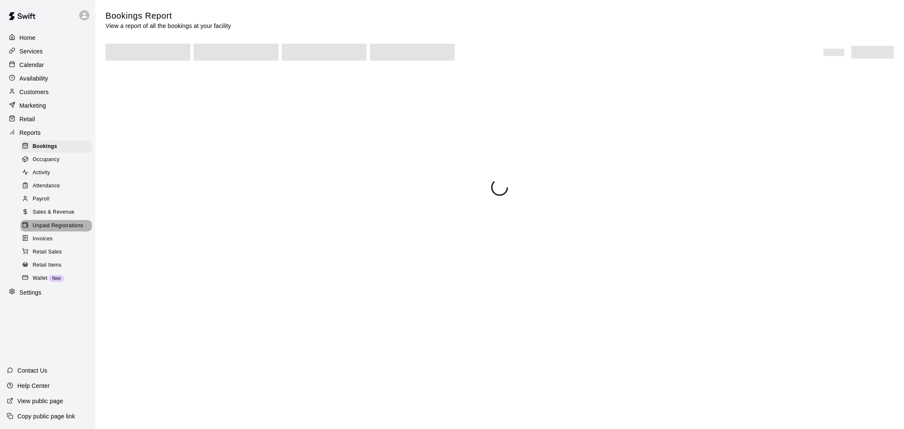
click at [81, 230] on span "Unpaid Registrations" at bounding box center [58, 226] width 50 height 8
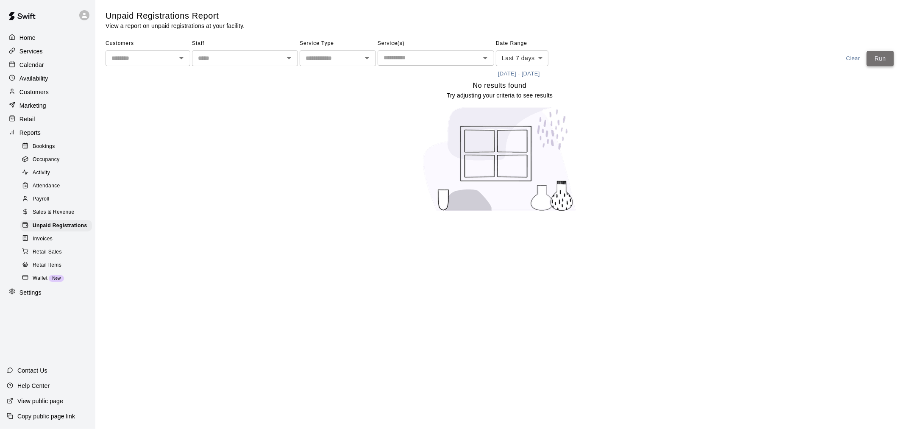
click at [870, 58] on button "Run" at bounding box center [879, 59] width 27 height 16
click at [34, 62] on div "Calendar" at bounding box center [48, 64] width 82 height 13
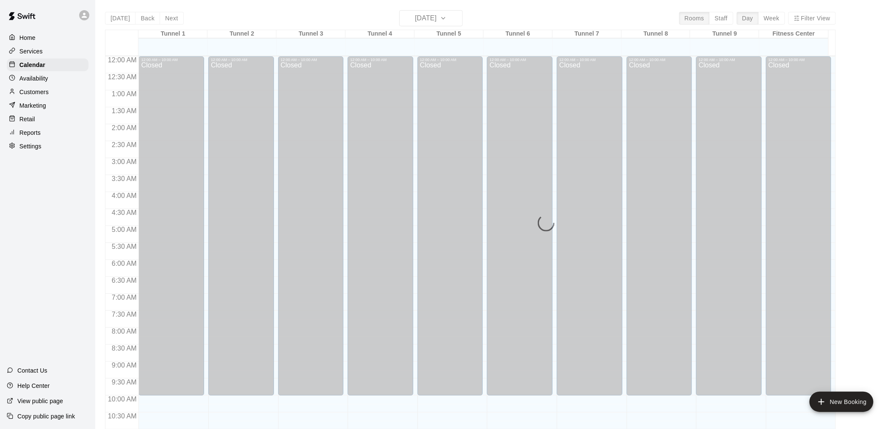
scroll to position [405, 0]
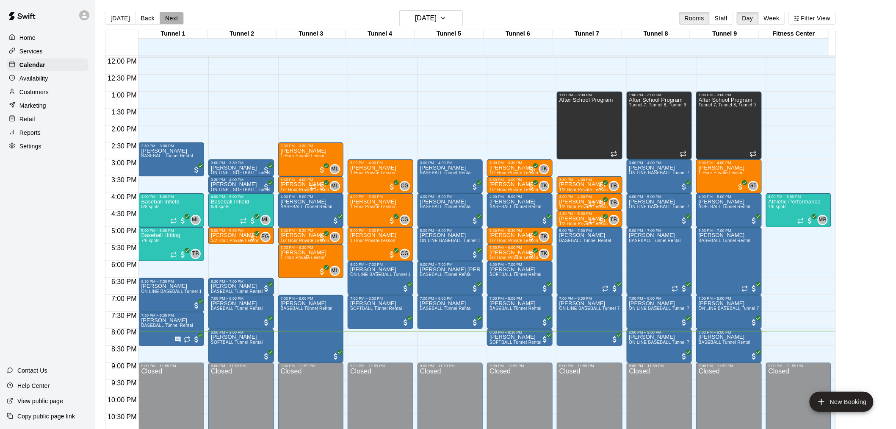
drag, startPoint x: 179, startPoint y: 19, endPoint x: 183, endPoint y: 31, distance: 13.1
click at [178, 19] on button "Next" at bounding box center [172, 18] width 24 height 13
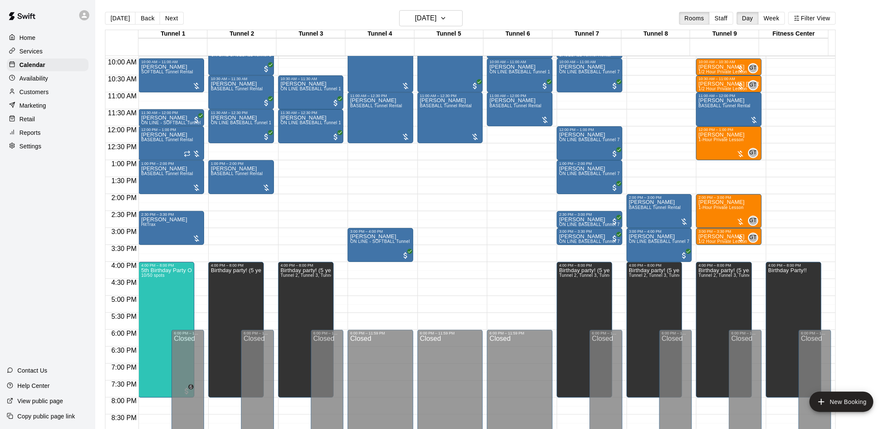
scroll to position [243, 0]
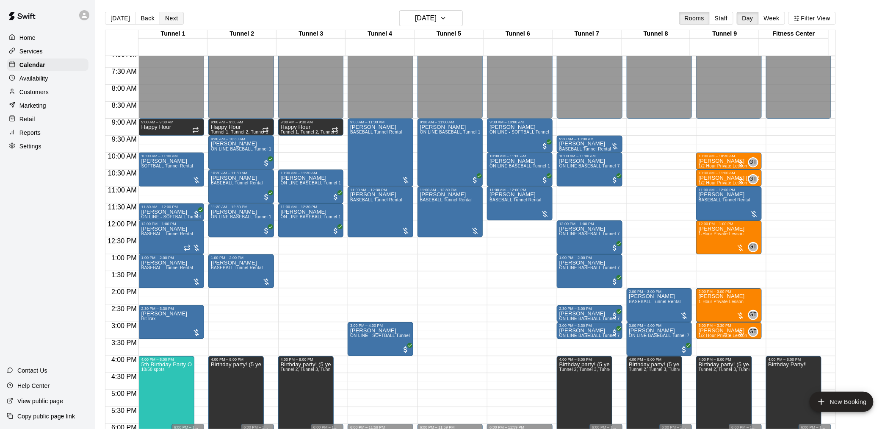
click at [164, 14] on button "Next" at bounding box center [172, 18] width 24 height 13
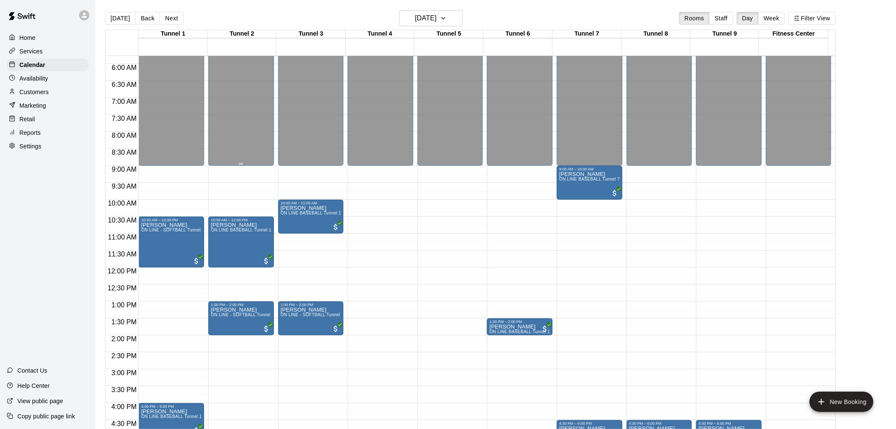
scroll to position [102, 0]
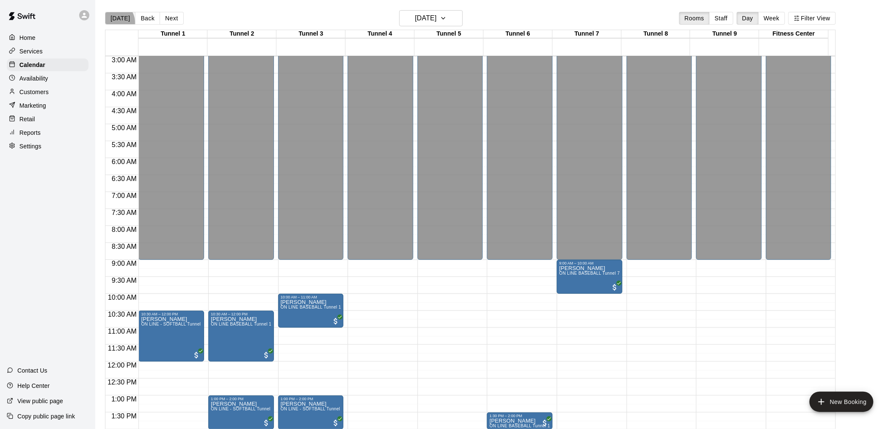
click at [113, 22] on button "[DATE]" at bounding box center [120, 18] width 31 height 13
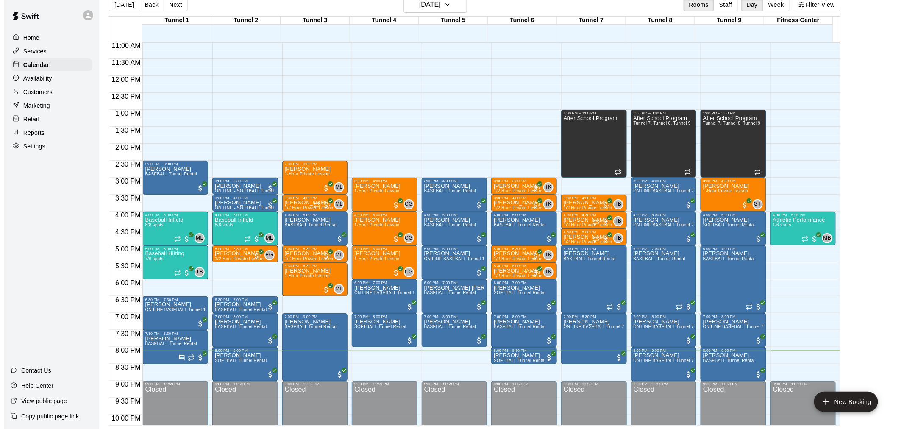
scroll to position [416, 0]
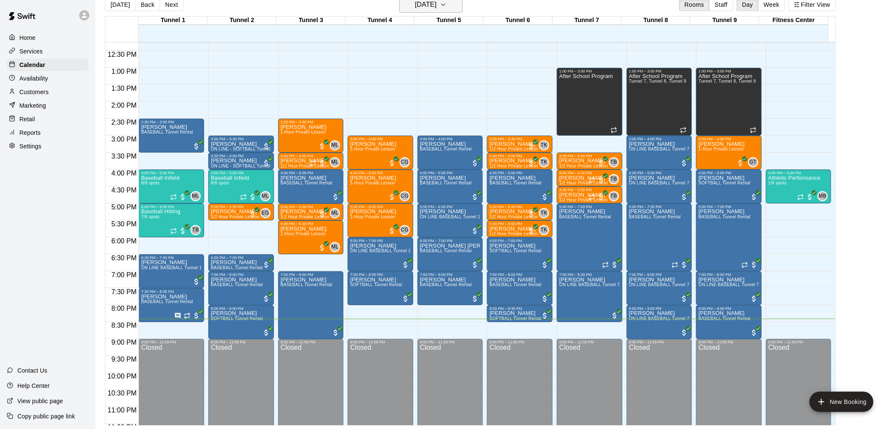
click at [451, 11] on button "[DATE]" at bounding box center [431, 5] width 64 height 16
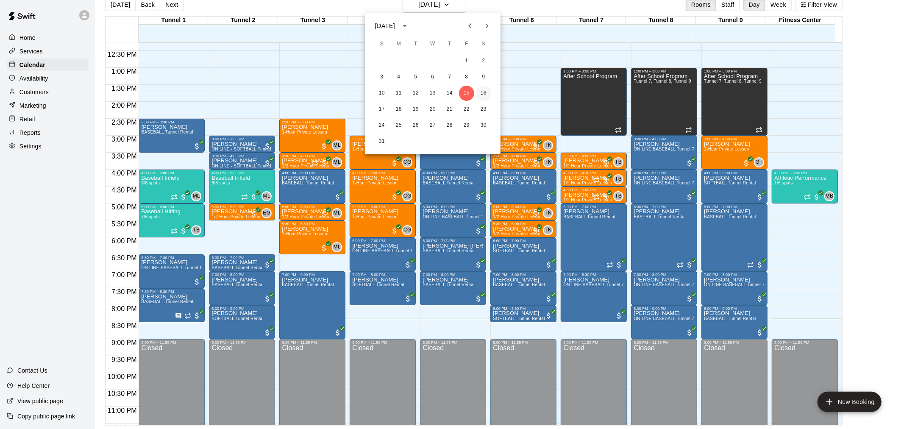
click at [484, 92] on button "16" at bounding box center [483, 93] width 15 height 15
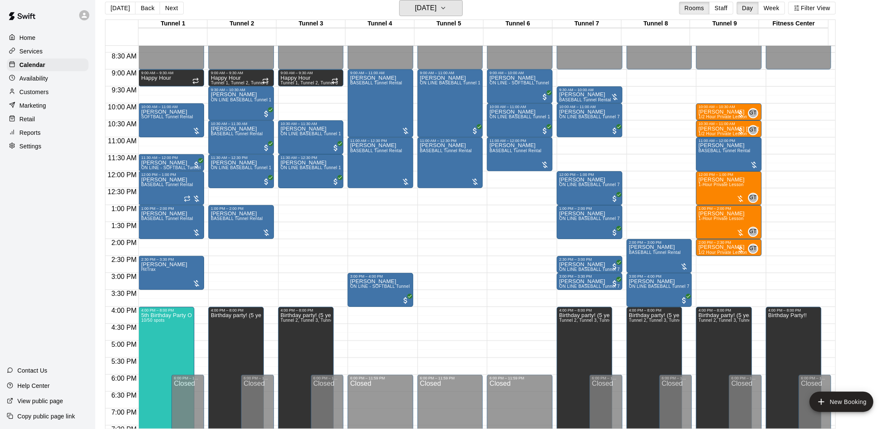
scroll to position [282, 0]
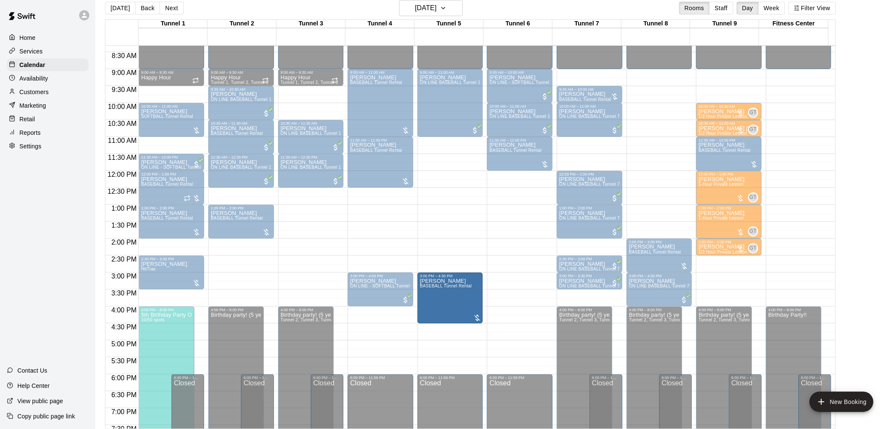
drag, startPoint x: 452, startPoint y: 158, endPoint x: 448, endPoint y: 295, distance: 136.9
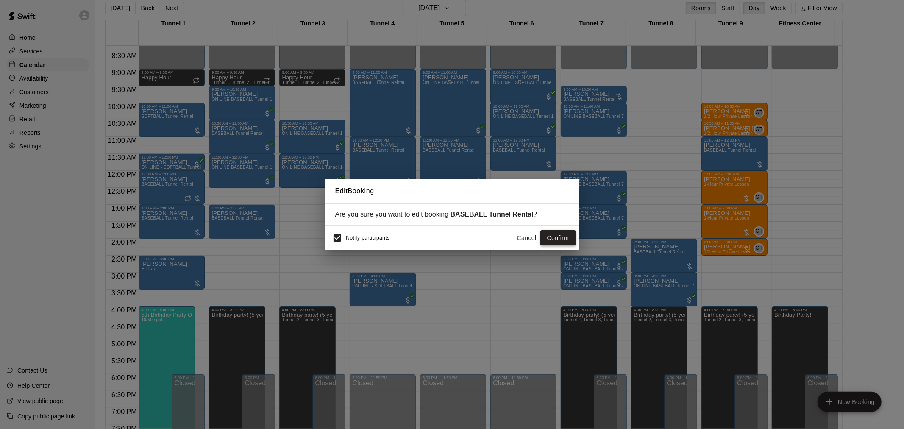
click at [552, 240] on button "Confirm" at bounding box center [558, 238] width 36 height 16
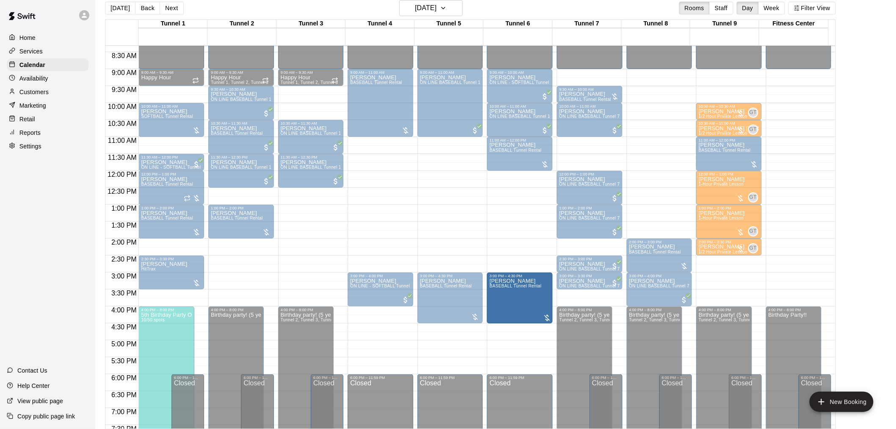
drag, startPoint x: 374, startPoint y: 161, endPoint x: 510, endPoint y: 298, distance: 192.3
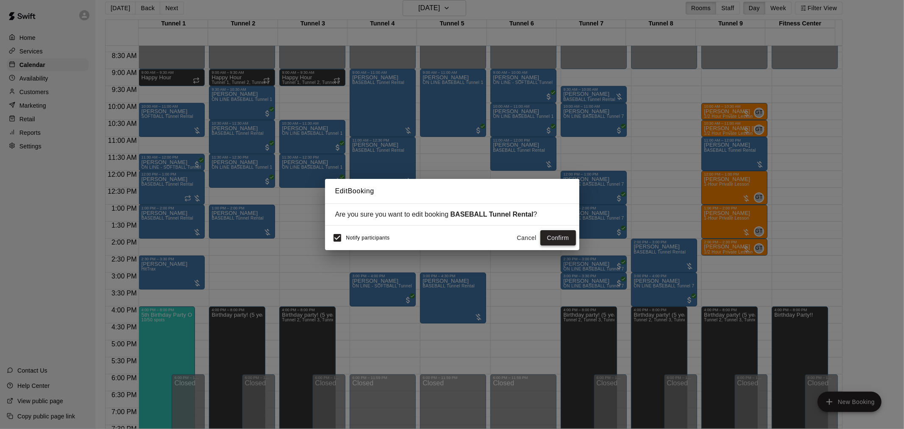
click at [556, 239] on button "Confirm" at bounding box center [558, 238] width 36 height 16
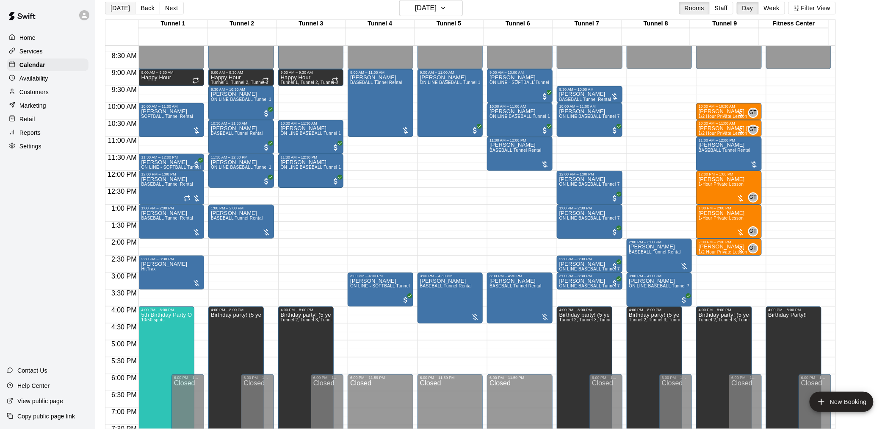
click at [128, 6] on button "[DATE]" at bounding box center [120, 8] width 31 height 13
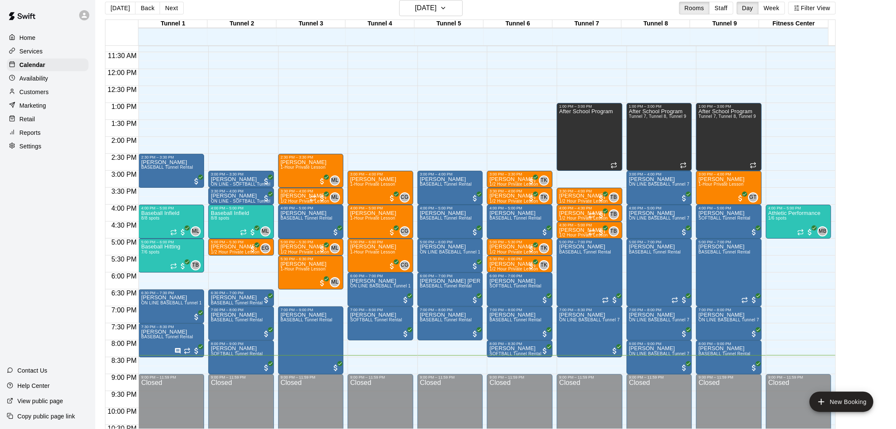
scroll to position [380, 0]
